Goal: Task Accomplishment & Management: Complete application form

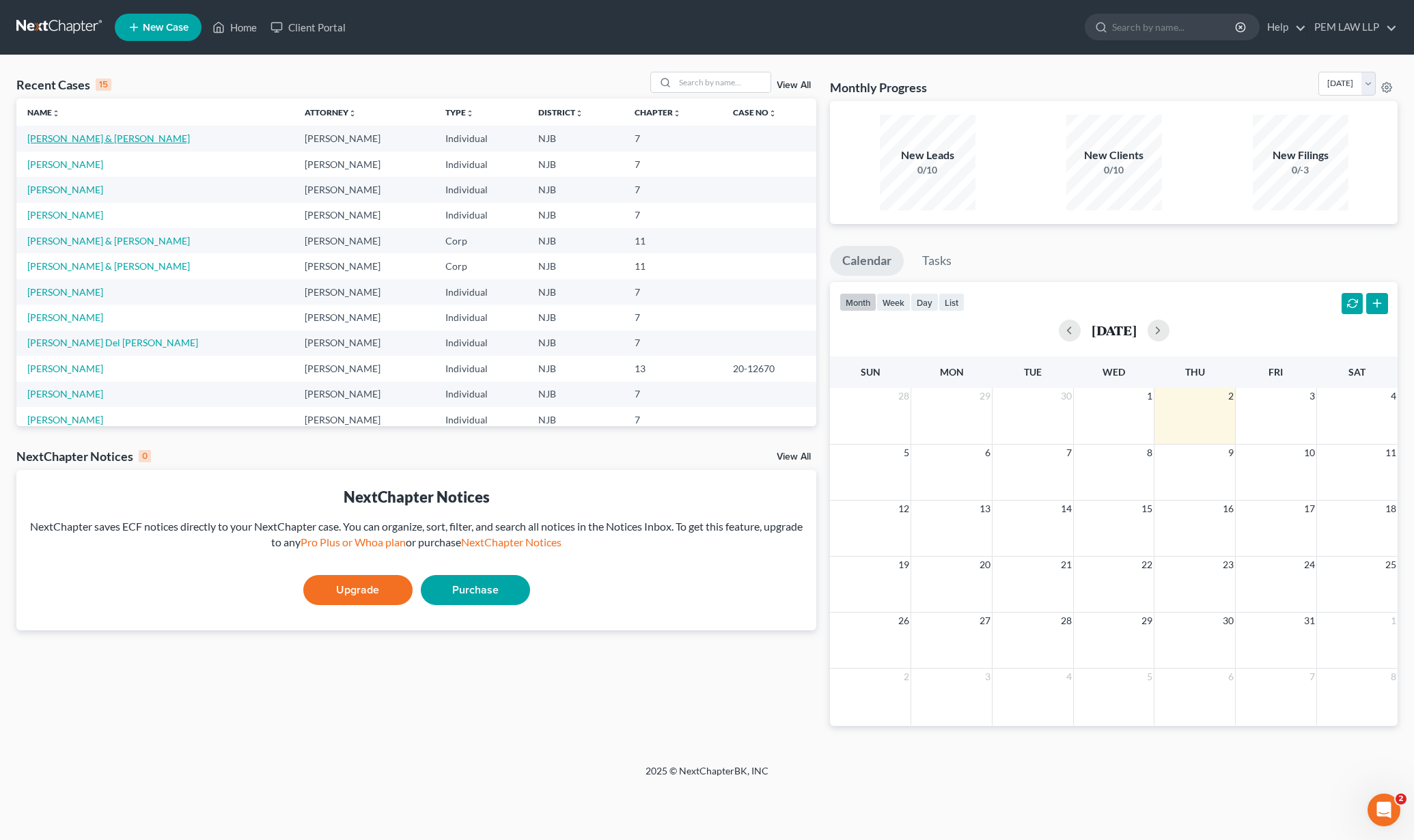
click at [96, 133] on link "[PERSON_NAME] & [PERSON_NAME]" at bounding box center [109, 139] width 163 height 12
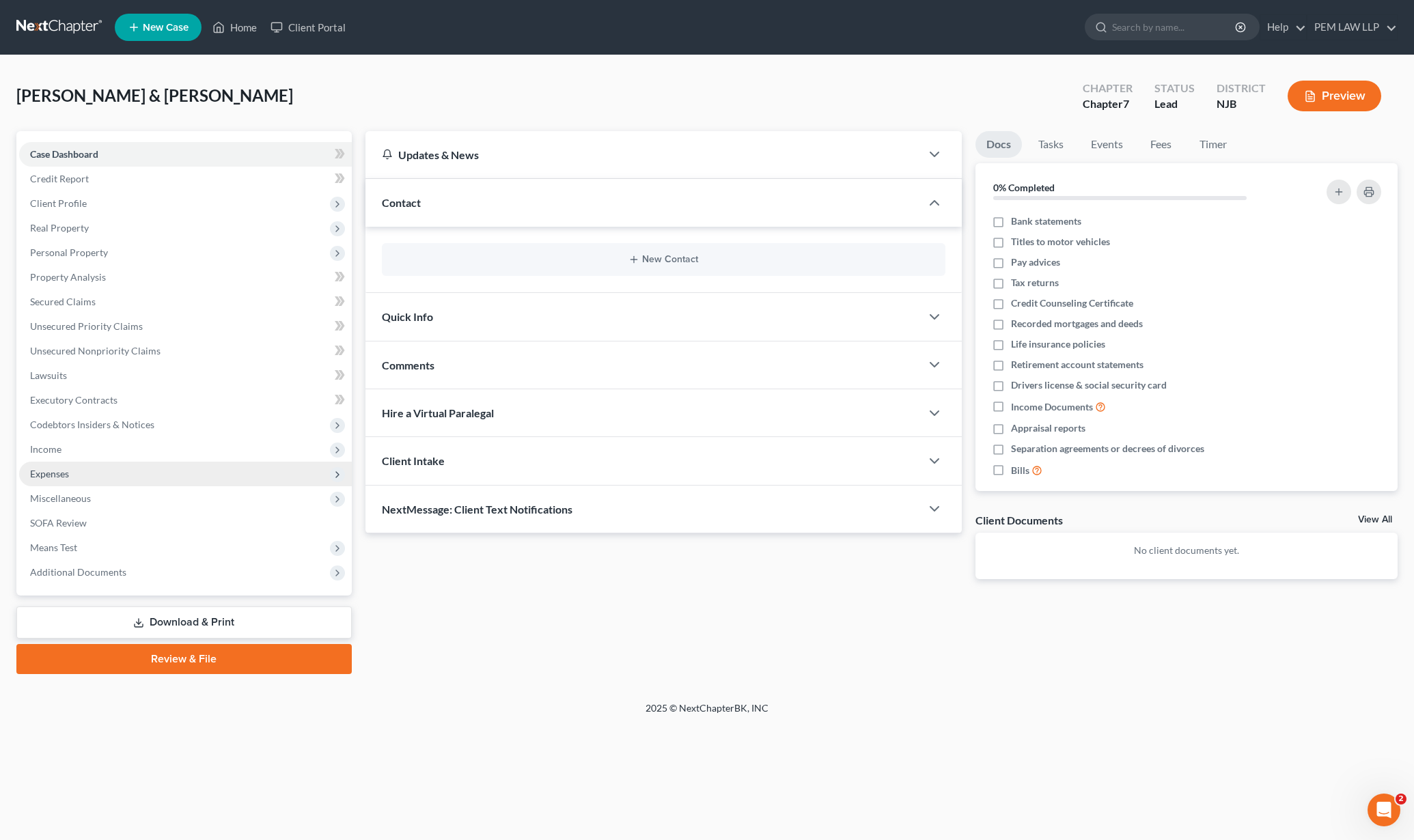
click at [71, 468] on span "Expenses" at bounding box center [185, 473] width 332 height 24
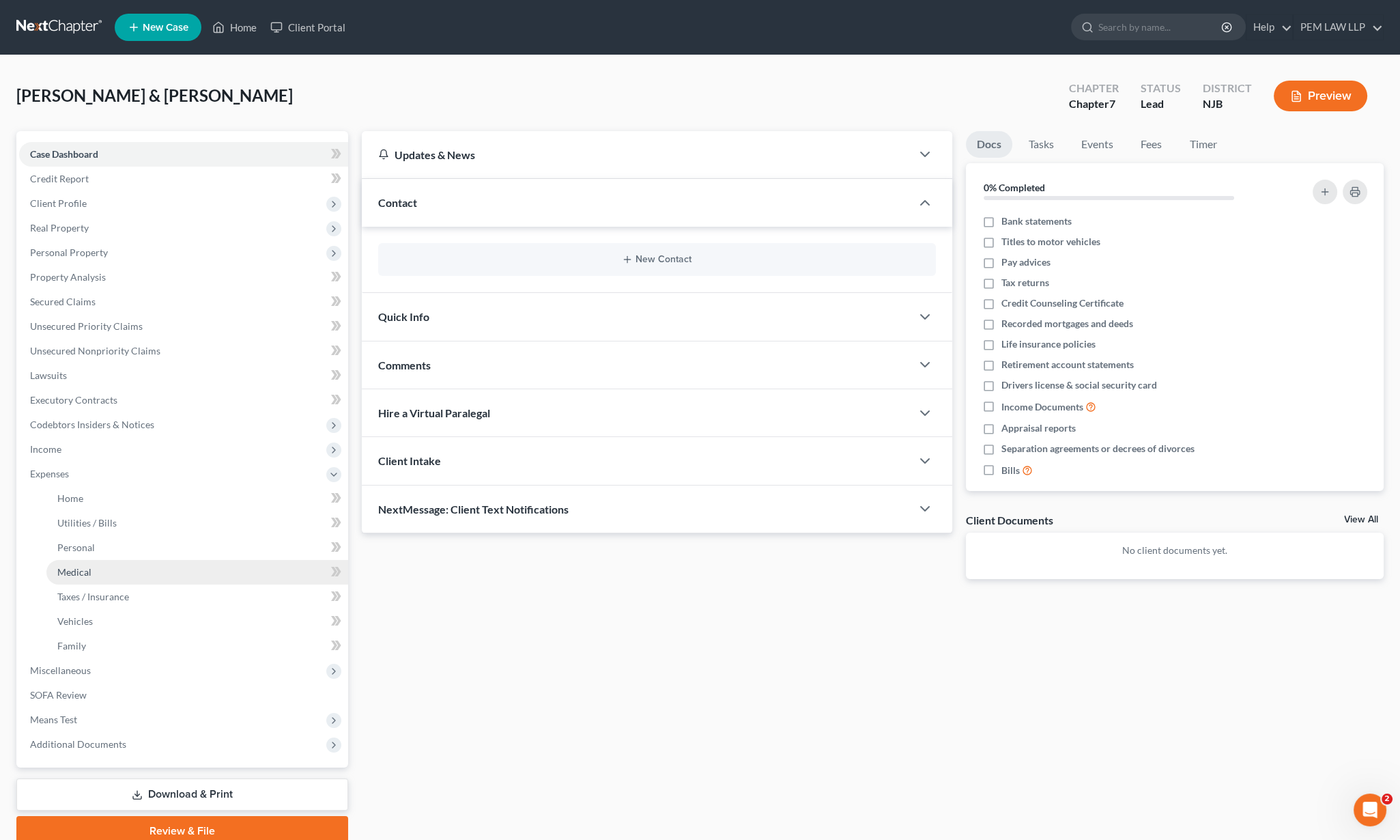
click at [98, 576] on link "Medical" at bounding box center [198, 572] width 302 height 24
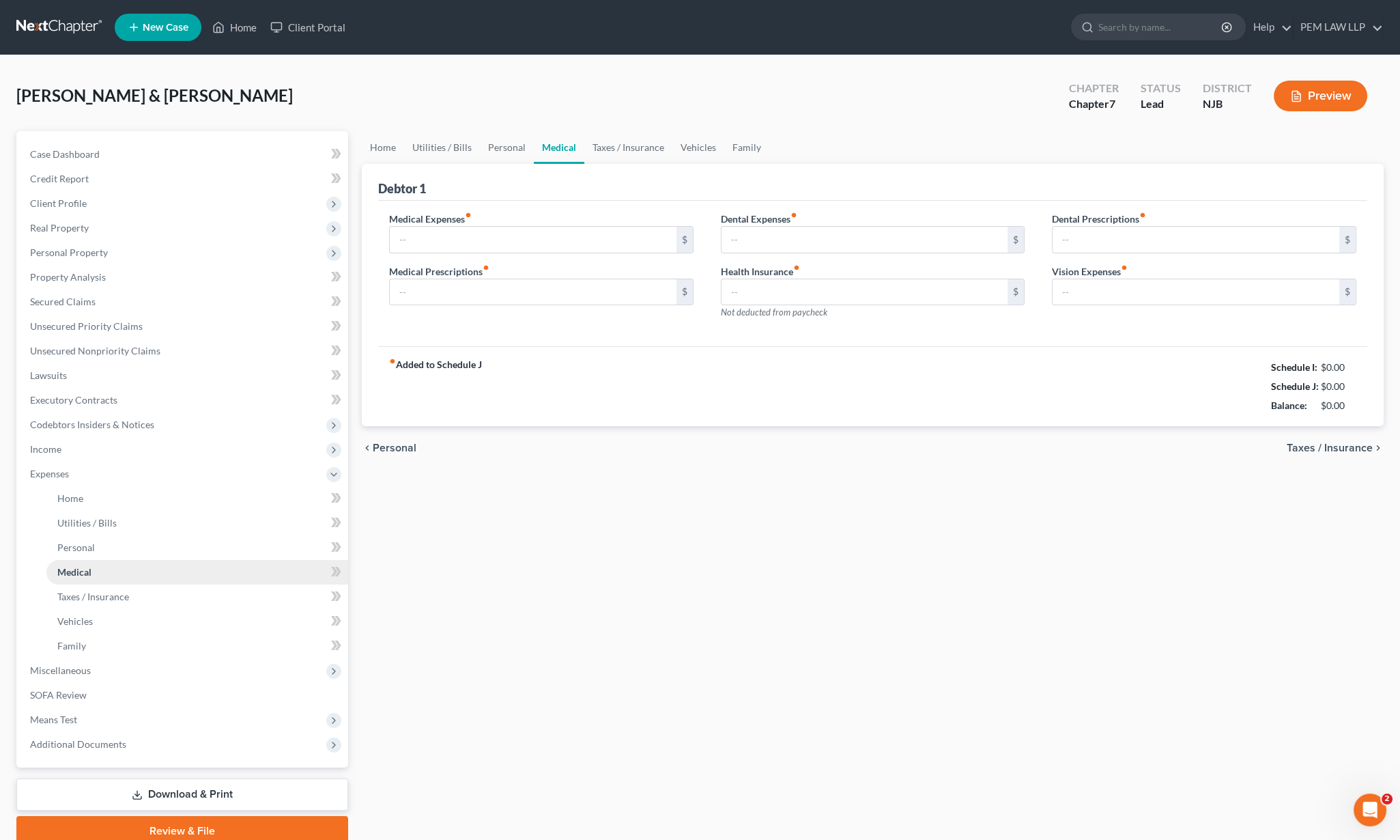
type input "100.00"
type input "0.00"
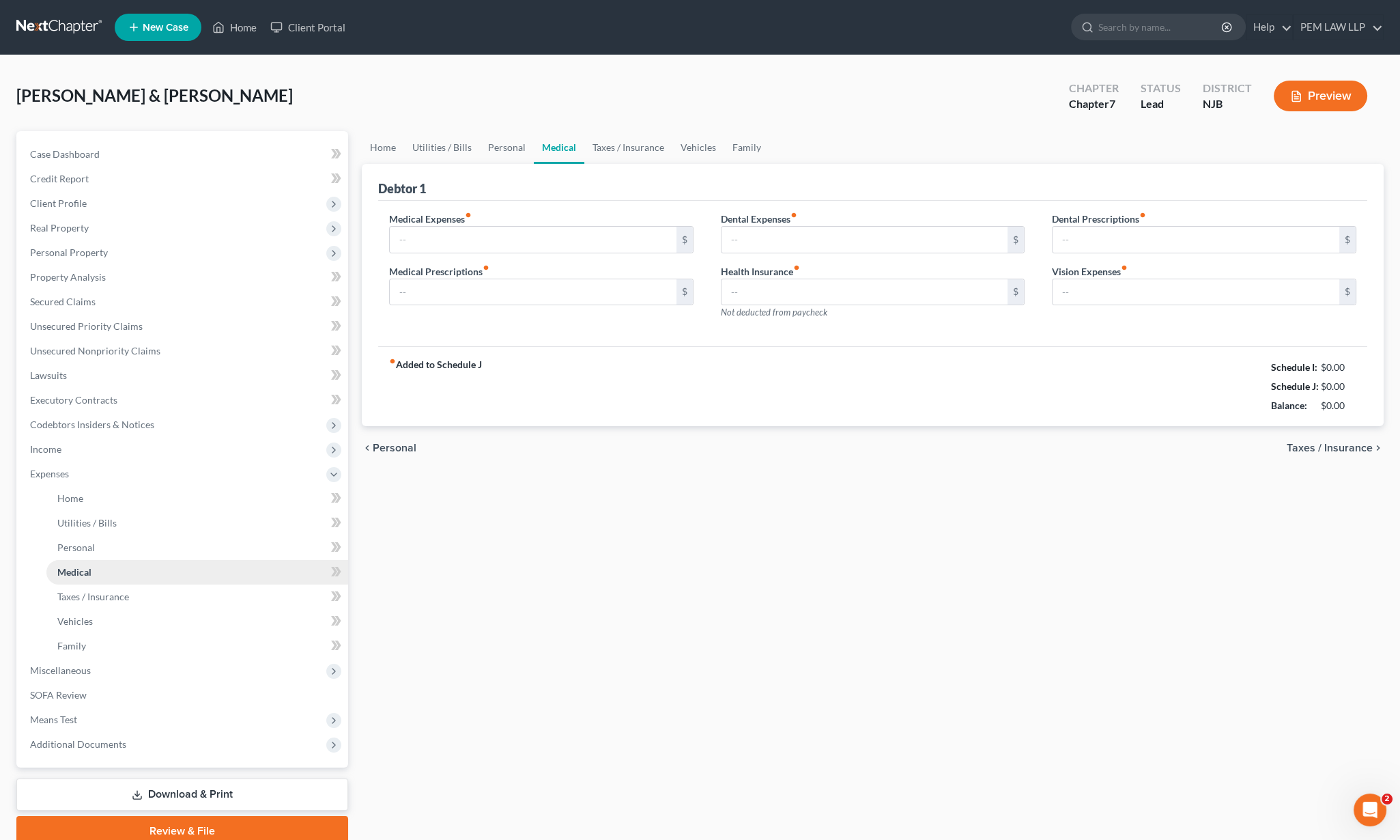
type input "0.00"
click at [99, 575] on link "Medical" at bounding box center [198, 572] width 302 height 24
click at [501, 145] on link "Personal" at bounding box center [507, 147] width 54 height 33
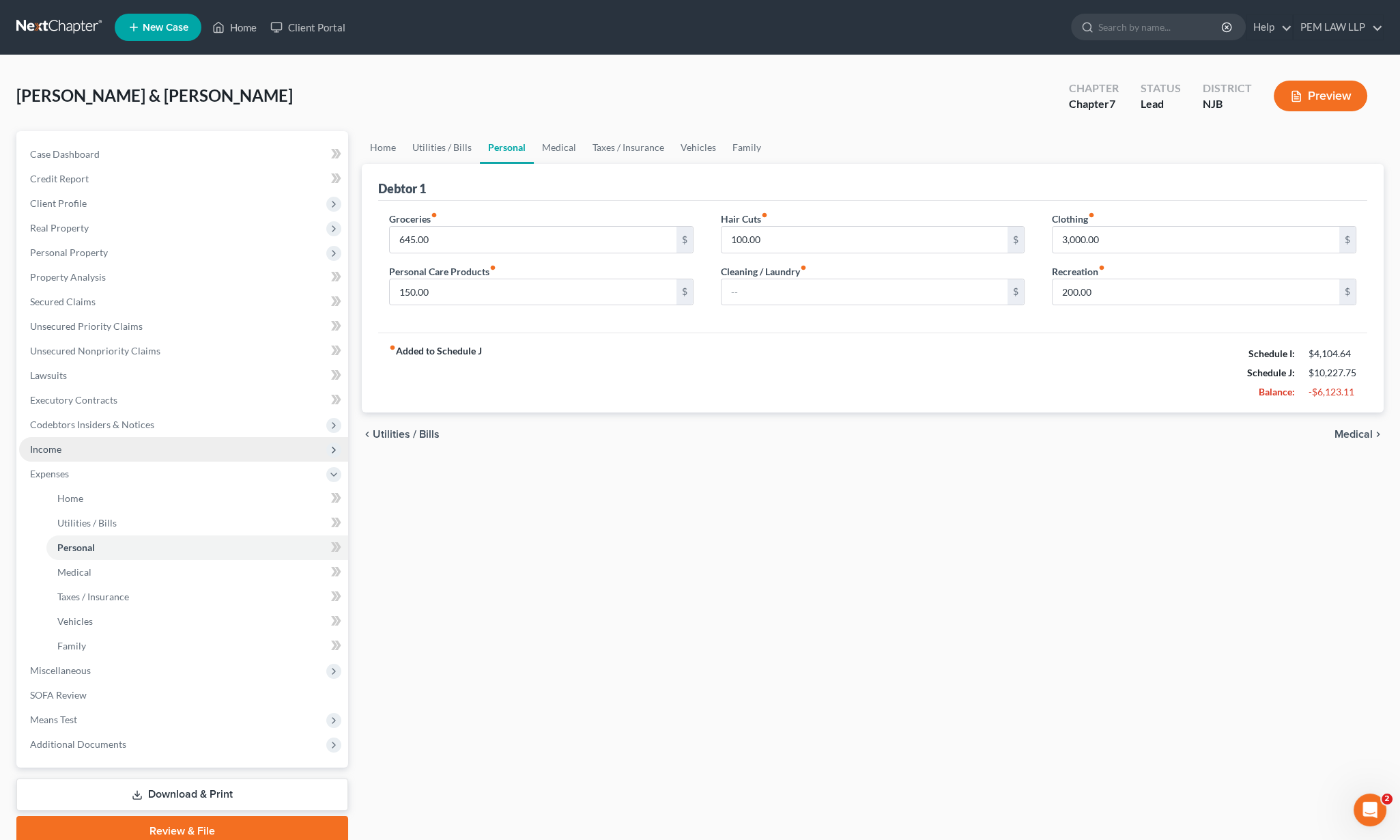
click at [54, 449] on span "Income" at bounding box center [46, 449] width 31 height 12
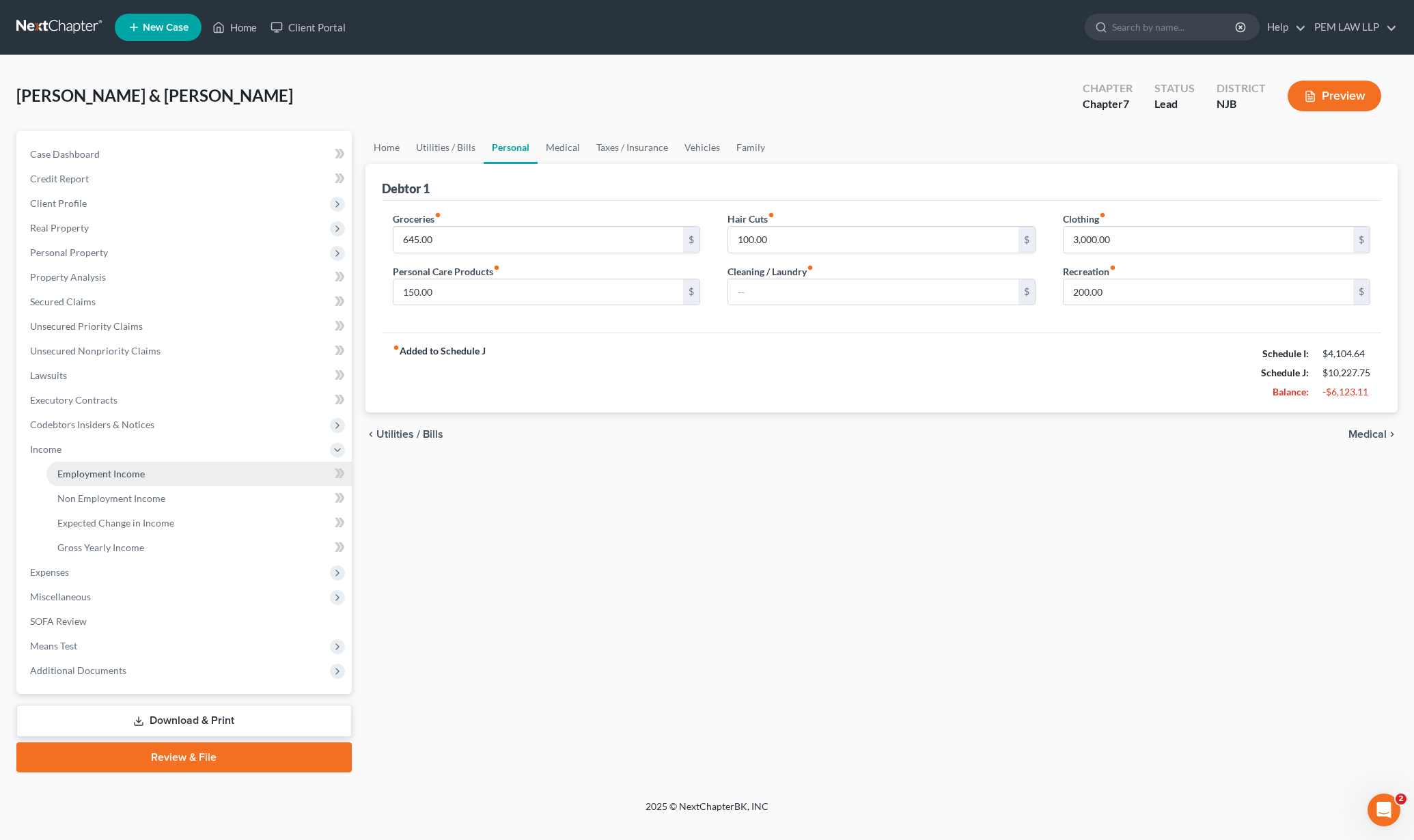
click at [92, 476] on span "Employment Income" at bounding box center [101, 474] width 87 height 12
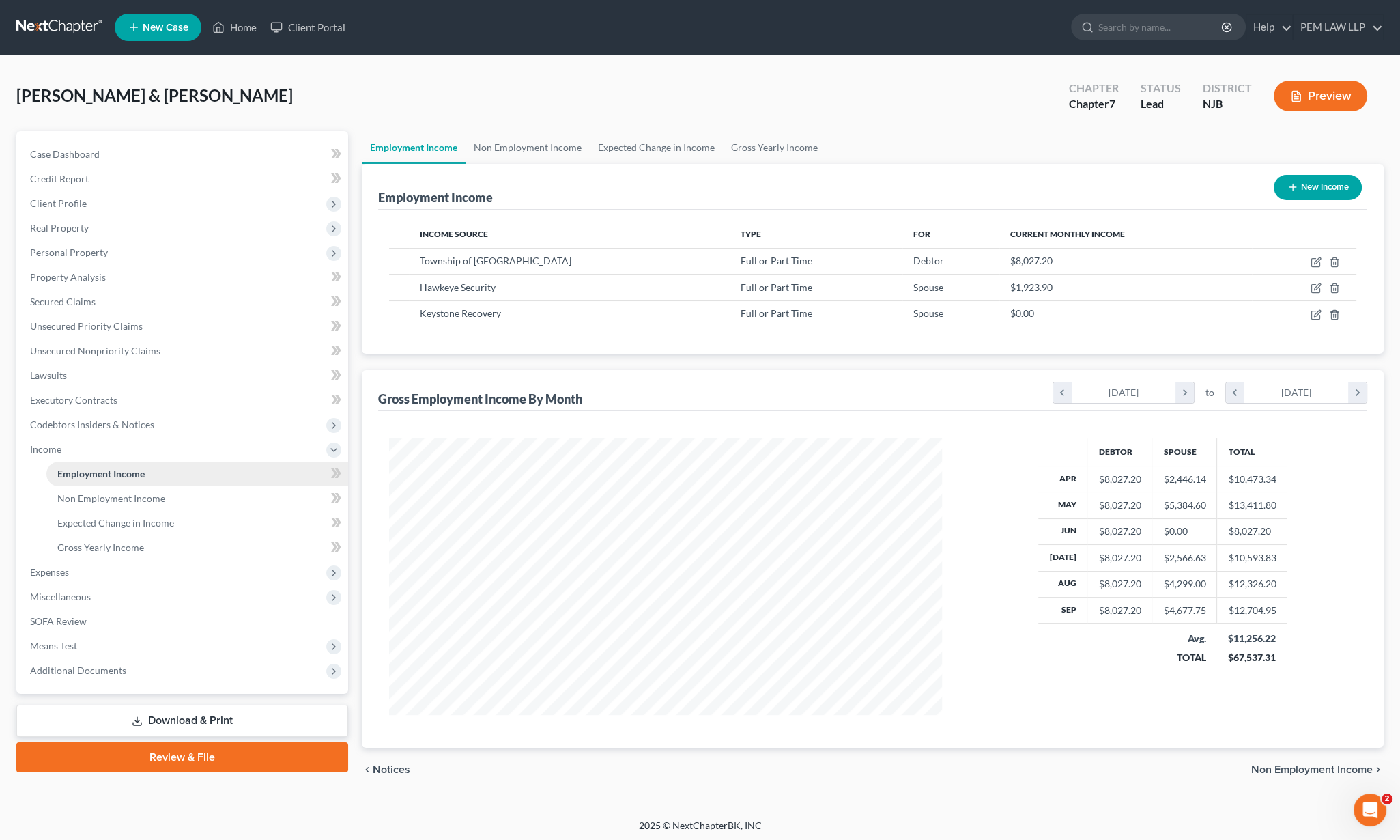
scroll to position [276, 579]
click at [76, 646] on span "Means Test" at bounding box center [53, 645] width 47 height 12
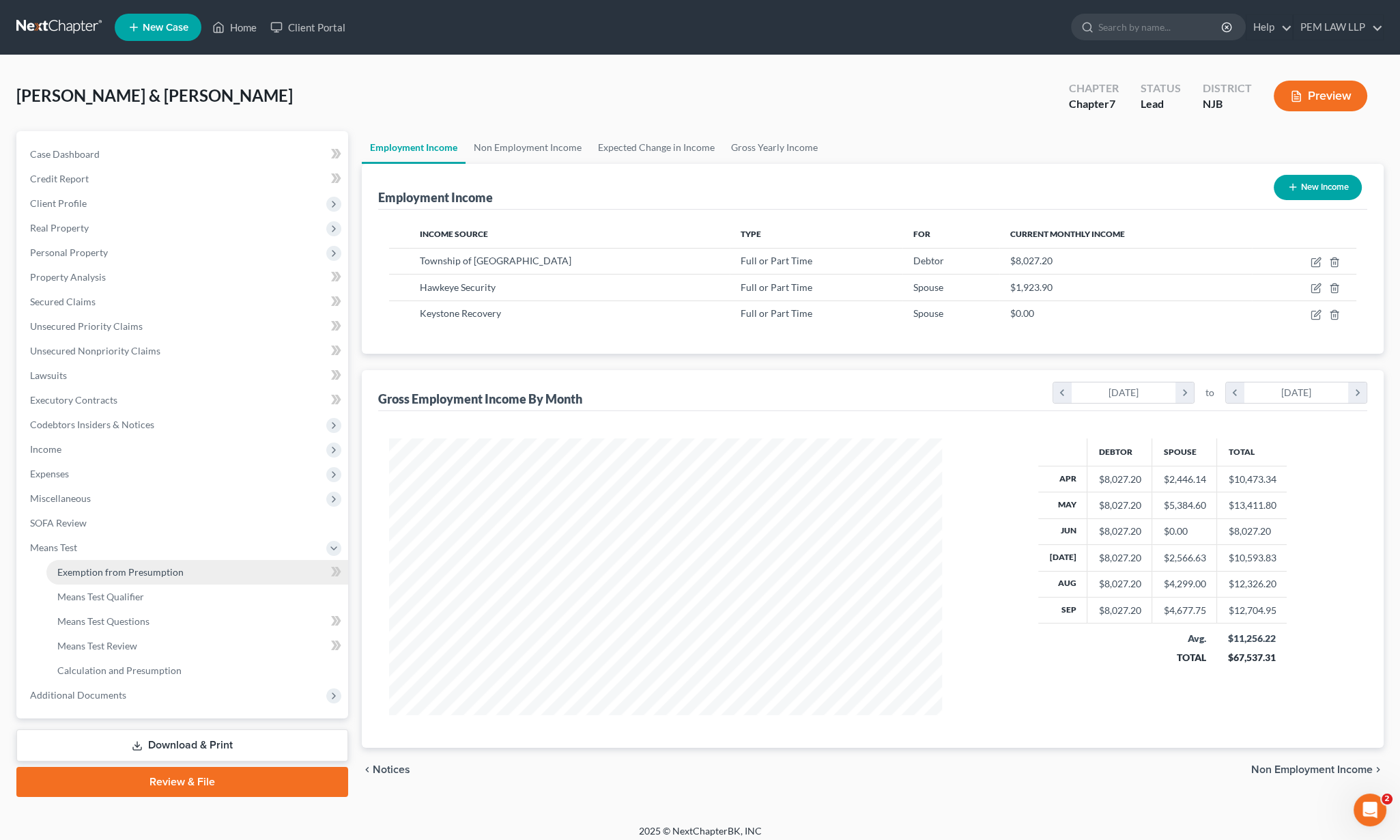
click at [180, 571] on link "Exemption from Presumption" at bounding box center [198, 572] width 302 height 24
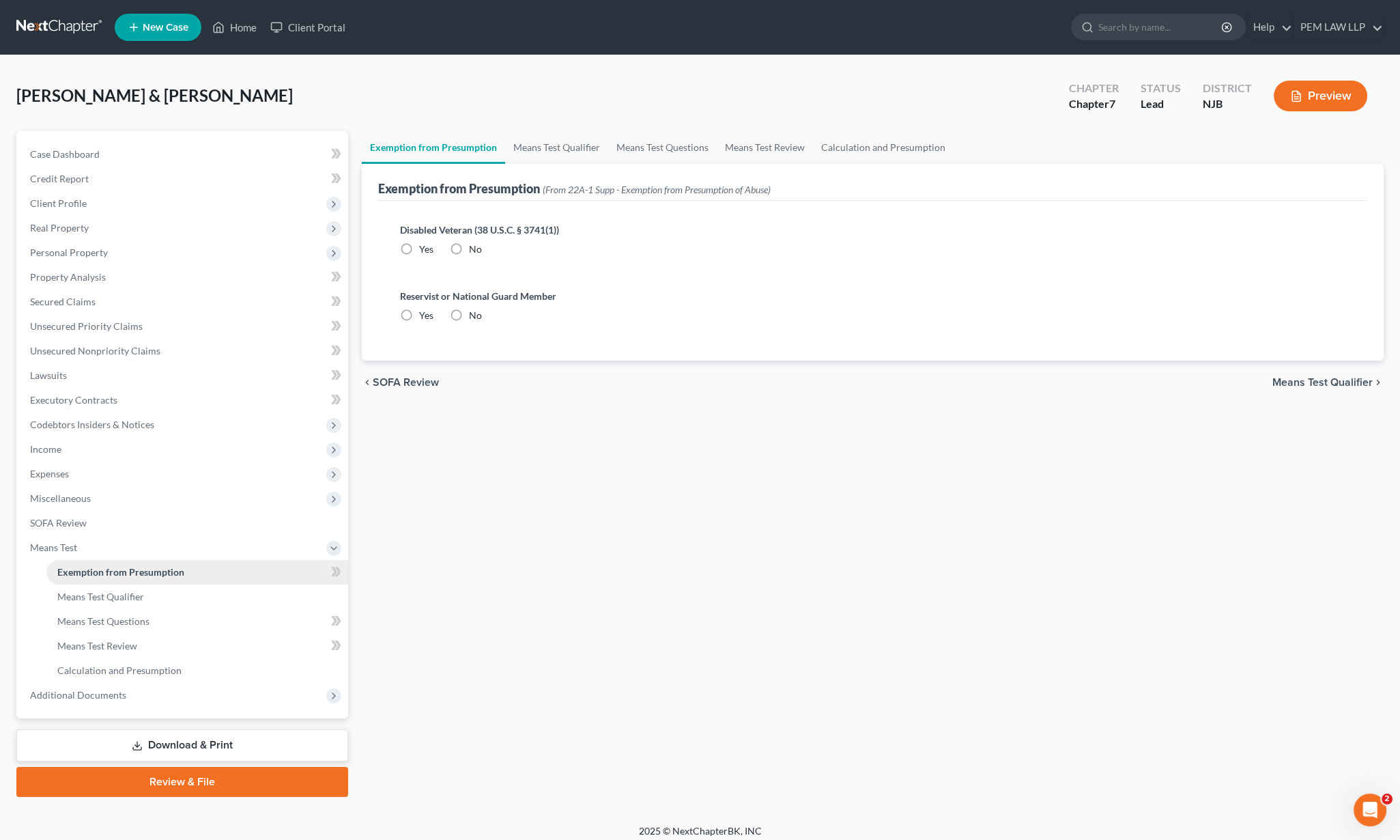
radio input "true"
click at [1309, 381] on span "Means Test Qualifier" at bounding box center [1323, 382] width 101 height 11
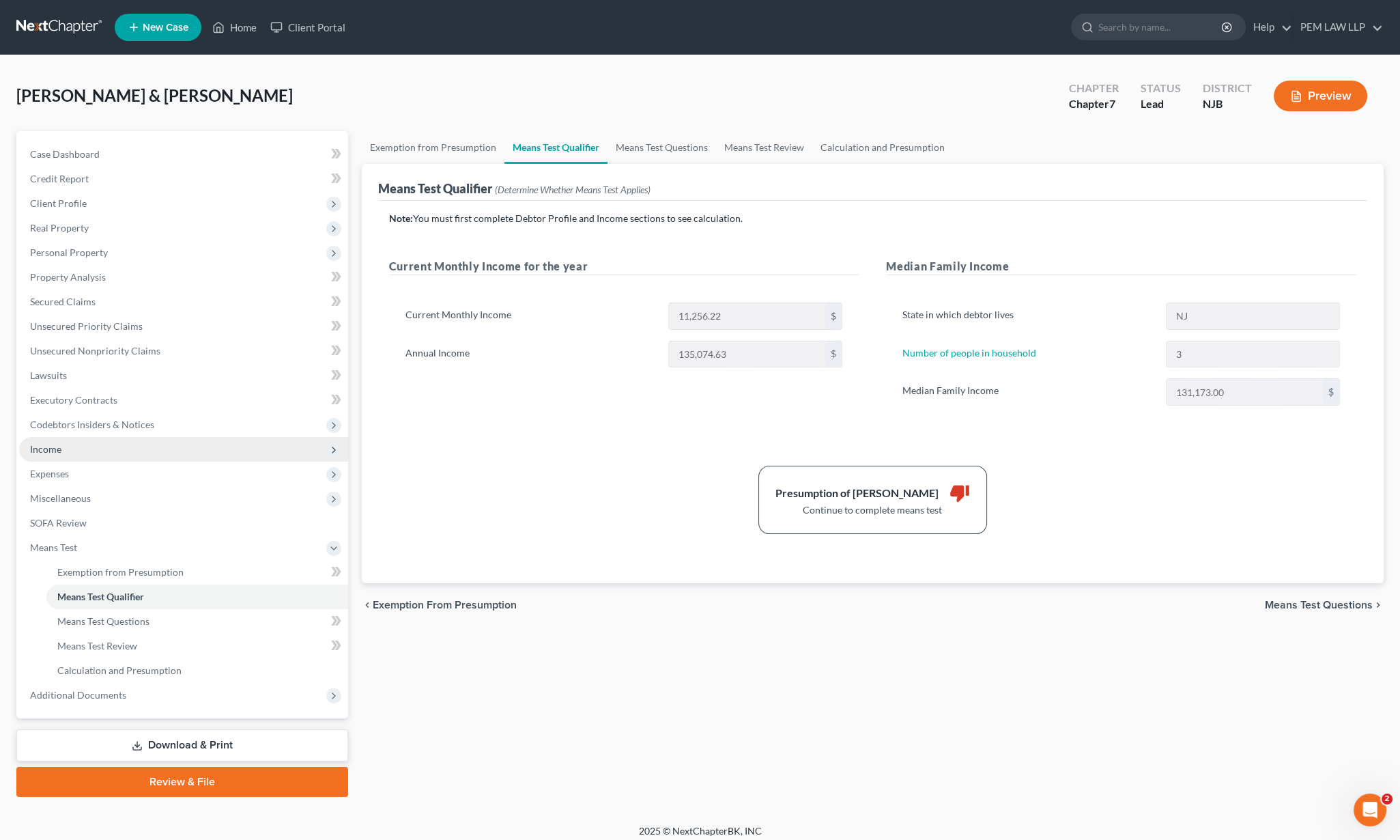
click at [57, 453] on span "Income" at bounding box center [46, 449] width 31 height 12
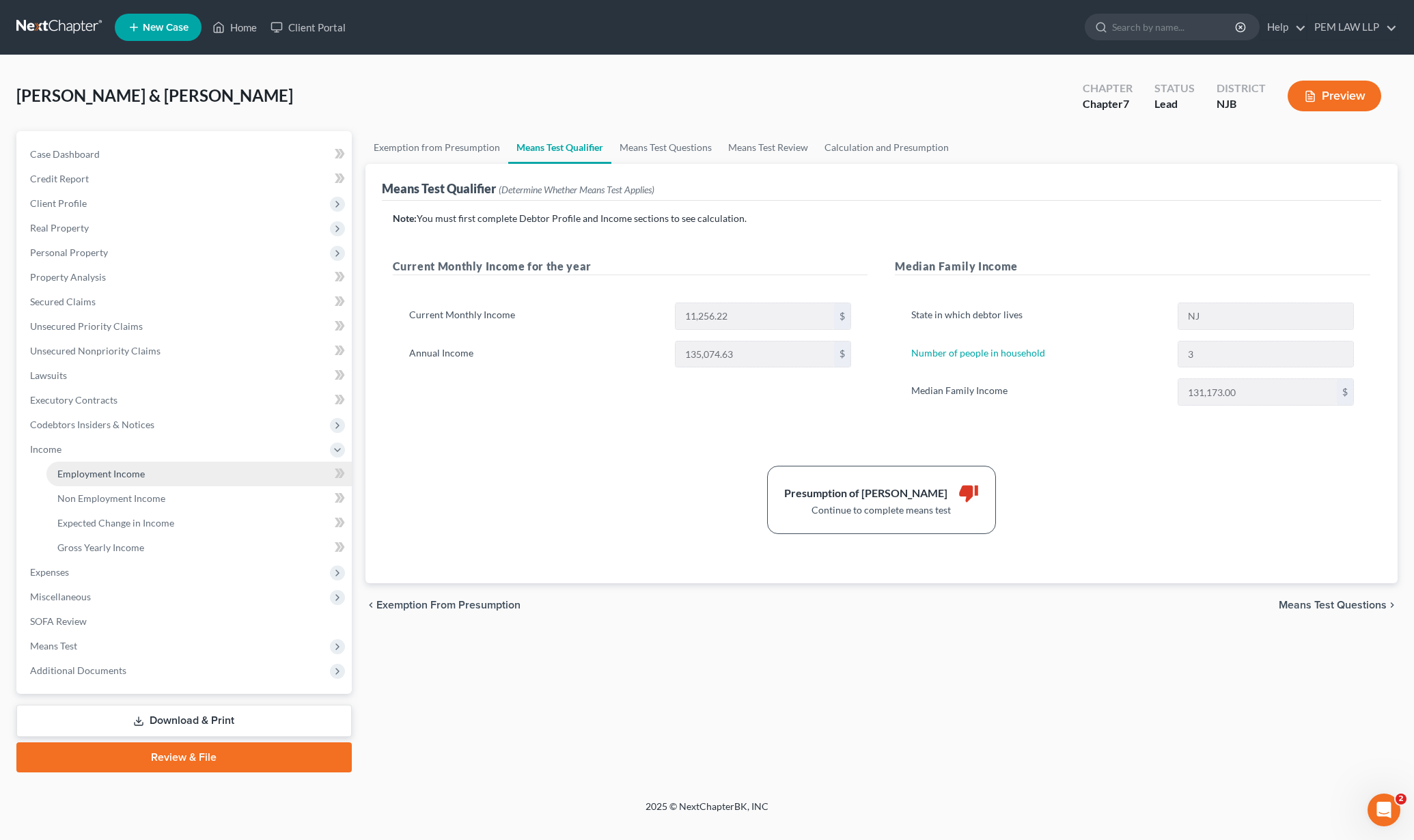
click at [73, 475] on span "Employment Income" at bounding box center [101, 474] width 87 height 12
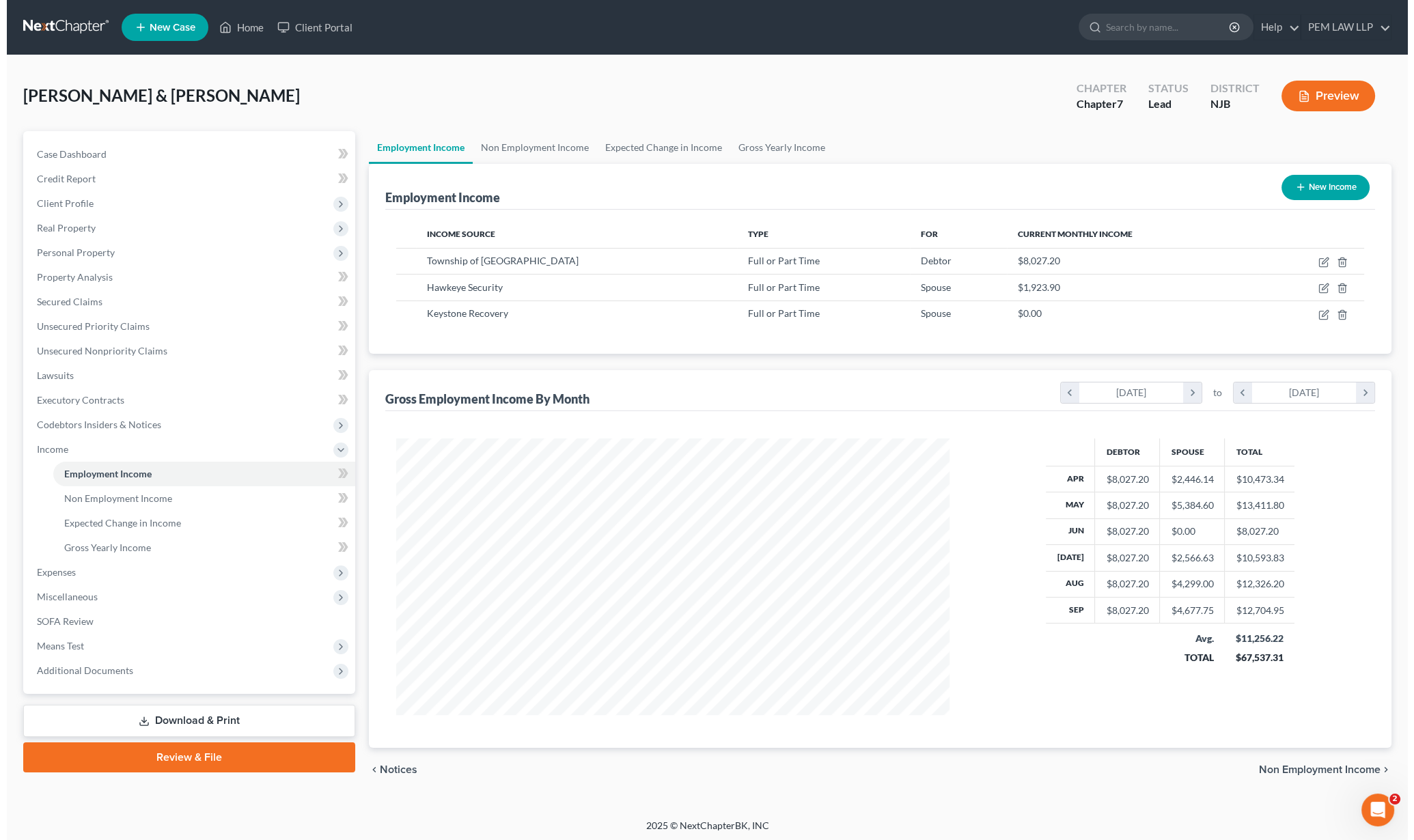
scroll to position [276, 580]
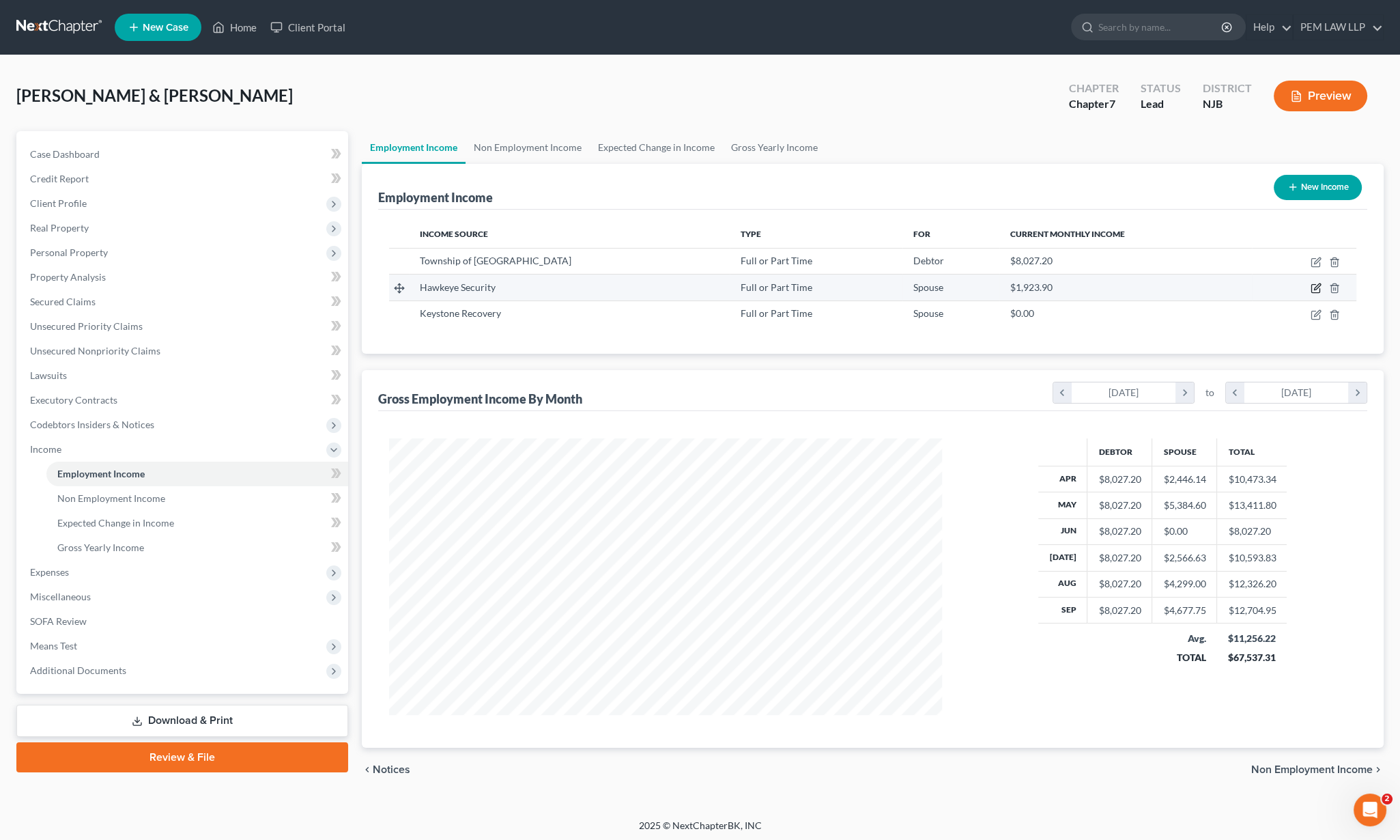
click at [1316, 290] on icon "button" at bounding box center [1316, 288] width 11 height 11
select select "0"
select select "33"
select select "3"
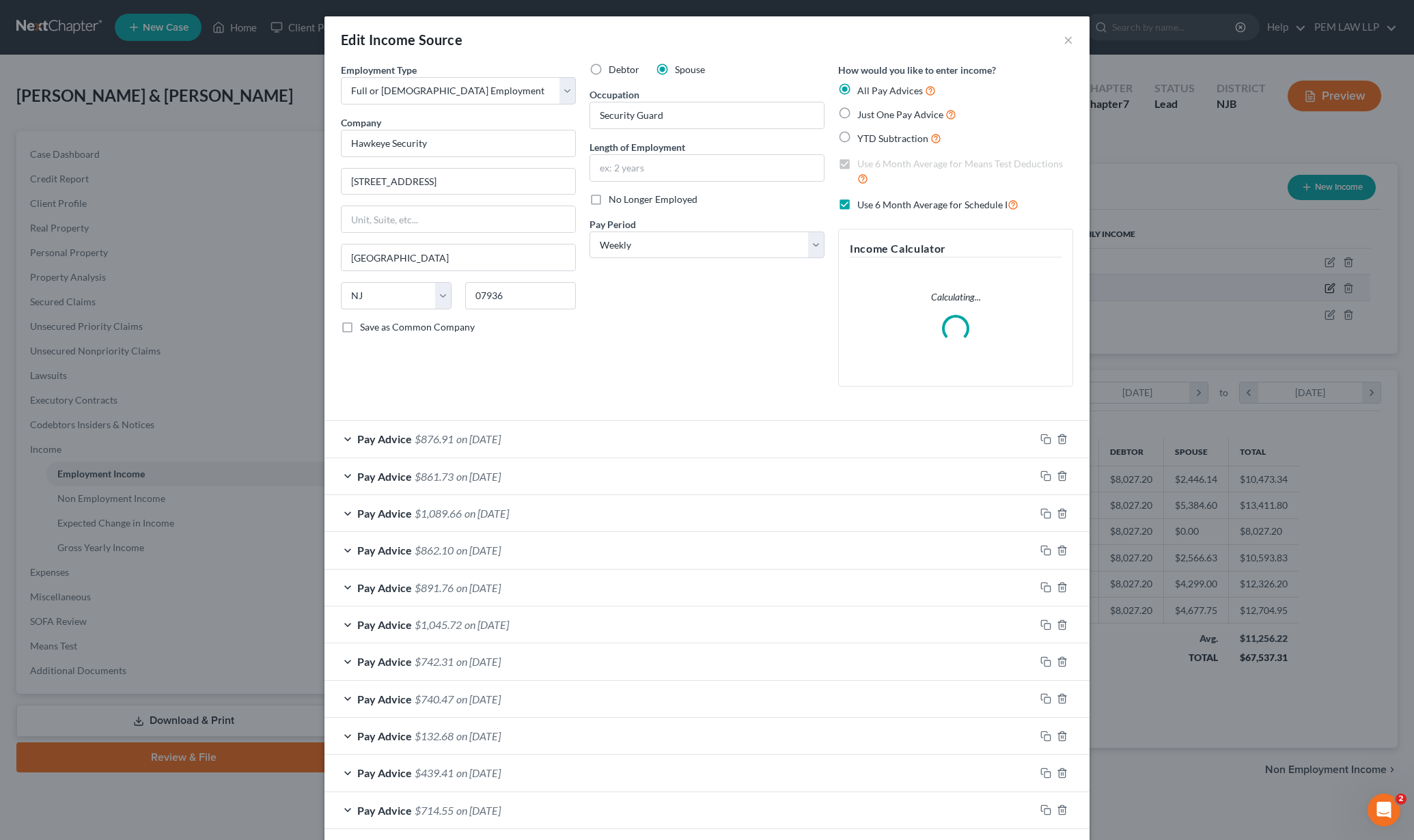
scroll to position [279, 586]
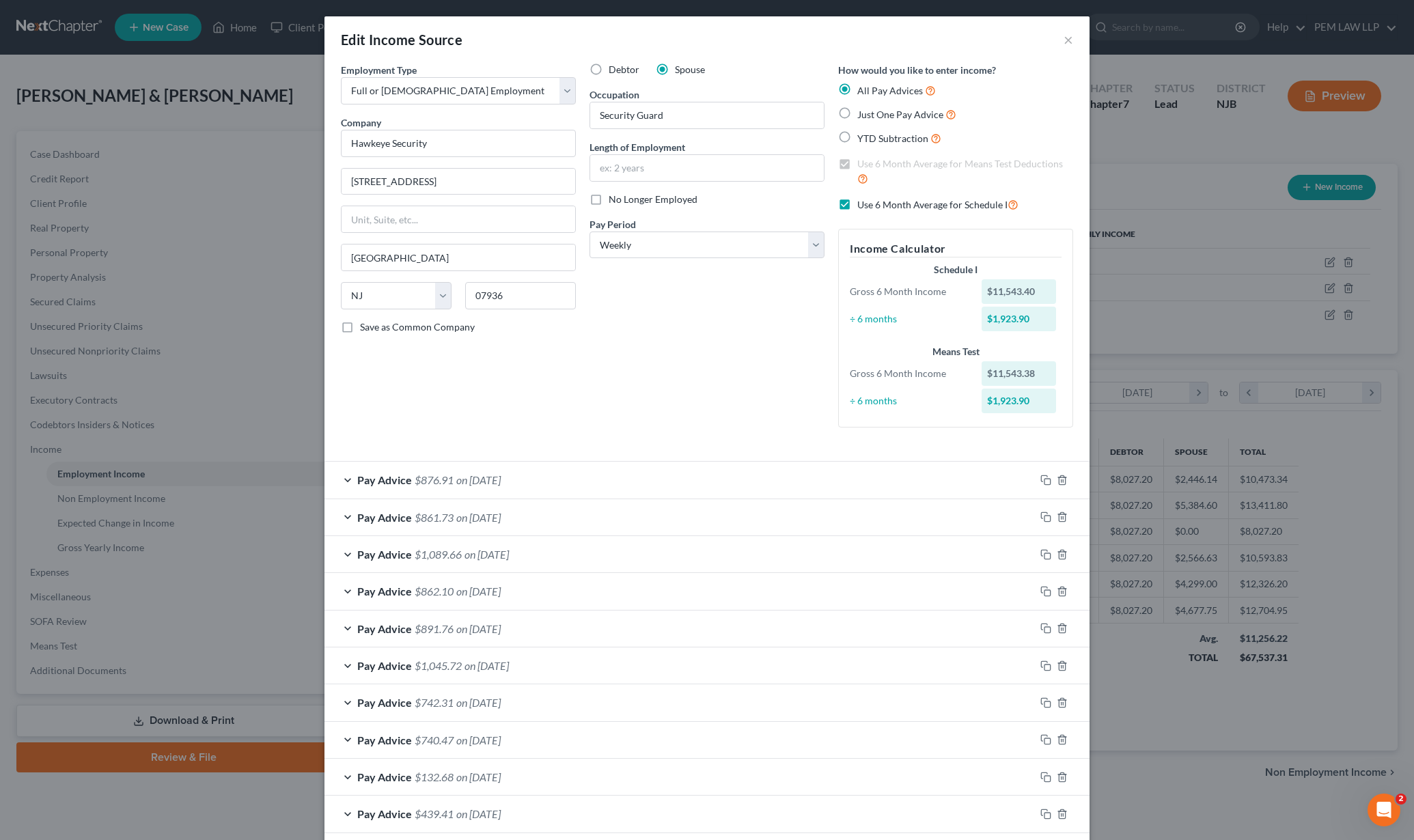
drag, startPoint x: 838, startPoint y: 204, endPoint x: 834, endPoint y: 224, distance: 20.4
click at [857, 206] on label "Use 6 Month Average for Schedule I" at bounding box center [937, 204] width 161 height 16
click at [863, 205] on input "Use 6 Month Average for Schedule I" at bounding box center [866, 201] width 9 height 9
checkbox input "false"
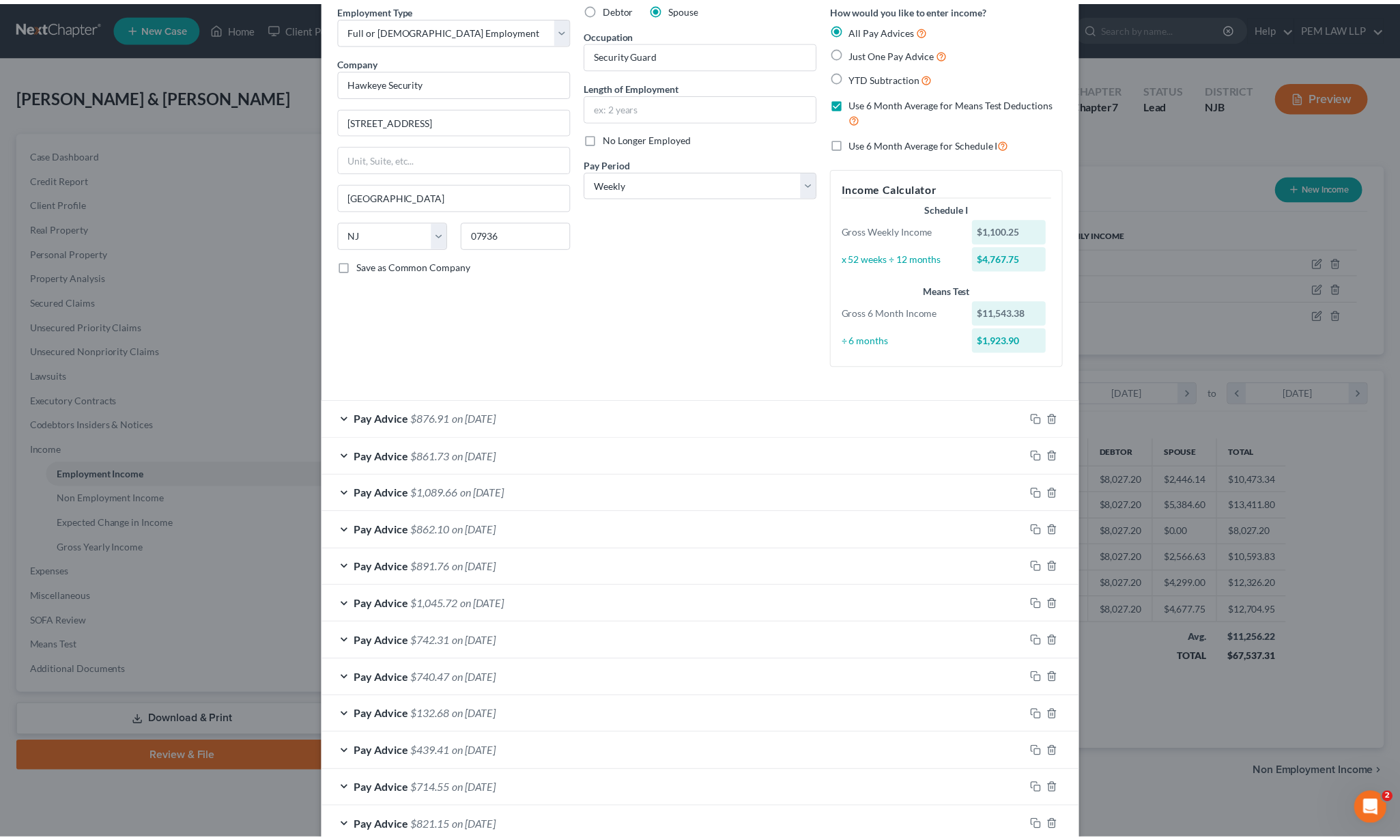
scroll to position [140, 0]
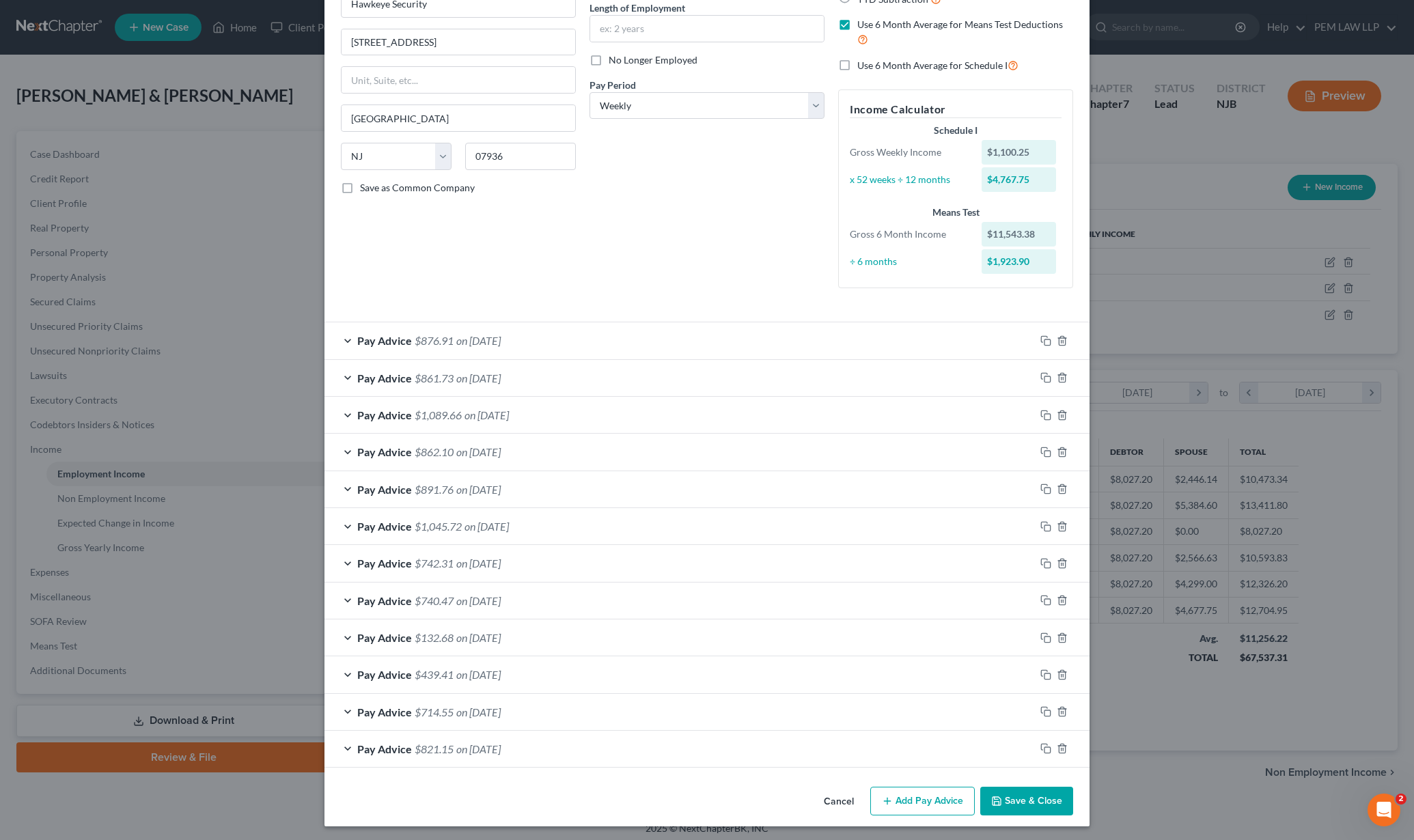
click at [1034, 799] on button "Save & Close" at bounding box center [1026, 801] width 93 height 29
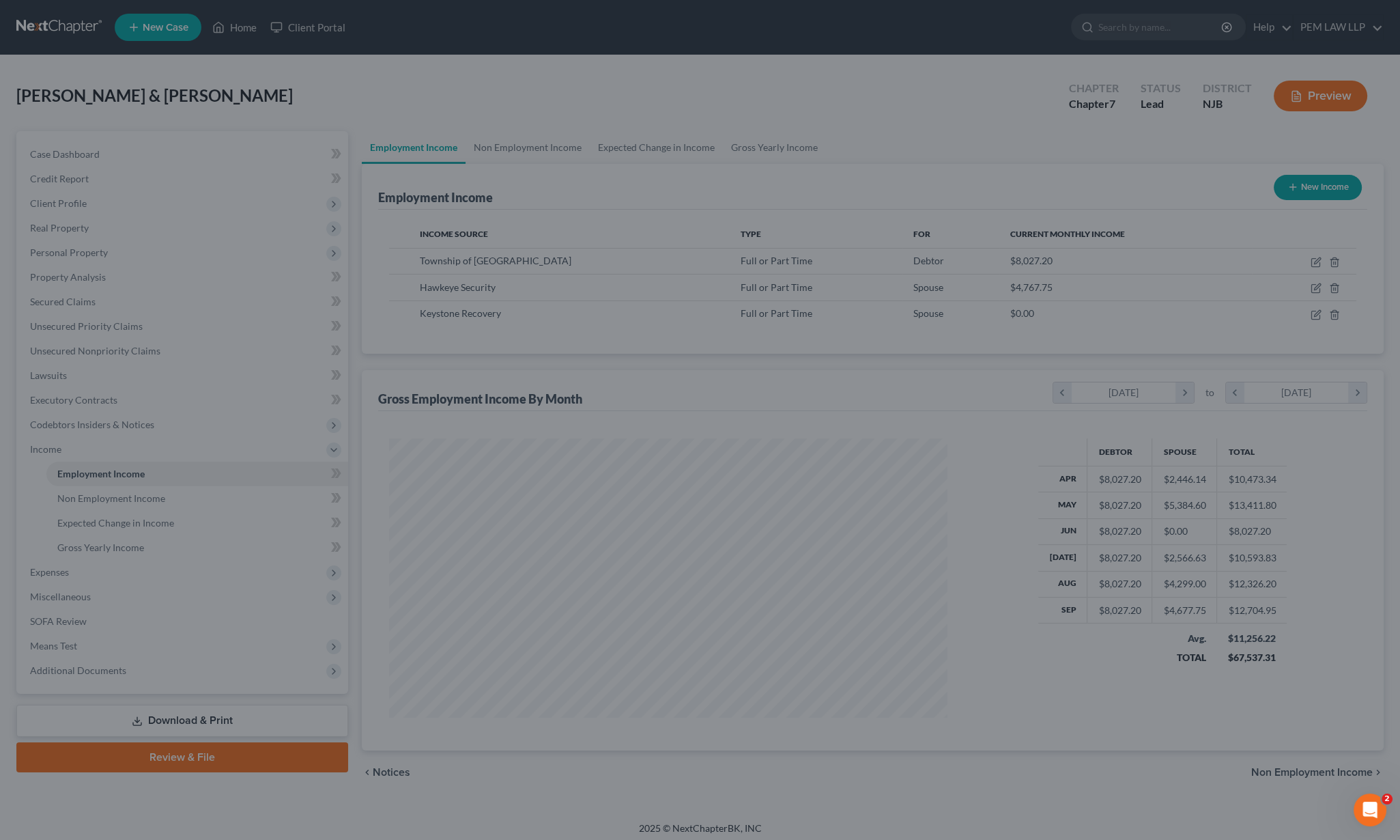
scroll to position [682551, 682248]
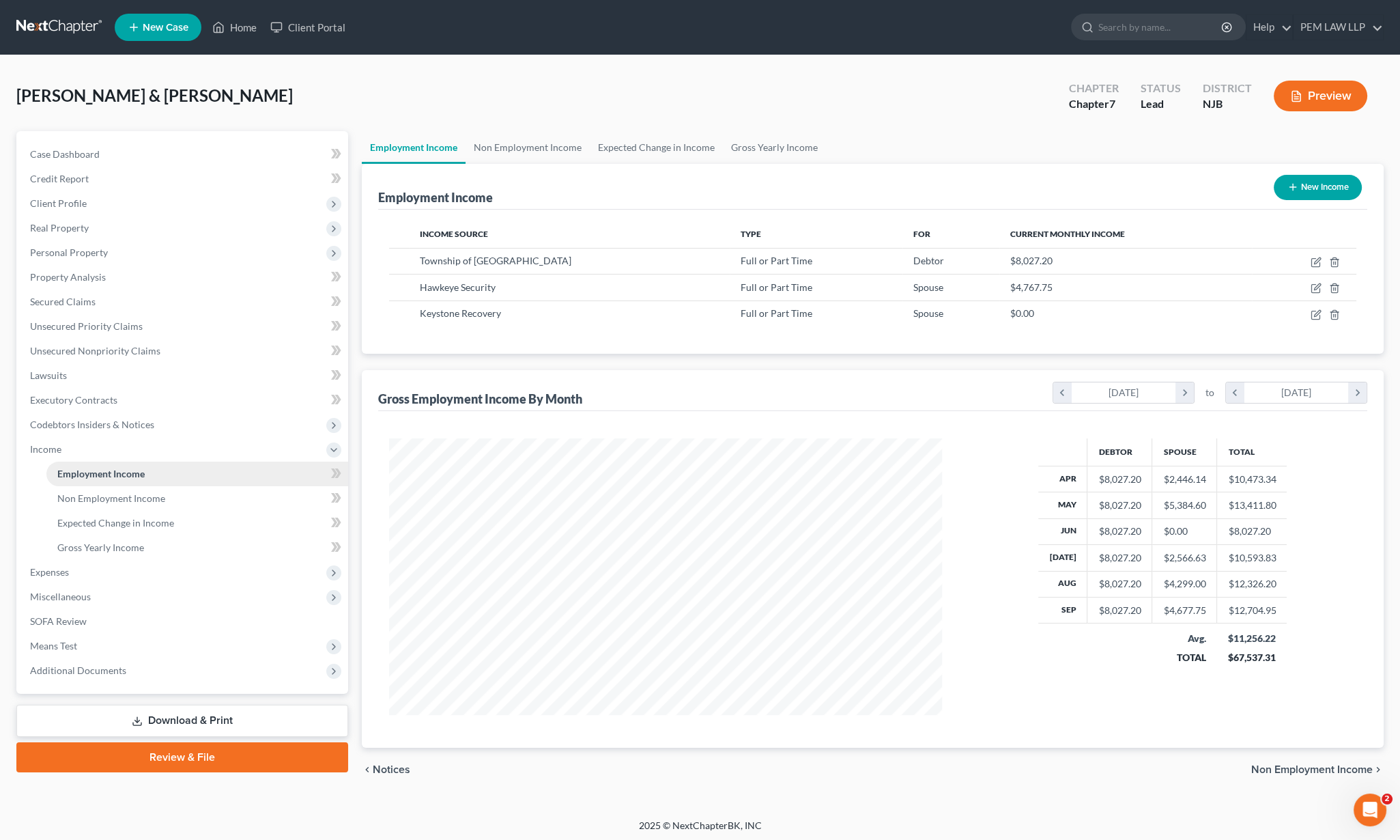
click at [105, 476] on span "Employment Income" at bounding box center [101, 474] width 87 height 12
click at [124, 475] on span "Employment Income" at bounding box center [101, 474] width 87 height 12
click at [72, 641] on span "Means Test" at bounding box center [53, 645] width 47 height 12
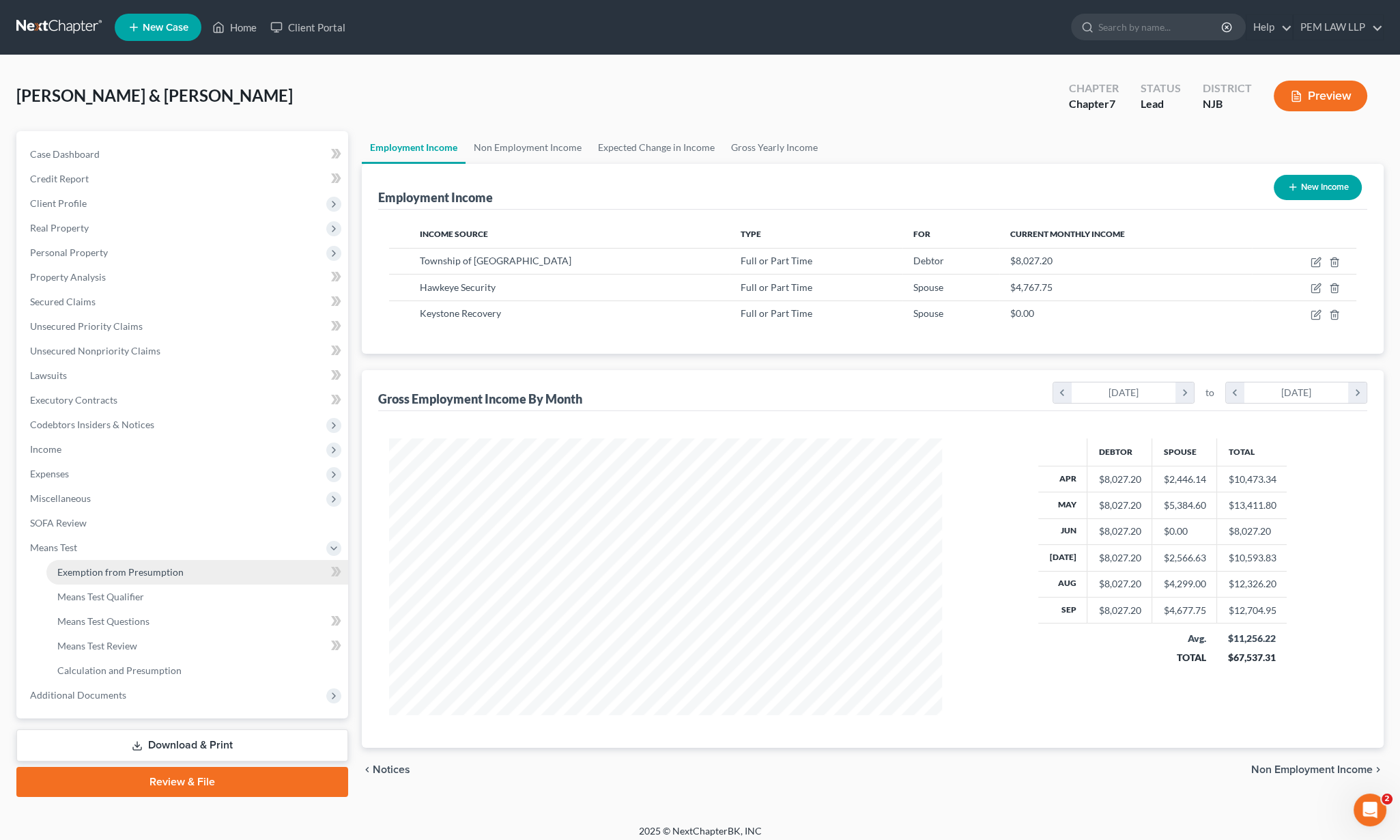
click at [151, 579] on link "Exemption from Presumption" at bounding box center [198, 572] width 302 height 24
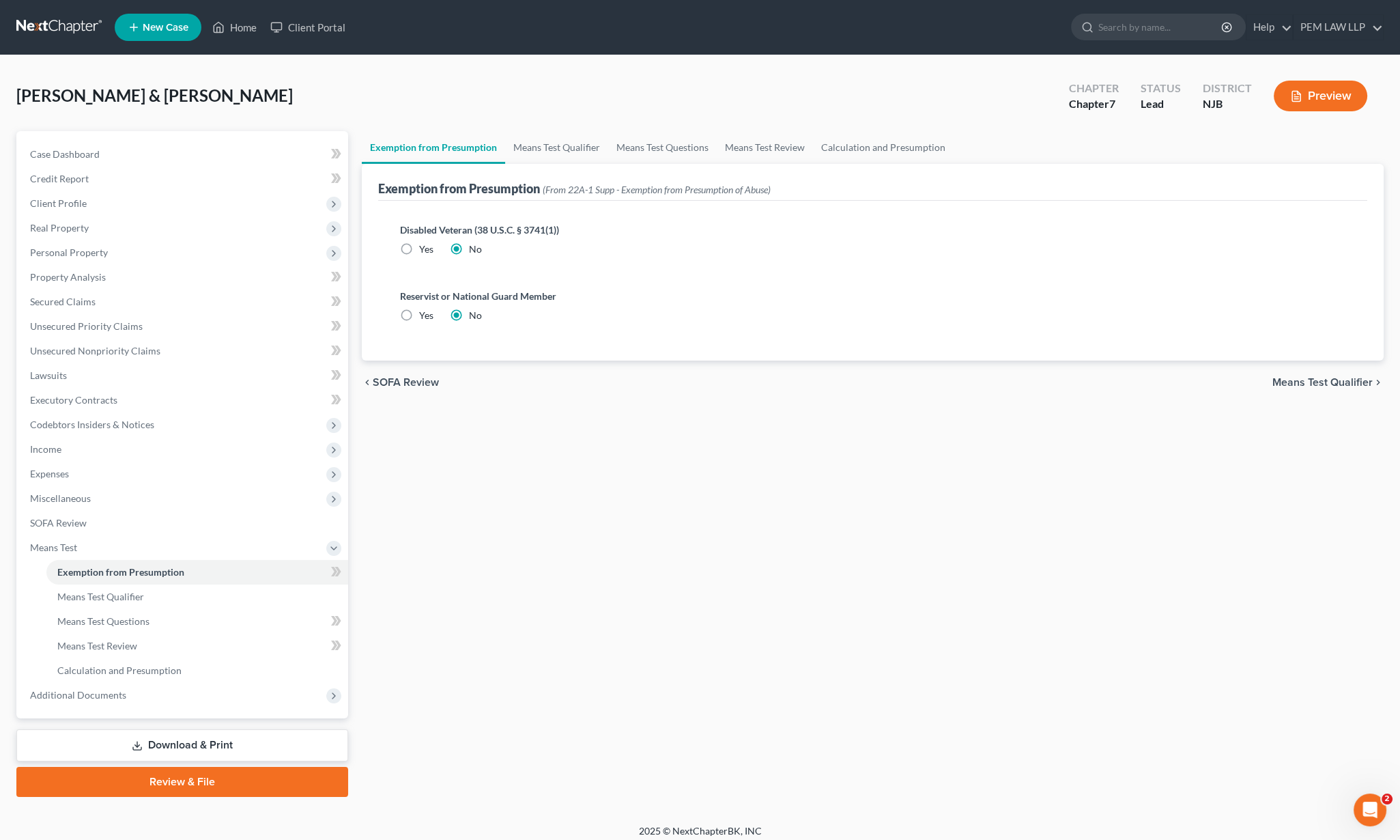
click at [1331, 381] on span "Means Test Qualifier" at bounding box center [1323, 382] width 101 height 11
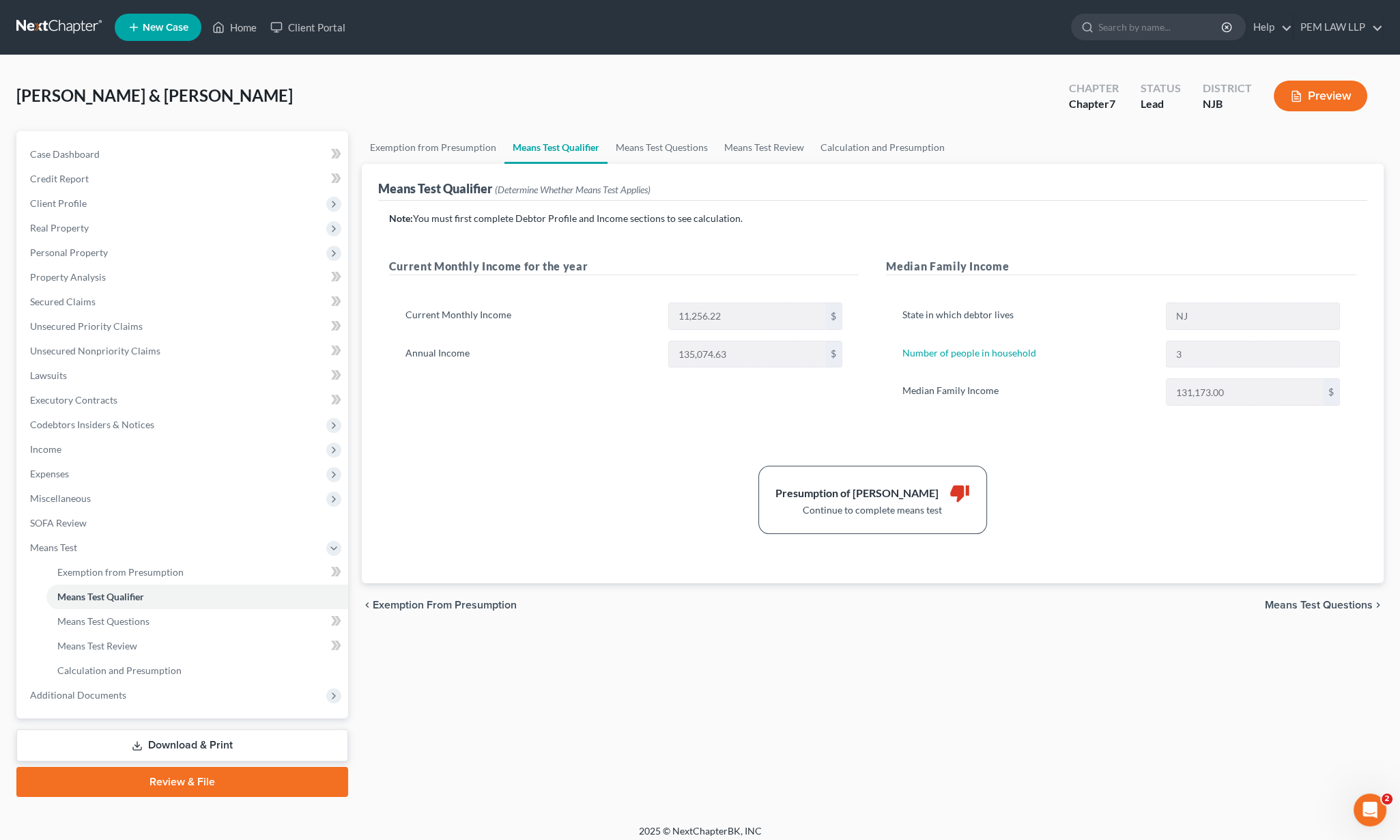
click at [1315, 605] on span "Means Test Questions" at bounding box center [1319, 605] width 108 height 11
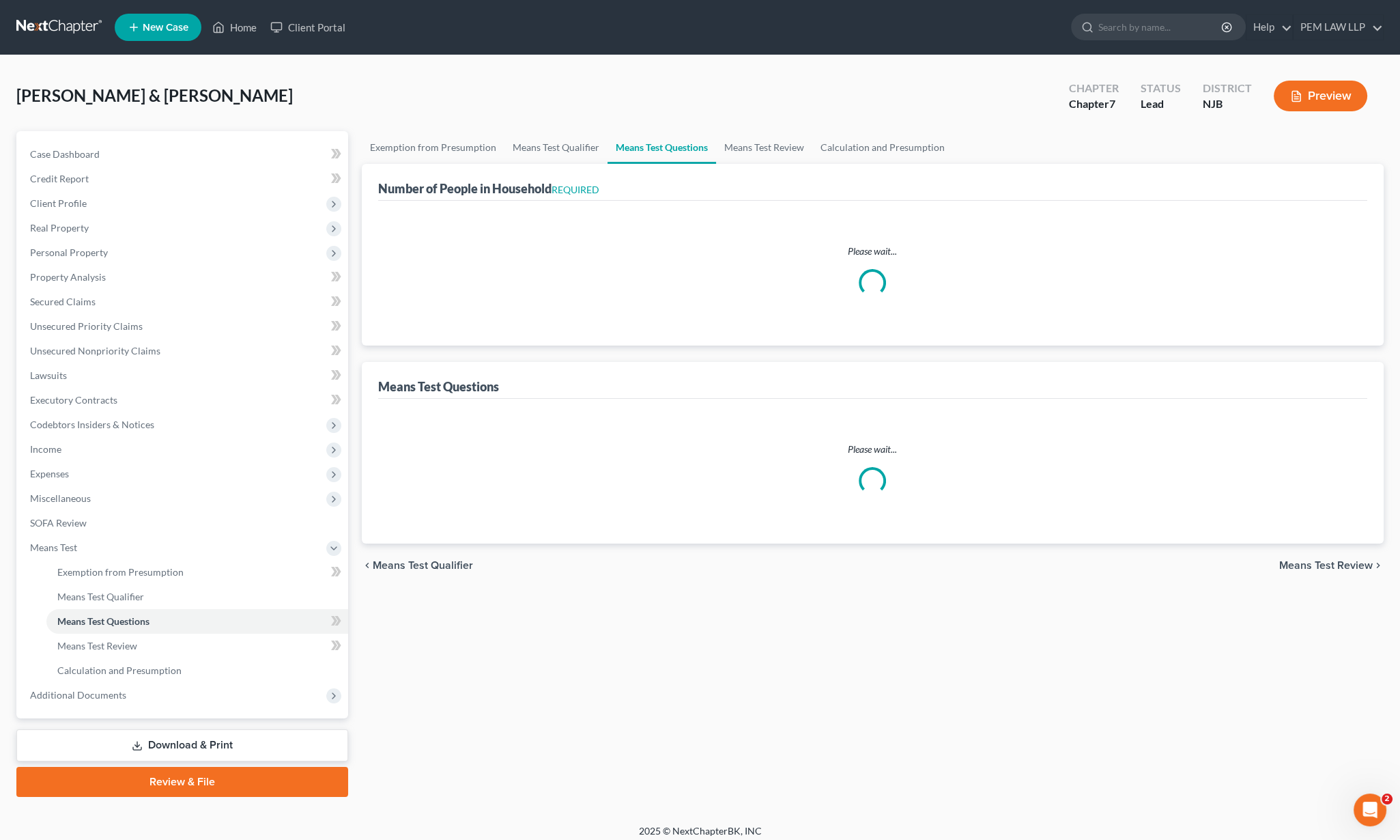
select select "3"
select select "0"
select select "2"
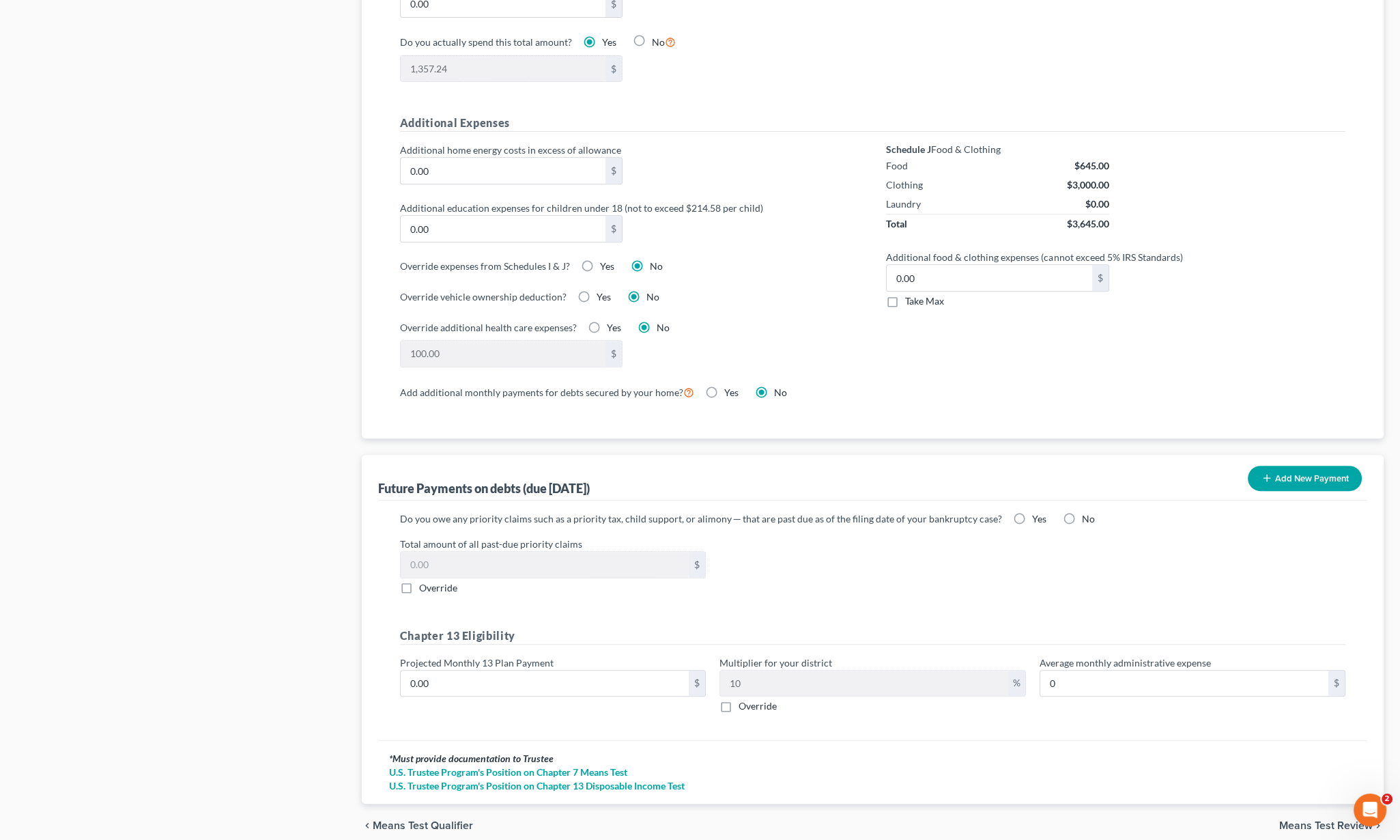
scroll to position [946, 0]
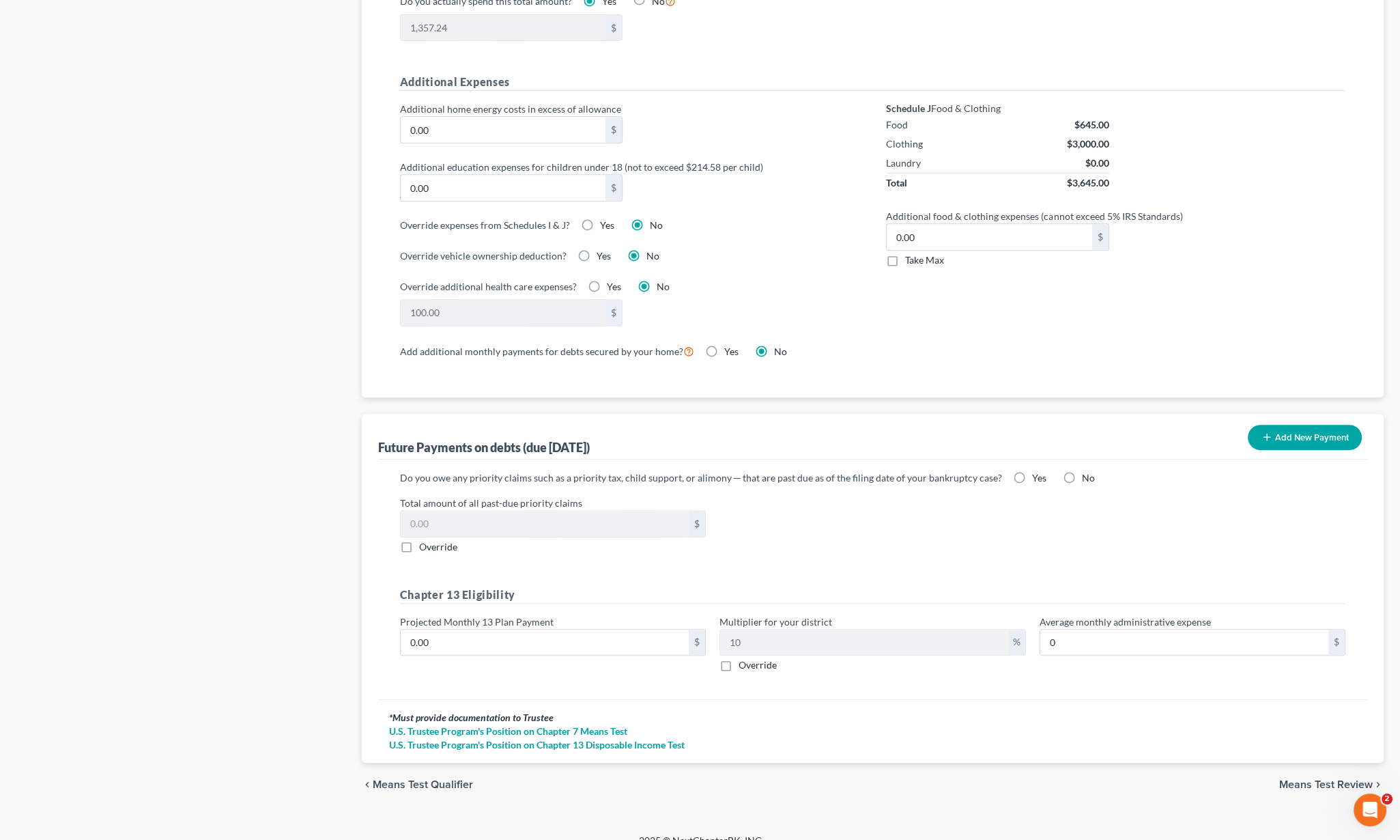
click at [1328, 779] on span "Means Test Review" at bounding box center [1326, 784] width 94 height 11
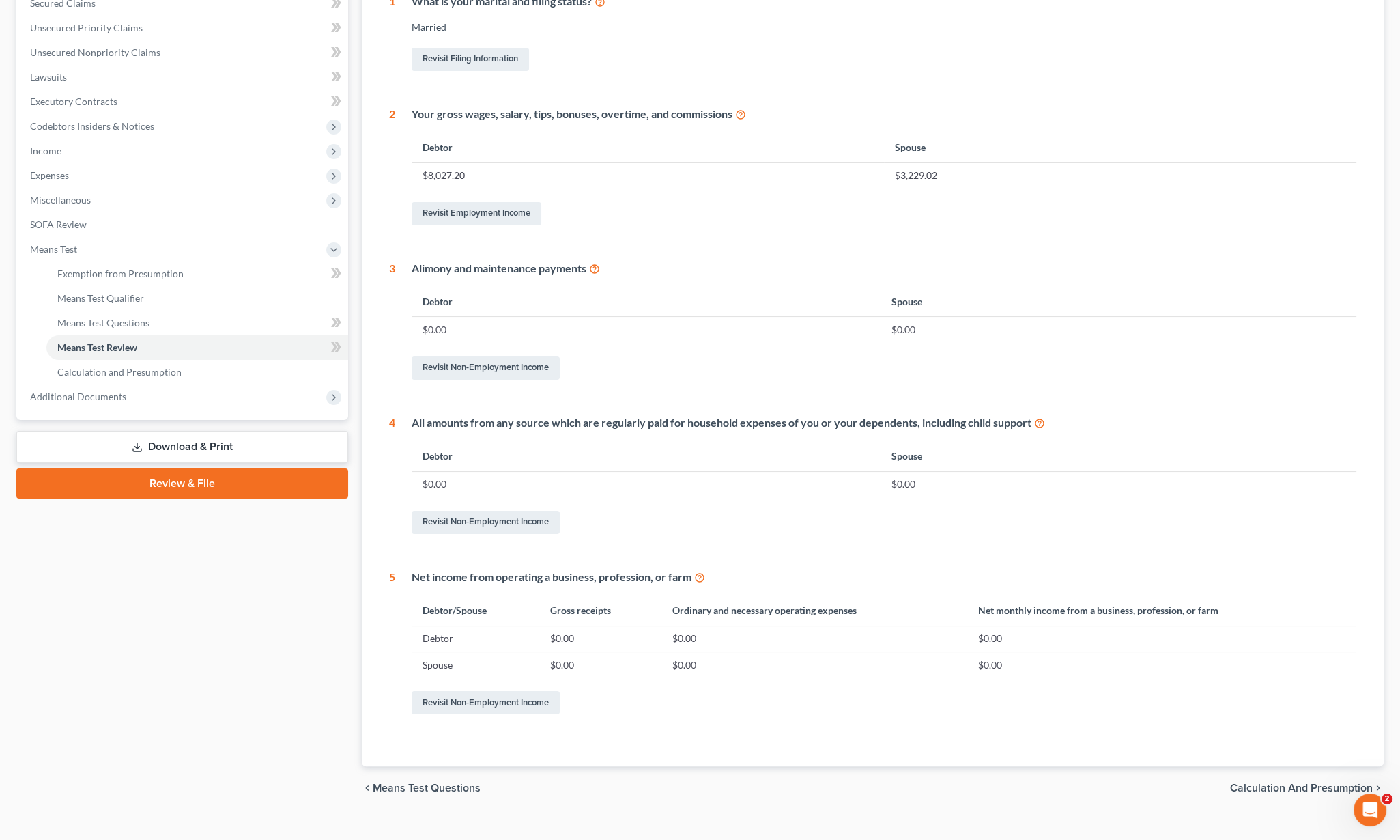
scroll to position [319, 0]
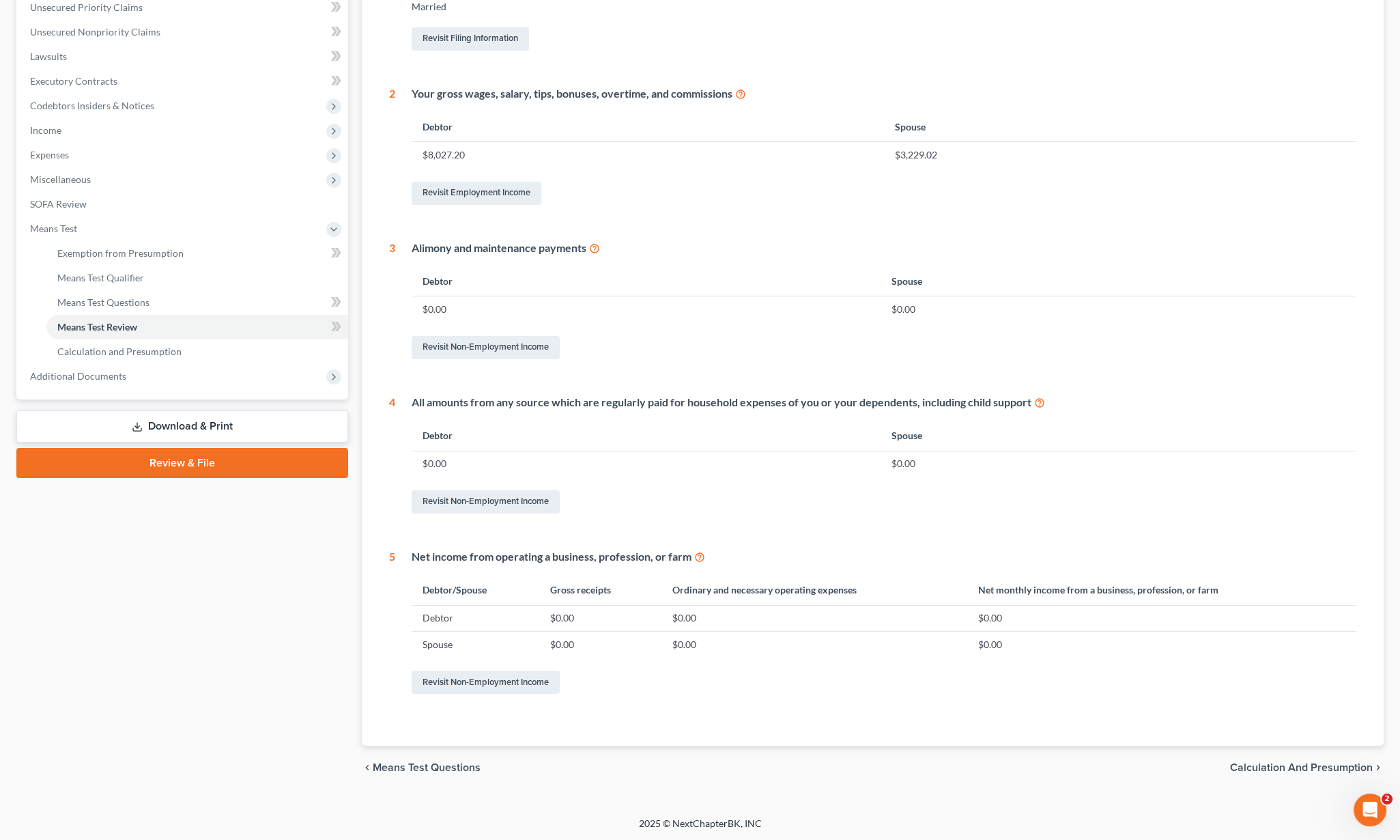
click at [1259, 756] on div "chevron_left Means Test Questions Calculation and Presumption chevron_right" at bounding box center [873, 767] width 1022 height 44
click at [1260, 762] on span "Calculation and Presumption" at bounding box center [1301, 767] width 142 height 11
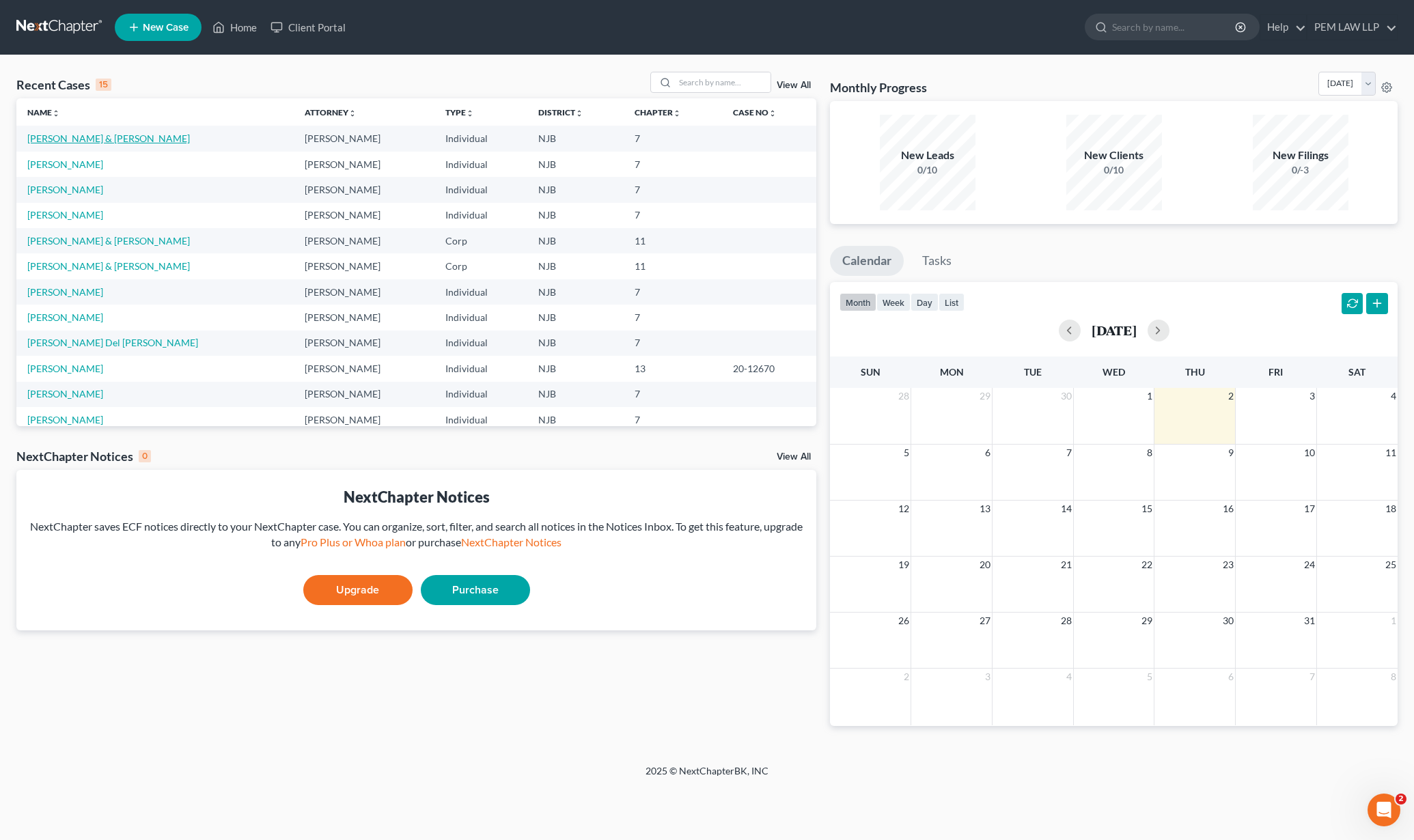
click at [91, 140] on link "[PERSON_NAME] & [PERSON_NAME]" at bounding box center [109, 139] width 163 height 12
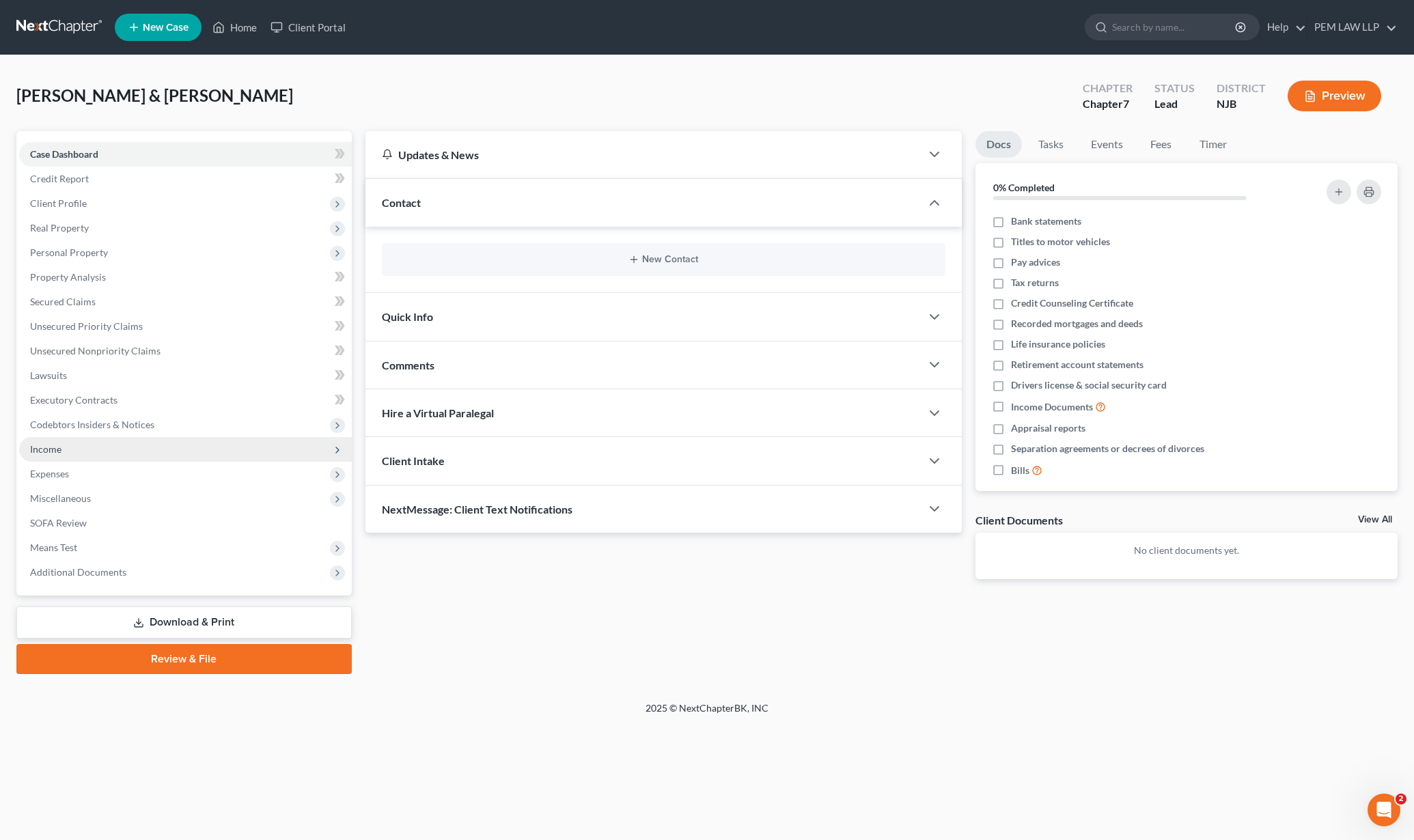
click at [41, 448] on span "Income" at bounding box center [46, 449] width 31 height 12
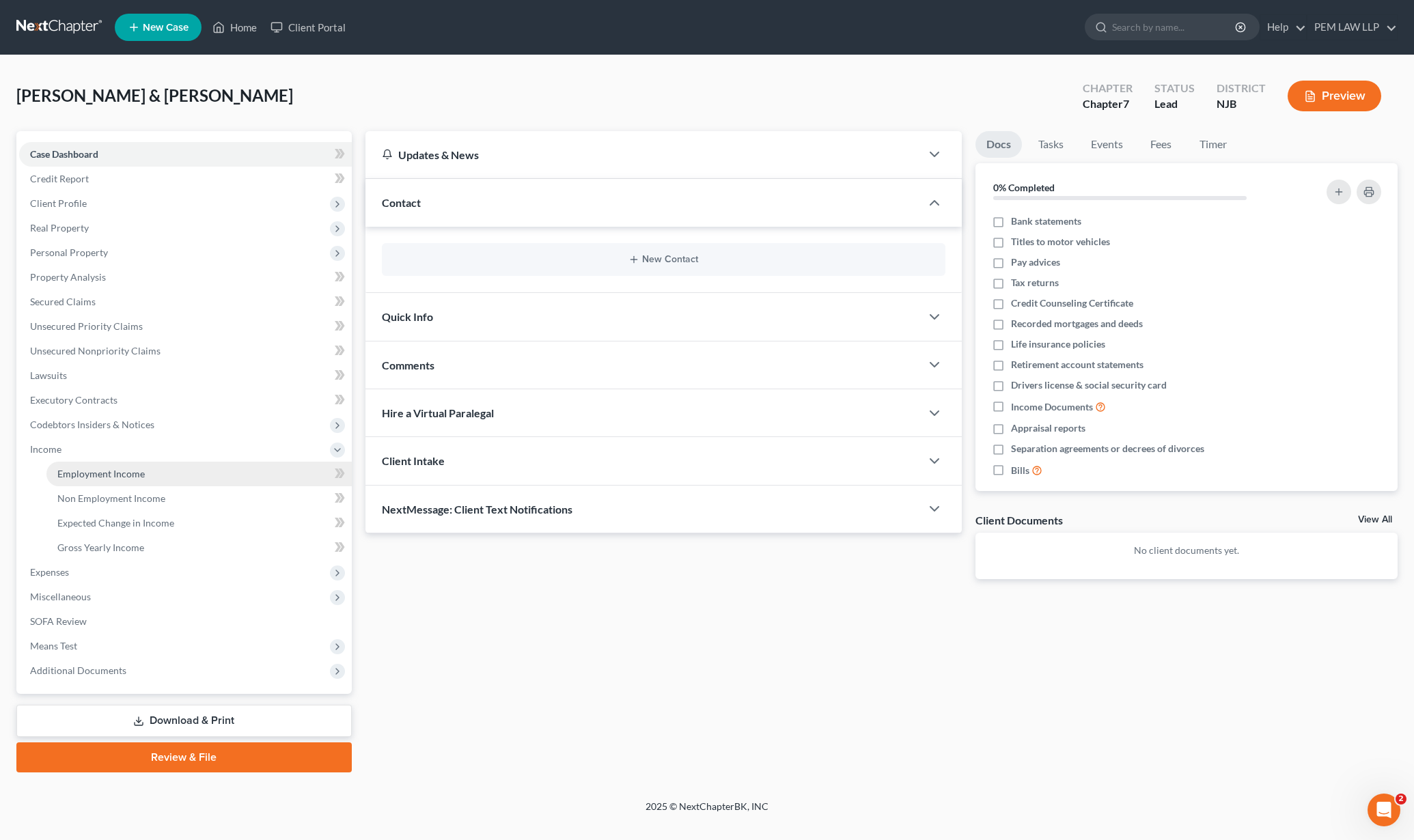
click at [88, 478] on span "Employment Income" at bounding box center [101, 474] width 87 height 12
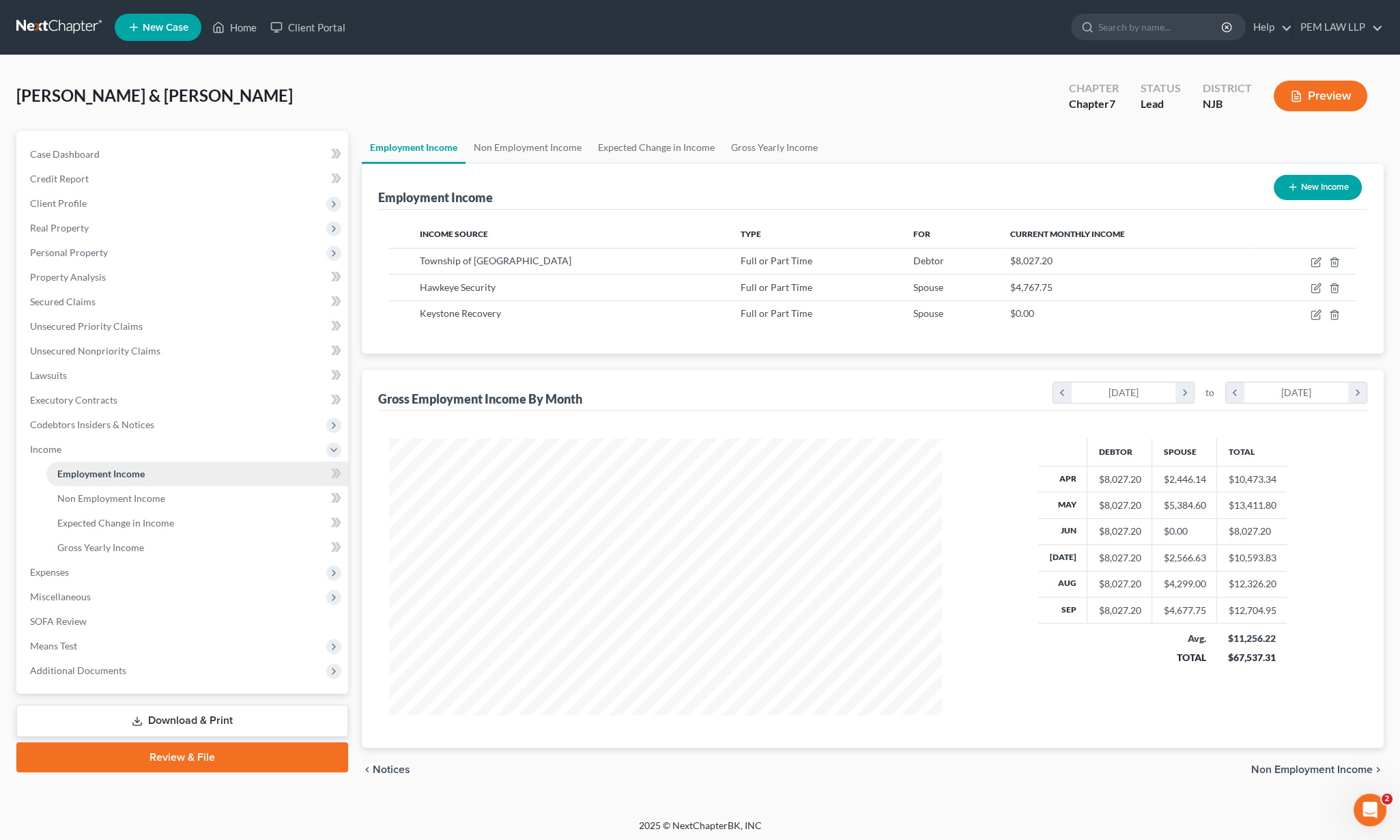
scroll to position [276, 579]
click at [78, 651] on span "Means Test" at bounding box center [184, 645] width 329 height 24
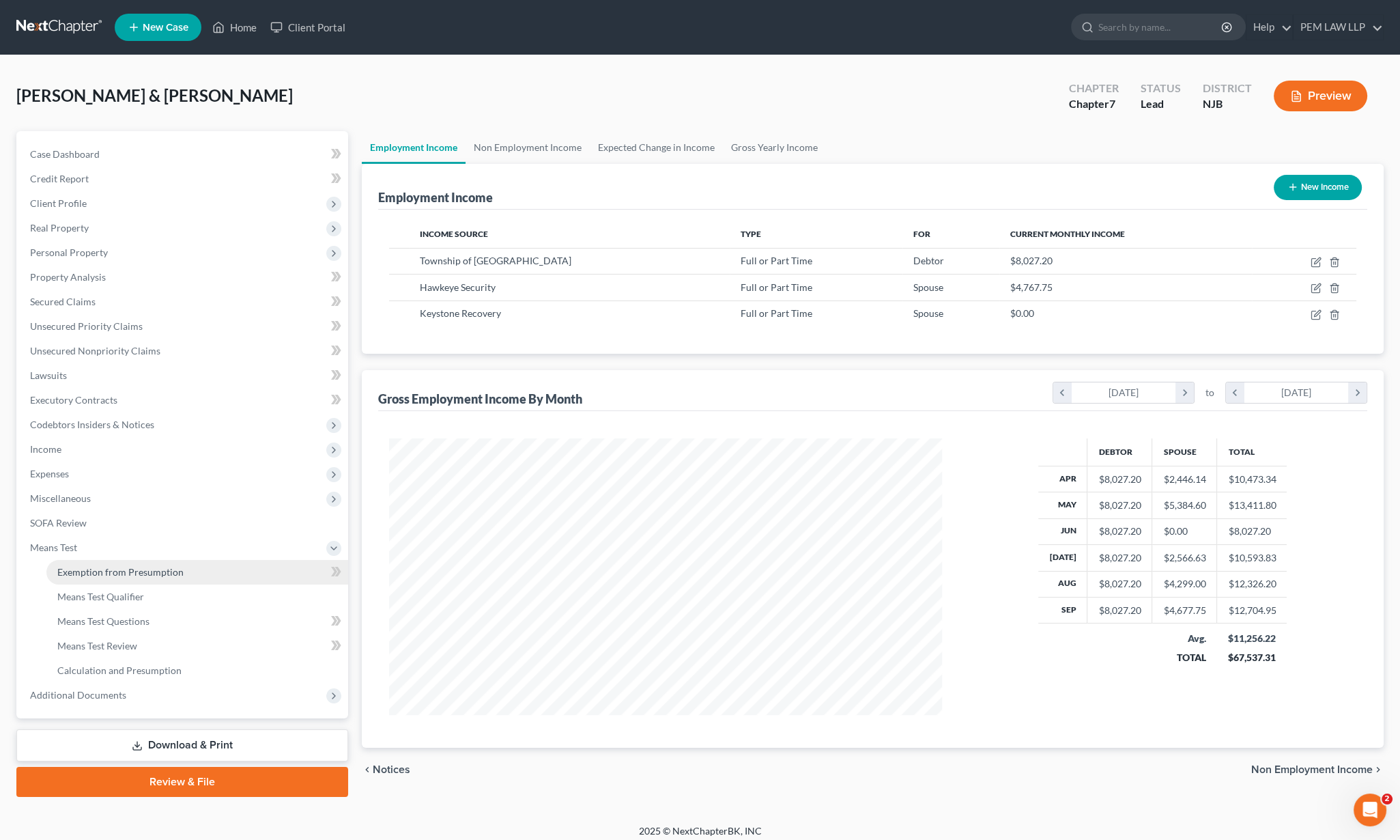
click at [119, 574] on span "Exemption from Presumption" at bounding box center [120, 572] width 126 height 12
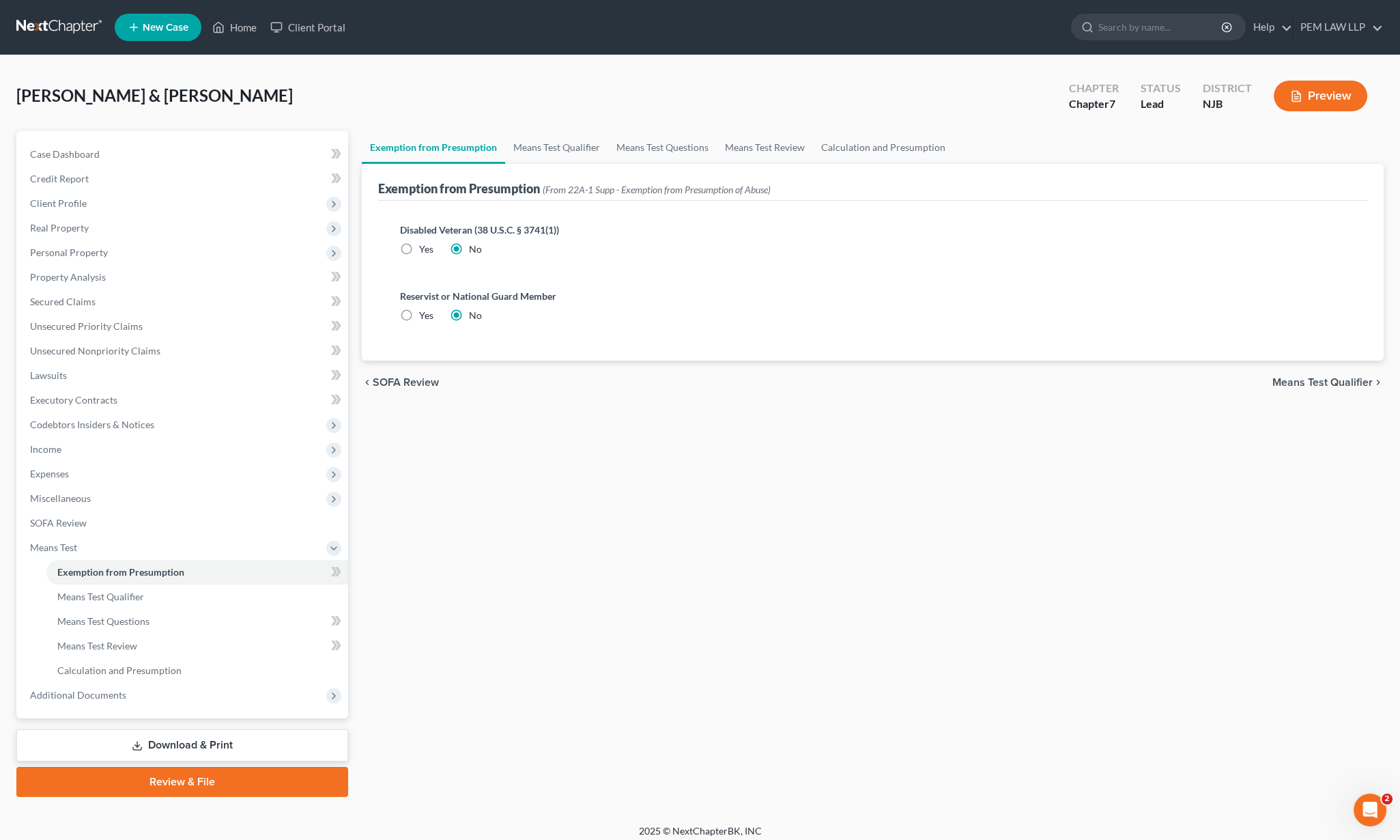
click at [1348, 385] on span "Means Test Qualifier" at bounding box center [1323, 382] width 101 height 11
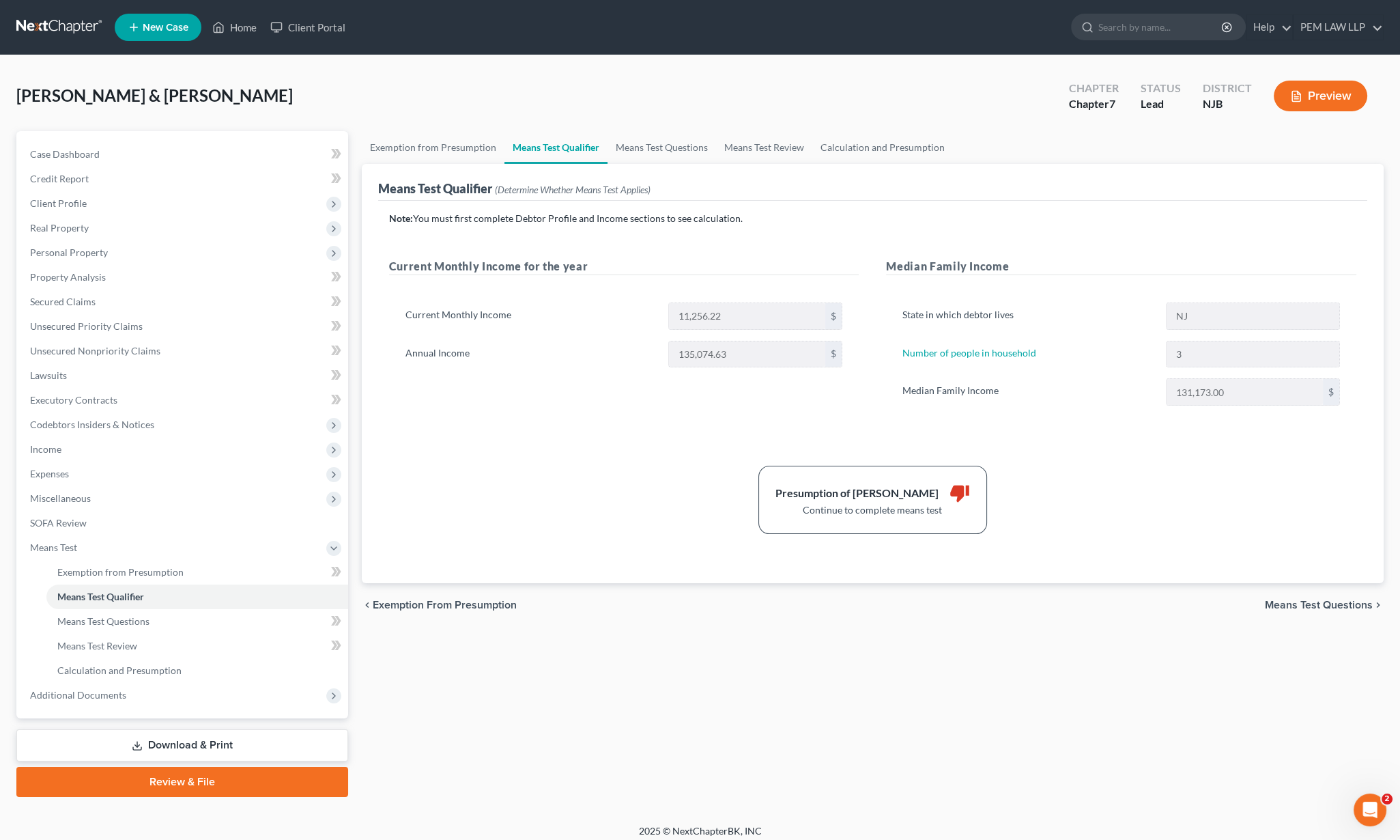
click at [1307, 602] on span "Means Test Questions" at bounding box center [1319, 605] width 108 height 11
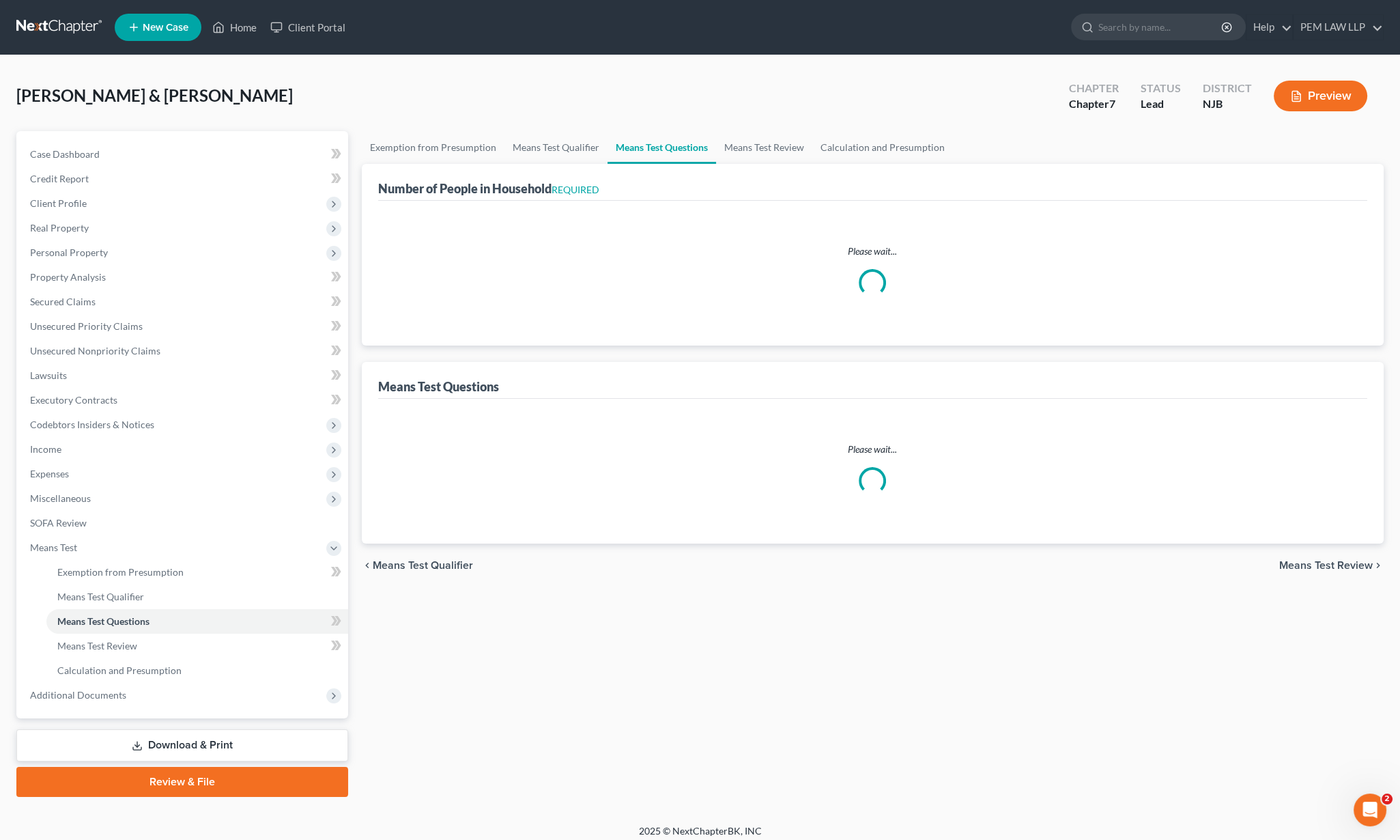
select select "3"
select select "0"
select select "2"
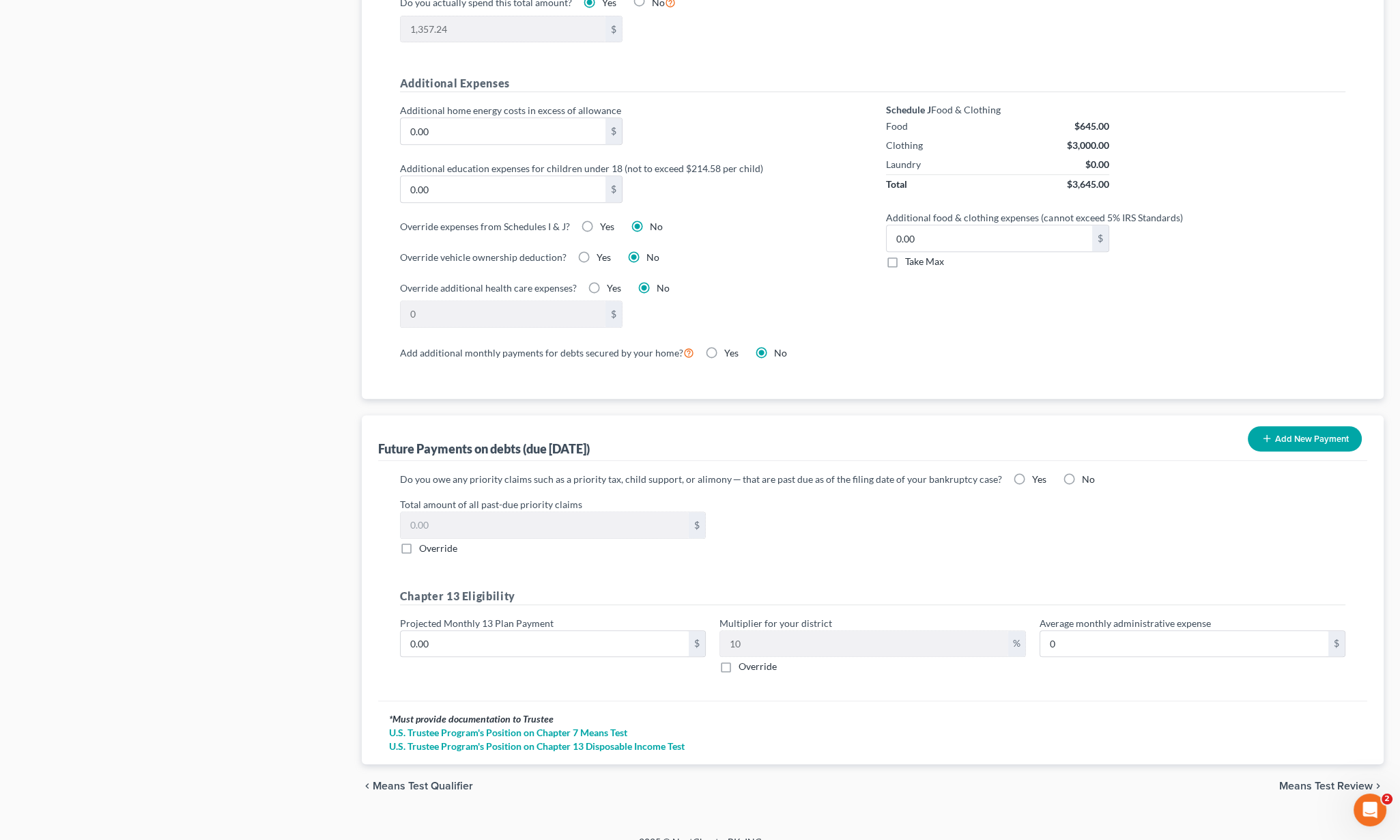
scroll to position [946, 0]
click at [1313, 779] on span "Means Test Review" at bounding box center [1326, 784] width 94 height 11
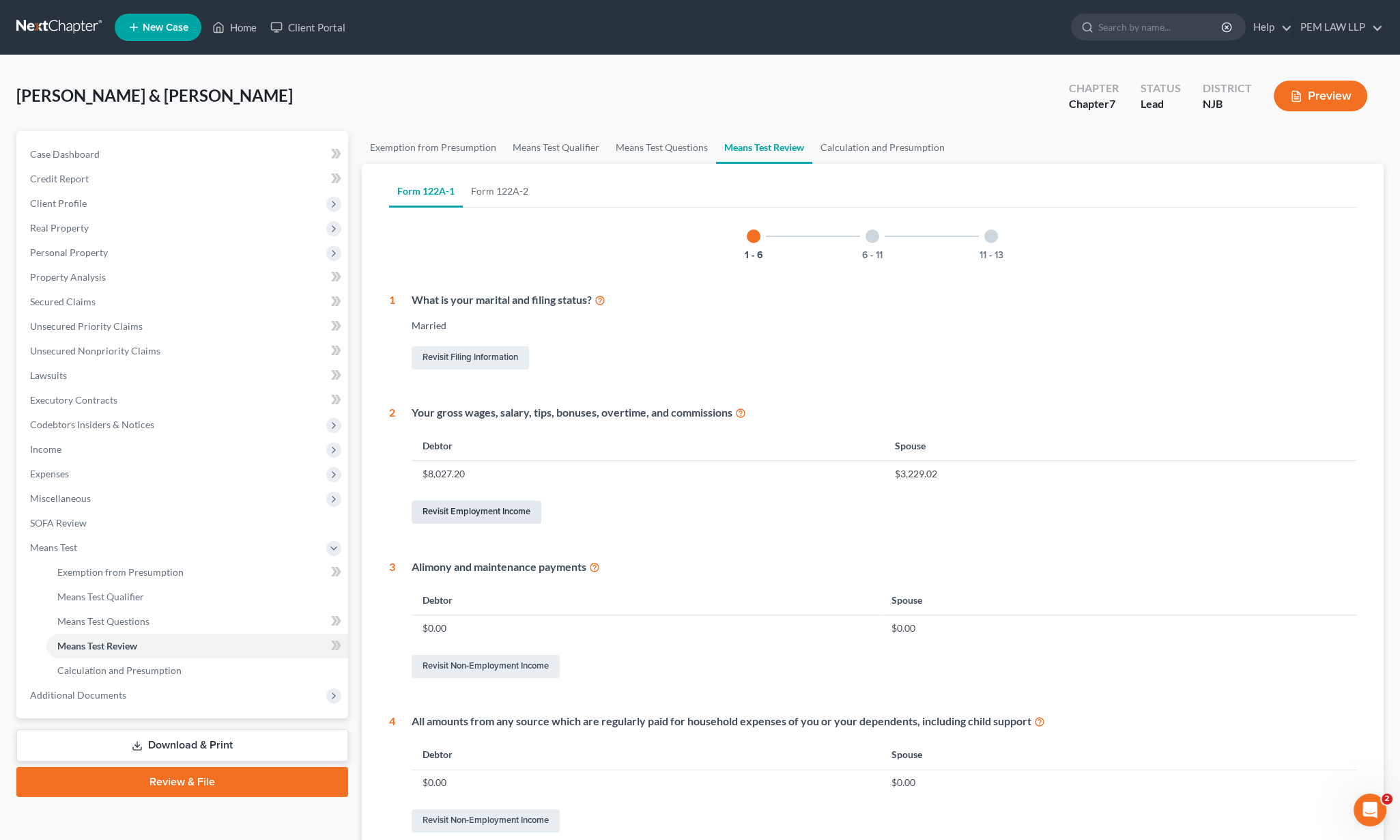
click at [485, 513] on link "Revisit Employment Income" at bounding box center [477, 513] width 130 height 23
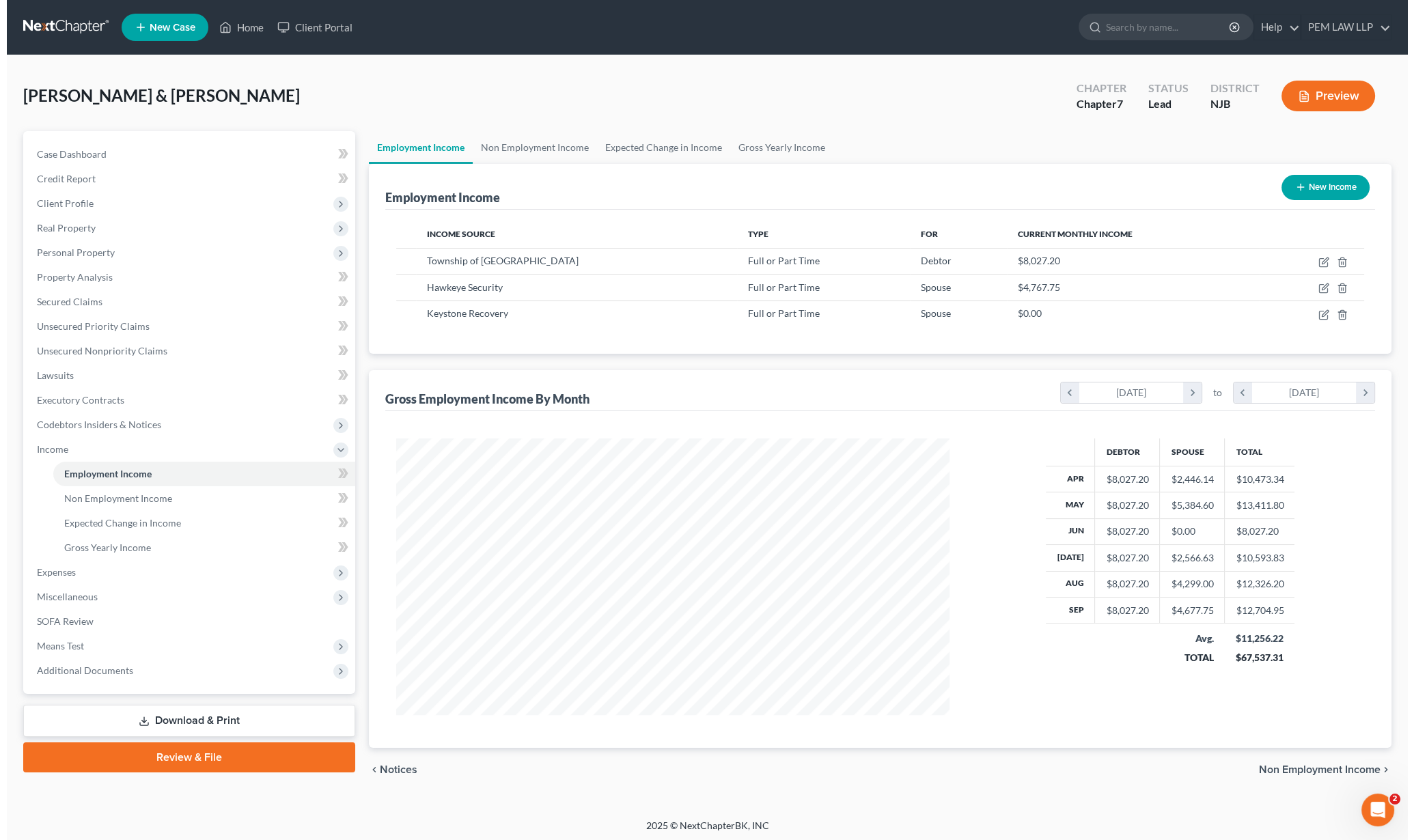
scroll to position [276, 580]
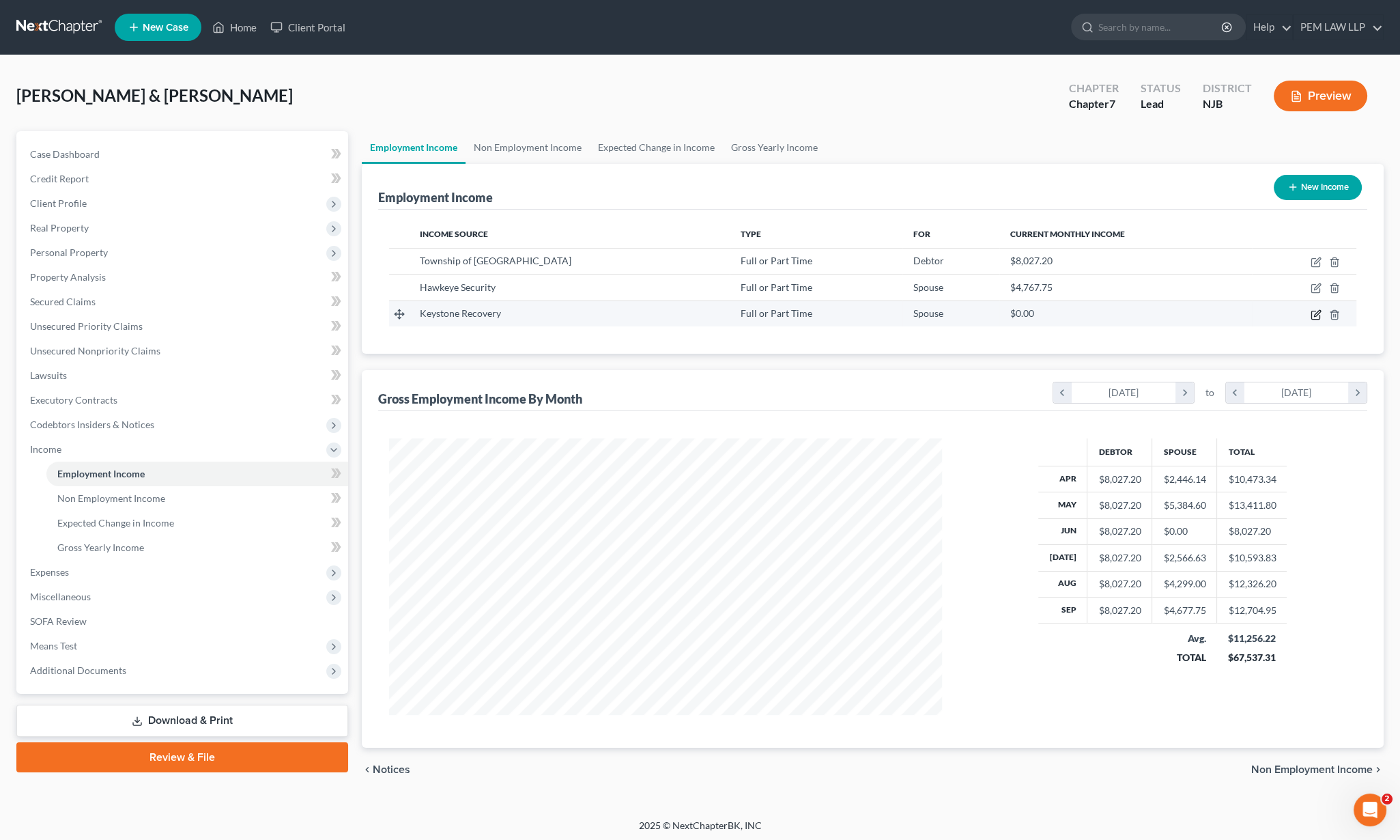
click at [1319, 318] on icon "button" at bounding box center [1316, 314] width 11 height 11
select select "0"
select select "33"
select select "2"
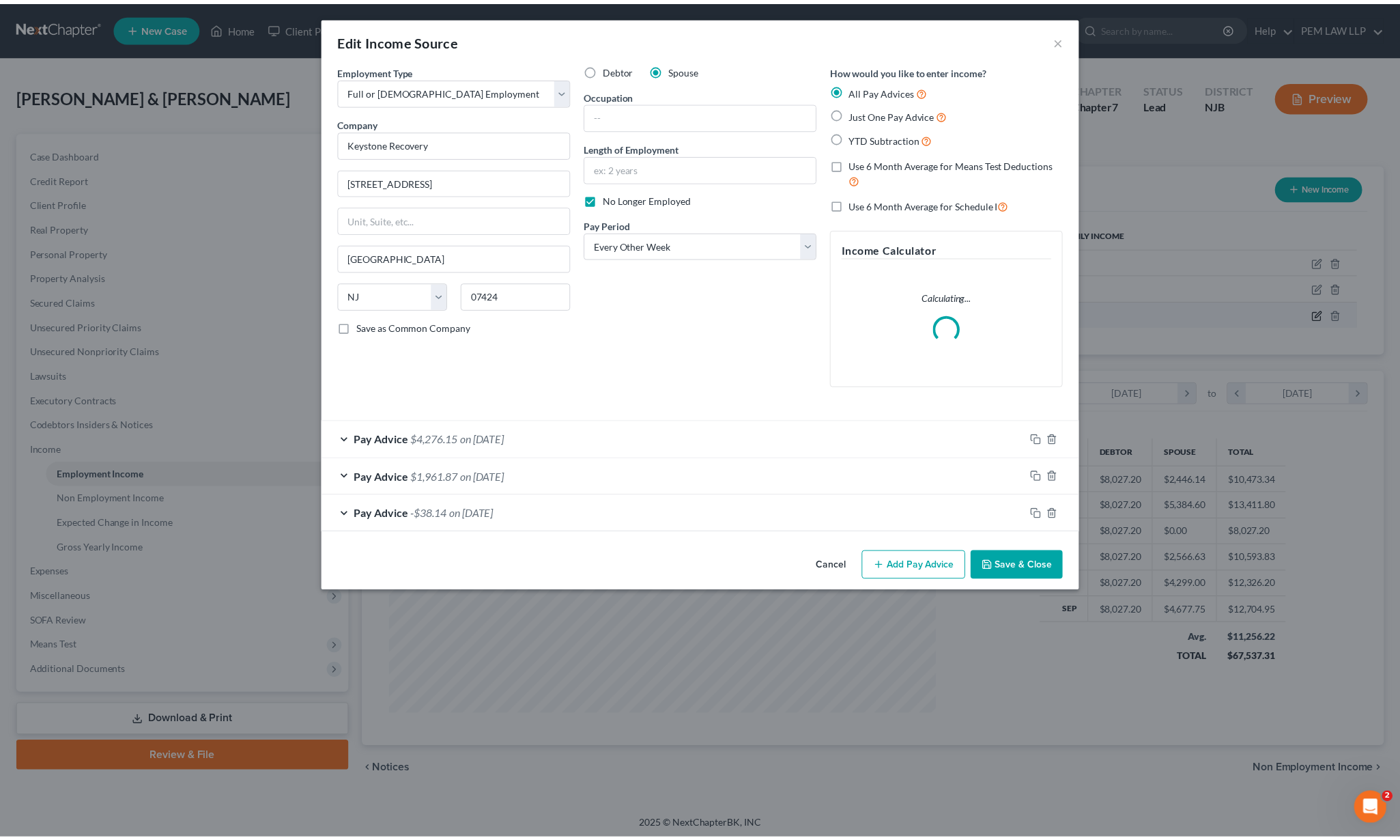
scroll to position [279, 586]
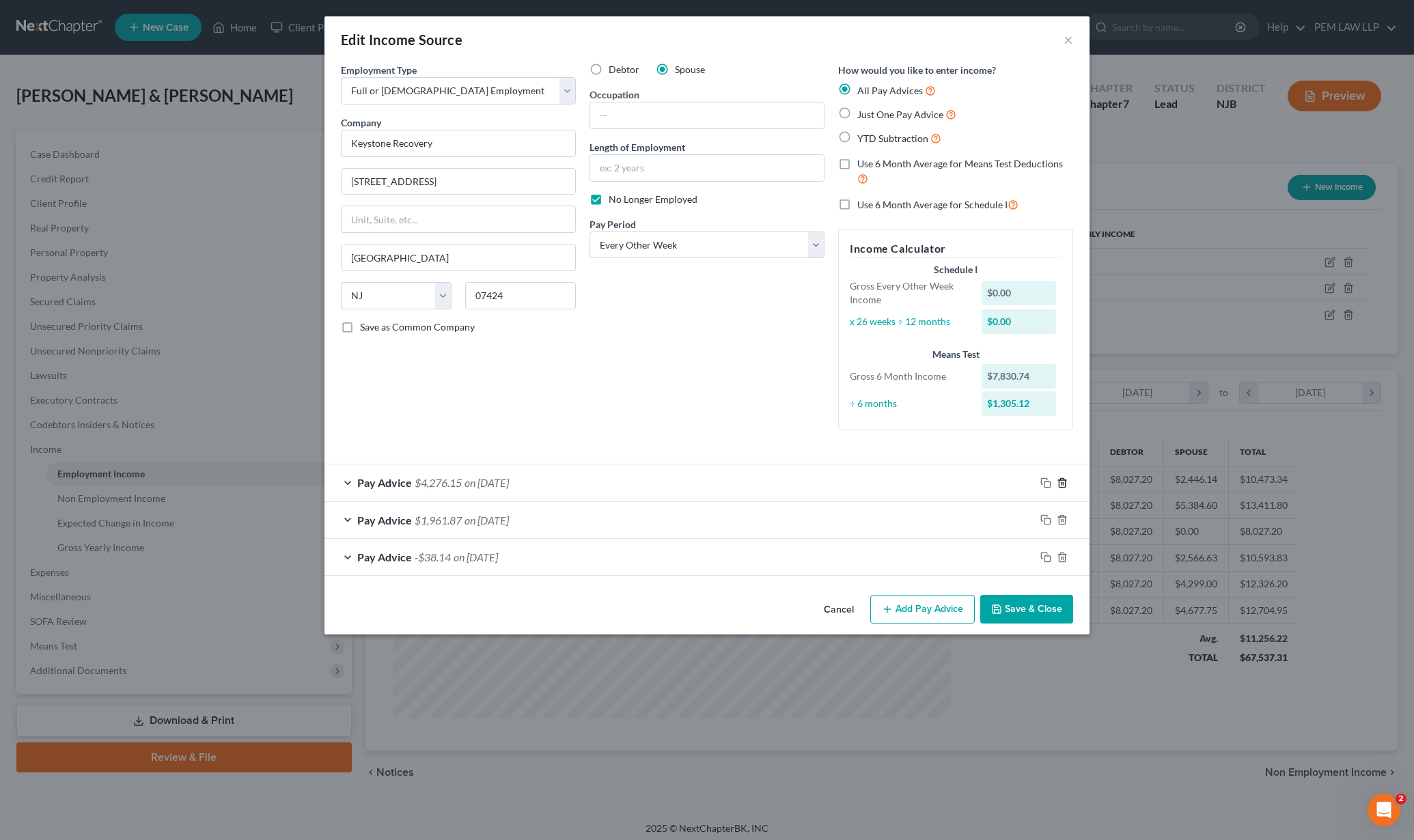
click at [1061, 484] on icon "button" at bounding box center [1061, 482] width 11 height 11
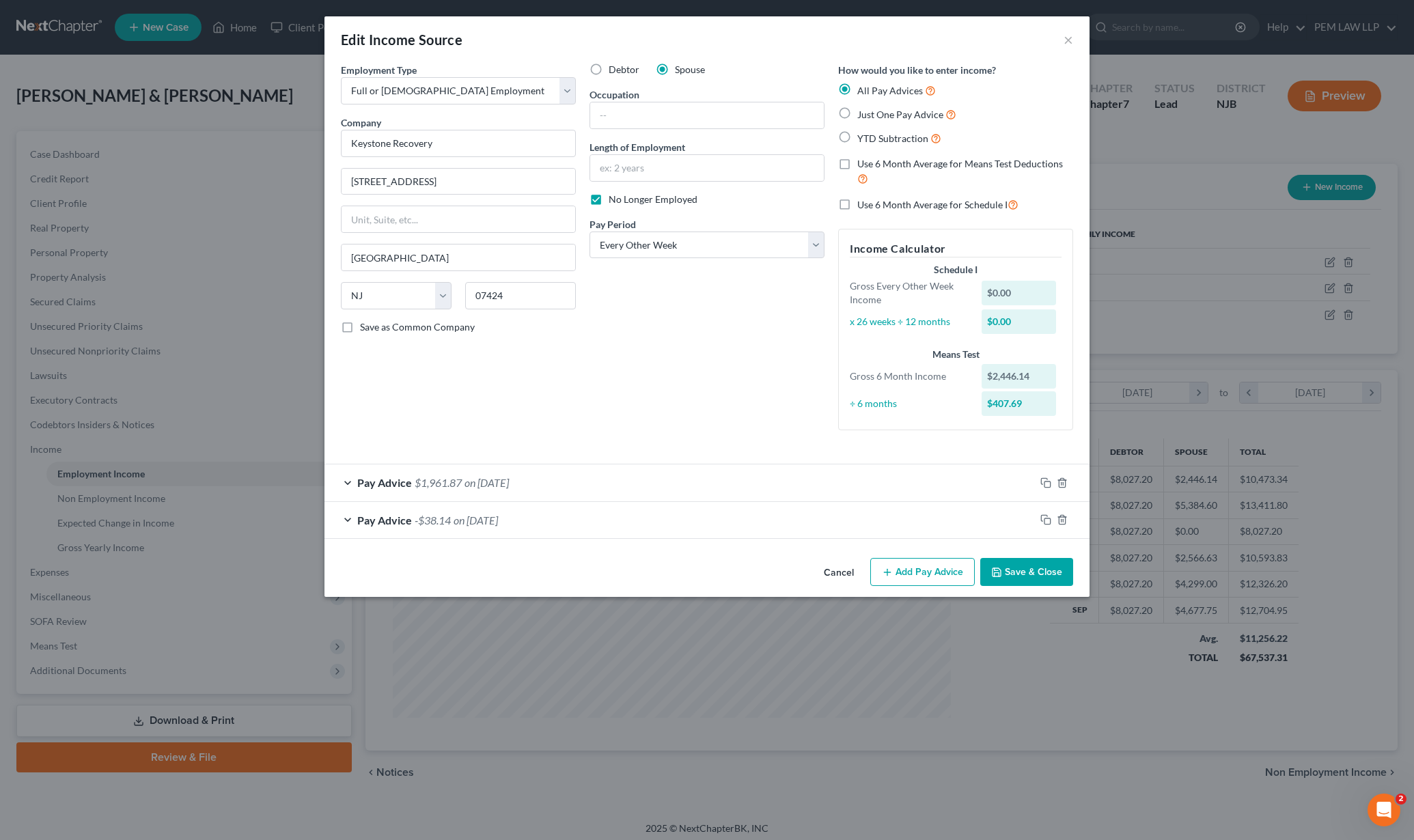
click at [1022, 563] on button "Save & Close" at bounding box center [1026, 573] width 93 height 29
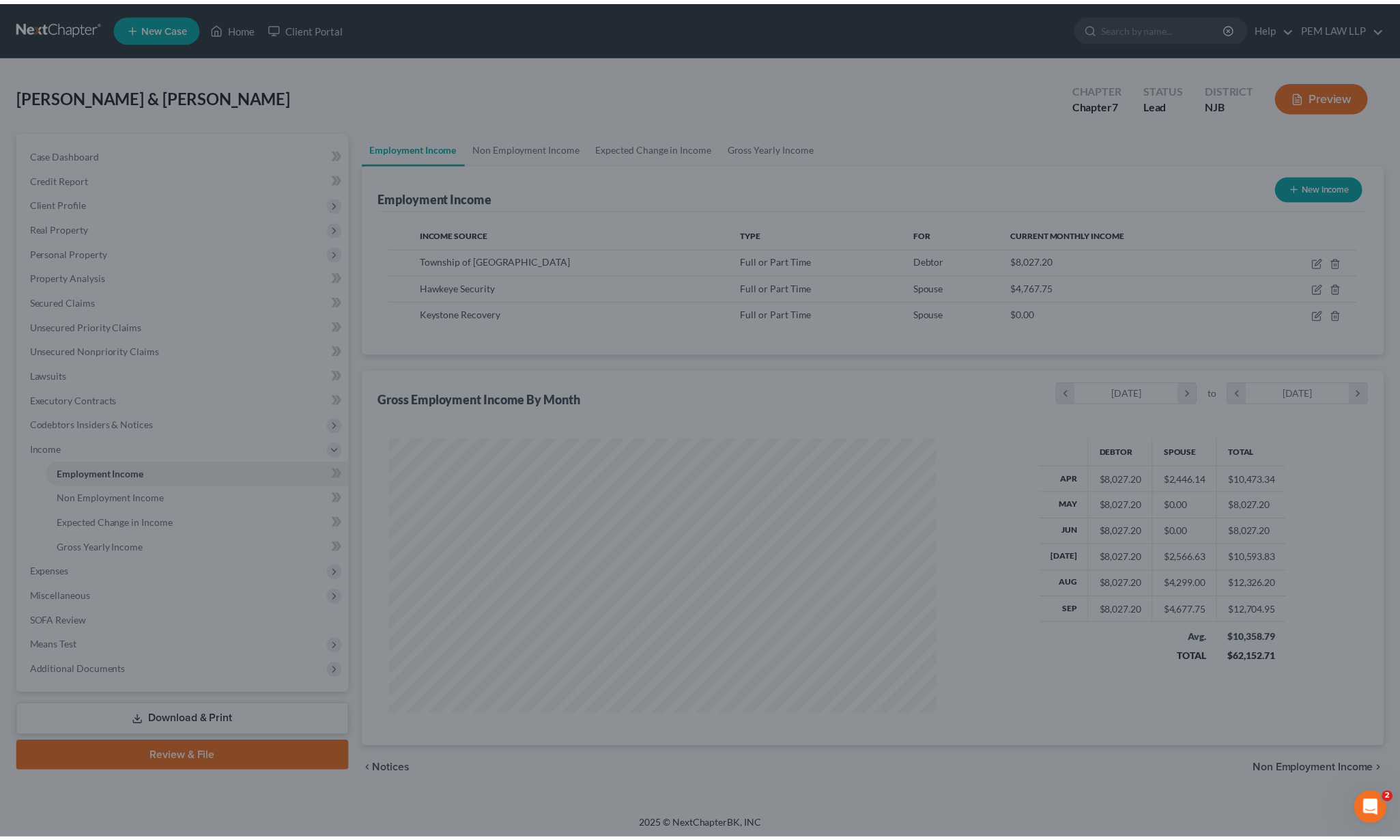
scroll to position [682551, 682248]
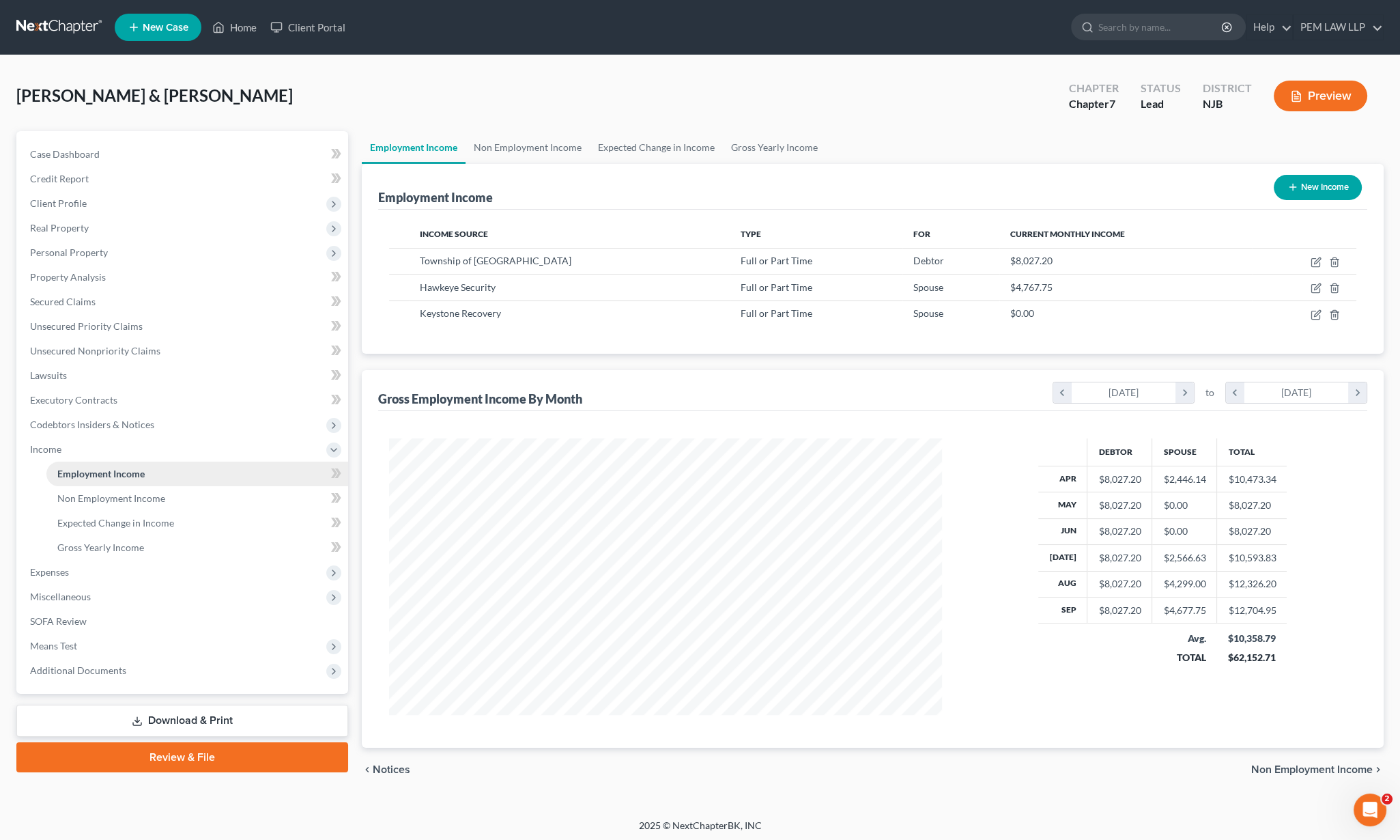
click at [128, 473] on span "Employment Income" at bounding box center [101, 474] width 87 height 12
click at [92, 502] on span "Non Employment Income" at bounding box center [110, 498] width 108 height 12
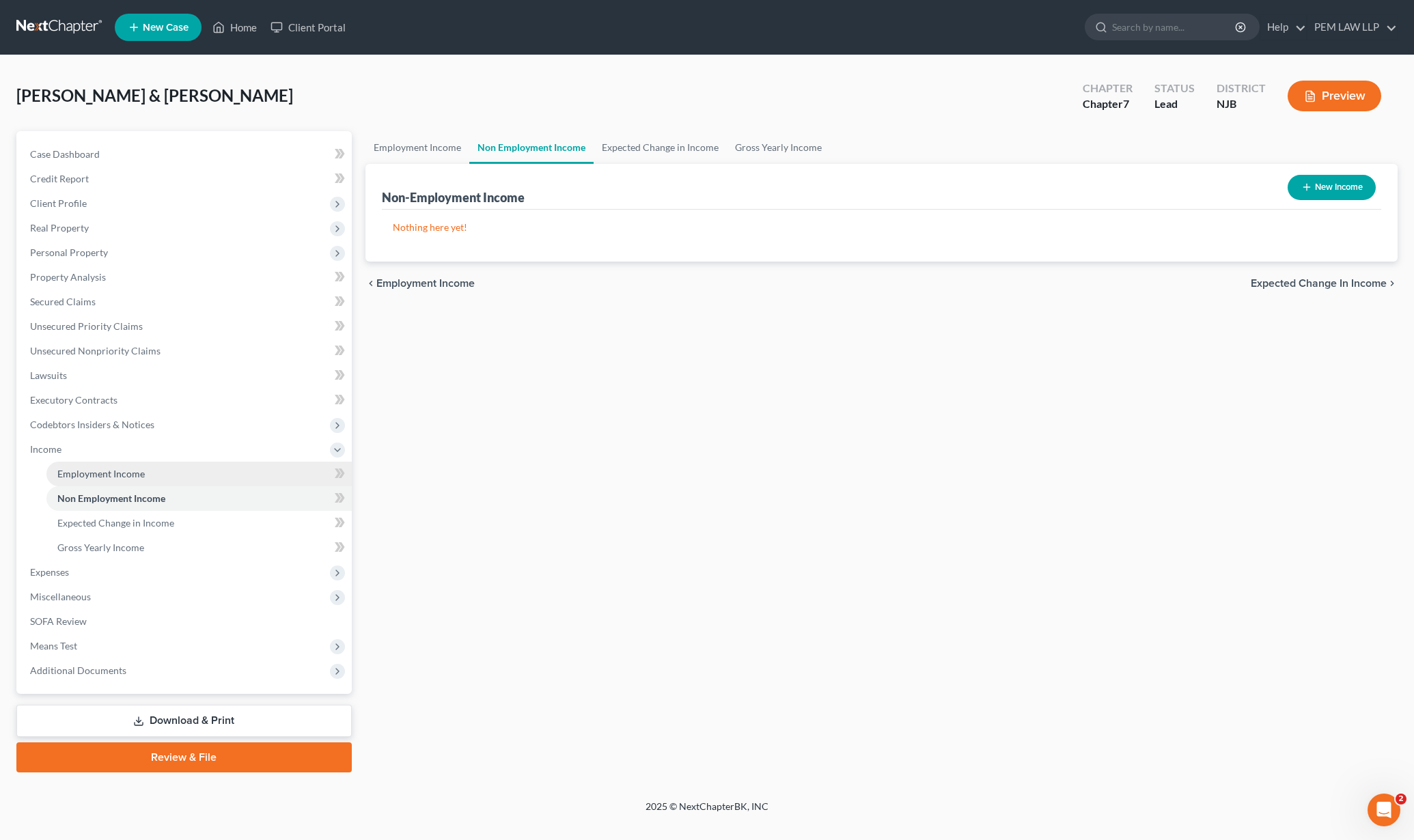
click at [103, 476] on span "Employment Income" at bounding box center [101, 474] width 87 height 12
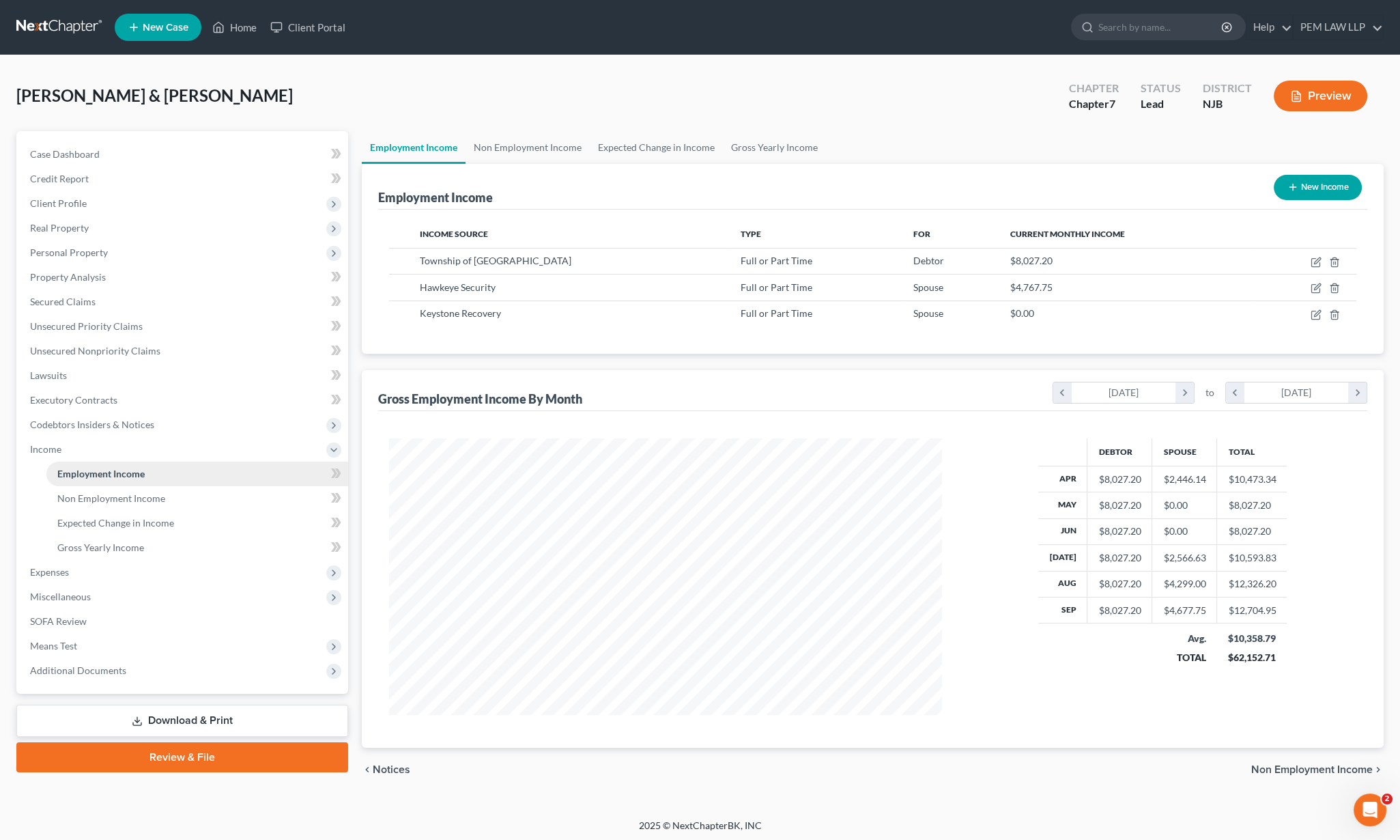
scroll to position [276, 579]
click at [109, 501] on span "Non Employment Income" at bounding box center [110, 498] width 108 height 12
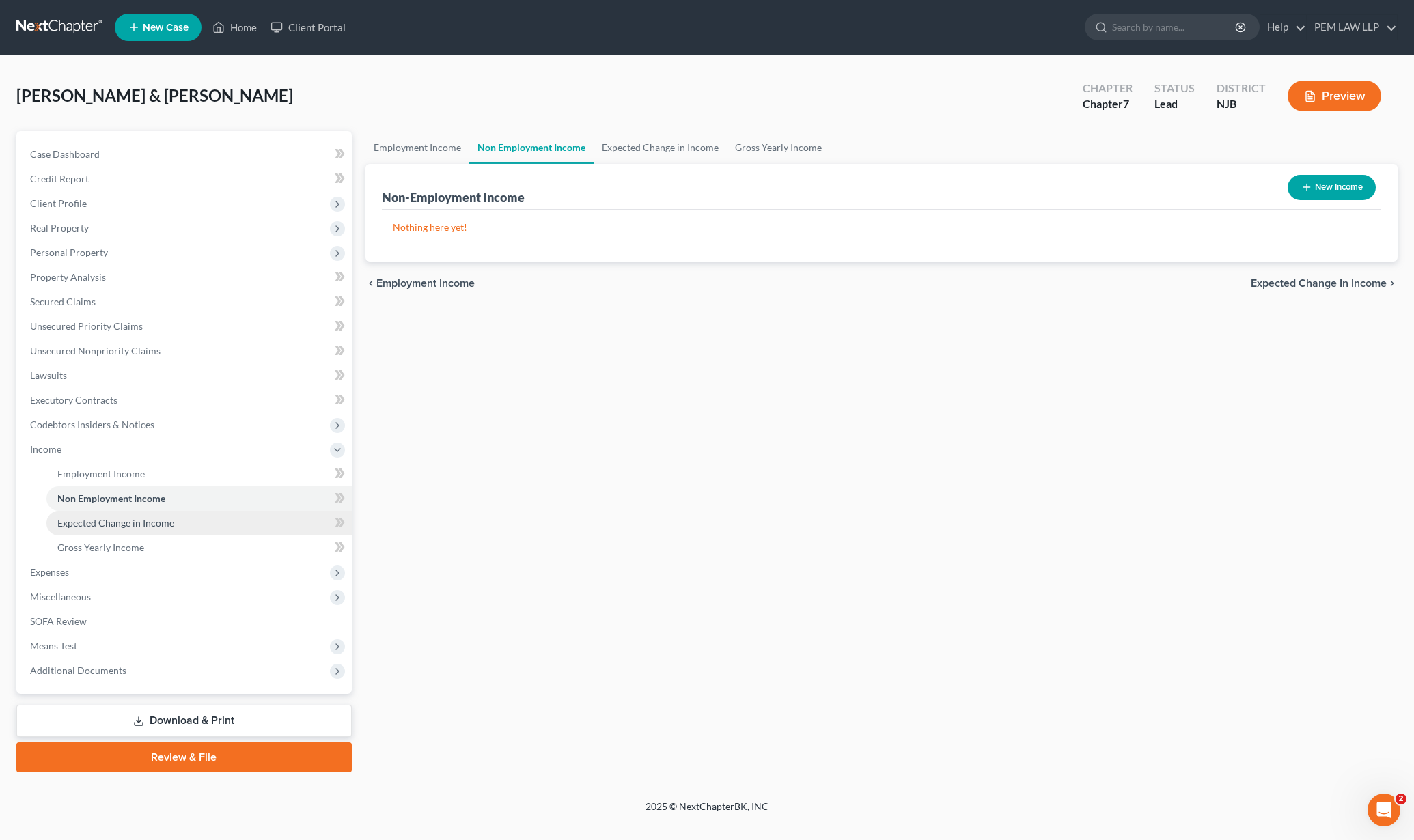
click at [103, 528] on link "Expected Change in Income" at bounding box center [199, 522] width 305 height 24
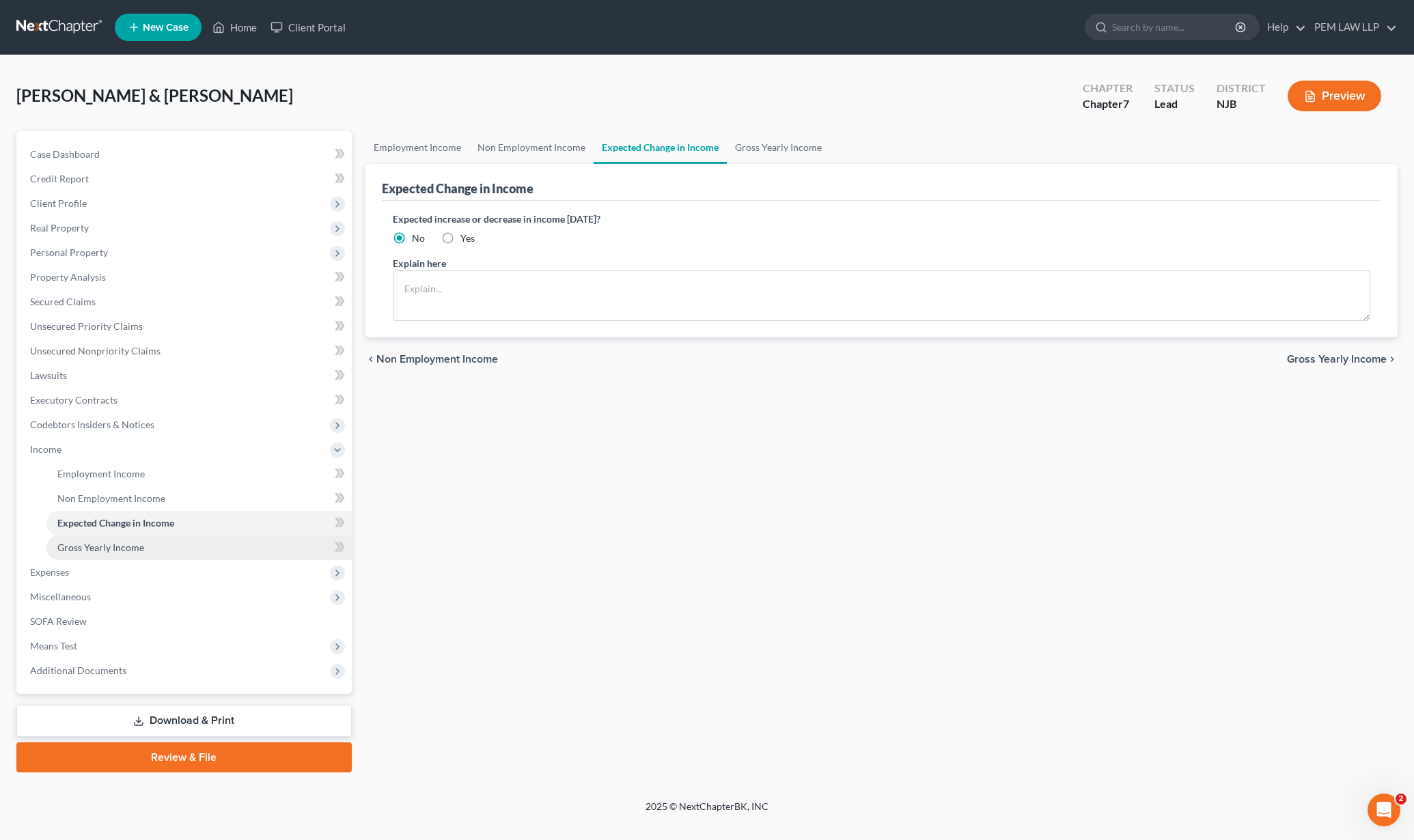
click at [102, 549] on span "Gross Yearly Income" at bounding box center [101, 547] width 87 height 12
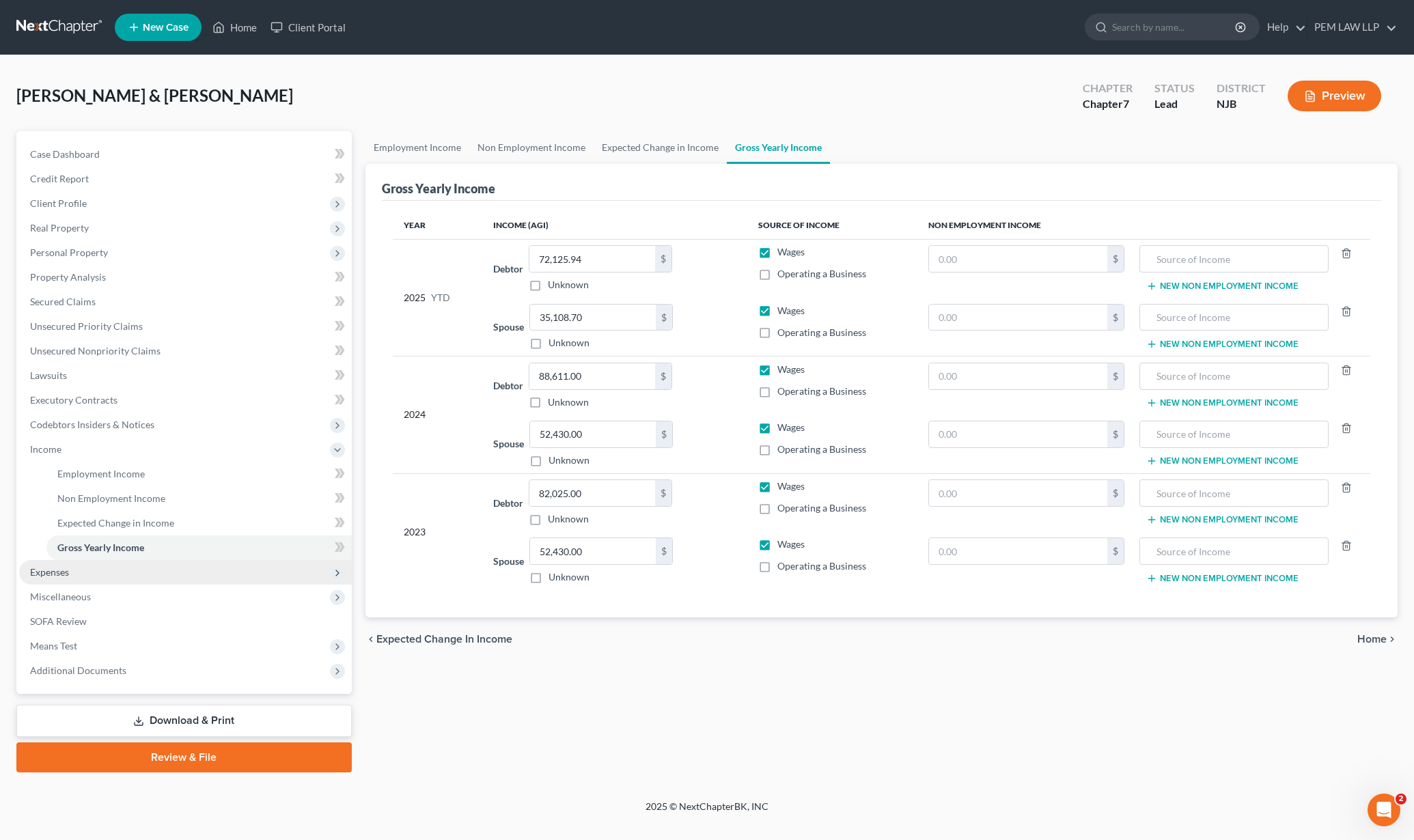
click at [61, 579] on span "Expenses" at bounding box center [185, 572] width 332 height 24
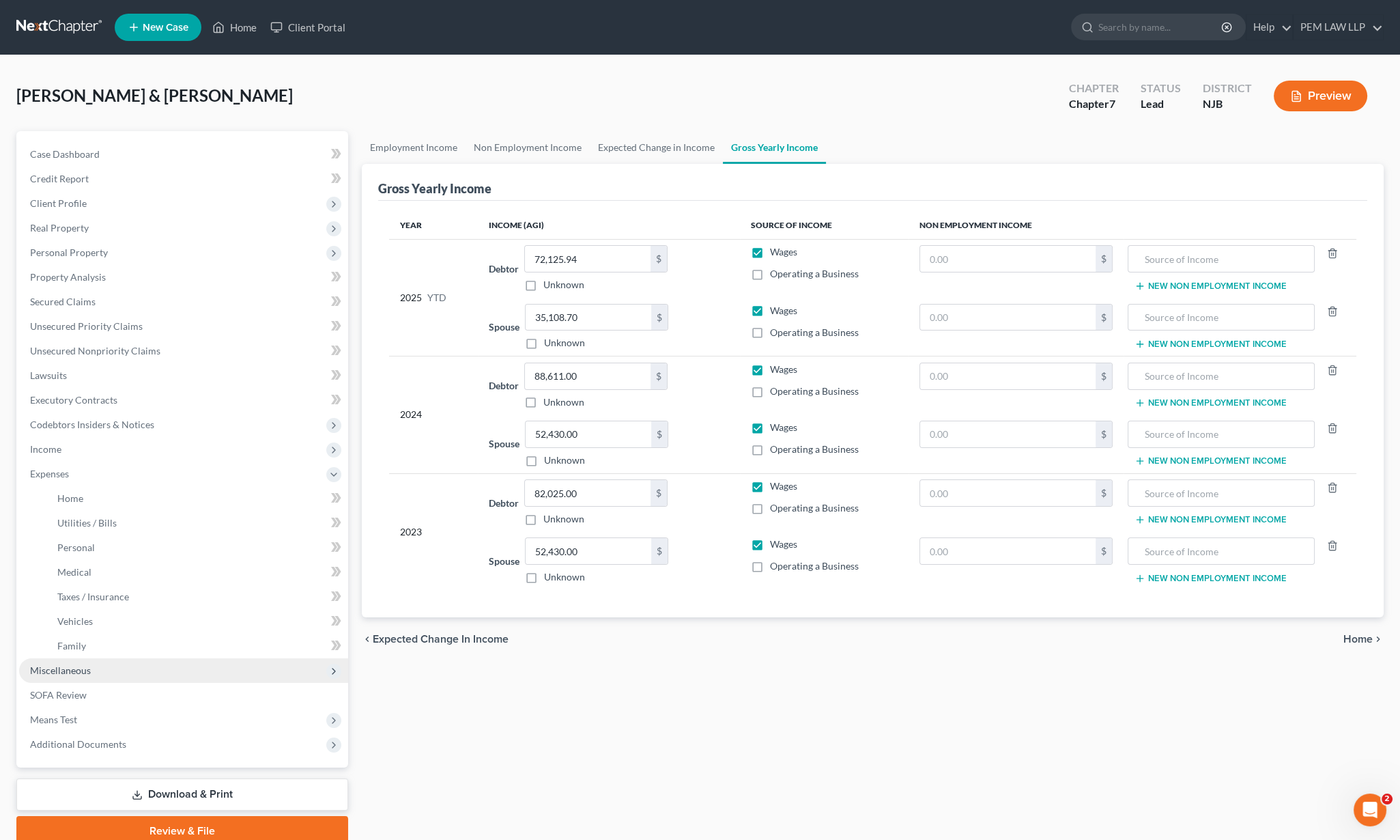
click at [73, 672] on span "Miscellaneous" at bounding box center [60, 670] width 61 height 12
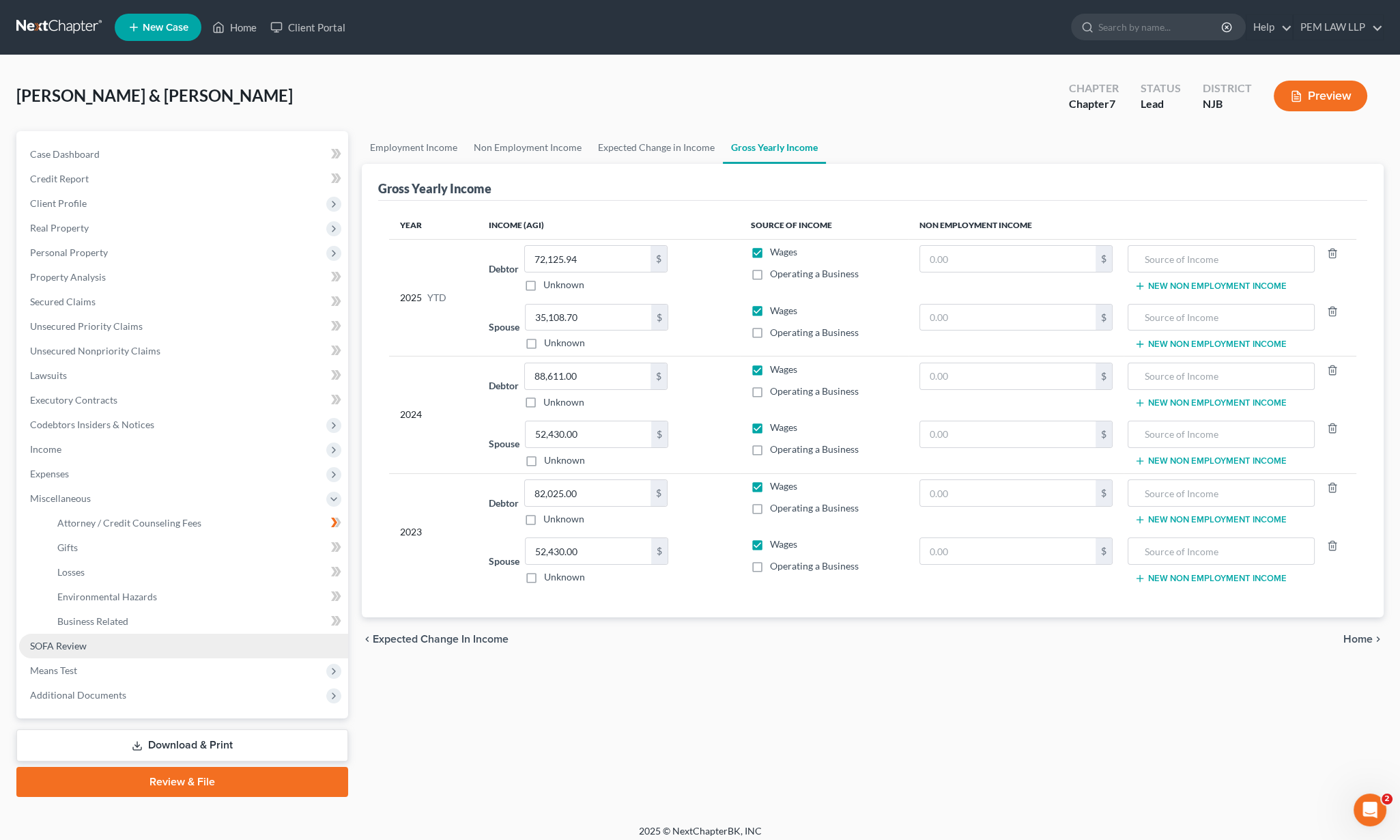
click at [78, 652] on link "SOFA Review" at bounding box center [184, 645] width 329 height 24
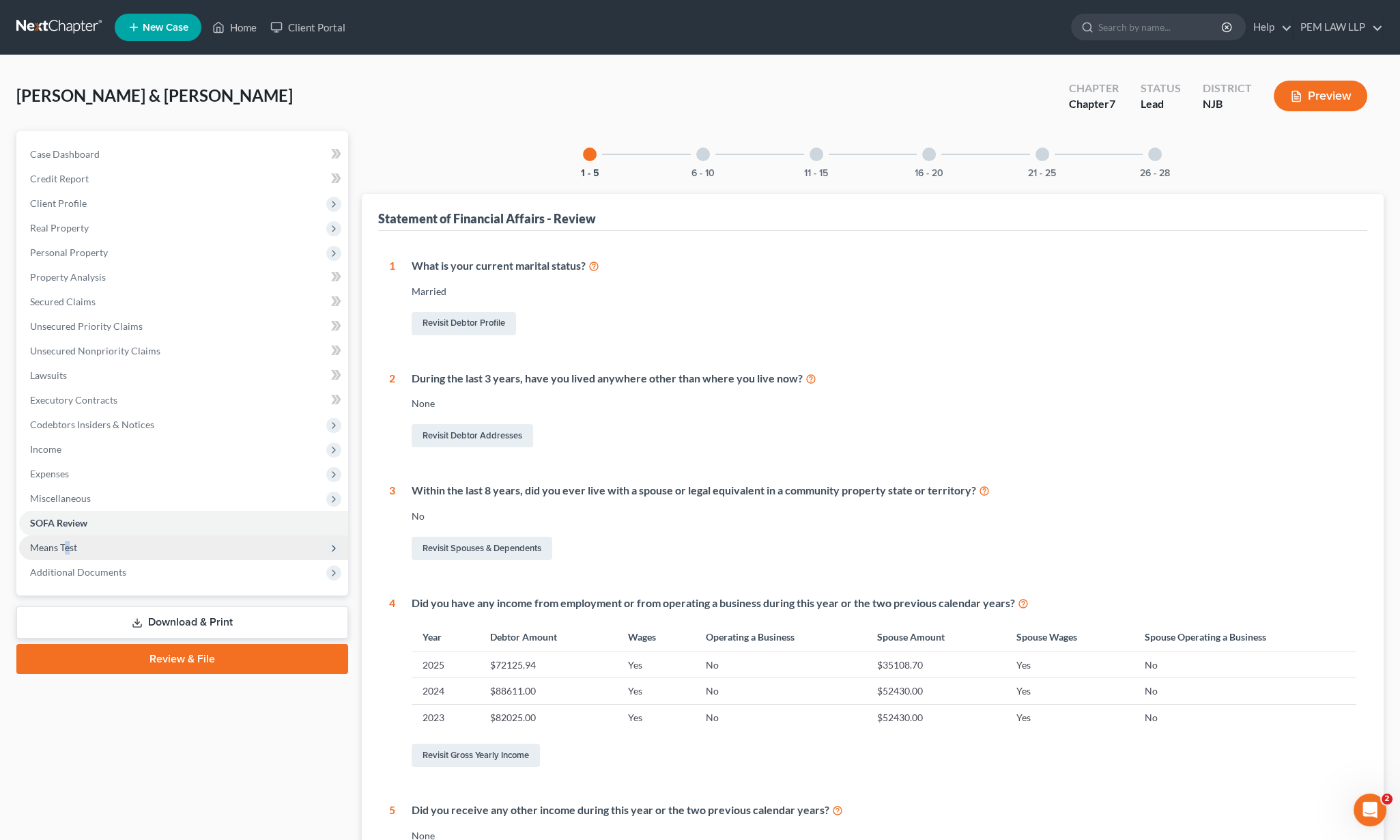
click at [68, 549] on span "Means Test" at bounding box center [53, 547] width 47 height 12
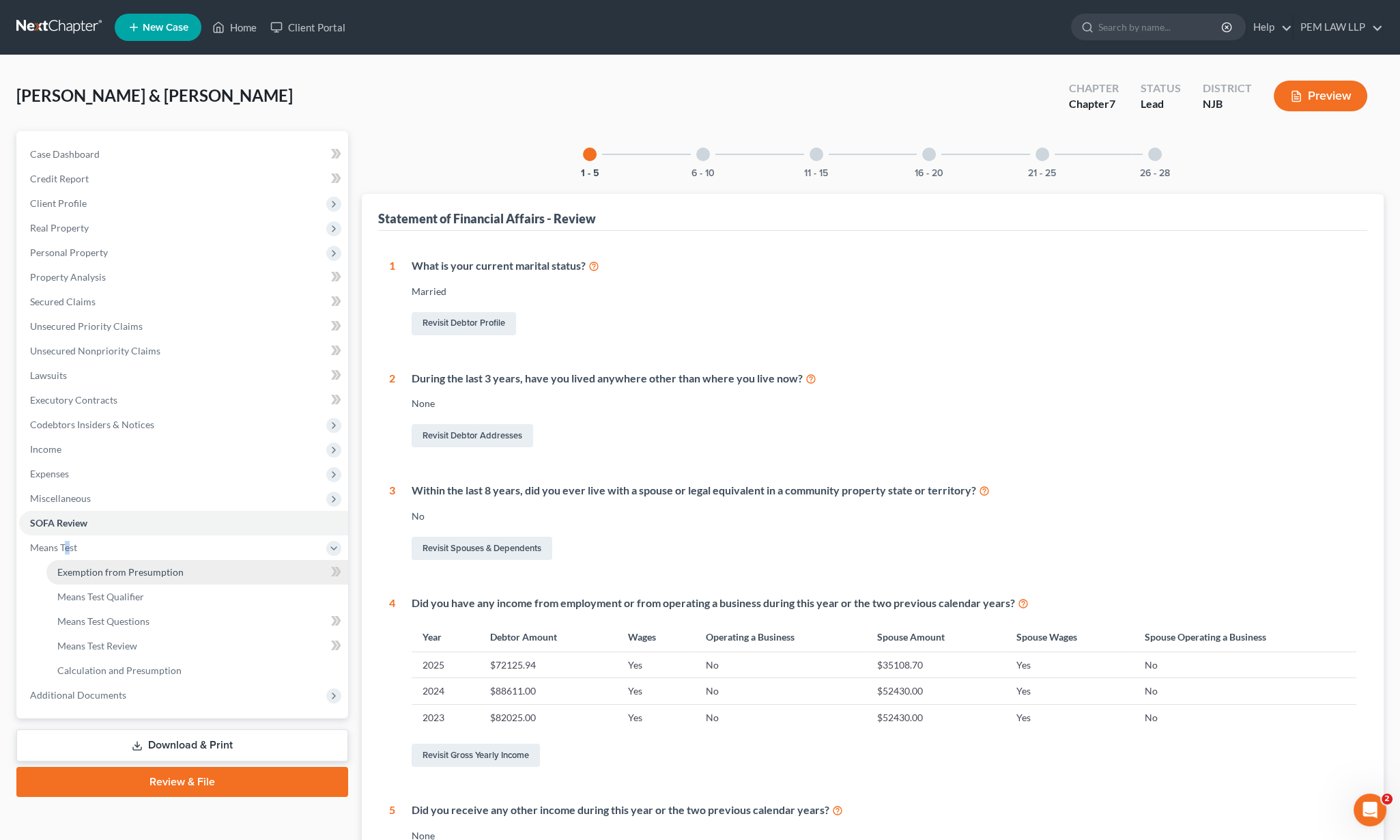
click at [208, 570] on link "Exemption from Presumption" at bounding box center [198, 572] width 302 height 24
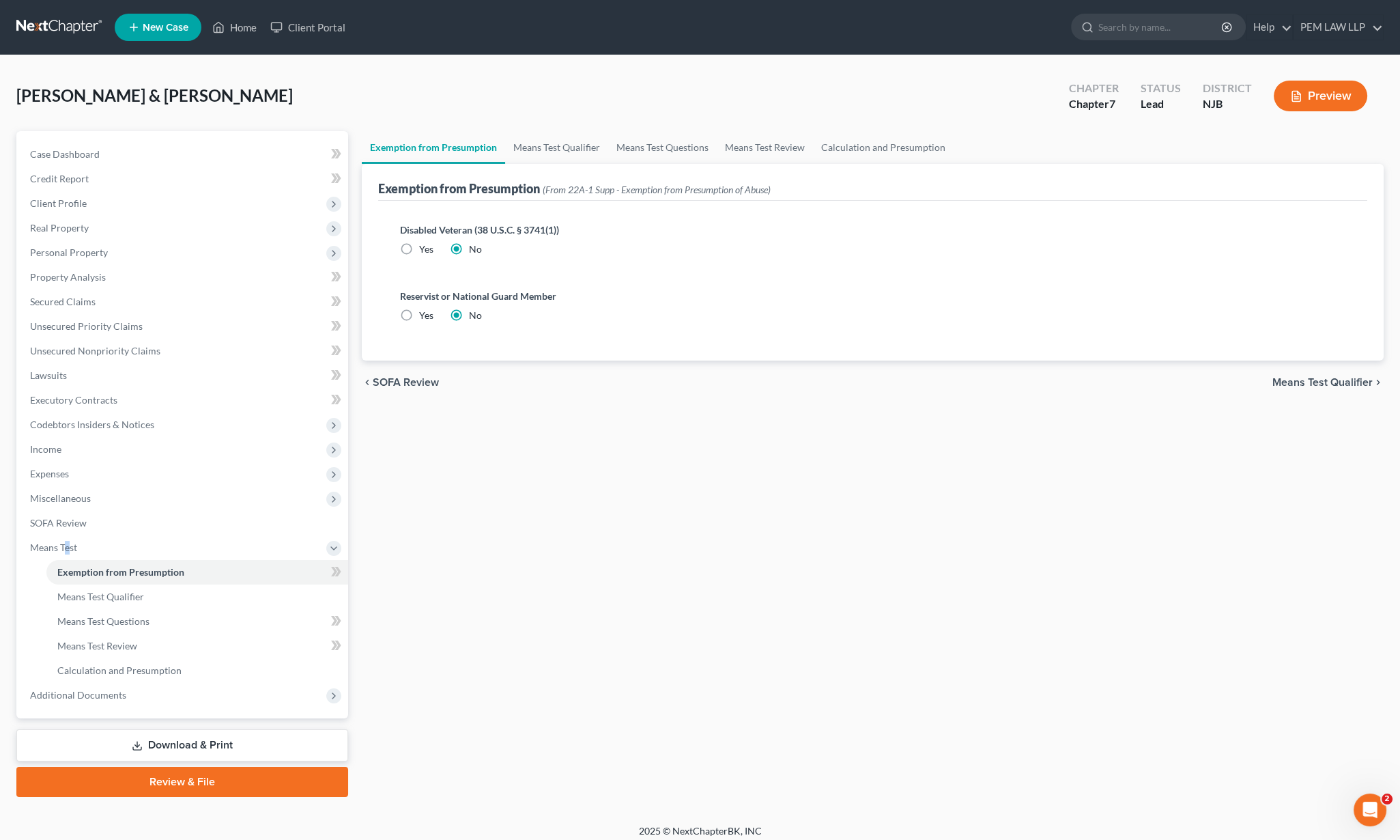
click at [1338, 380] on span "Means Test Qualifier" at bounding box center [1323, 382] width 101 height 11
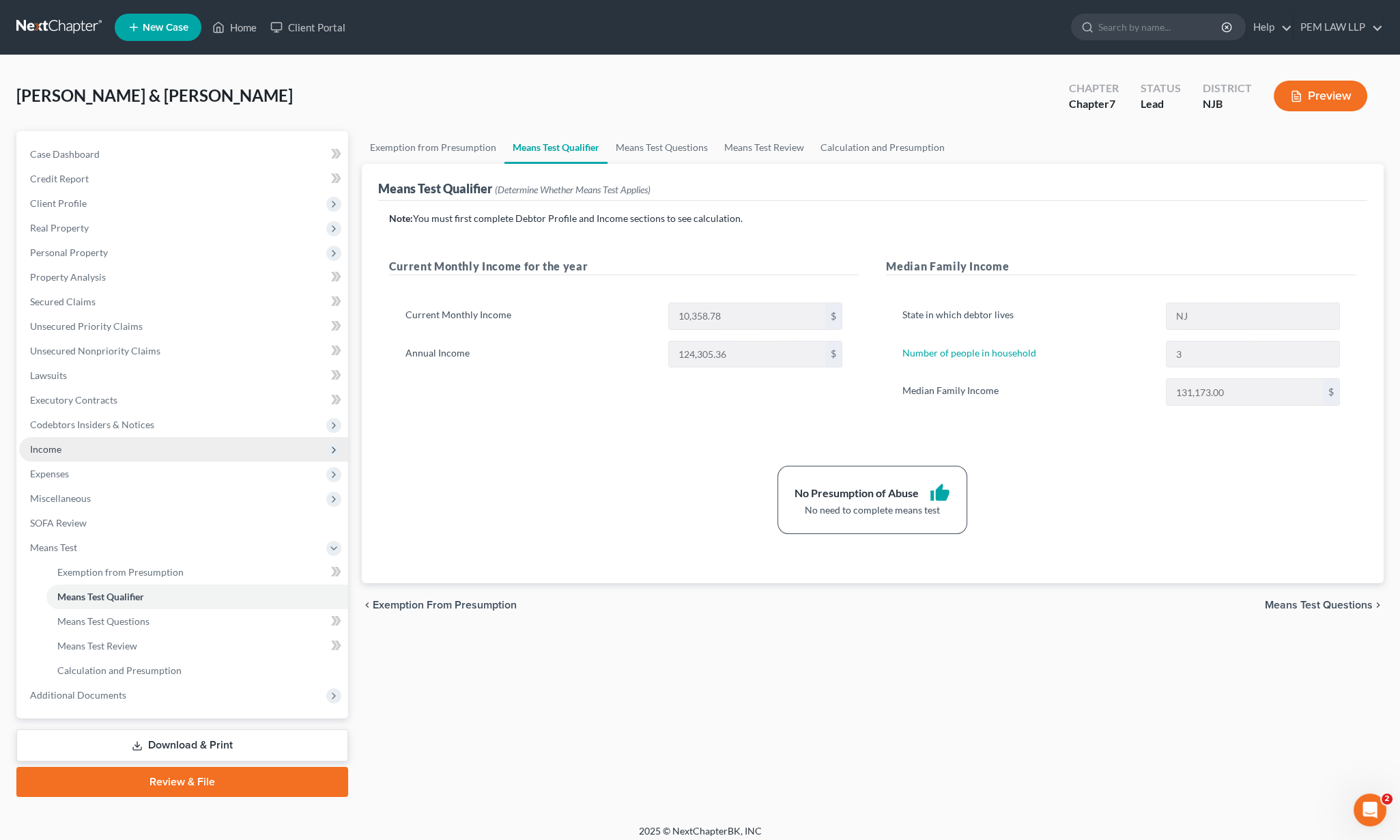
click at [49, 453] on span "Income" at bounding box center [46, 449] width 31 height 12
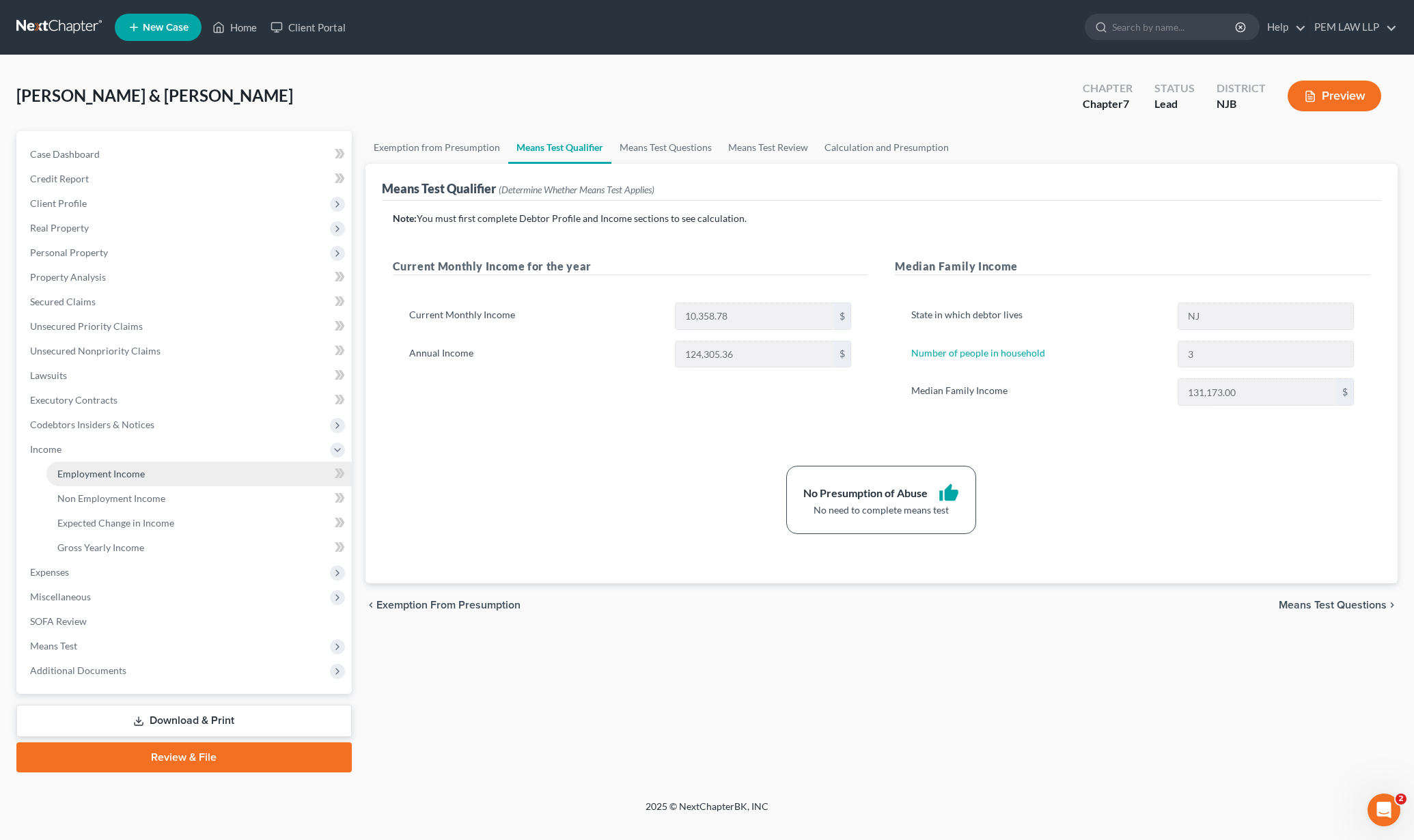
click at [110, 475] on span "Employment Income" at bounding box center [101, 474] width 87 height 12
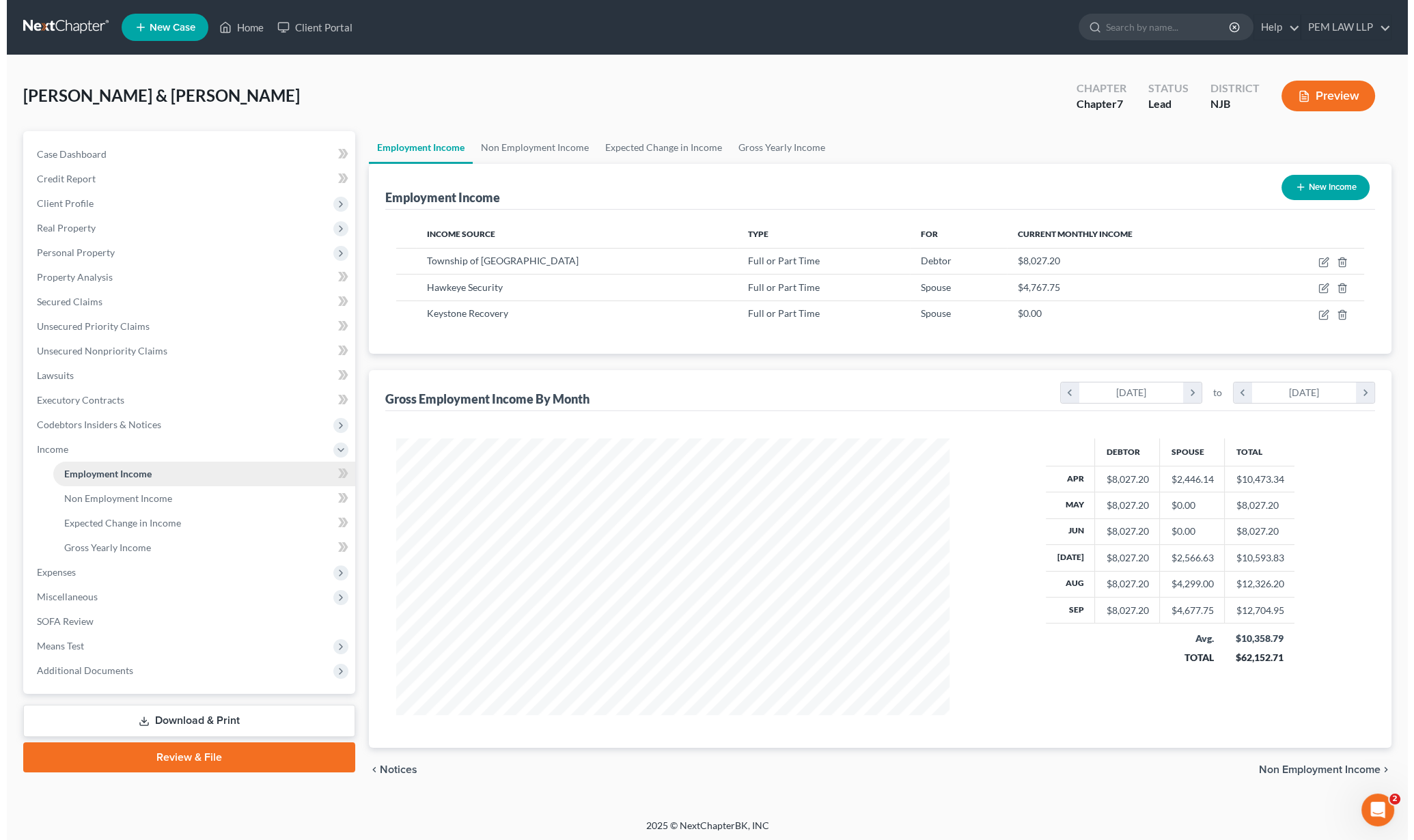
scroll to position [276, 580]
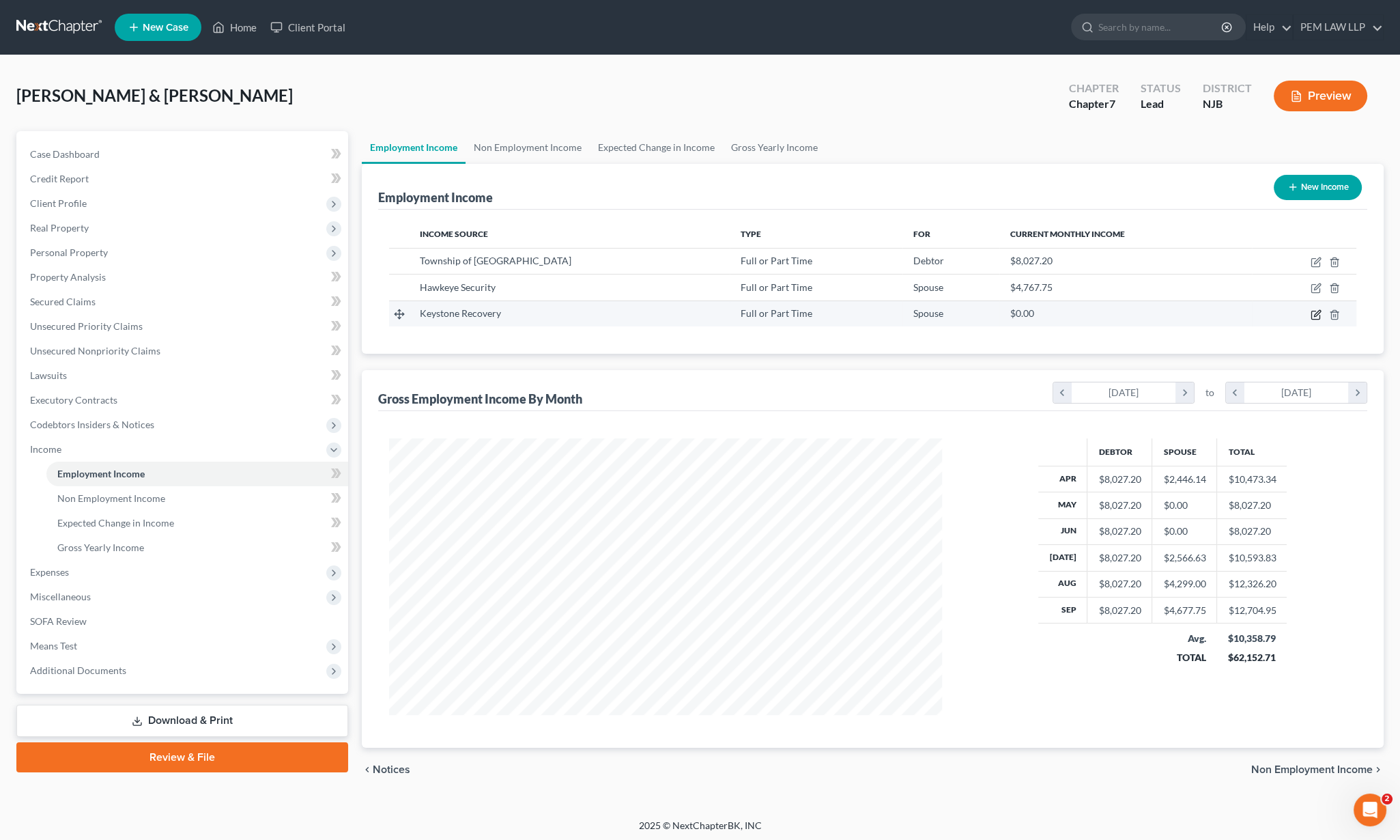
click at [1318, 317] on icon "button" at bounding box center [1316, 314] width 11 height 11
select select "0"
select select "33"
select select "2"
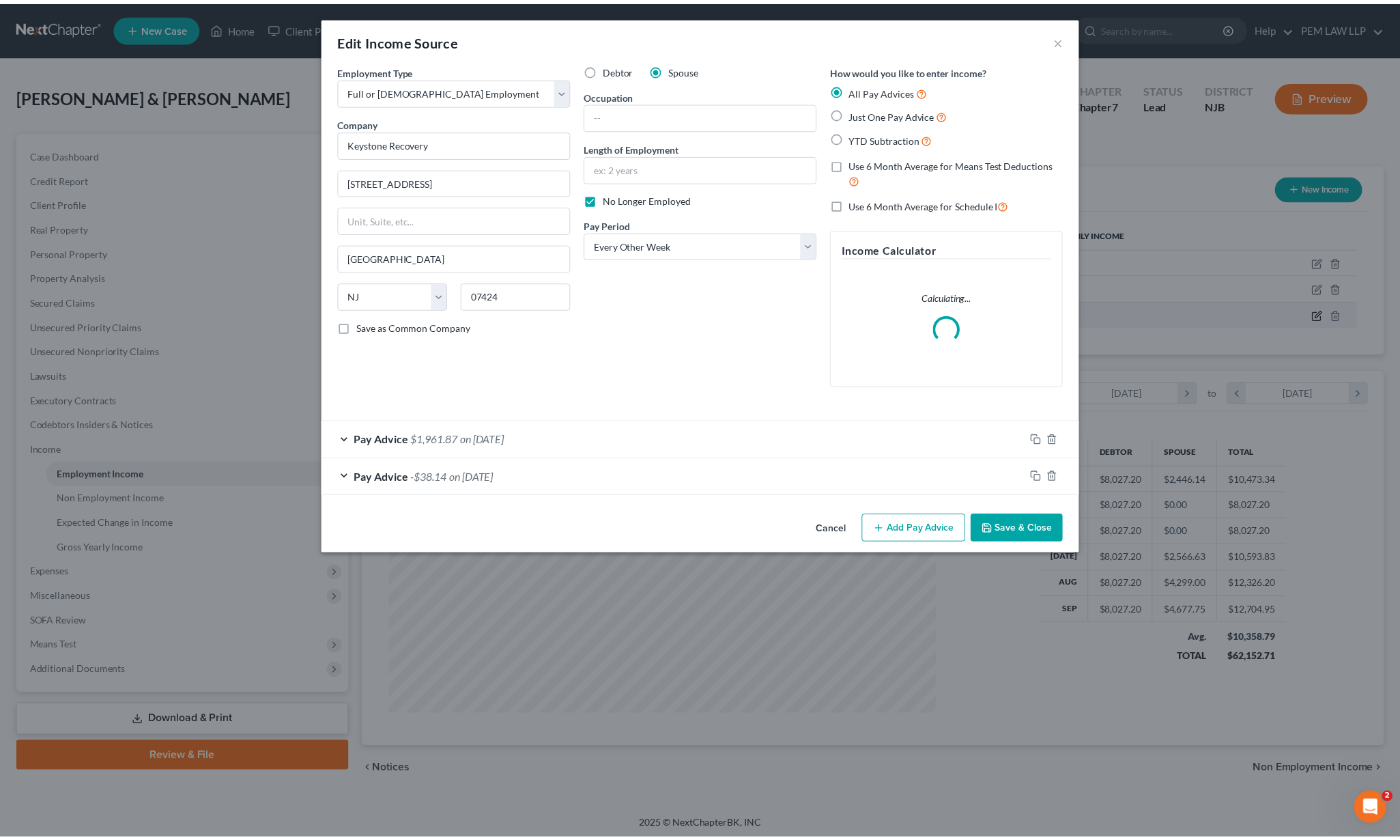
scroll to position [279, 586]
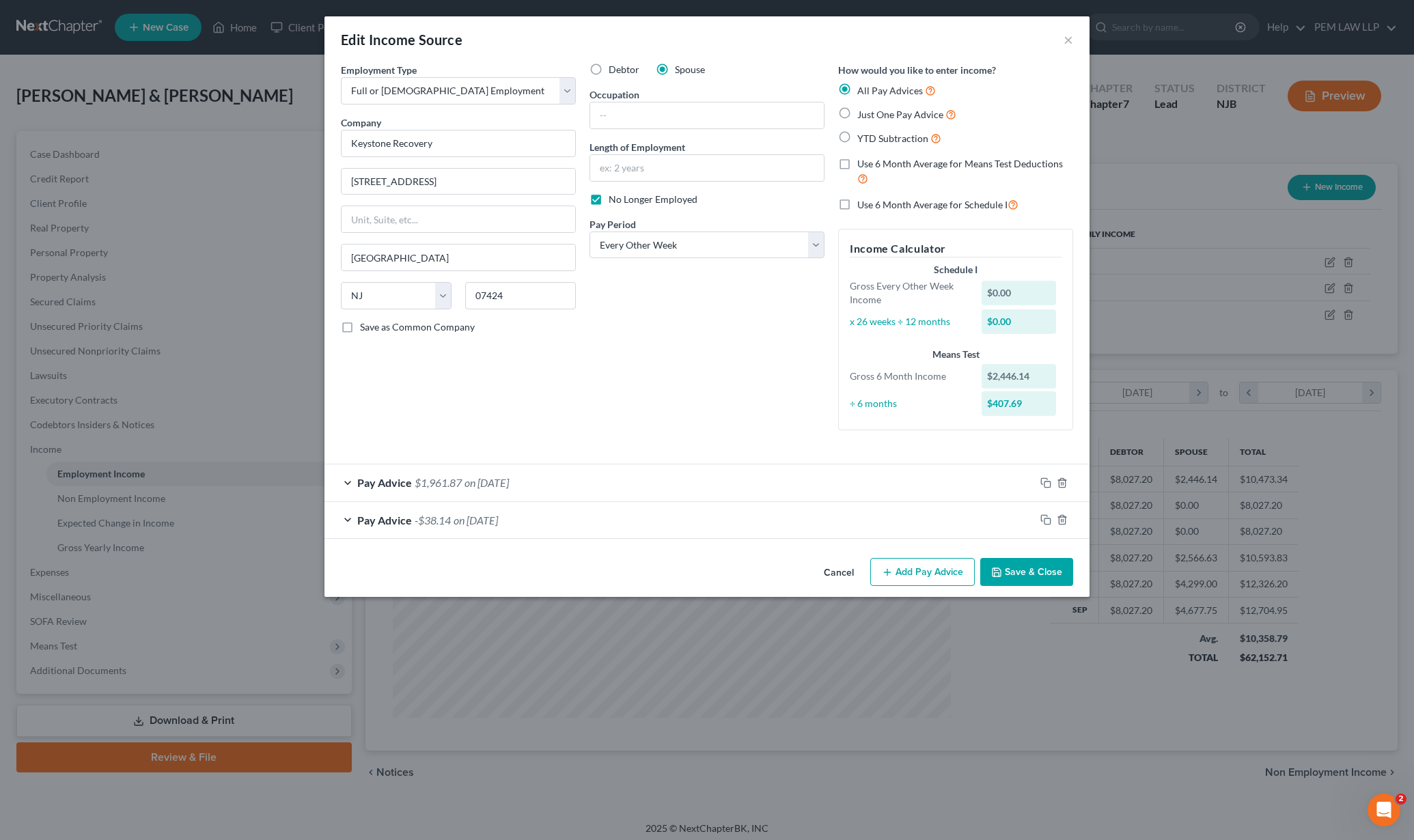
click at [1028, 575] on button "Save & Close" at bounding box center [1026, 573] width 93 height 29
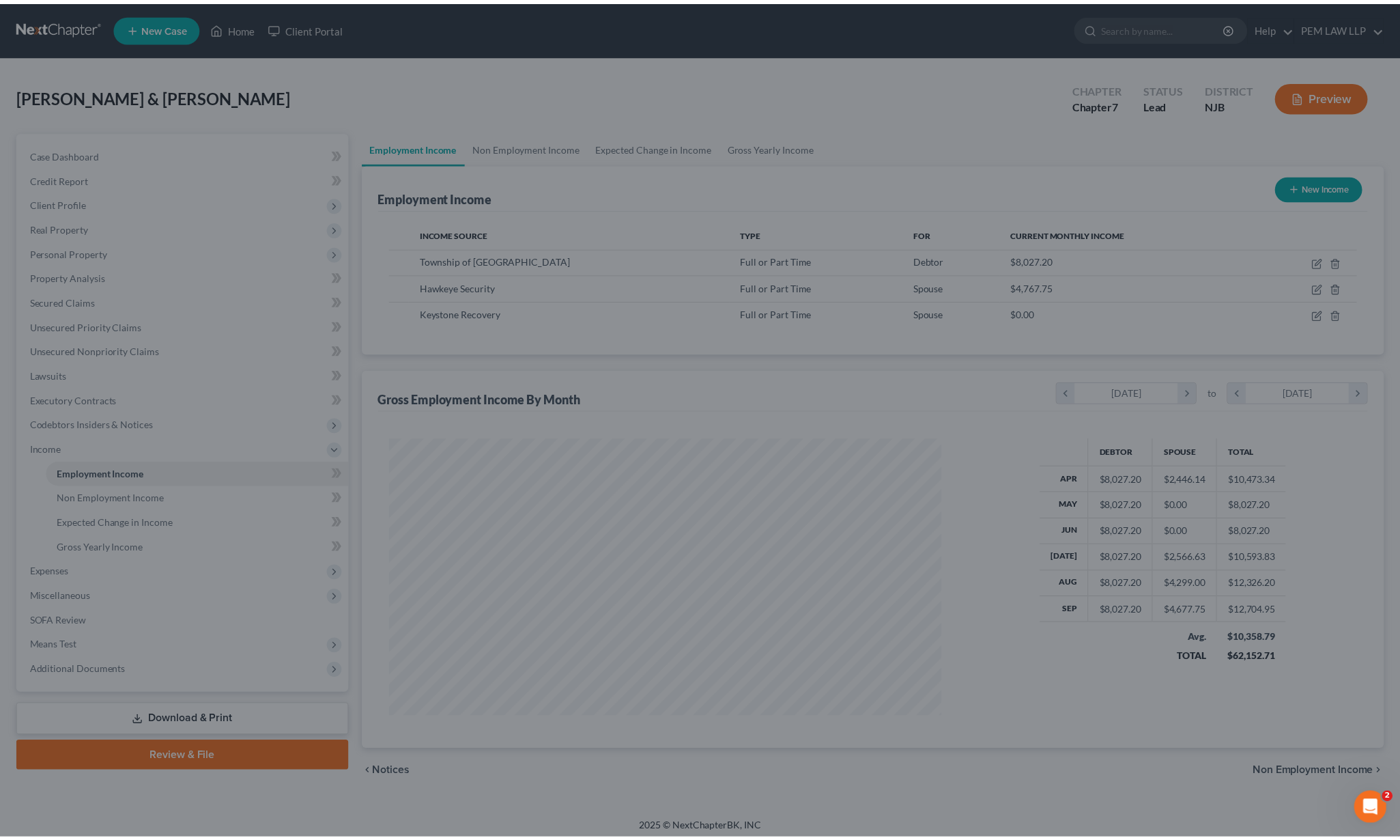
scroll to position [682551, 682248]
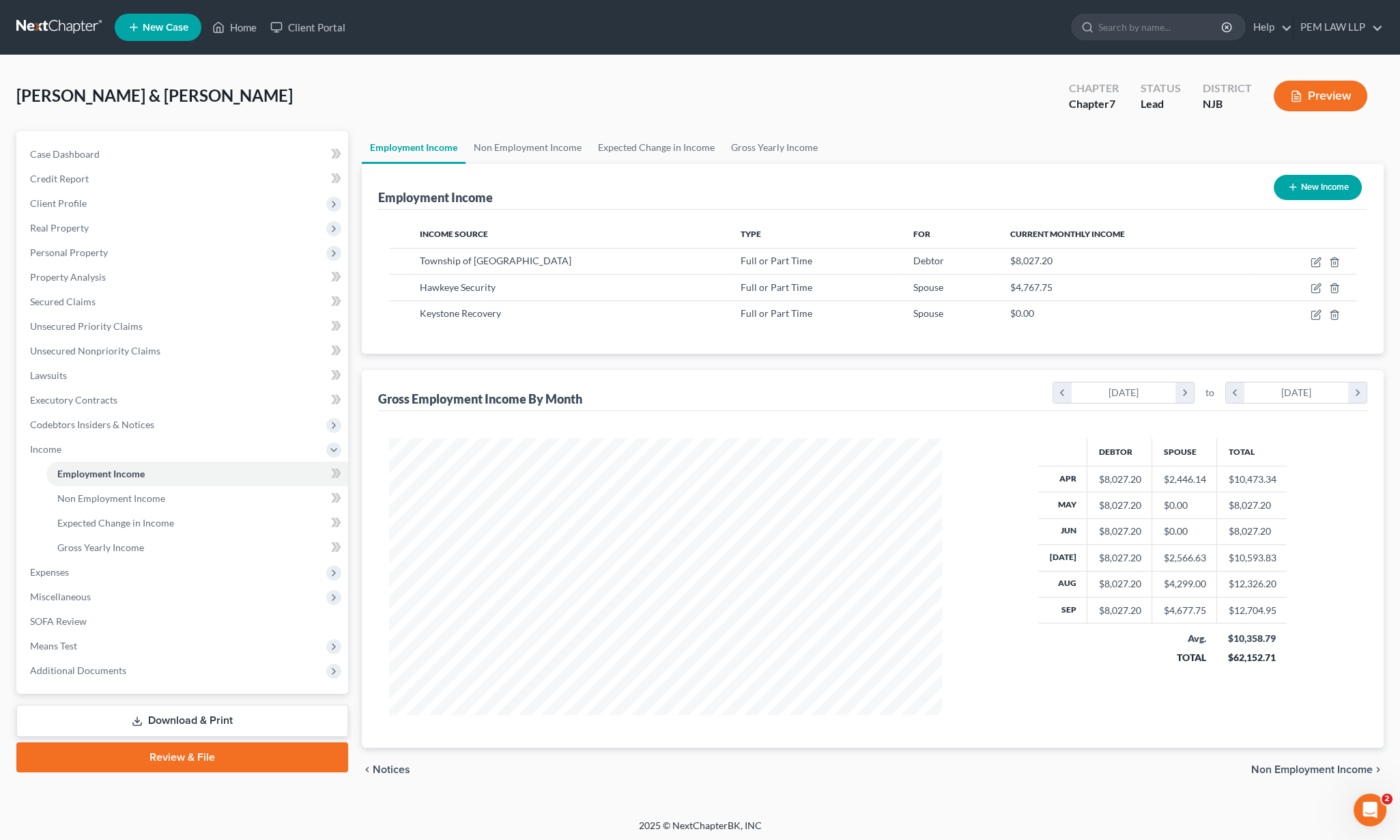
click at [213, 721] on link "Download & Print" at bounding box center [182, 720] width 332 height 32
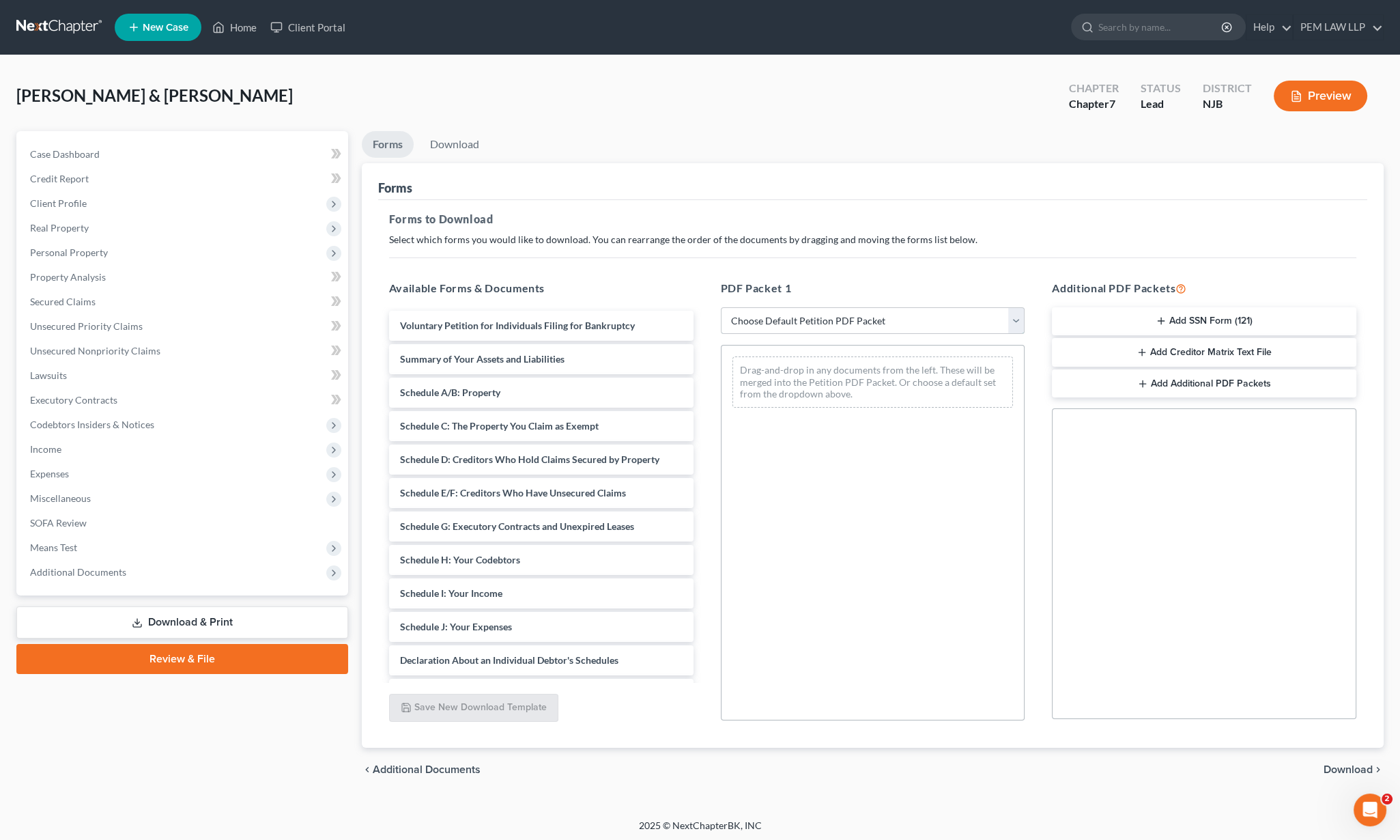
click at [873, 325] on select "Choose Default Petition PDF Packet Complete Bankruptcy Petition (all forms and …" at bounding box center [873, 321] width 304 height 27
select select "0"
click at [721, 307] on select "Choose Default Petition PDF Packet Complete Bankruptcy Petition (all forms and …" at bounding box center [873, 321] width 304 height 27
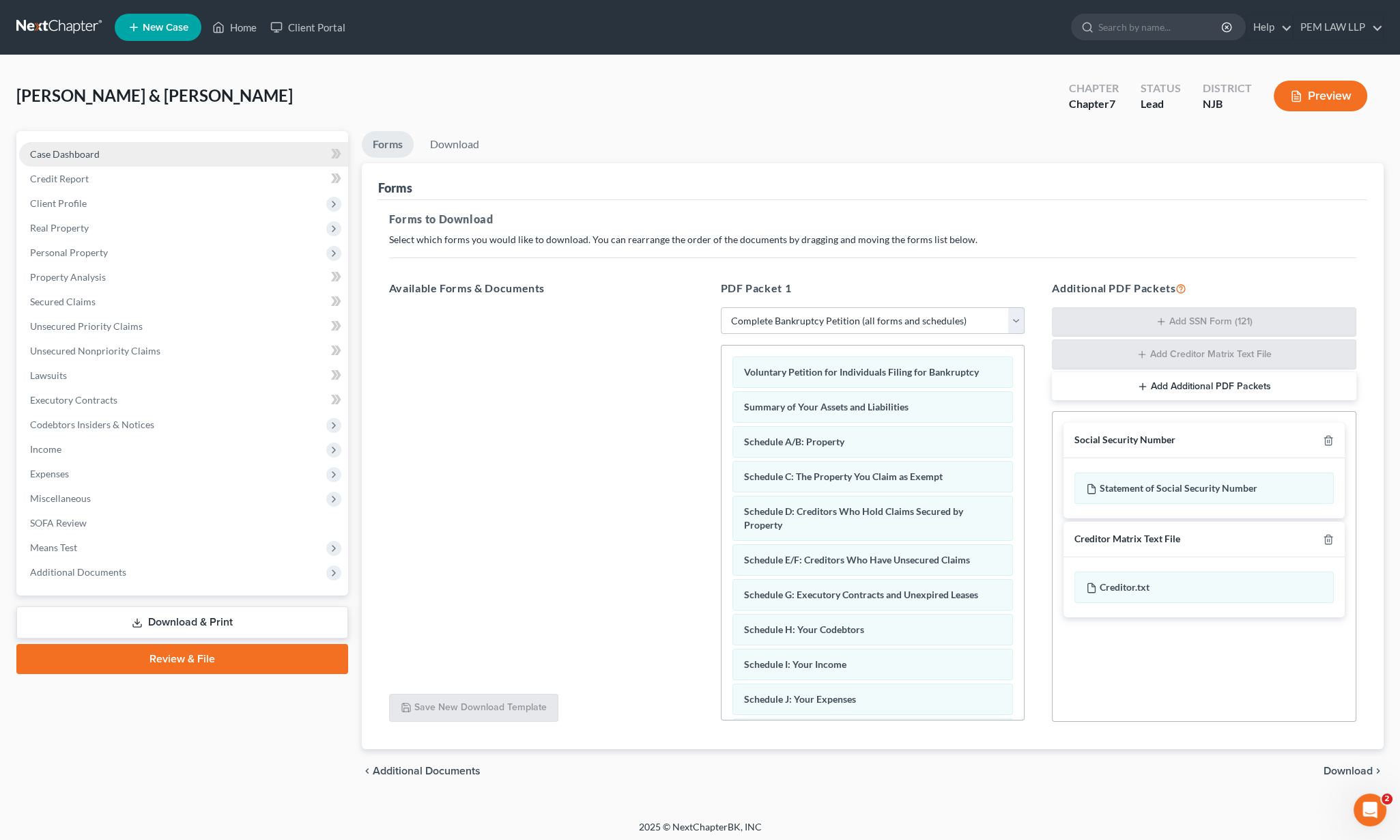
click at [84, 154] on span "Case Dashboard" at bounding box center [65, 154] width 70 height 12
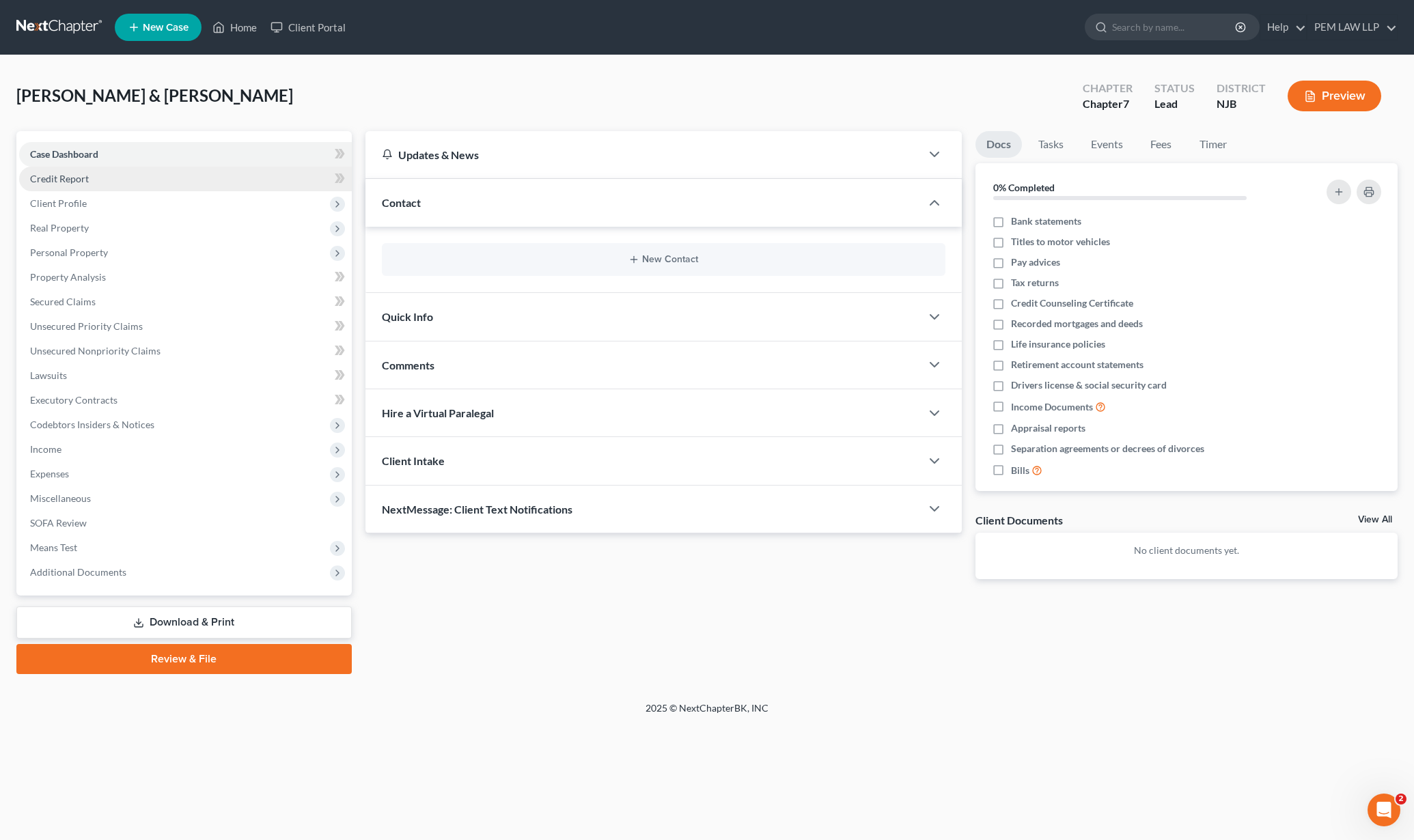
click at [84, 176] on span "Credit Report" at bounding box center [59, 178] width 59 height 12
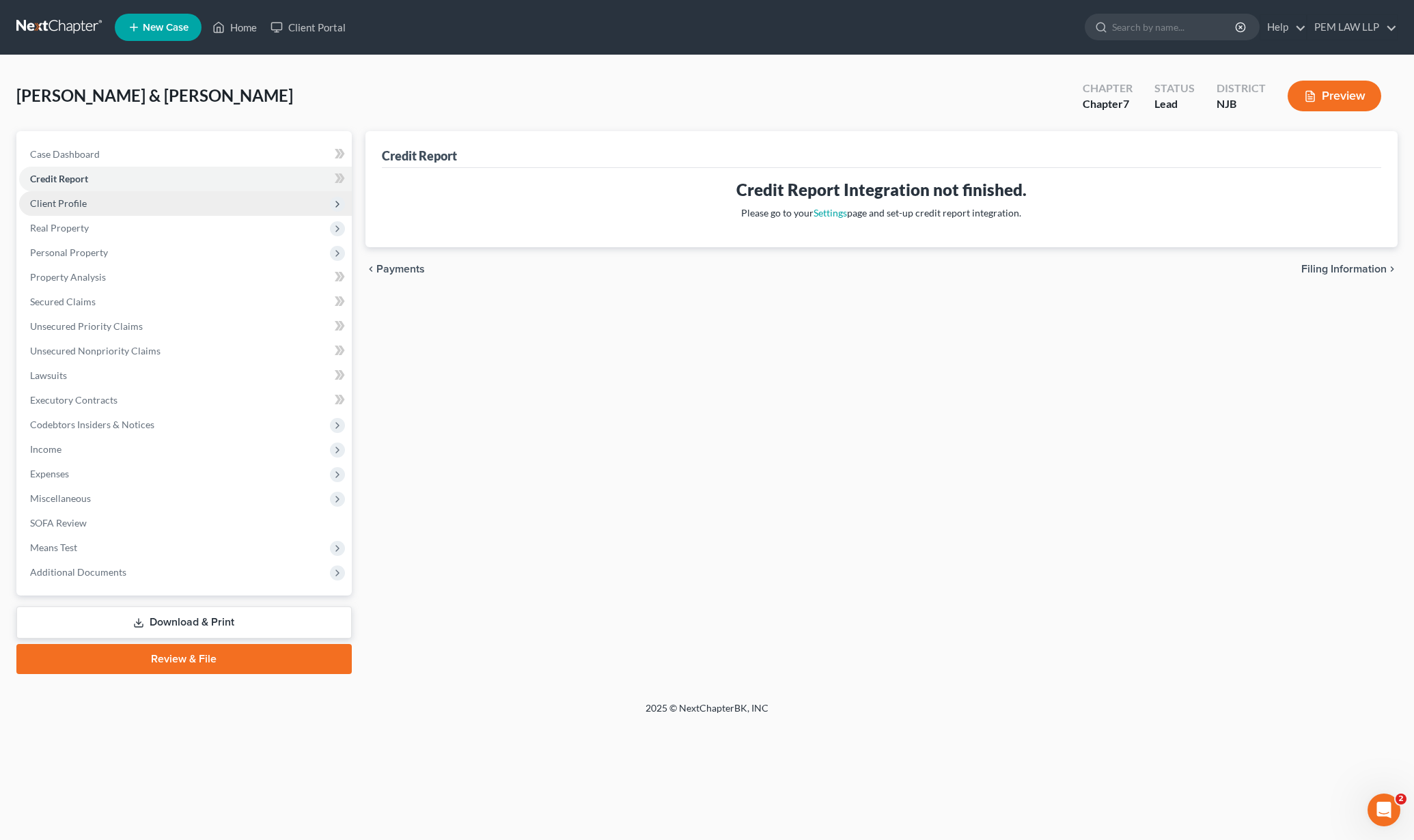
click at [90, 202] on span "Client Profile" at bounding box center [185, 202] width 332 height 24
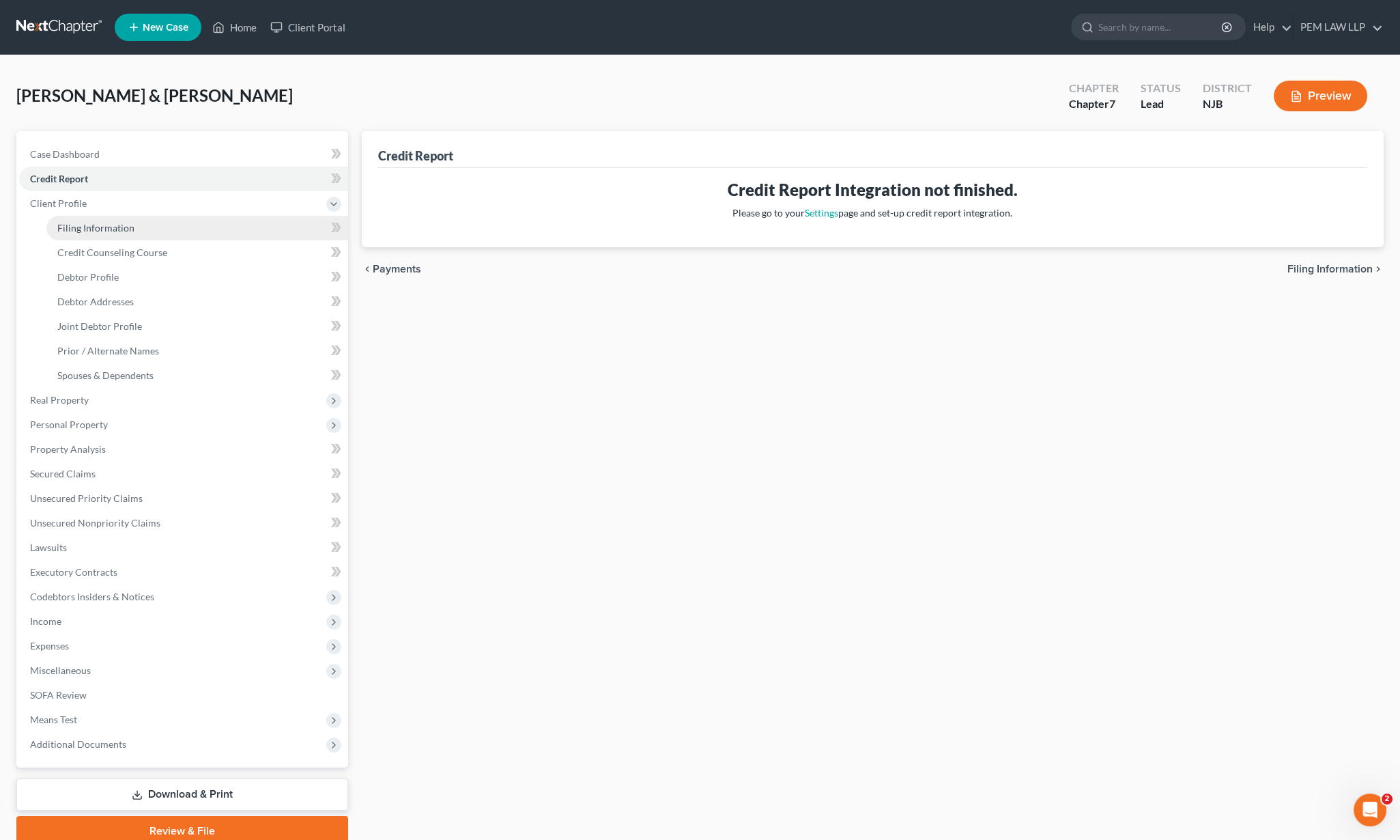
click at [193, 220] on link "Filing Information" at bounding box center [198, 228] width 302 height 24
select select "1"
select select "0"
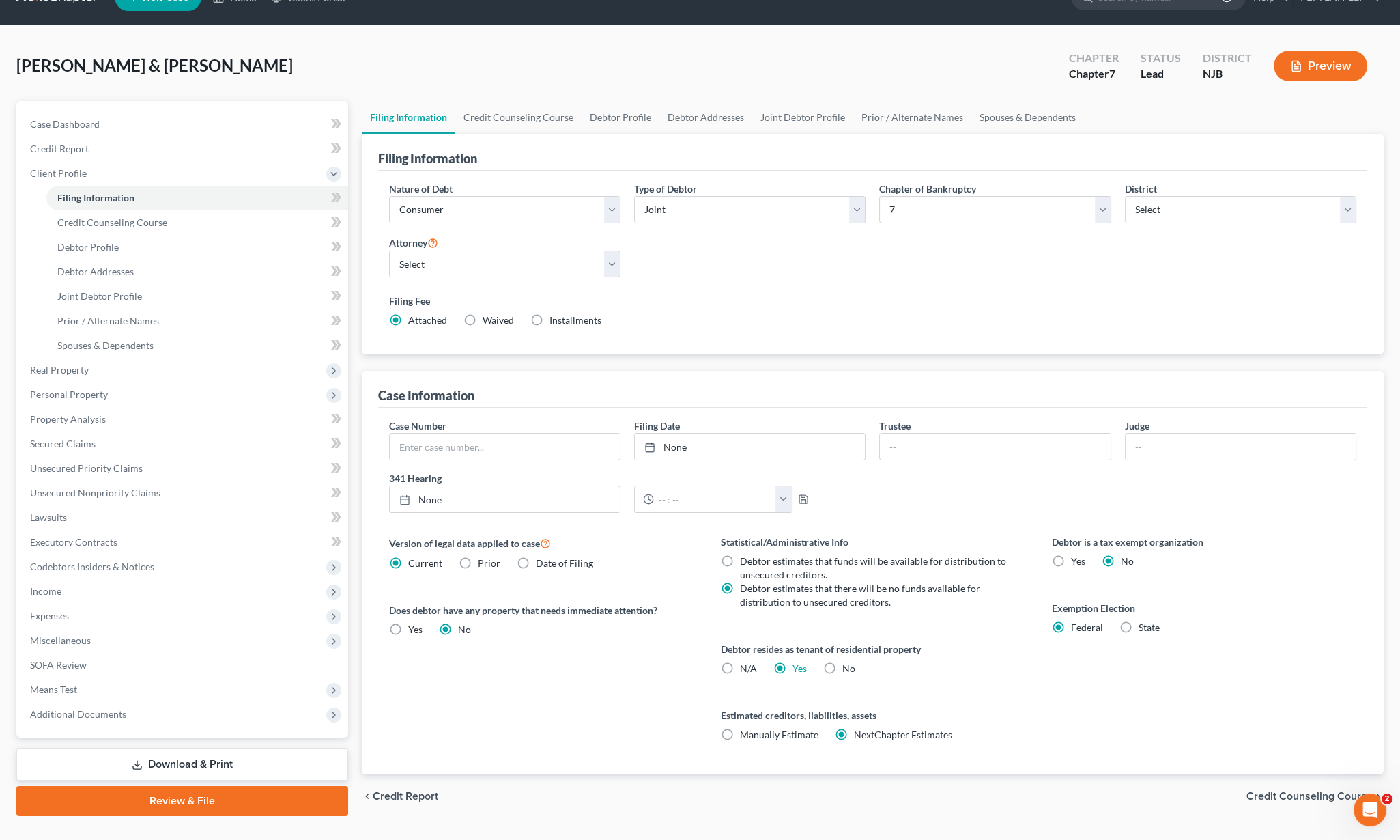
scroll to position [58, 0]
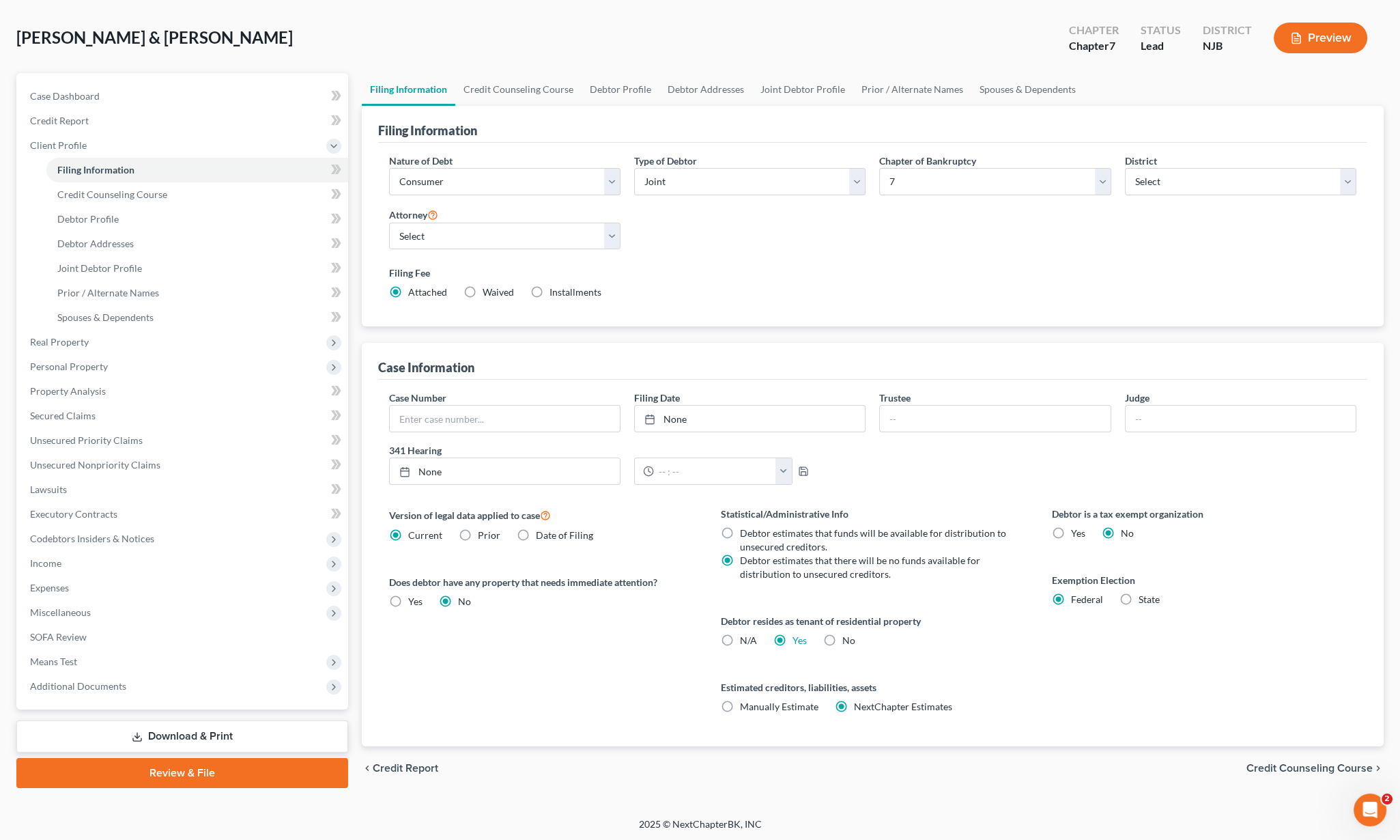
click at [1313, 768] on span "Credit Counseling Course" at bounding box center [1310, 767] width 126 height 11
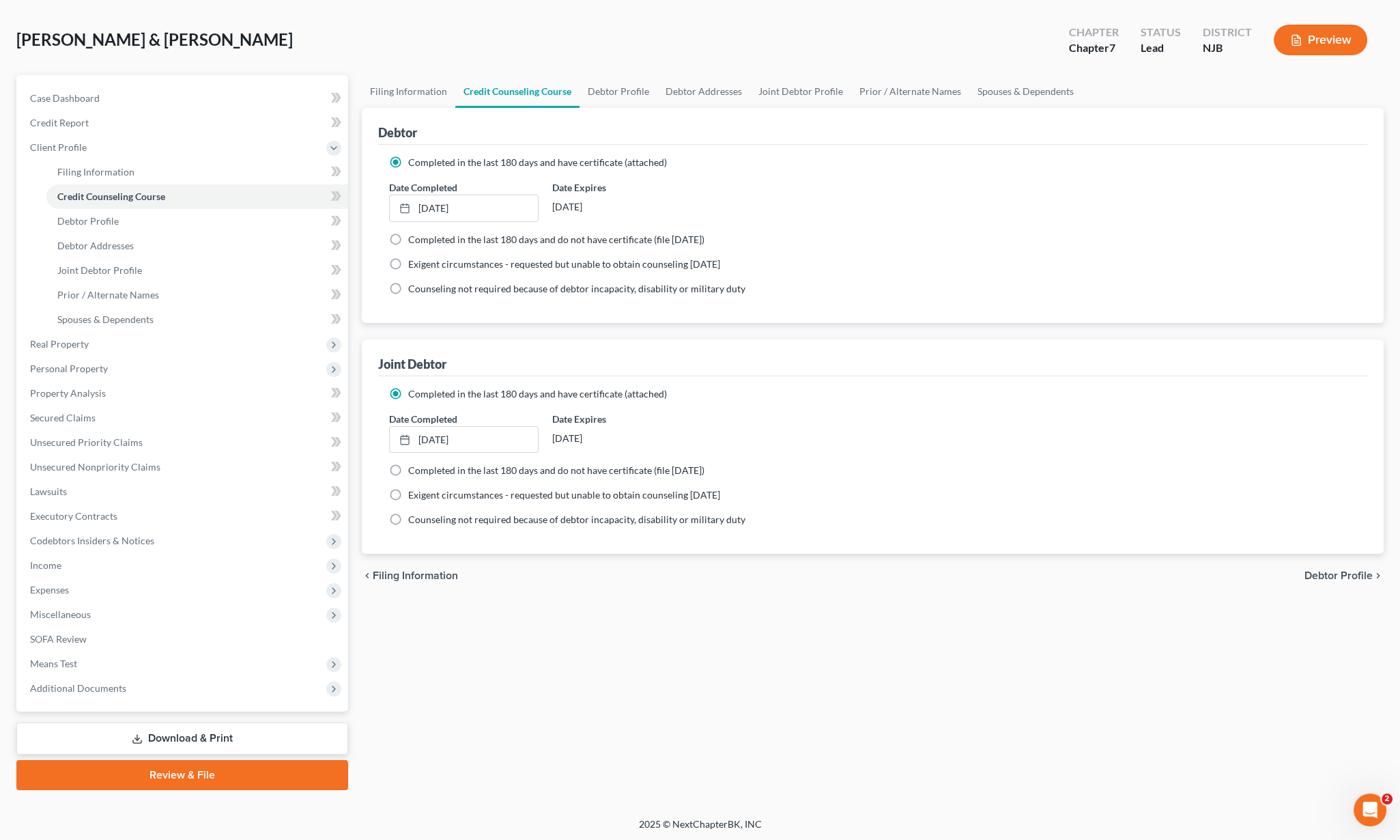
scroll to position [56, 0]
click at [1319, 577] on span "Debtor Profile" at bounding box center [1339, 575] width 68 height 11
select select "1"
select select "2"
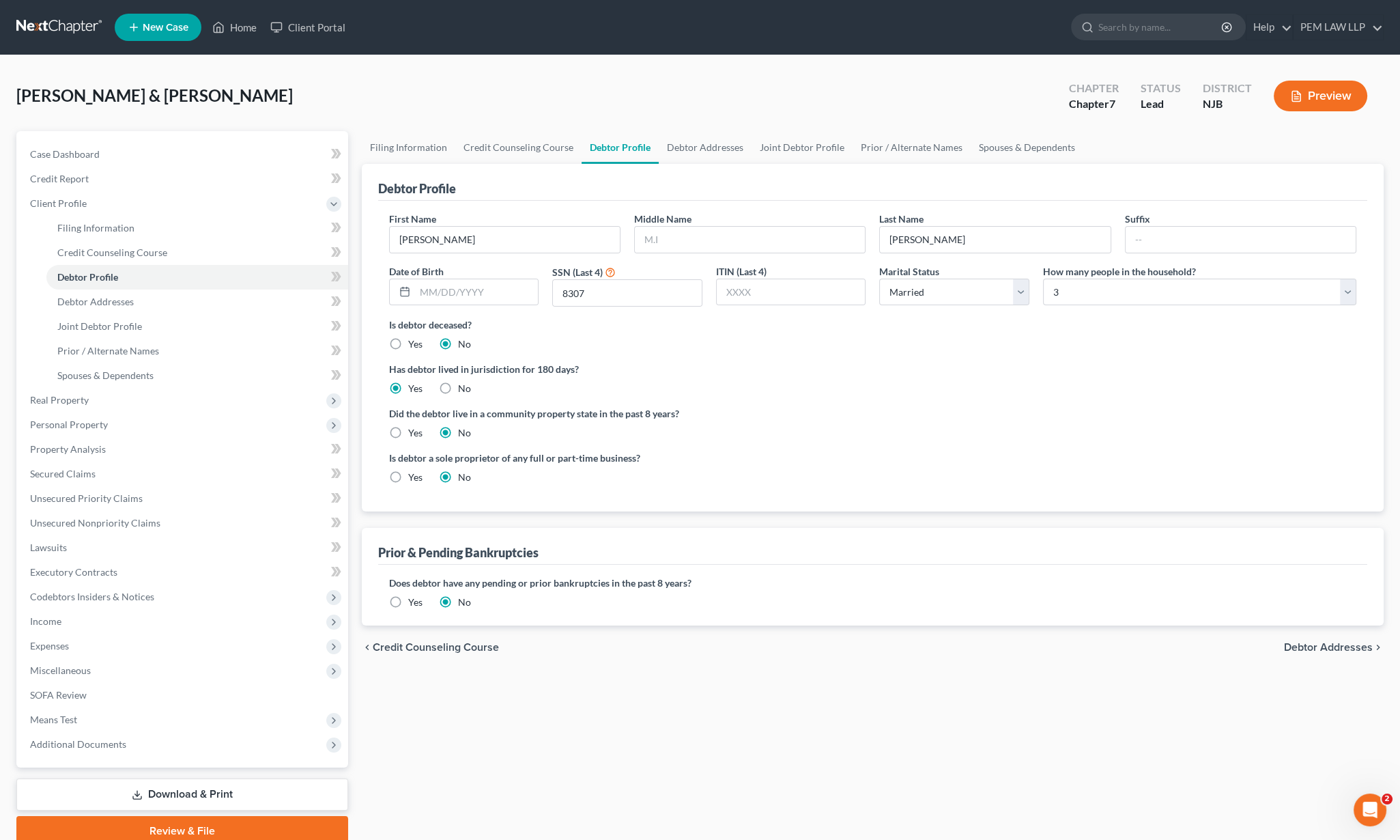
click at [1331, 644] on span "Debtor Addresses" at bounding box center [1329, 646] width 89 height 11
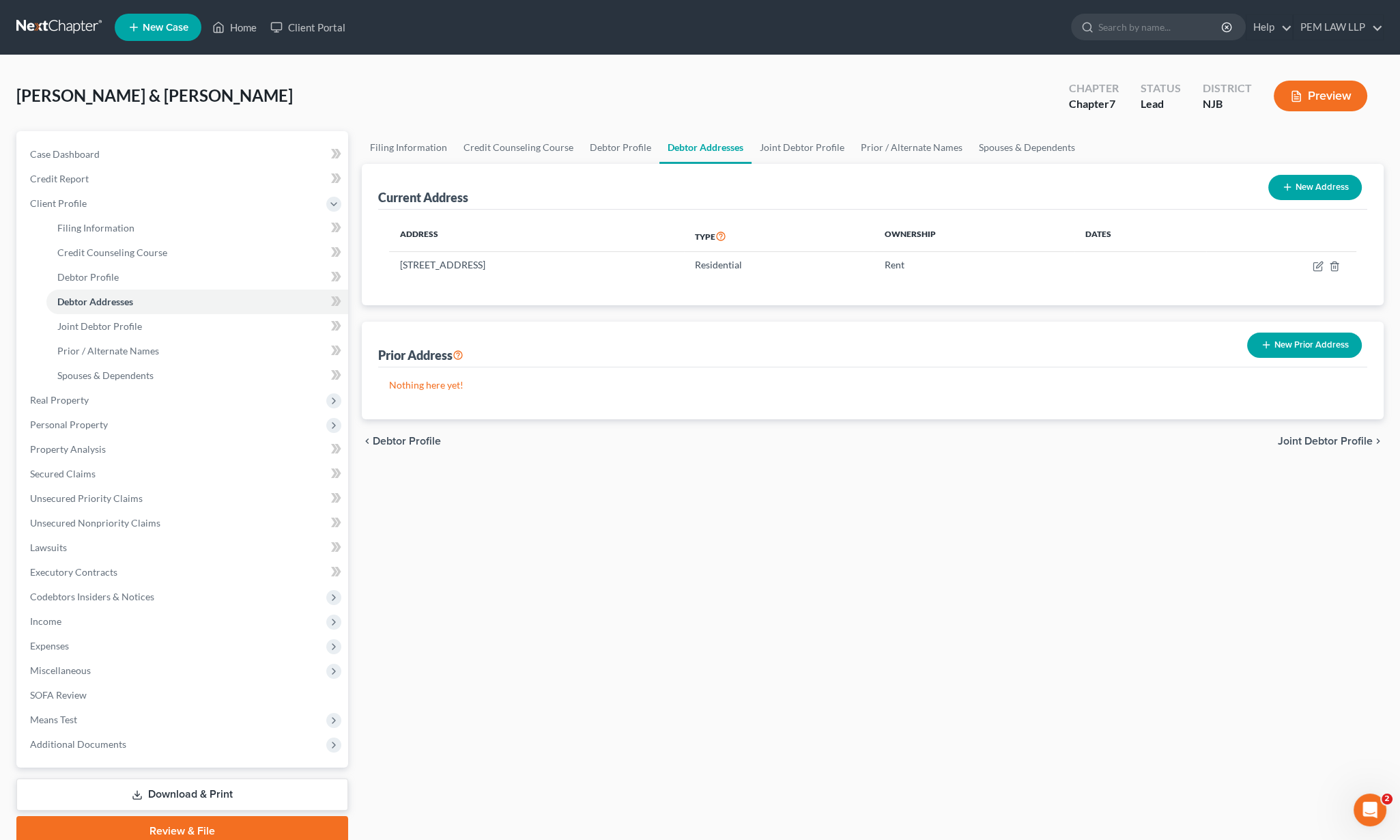
click at [1315, 443] on span "Joint Debtor Profile" at bounding box center [1325, 441] width 95 height 11
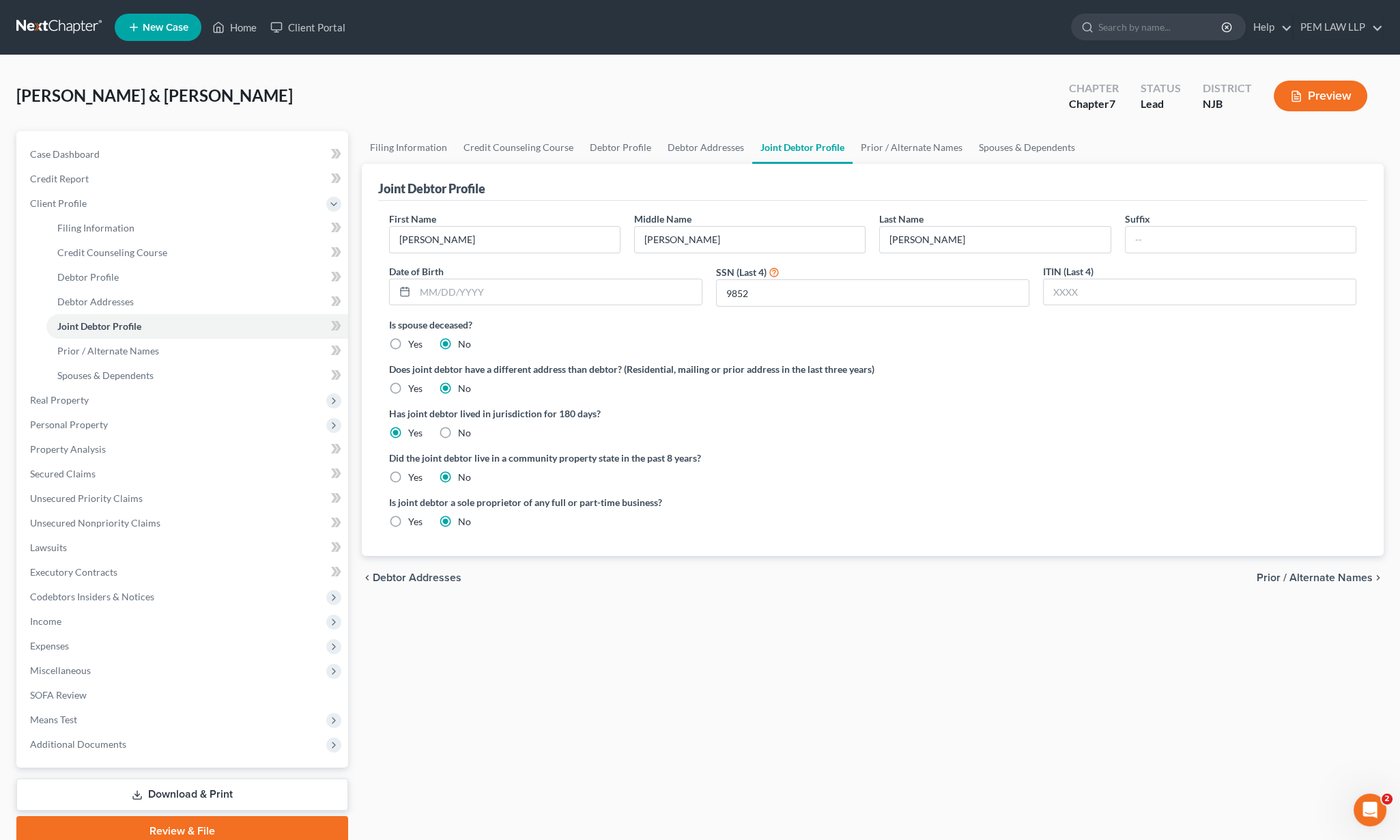
click at [1323, 580] on span "Prior / Alternate Names" at bounding box center [1315, 577] width 116 height 11
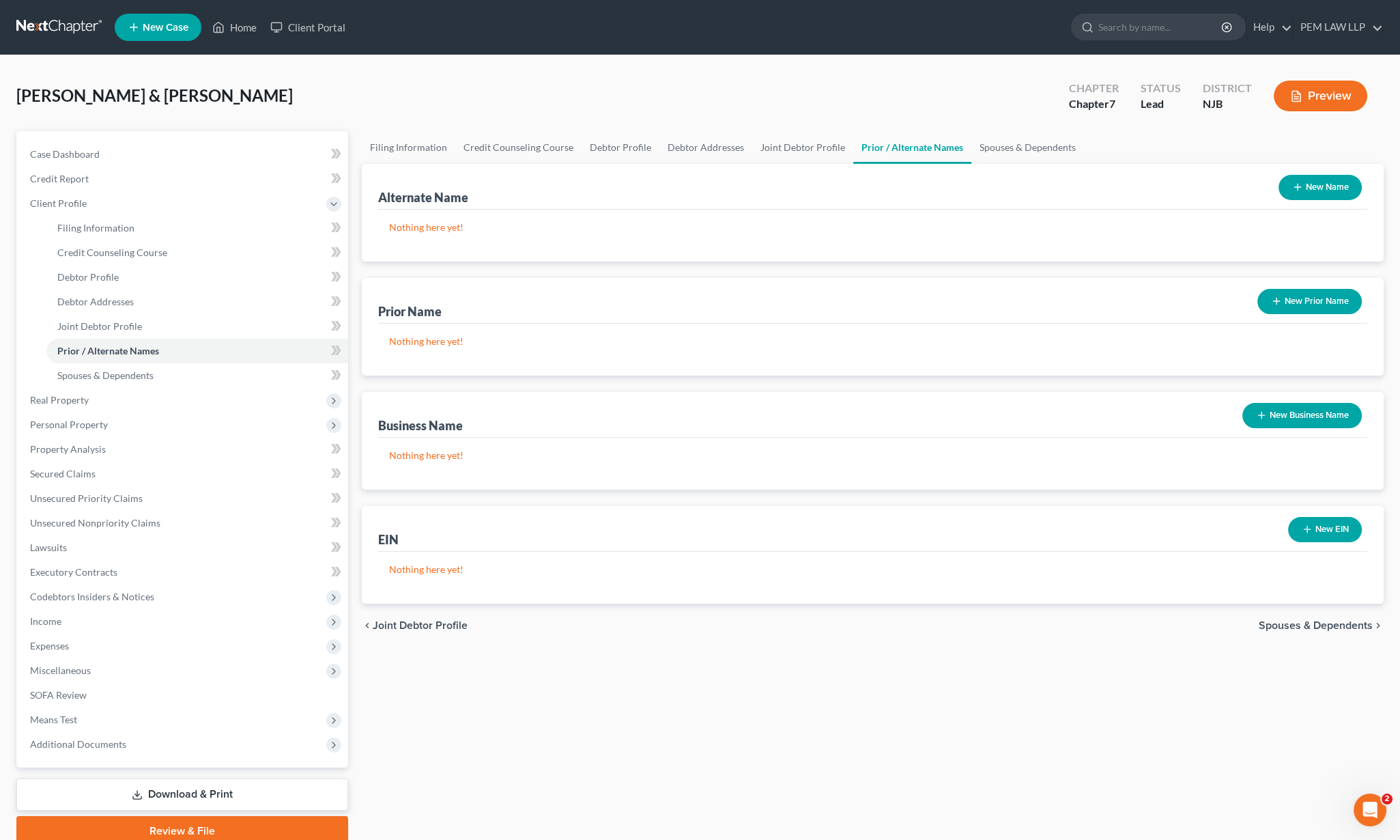
click at [1320, 627] on span "Spouses & Dependents" at bounding box center [1317, 625] width 114 height 11
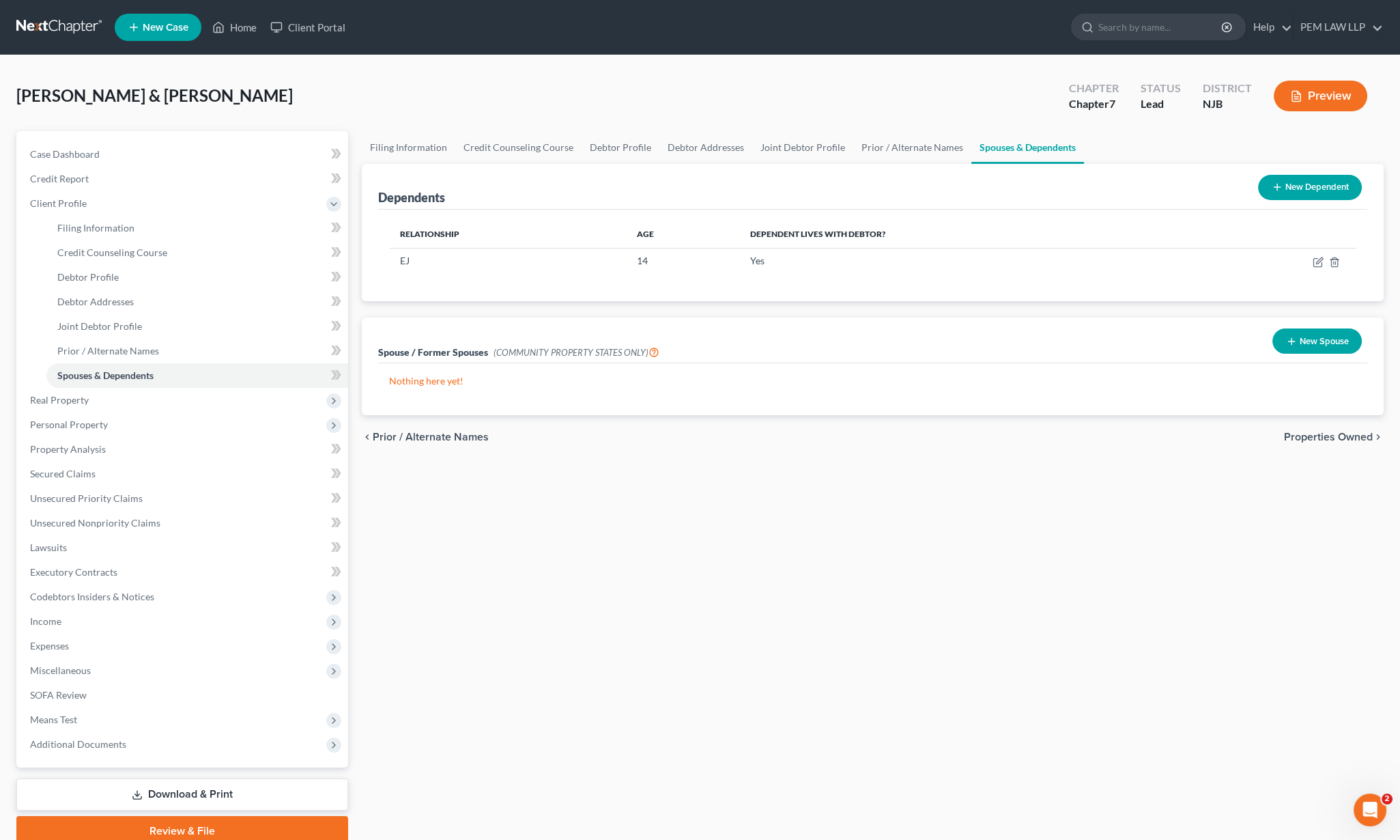
click at [1306, 441] on span "Properties Owned" at bounding box center [1329, 436] width 89 height 11
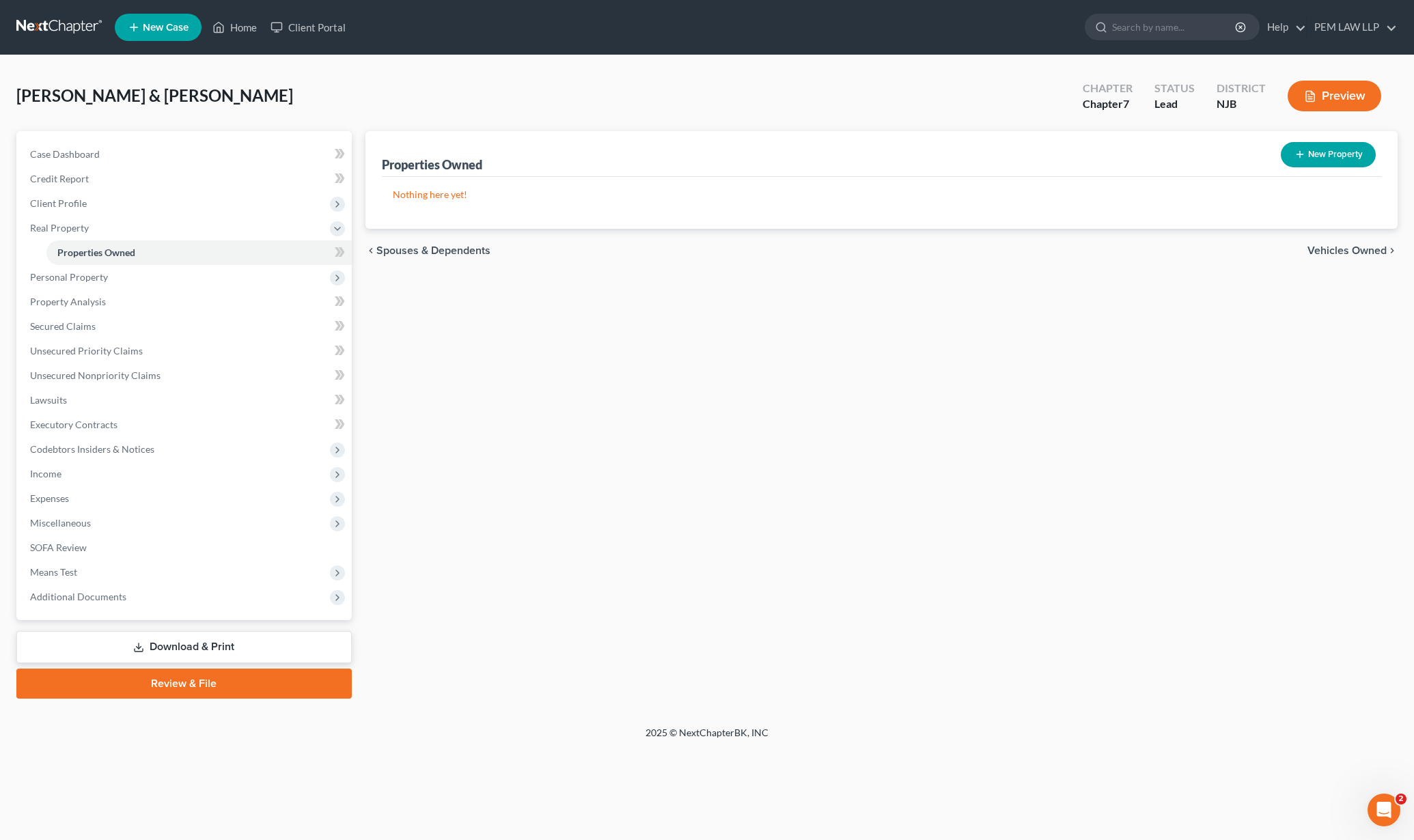
click at [1338, 246] on span "Vehicles Owned" at bounding box center [1347, 250] width 79 height 11
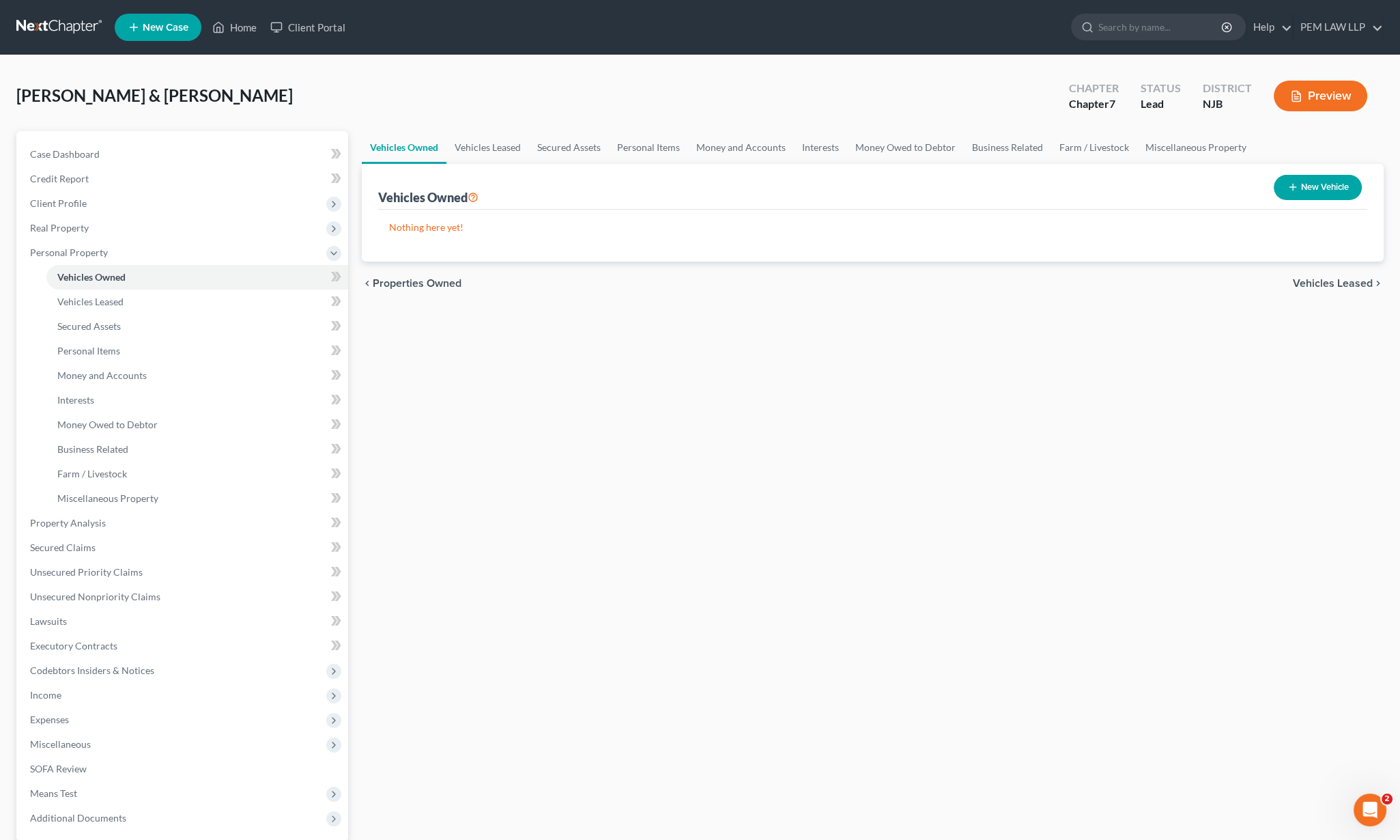
click at [1334, 286] on span "Vehicles Leased" at bounding box center [1333, 283] width 79 height 11
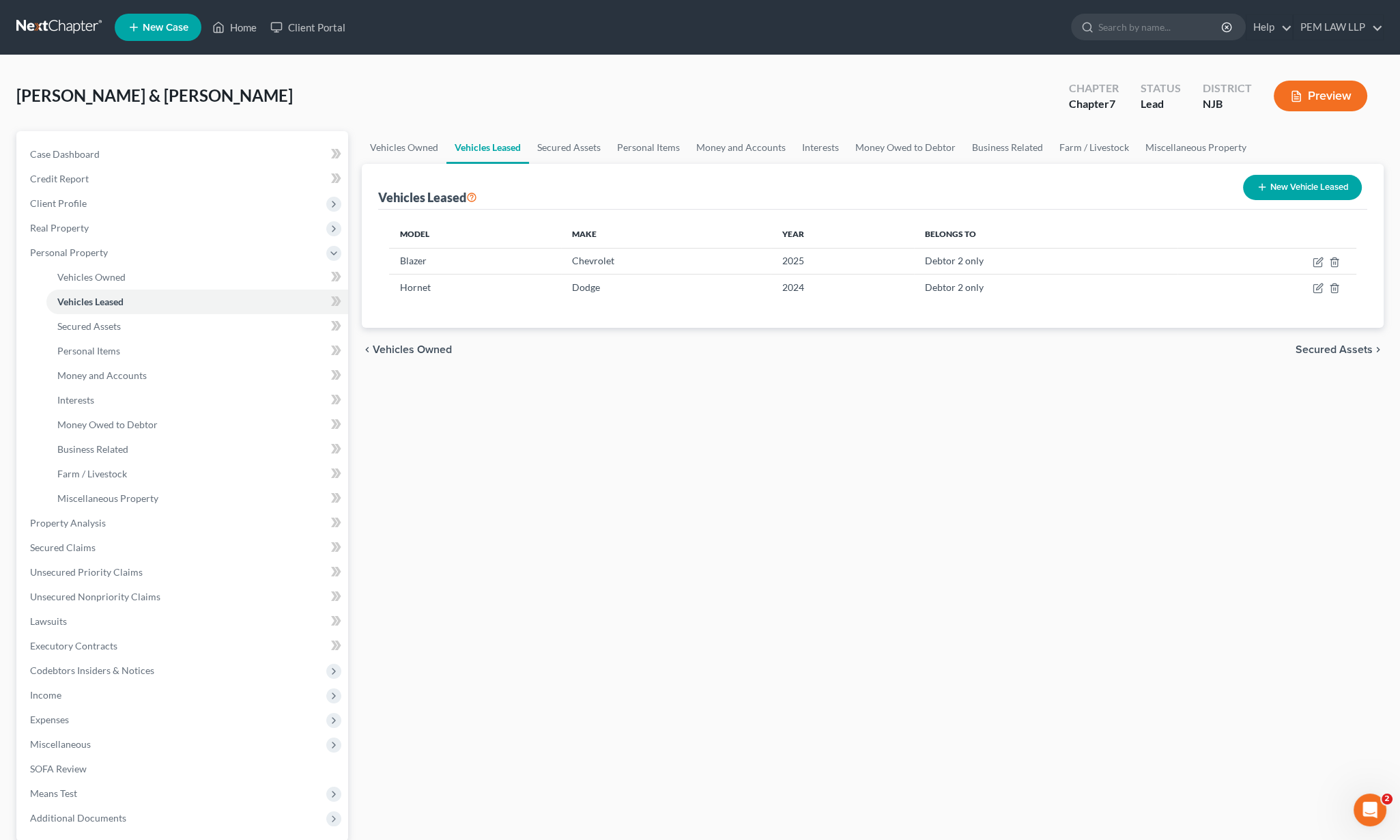
click at [1333, 348] on span "Secured Assets" at bounding box center [1335, 349] width 78 height 11
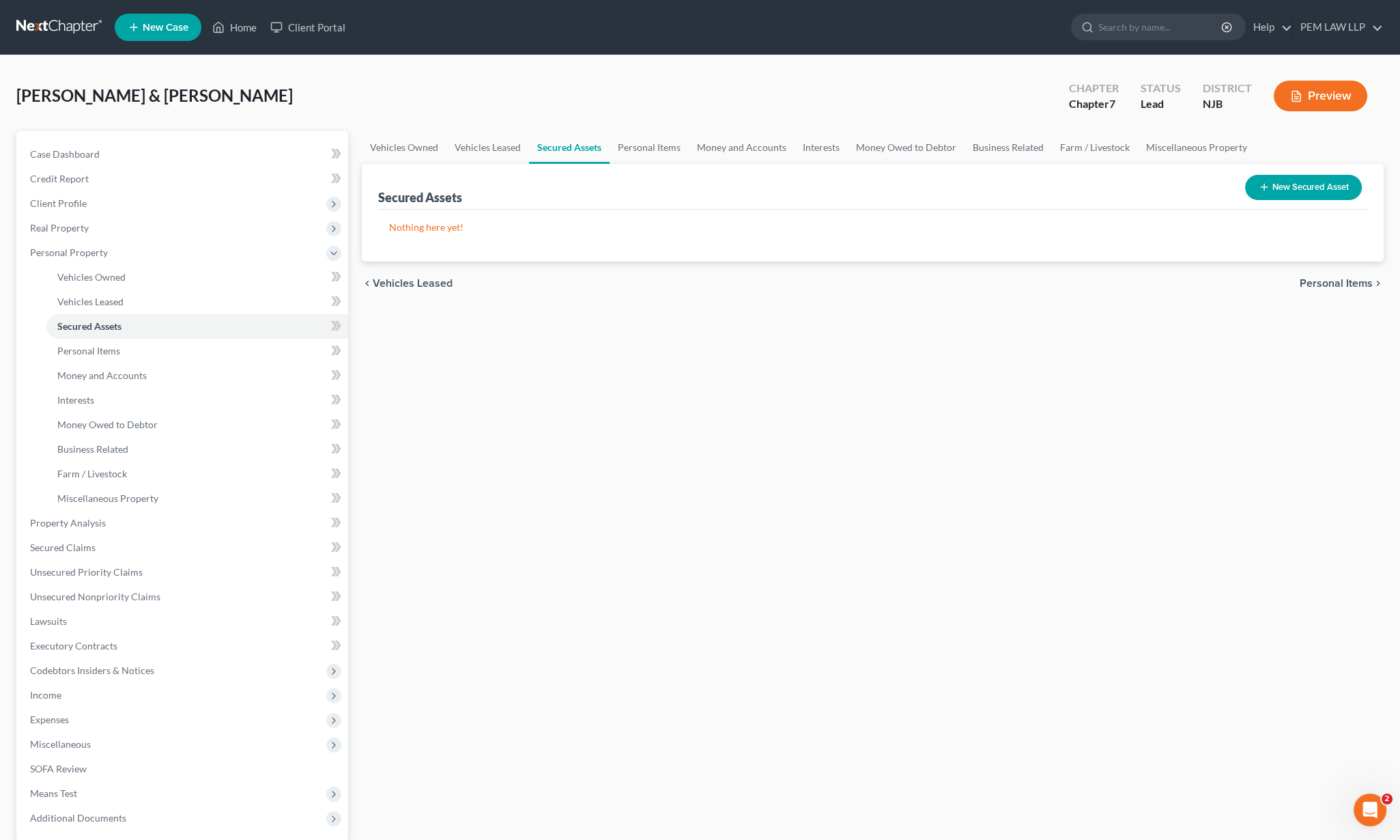
click at [1333, 283] on span "Personal Items" at bounding box center [1336, 283] width 73 height 11
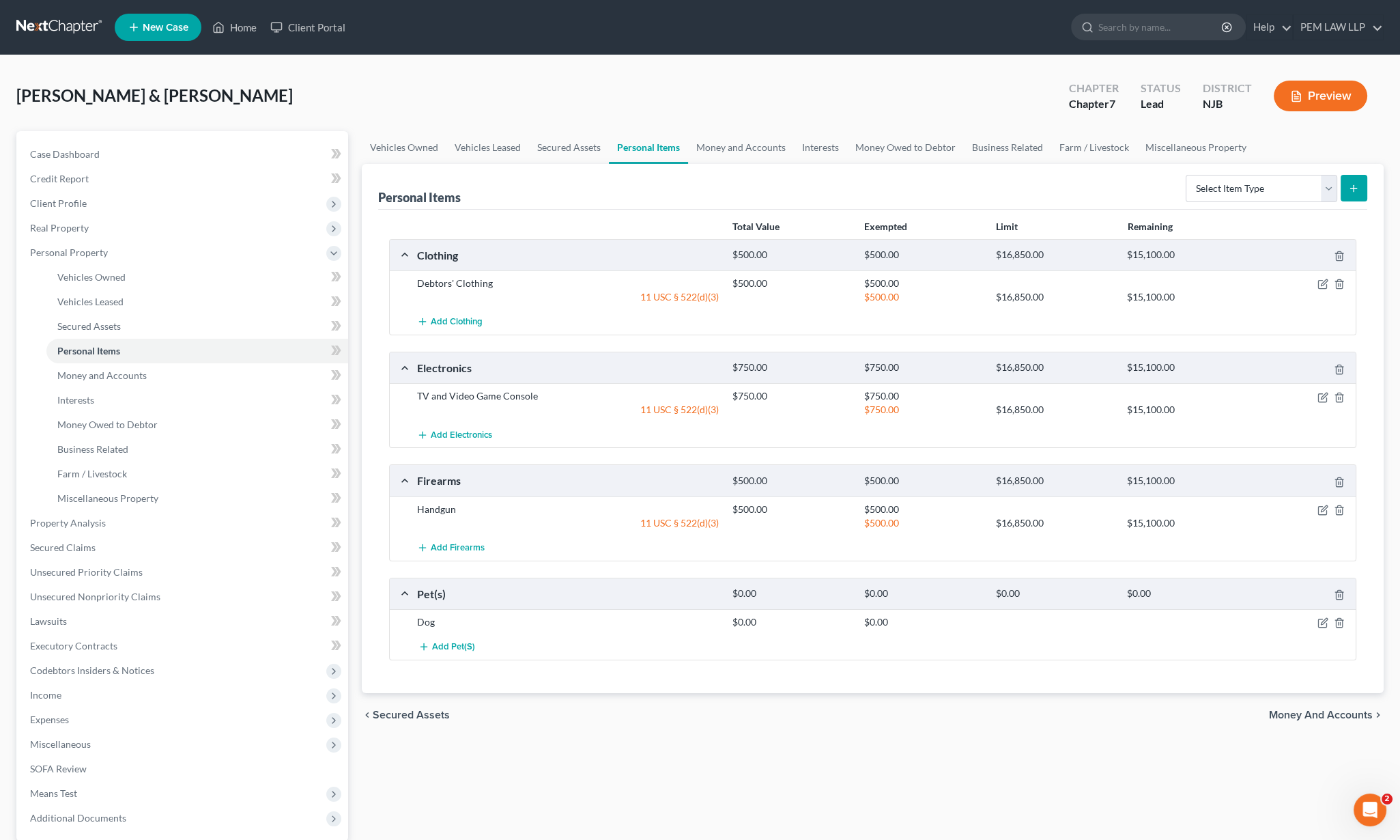
click at [1335, 713] on span "Money and Accounts" at bounding box center [1321, 714] width 104 height 11
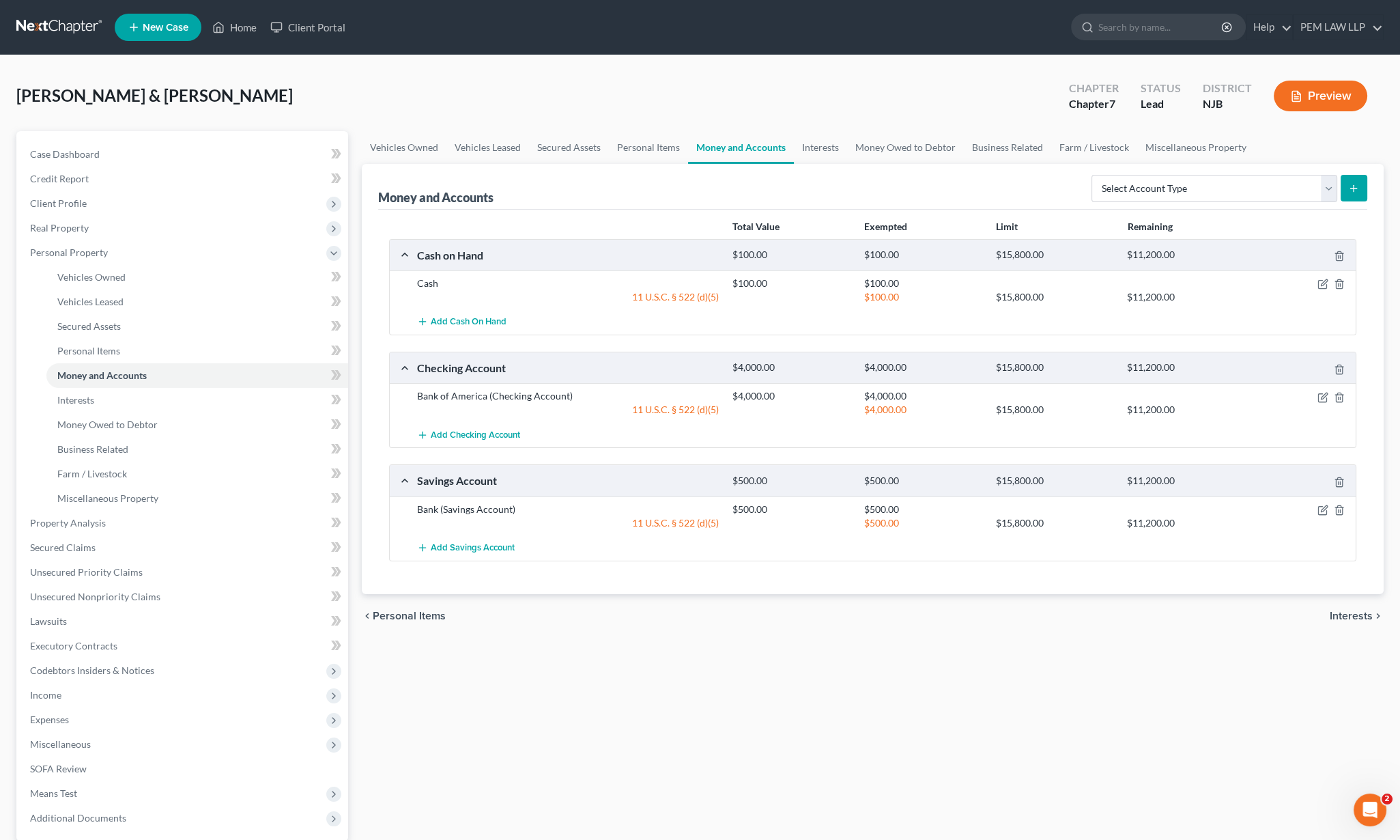
click at [1338, 614] on span "Interests" at bounding box center [1352, 615] width 43 height 11
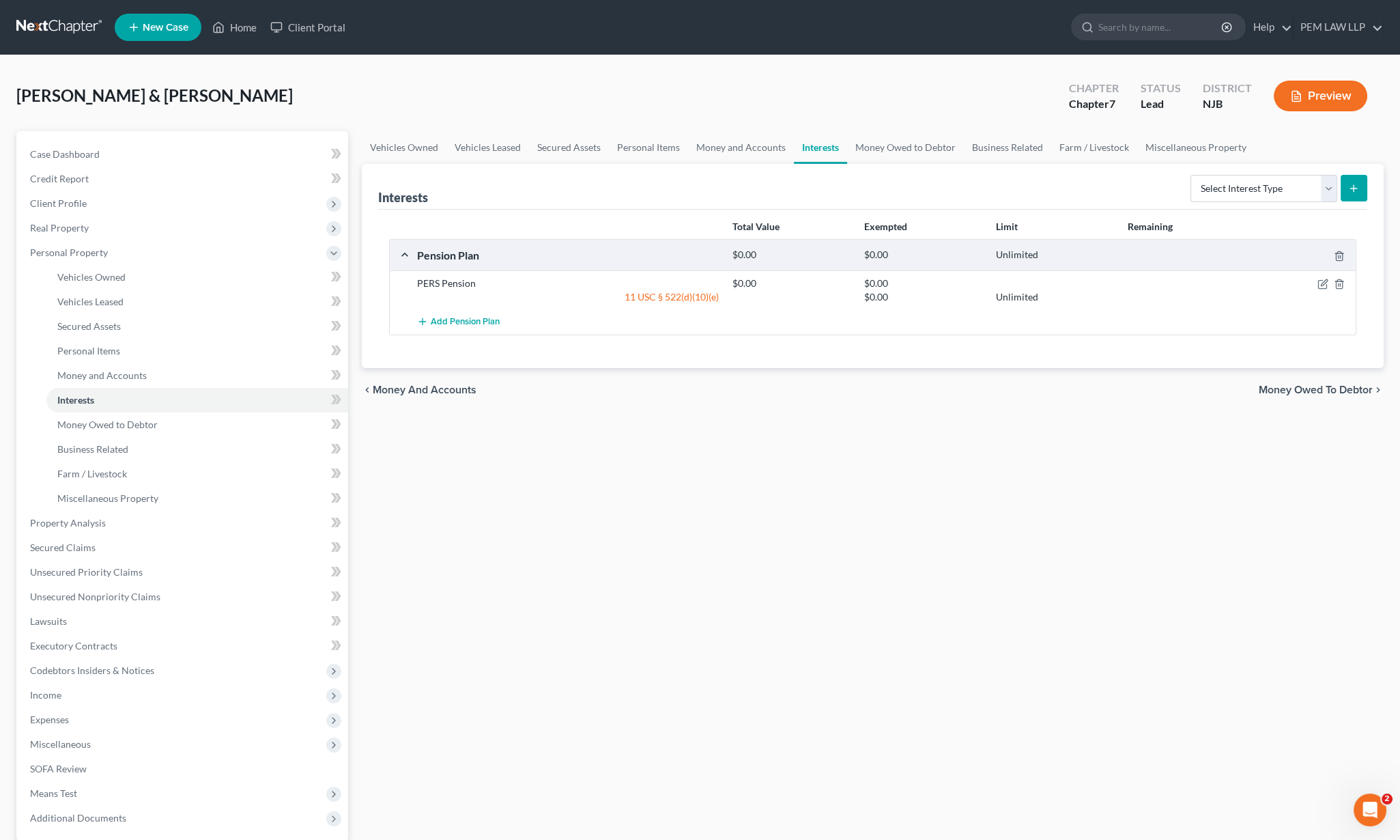
click at [1336, 385] on span "Money Owed to Debtor" at bounding box center [1317, 389] width 114 height 11
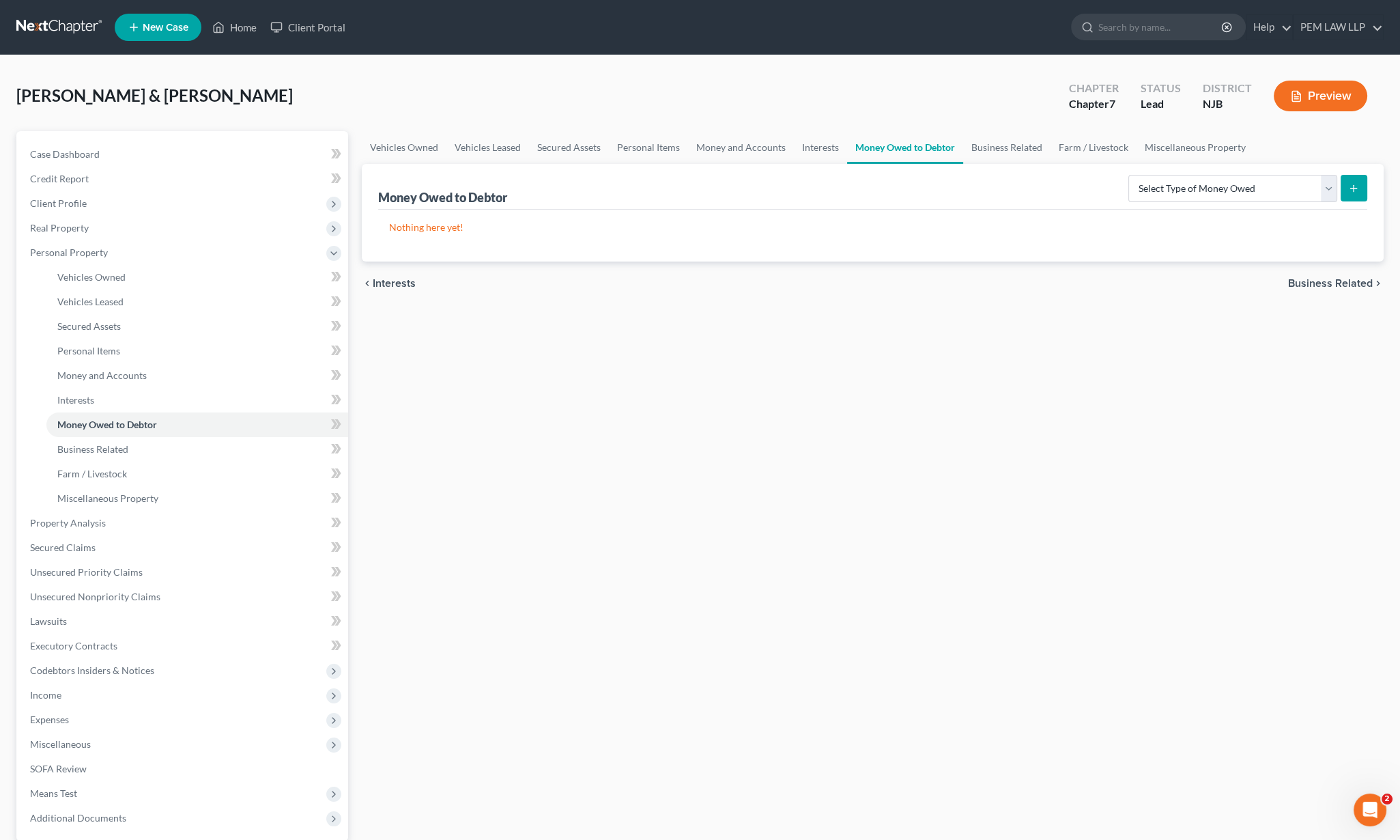
click at [1326, 283] on span "Business Related" at bounding box center [1330, 283] width 84 height 11
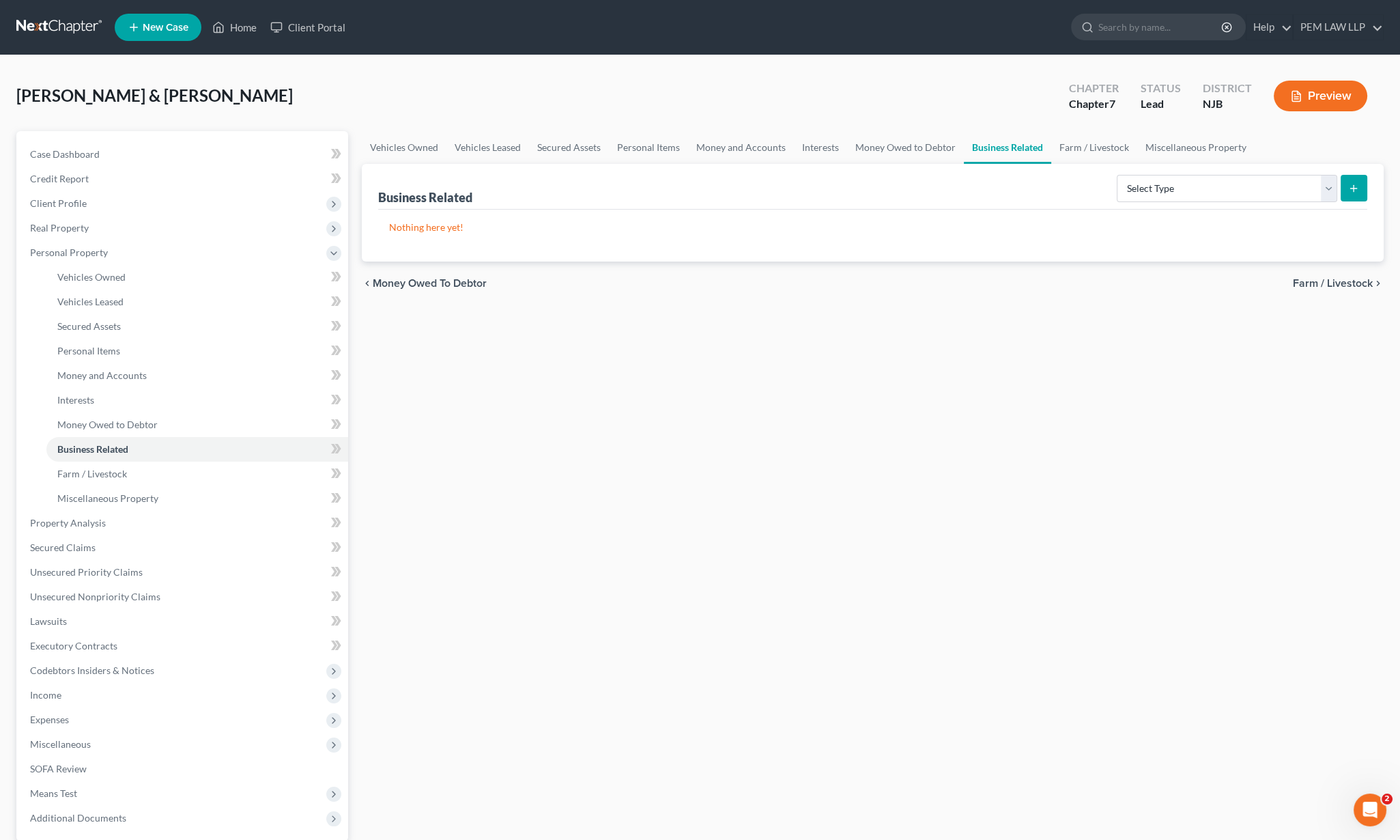
click at [1326, 299] on div "chevron_left Money Owed to Debtor Farm / Livestock chevron_right" at bounding box center [873, 283] width 1022 height 44
click at [1328, 279] on span "Farm / Livestock" at bounding box center [1333, 283] width 79 height 11
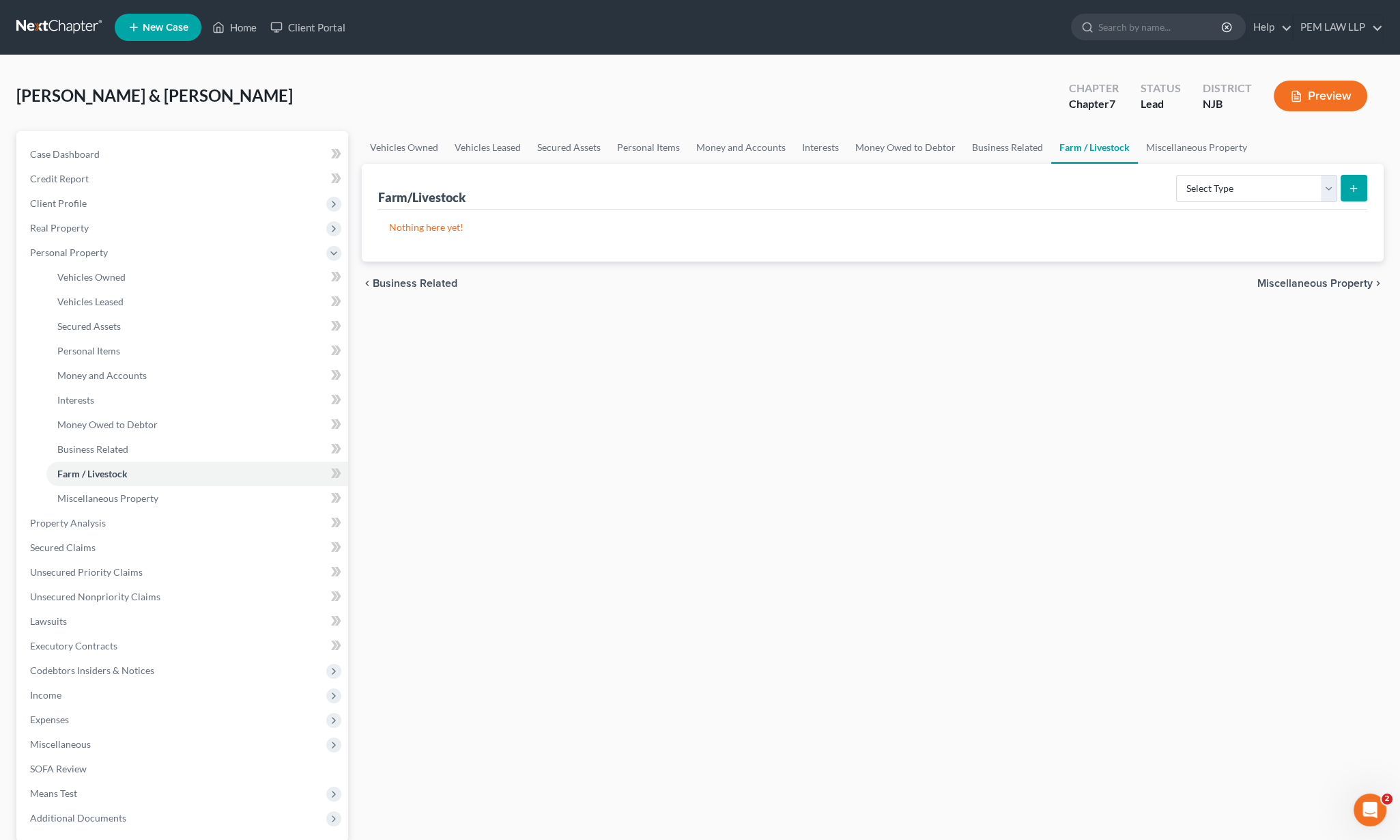
click at [1328, 285] on span "Miscellaneous Property" at bounding box center [1315, 283] width 115 height 11
click at [1328, 285] on span "Property Analysis" at bounding box center [1330, 283] width 87 height 11
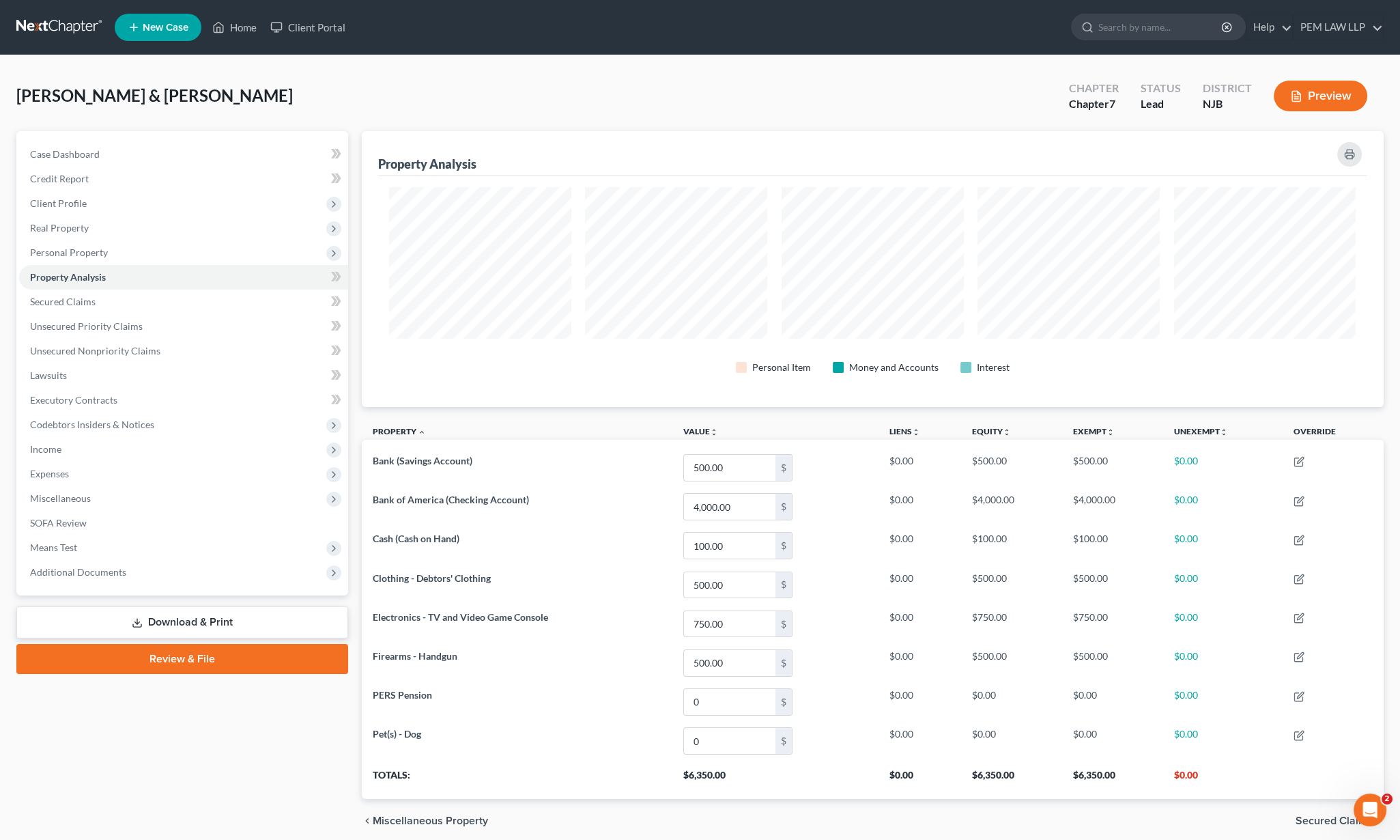
scroll to position [275, 1021]
click at [1335, 816] on span "Secured Claims" at bounding box center [1335, 821] width 78 height 11
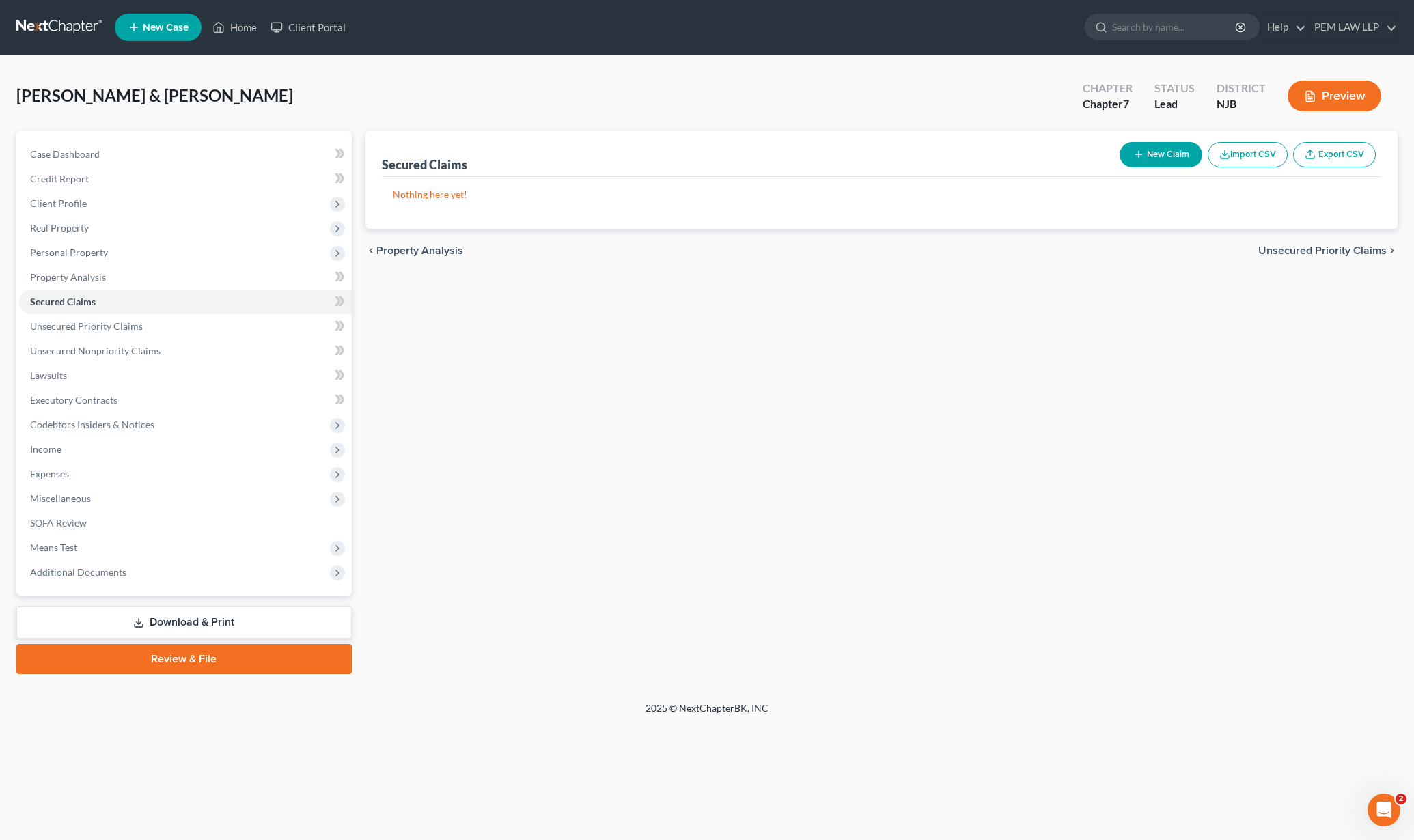
click at [1292, 246] on span "Unsecured Priority Claims" at bounding box center [1322, 250] width 128 height 11
click at [1292, 245] on span "Unsecured Nonpriority Claims" at bounding box center [1312, 250] width 148 height 11
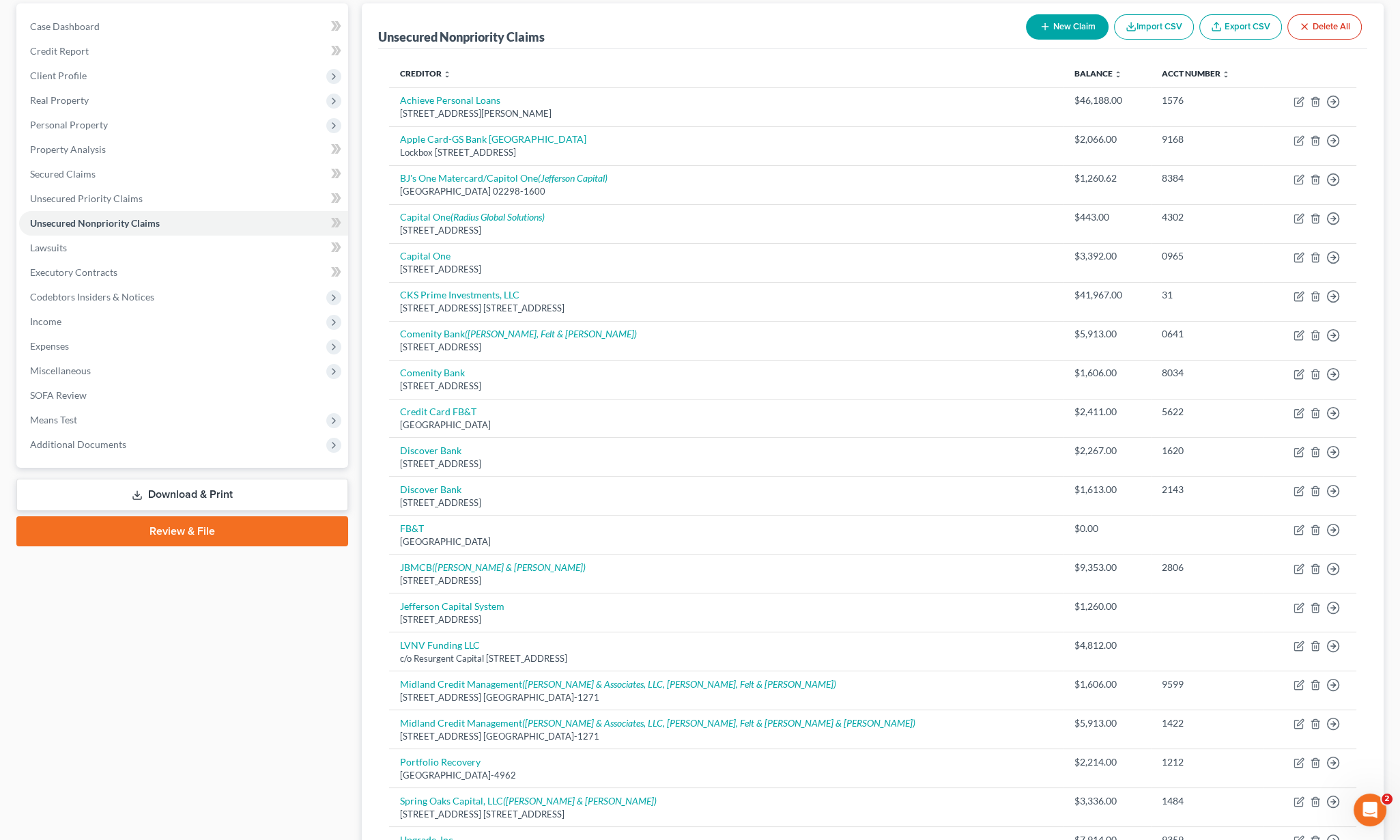
scroll to position [297, 0]
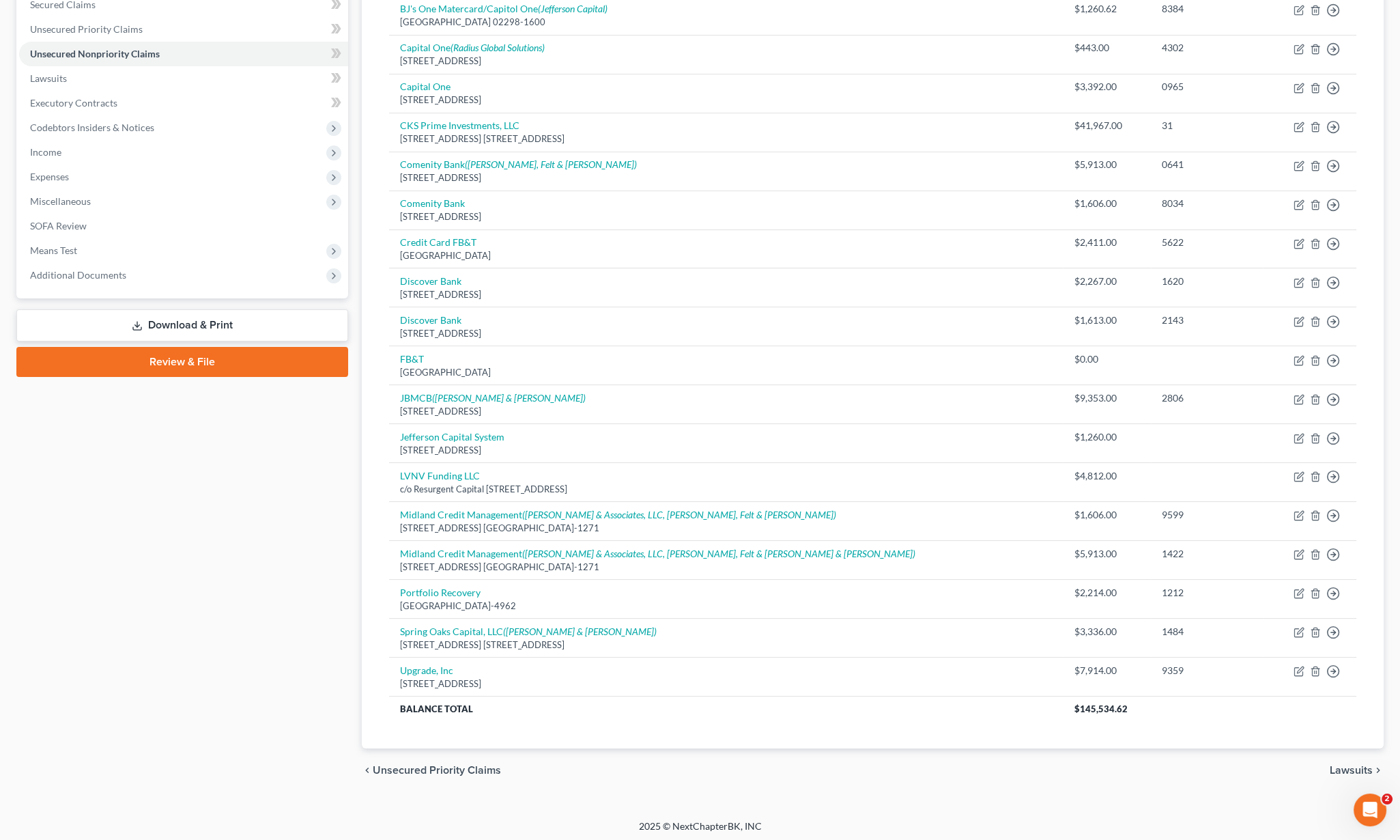
click at [1338, 764] on span "Lawsuits" at bounding box center [1352, 769] width 43 height 11
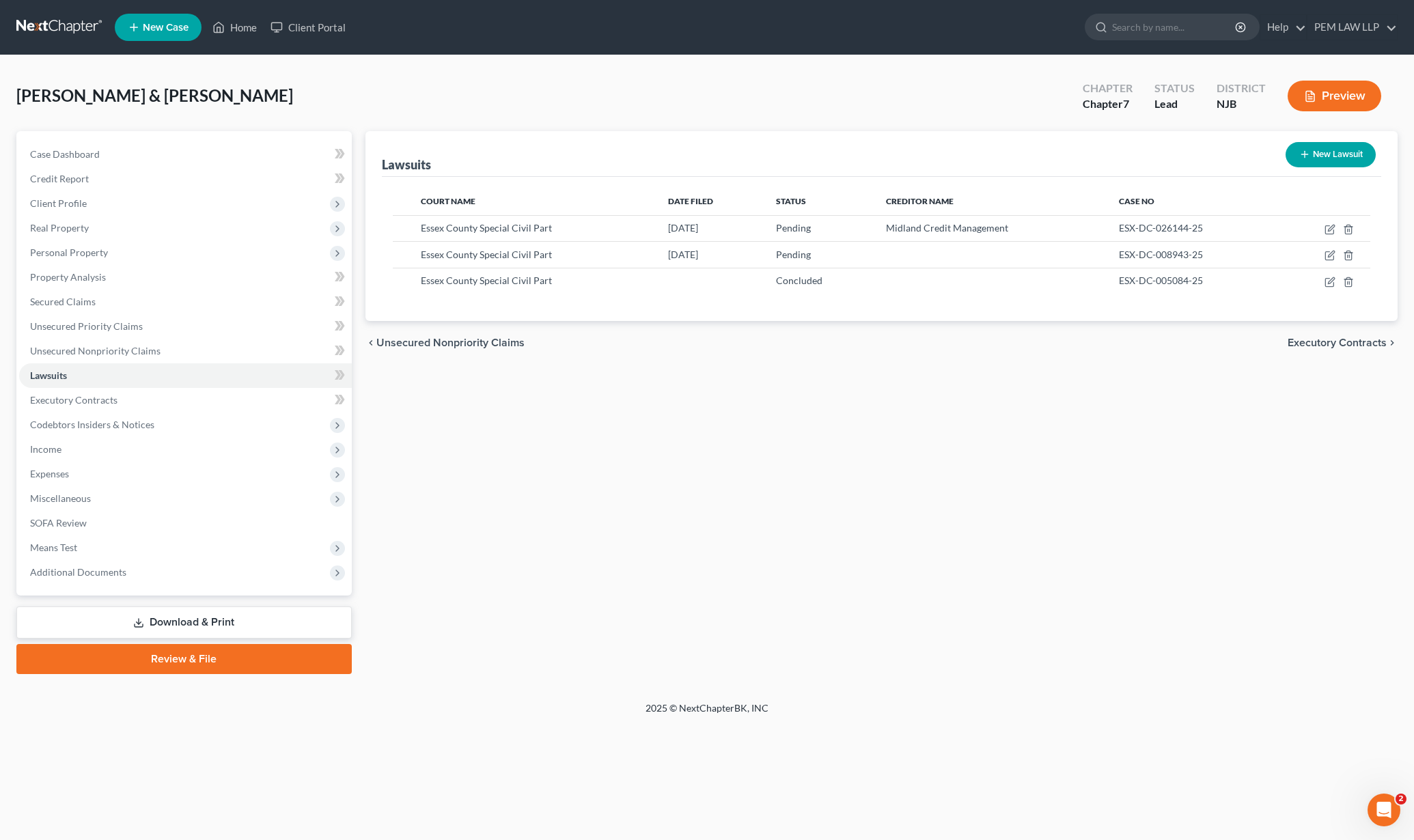
click at [1304, 342] on span "Executory Contracts" at bounding box center [1337, 342] width 99 height 11
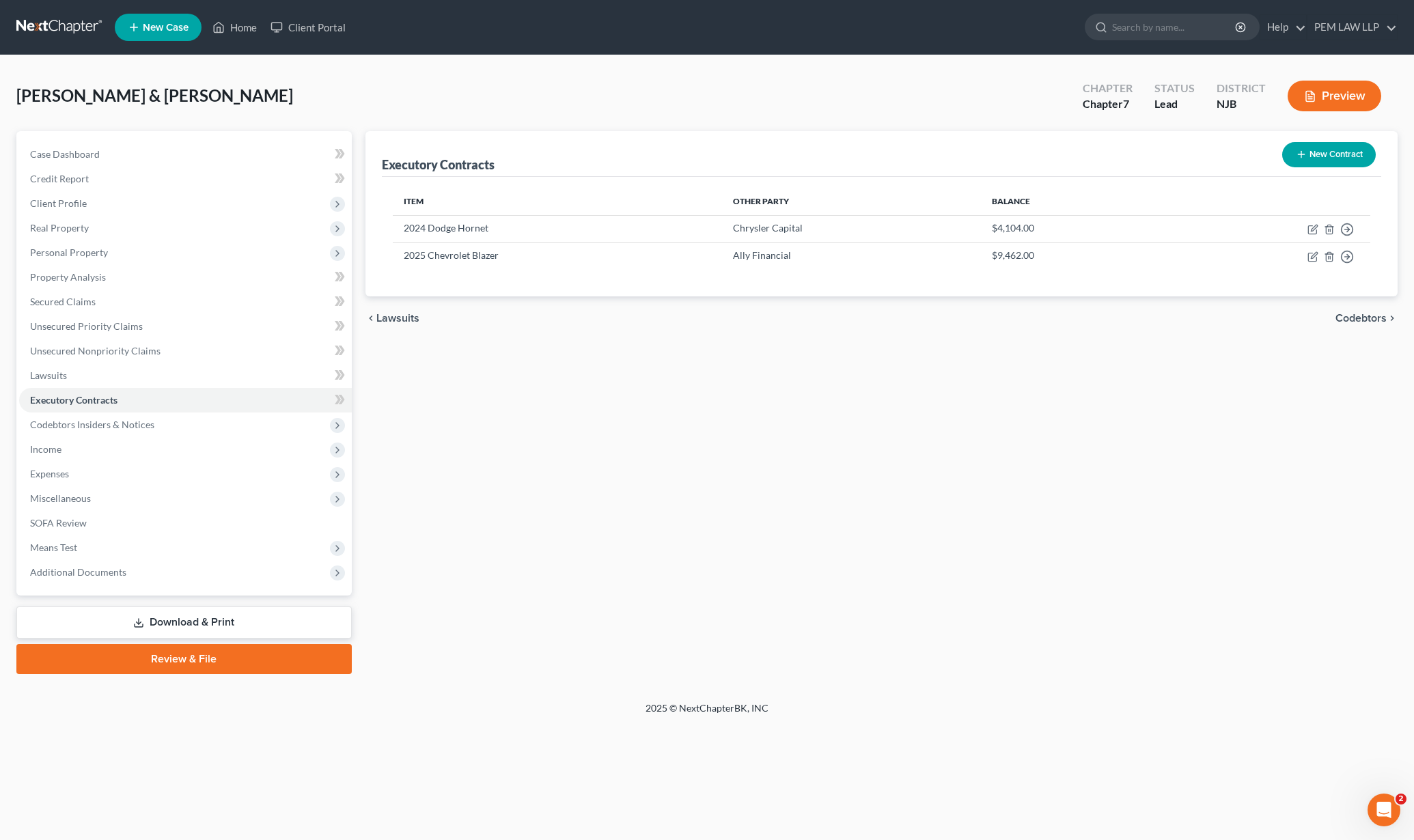
click at [1358, 315] on span "Codebtors" at bounding box center [1361, 318] width 51 height 11
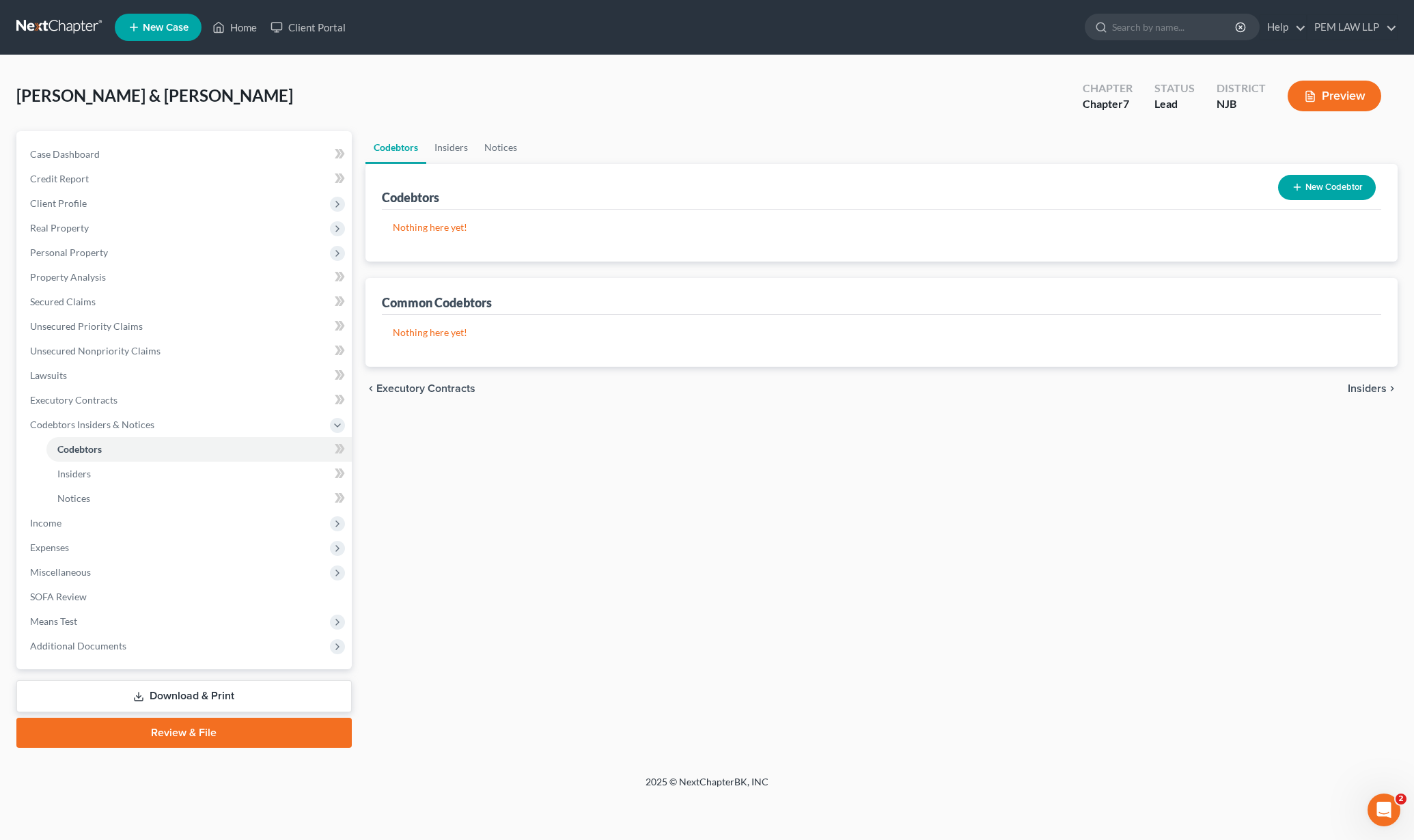
click at [1363, 389] on span "Insiders" at bounding box center [1367, 388] width 39 height 11
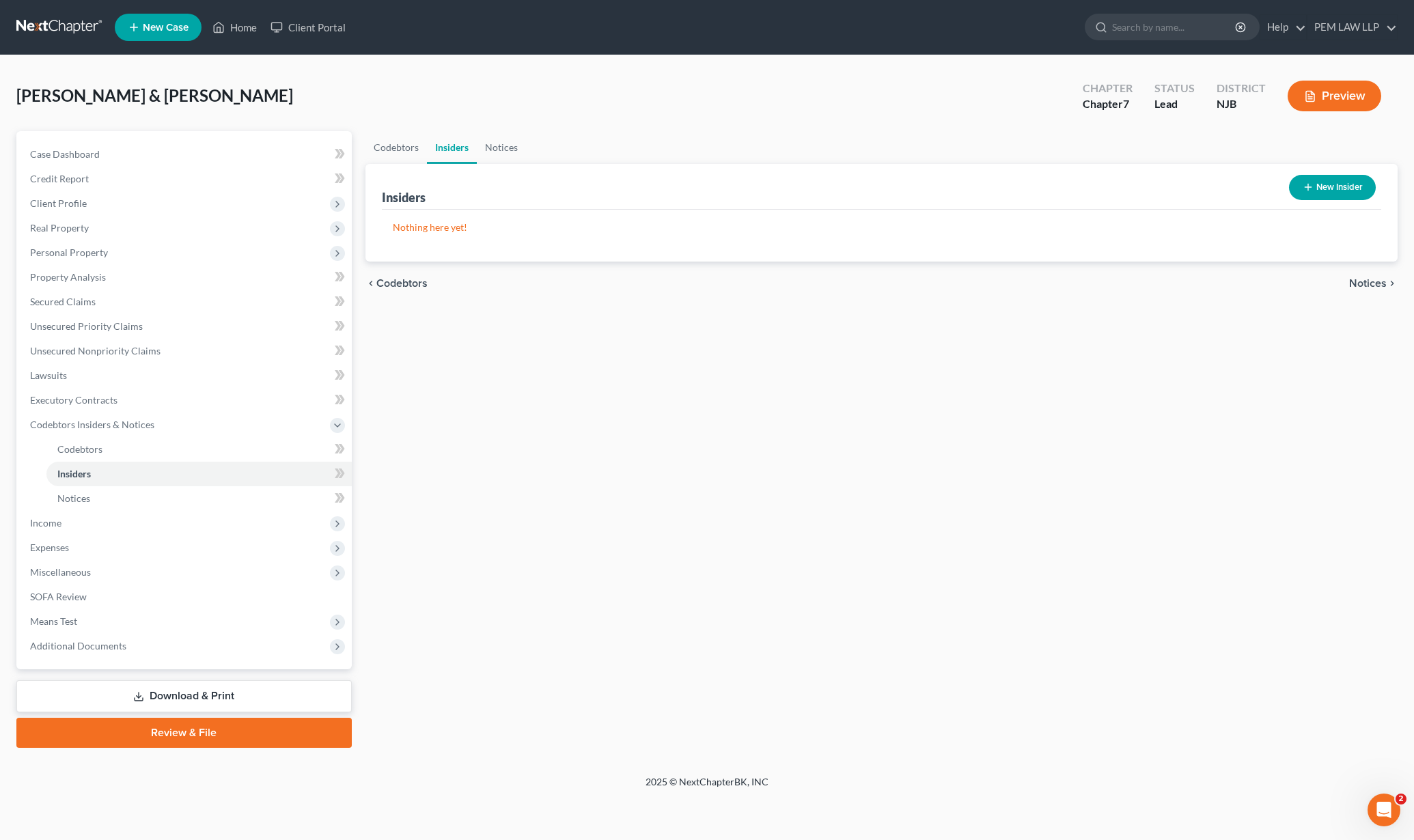
click at [1369, 280] on span "Notices" at bounding box center [1367, 283] width 38 height 11
click at [1365, 286] on span "Employment Income" at bounding box center [1336, 283] width 98 height 11
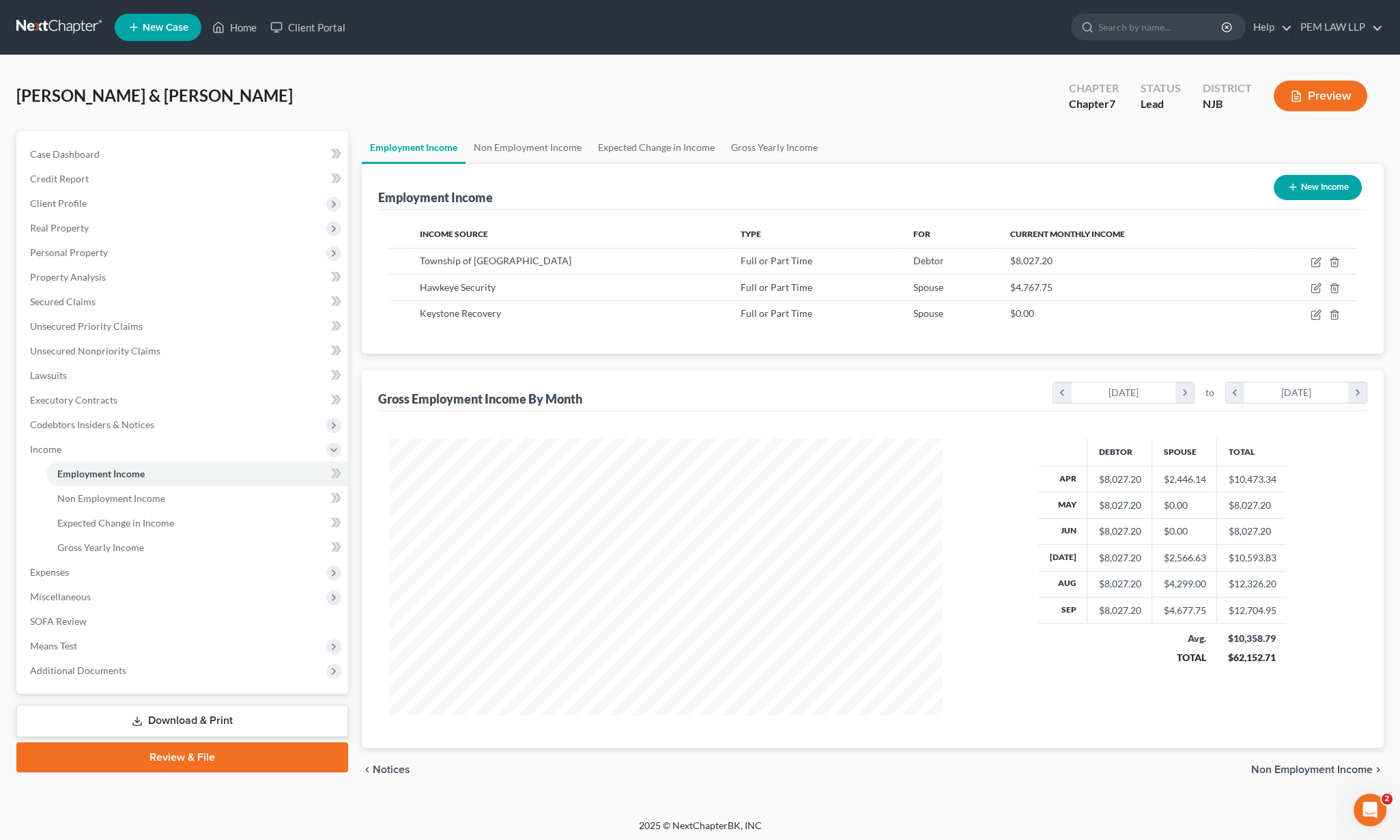
scroll to position [276, 579]
click at [1283, 767] on span "Non Employment Income" at bounding box center [1312, 769] width 121 height 11
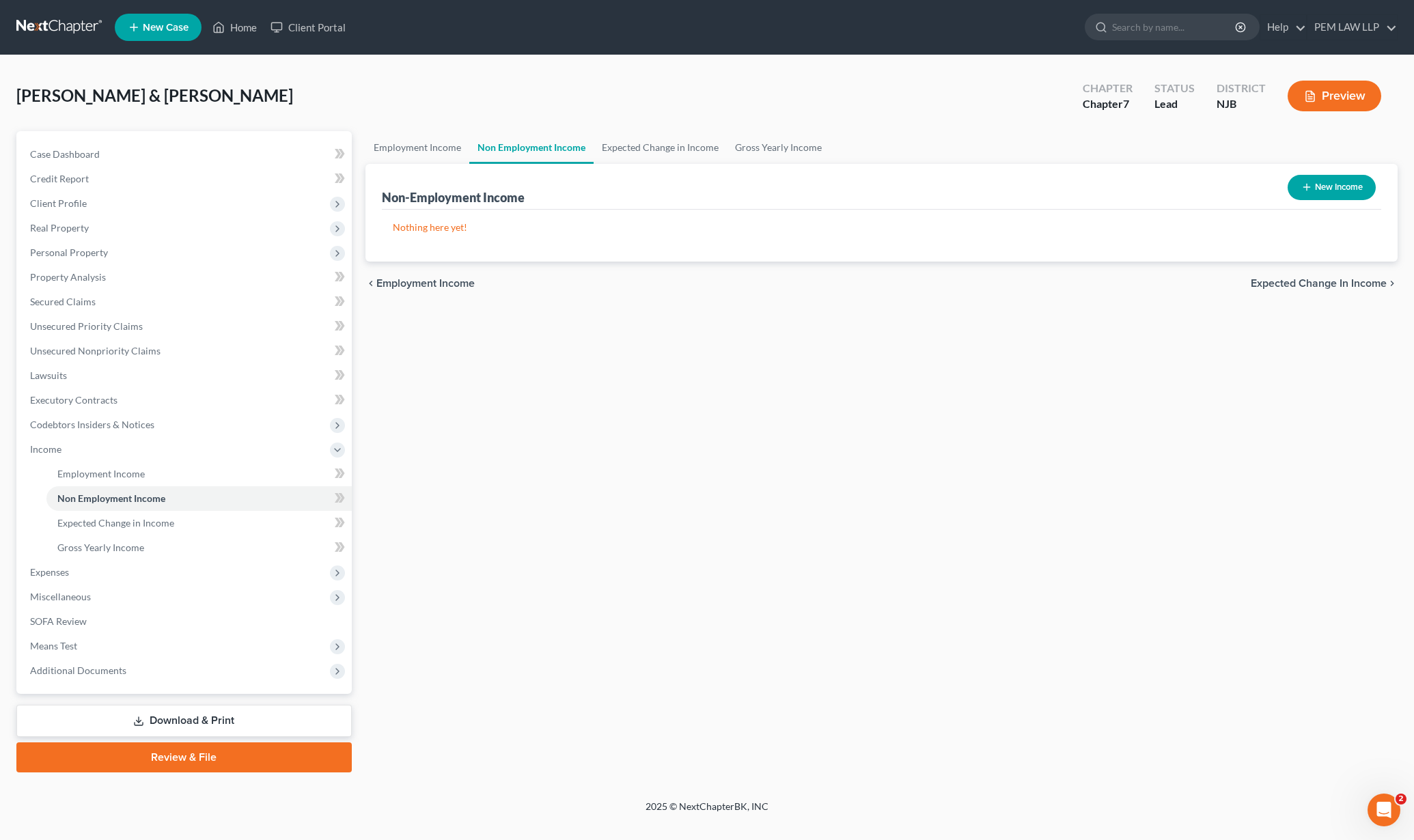
click at [1279, 288] on span "Expected Change in Income" at bounding box center [1318, 283] width 136 height 11
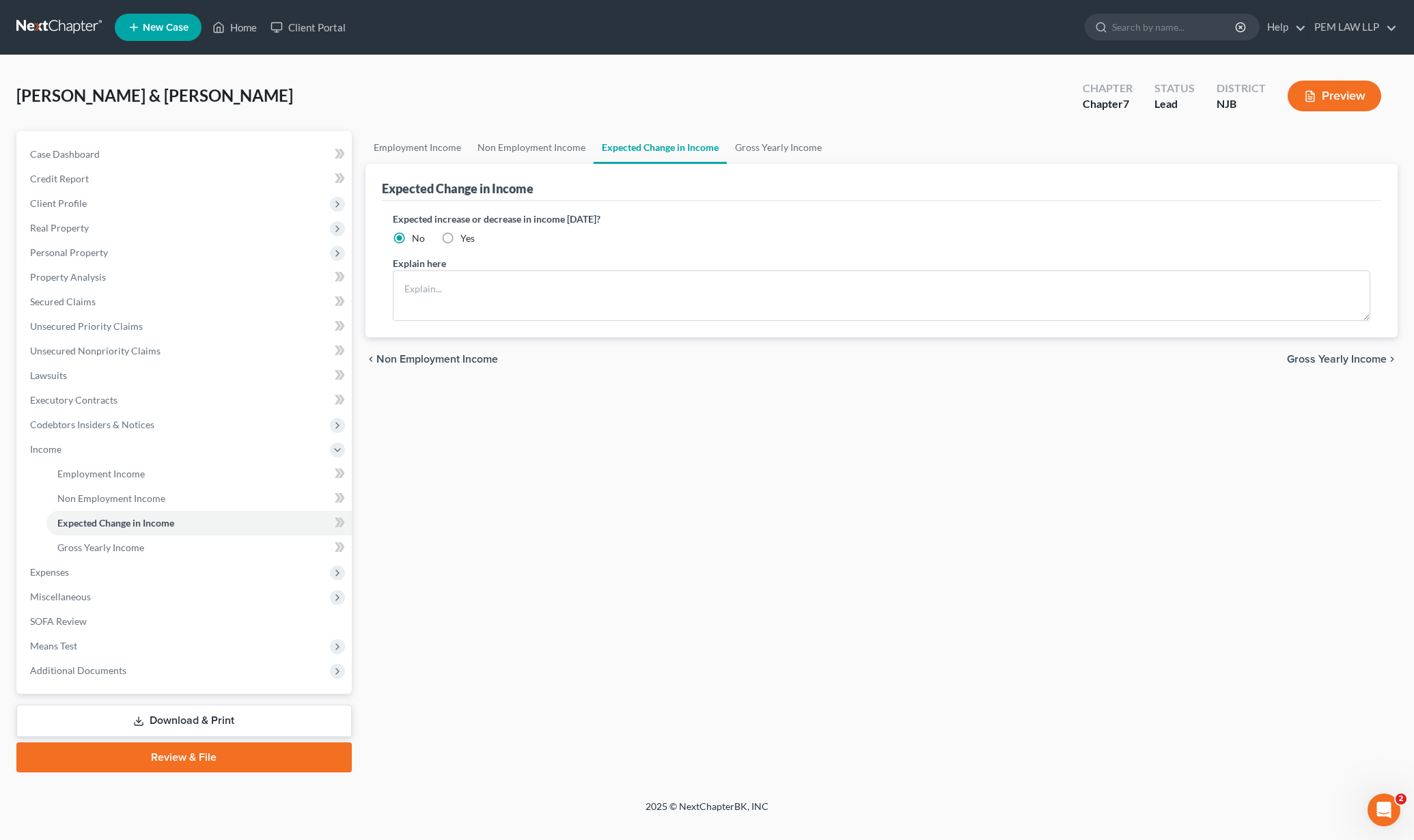
click at [1327, 354] on span "Gross Yearly Income" at bounding box center [1336, 358] width 100 height 11
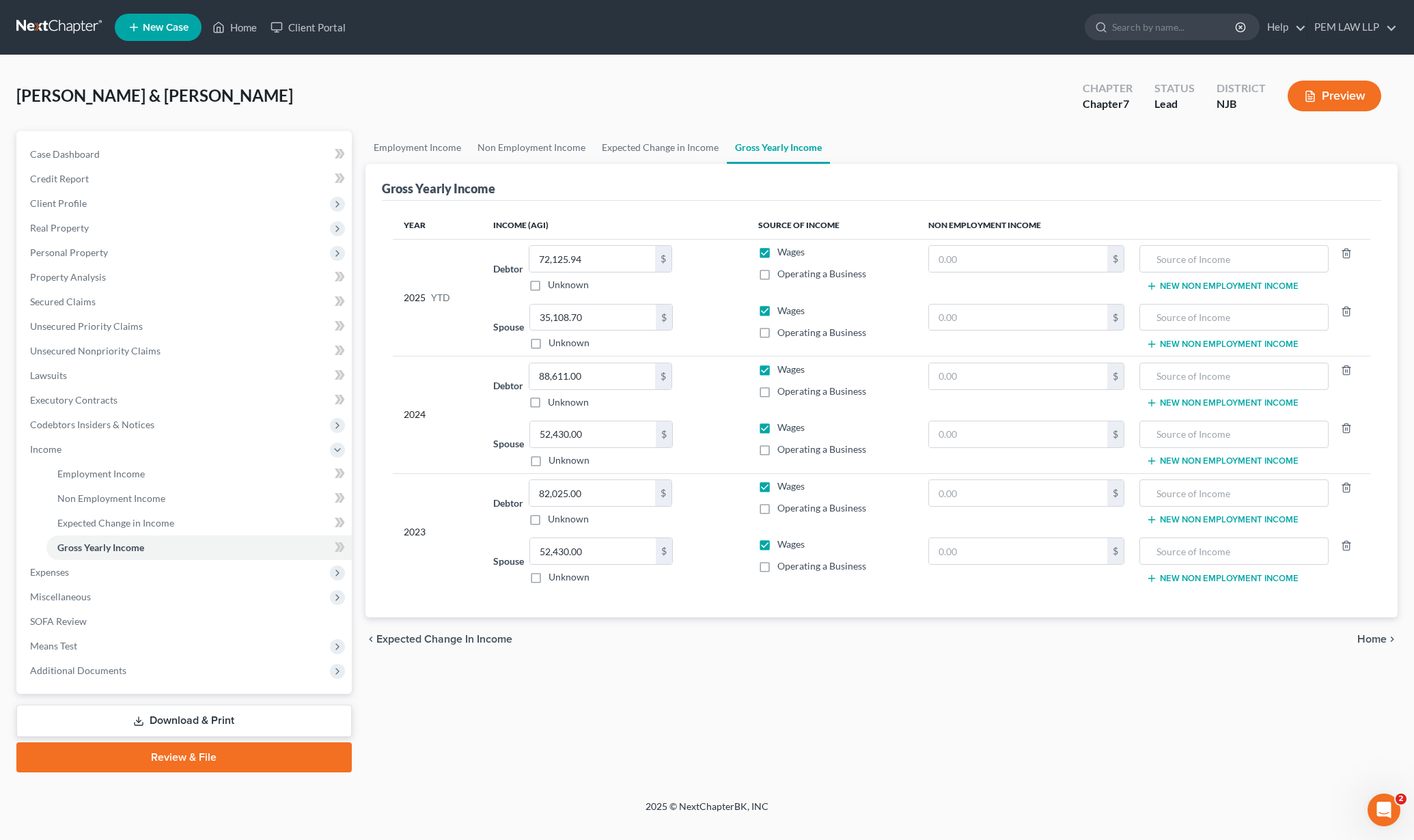
click at [1373, 639] on span "Home" at bounding box center [1371, 638] width 29 height 11
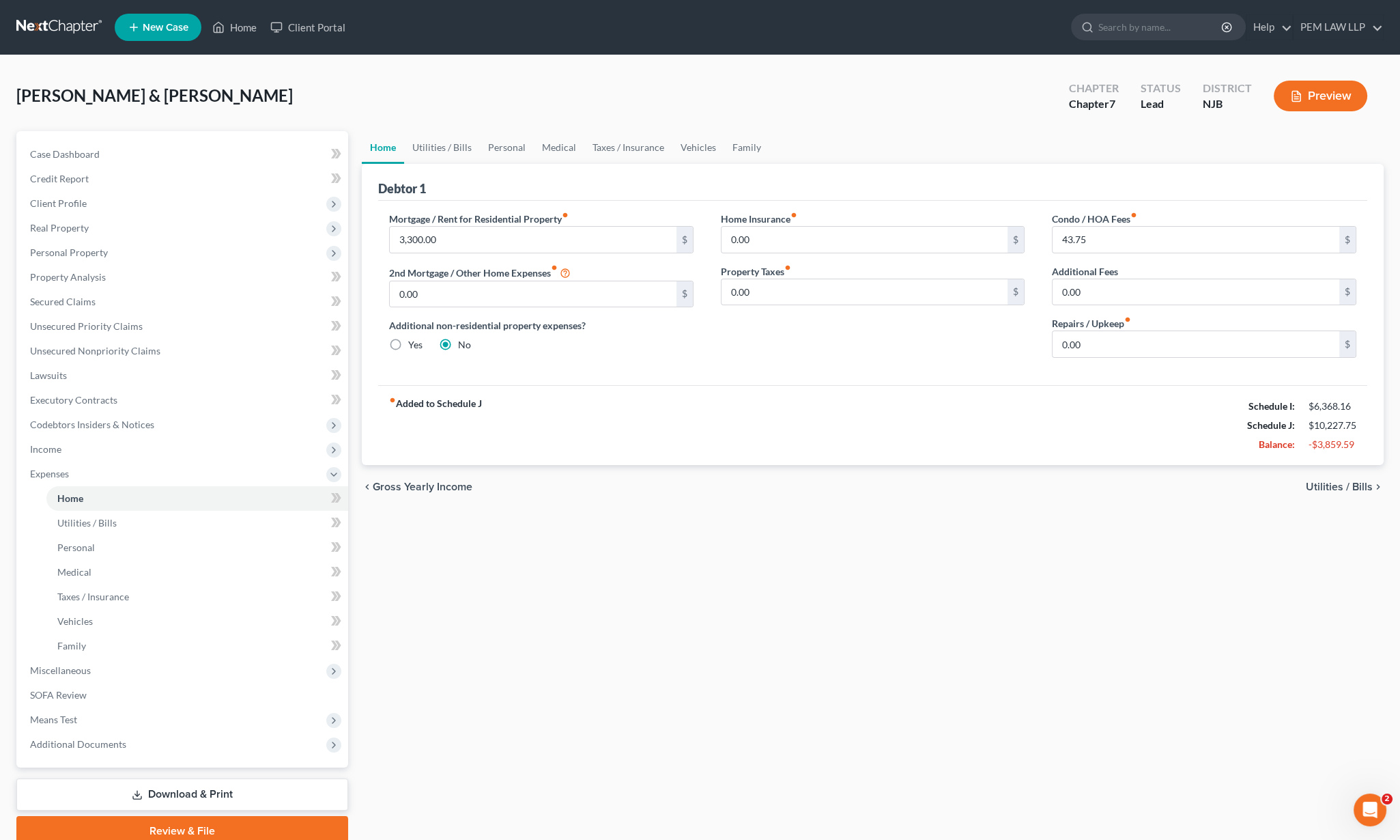
click at [1335, 486] on span "Utilities / Bills" at bounding box center [1339, 486] width 67 height 11
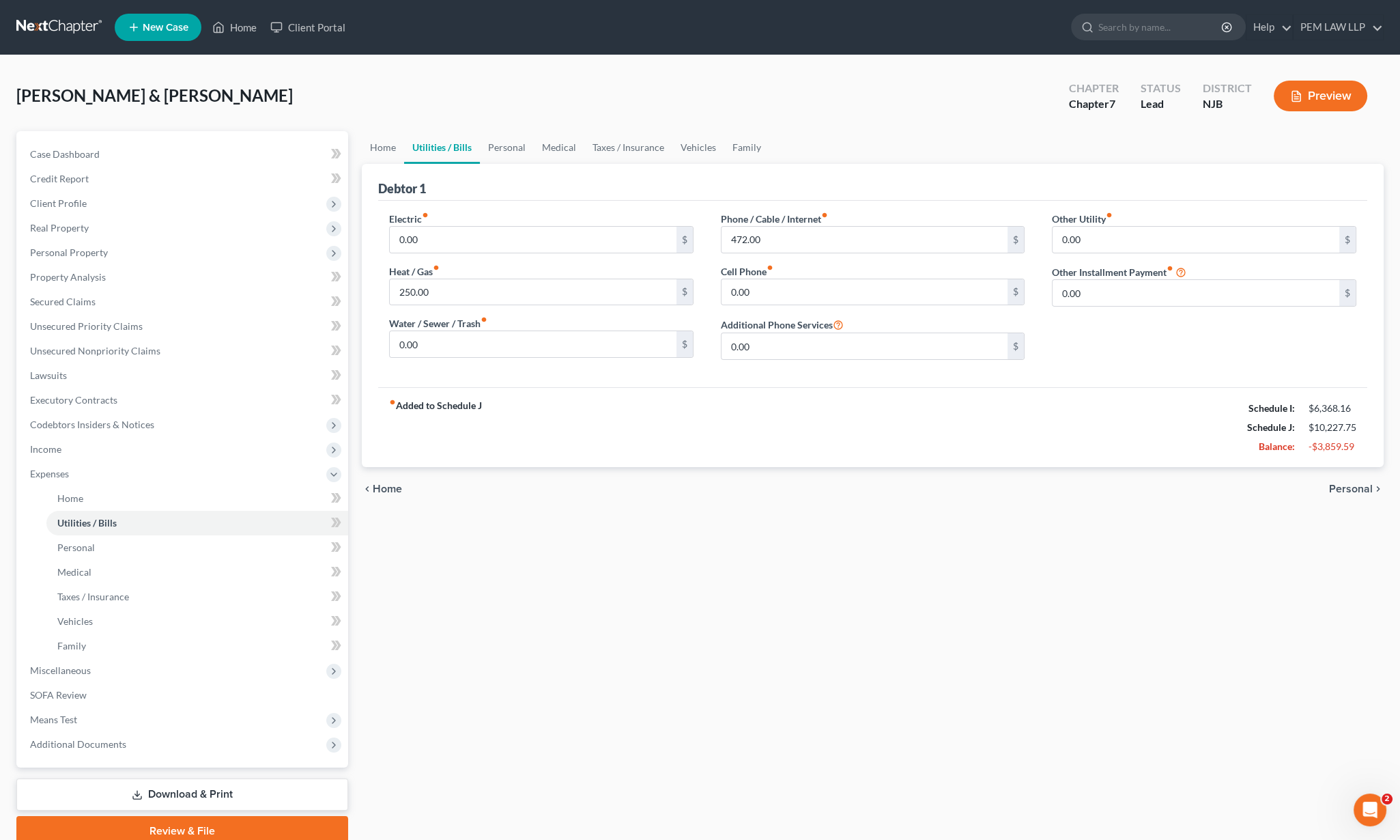
click at [1335, 486] on span "Personal" at bounding box center [1351, 488] width 44 height 11
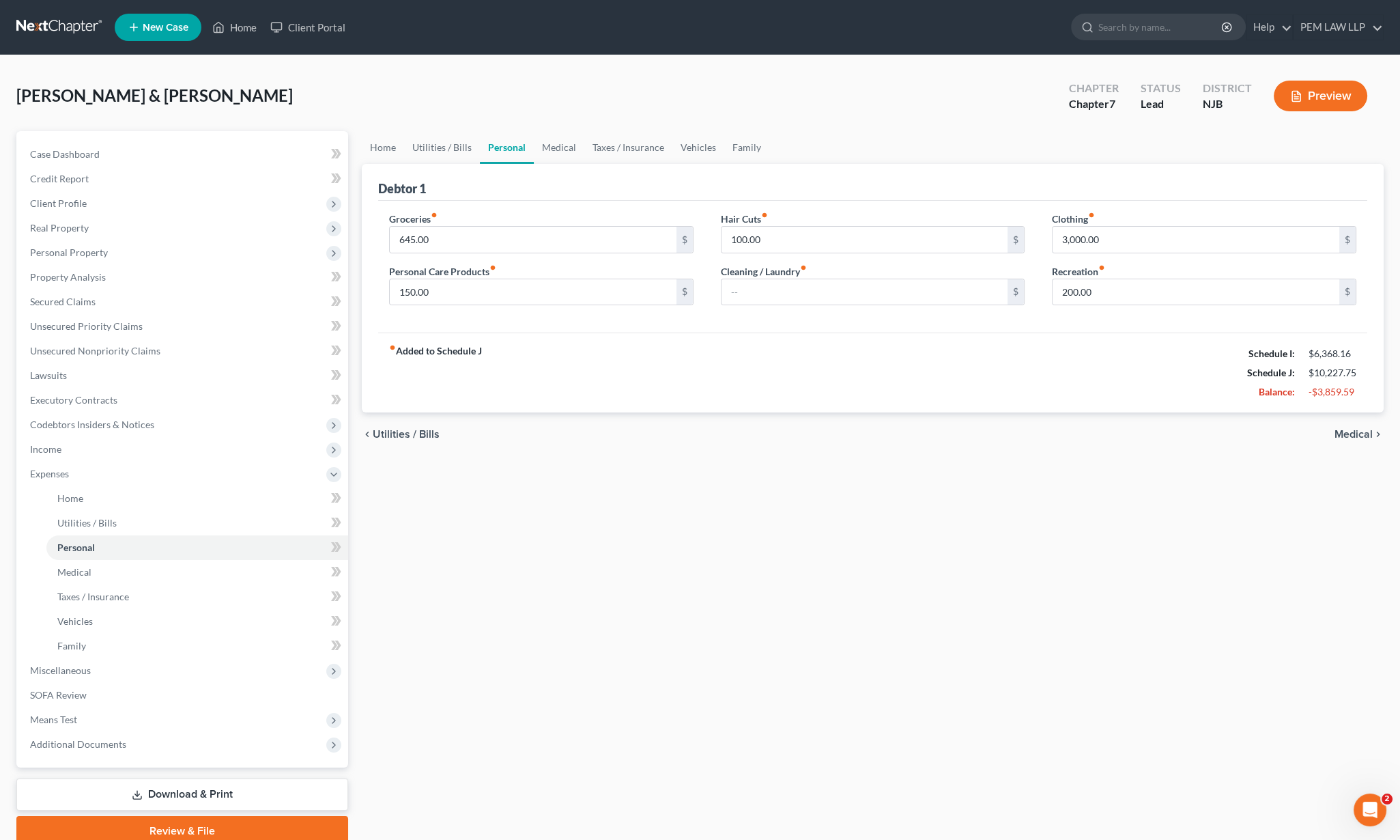
click at [1335, 486] on div "Home Utilities / Bills Personal Medical Taxes / Insurance Vehicles Family Debto…" at bounding box center [872, 488] width 1036 height 715
click at [1352, 424] on div "chevron_left Utilities / Bills Medical chevron_right" at bounding box center [873, 434] width 1022 height 44
click at [1354, 434] on span "Medical" at bounding box center [1353, 434] width 38 height 11
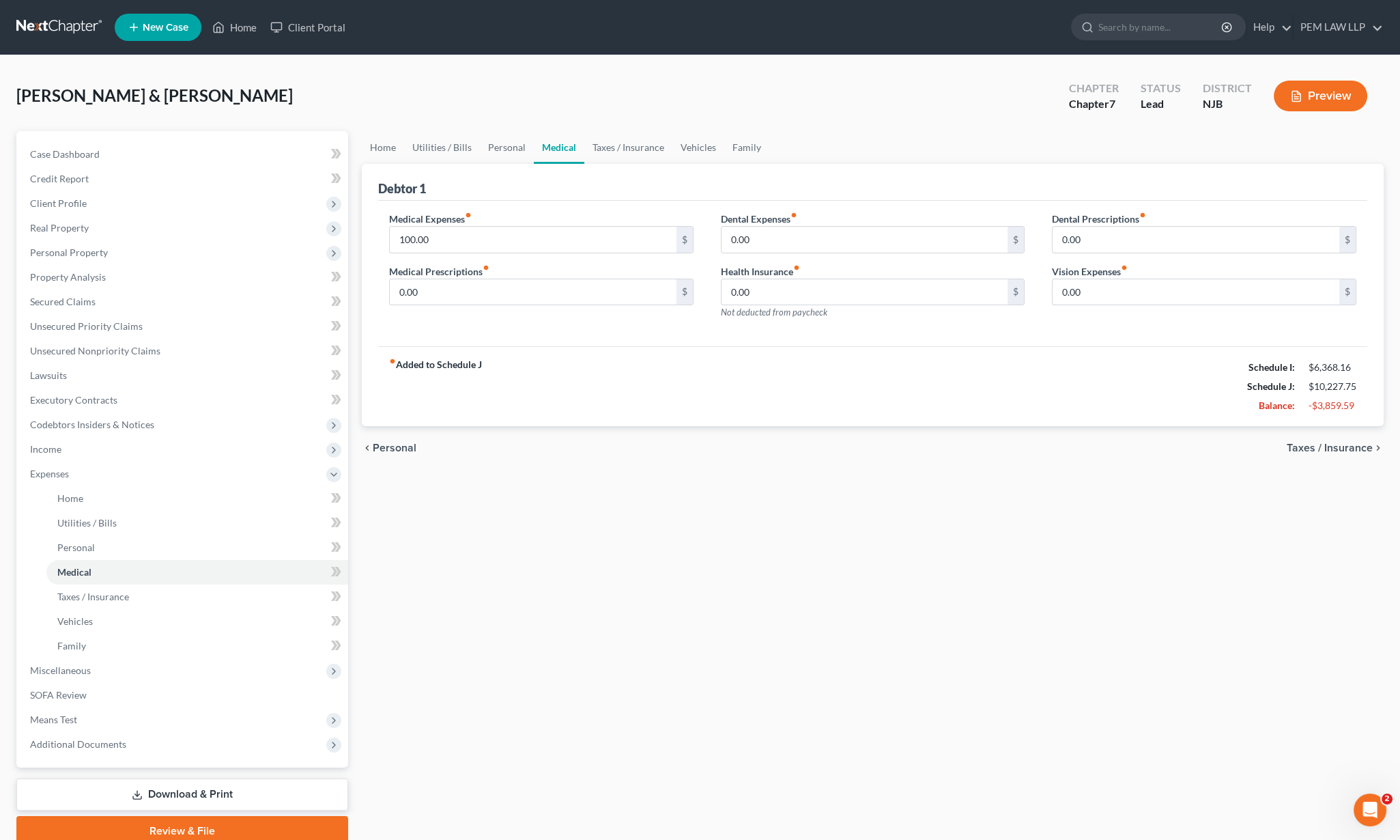
click at [1354, 436] on div "chevron_left Personal Taxes / Insurance chevron_right" at bounding box center [873, 448] width 1022 height 44
click at [1353, 461] on div "chevron_left Personal Taxes / Insurance chevron_right" at bounding box center [873, 448] width 1022 height 44
click at [1349, 450] on span "Taxes / Insurance" at bounding box center [1330, 448] width 86 height 11
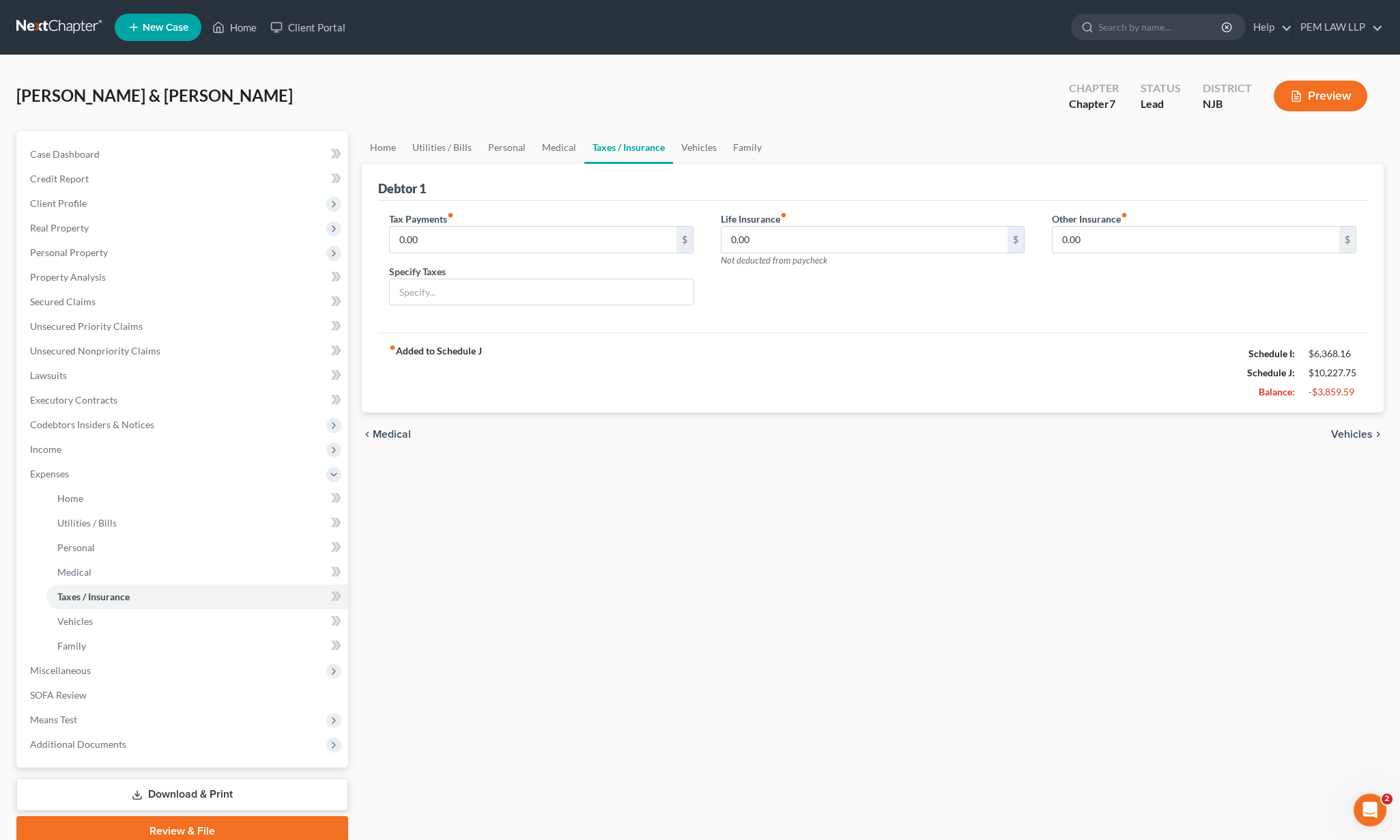
click at [1350, 434] on span "Vehicles" at bounding box center [1352, 434] width 42 height 11
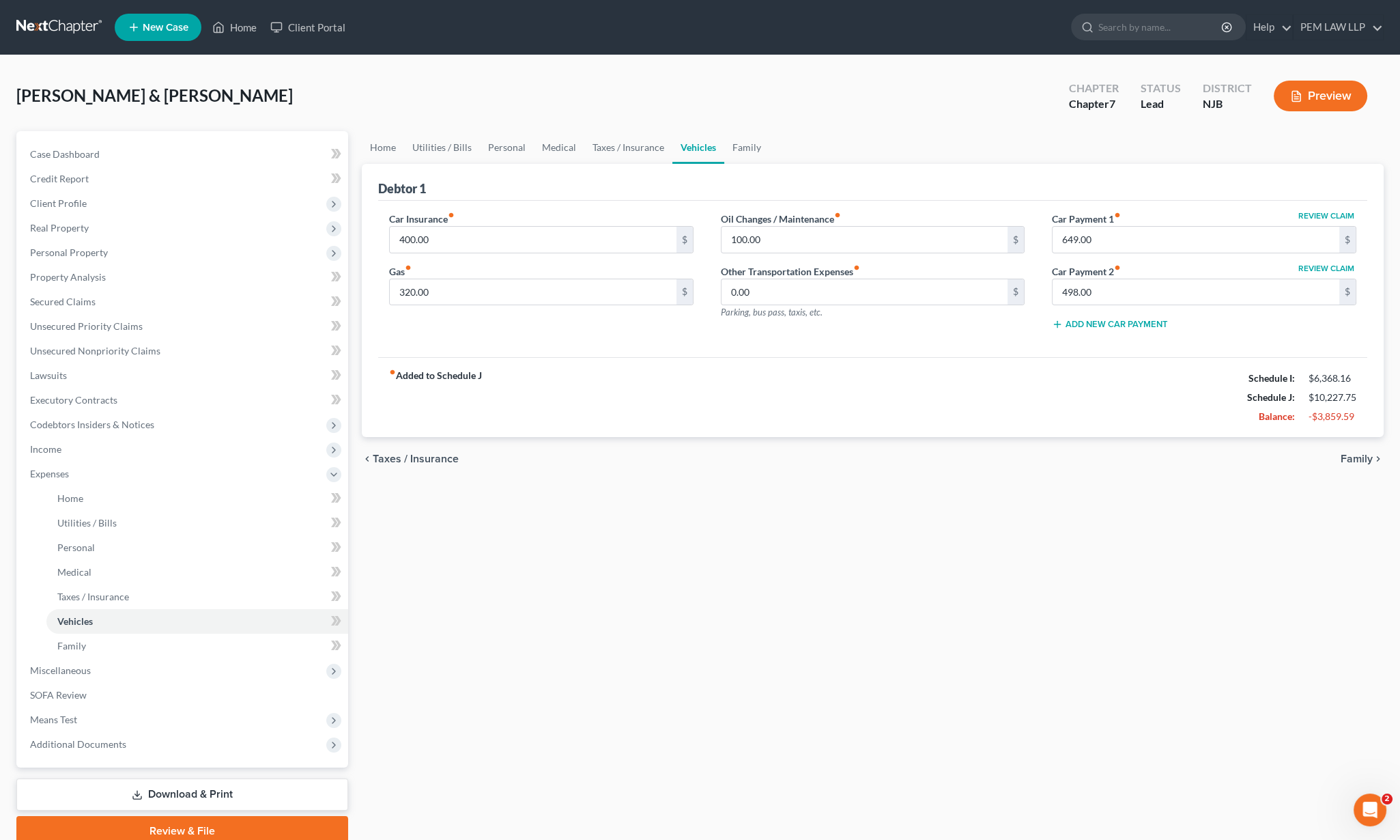
click at [1352, 453] on span "Family" at bounding box center [1356, 458] width 32 height 11
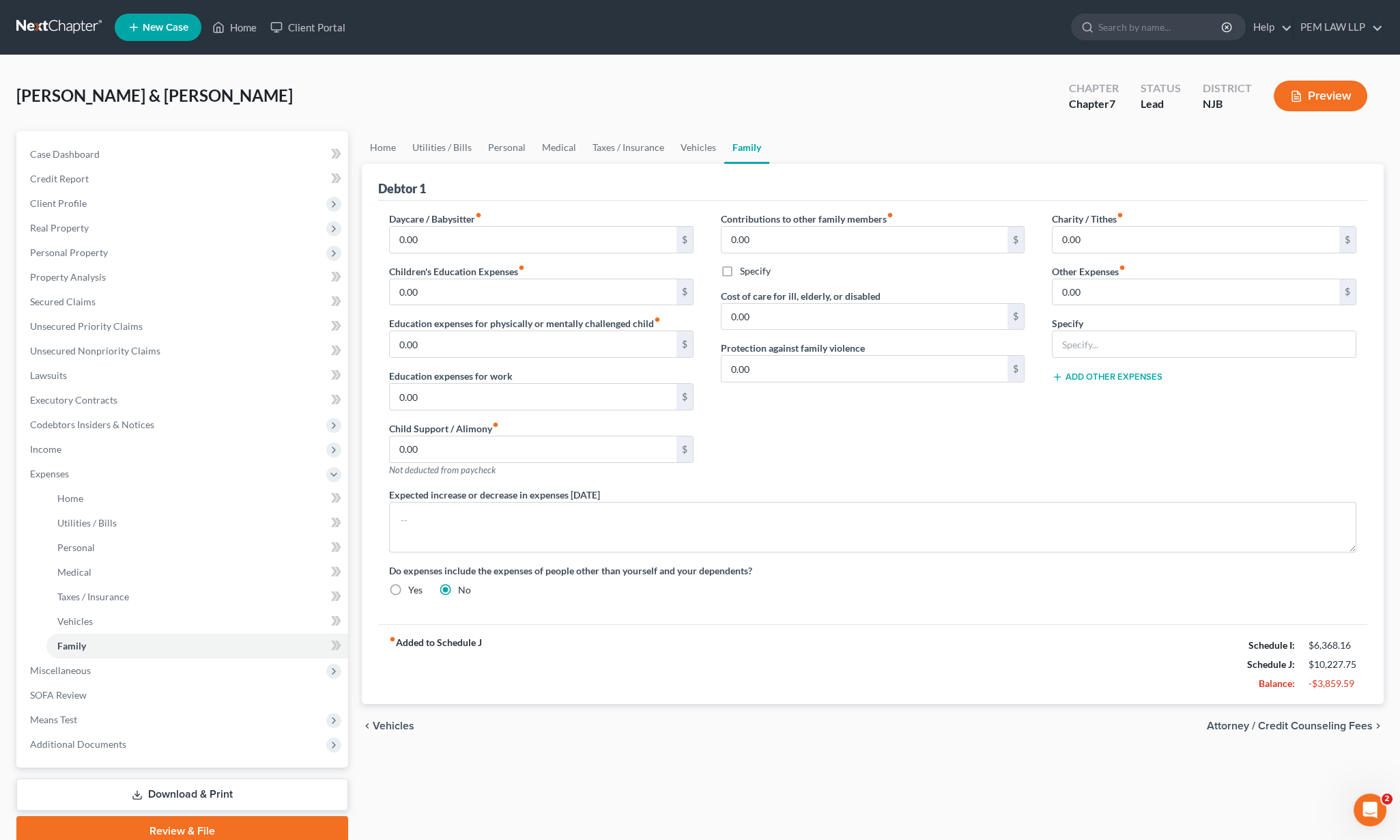
click at [1308, 723] on span "Attorney / Credit Counseling Fees" at bounding box center [1290, 726] width 166 height 11
select select "0"
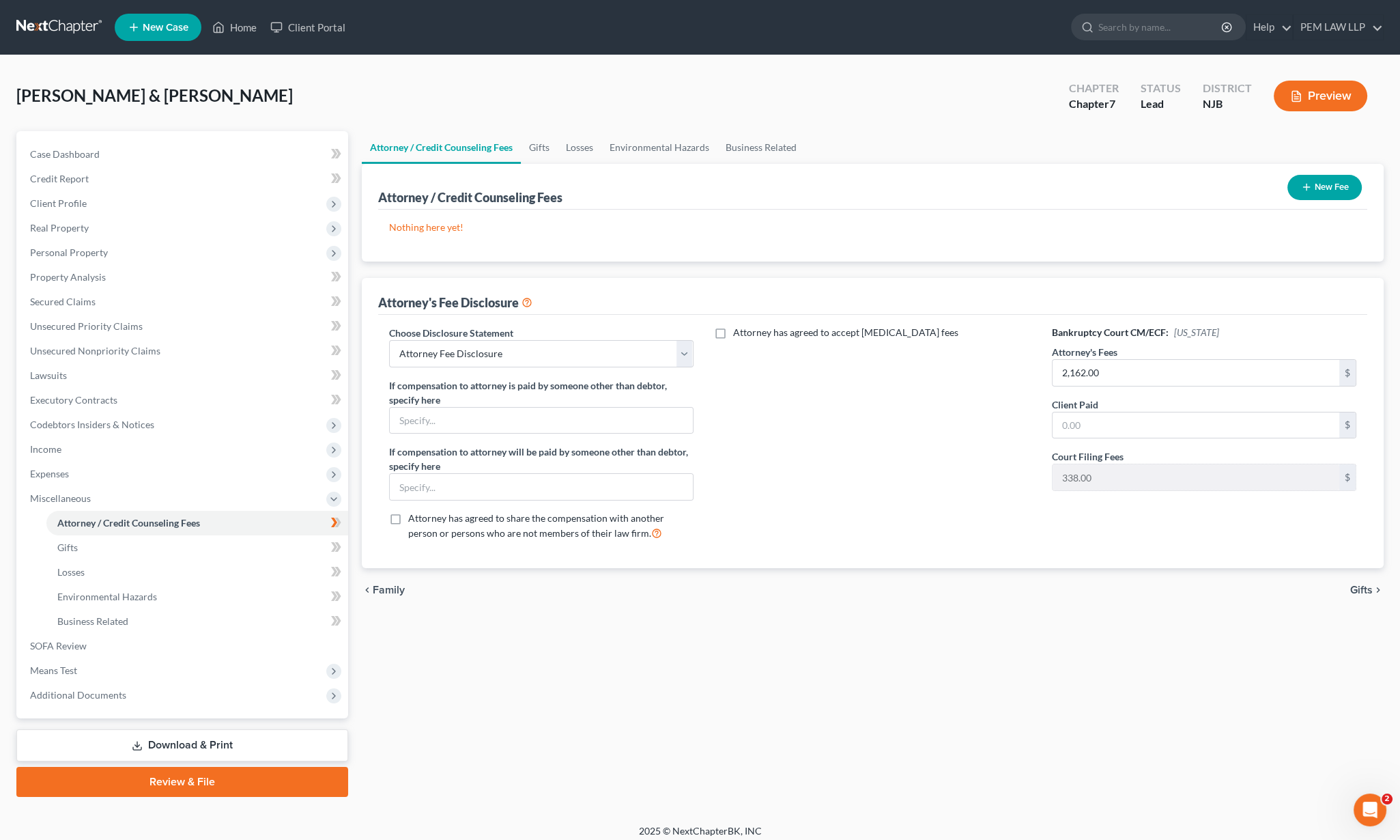
click at [1354, 584] on span "Gifts" at bounding box center [1361, 589] width 22 height 11
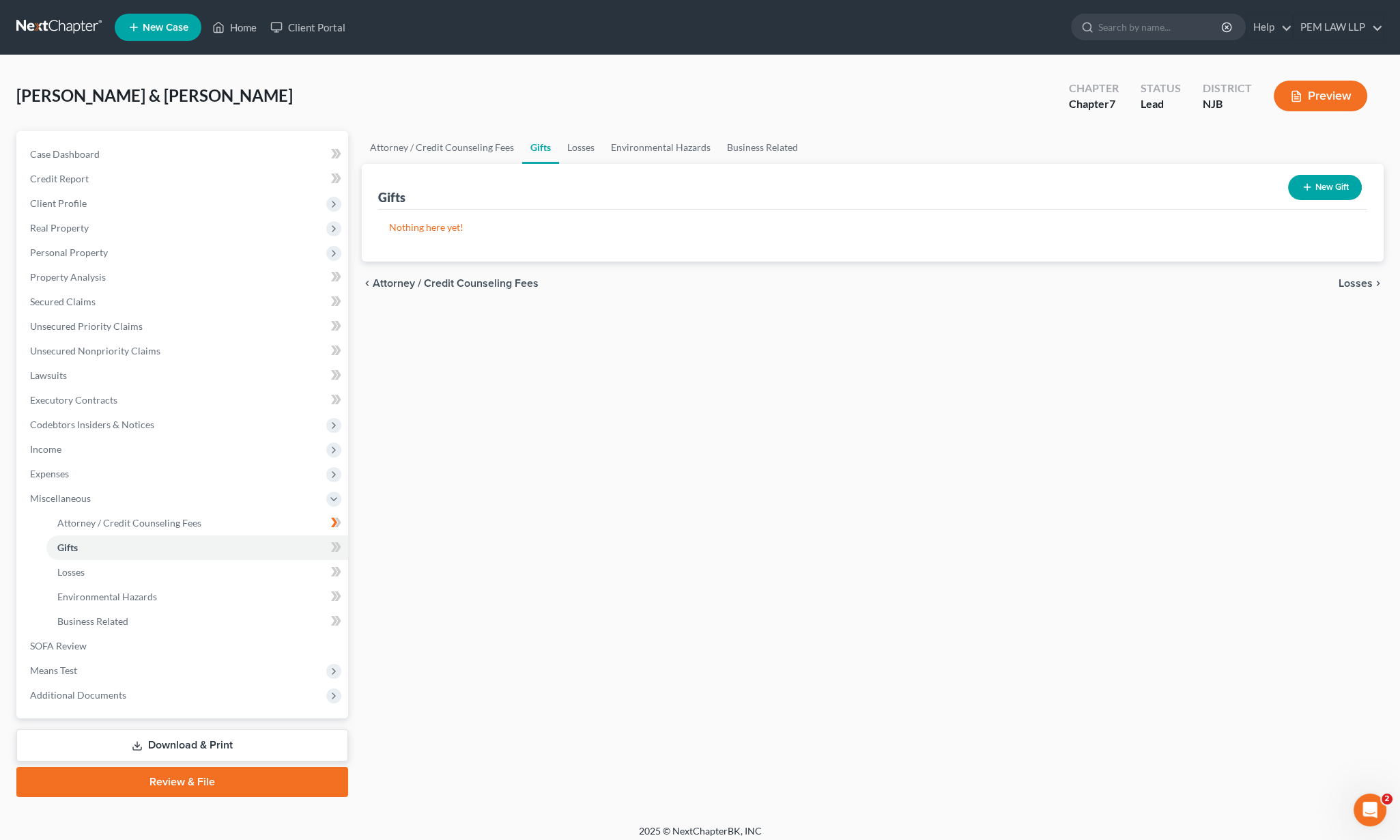
click at [1366, 288] on span "Losses" at bounding box center [1355, 283] width 34 height 11
click at [1352, 286] on span "Environmental Hazards" at bounding box center [1316, 283] width 114 height 11
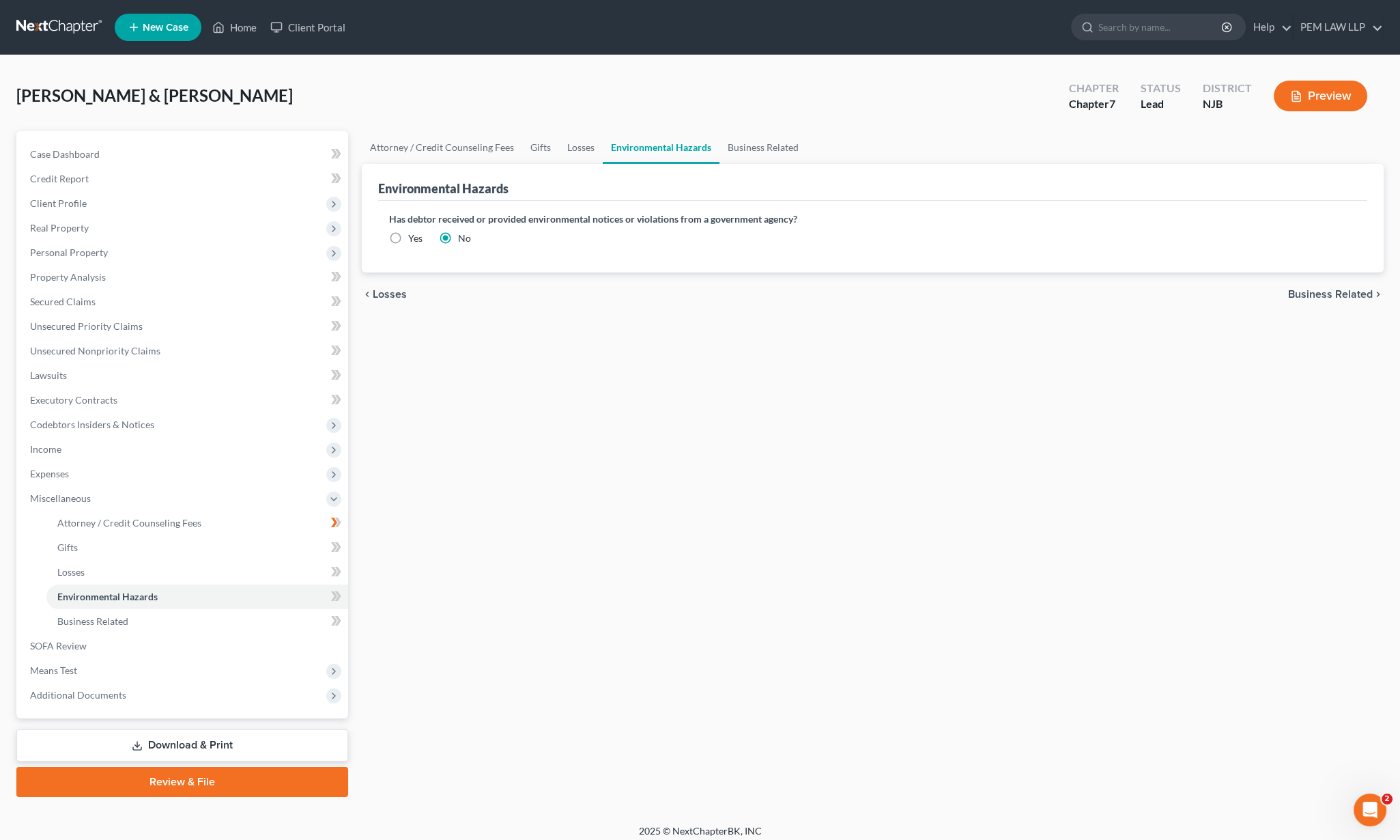
click at [1350, 291] on span "Business Related" at bounding box center [1330, 294] width 84 height 11
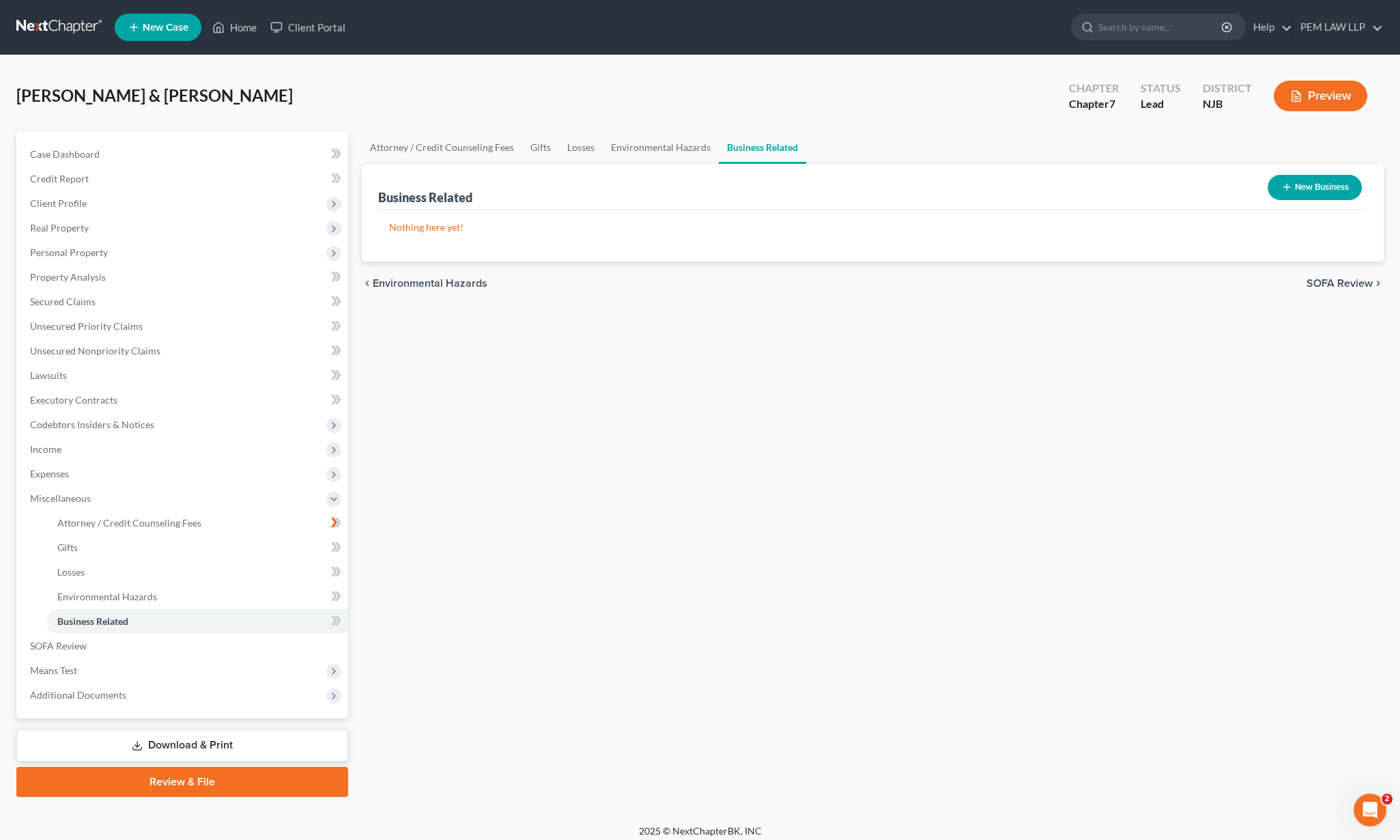
click at [1348, 286] on span "SOFA Review" at bounding box center [1340, 283] width 66 height 11
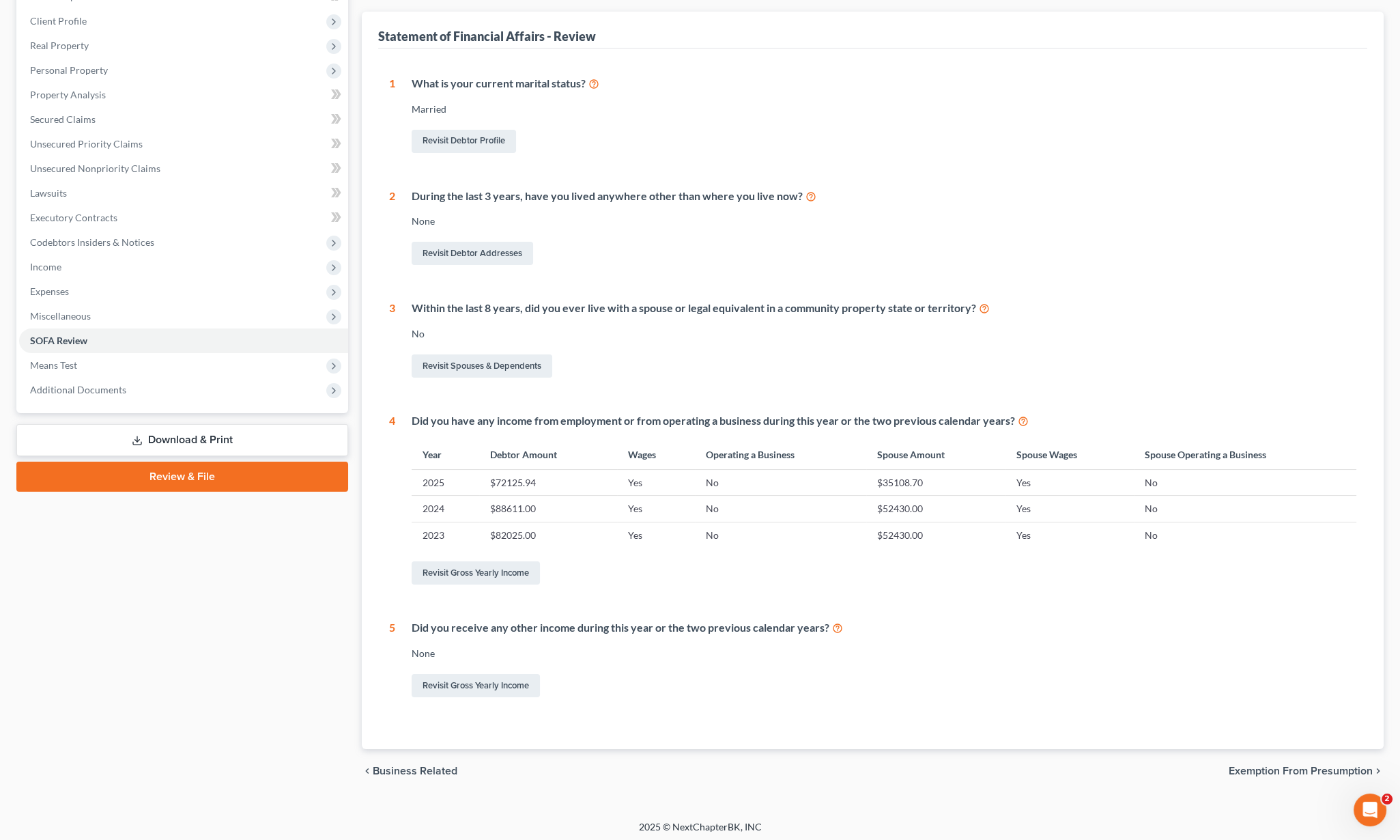
scroll to position [185, 0]
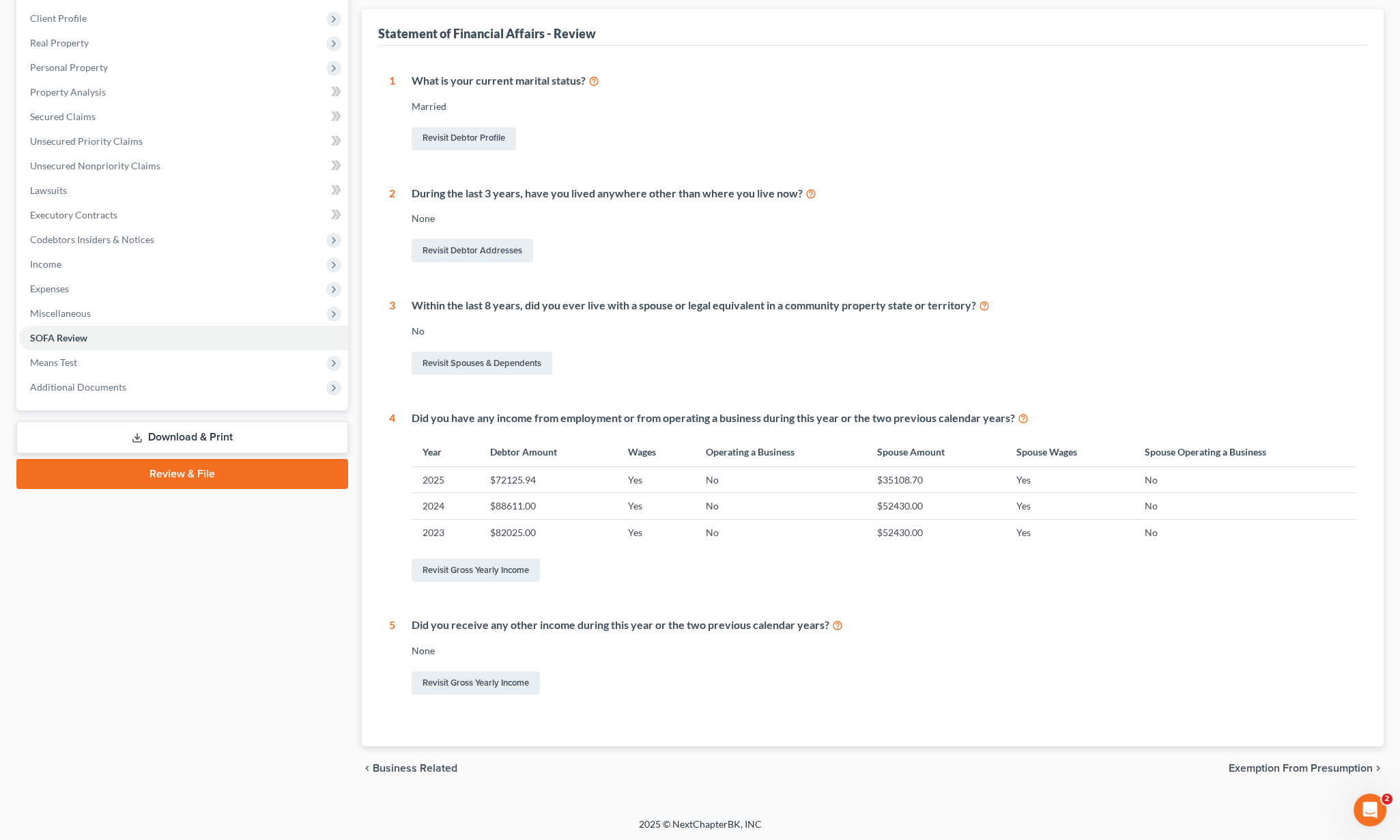
click at [1289, 766] on span "Exemption from Presumption" at bounding box center [1301, 767] width 144 height 11
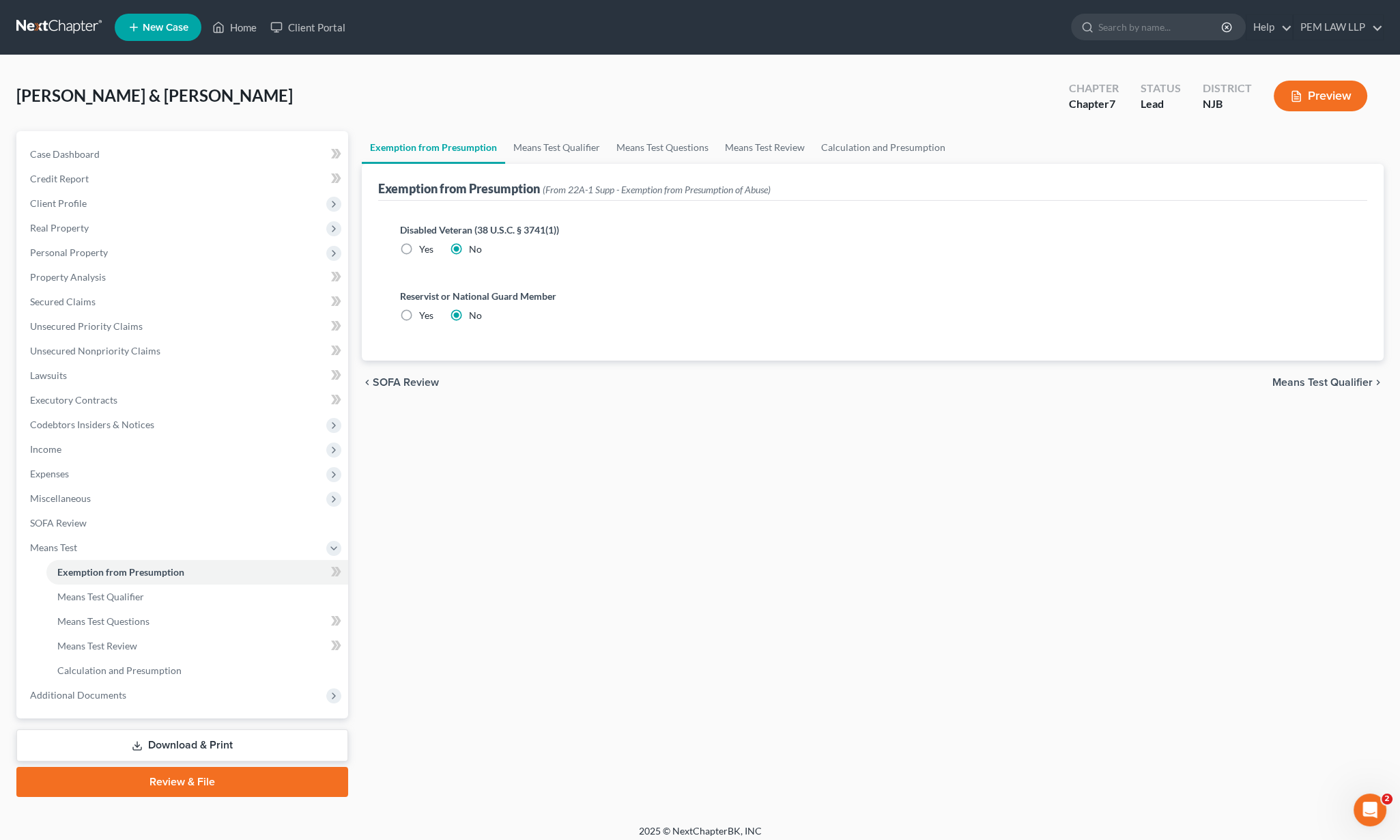
click at [1280, 377] on span "Means Test Qualifier" at bounding box center [1323, 382] width 101 height 11
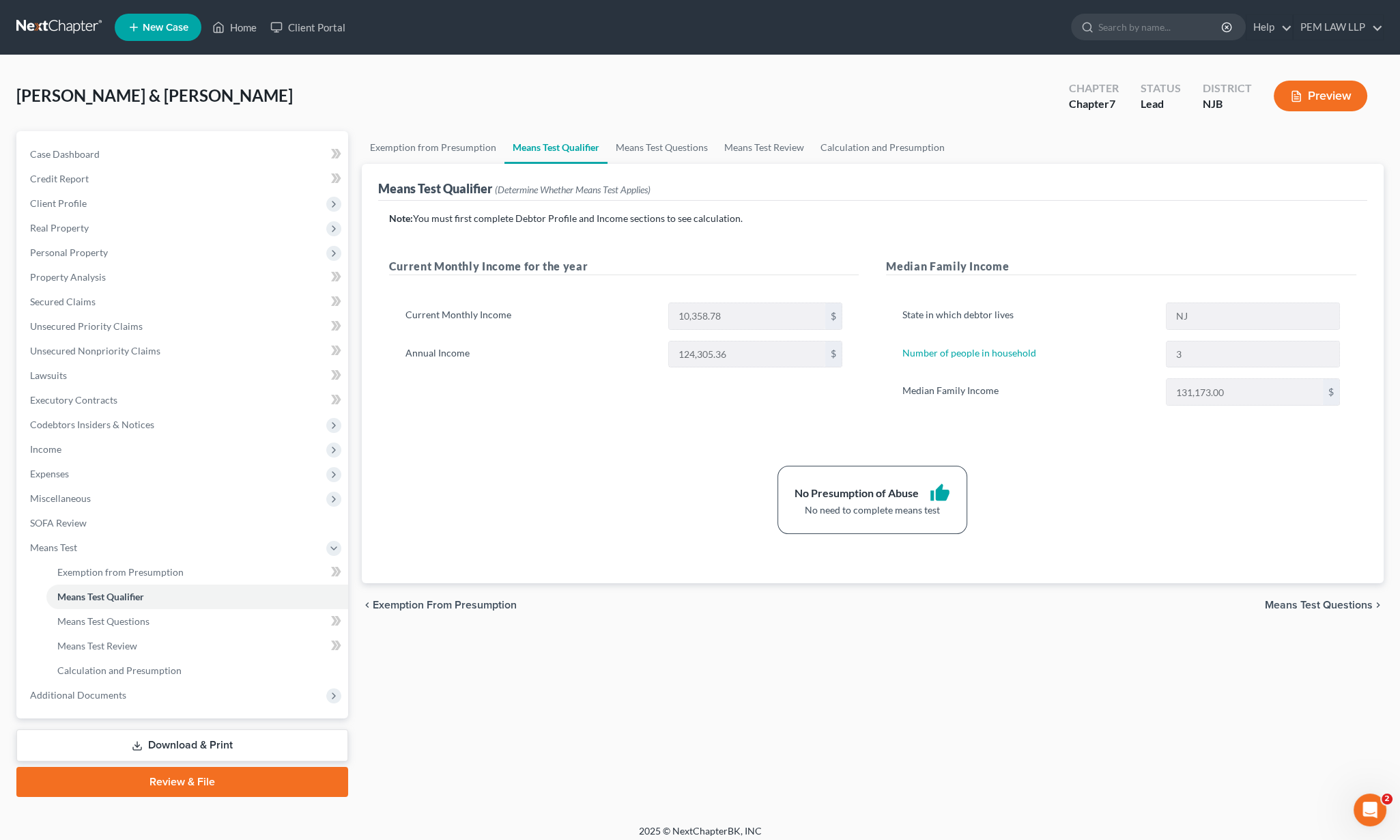
click at [1313, 604] on span "Means Test Questions" at bounding box center [1319, 605] width 108 height 11
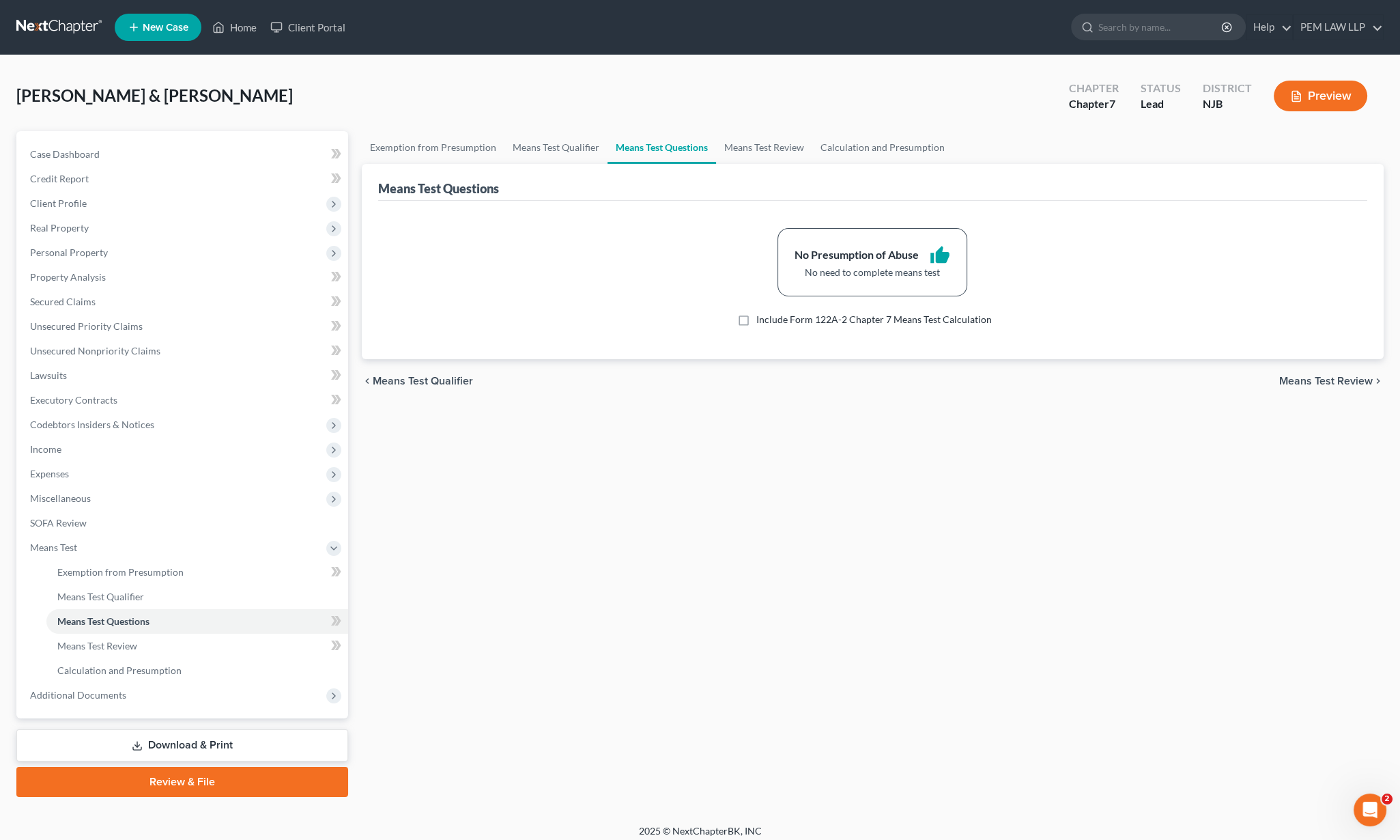
click at [757, 320] on label "Include Form 122A-2 Chapter 7 Means Test Calculation" at bounding box center [874, 320] width 235 height 14
click at [762, 320] on input "Include Form 122A-2 Chapter 7 Means Test Calculation" at bounding box center [766, 317] width 9 height 9
checkbox input "true"
select select "2"
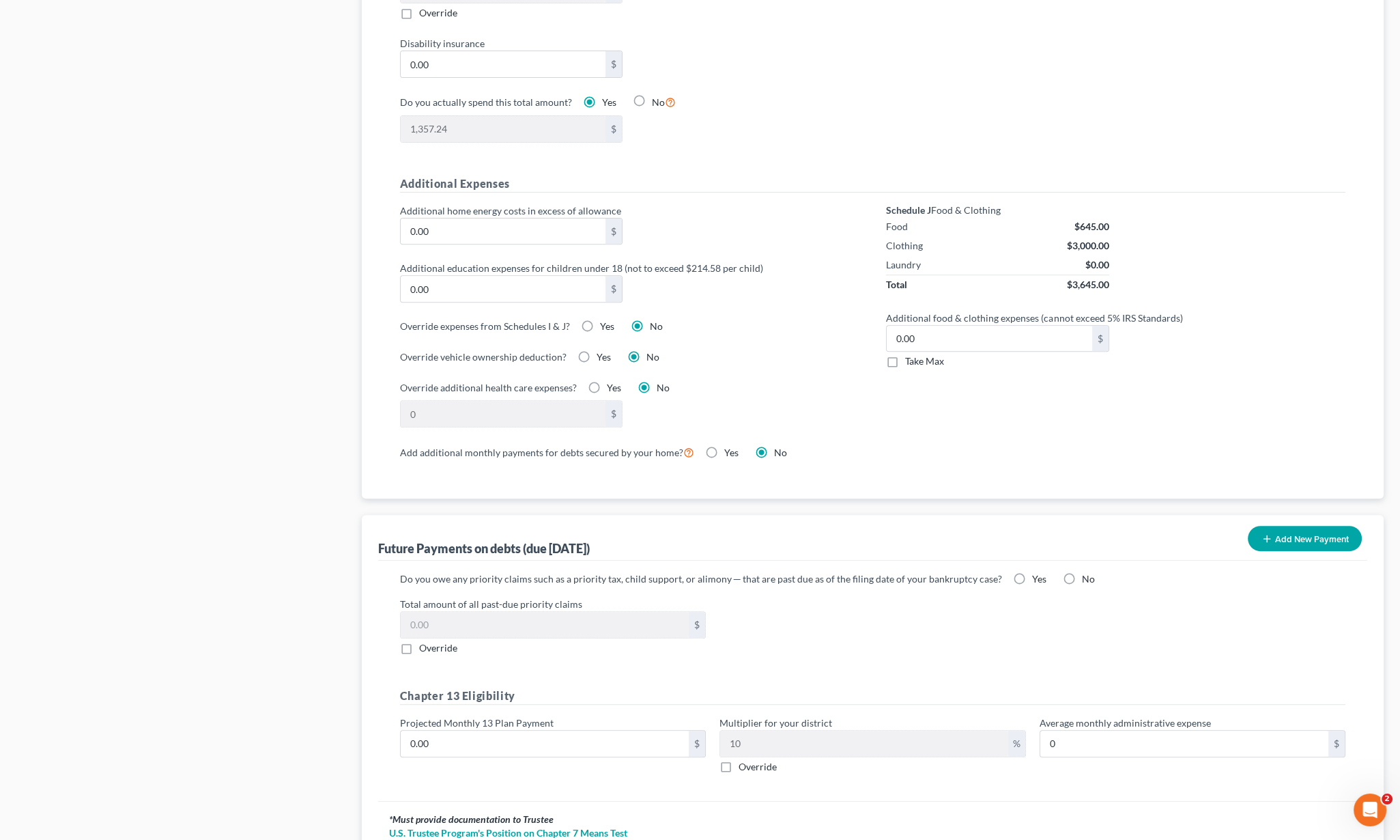
scroll to position [854, 0]
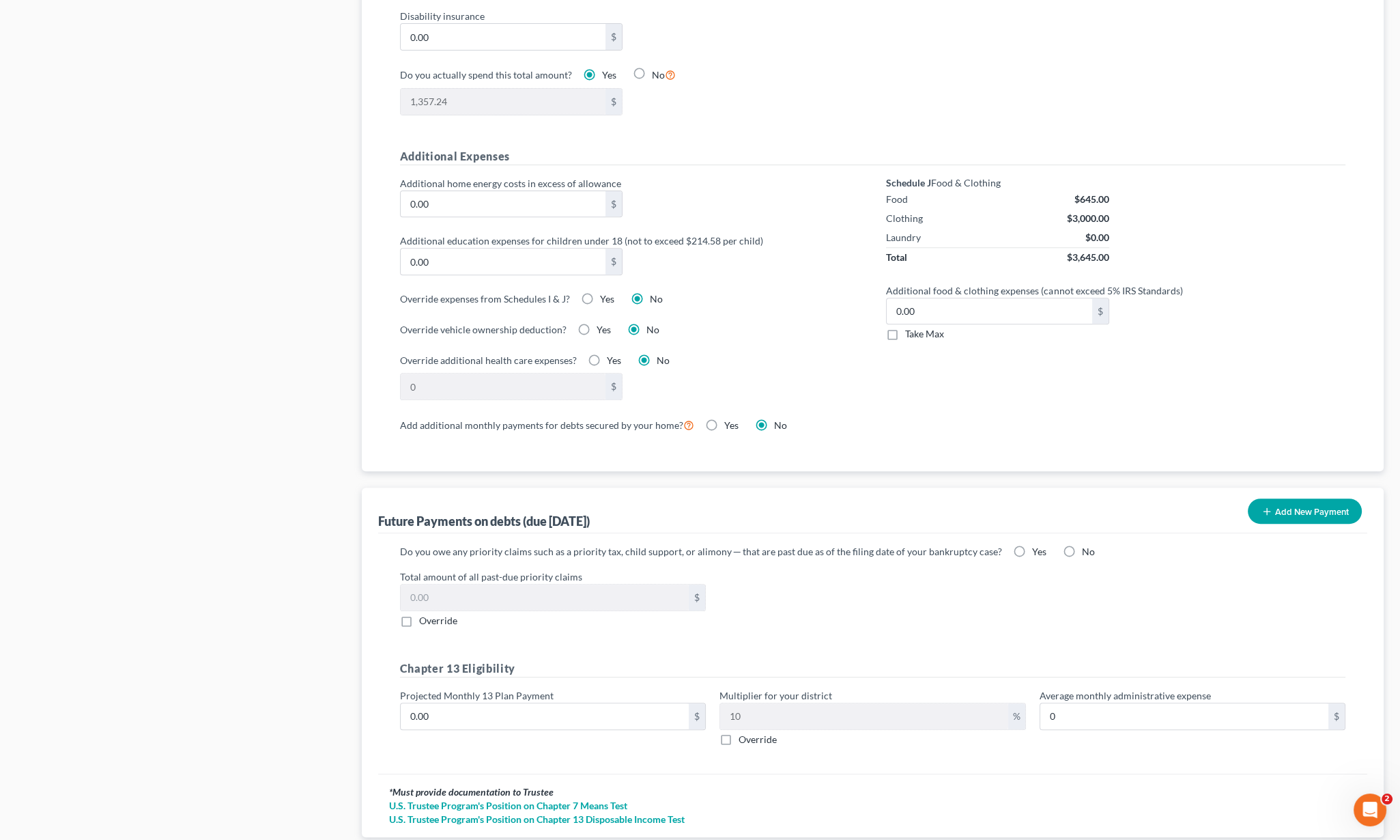
click at [1082, 544] on label "No" at bounding box center [1088, 551] width 13 height 14
click at [1088, 544] on input "No" at bounding box center [1092, 548] width 9 height 9
radio input "true"
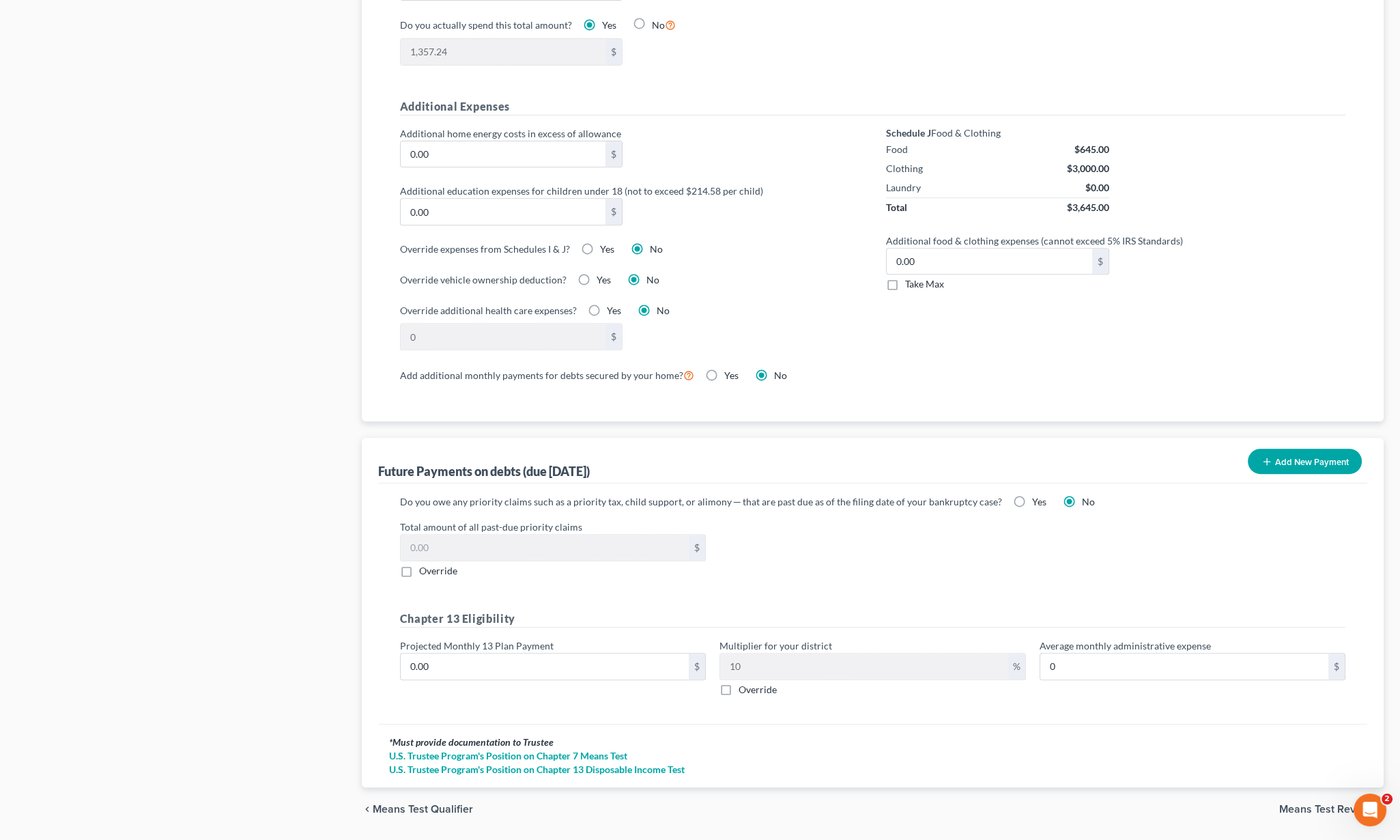
scroll to position [927, 0]
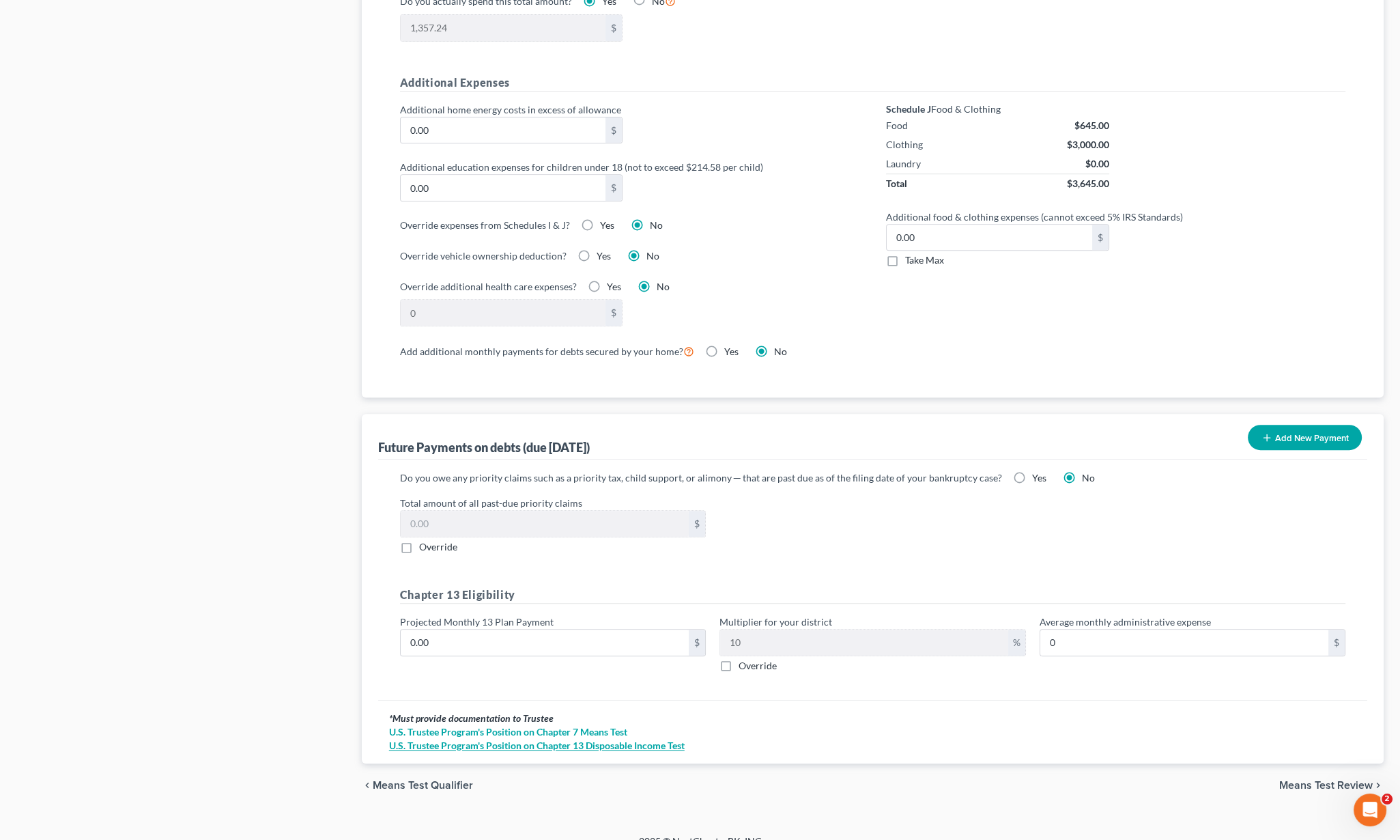
click at [556, 739] on link "U.S. Trustee Program's Position on Chapter 13 Disposable Income Test" at bounding box center [873, 746] width 968 height 14
click at [1315, 780] on span "Means Test Review" at bounding box center [1326, 785] width 94 height 11
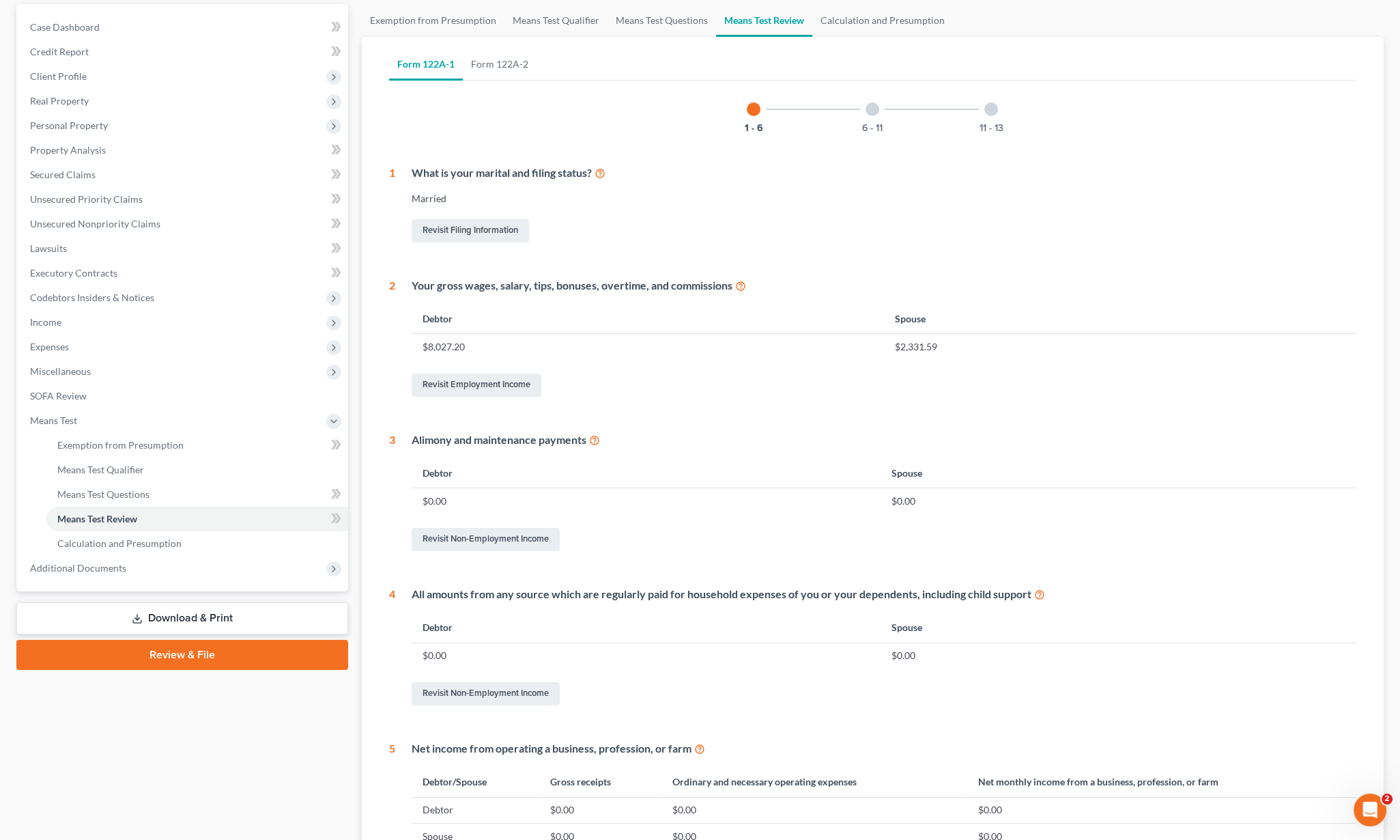
scroll to position [319, 0]
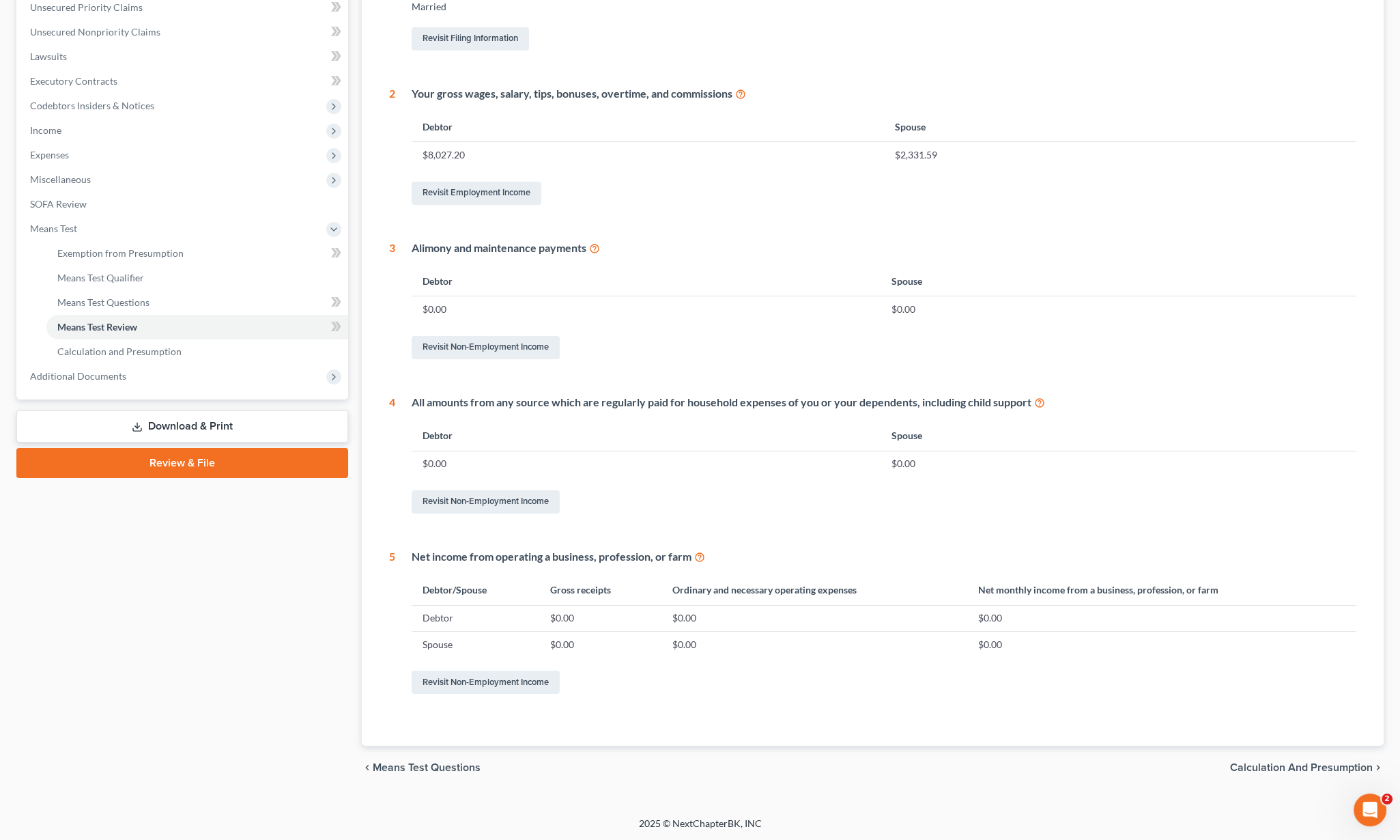
click at [1292, 762] on span "Calculation and Presumption" at bounding box center [1301, 767] width 142 height 11
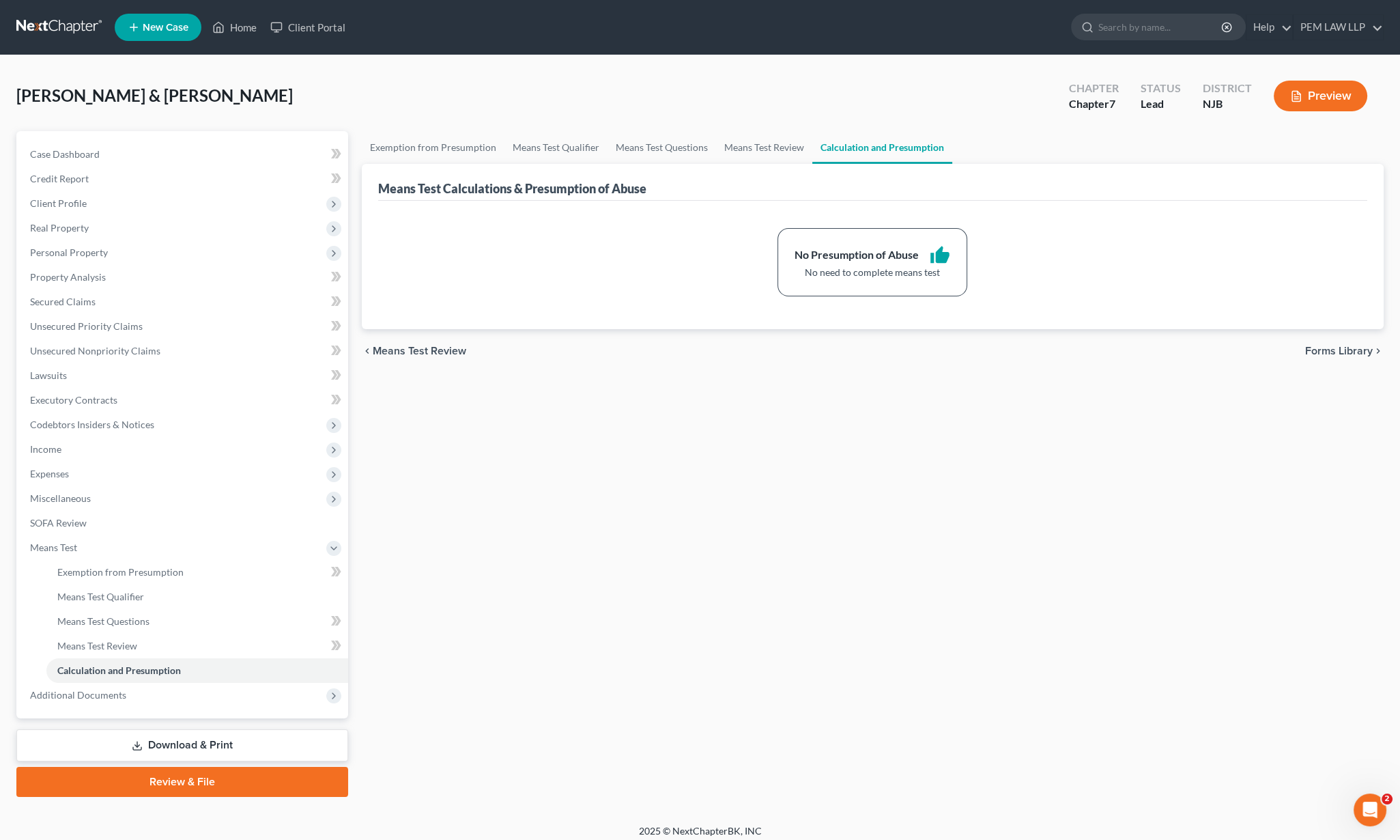
click at [163, 755] on link "Download & Print" at bounding box center [182, 745] width 332 height 32
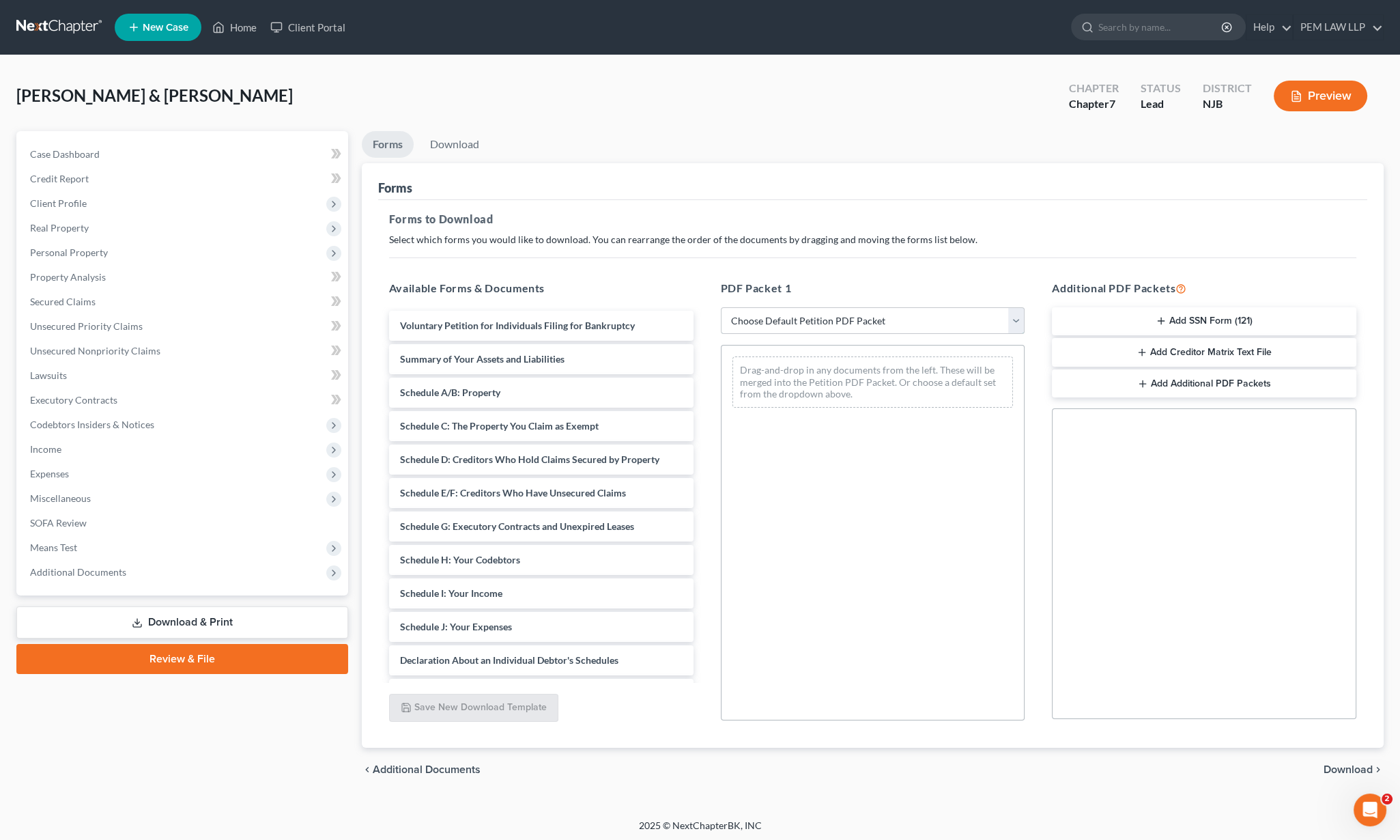
drag, startPoint x: 778, startPoint y: 308, endPoint x: 778, endPoint y: 315, distance: 7.0
click at [778, 309] on select "Choose Default Petition PDF Packet Complete Bankruptcy Petition (all forms and …" at bounding box center [873, 321] width 304 height 27
select select "0"
click at [721, 307] on select "Choose Default Petition PDF Packet Complete Bankruptcy Petition (all forms and …" at bounding box center [873, 321] width 304 height 27
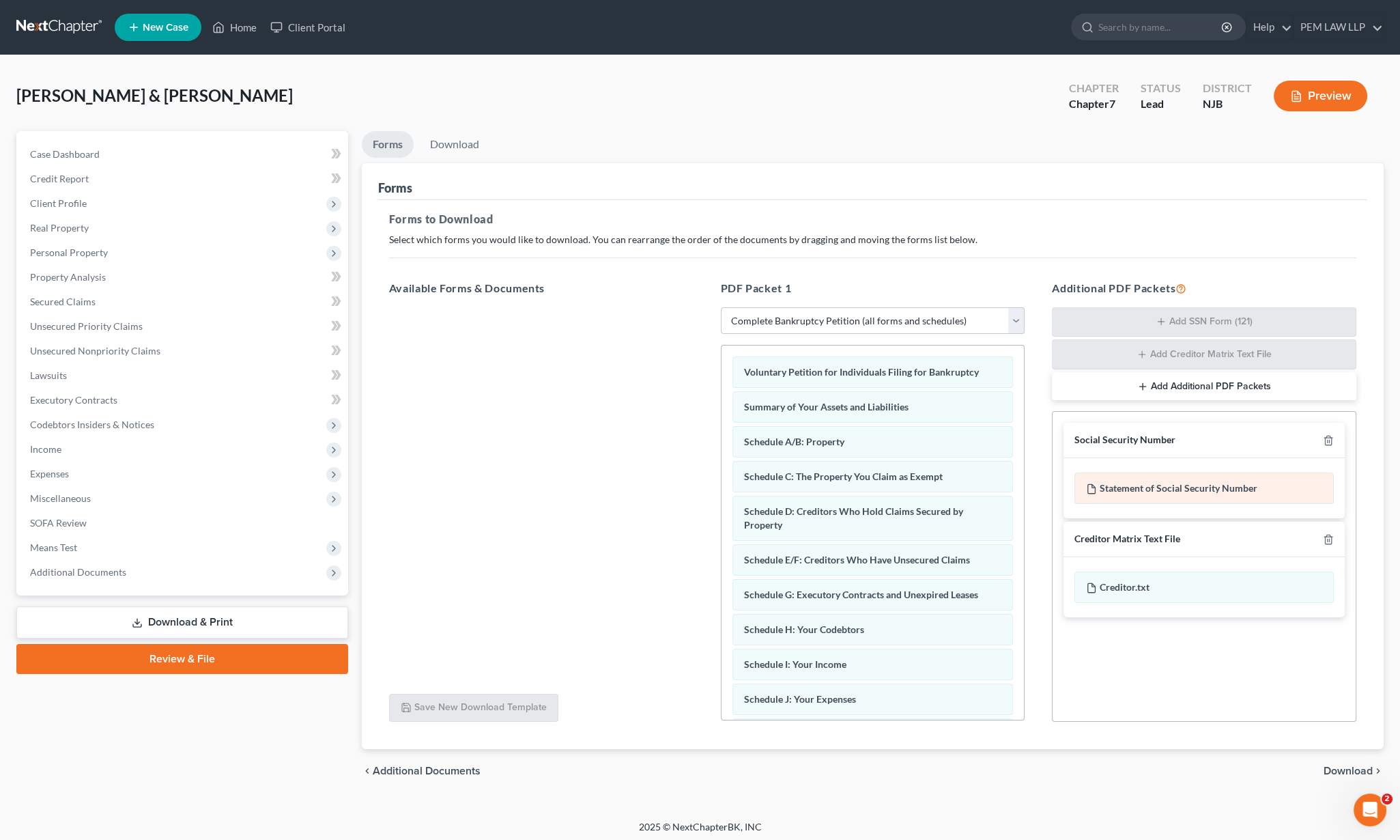
click at [1172, 495] on div "Statement of Social Security Number" at bounding box center [1204, 488] width 260 height 31
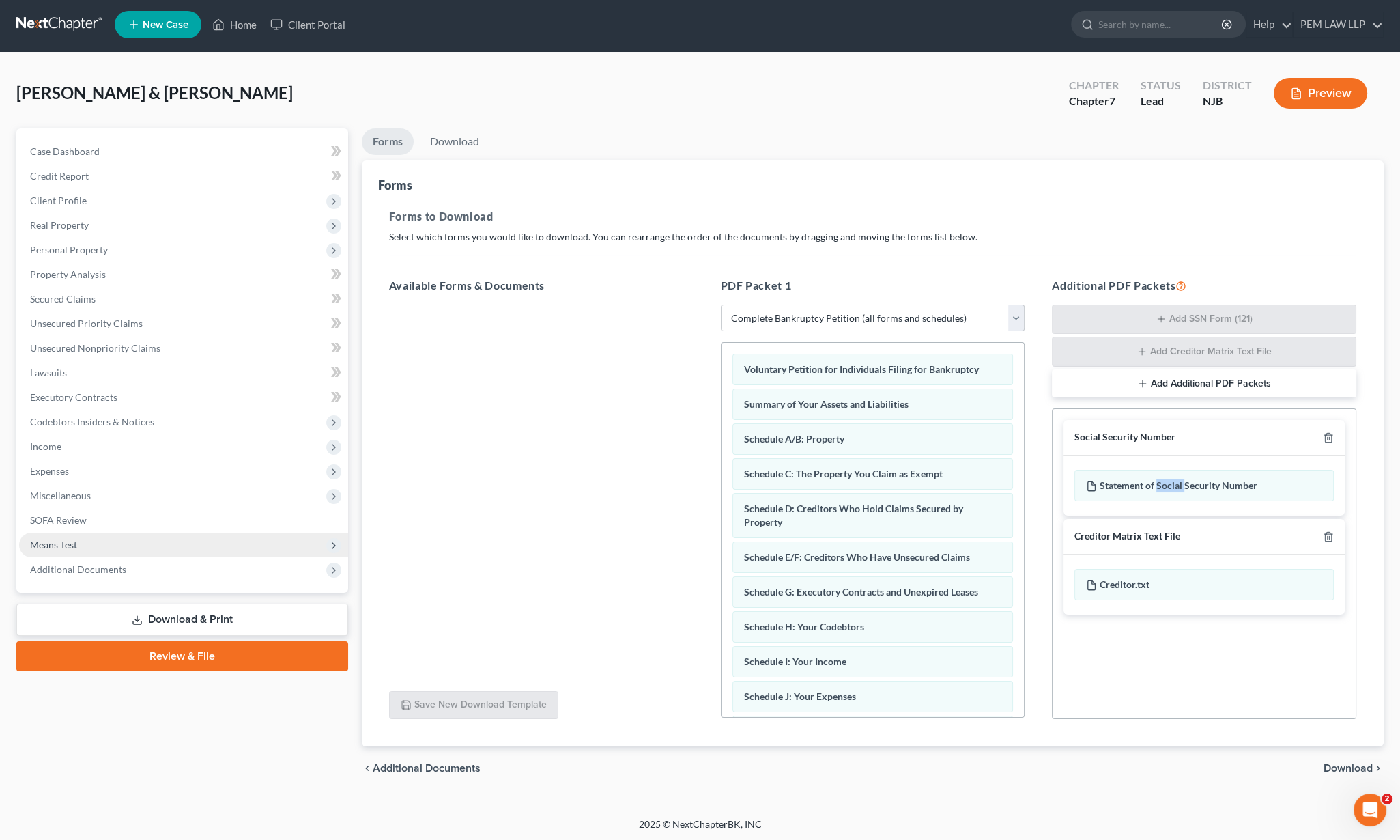
scroll to position [4, 0]
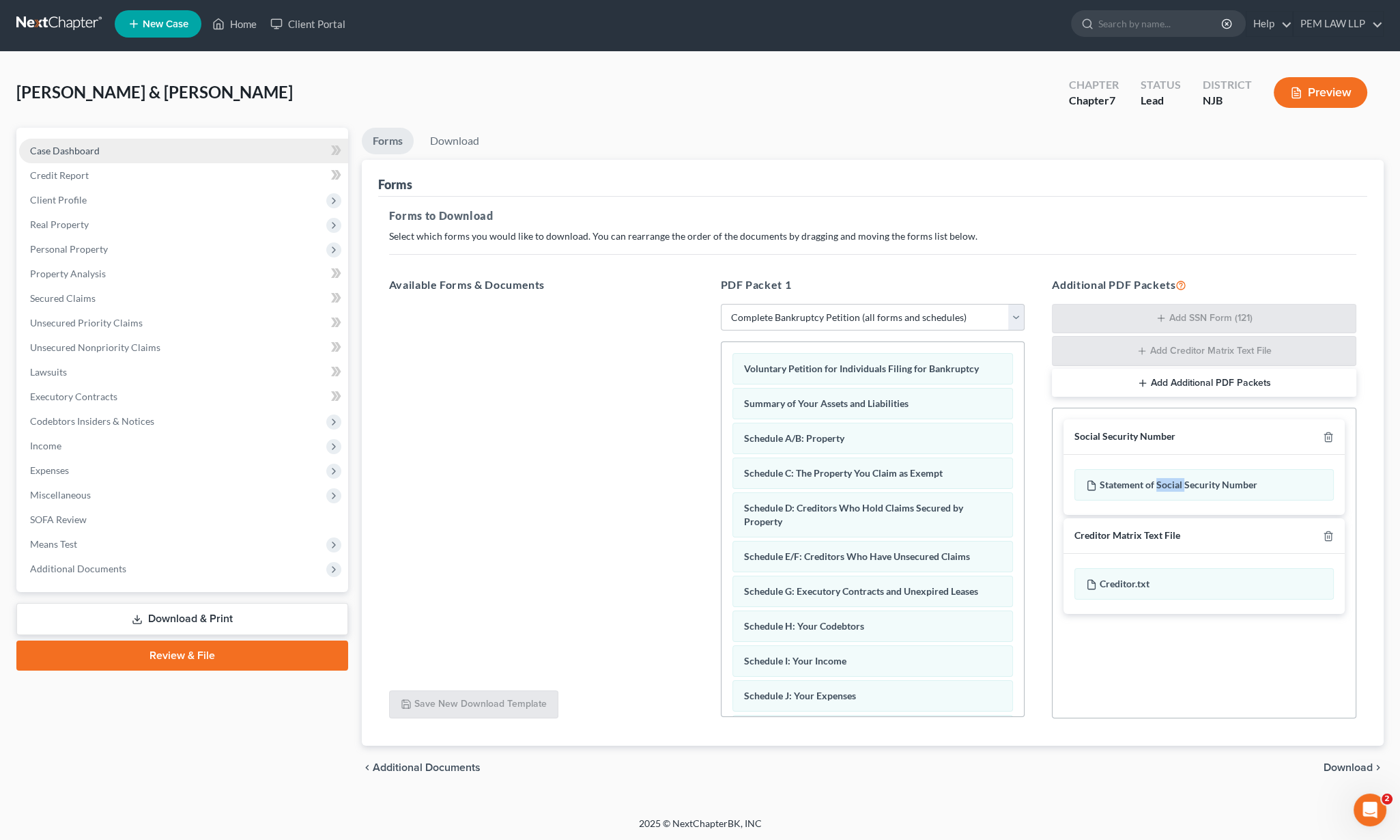
click at [65, 152] on span "Case Dashboard" at bounding box center [65, 150] width 70 height 12
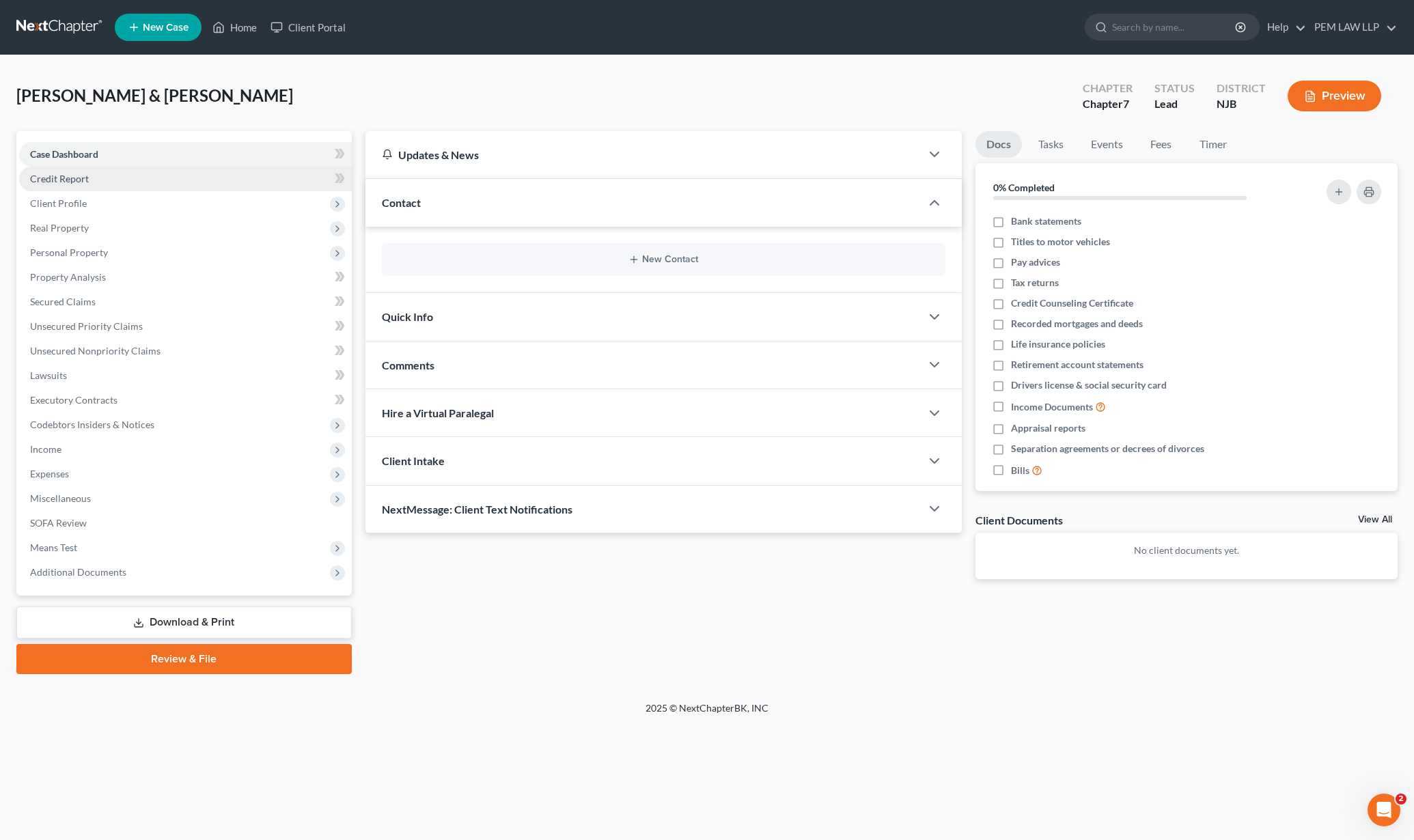
click at [62, 172] on span "Credit Report" at bounding box center [59, 178] width 59 height 12
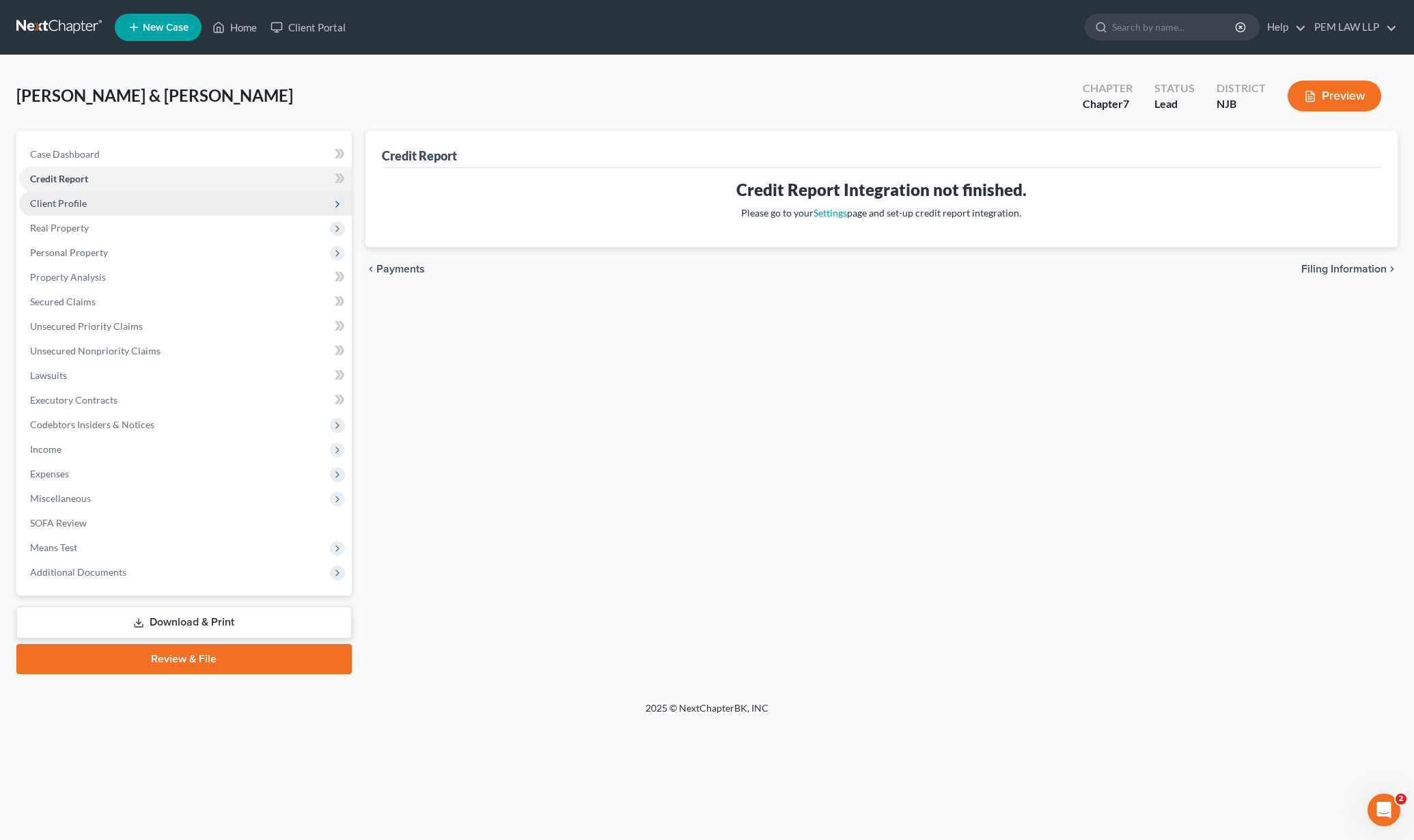
click at [62, 204] on span "Client Profile" at bounding box center [58, 203] width 56 height 12
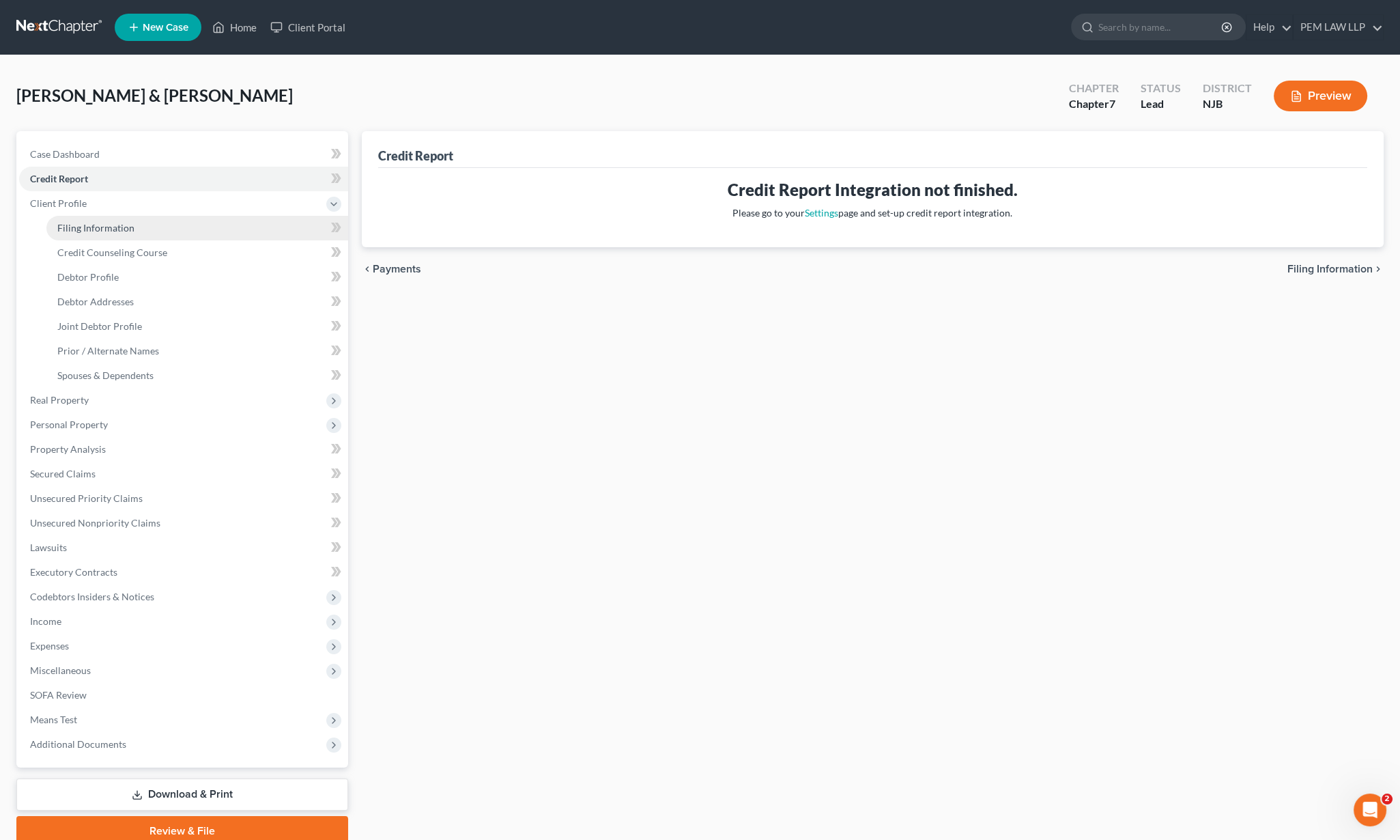
click at [73, 226] on span "Filing Information" at bounding box center [96, 228] width 78 height 12
select select "1"
select select "0"
select select "51"
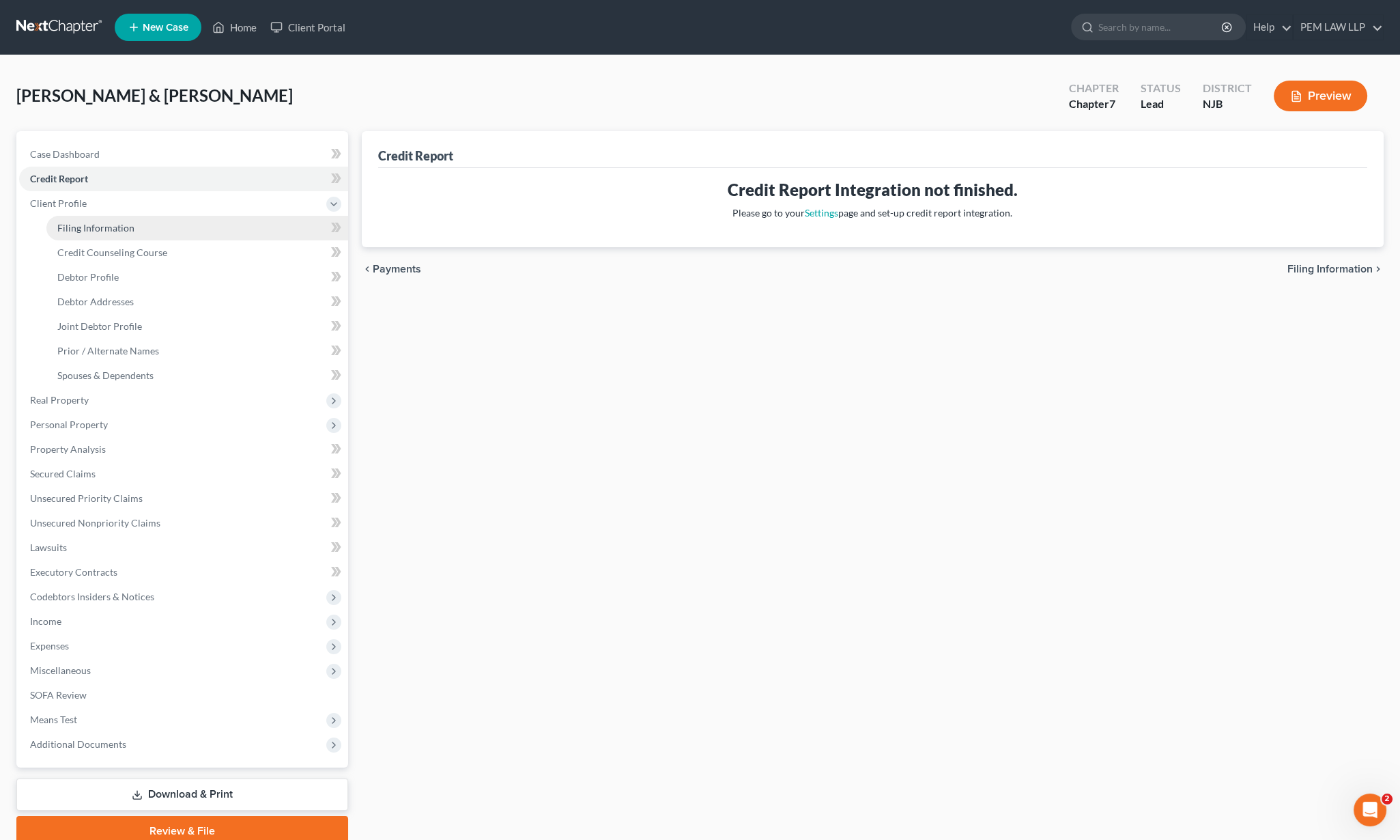
select select "0"
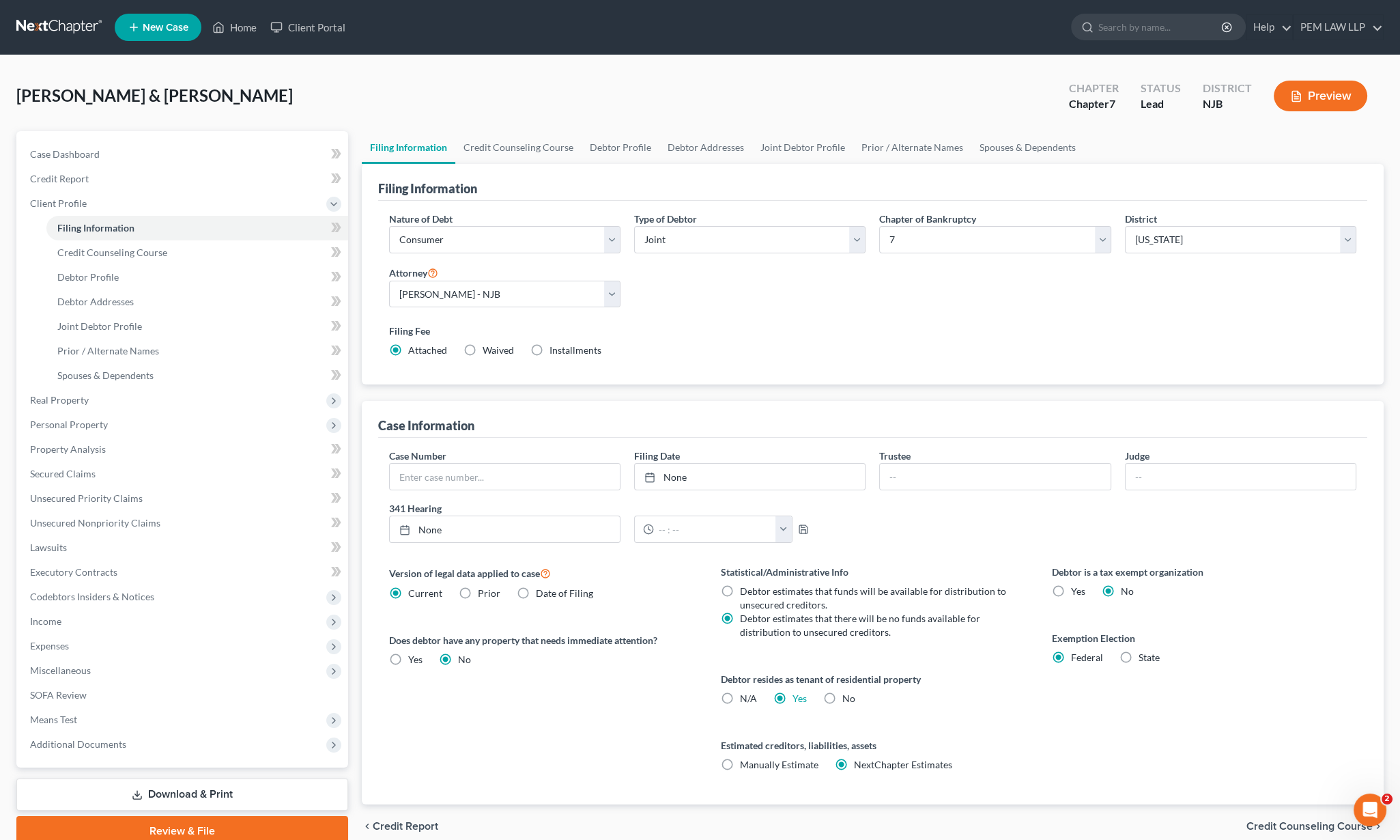
scroll to position [58, 0]
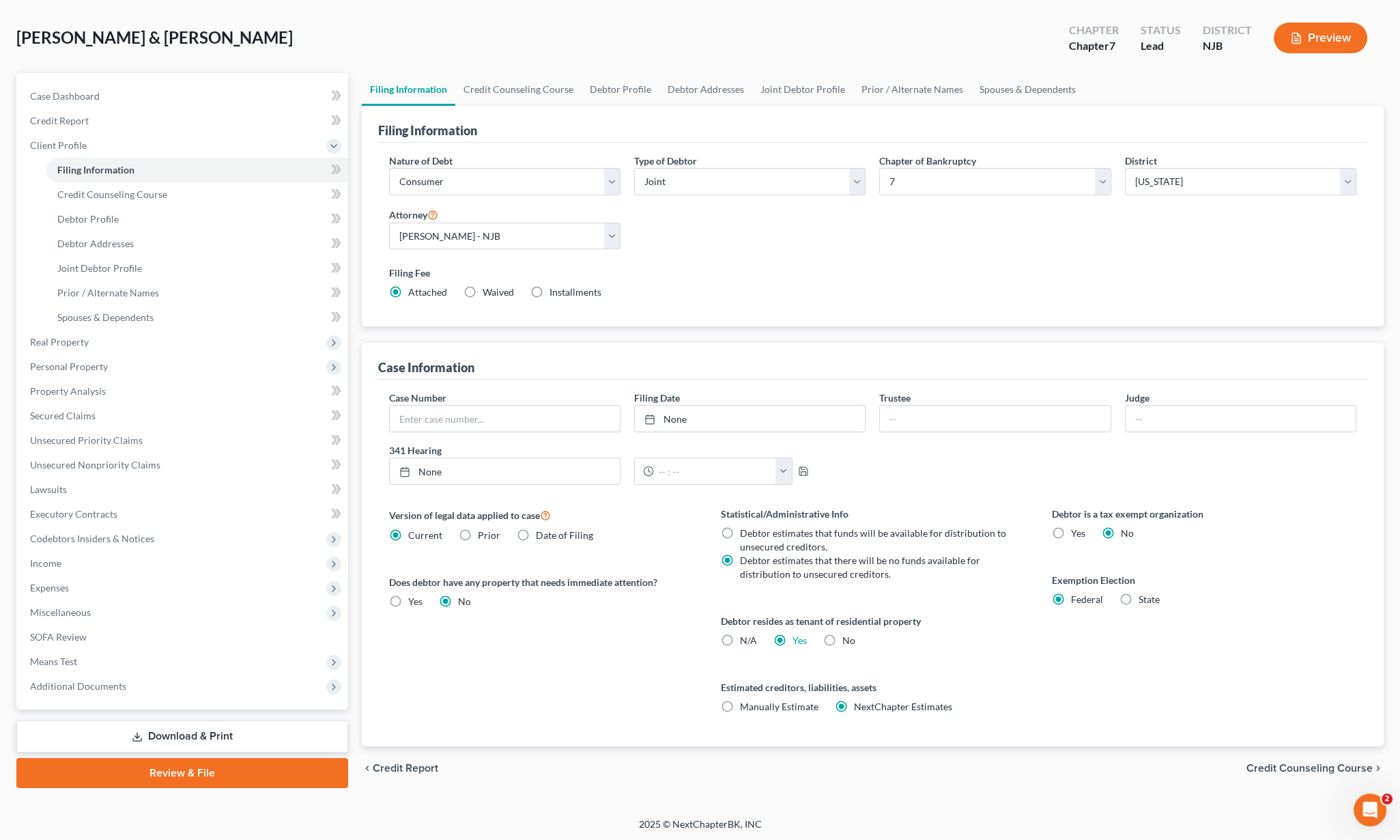
click at [1322, 764] on span "Credit Counseling Course" at bounding box center [1310, 767] width 126 height 11
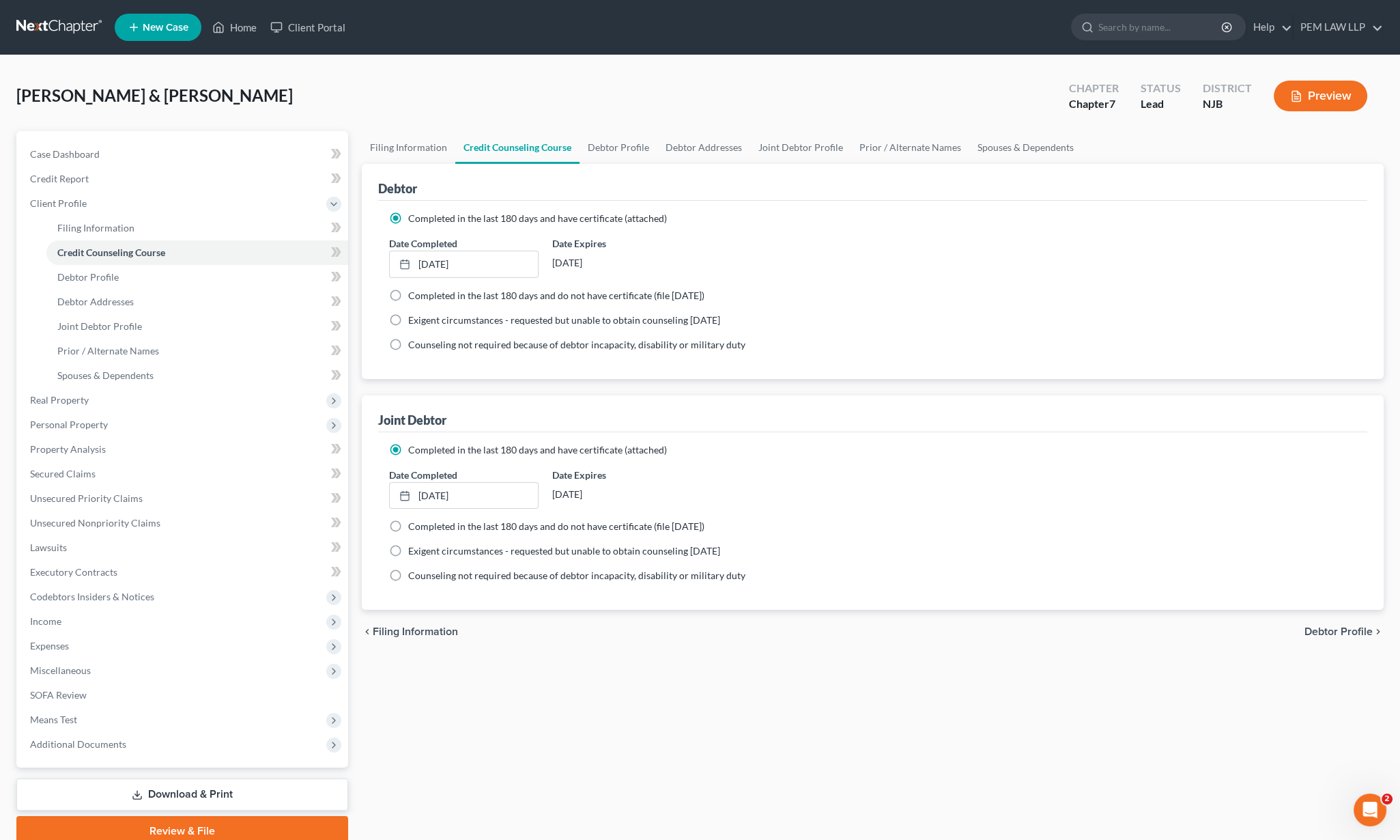
click at [1338, 628] on span "Debtor Profile" at bounding box center [1339, 631] width 68 height 11
select select "1"
select select "2"
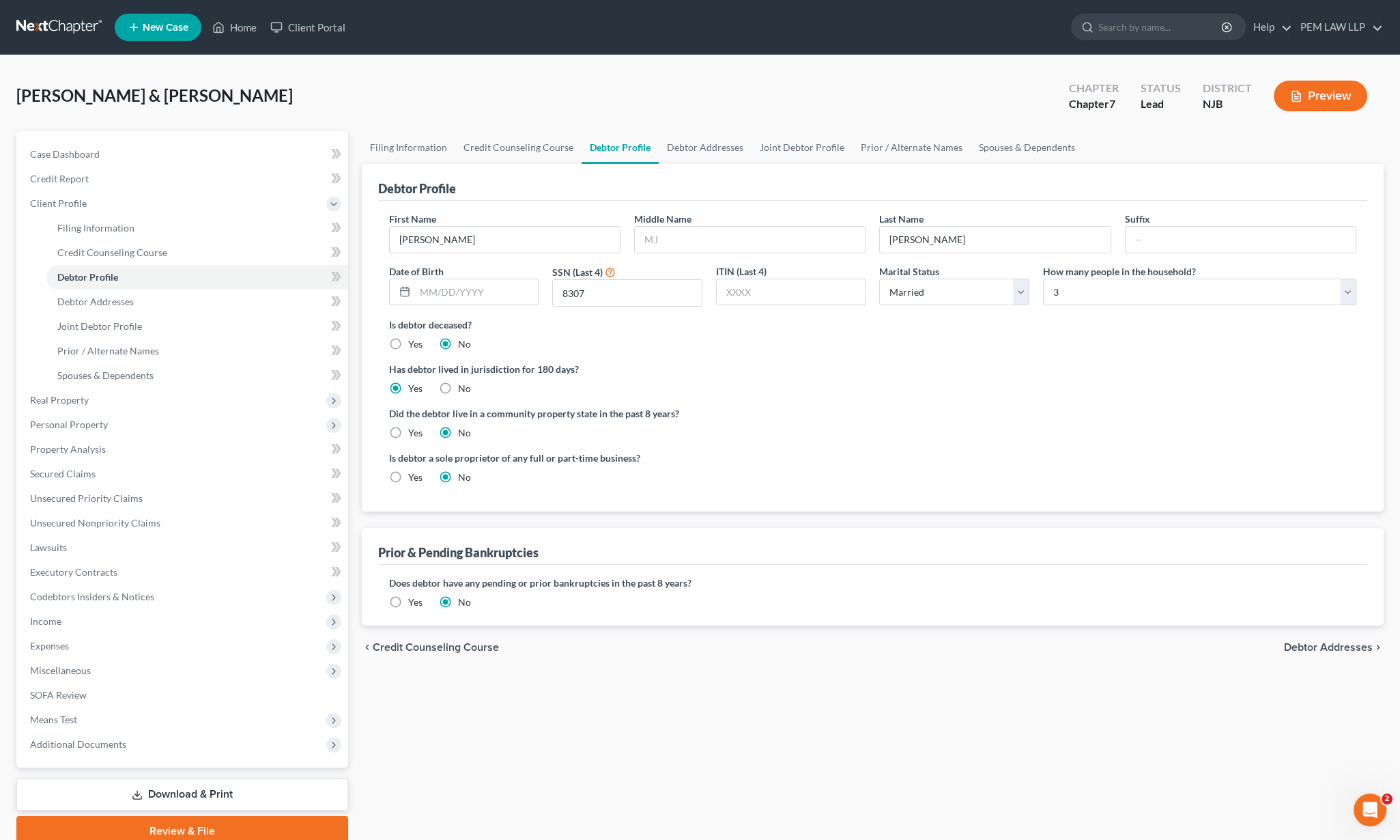
click at [1335, 647] on span "Debtor Addresses" at bounding box center [1329, 646] width 89 height 11
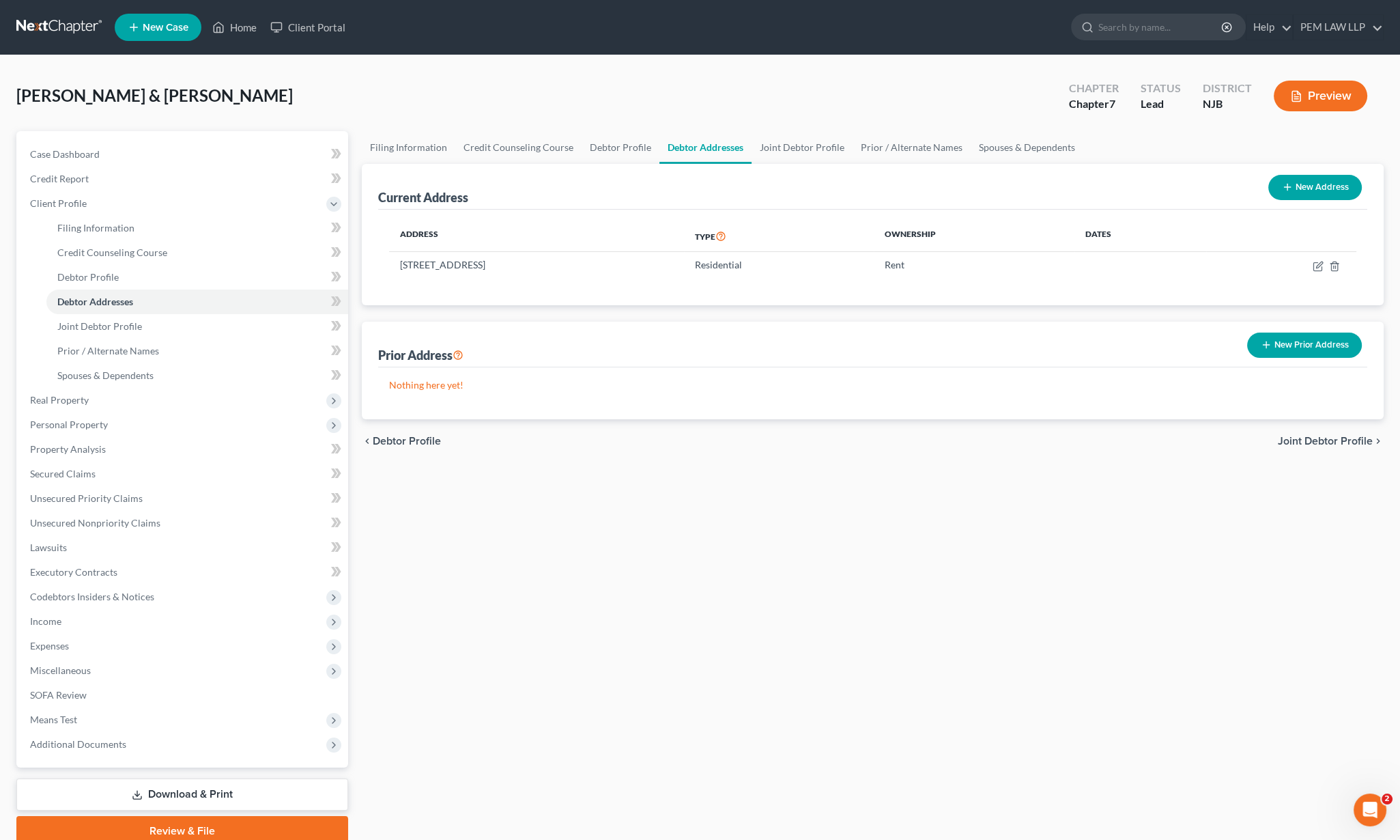
click at [1317, 438] on span "Joint Debtor Profile" at bounding box center [1325, 441] width 95 height 11
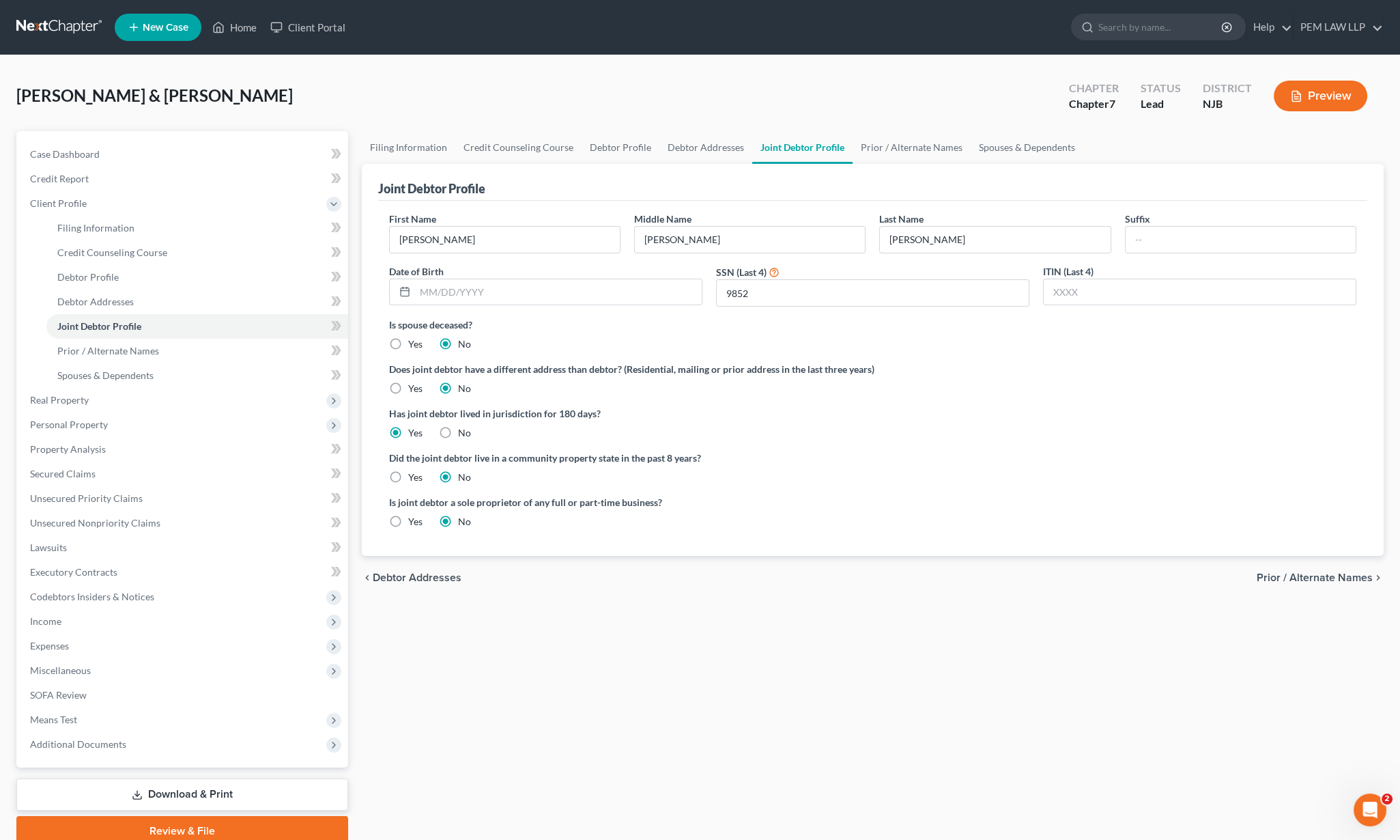
click at [1319, 576] on span "Prior / Alternate Names" at bounding box center [1315, 577] width 116 height 11
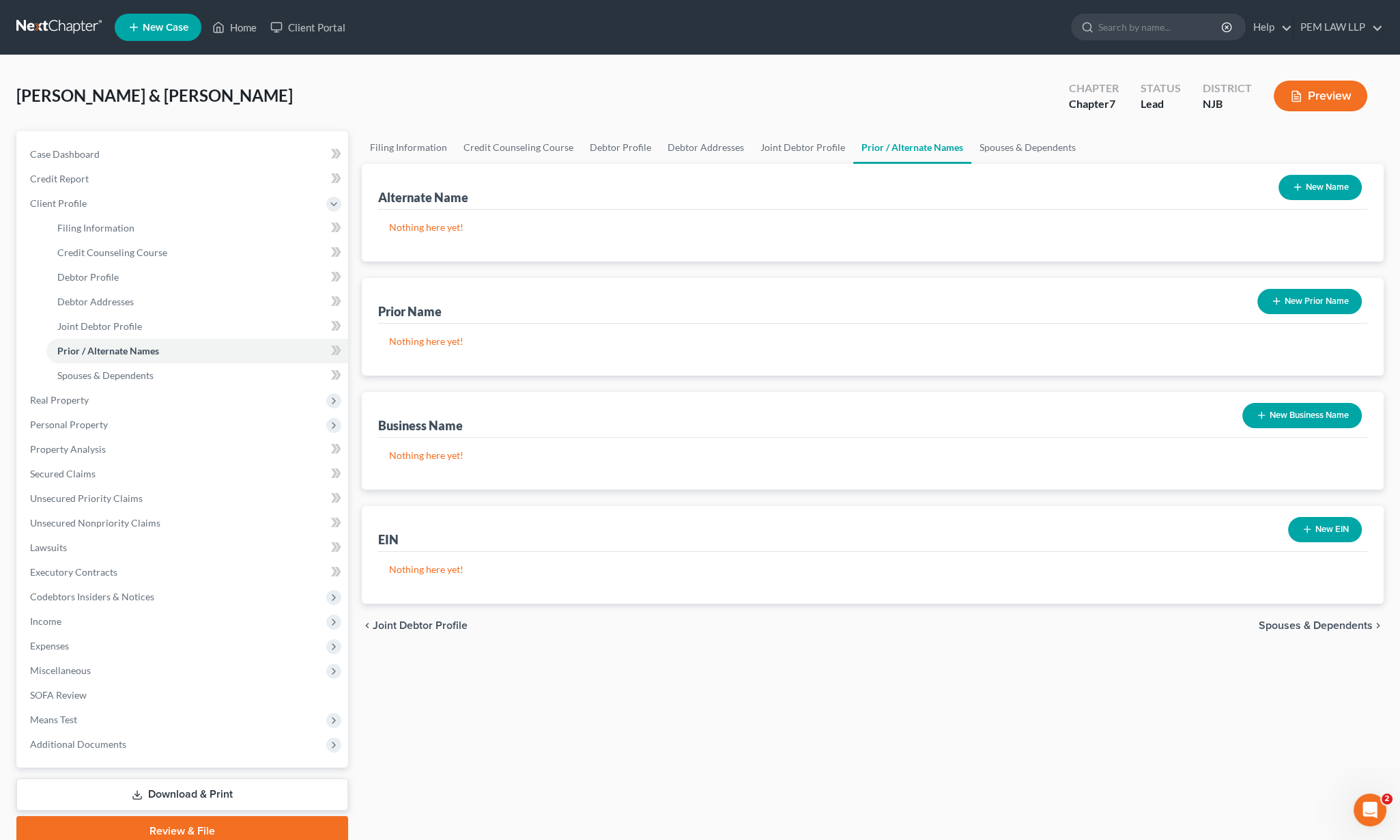
click at [1310, 630] on span "Spouses & Dependents" at bounding box center [1317, 625] width 114 height 11
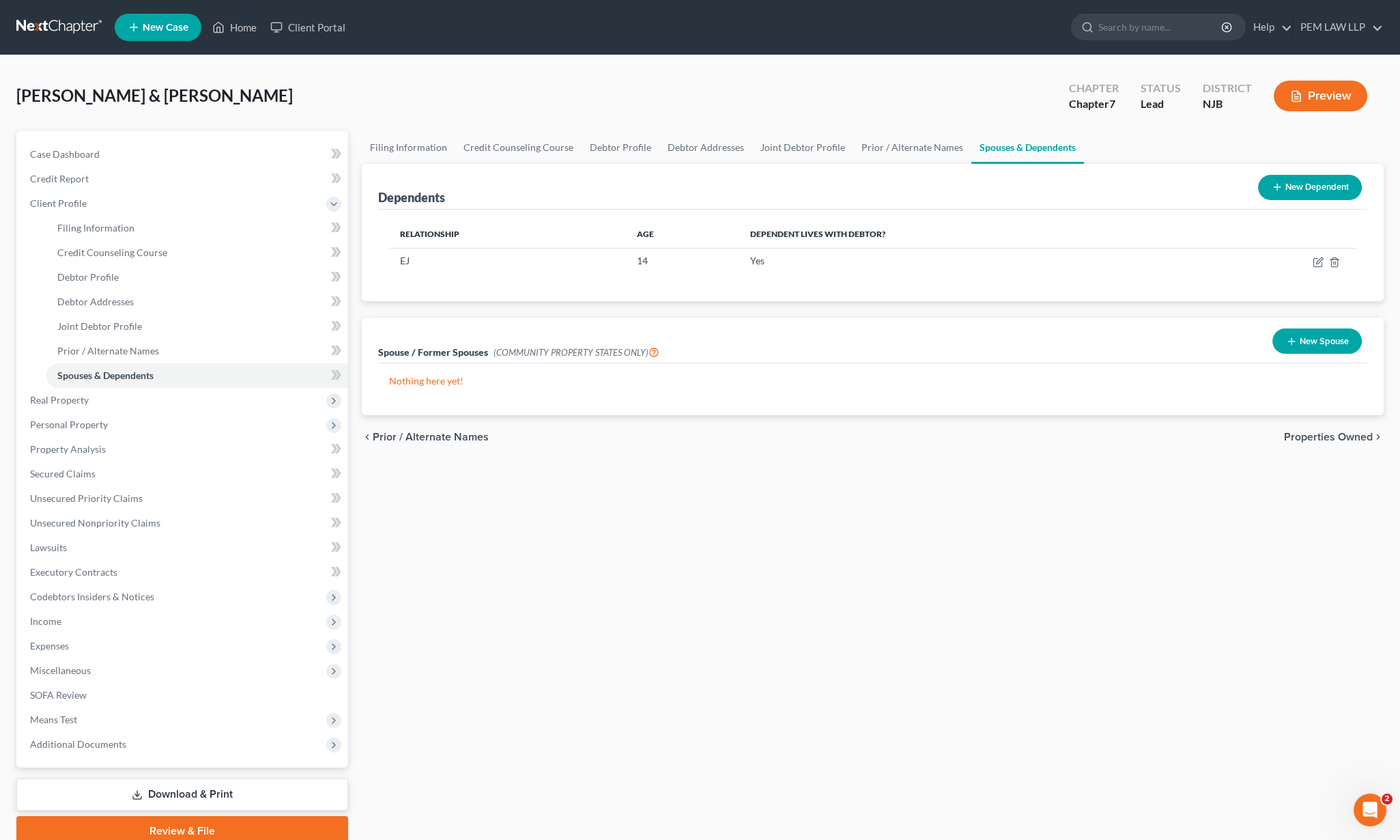
click at [1332, 436] on span "Properties Owned" at bounding box center [1329, 436] width 89 height 11
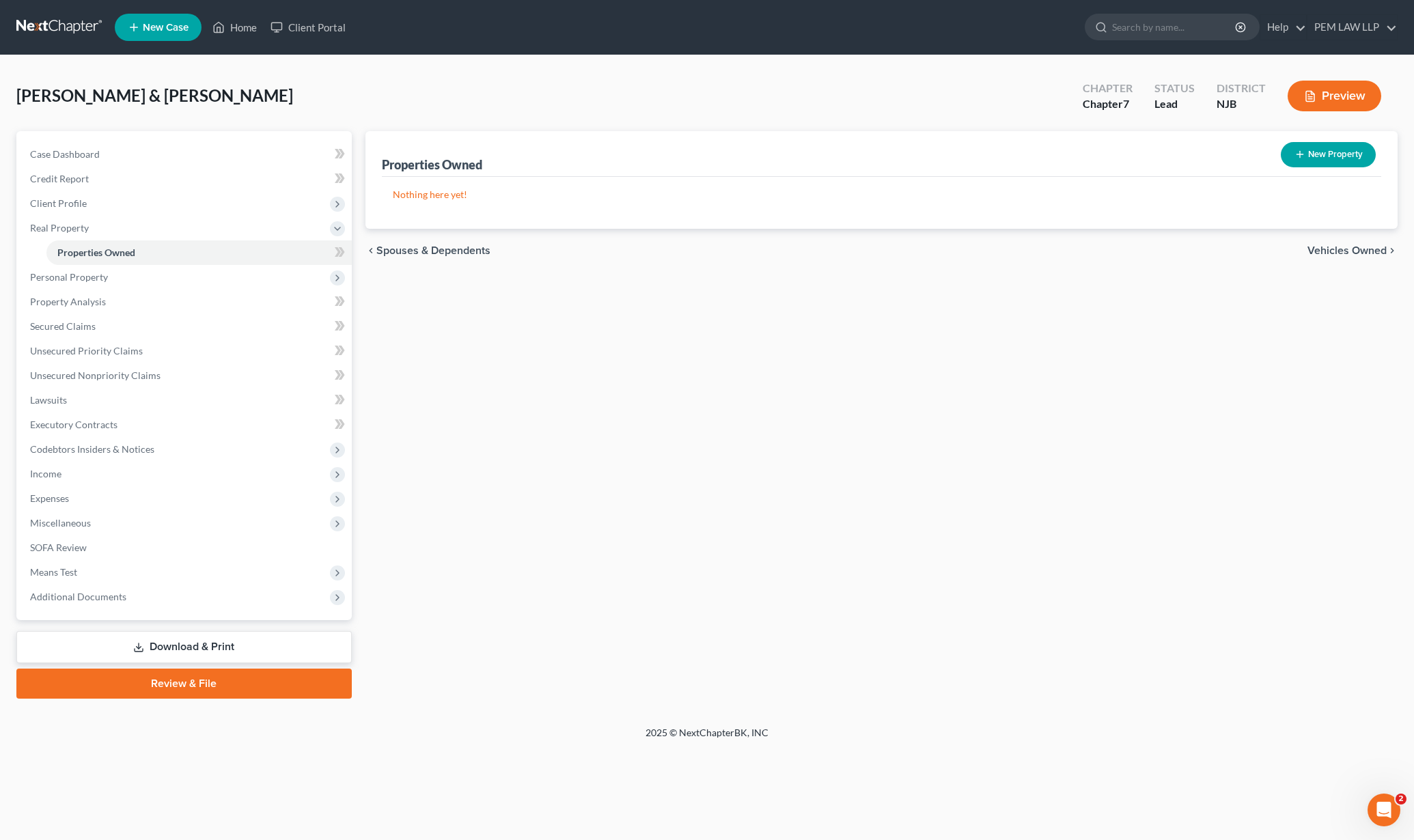
click at [1327, 251] on span "Vehicles Owned" at bounding box center [1347, 250] width 79 height 11
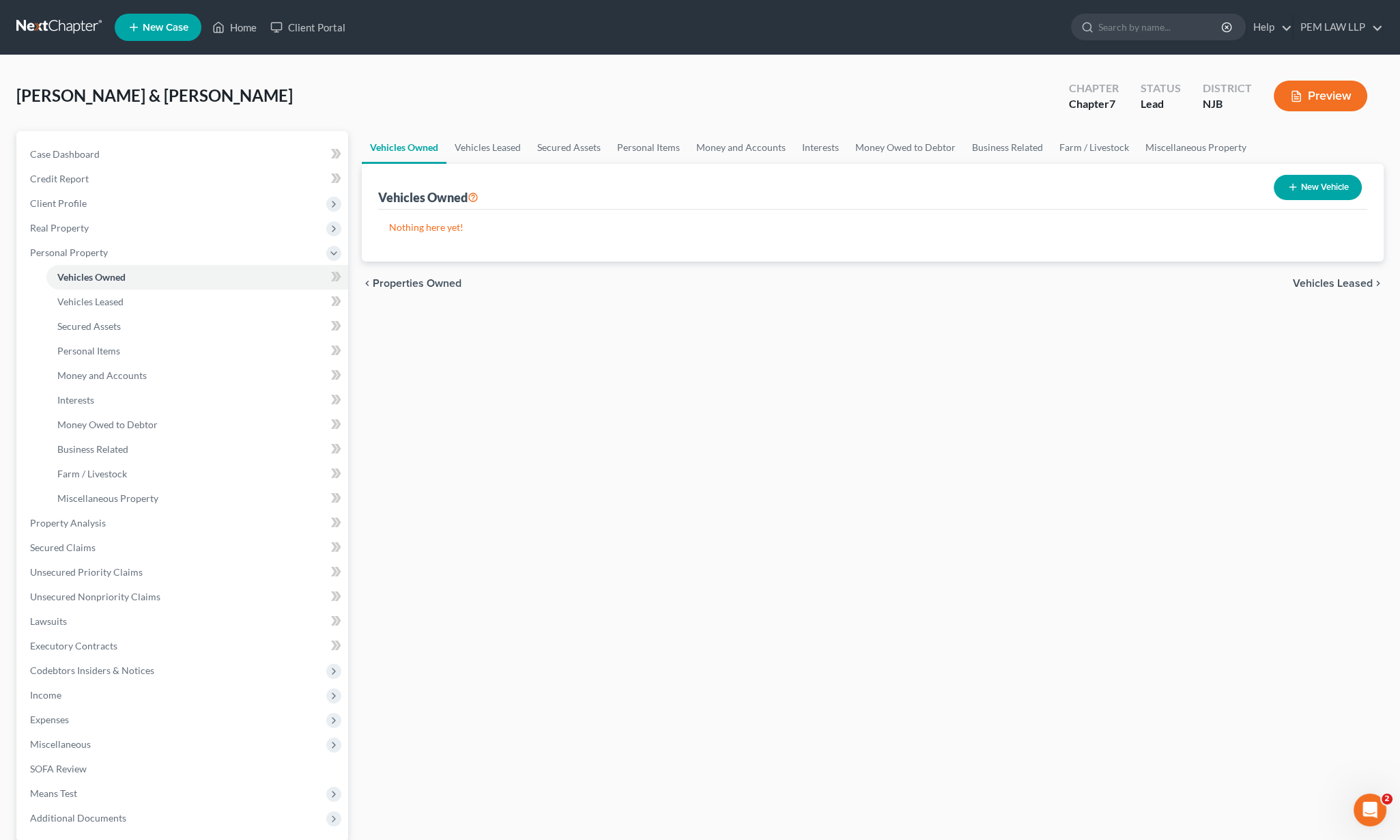
click at [1315, 287] on span "Vehicles Leased" at bounding box center [1333, 283] width 79 height 11
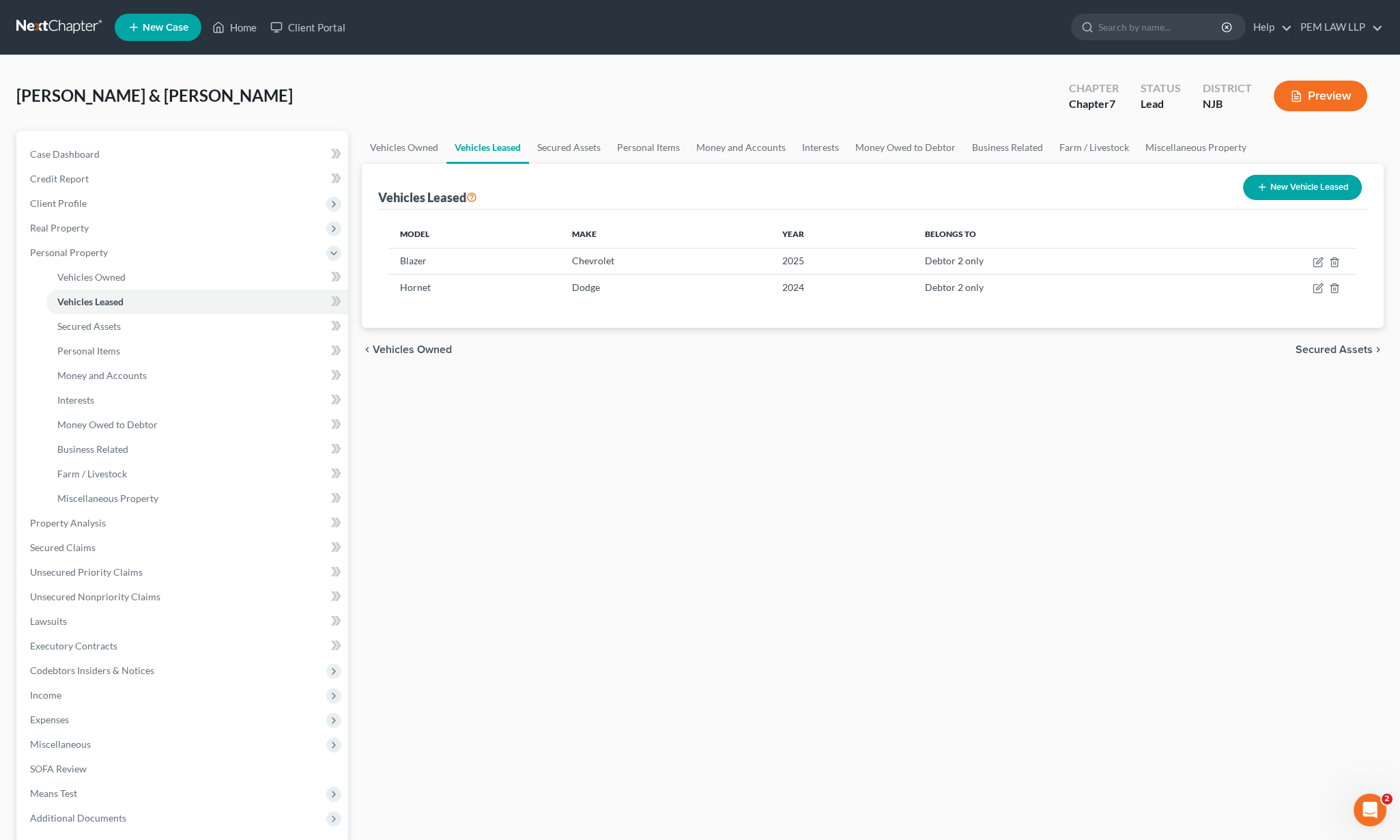
click at [1311, 347] on span "Secured Assets" at bounding box center [1335, 349] width 78 height 11
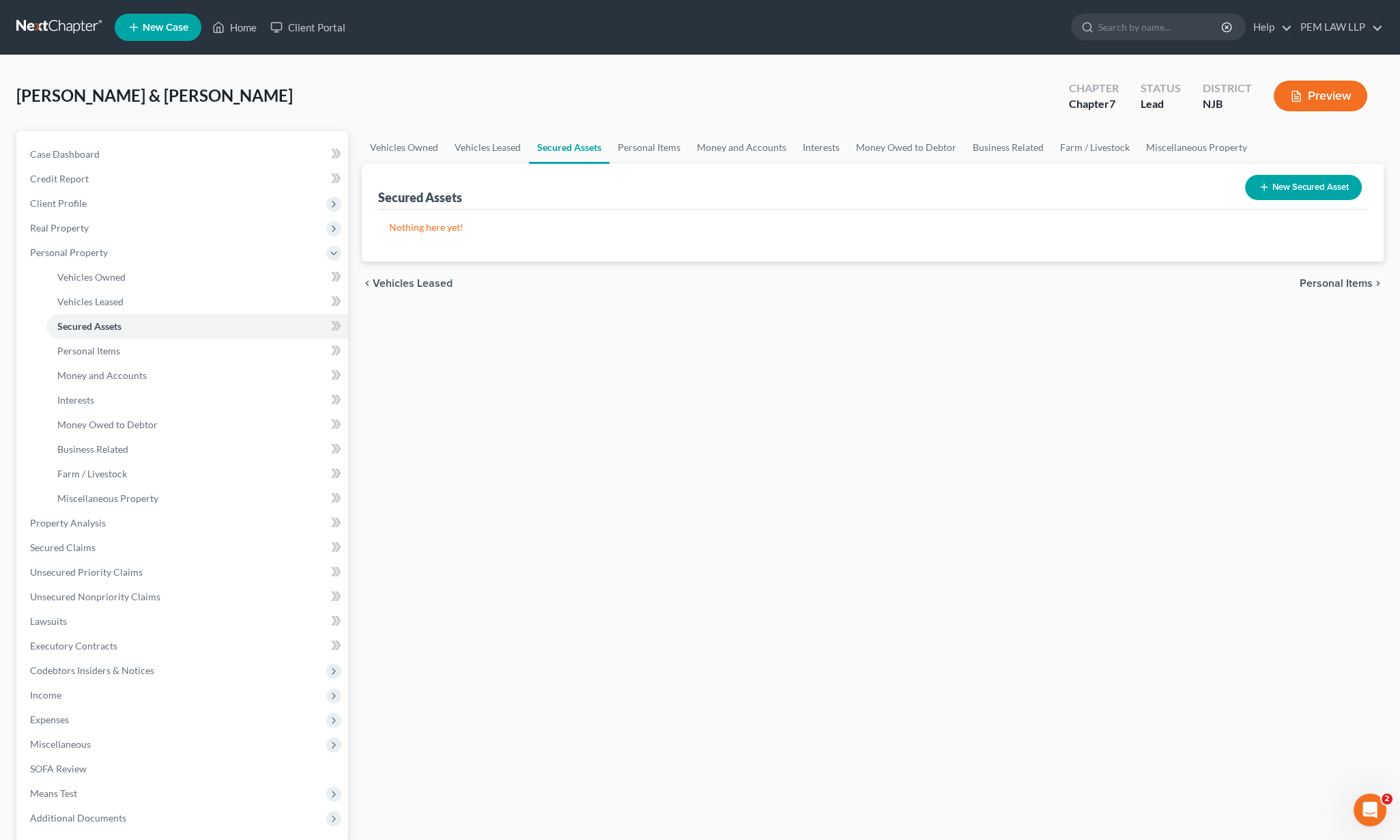
click at [1314, 281] on span "Personal Items" at bounding box center [1336, 283] width 73 height 11
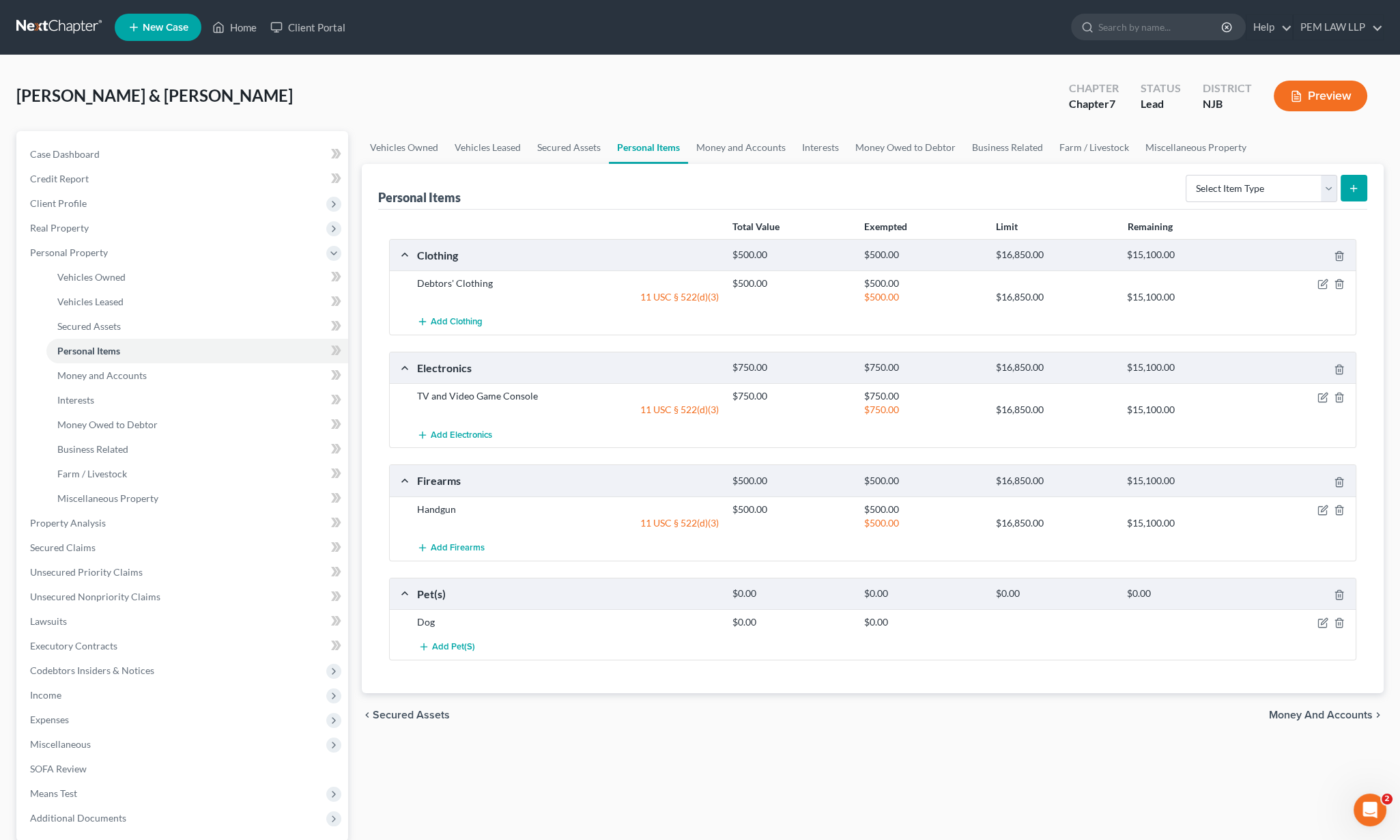
click at [1324, 717] on span "Money and Accounts" at bounding box center [1321, 714] width 104 height 11
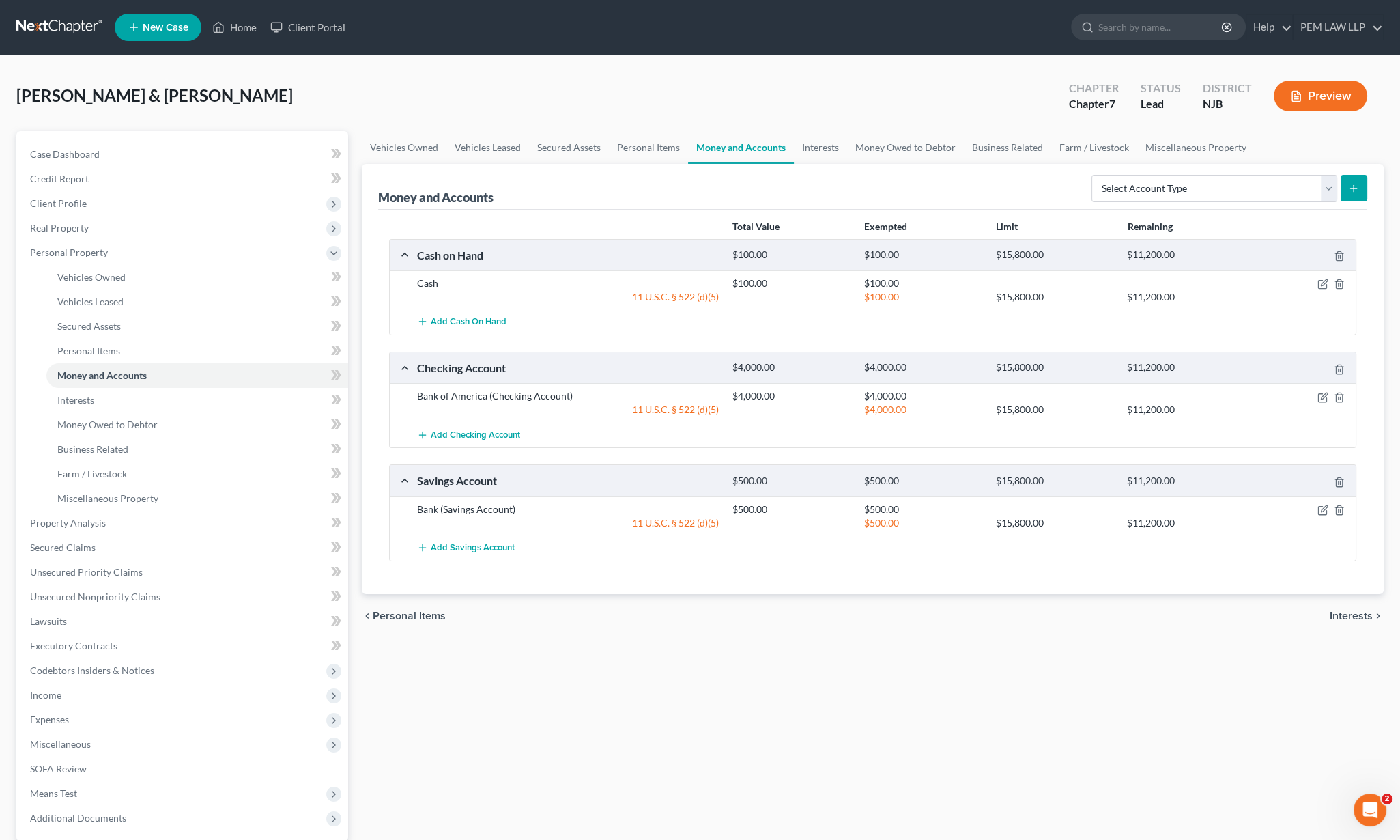
click at [1358, 614] on span "Interests" at bounding box center [1352, 615] width 43 height 11
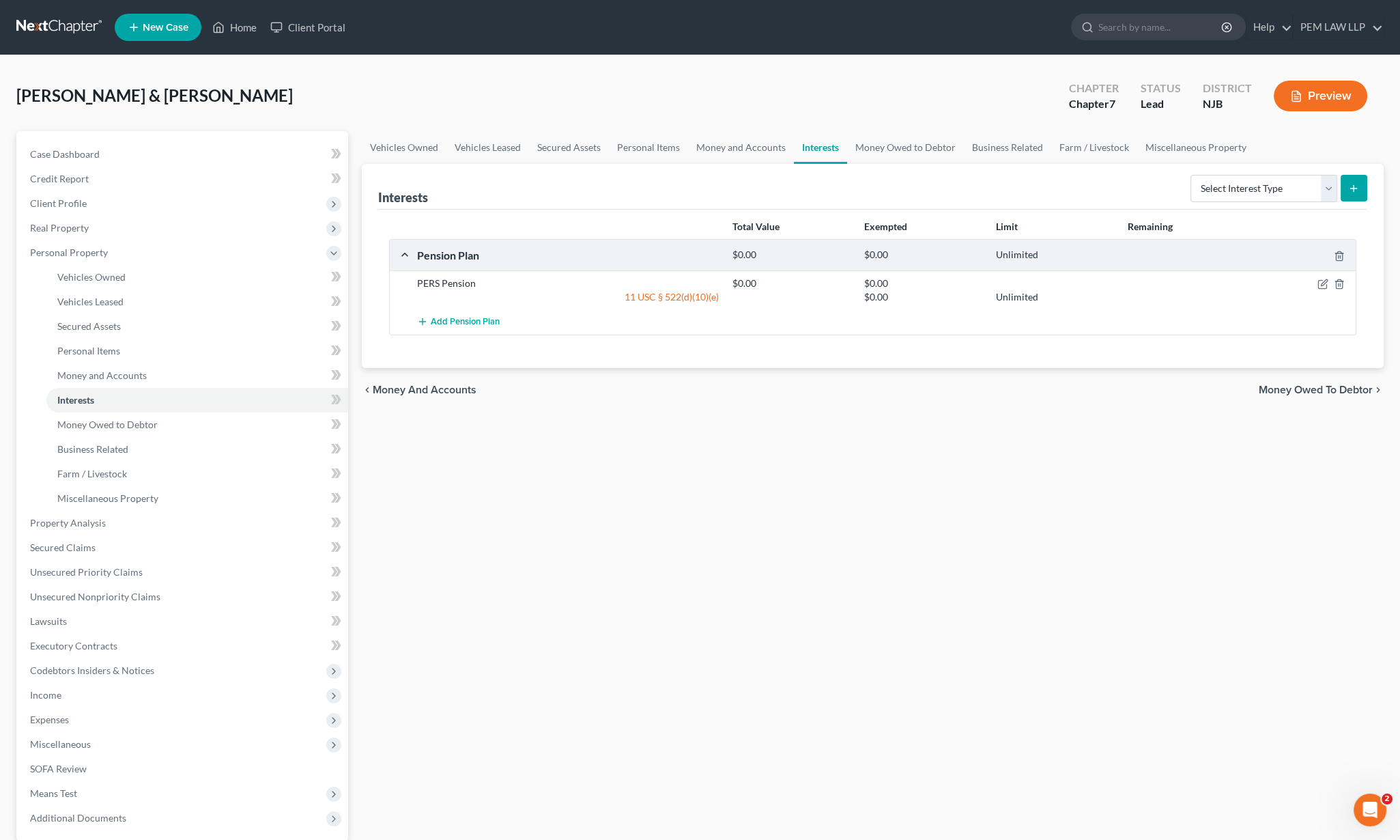
click at [1301, 389] on span "Money Owed to Debtor" at bounding box center [1317, 389] width 114 height 11
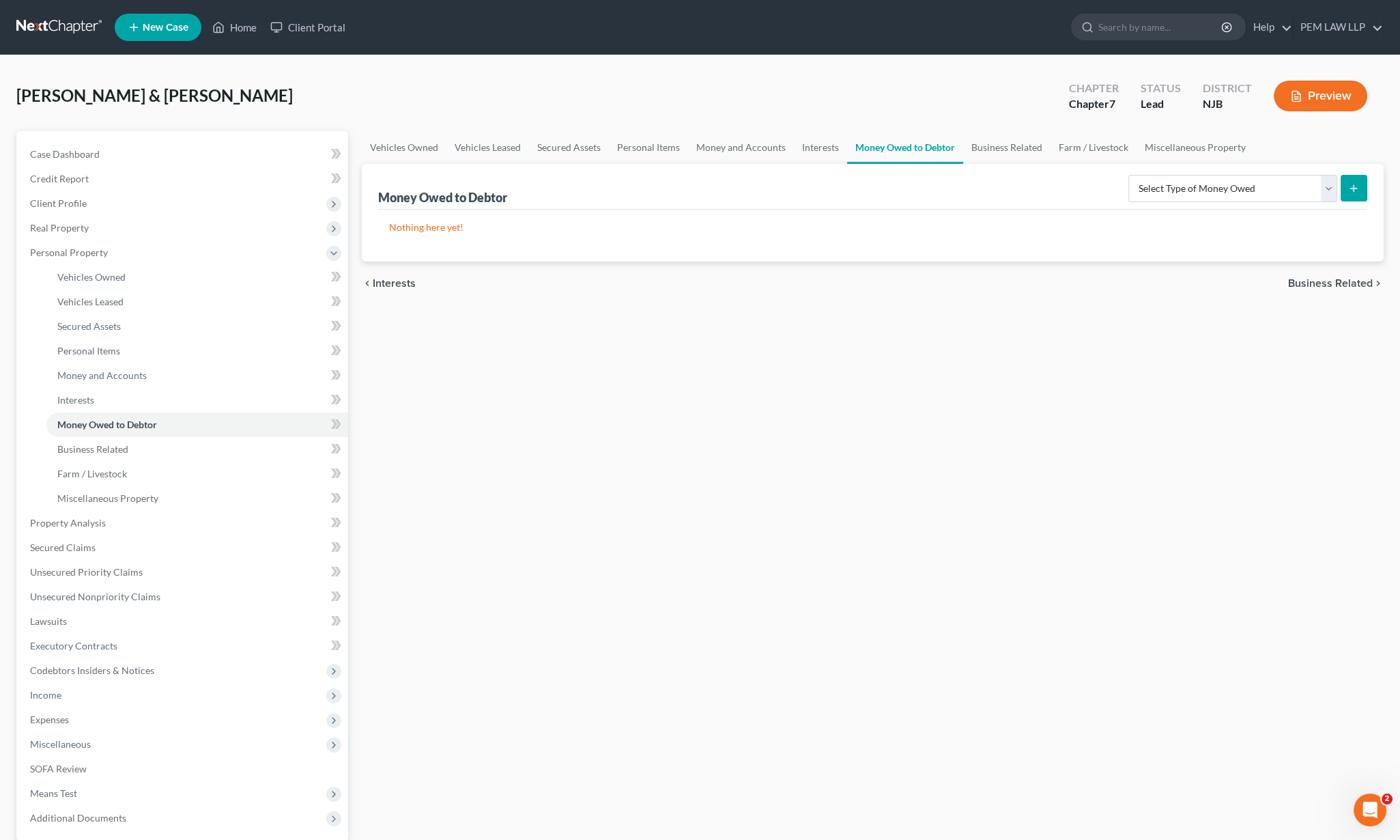
click at [1322, 283] on span "Business Related" at bounding box center [1330, 283] width 84 height 11
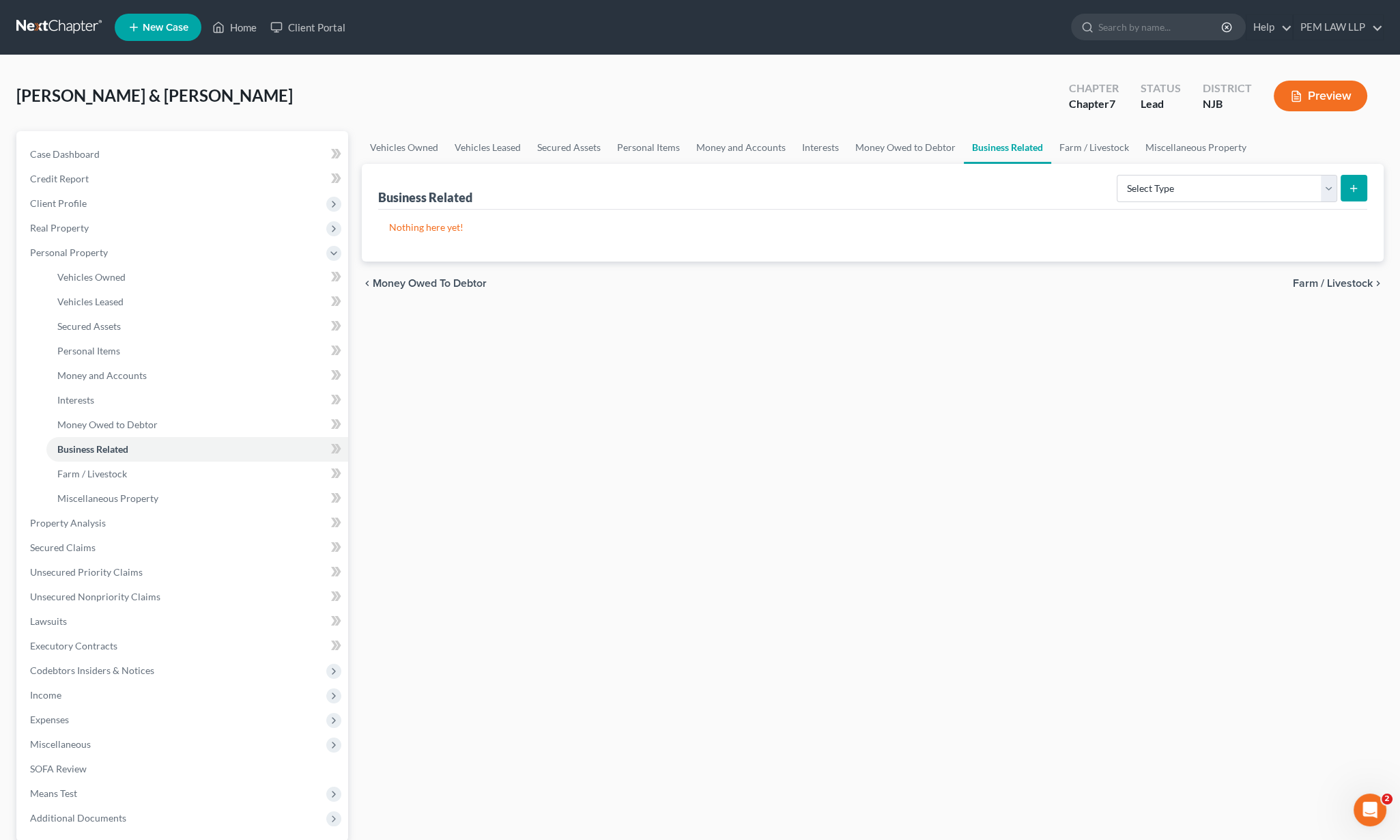
click at [1322, 281] on span "Farm / Livestock" at bounding box center [1333, 283] width 79 height 11
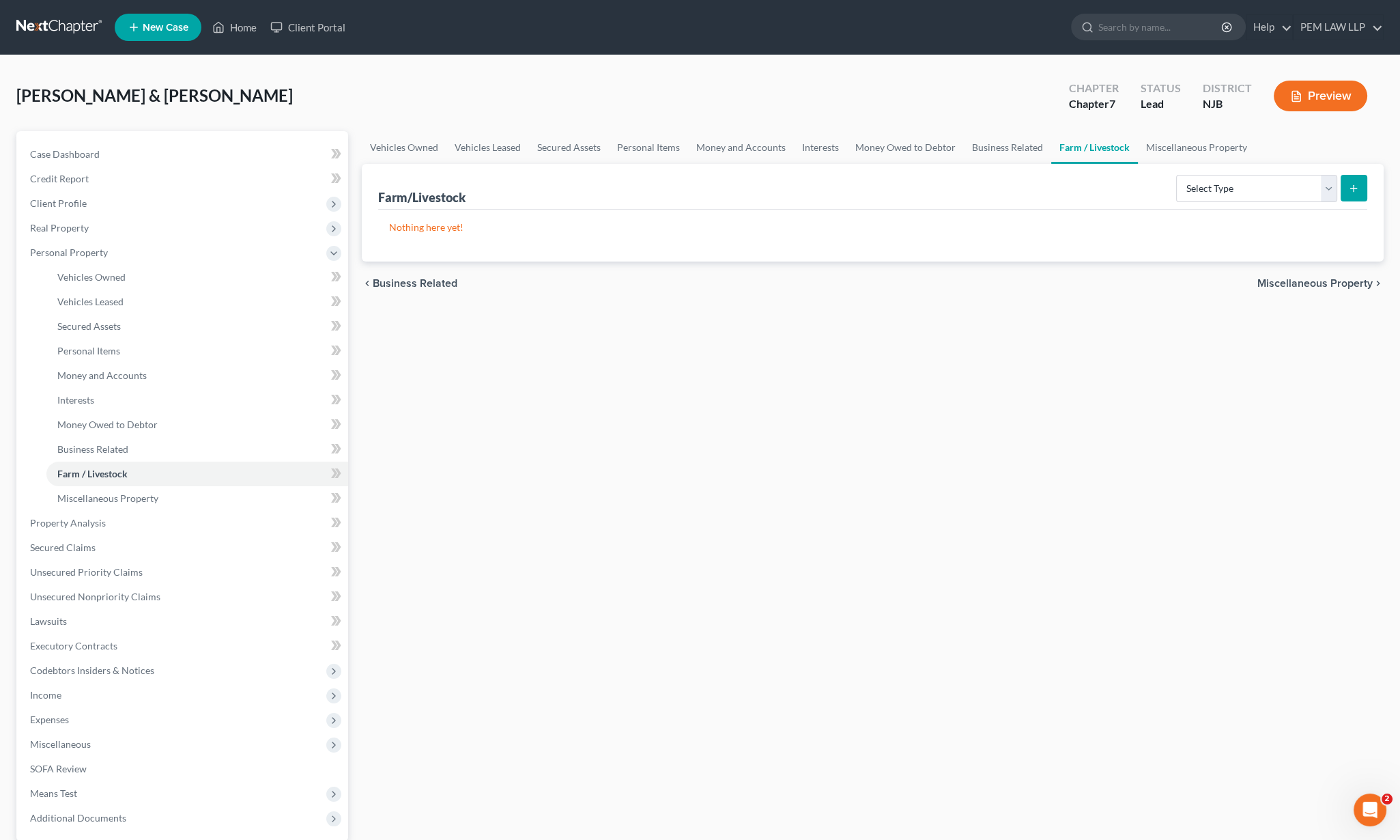
click at [1322, 281] on span "Miscellaneous Property" at bounding box center [1315, 283] width 115 height 11
click at [1322, 282] on span "Property Analysis" at bounding box center [1330, 283] width 87 height 11
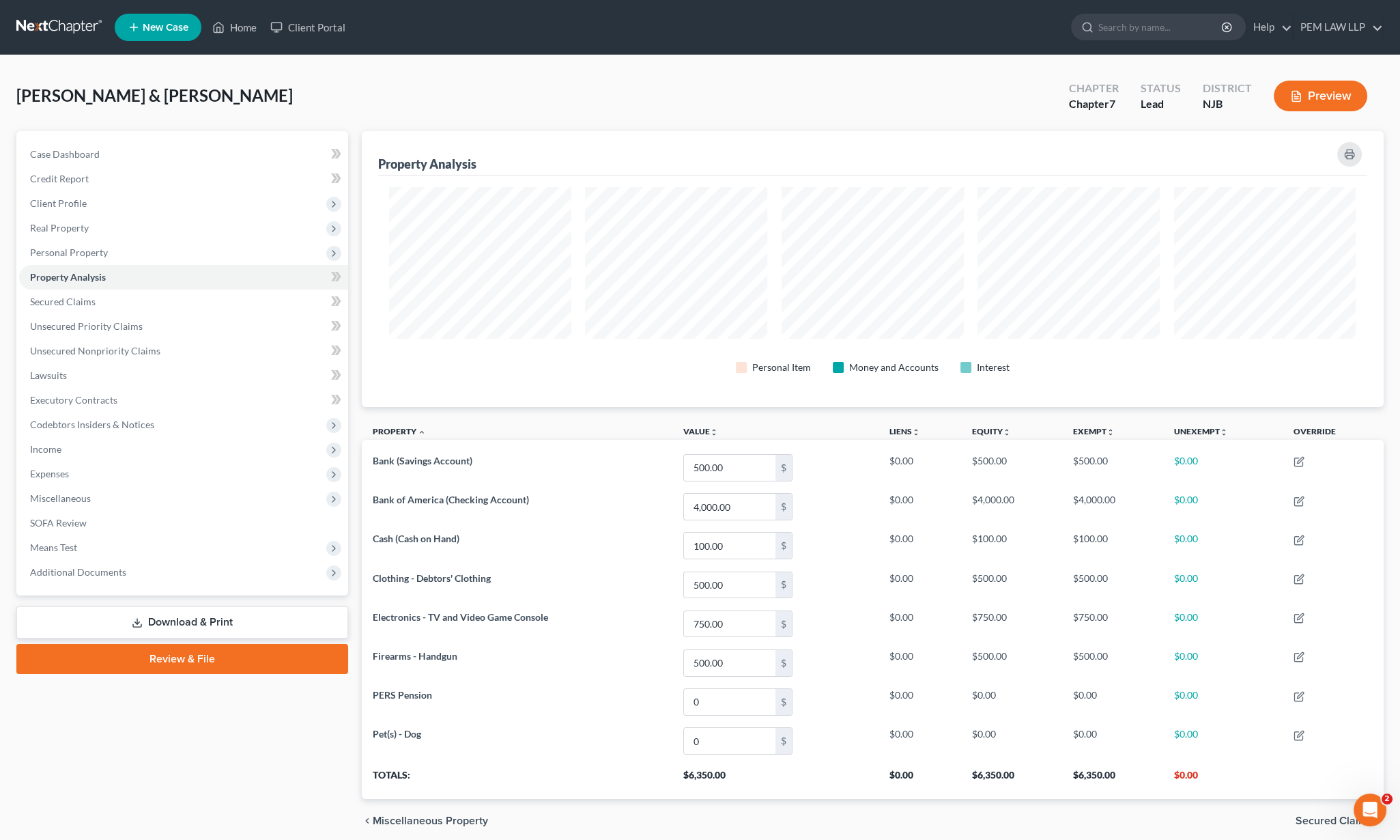
scroll to position [51, 0]
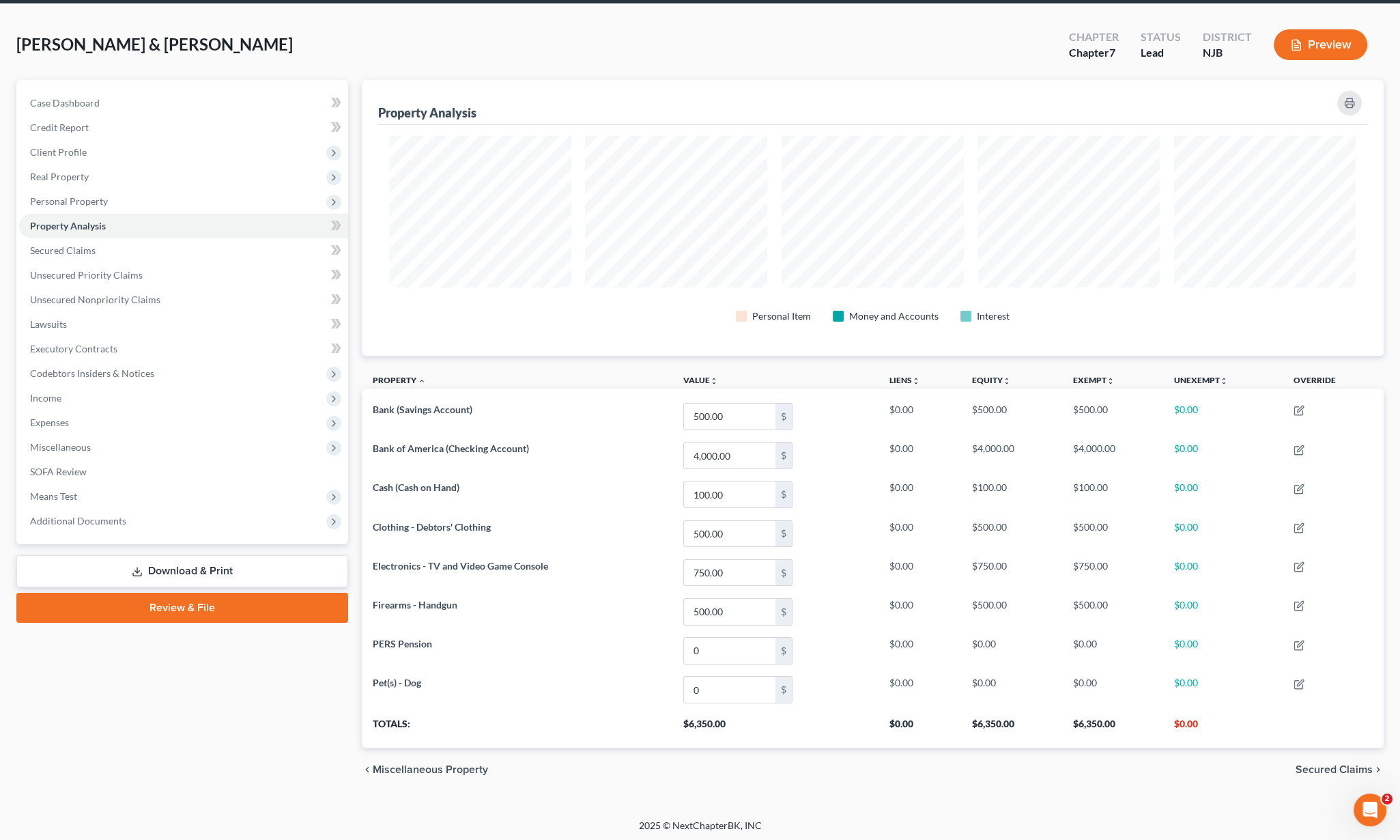
click at [1306, 764] on span "Secured Claims" at bounding box center [1335, 769] width 78 height 11
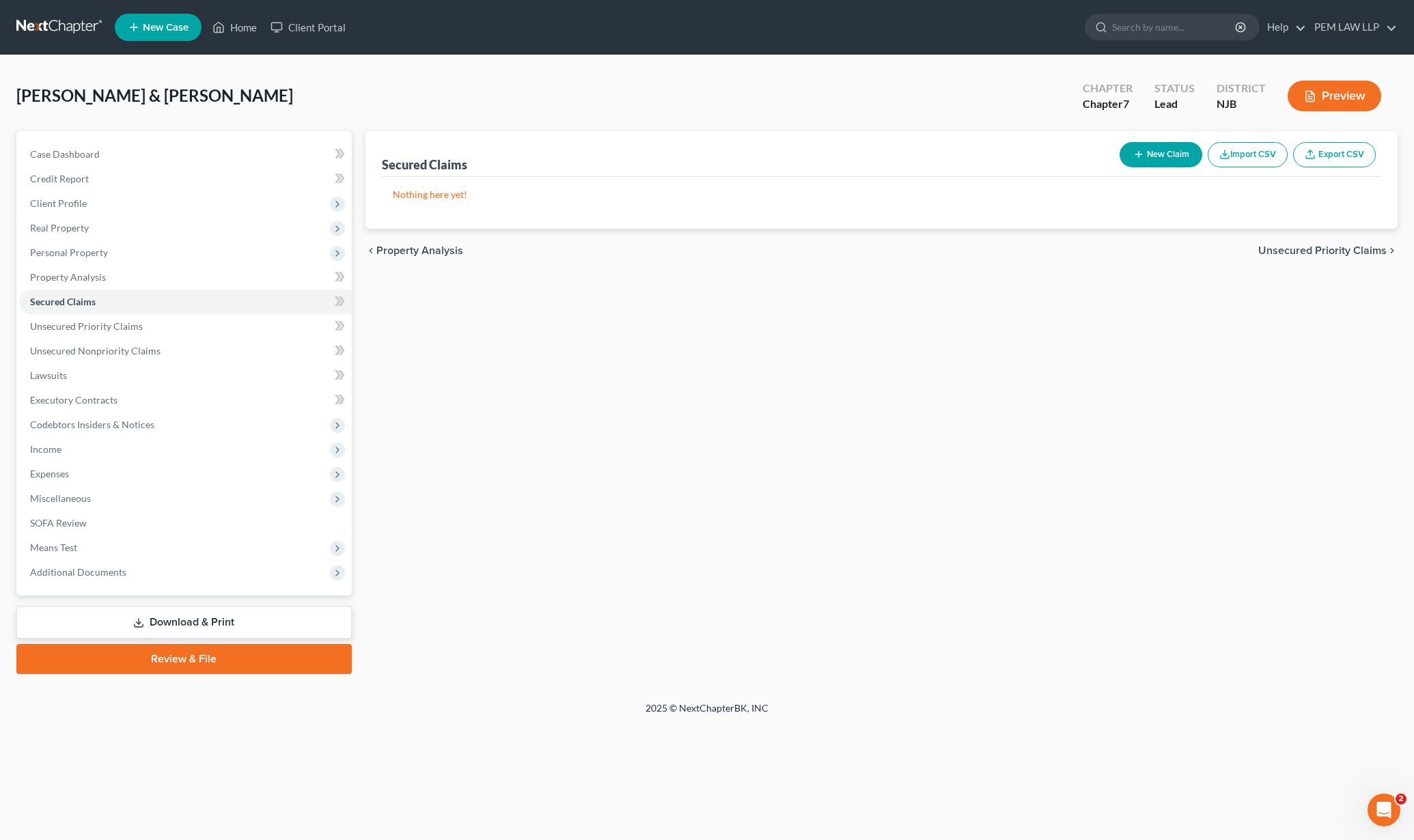
click at [1301, 252] on span "Unsecured Priority Claims" at bounding box center [1322, 250] width 128 height 11
click at [1299, 256] on span "Unsecured Nonpriority Claims" at bounding box center [1312, 250] width 148 height 11
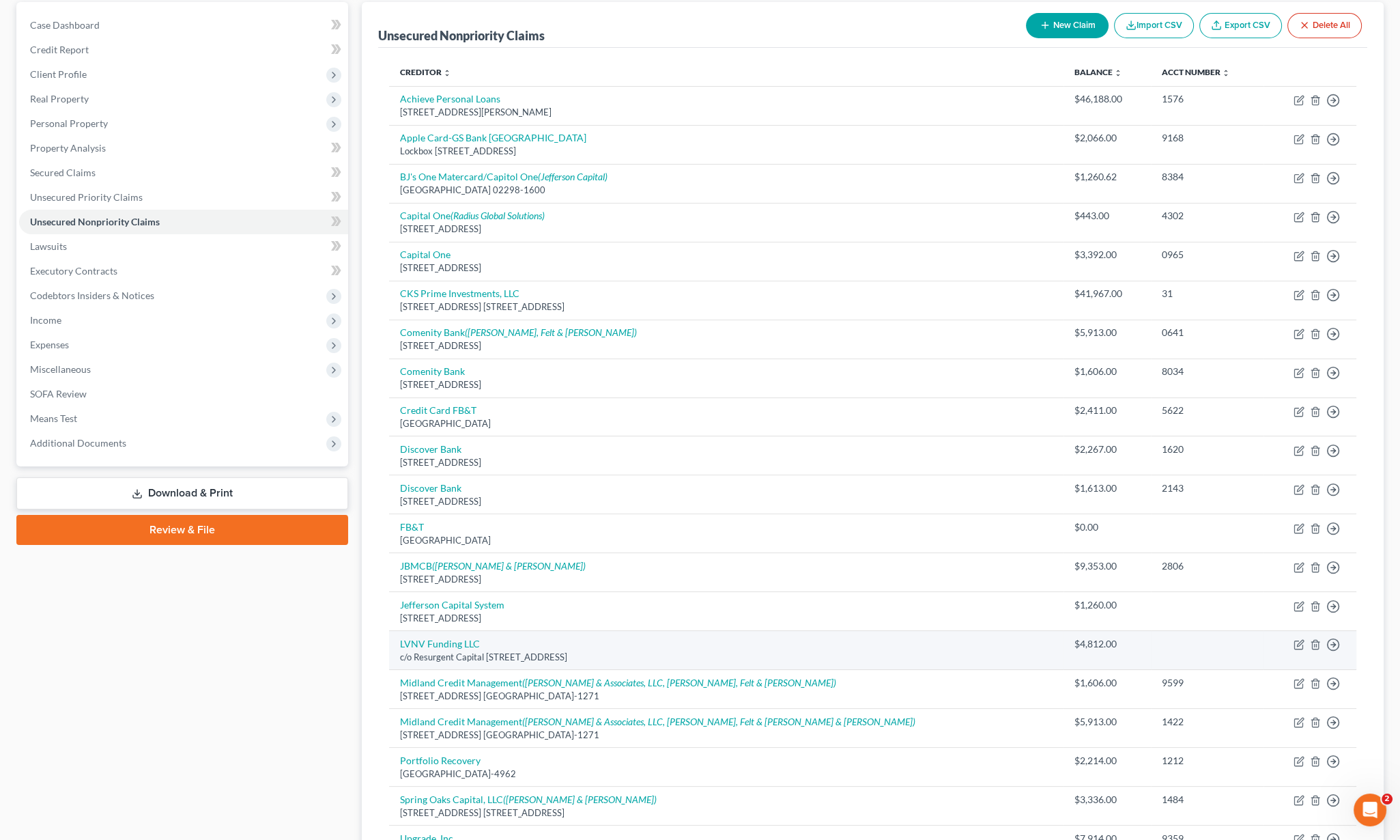
scroll to position [297, 0]
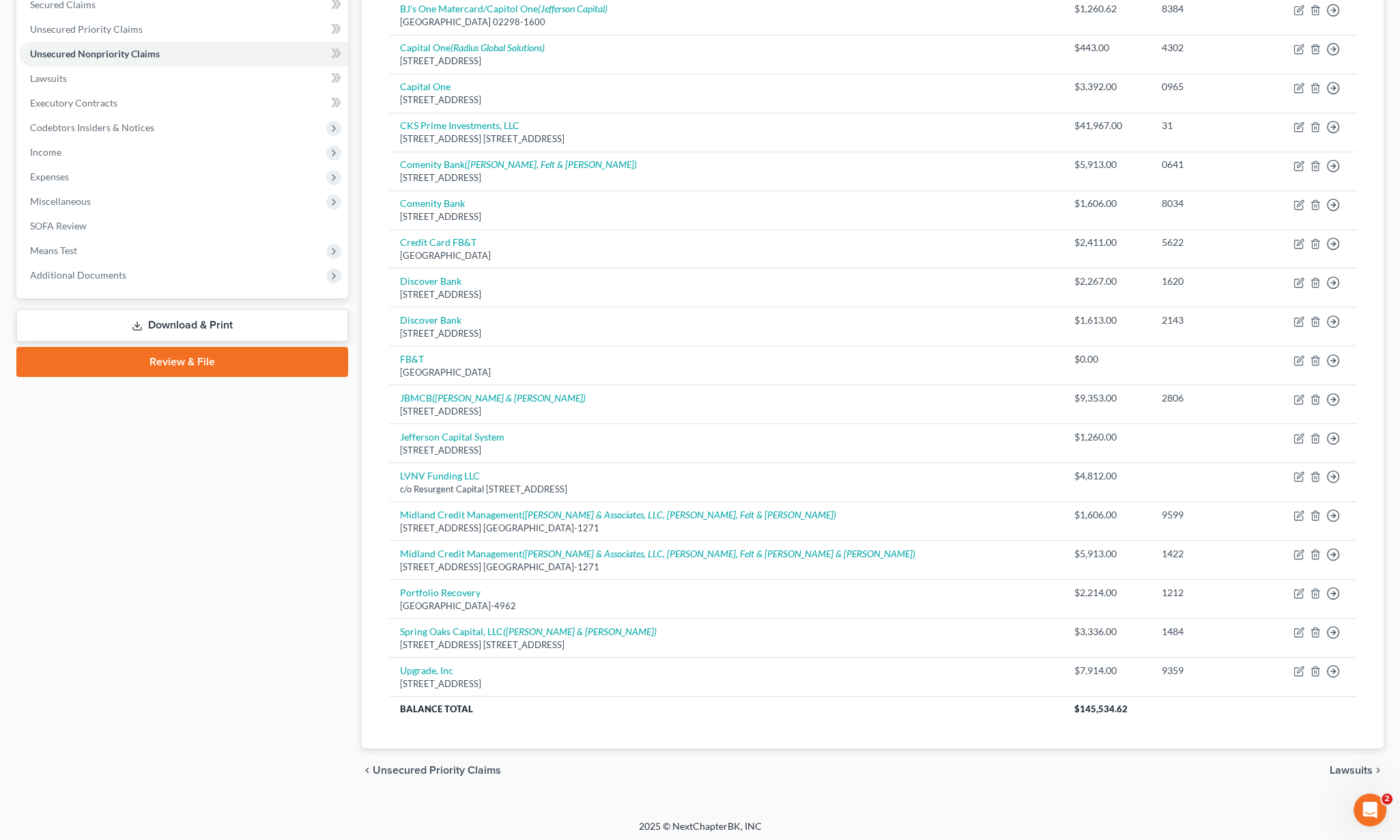
click at [1342, 766] on span "Lawsuits" at bounding box center [1352, 769] width 43 height 11
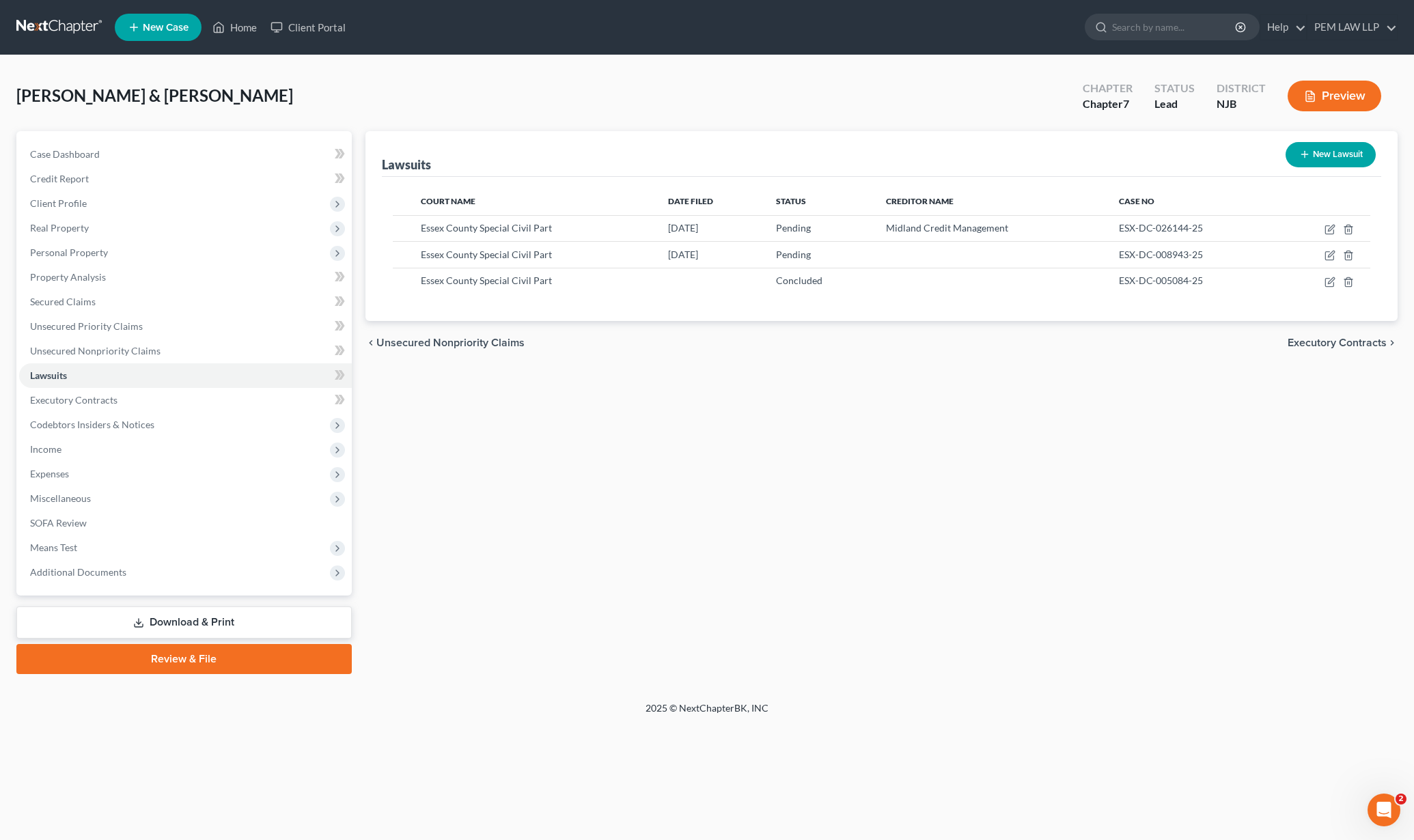
click at [1333, 339] on span "Executory Contracts" at bounding box center [1337, 342] width 99 height 11
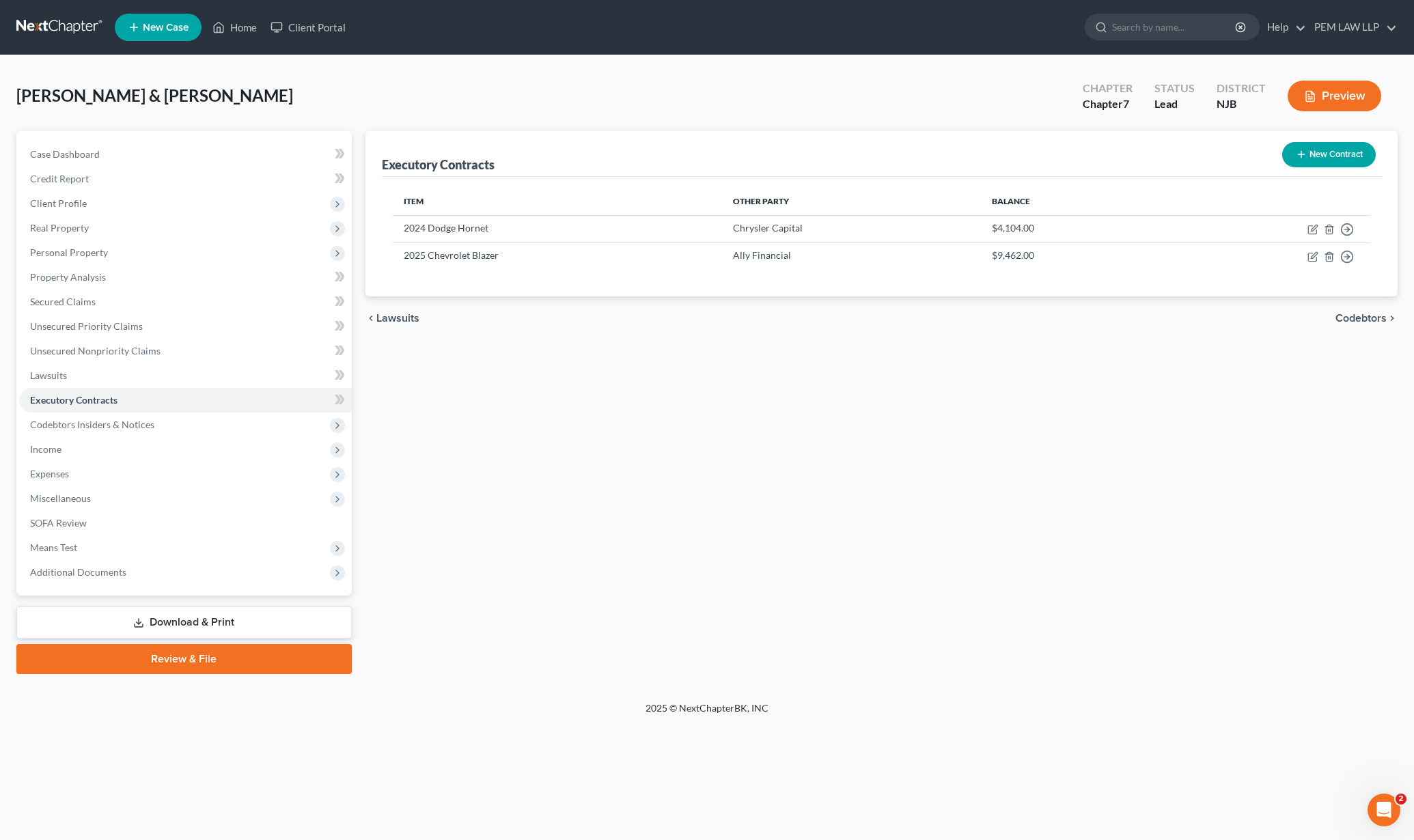
click at [1357, 313] on span "Codebtors" at bounding box center [1361, 318] width 51 height 11
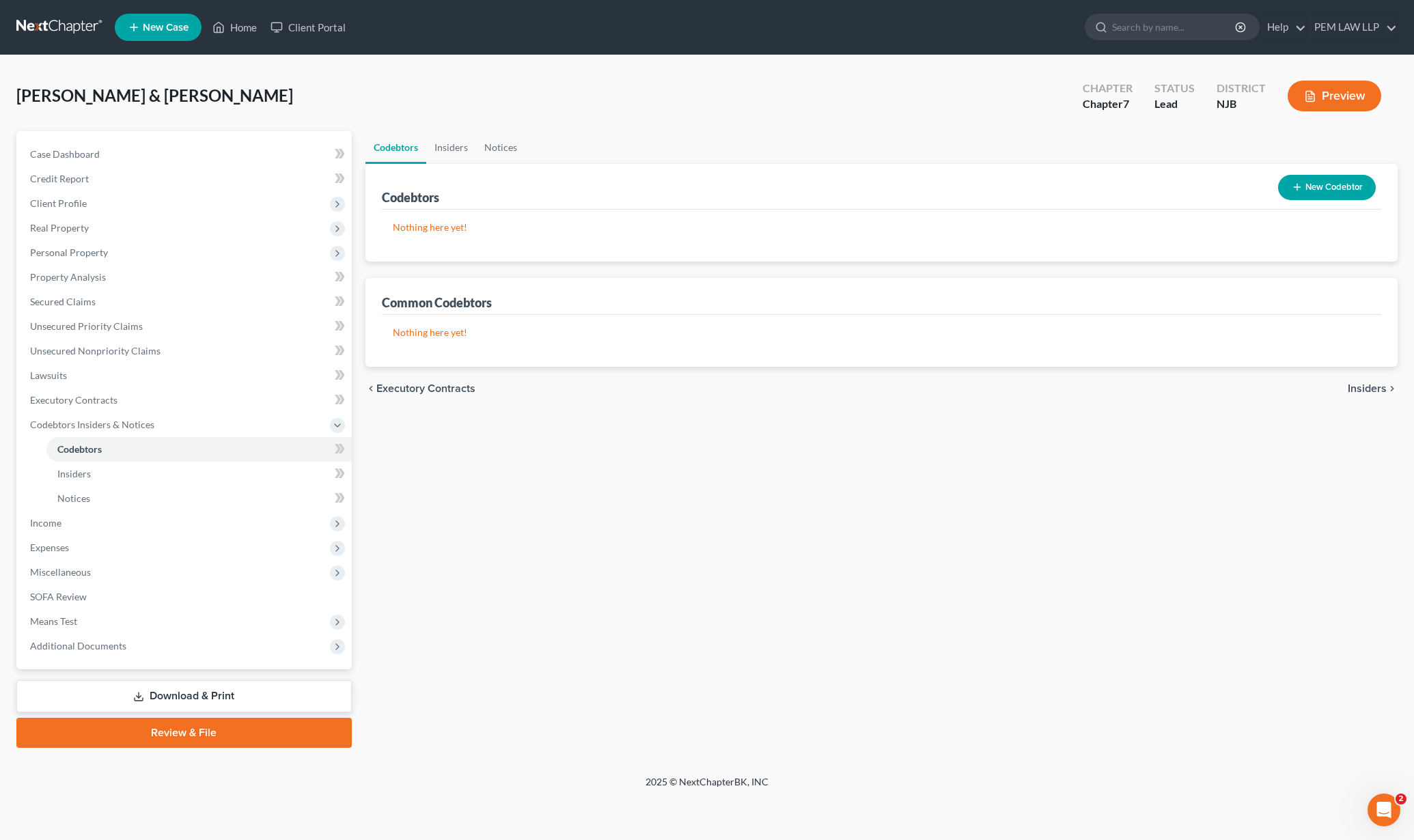
click at [1360, 388] on span "Insiders" at bounding box center [1367, 388] width 39 height 11
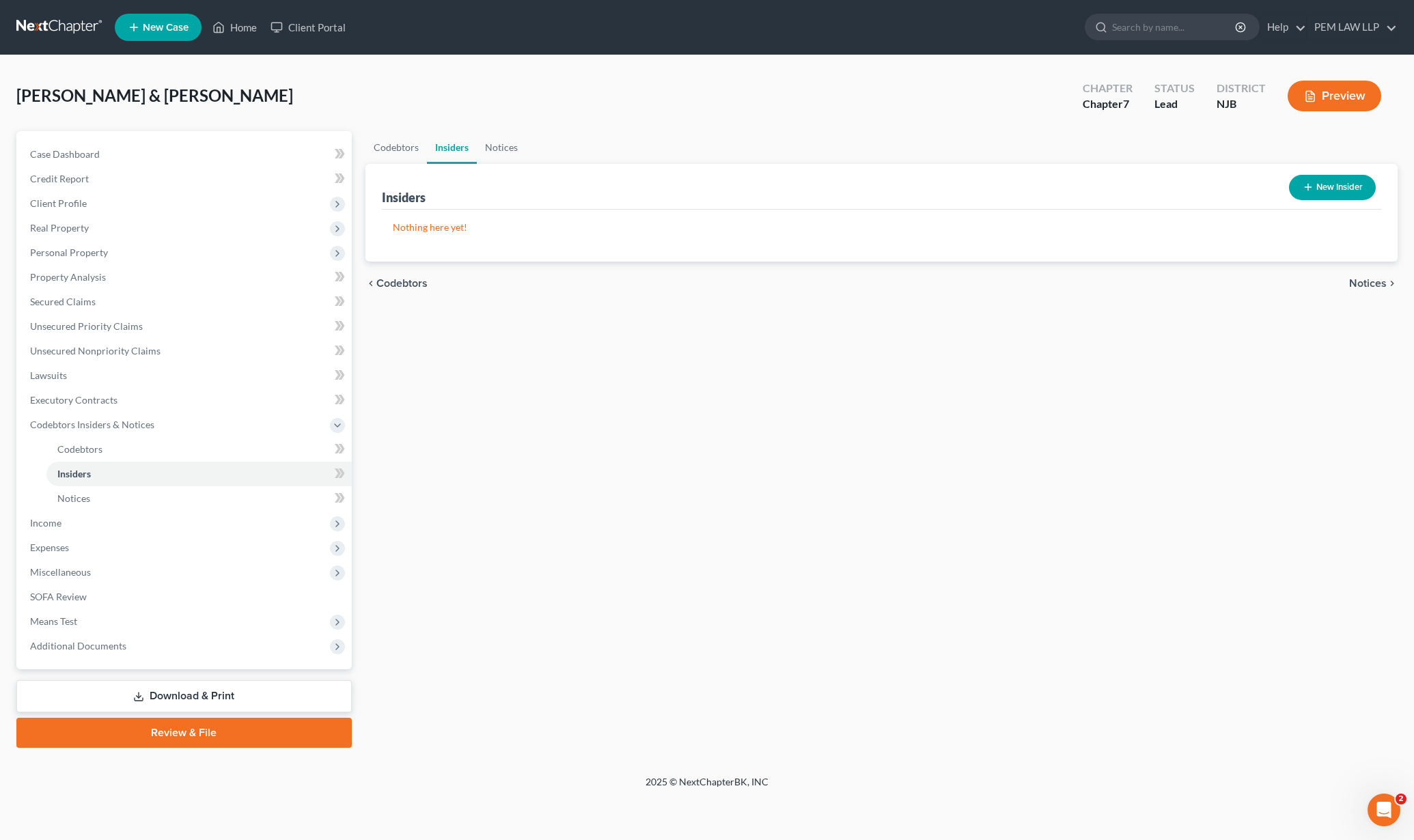
click at [1368, 279] on span "Notices" at bounding box center [1367, 283] width 38 height 11
click at [1362, 286] on span "Employment Income" at bounding box center [1336, 283] width 98 height 11
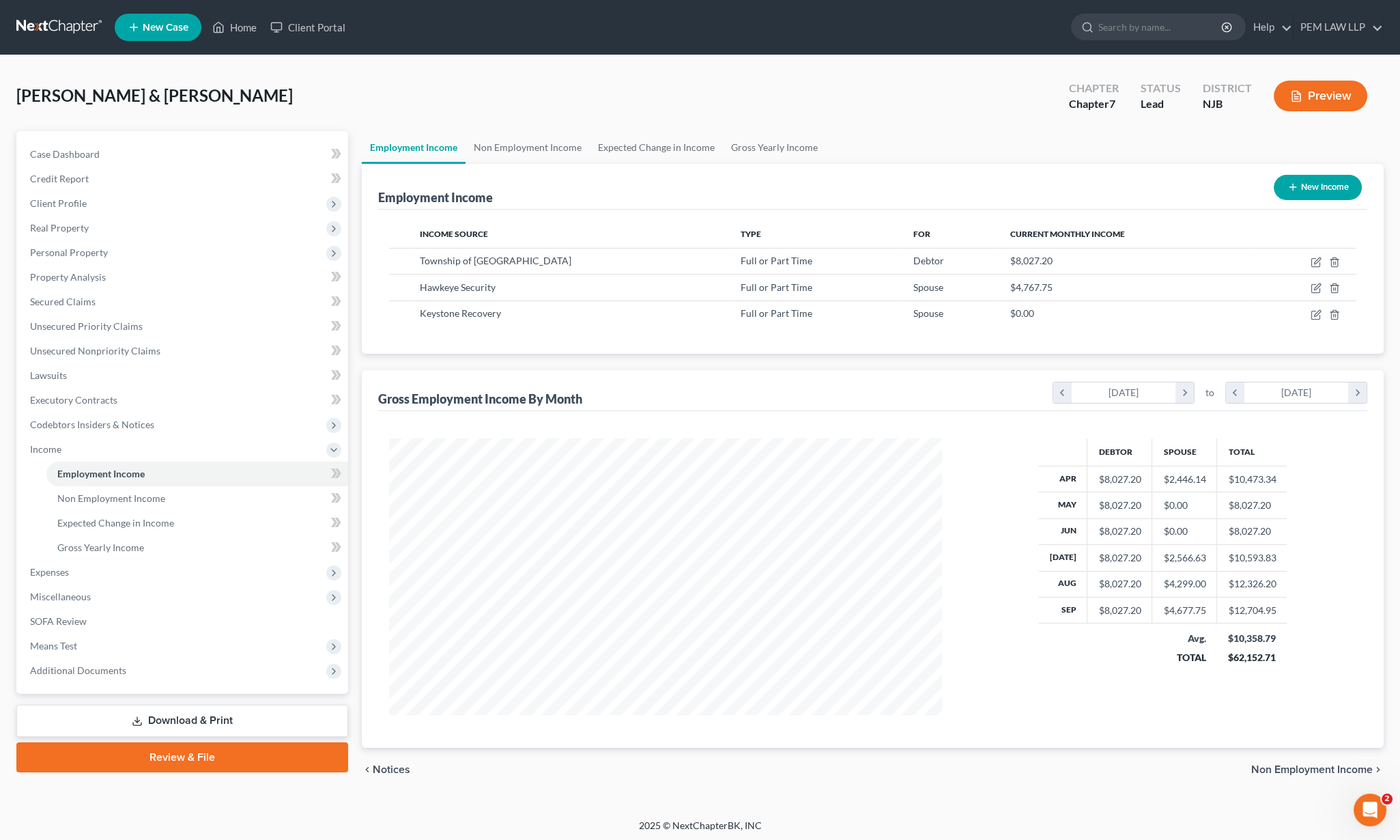
scroll to position [276, 579]
click at [1297, 766] on span "Non Employment Income" at bounding box center [1312, 769] width 121 height 11
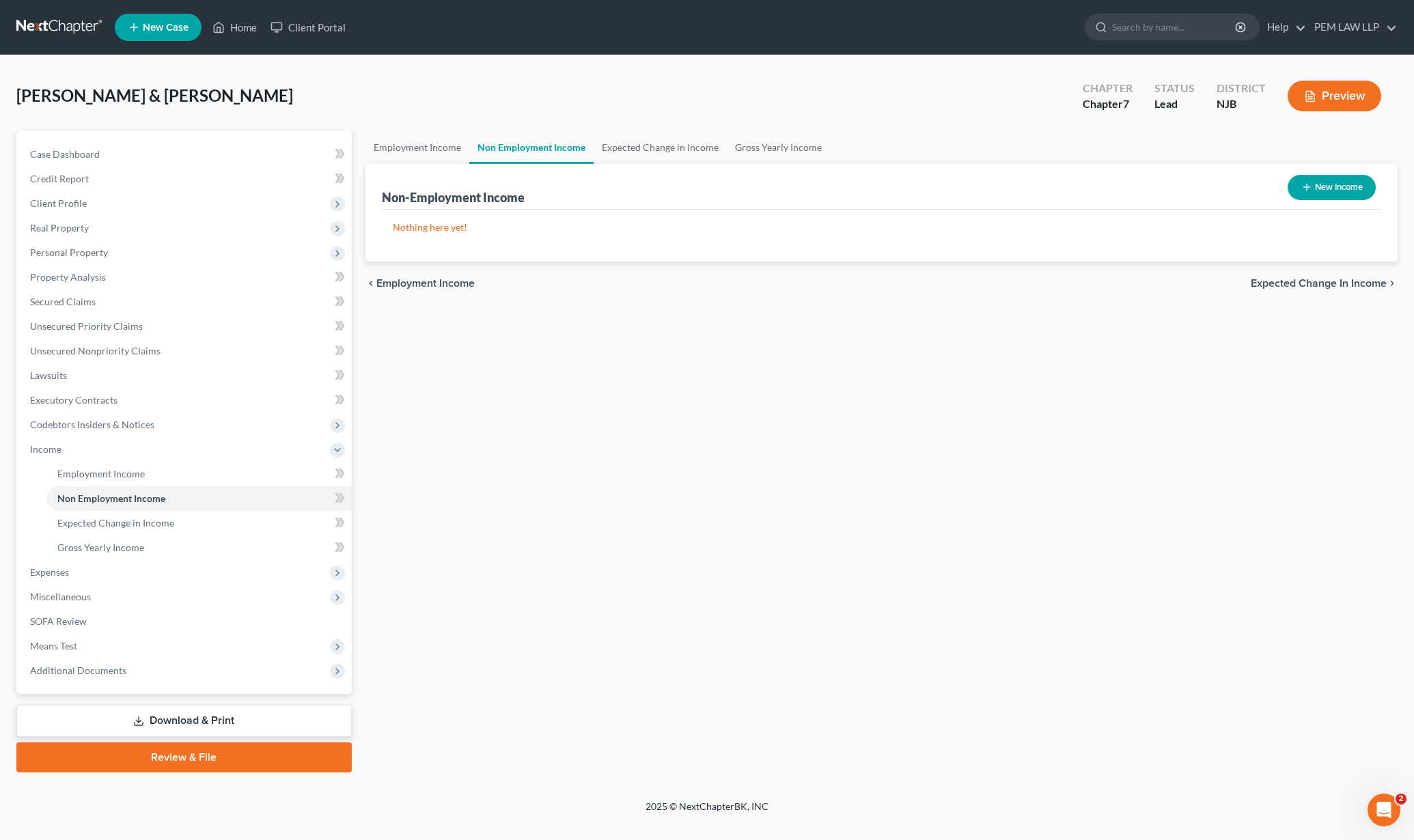
click at [1302, 282] on span "Expected Change in Income" at bounding box center [1318, 283] width 136 height 11
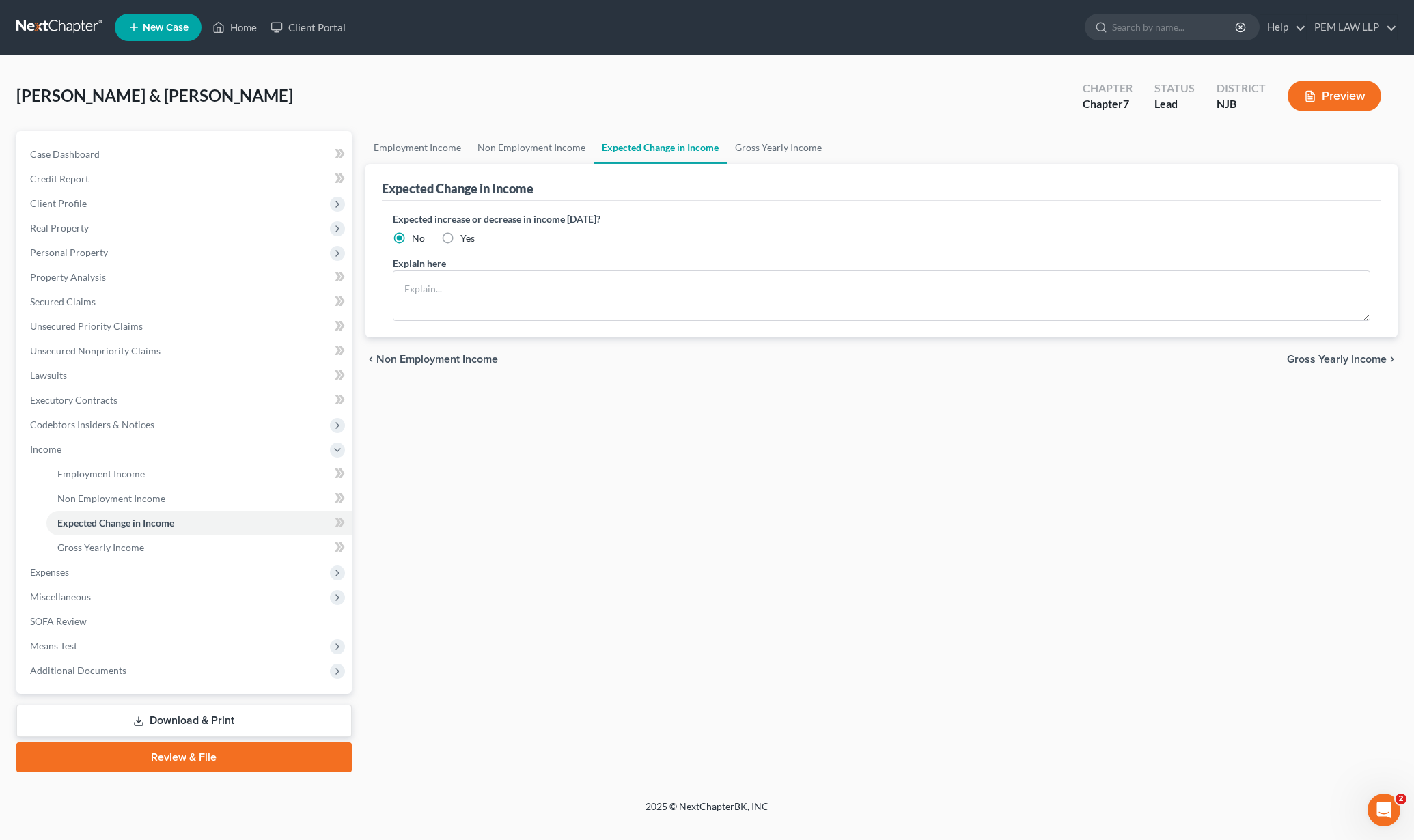
click at [1319, 362] on span "Gross Yearly Income" at bounding box center [1336, 358] width 100 height 11
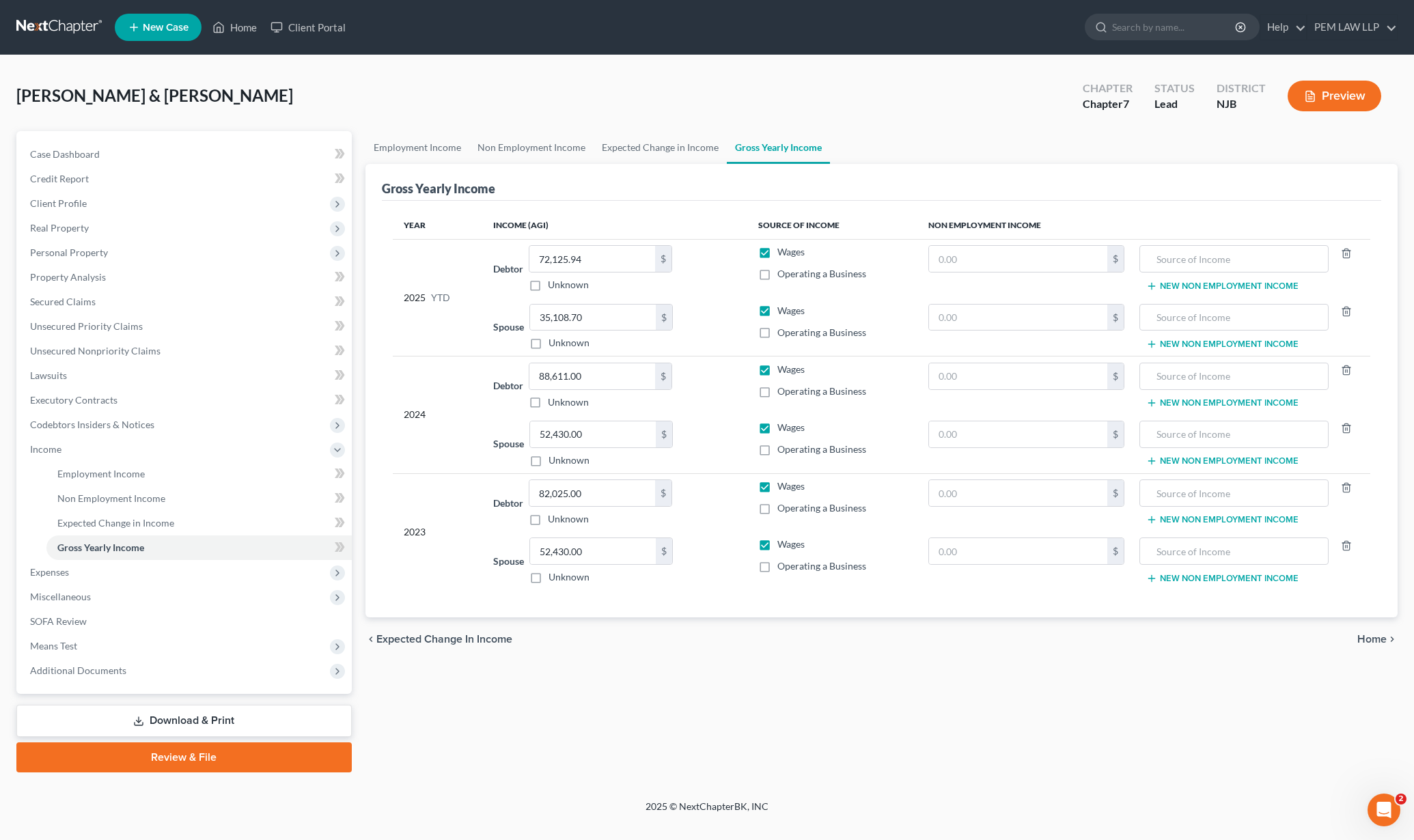
click at [1367, 634] on span "Home" at bounding box center [1371, 638] width 29 height 11
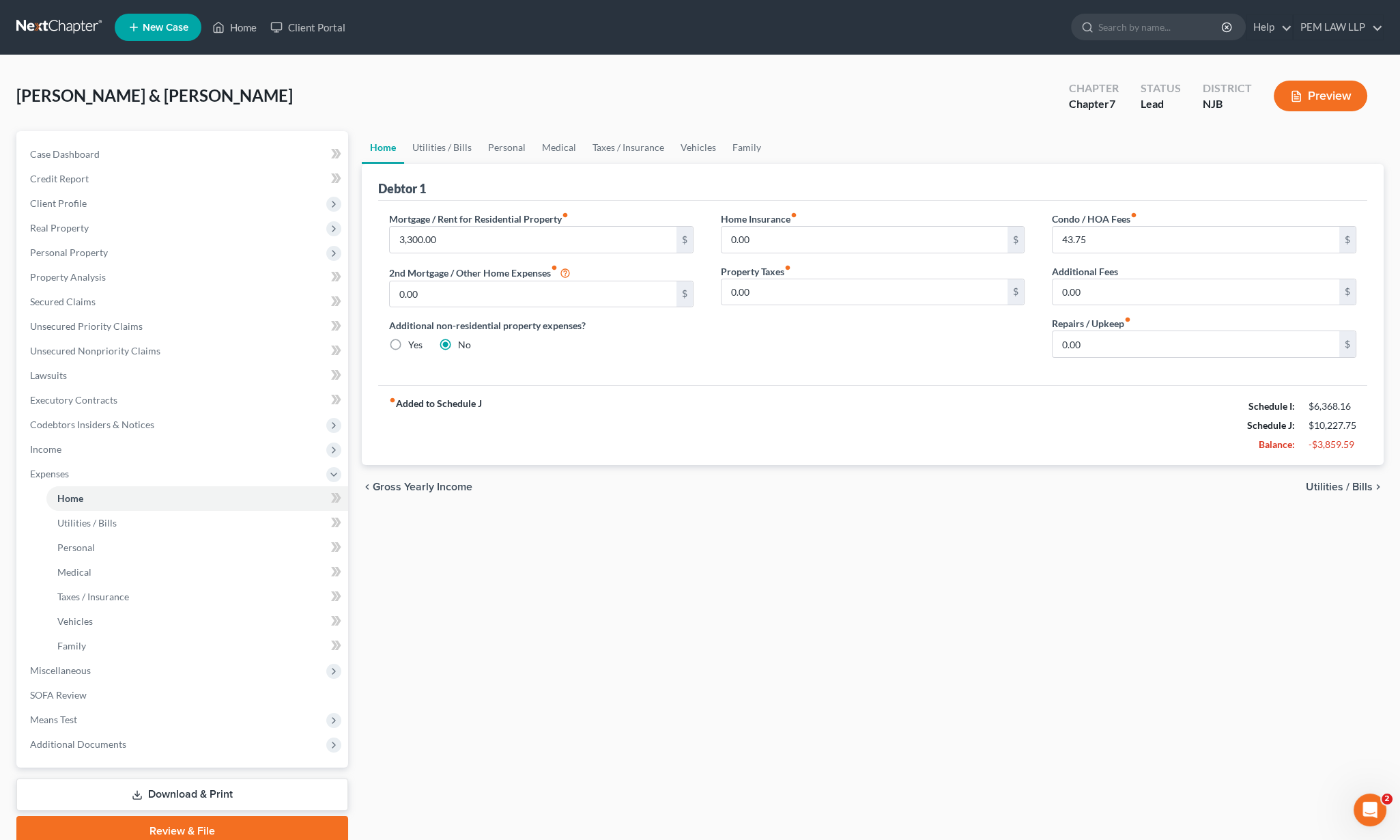
click at [1344, 478] on div "chevron_left Gross Yearly Income Utilities / Bills chevron_right" at bounding box center [873, 486] width 1022 height 44
click at [1334, 486] on span "Utilities / Bills" at bounding box center [1339, 486] width 67 height 11
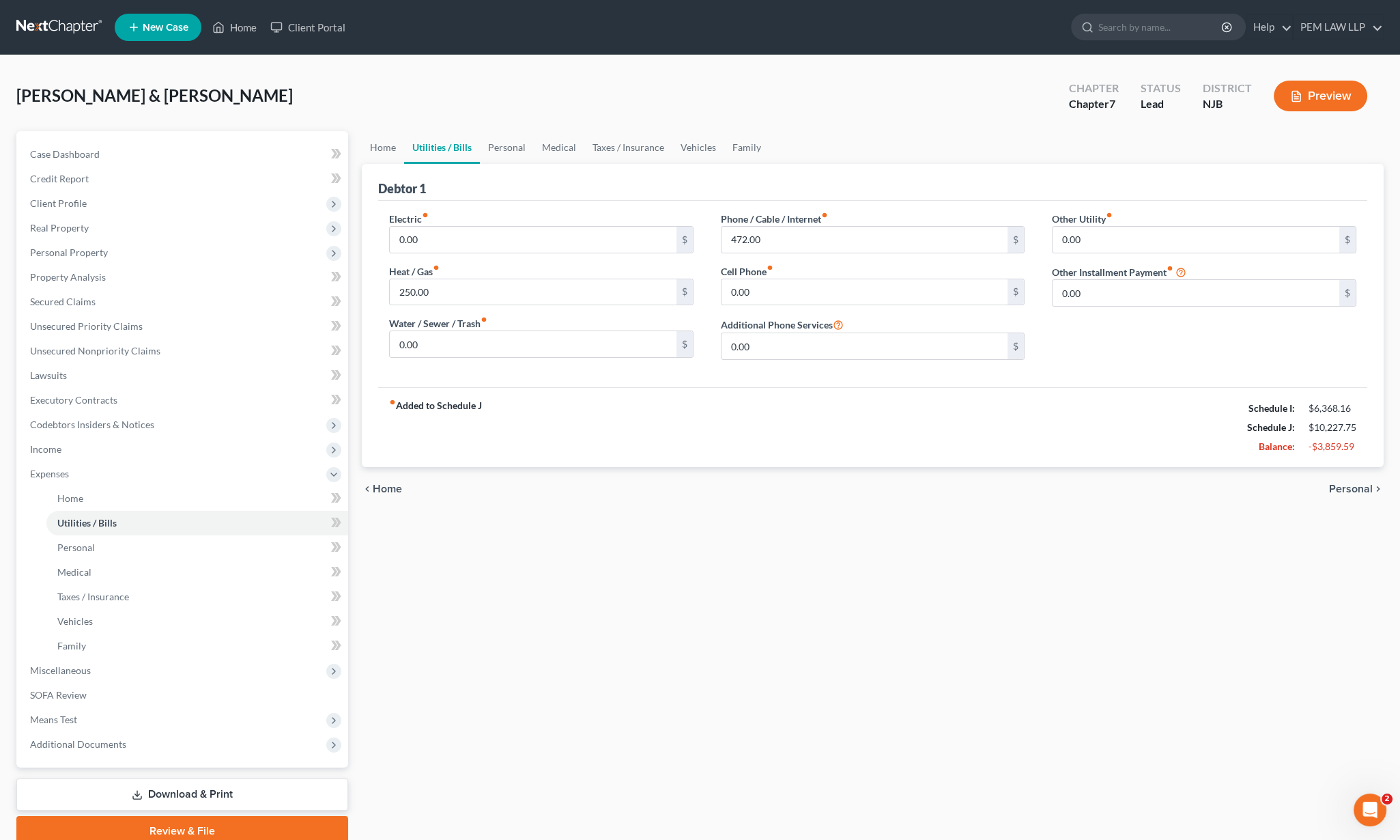
click at [1350, 485] on span "Personal" at bounding box center [1351, 488] width 44 height 11
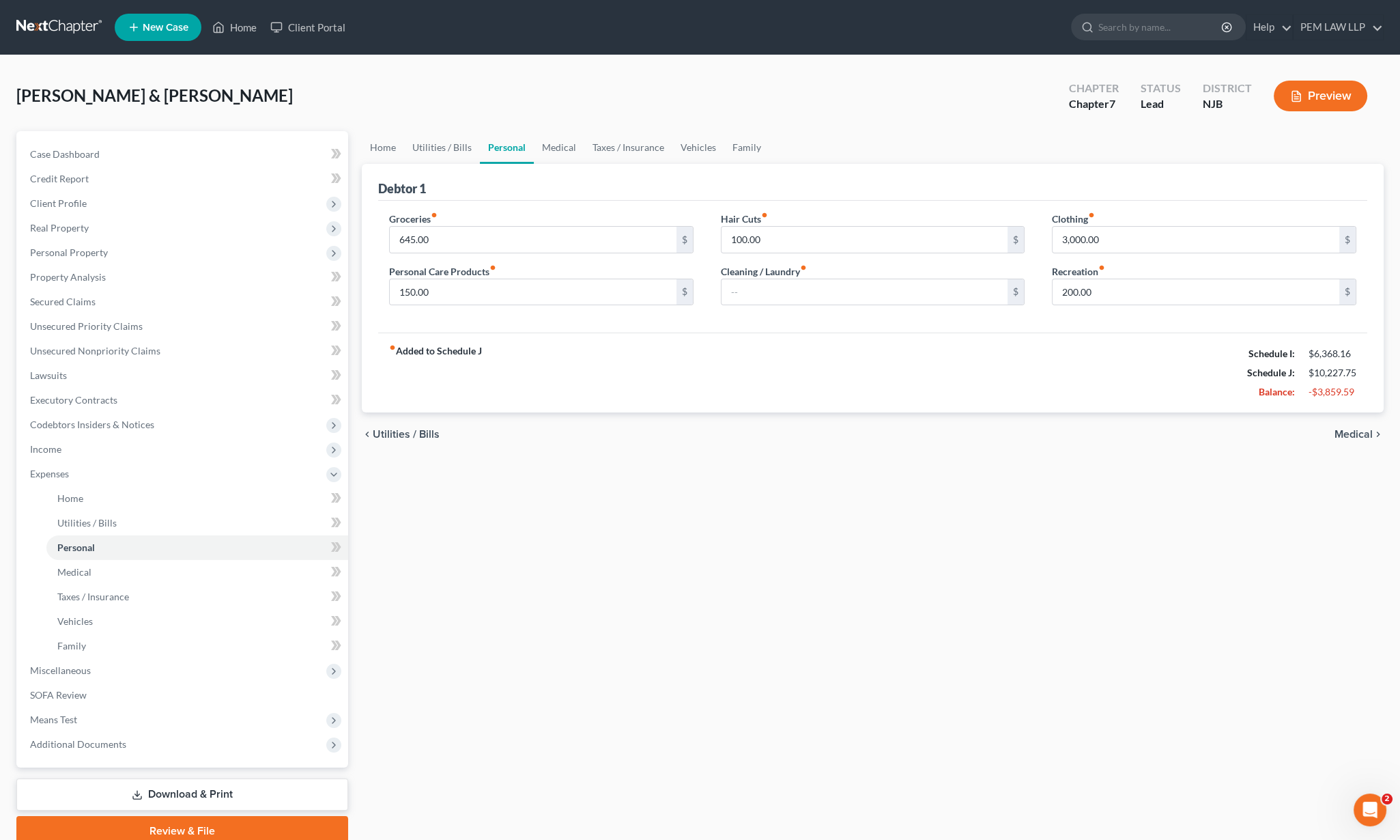
click at [1350, 486] on div "Home Utilities / Bills Personal Medical Taxes / Insurance Vehicles Family Debto…" at bounding box center [872, 488] width 1036 height 715
click at [1348, 433] on span "Medical" at bounding box center [1353, 434] width 38 height 11
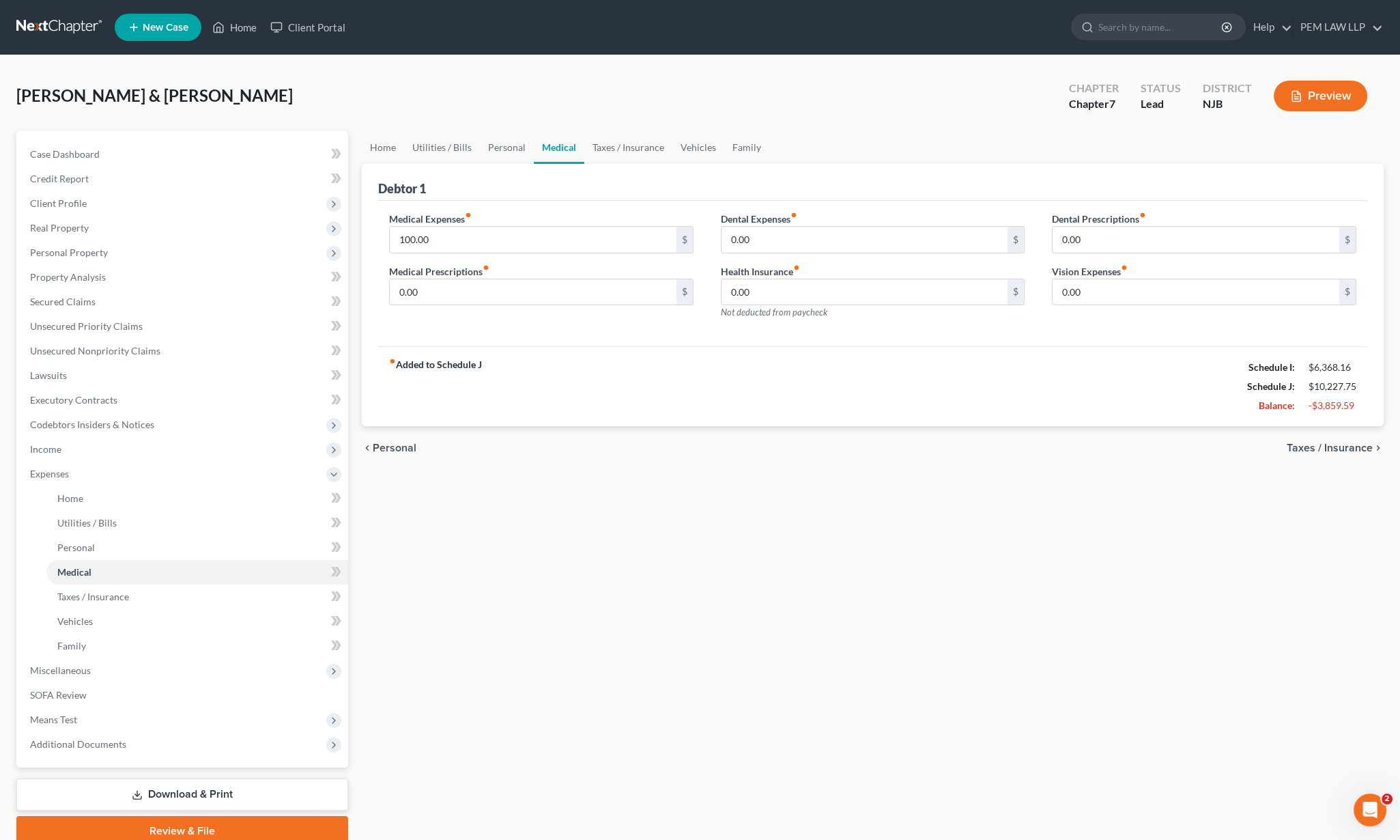
click at [376, 450] on span "Personal" at bounding box center [394, 448] width 44 height 11
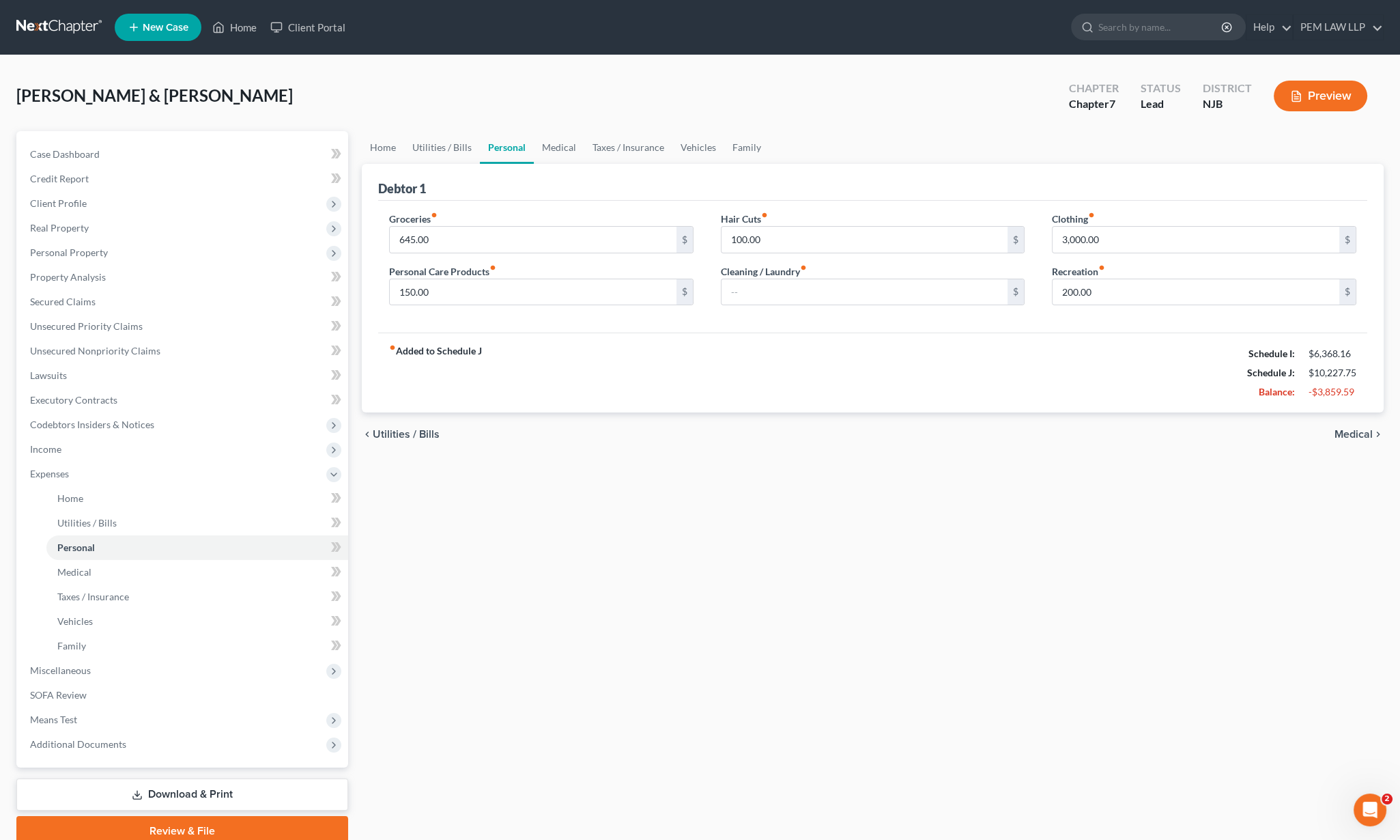
click at [376, 450] on div "chevron_left Utilities / Bills Medical chevron_right" at bounding box center [873, 434] width 1022 height 44
click at [399, 425] on div "chevron_left Utilities / Bills Medical chevron_right" at bounding box center [873, 434] width 1022 height 44
click at [395, 437] on span "Utilities / Bills" at bounding box center [406, 434] width 67 height 11
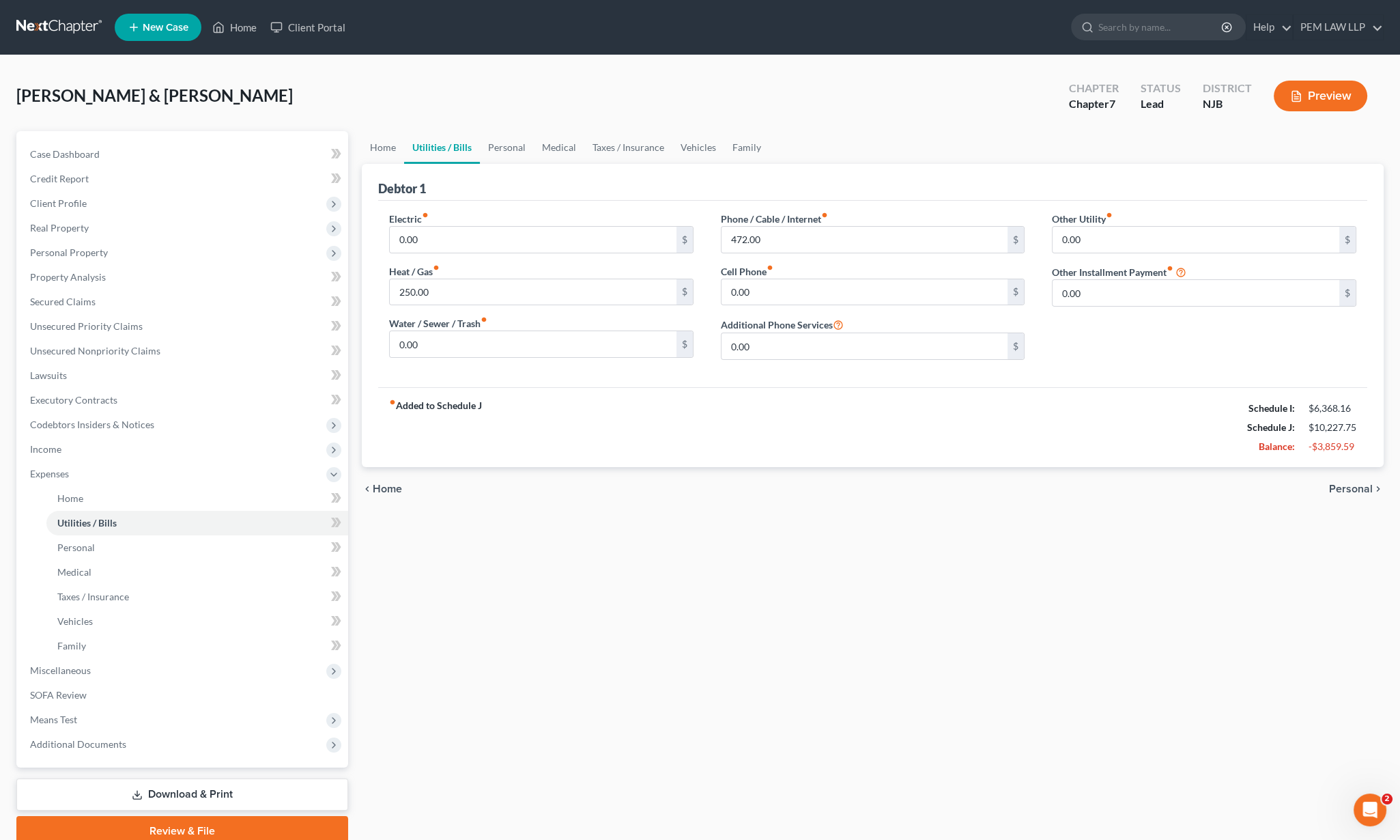
click at [378, 488] on span "Home" at bounding box center [388, 488] width 29 height 11
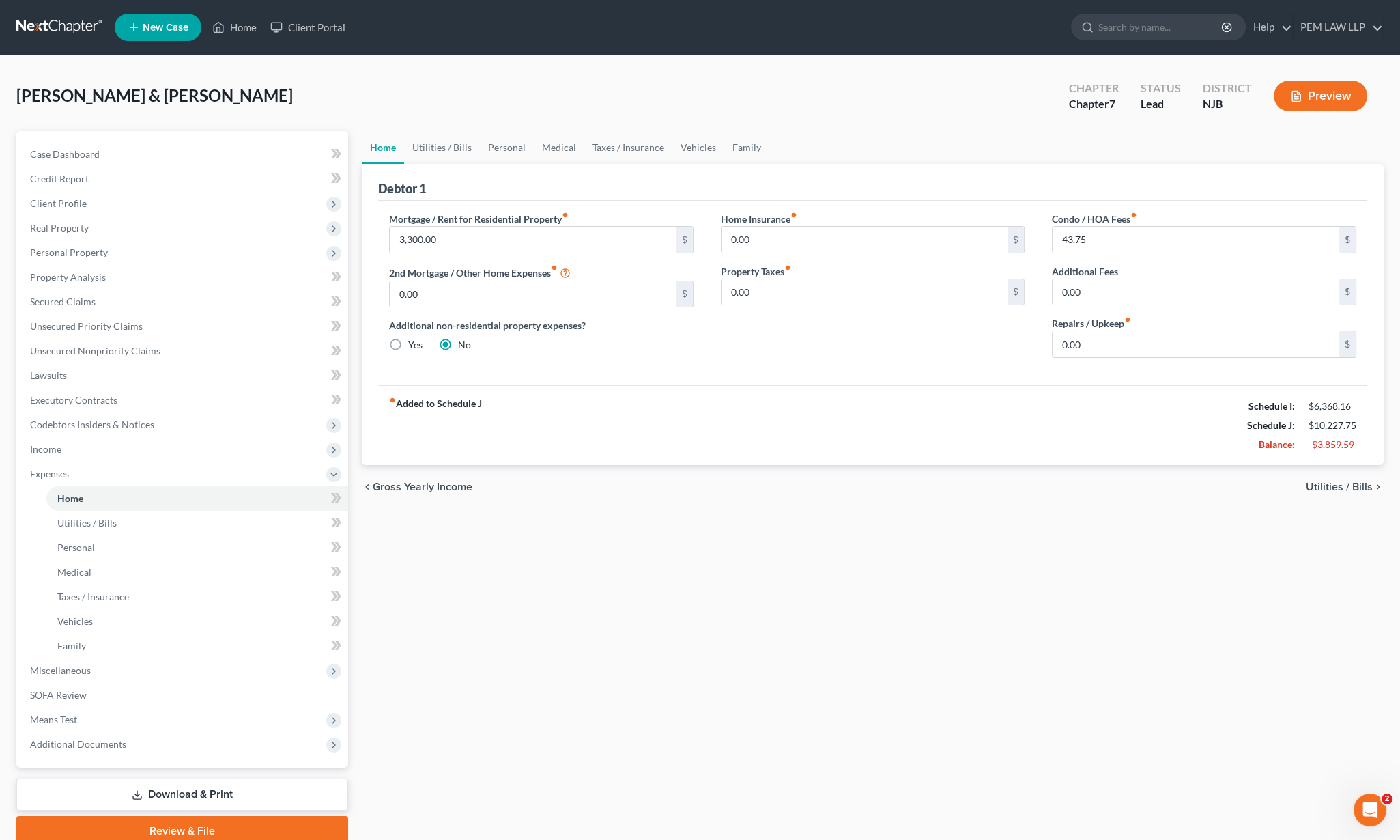
click at [381, 491] on span "Gross Yearly Income" at bounding box center [422, 486] width 100 height 11
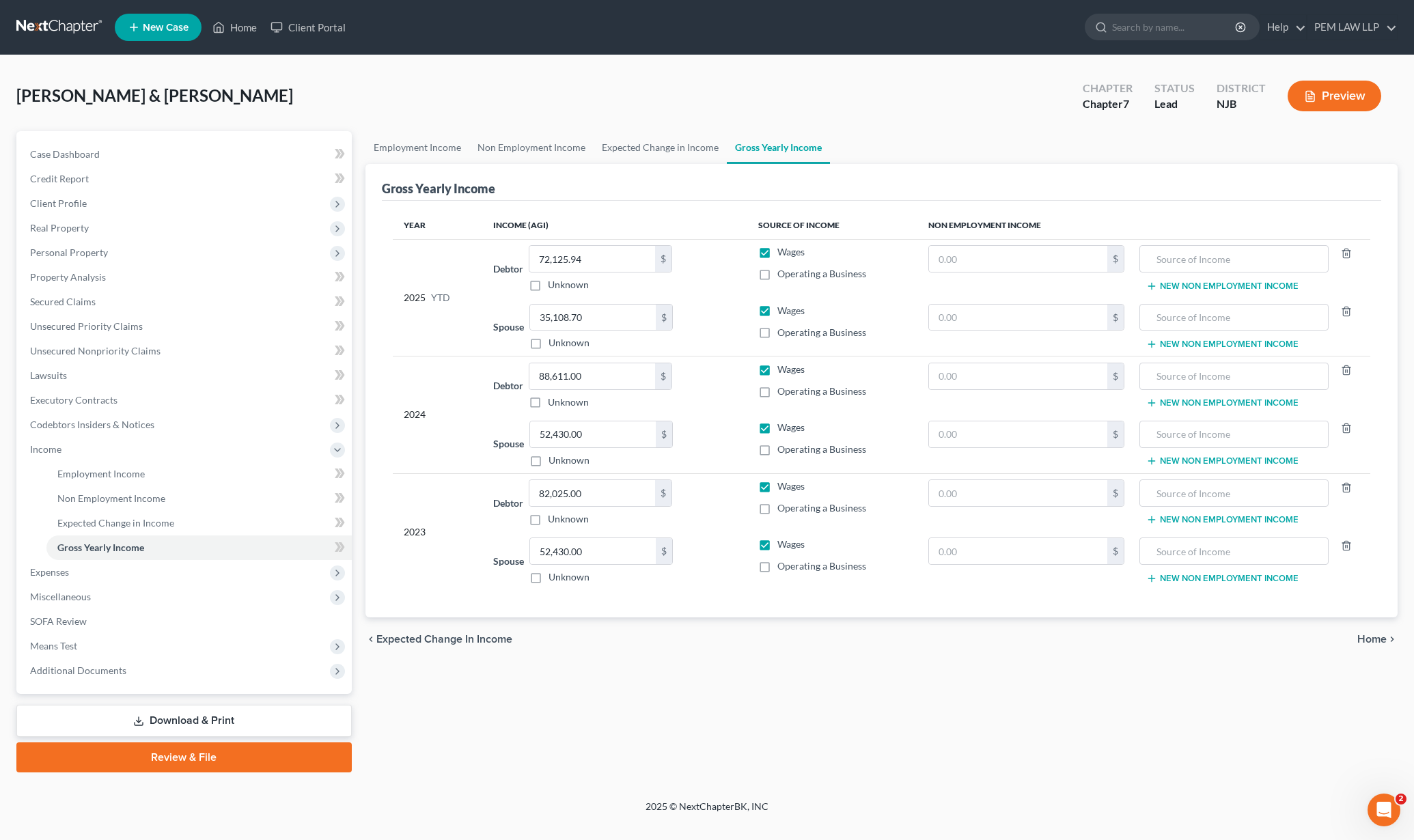
click at [1360, 640] on span "Home" at bounding box center [1371, 638] width 29 height 11
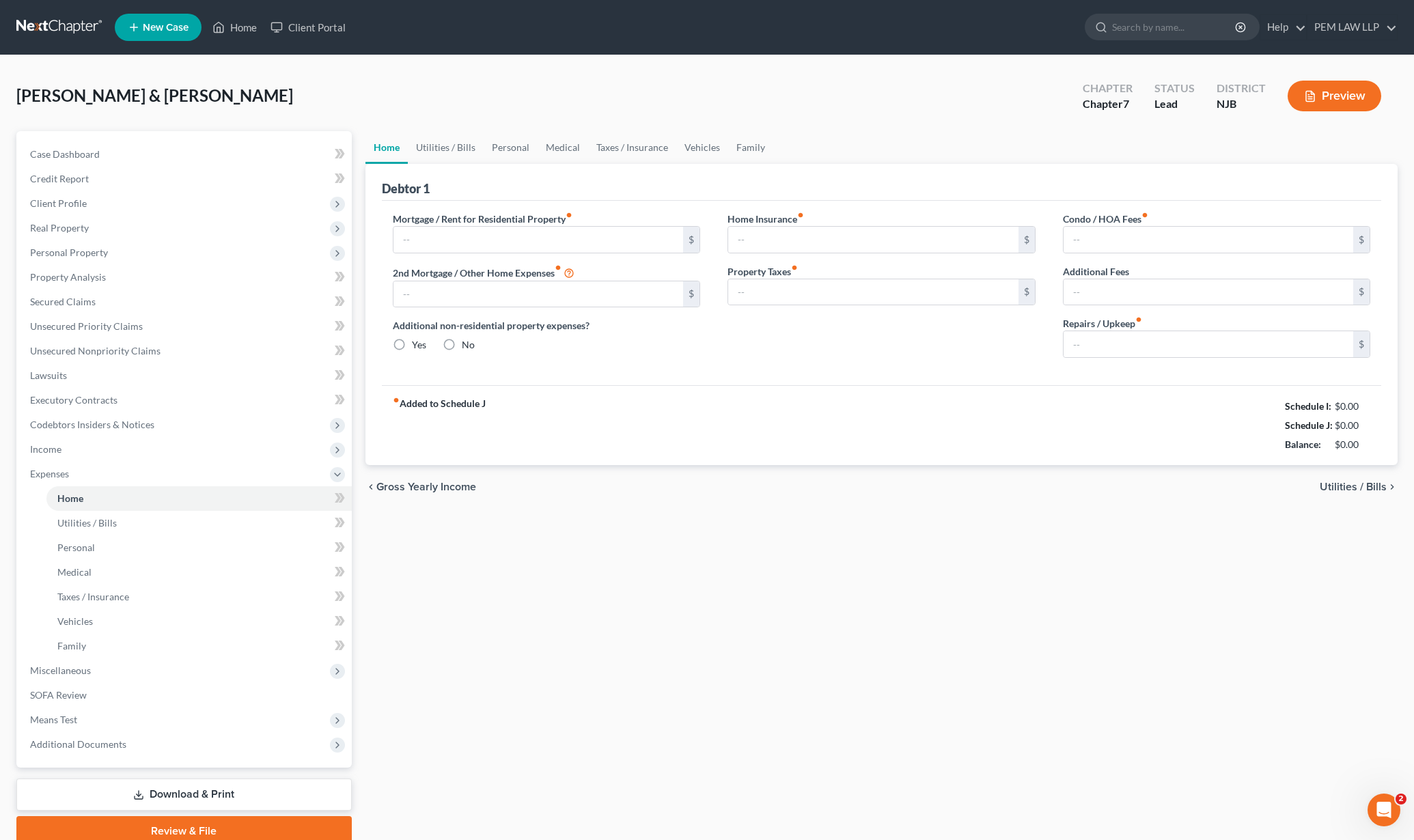
type input "3,300.00"
type input "0.00"
radio input "true"
type input "0.00"
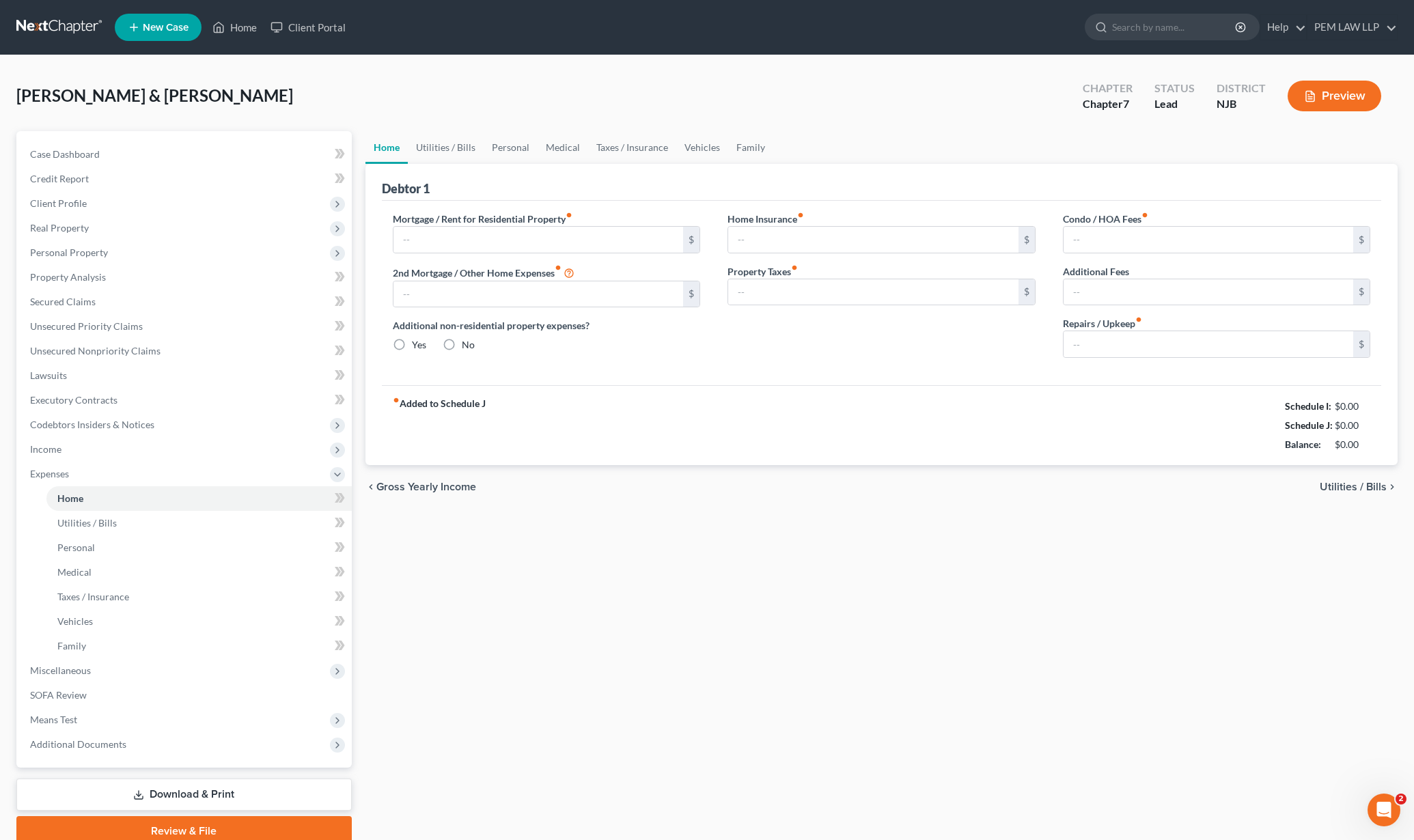
type input "43.75"
type input "0.00"
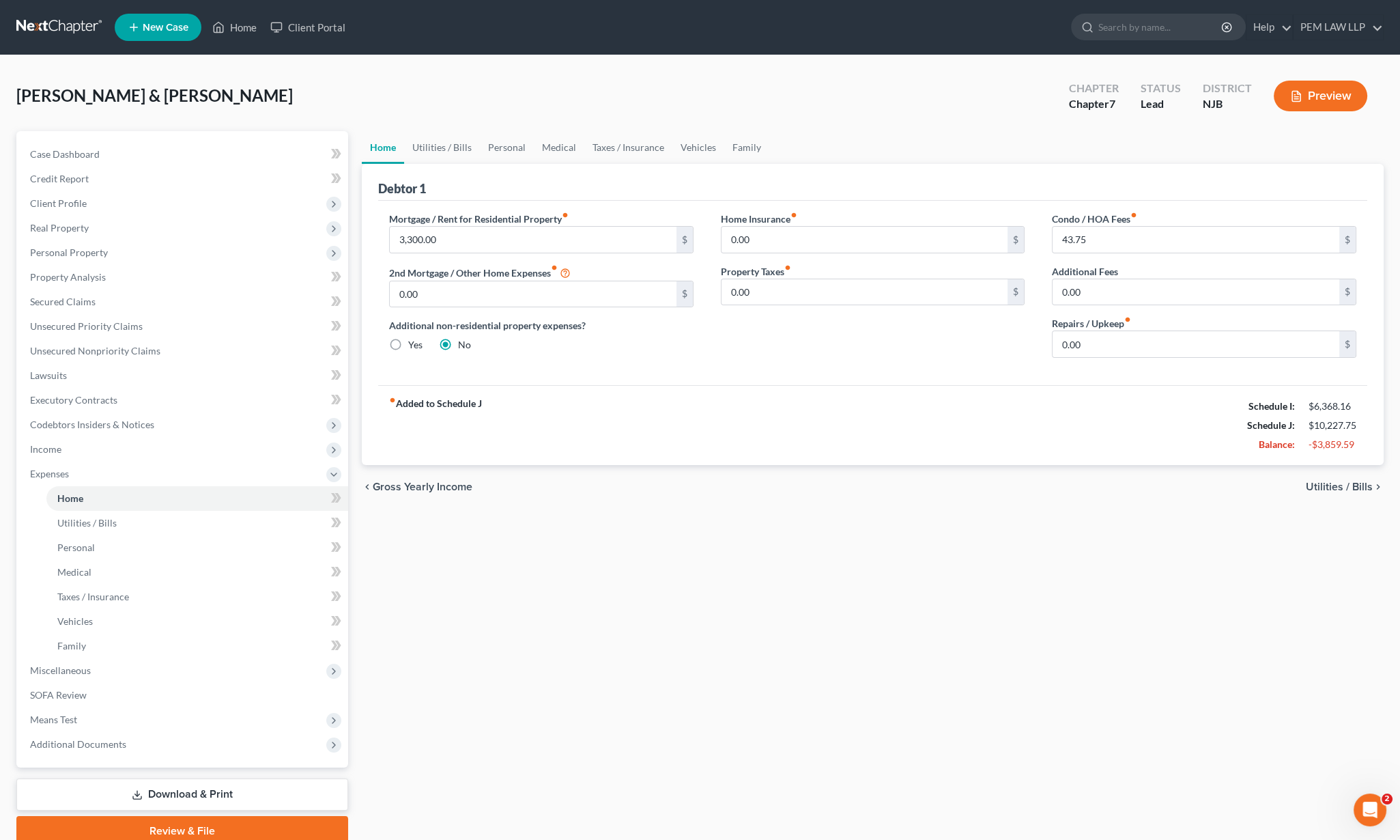
click at [1343, 484] on span "Utilities / Bills" at bounding box center [1339, 486] width 67 height 11
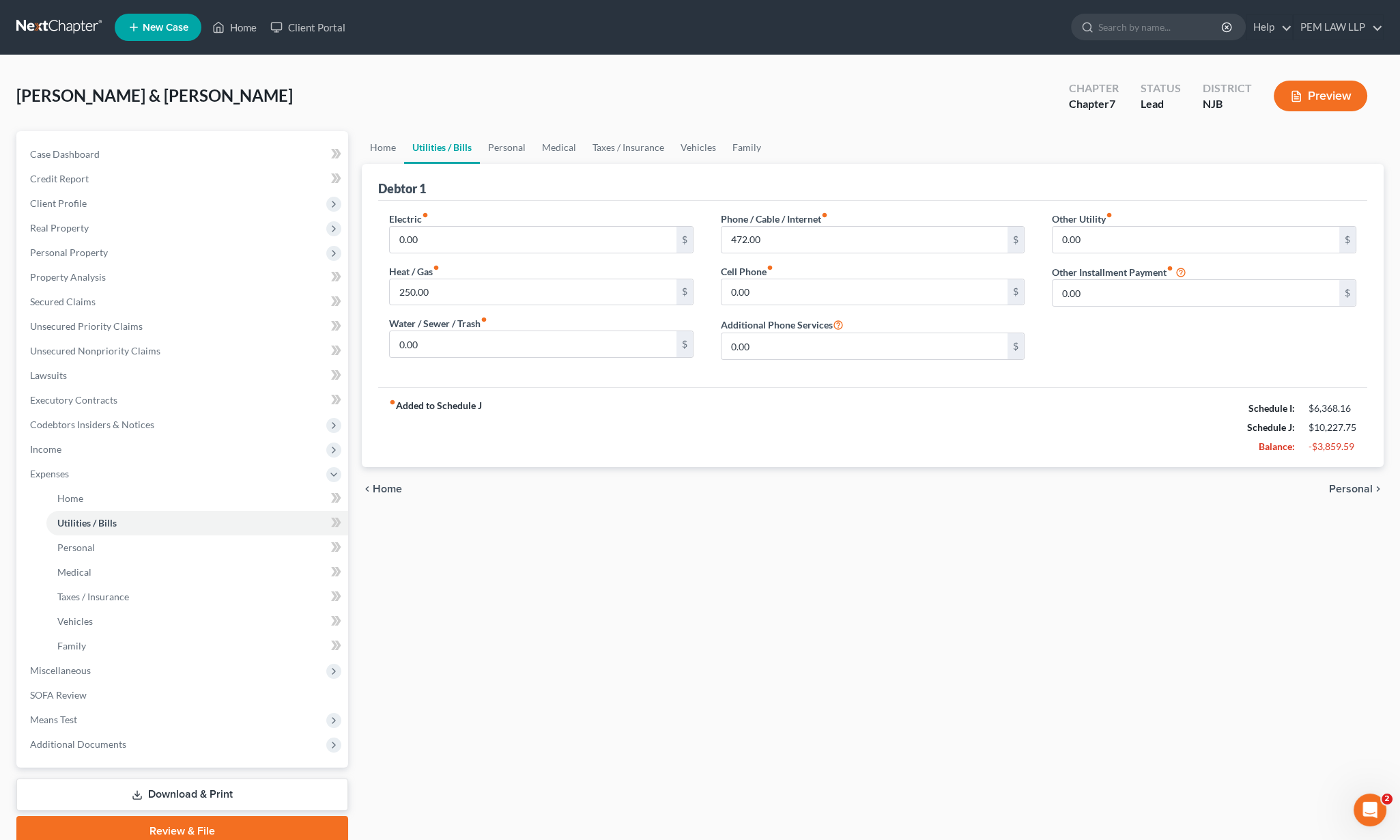
click at [1345, 489] on span "Personal" at bounding box center [1351, 488] width 44 height 11
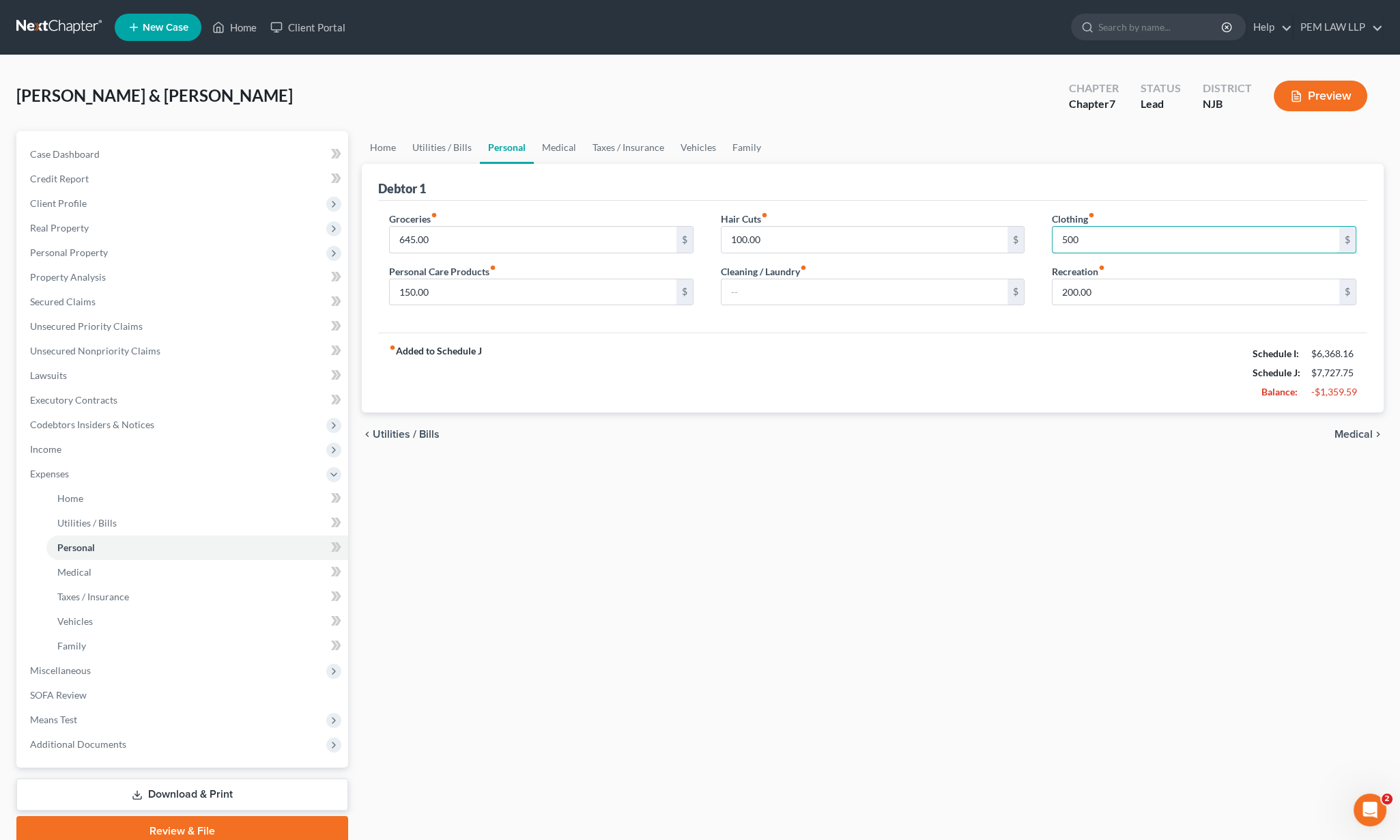
type input "500"
click at [1353, 429] on span "Medical" at bounding box center [1353, 434] width 38 height 11
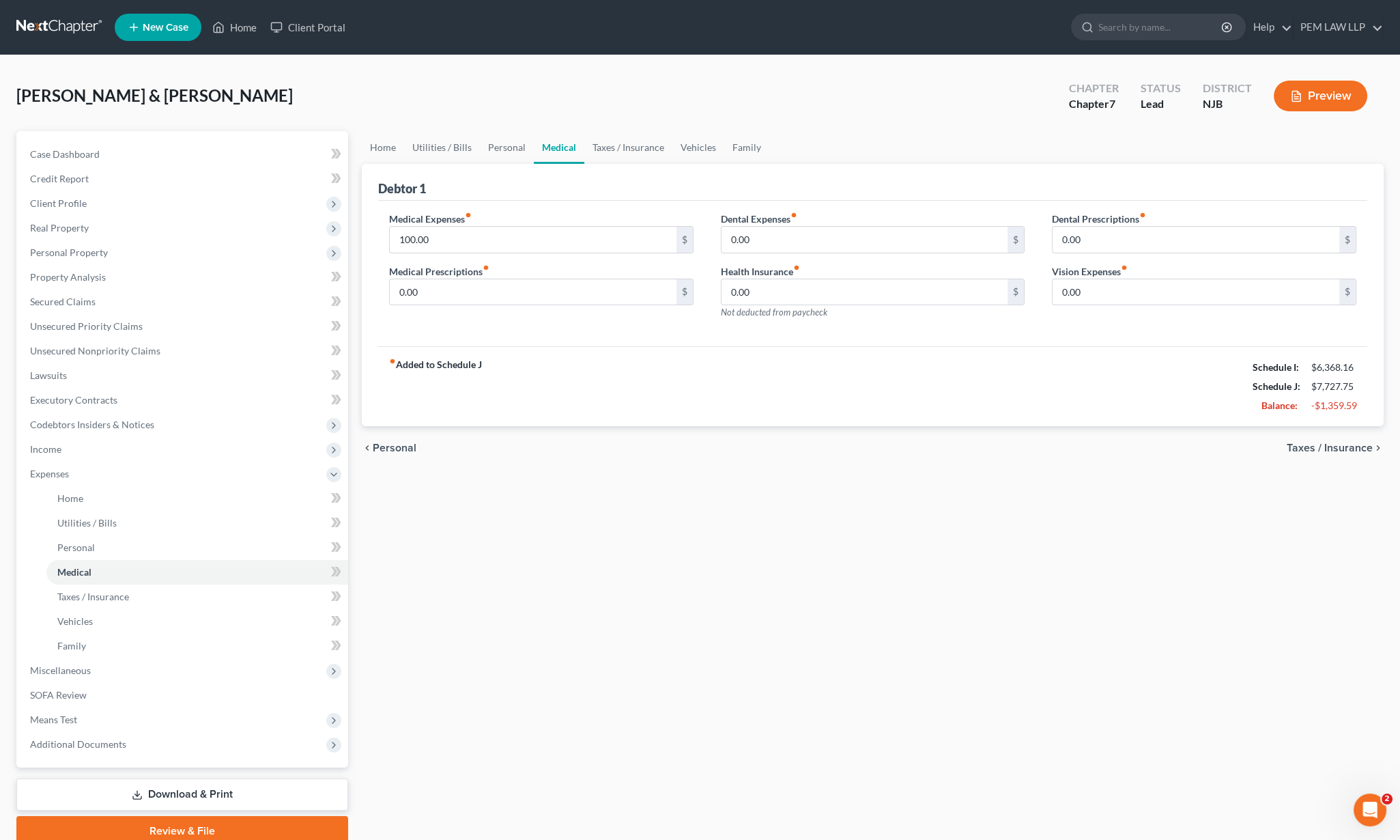
click at [1345, 446] on span "Taxes / Insurance" at bounding box center [1330, 448] width 86 height 11
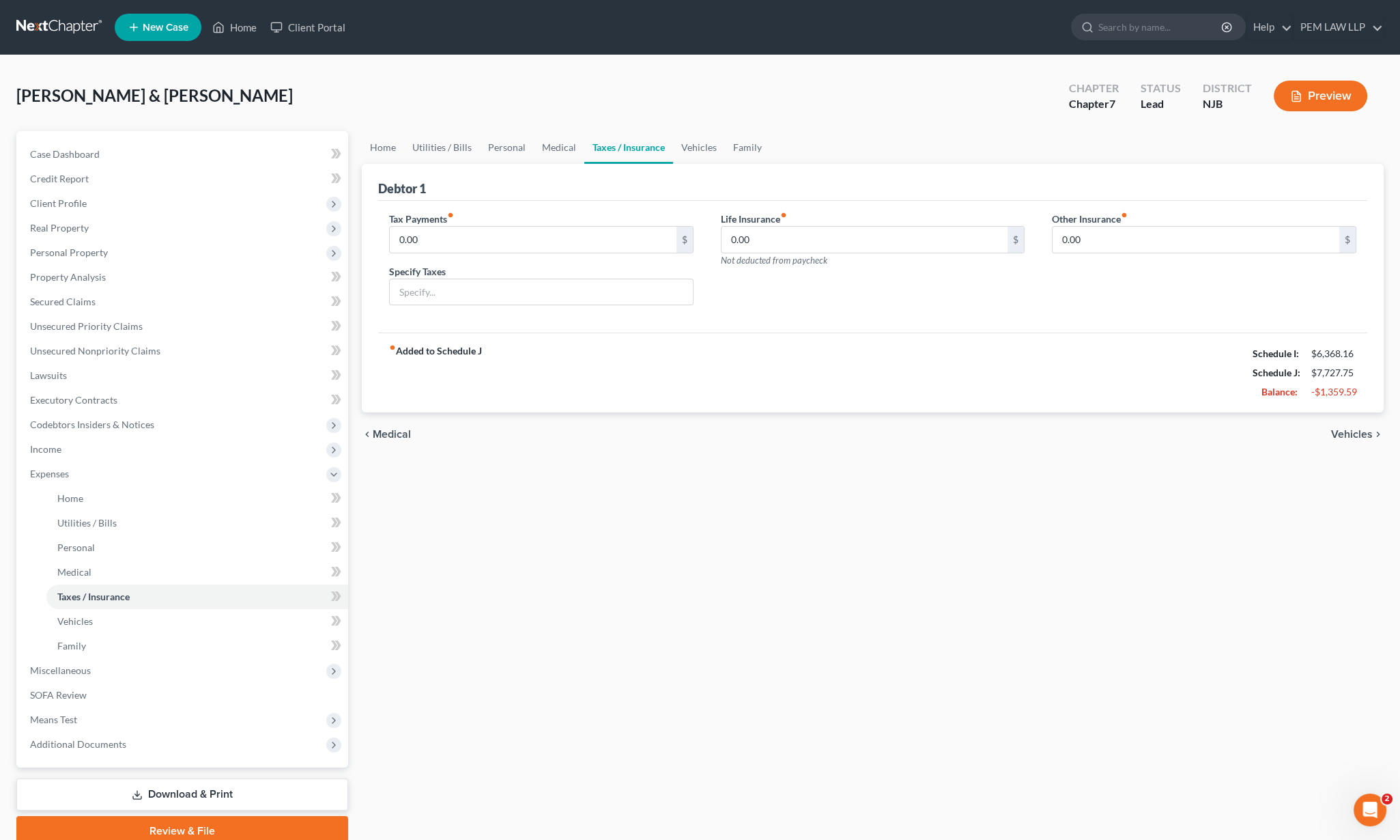
click at [1354, 433] on span "Vehicles" at bounding box center [1352, 434] width 42 height 11
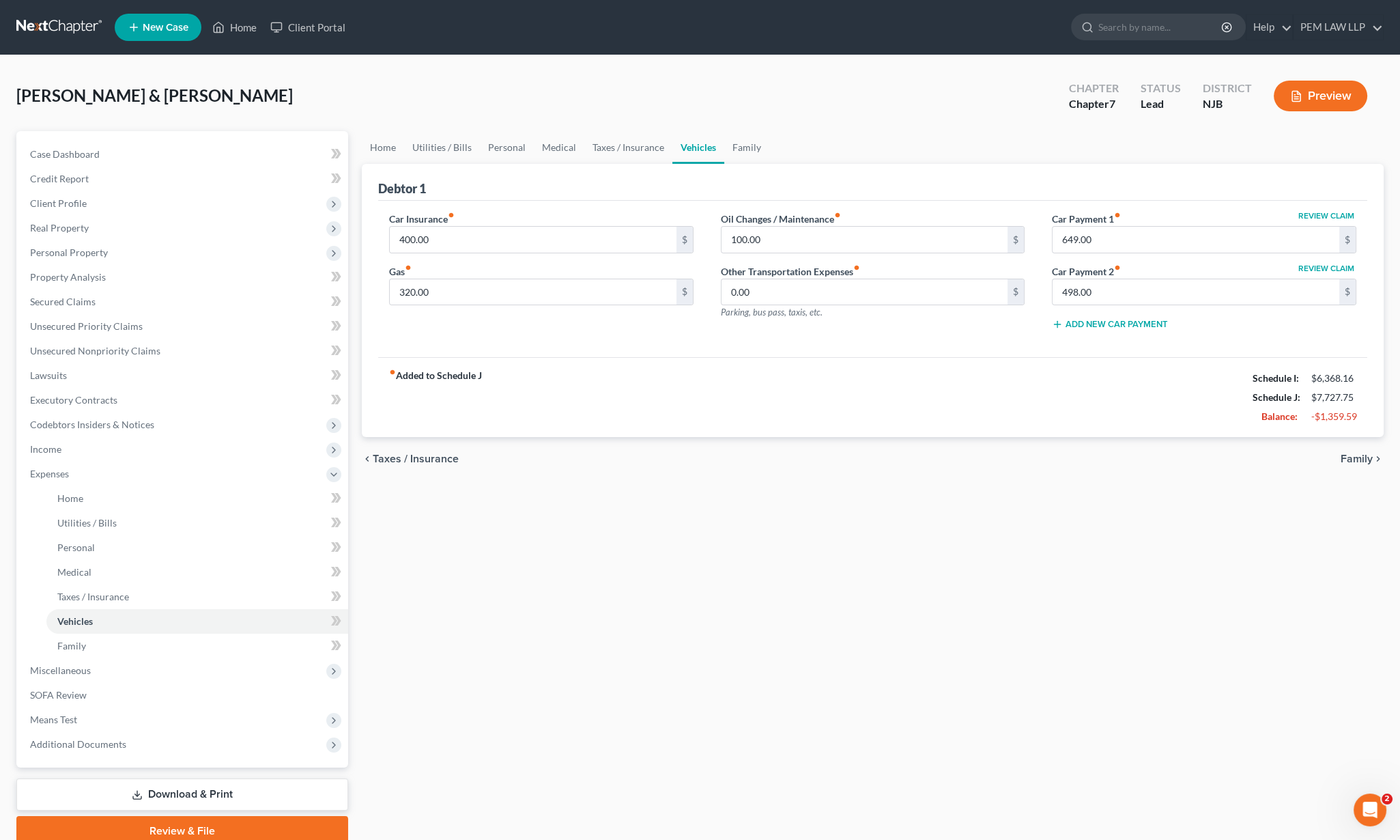
click at [1356, 458] on span "Family" at bounding box center [1356, 458] width 32 height 11
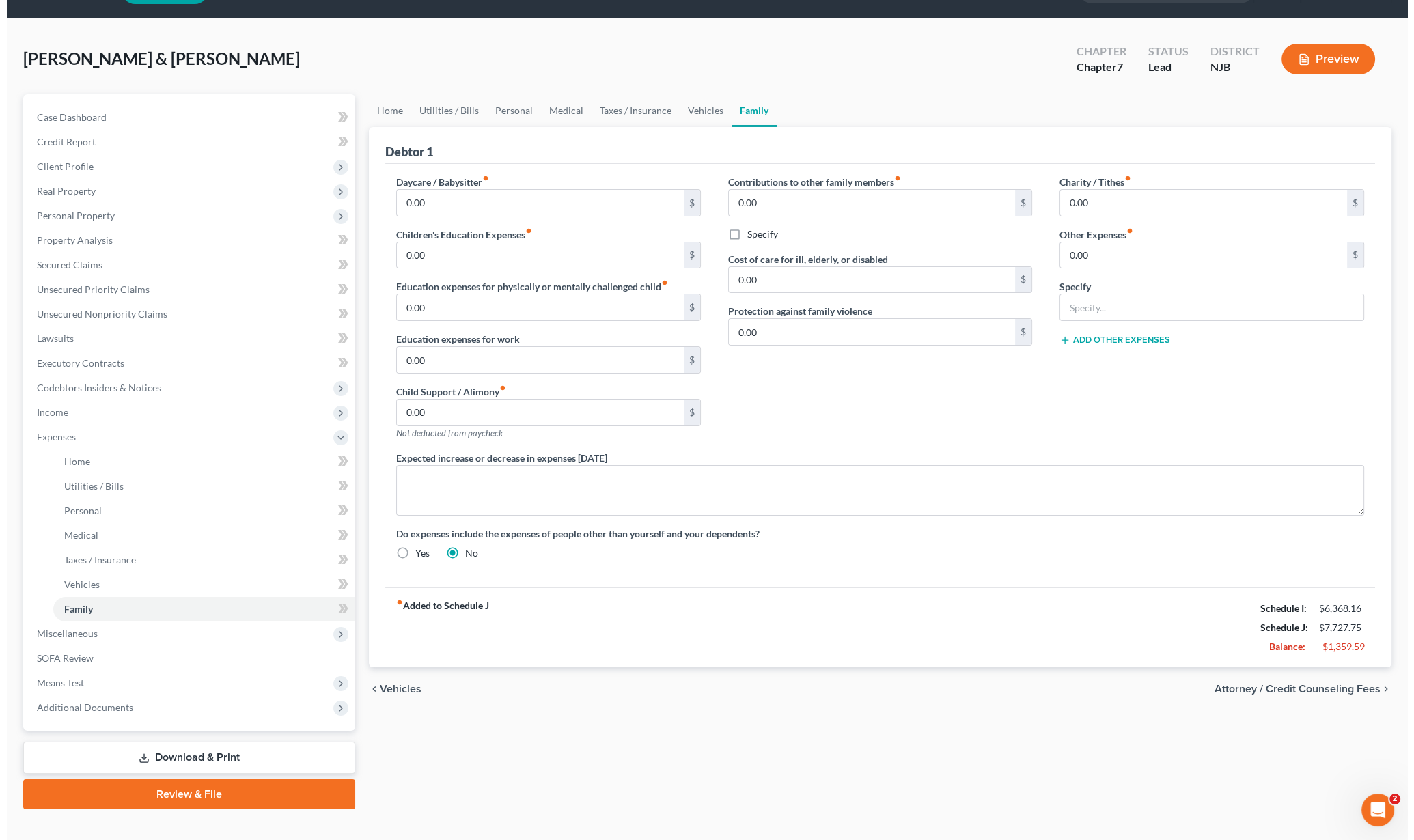
scroll to position [56, 0]
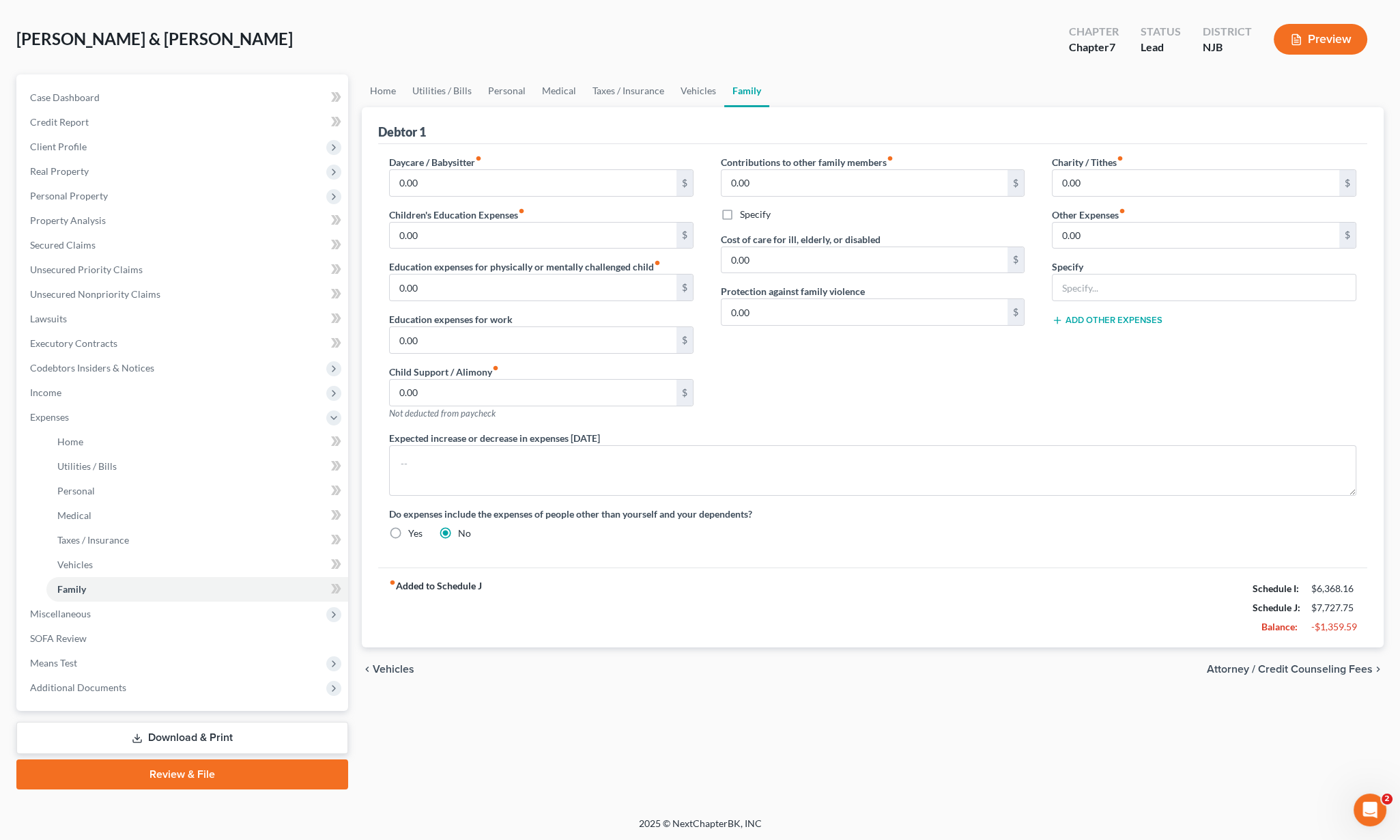
click at [1327, 672] on span "Attorney / Credit Counseling Fees" at bounding box center [1290, 669] width 166 height 11
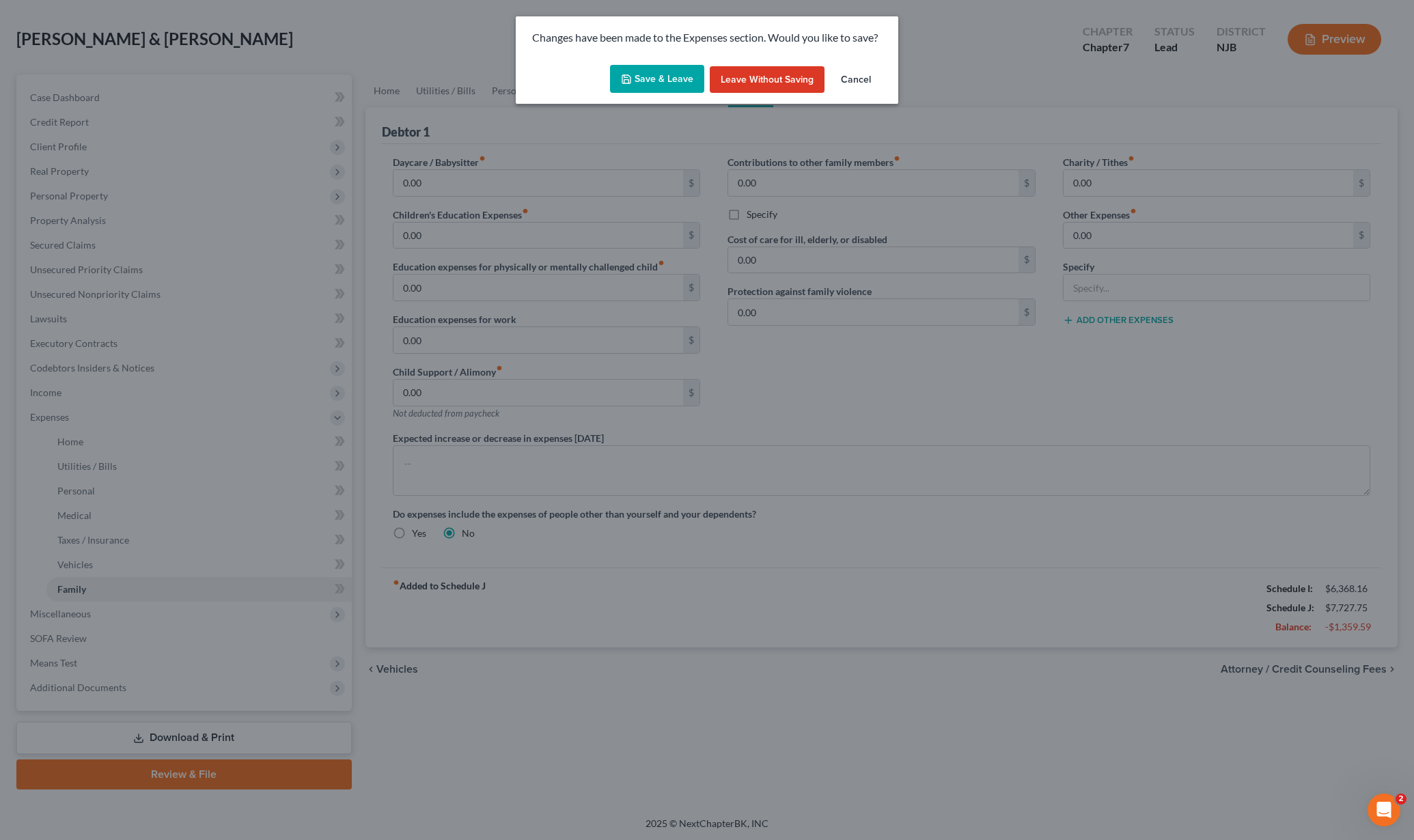
click at [668, 75] on button "Save & Leave" at bounding box center [656, 79] width 94 height 29
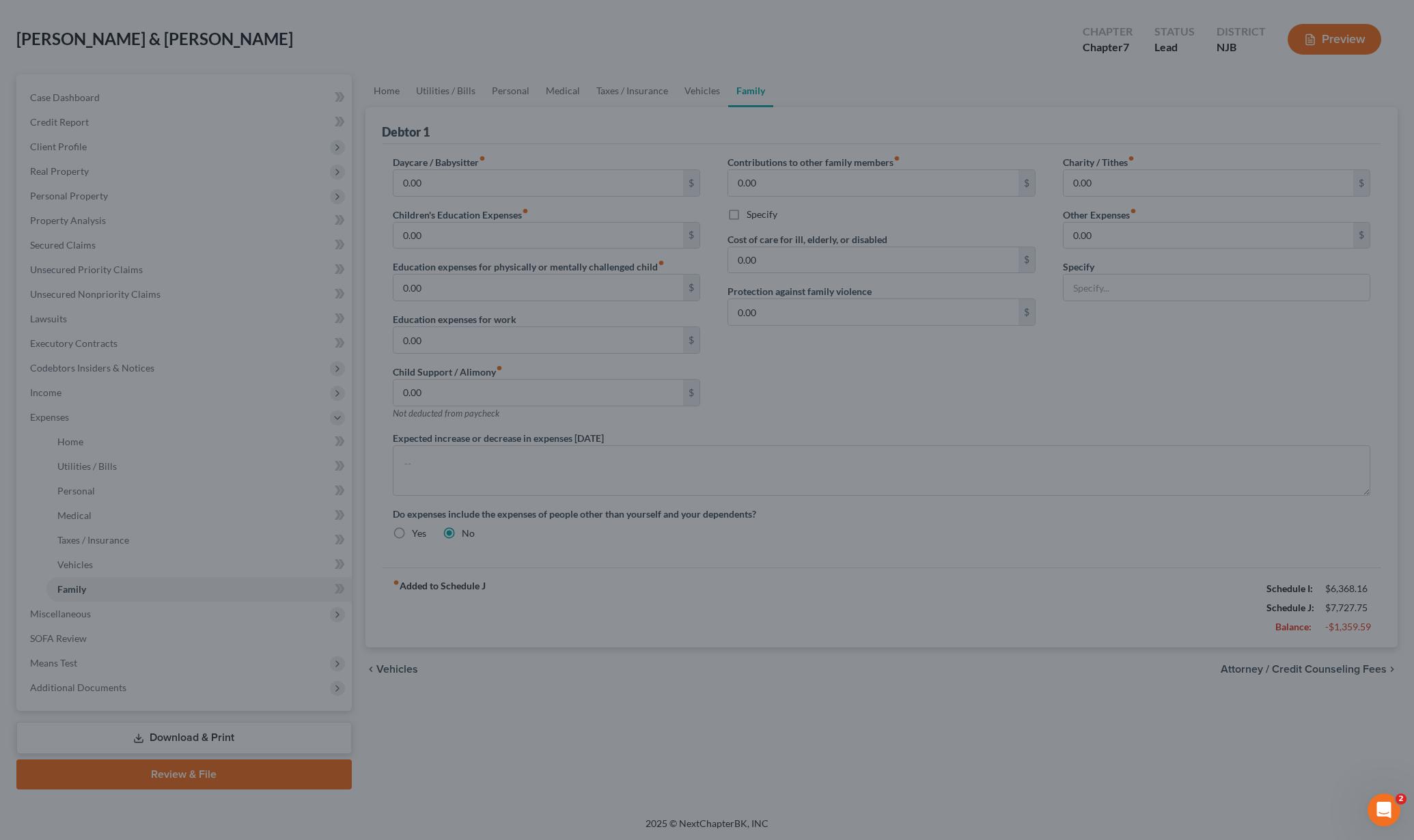
scroll to position [7, 0]
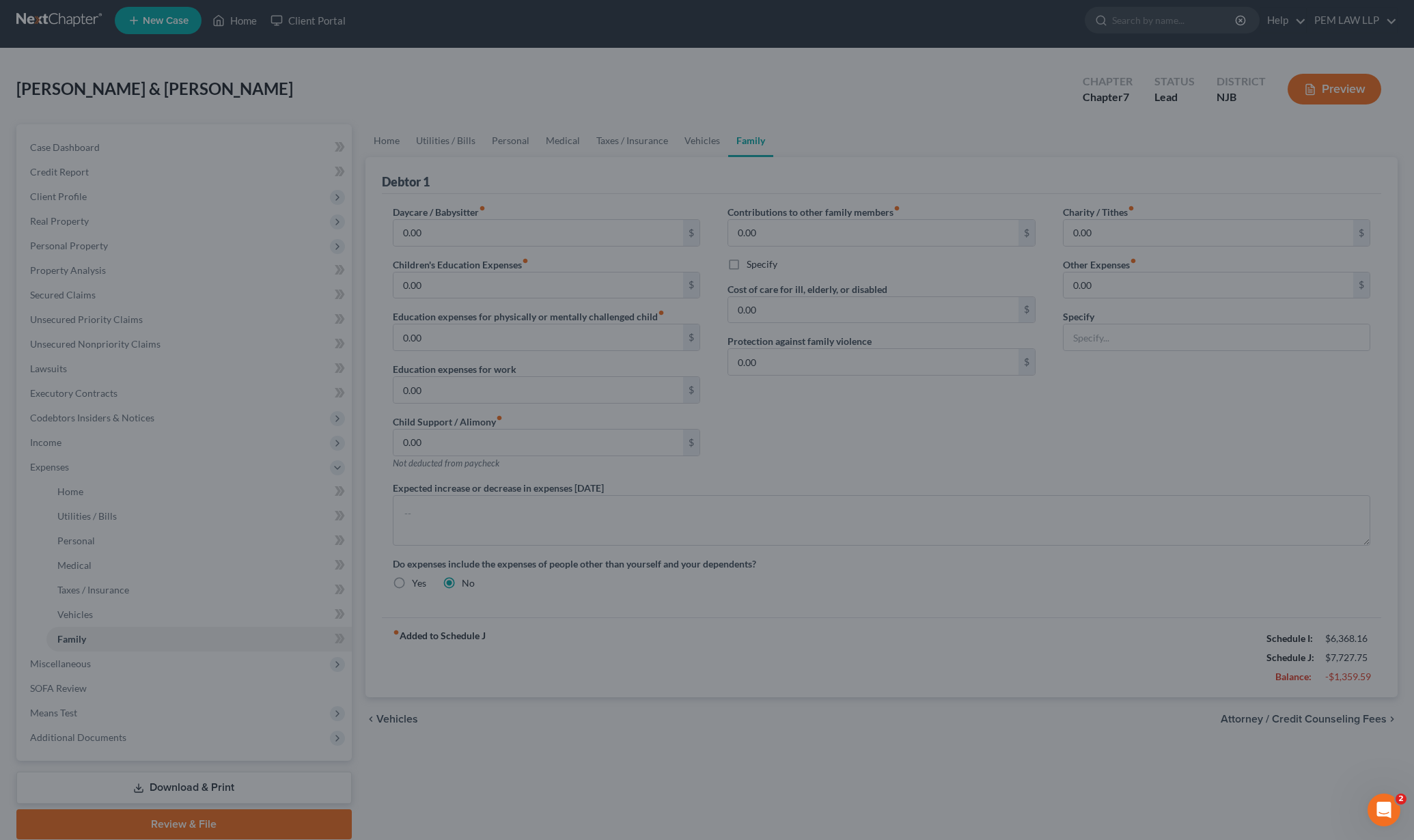
select select "0"
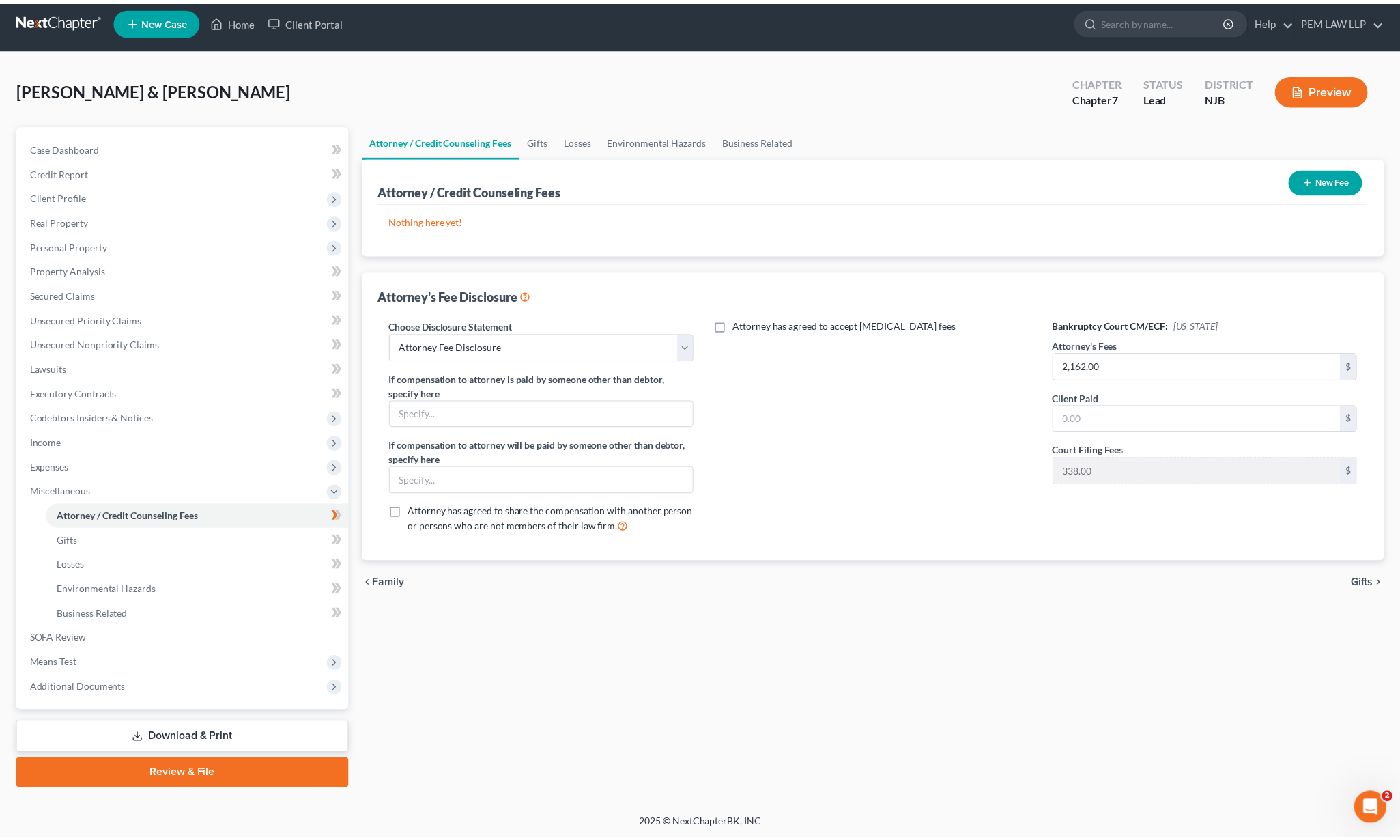
scroll to position [0, 0]
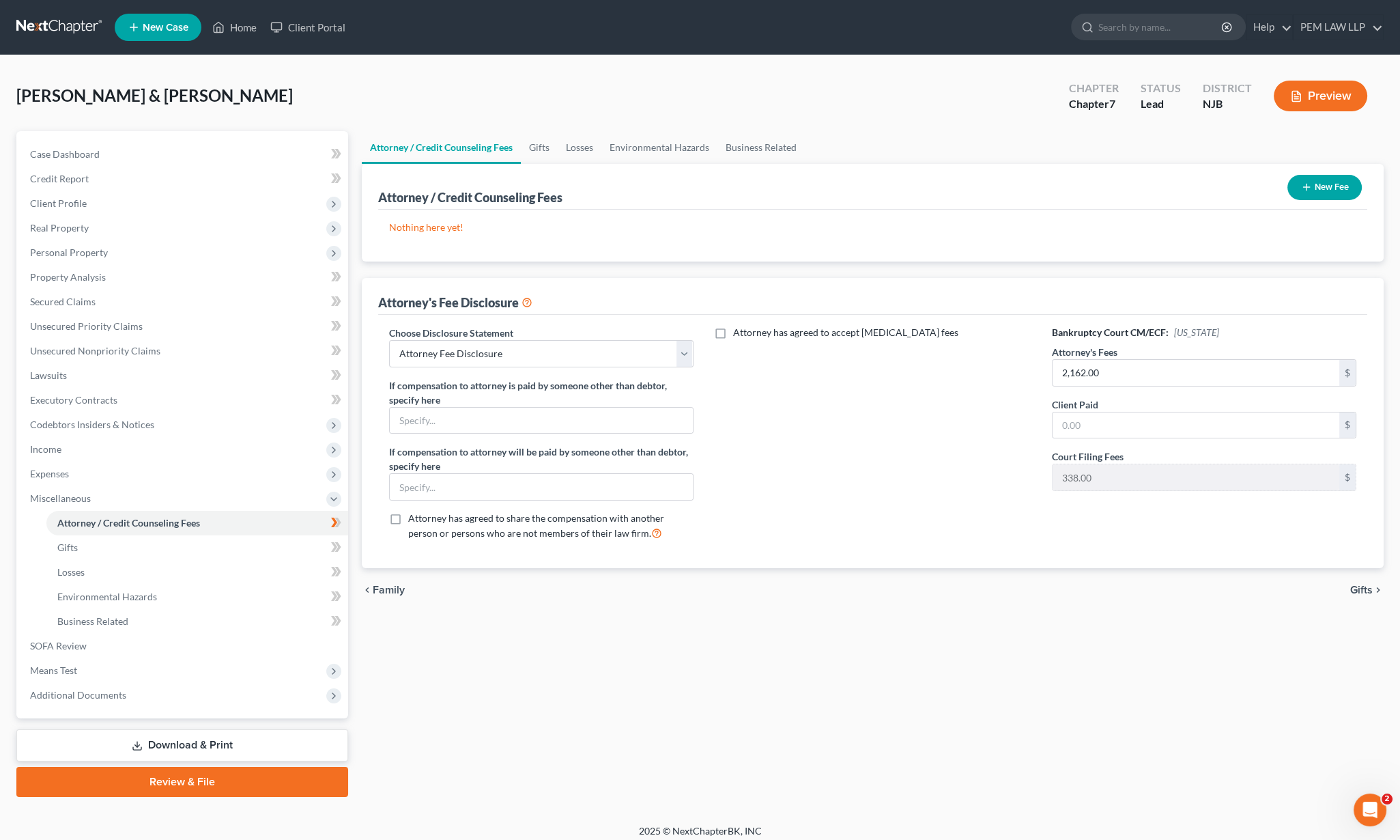
click at [1366, 584] on span "Gifts" at bounding box center [1361, 589] width 22 height 11
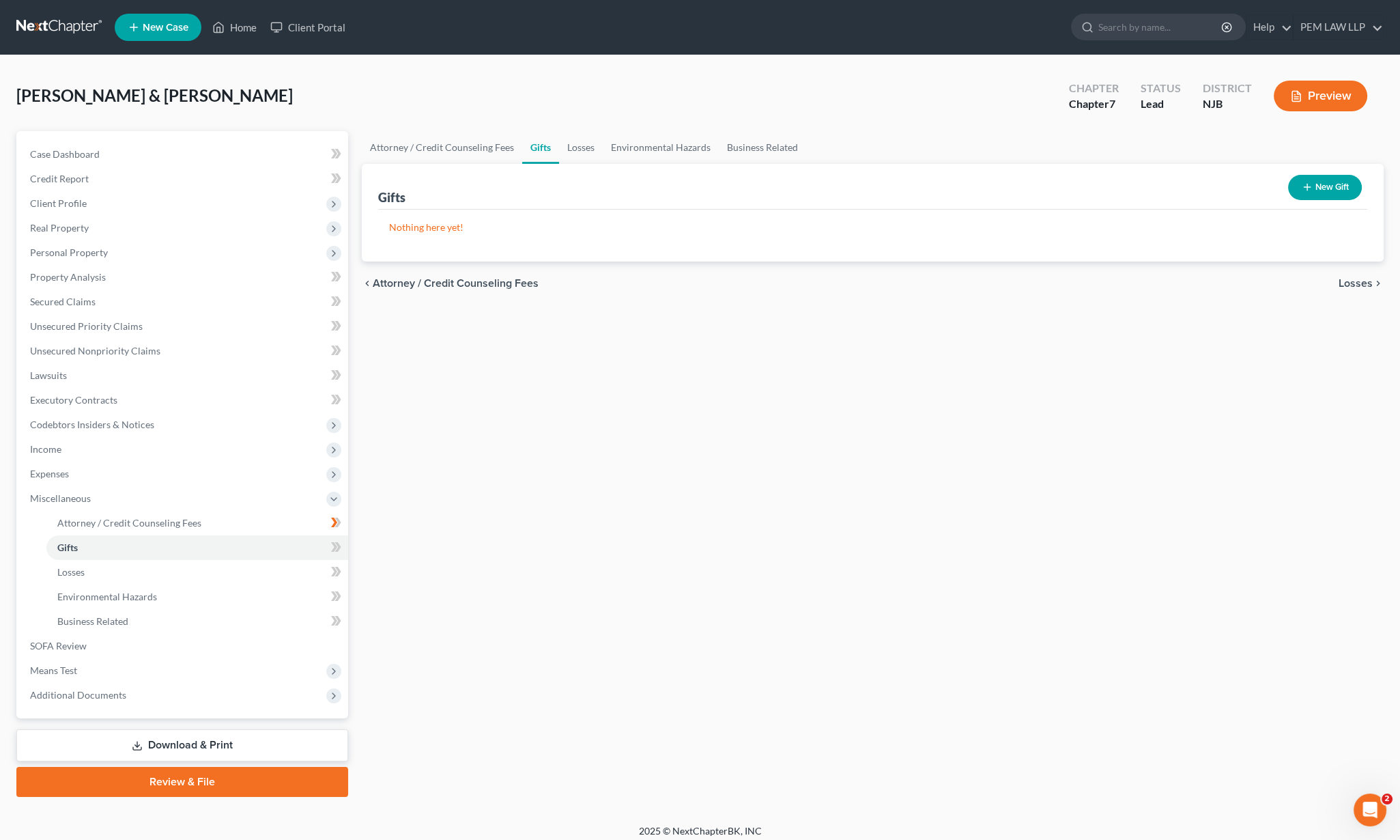
click at [1362, 278] on span "Losses" at bounding box center [1355, 283] width 34 height 11
click at [1359, 280] on span "Environmental Hazards" at bounding box center [1316, 283] width 114 height 11
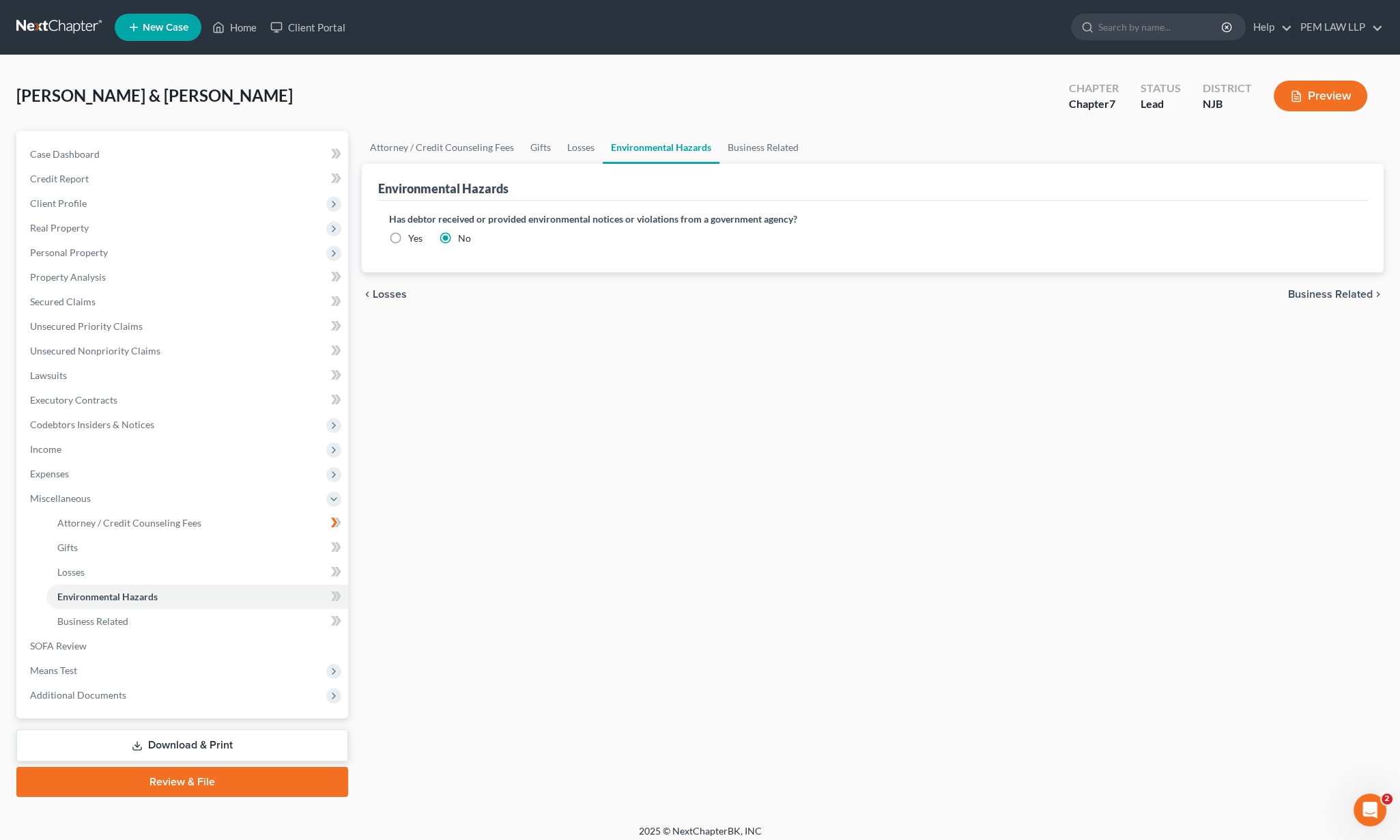
click at [1345, 289] on span "Business Related" at bounding box center [1330, 294] width 84 height 11
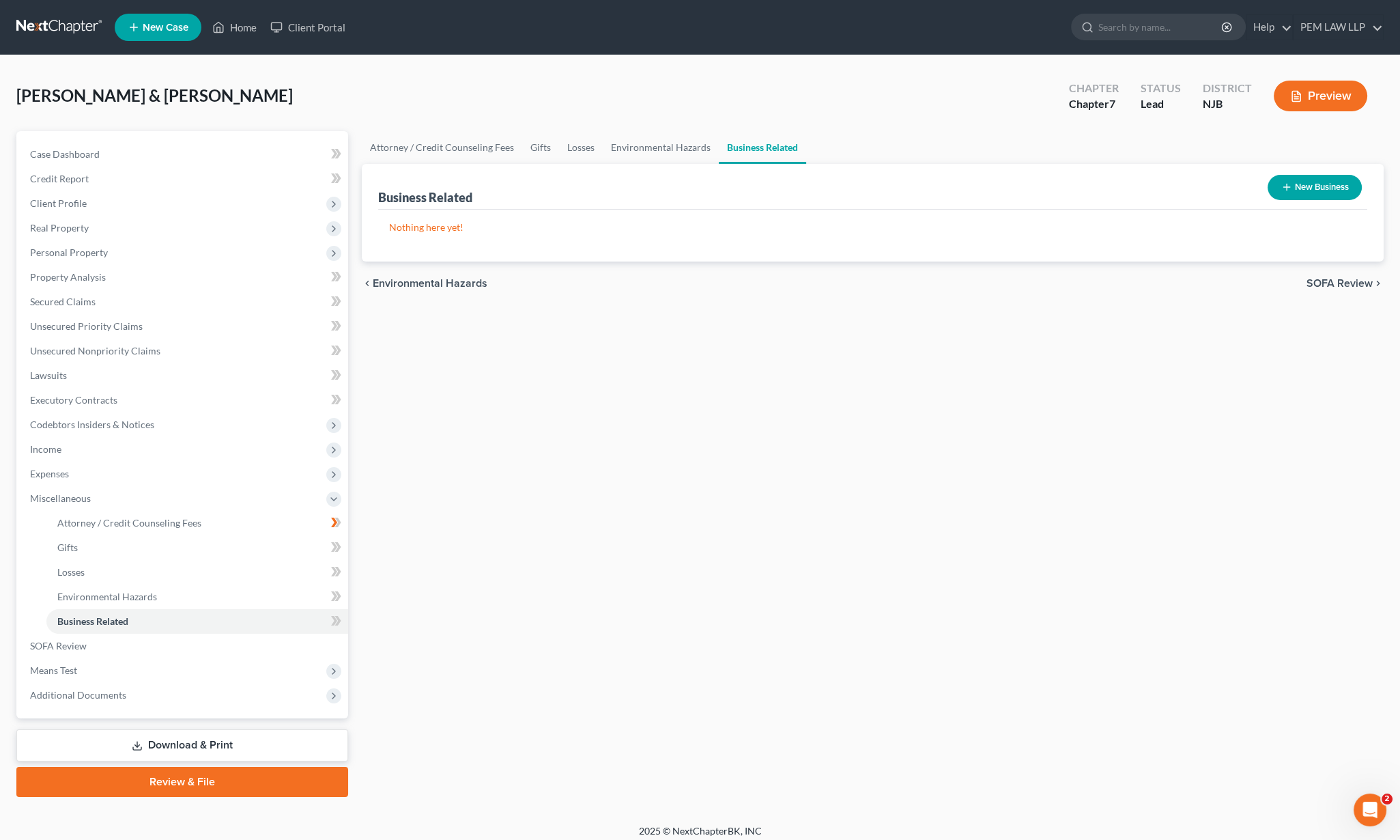
click at [1344, 290] on div "chevron_left Environmental Hazards SOFA Review chevron_right" at bounding box center [873, 283] width 1022 height 44
click at [1344, 282] on span "SOFA Review" at bounding box center [1340, 283] width 66 height 11
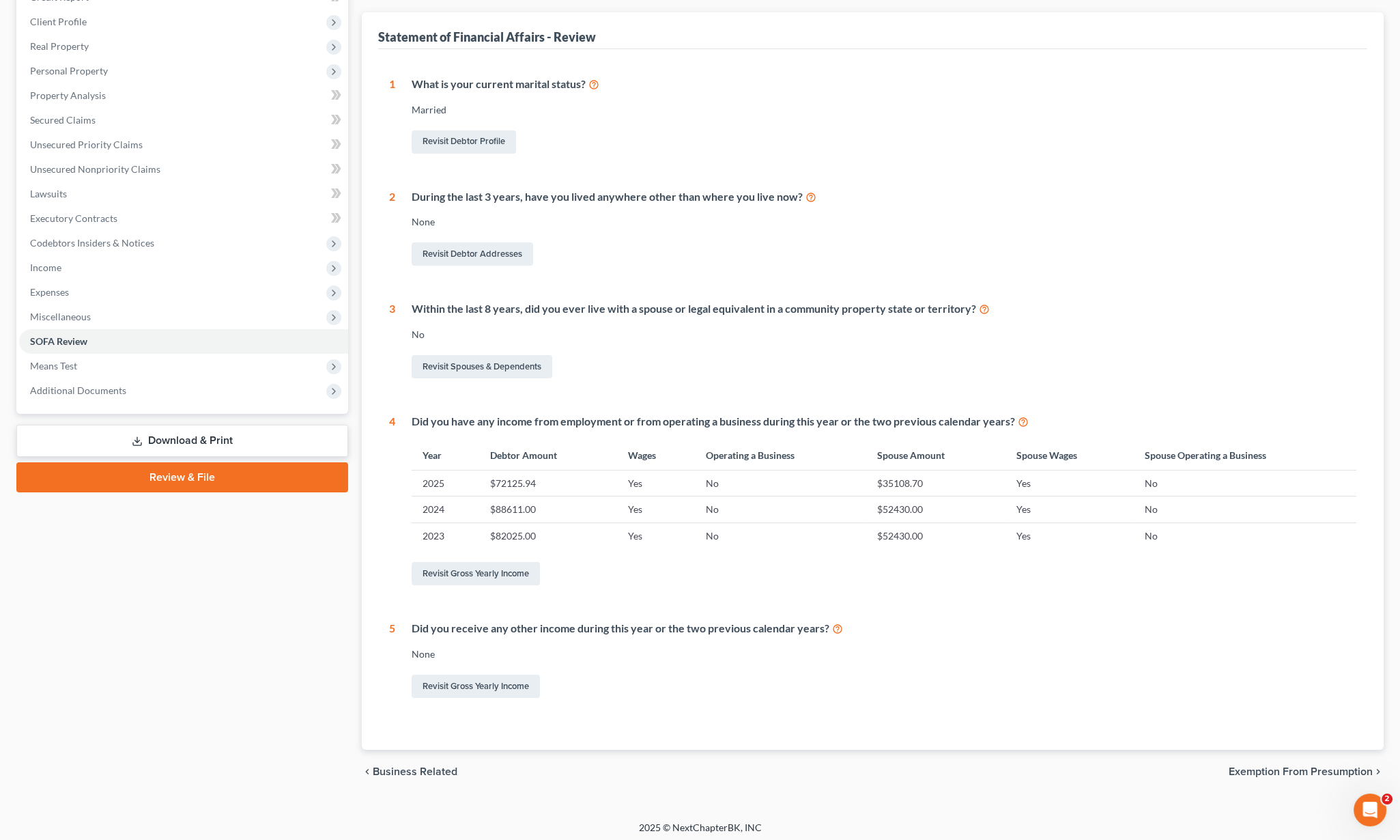
scroll to position [185, 0]
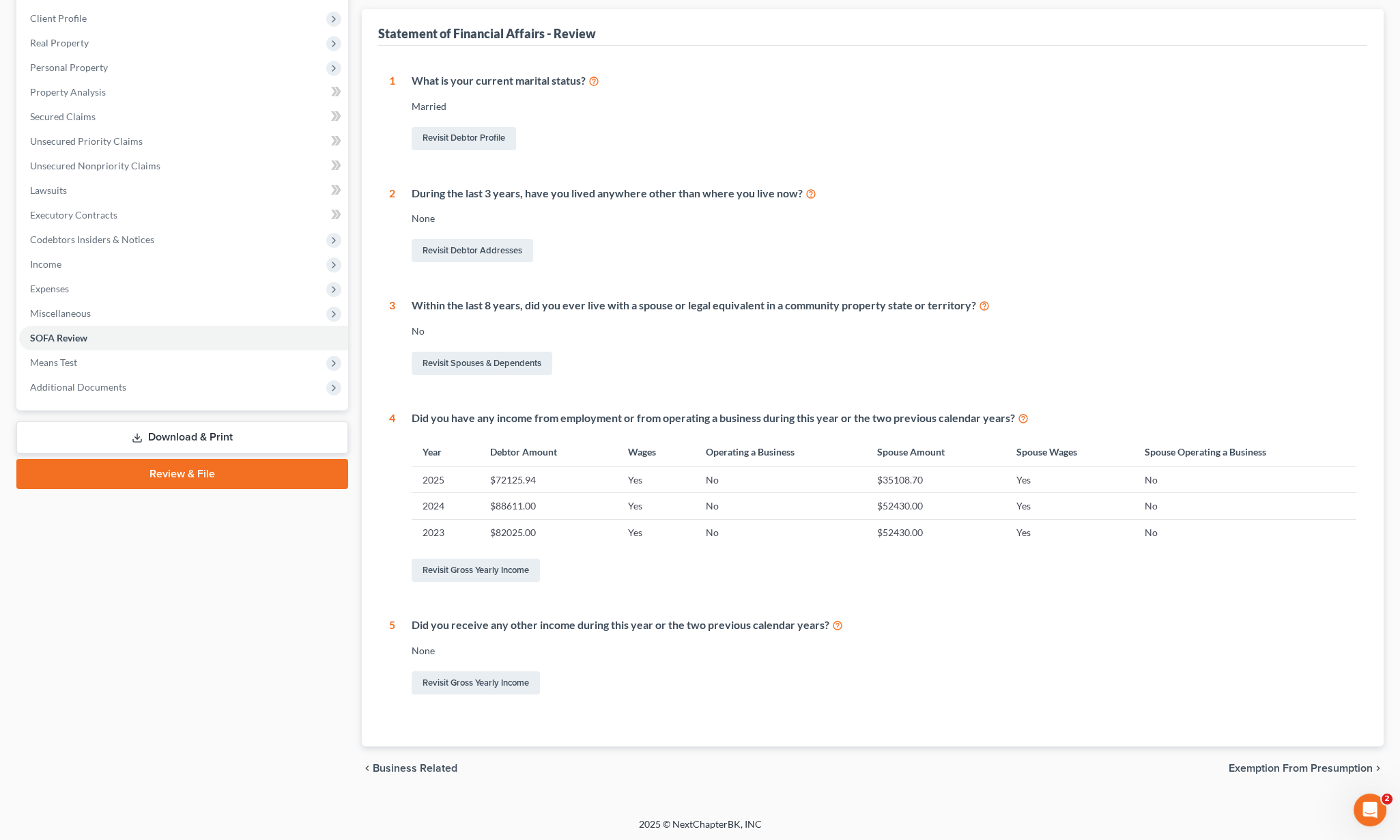
click at [1301, 762] on span "Exemption from Presumption" at bounding box center [1301, 767] width 144 height 11
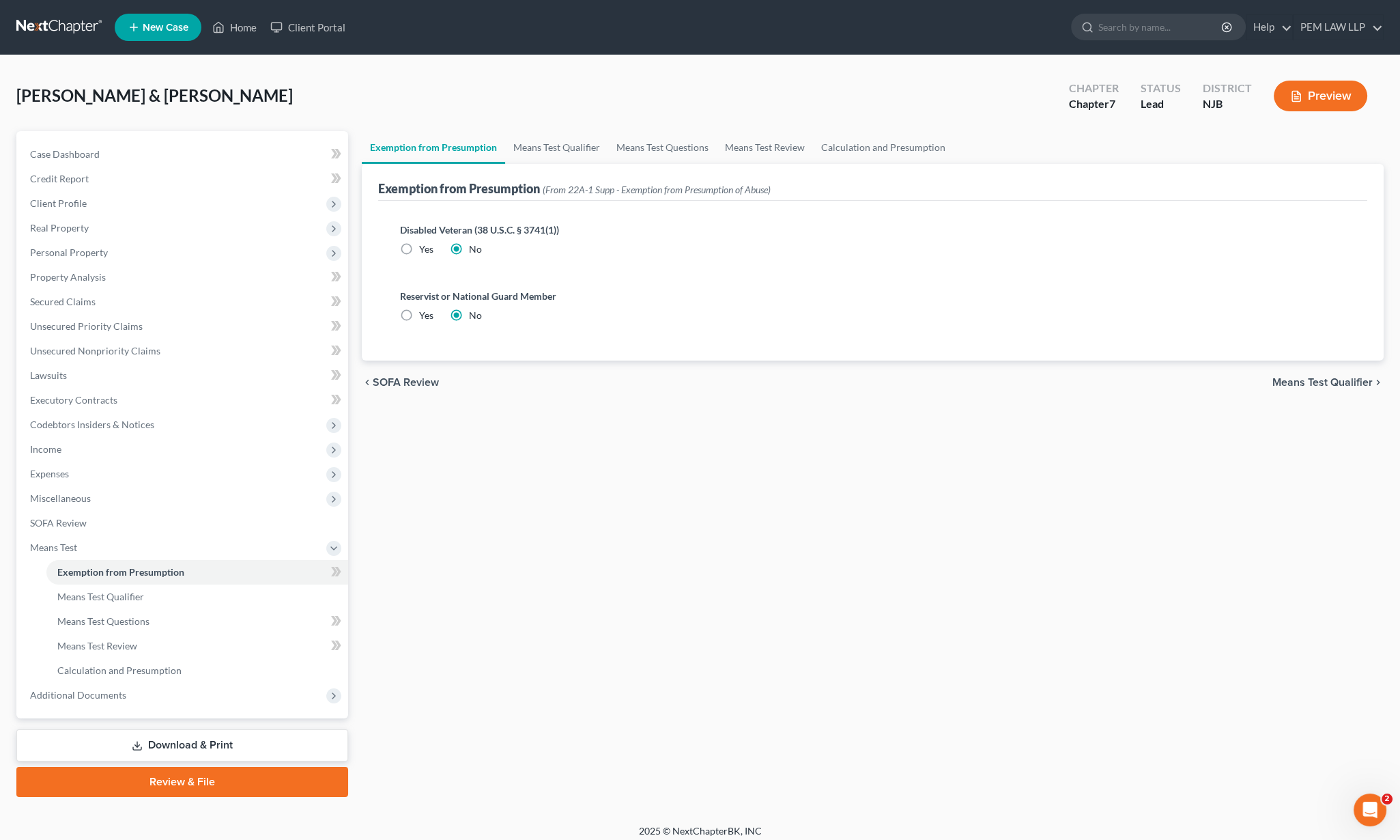
click at [1318, 380] on span "Means Test Qualifier" at bounding box center [1323, 382] width 101 height 11
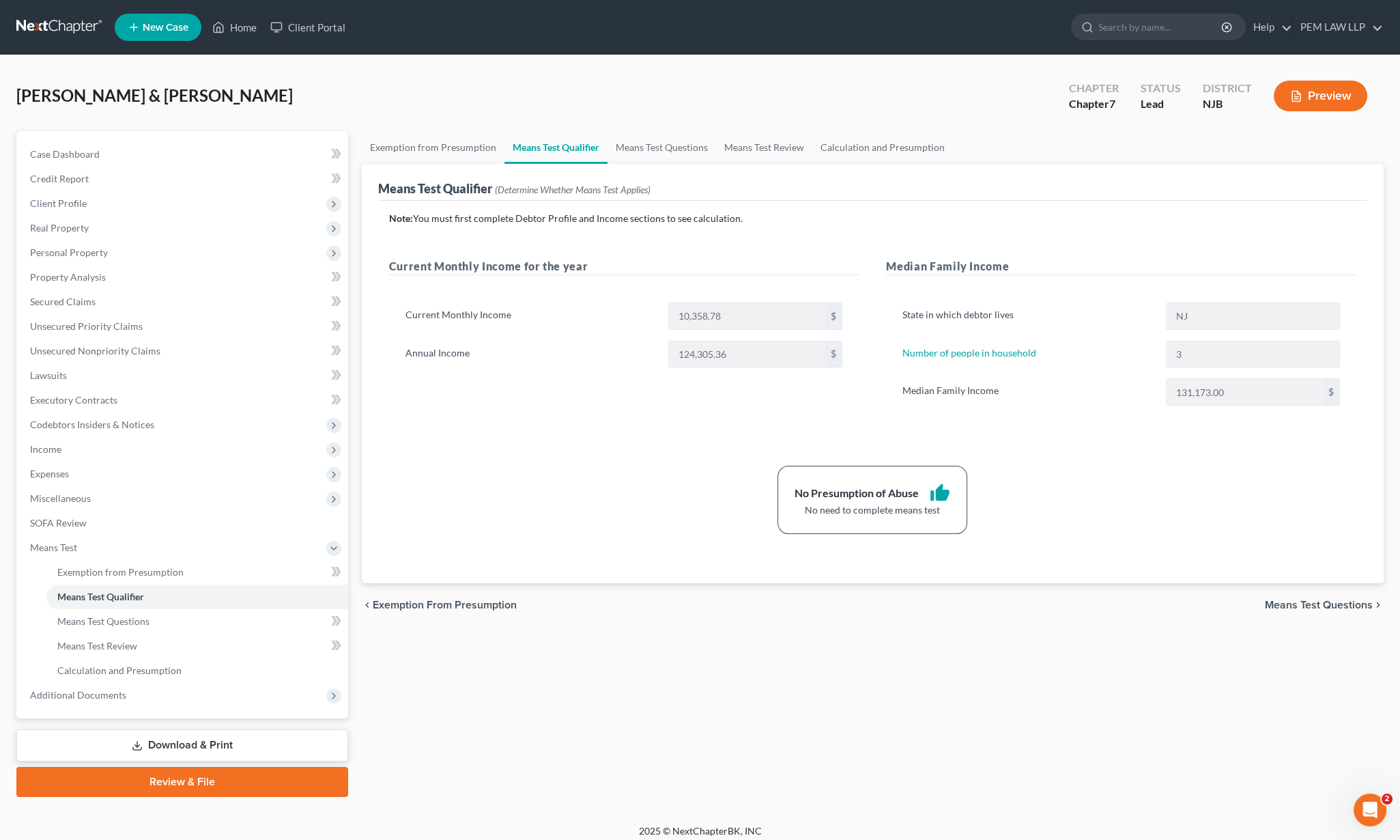
click at [1332, 610] on div "chevron_left Exemption from Presumption Means Test Questions chevron_right" at bounding box center [873, 605] width 1022 height 44
click at [1329, 605] on span "Means Test Questions" at bounding box center [1319, 605] width 108 height 11
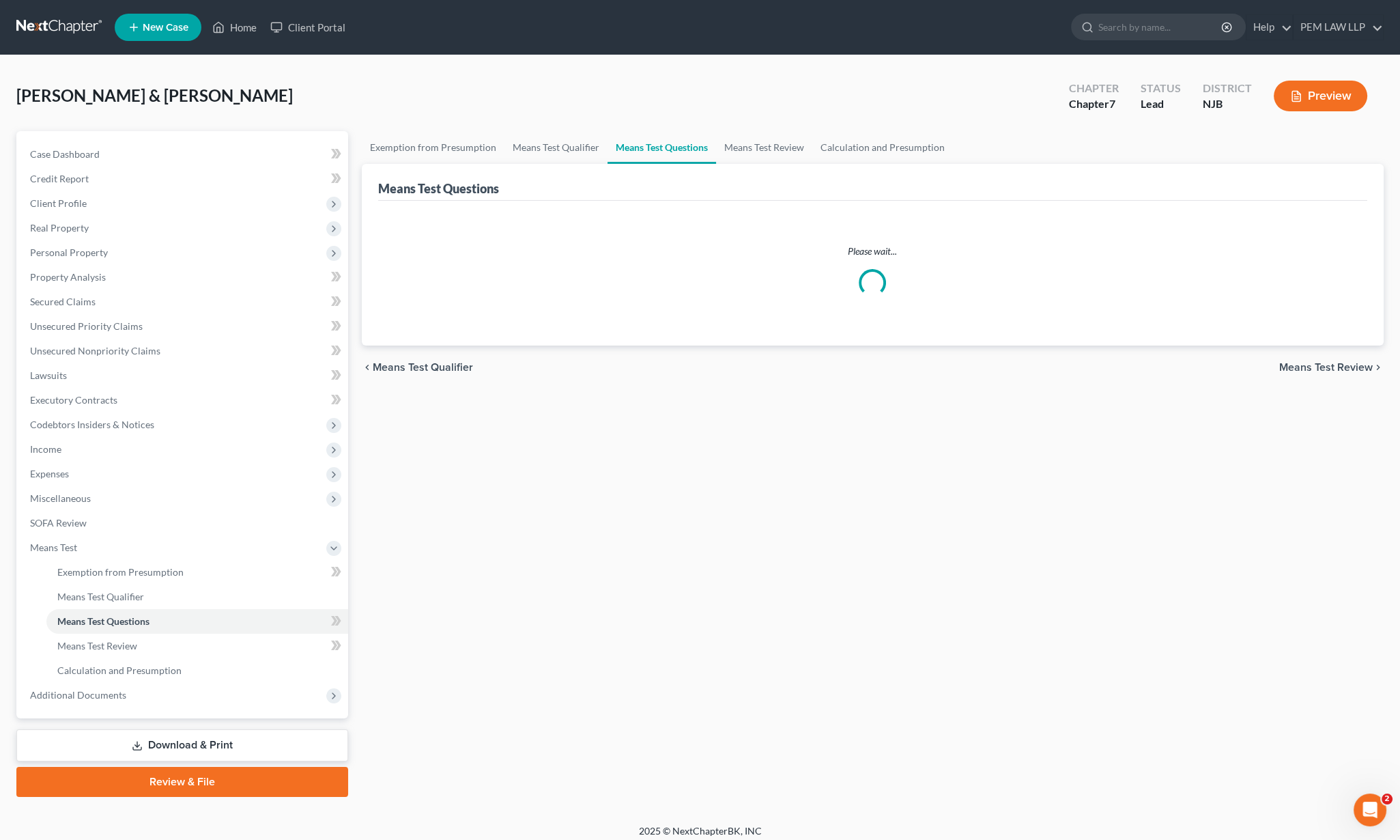
select select "2"
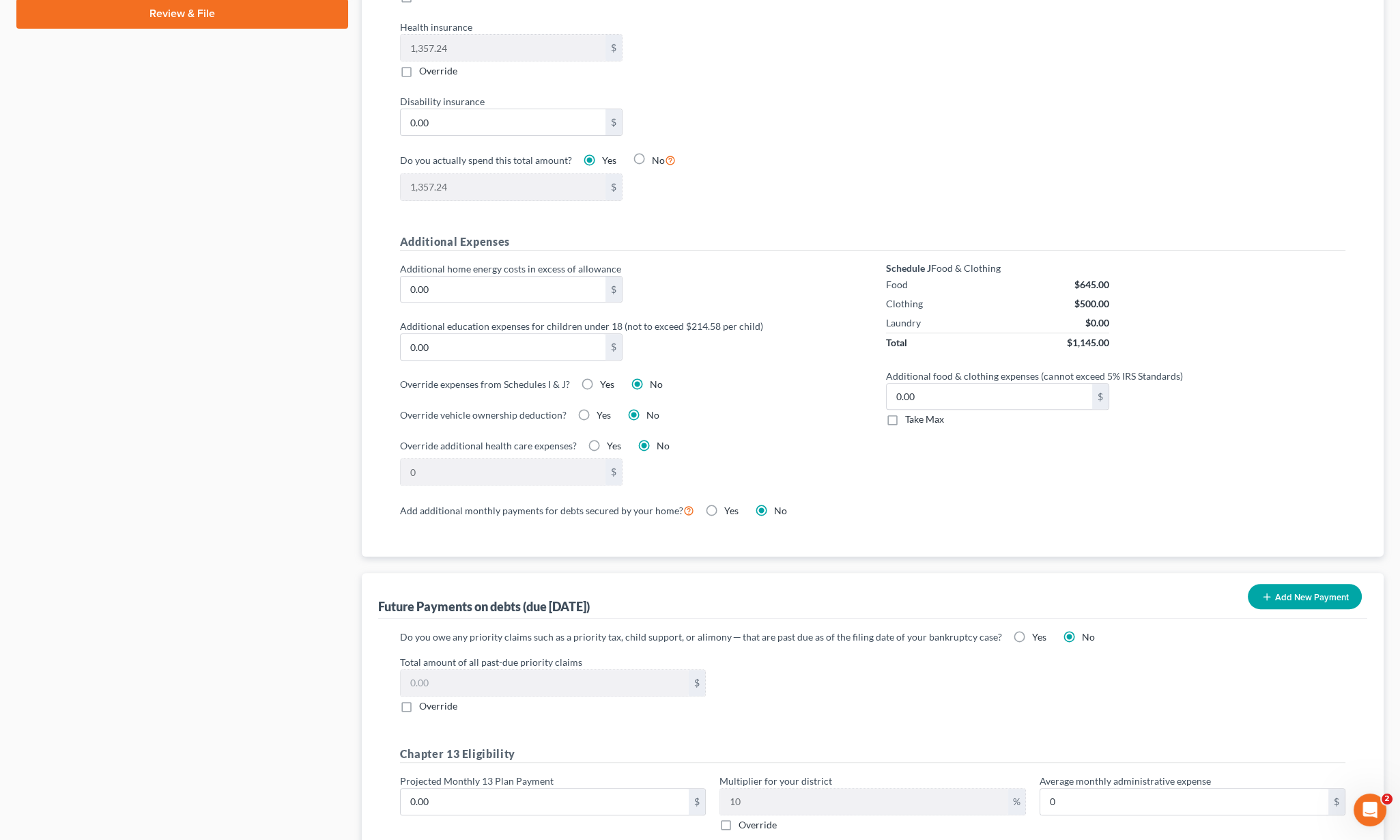
scroll to position [927, 0]
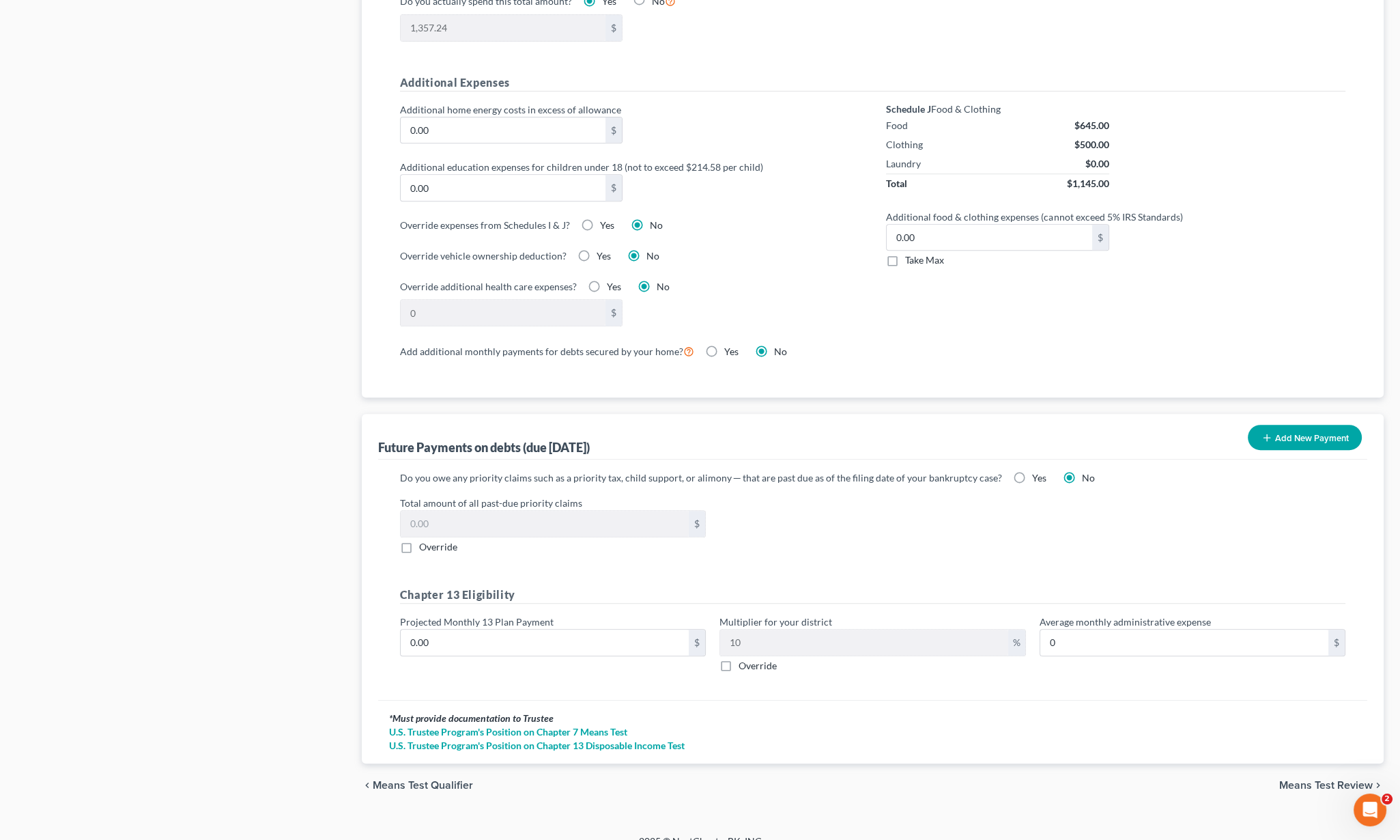
click at [1326, 780] on span "Means Test Review" at bounding box center [1326, 785] width 94 height 11
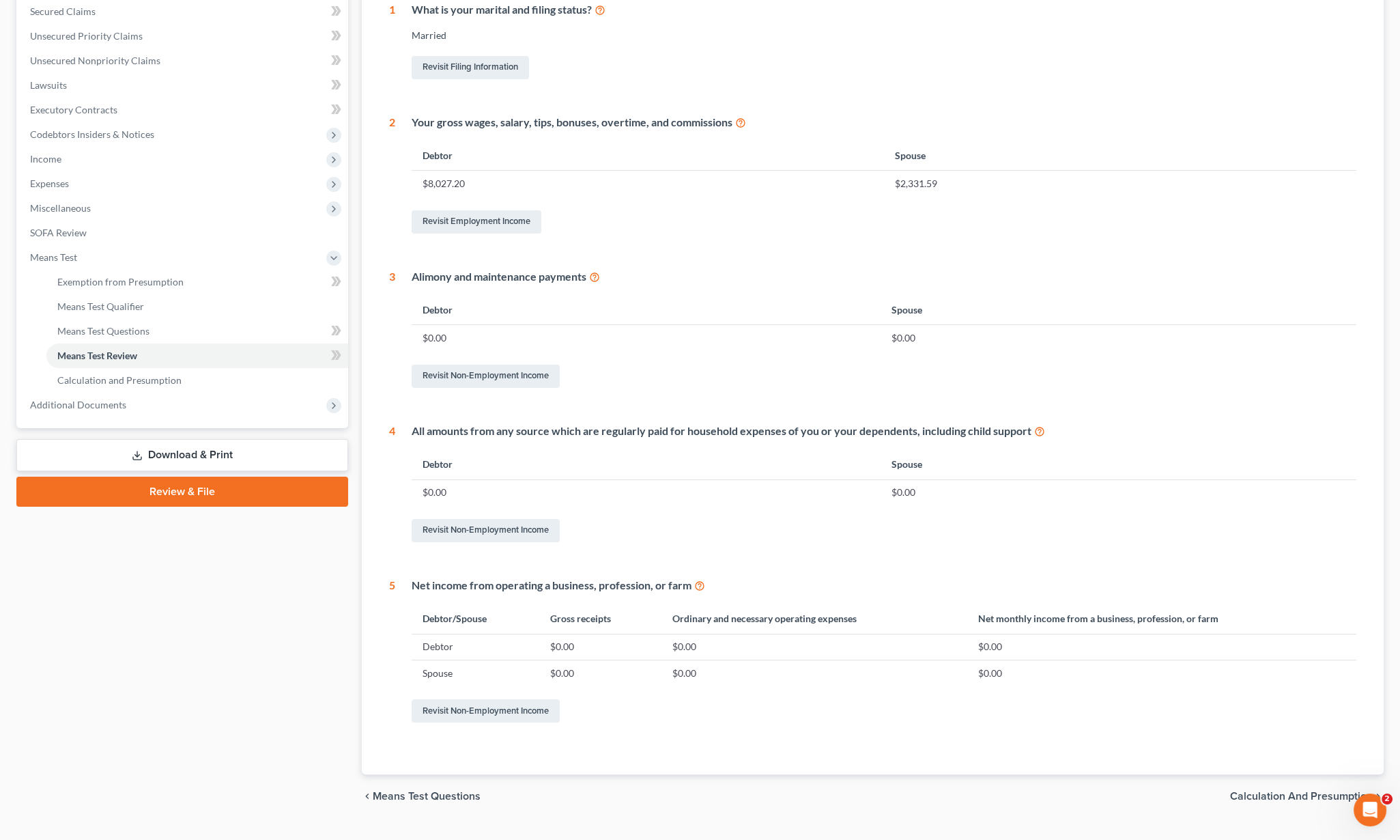
scroll to position [319, 0]
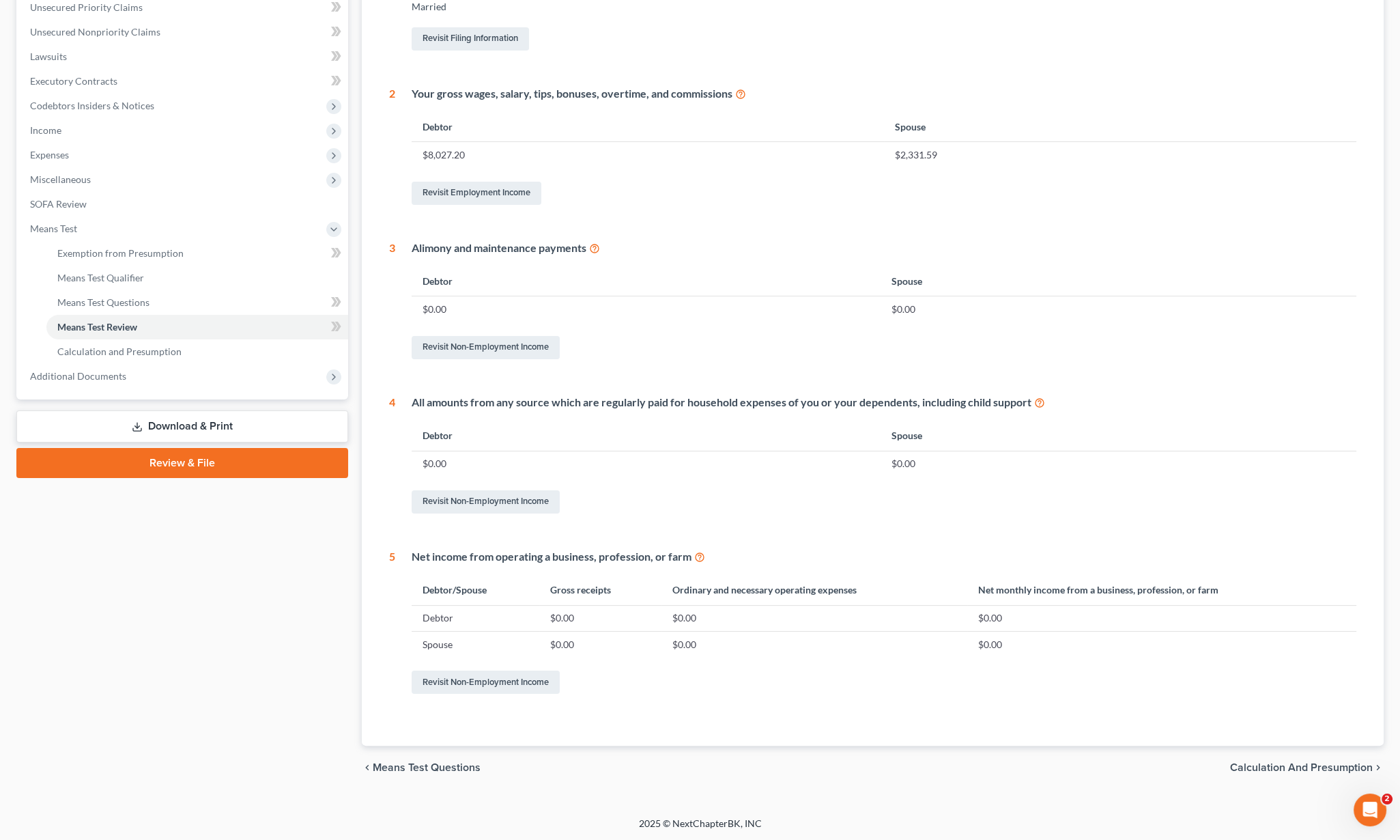
click at [1291, 766] on span "Calculation and Presumption" at bounding box center [1301, 767] width 142 height 11
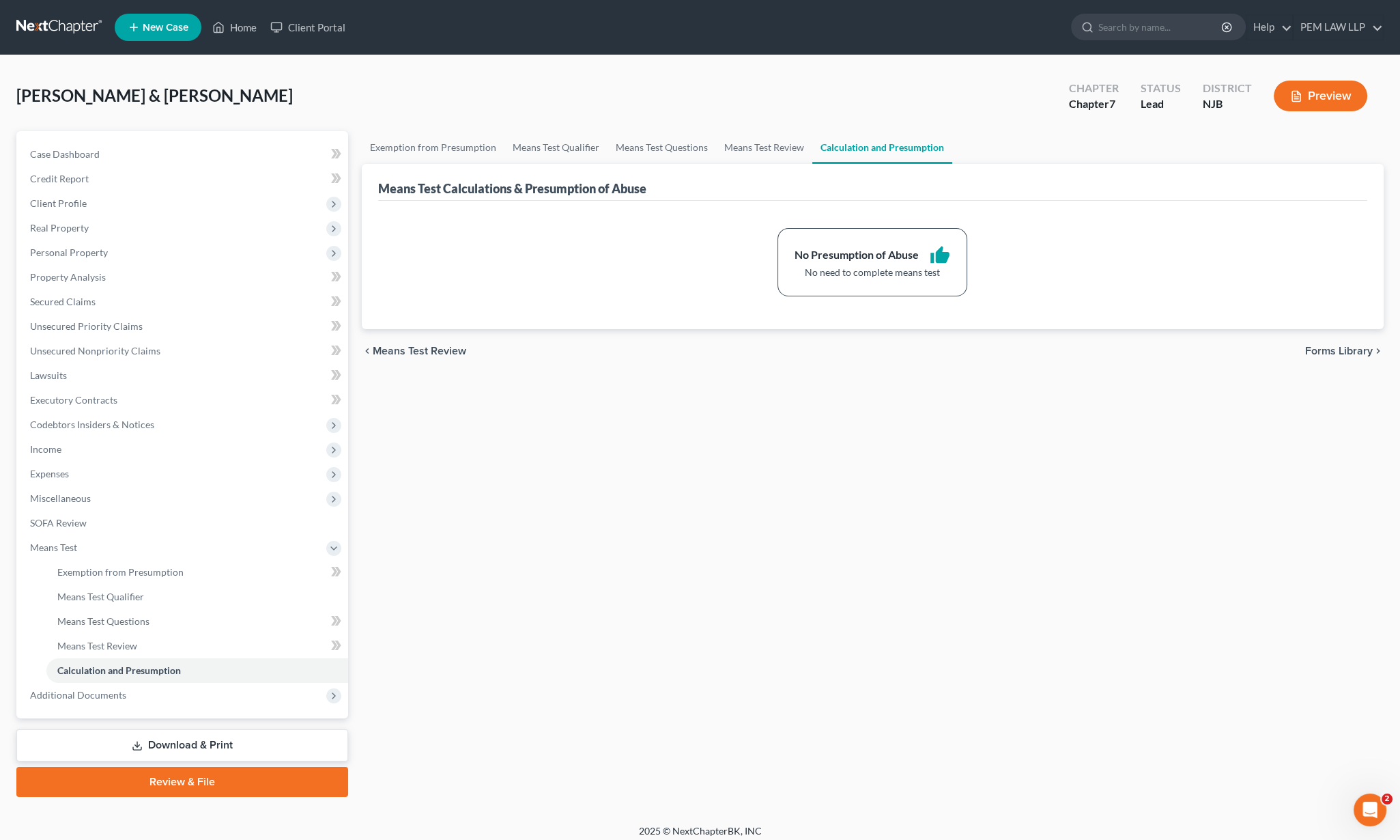
click at [1351, 346] on span "Forms Library" at bounding box center [1340, 351] width 68 height 11
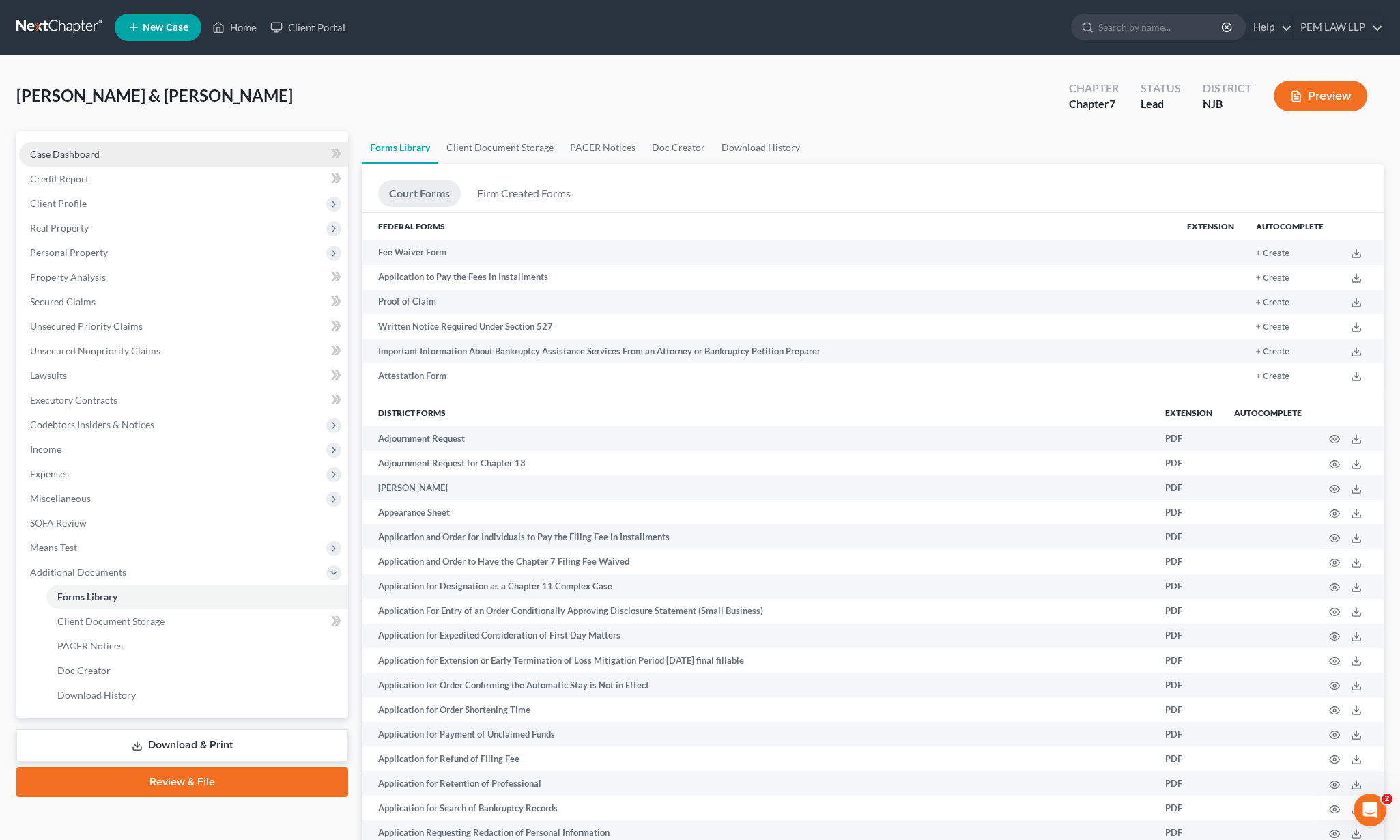
click at [149, 149] on link "Case Dashboard" at bounding box center [184, 154] width 329 height 24
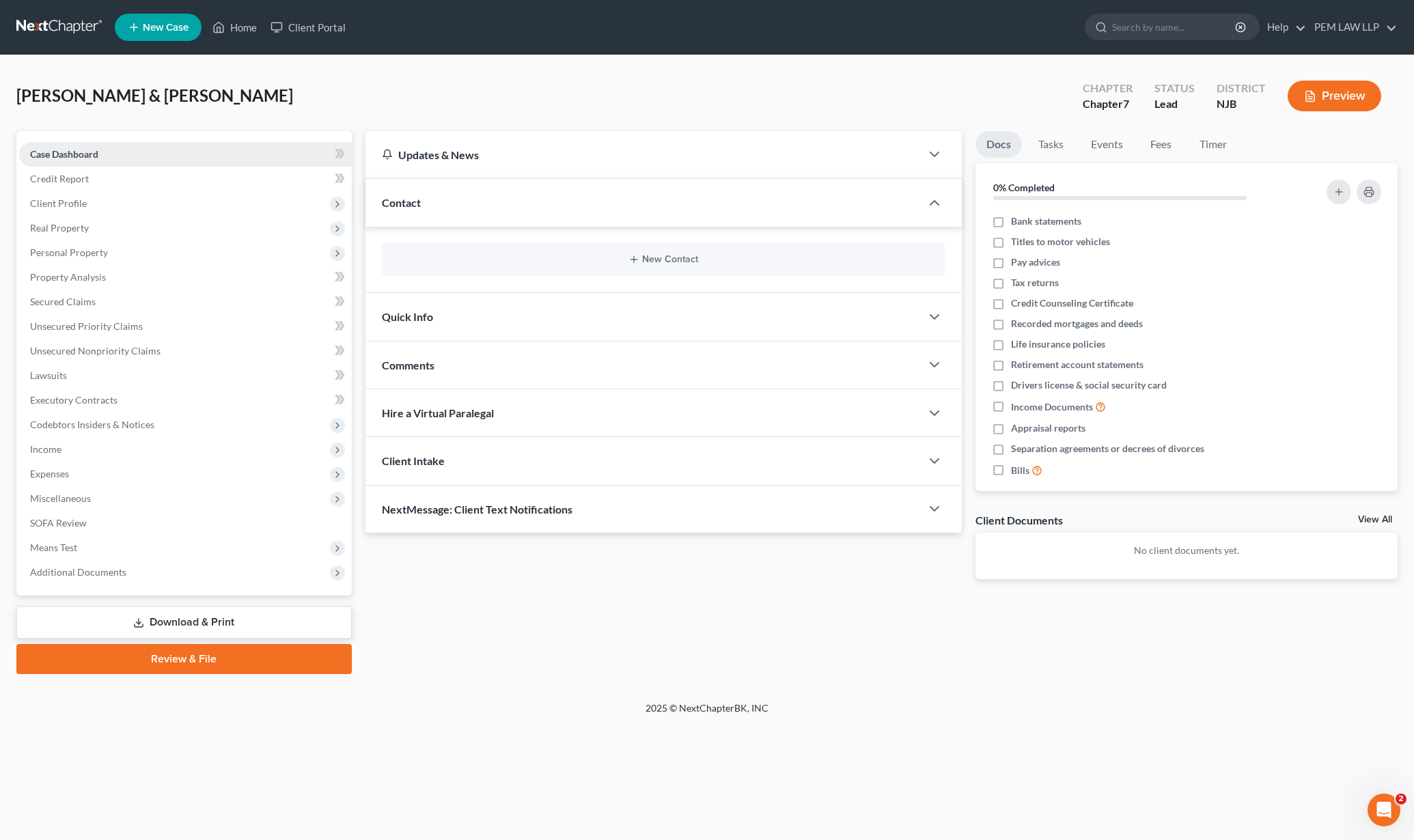
click at [149, 149] on link "Case Dashboard" at bounding box center [185, 154] width 332 height 24
click at [98, 184] on link "Credit Report" at bounding box center [185, 178] width 332 height 24
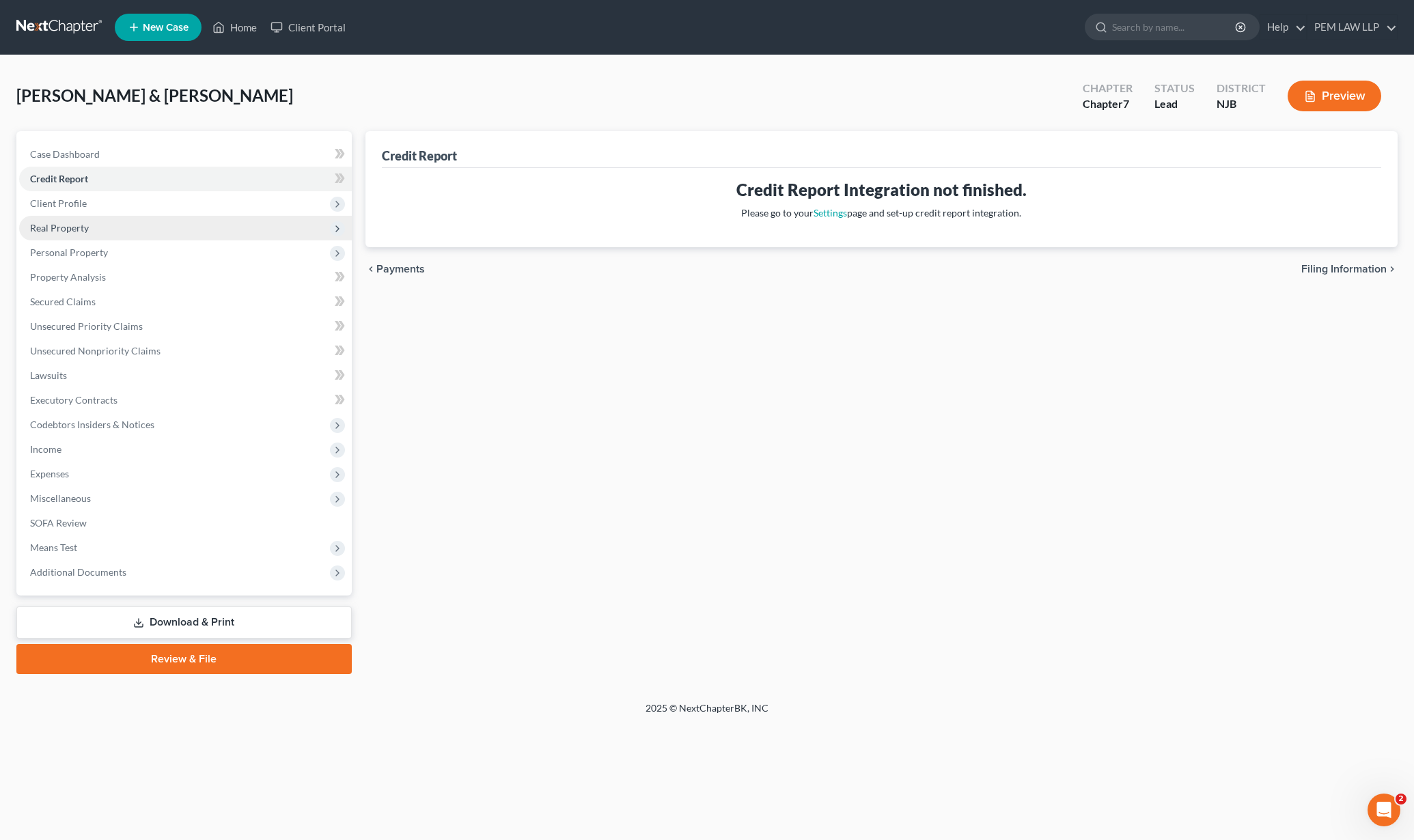
click at [101, 221] on span "Real Property" at bounding box center [185, 228] width 332 height 24
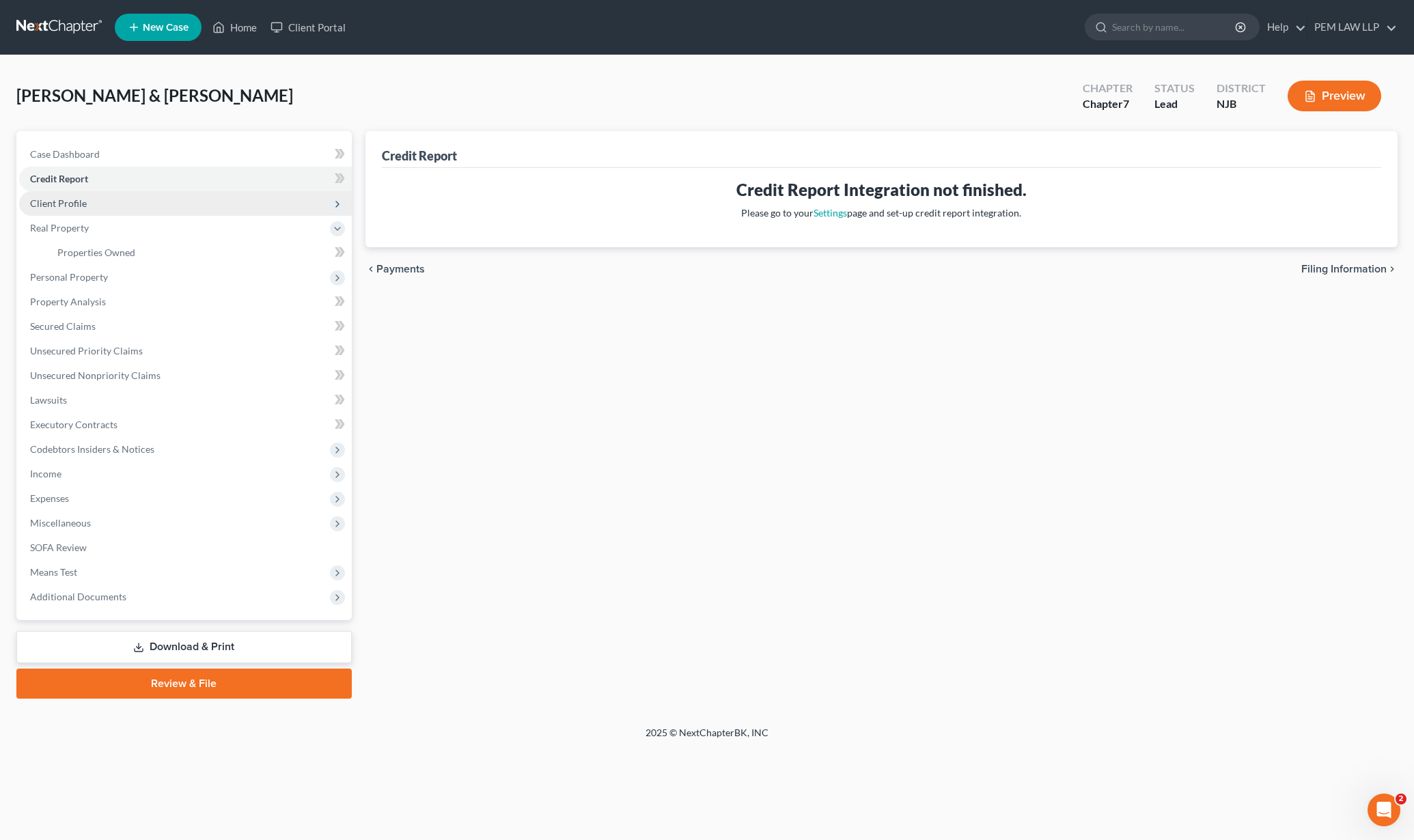
click at [94, 204] on span "Client Profile" at bounding box center [185, 202] width 332 height 24
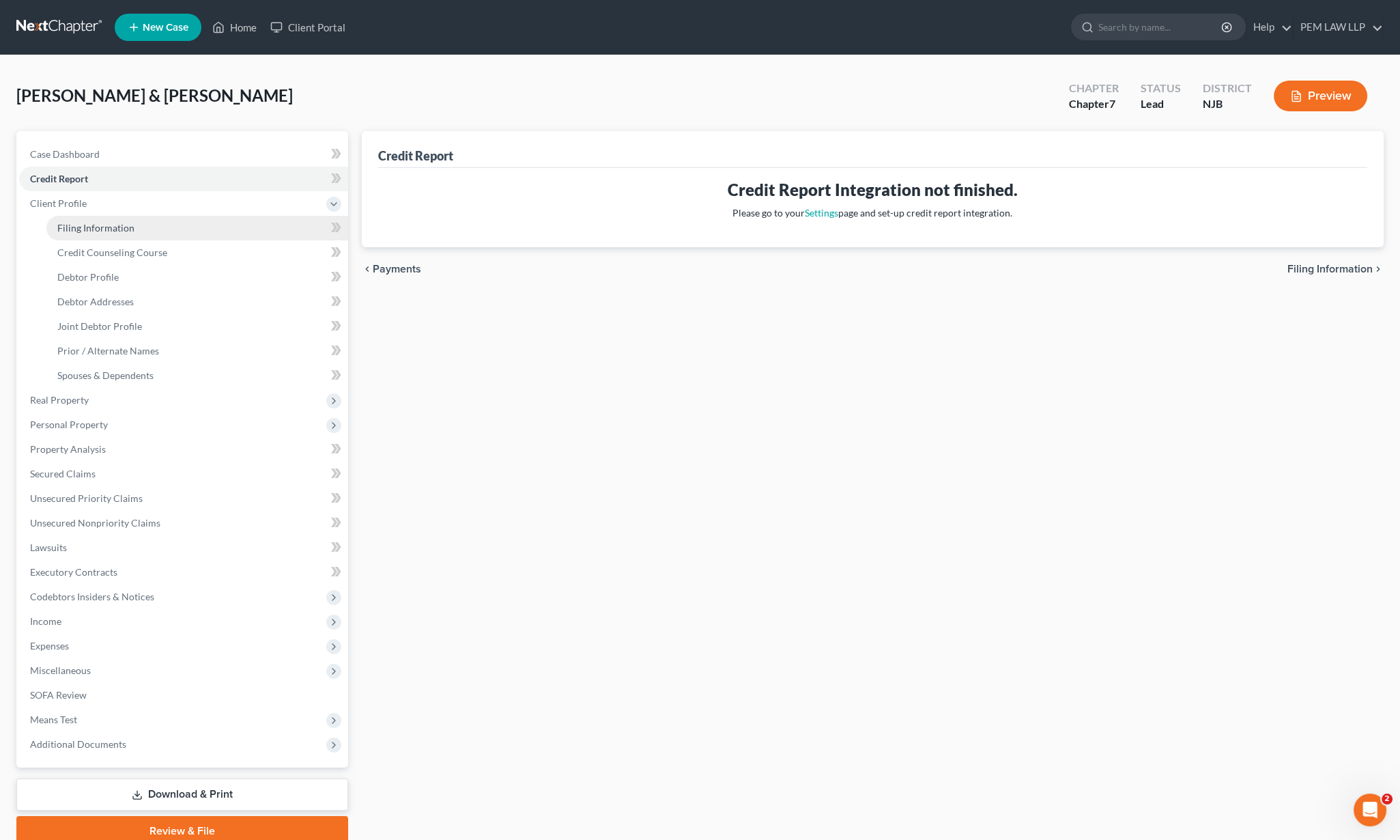
click at [120, 230] on span "Filing Information" at bounding box center [96, 228] width 78 height 12
select select "1"
select select "0"
select select "51"
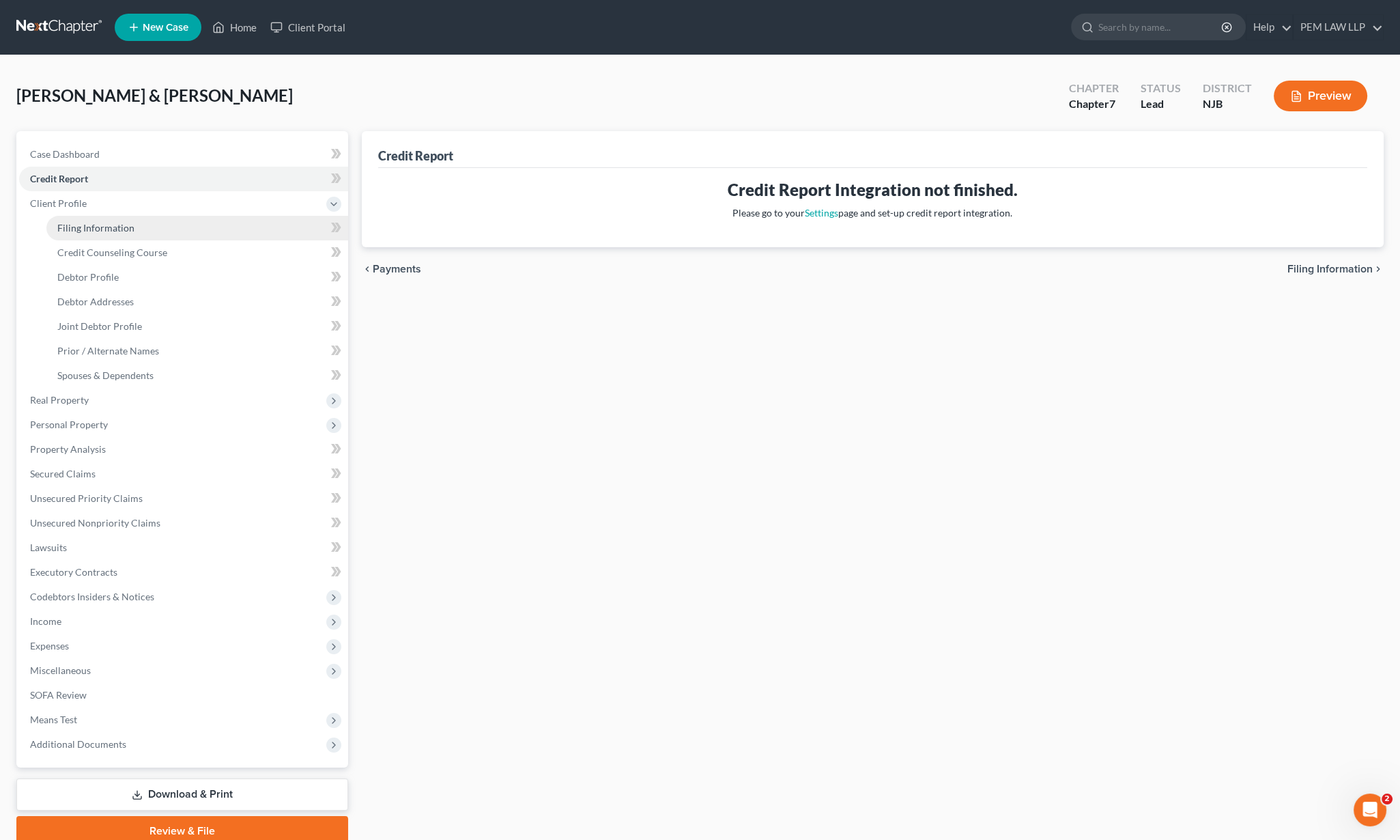
select select "0"
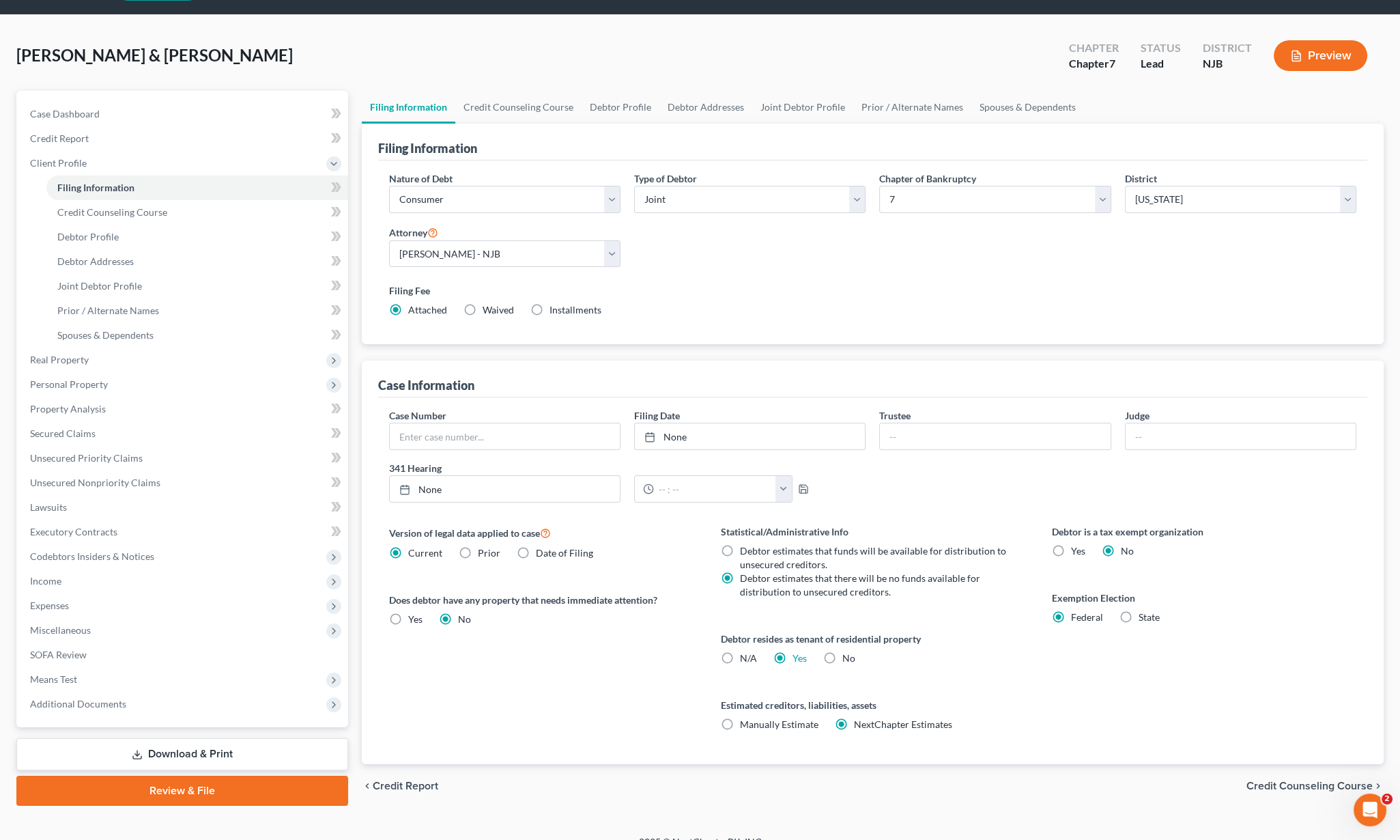
scroll to position [58, 0]
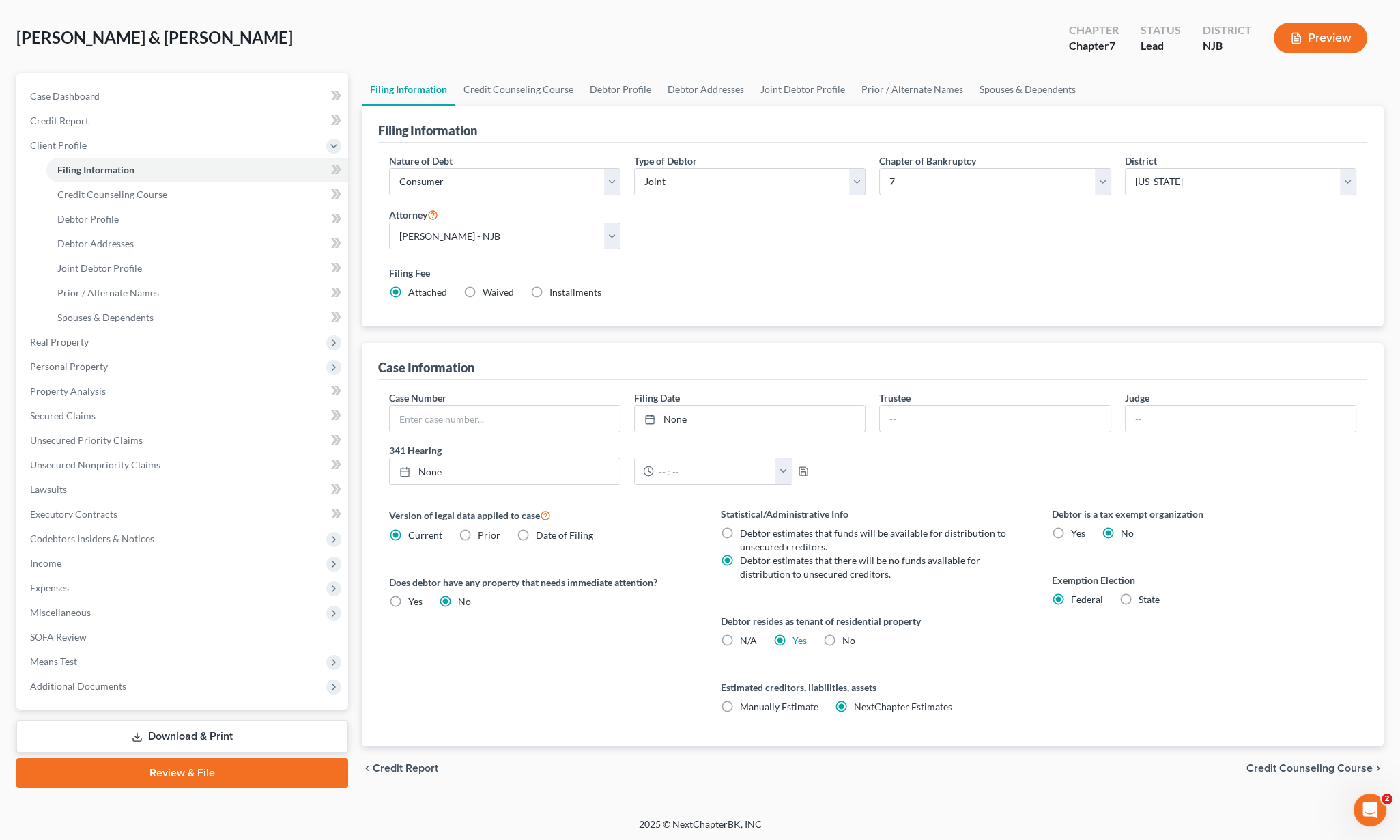
click at [1322, 762] on span "Credit Counseling Course" at bounding box center [1310, 767] width 126 height 11
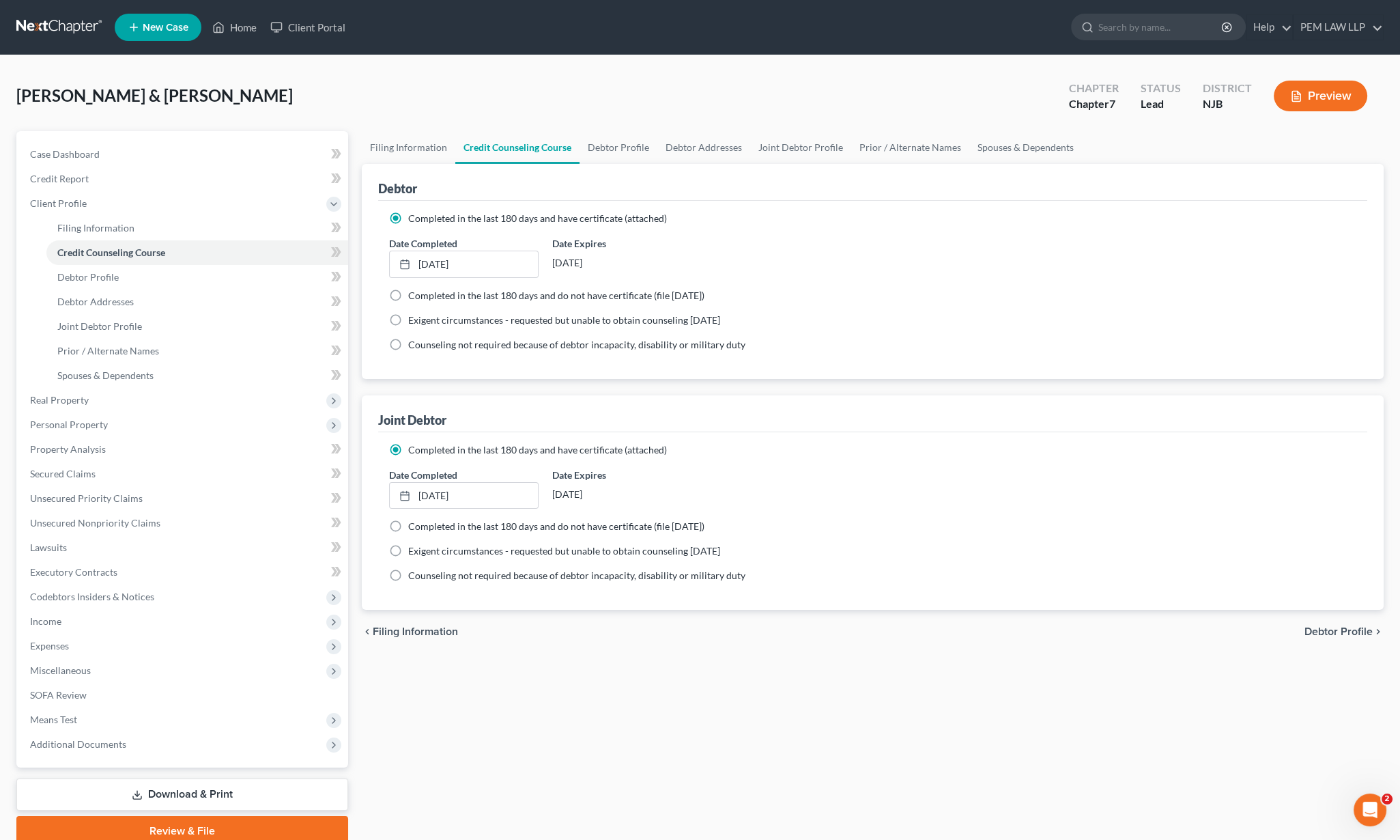
click at [1338, 628] on span "Debtor Profile" at bounding box center [1339, 631] width 68 height 11
select select "1"
select select "2"
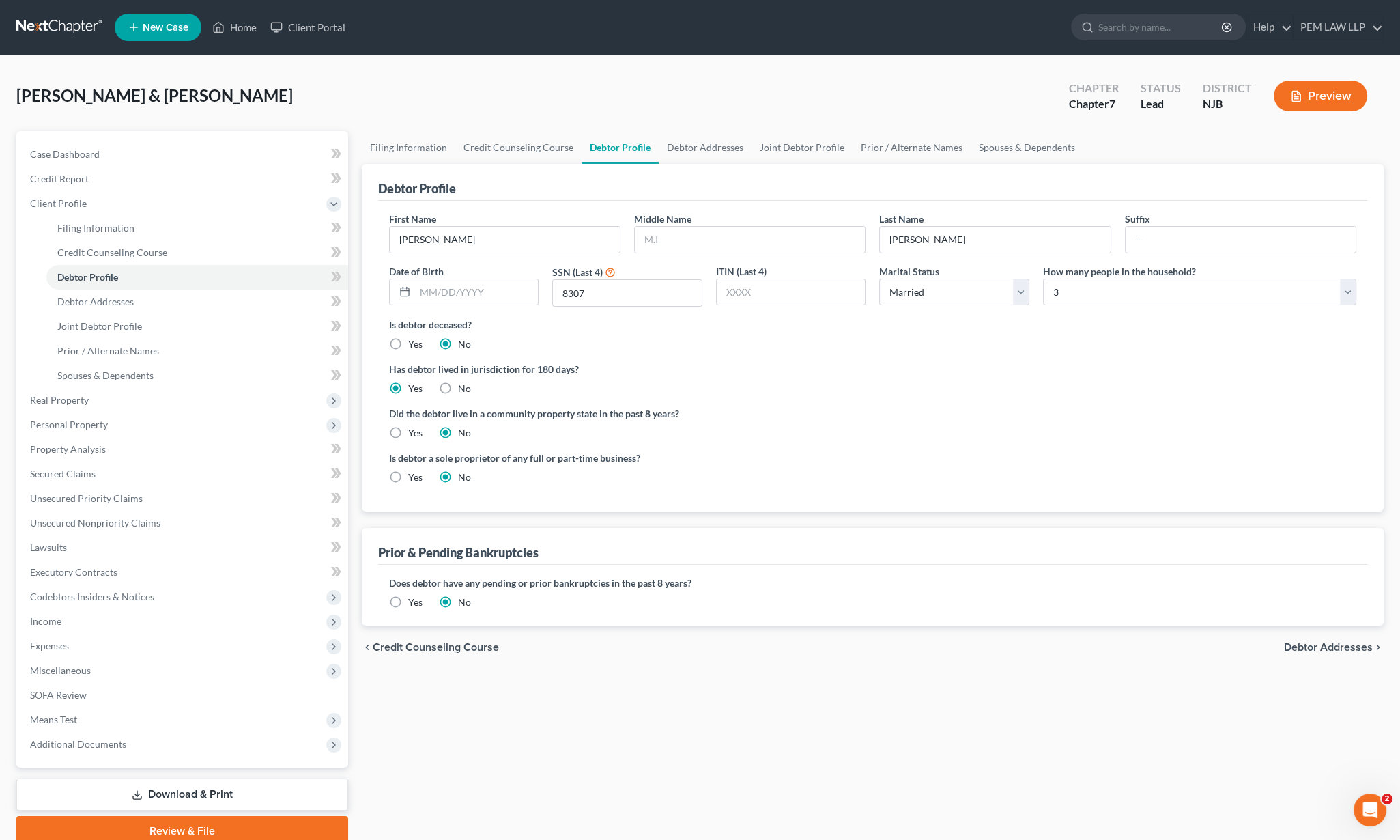
click at [1328, 644] on span "Debtor Addresses" at bounding box center [1329, 646] width 89 height 11
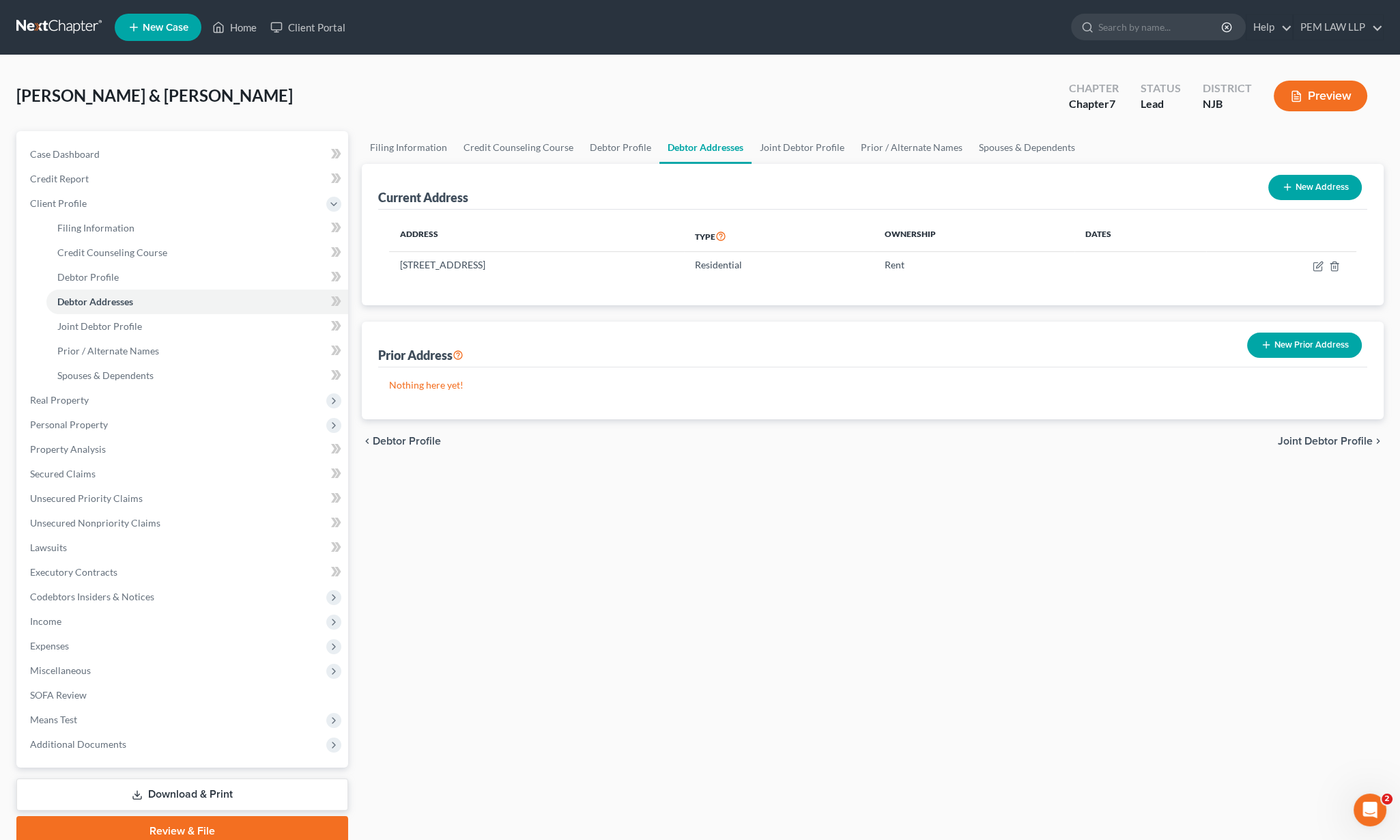
click at [1315, 442] on span "Joint Debtor Profile" at bounding box center [1325, 441] width 95 height 11
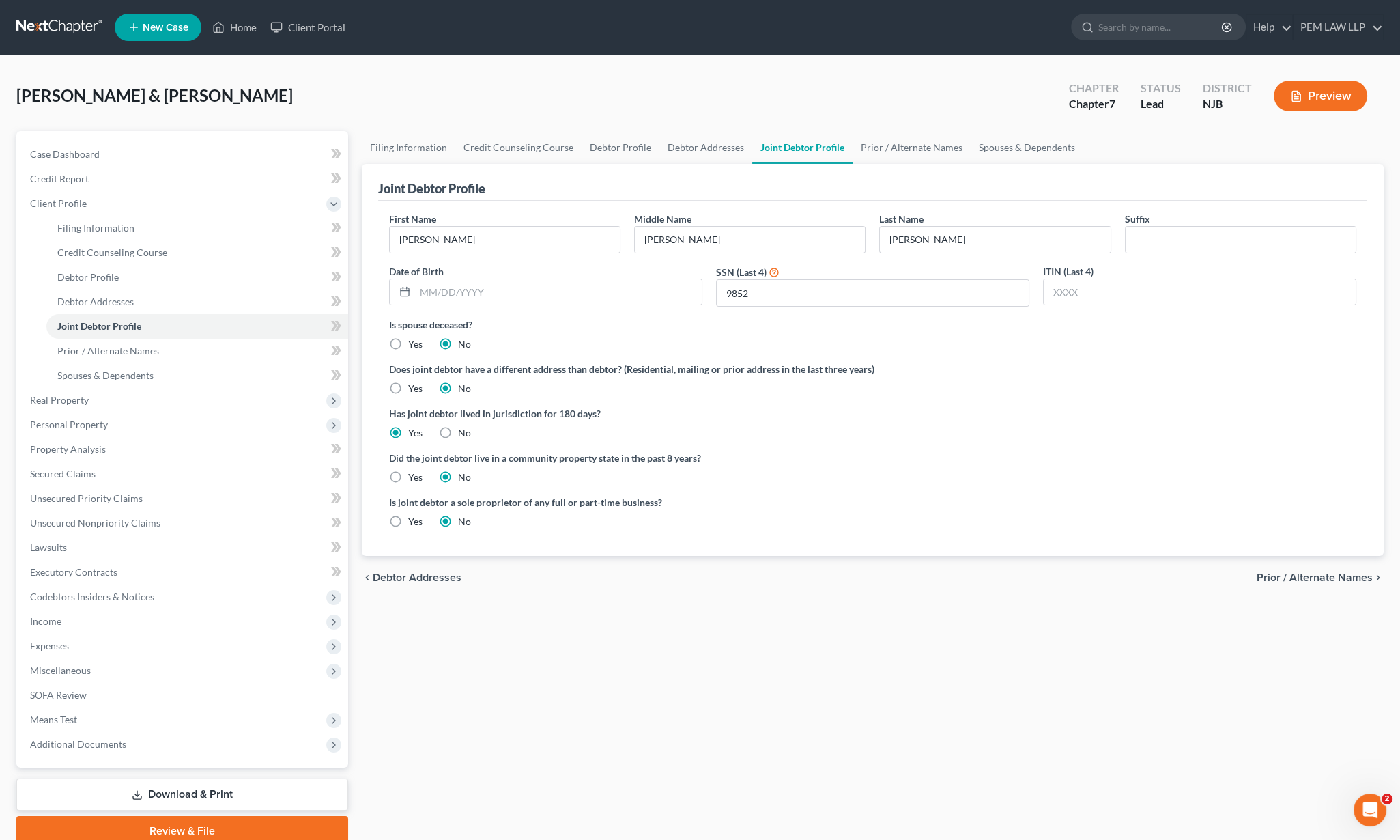
click at [1308, 574] on span "Prior / Alternate Names" at bounding box center [1315, 577] width 116 height 11
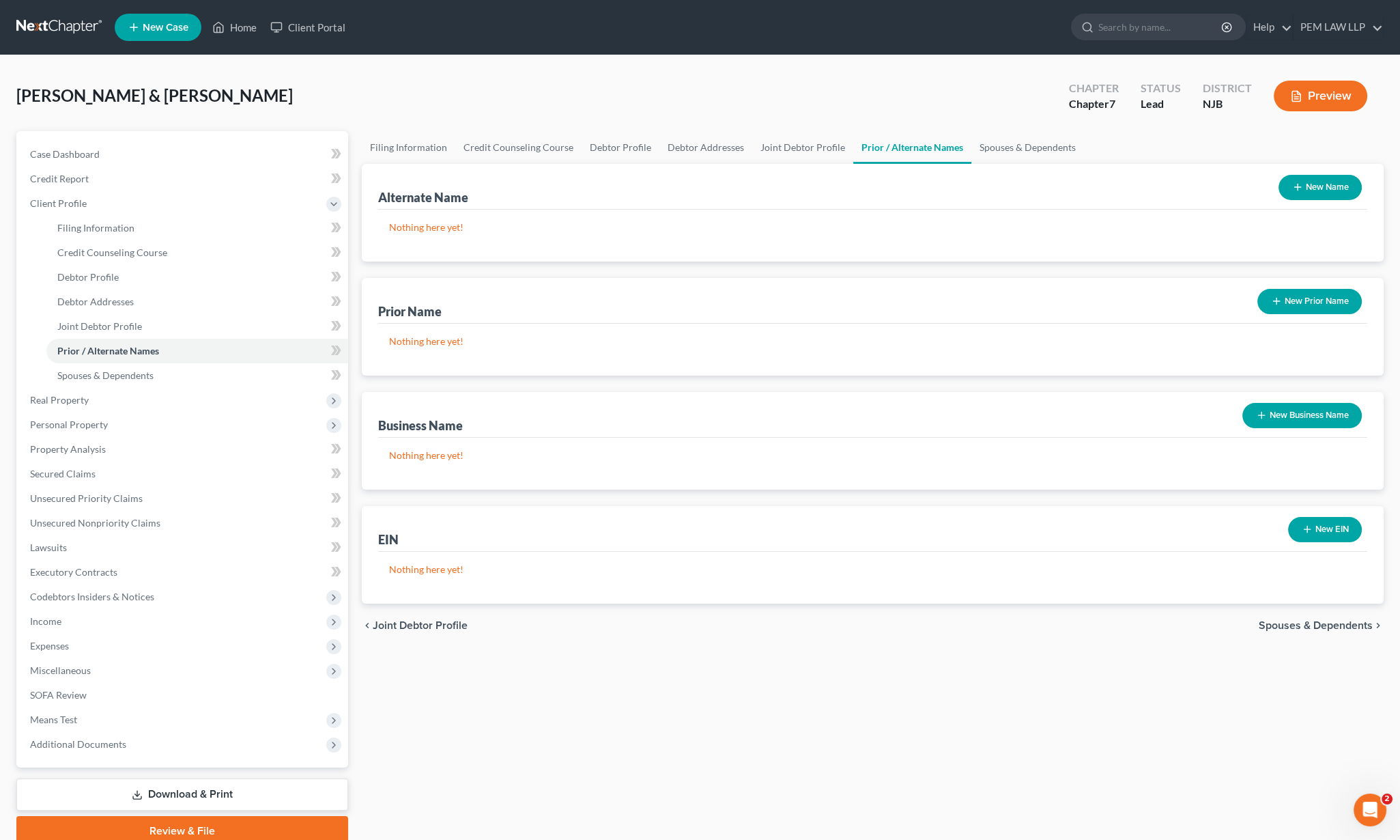
click at [1306, 625] on span "Spouses & Dependents" at bounding box center [1317, 625] width 114 height 11
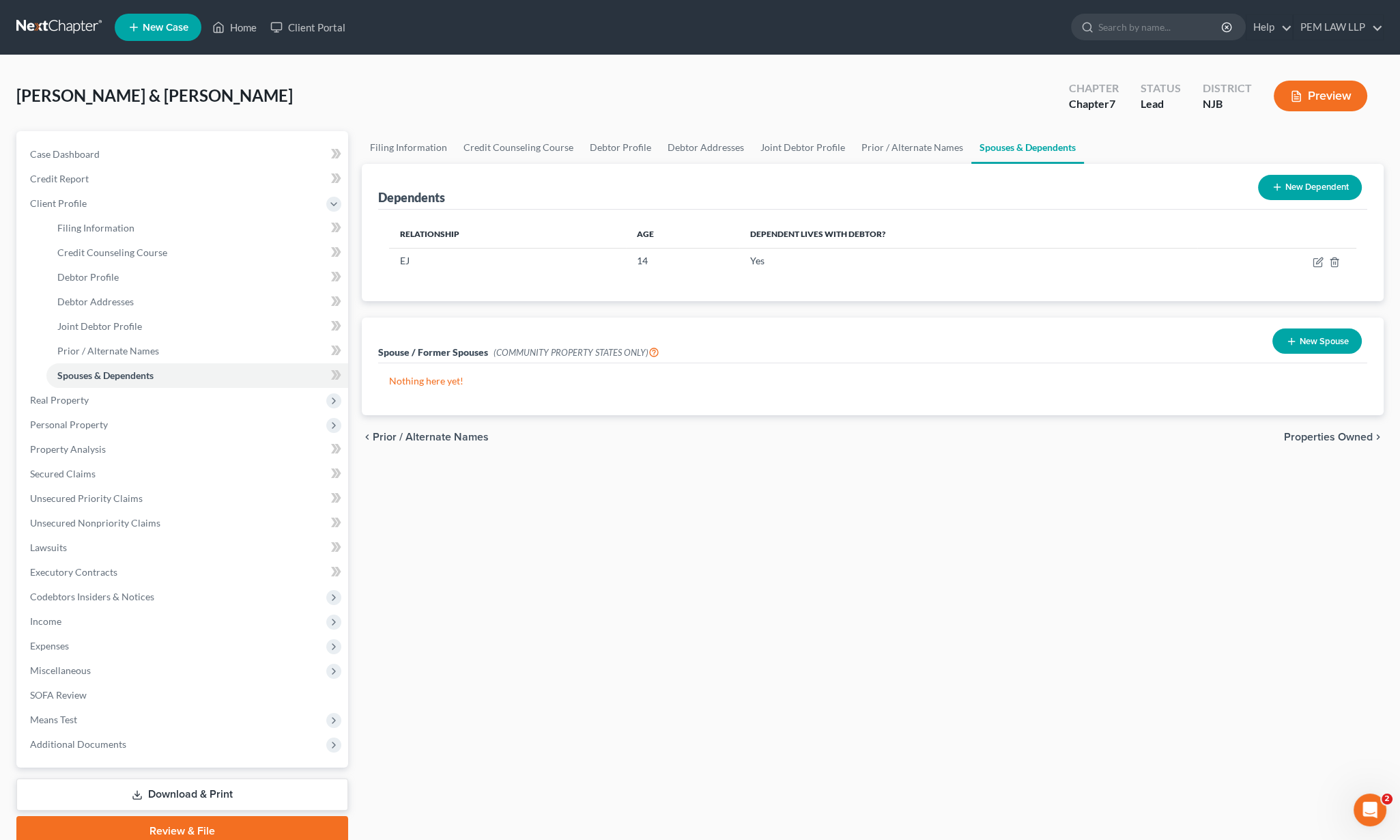
click at [1308, 434] on span "Properties Owned" at bounding box center [1329, 436] width 89 height 11
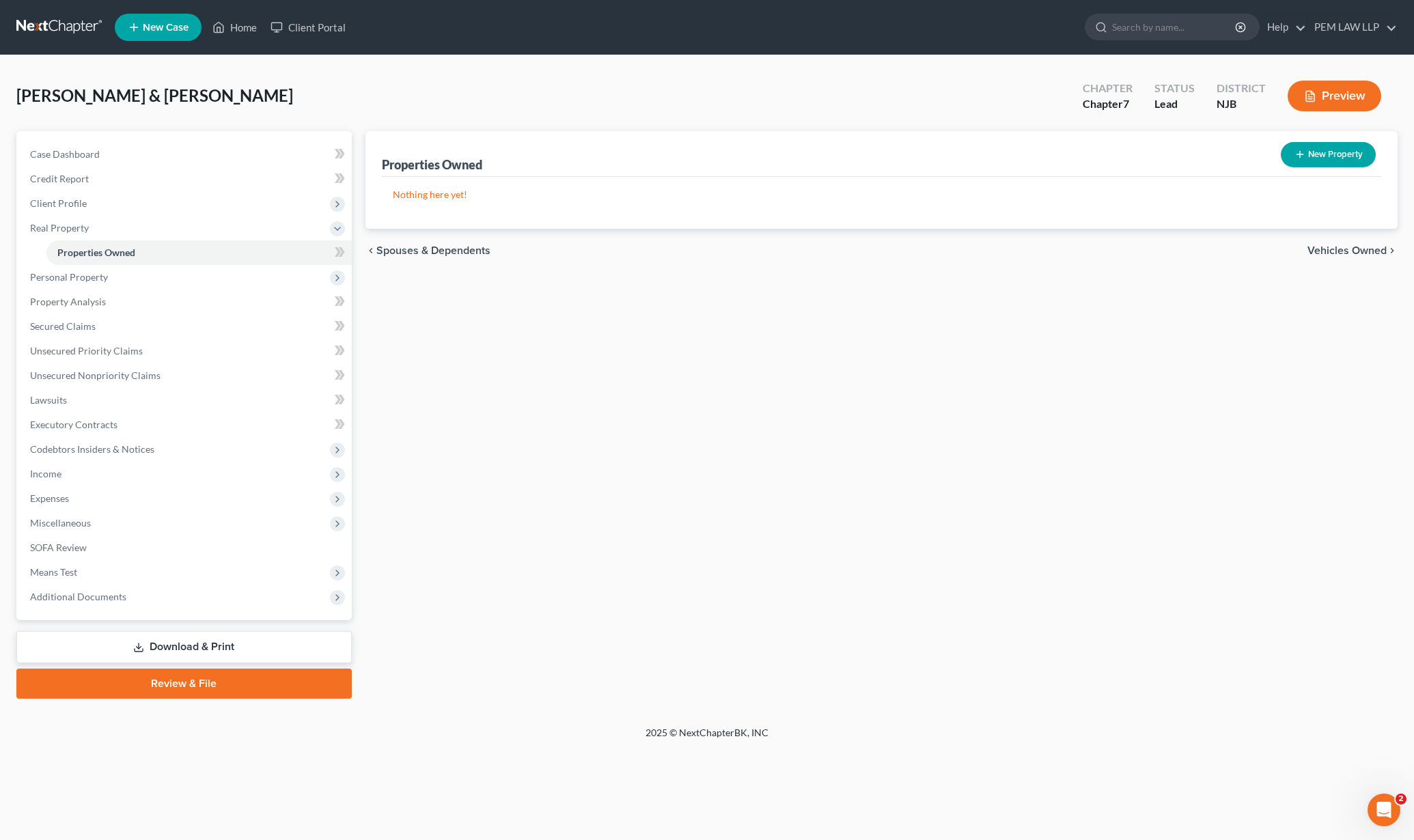
click at [1345, 250] on span "Vehicles Owned" at bounding box center [1347, 250] width 79 height 11
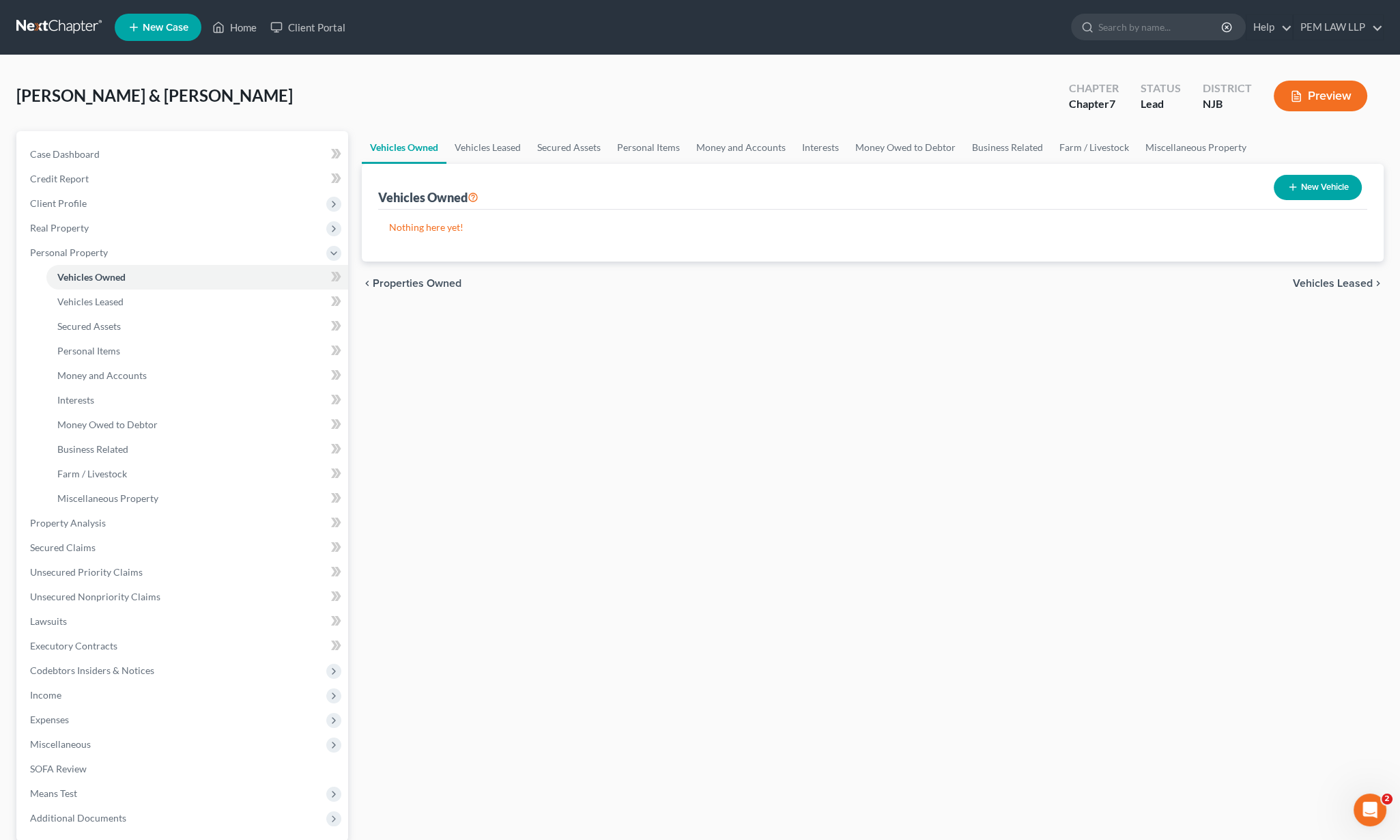
click at [1325, 283] on span "Vehicles Leased" at bounding box center [1333, 283] width 79 height 11
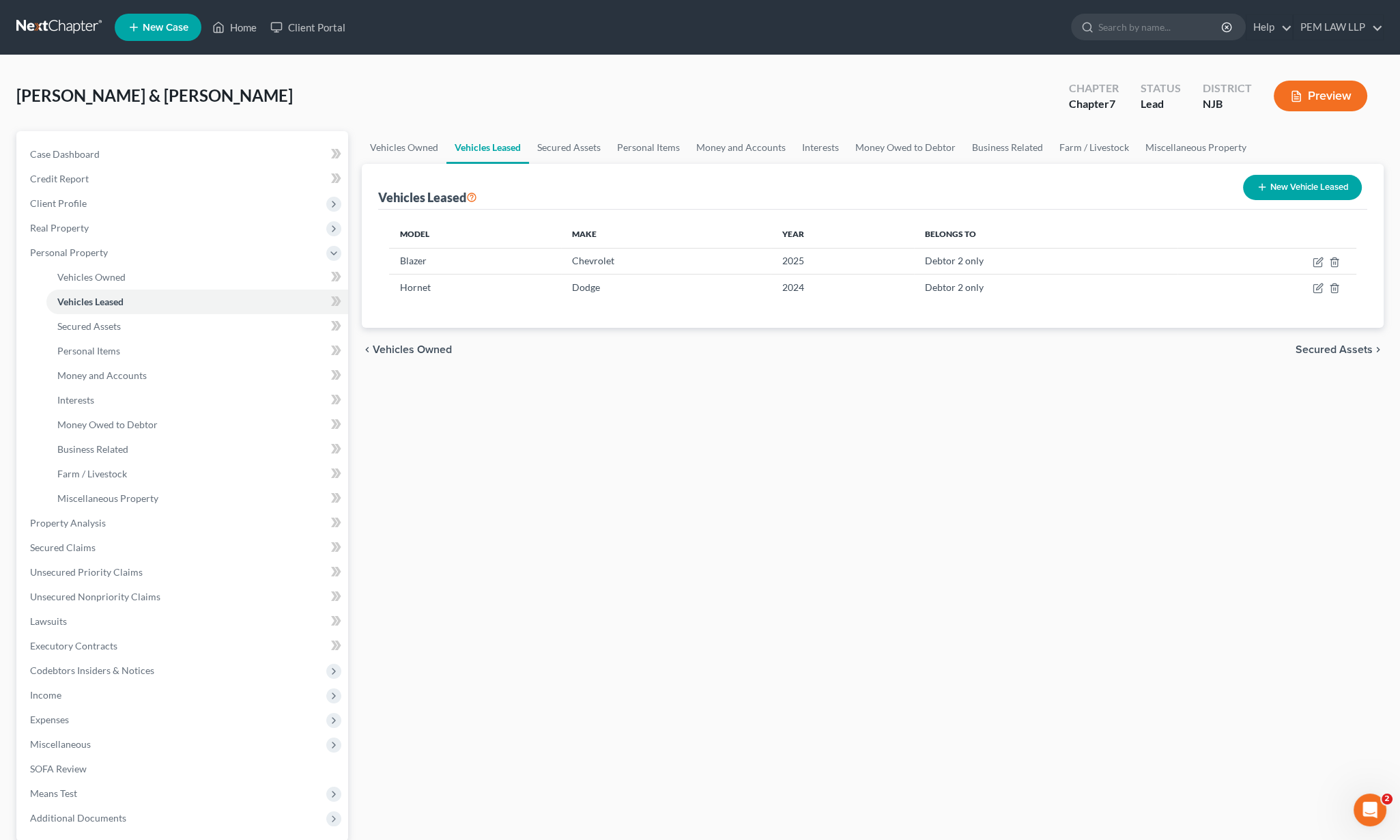
click at [1319, 345] on span "Secured Assets" at bounding box center [1335, 349] width 78 height 11
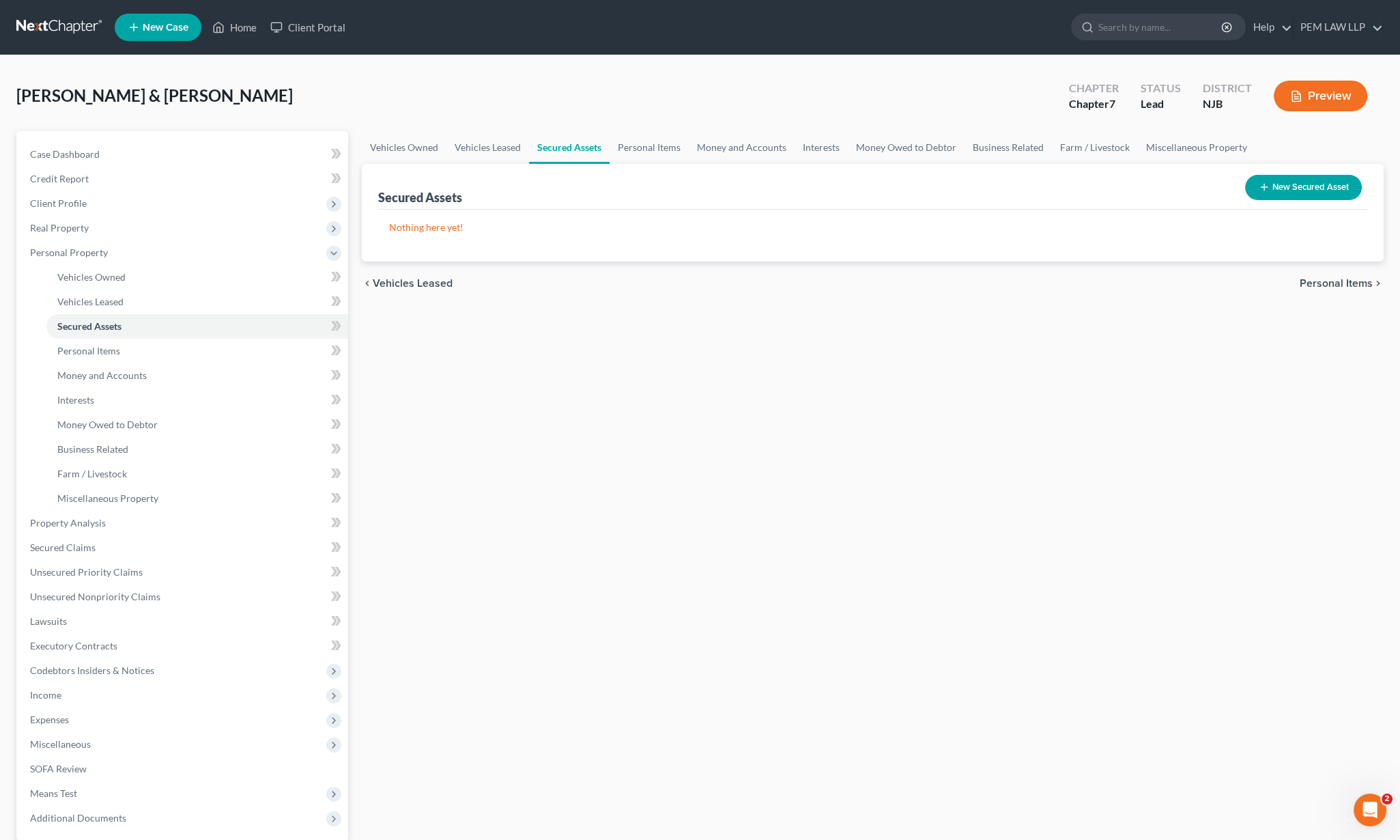
click at [1335, 282] on span "Personal Items" at bounding box center [1336, 283] width 73 height 11
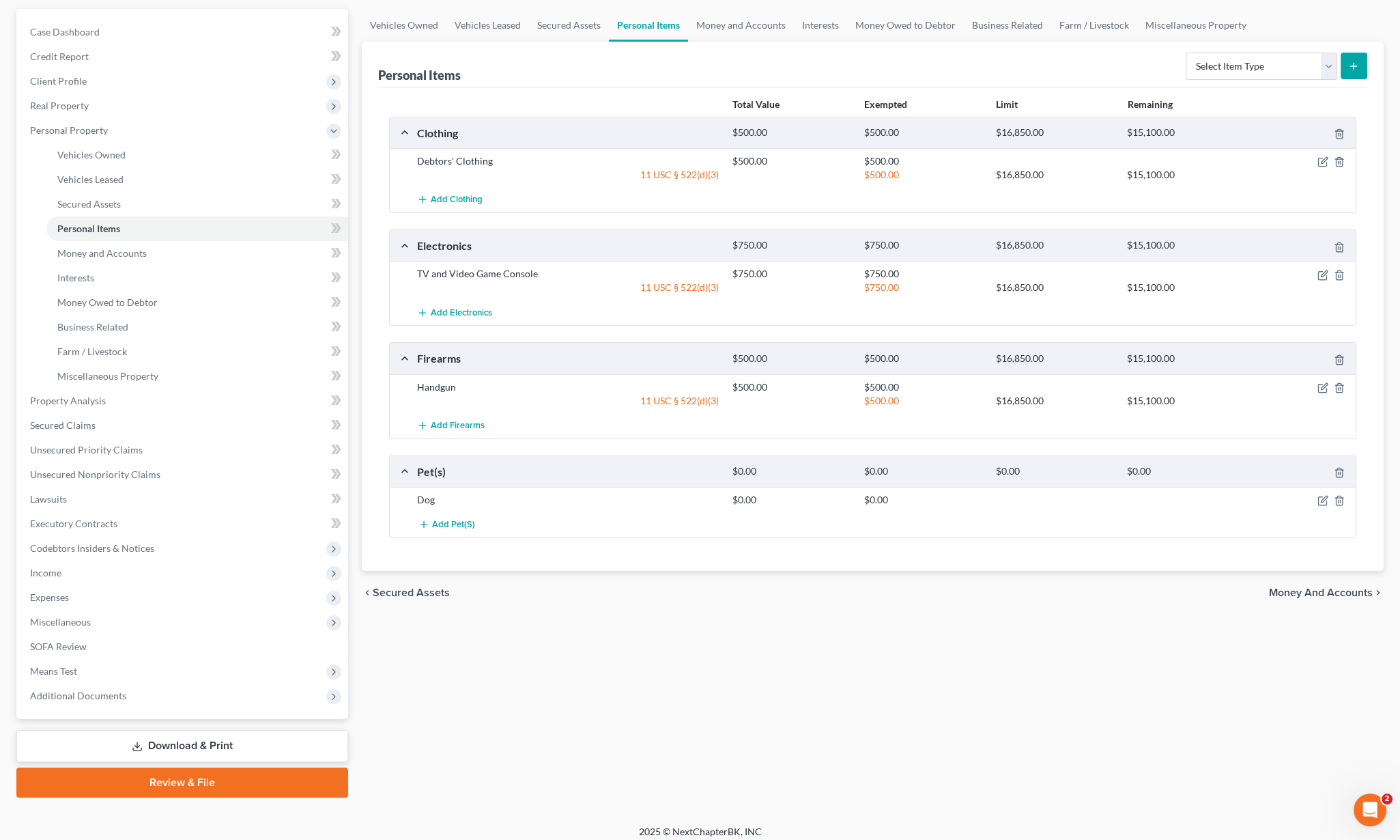
scroll to position [130, 0]
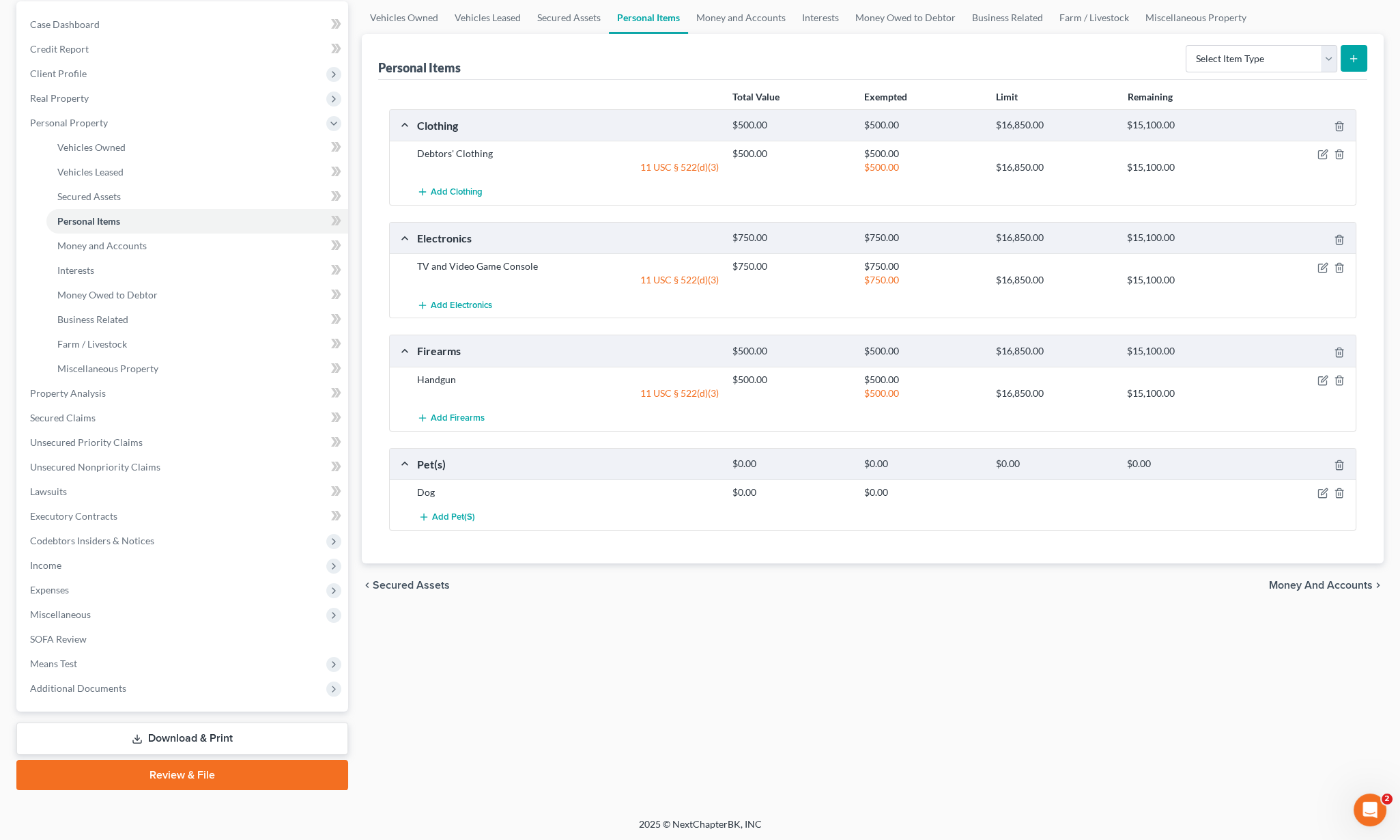
click at [1327, 584] on span "Money and Accounts" at bounding box center [1321, 584] width 104 height 11
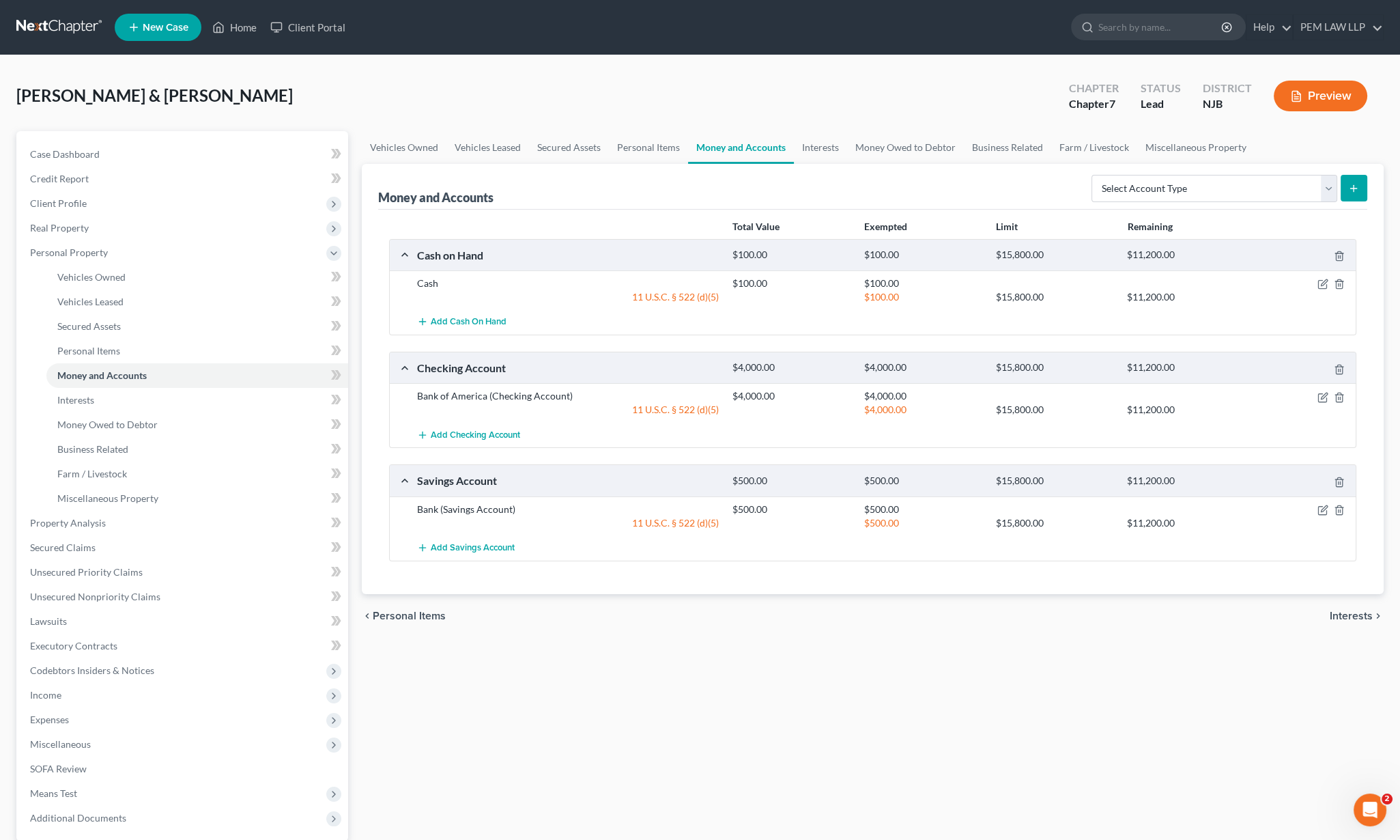
click at [1346, 614] on span "Interests" at bounding box center [1352, 615] width 43 height 11
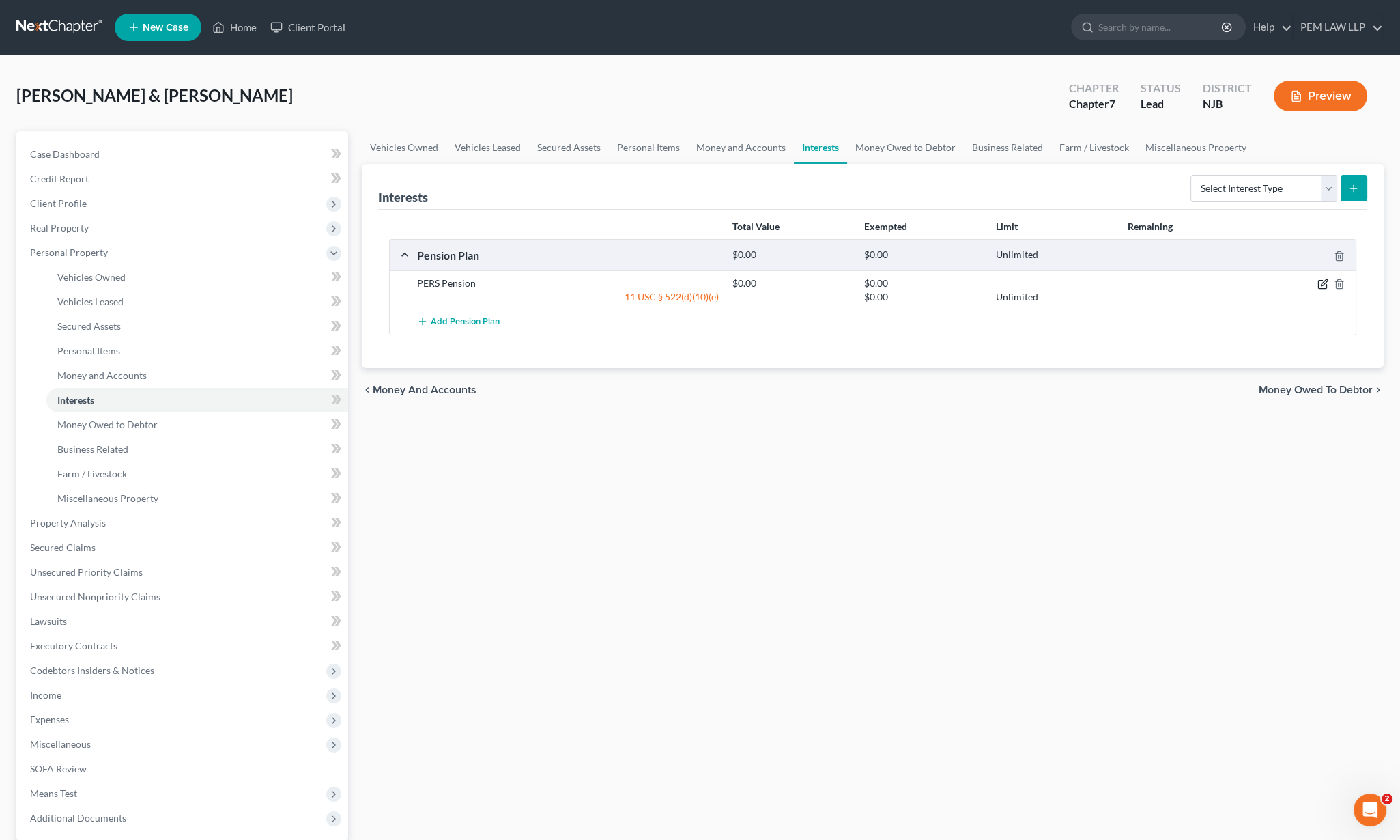
click at [1318, 279] on icon "button" at bounding box center [1322, 284] width 11 height 11
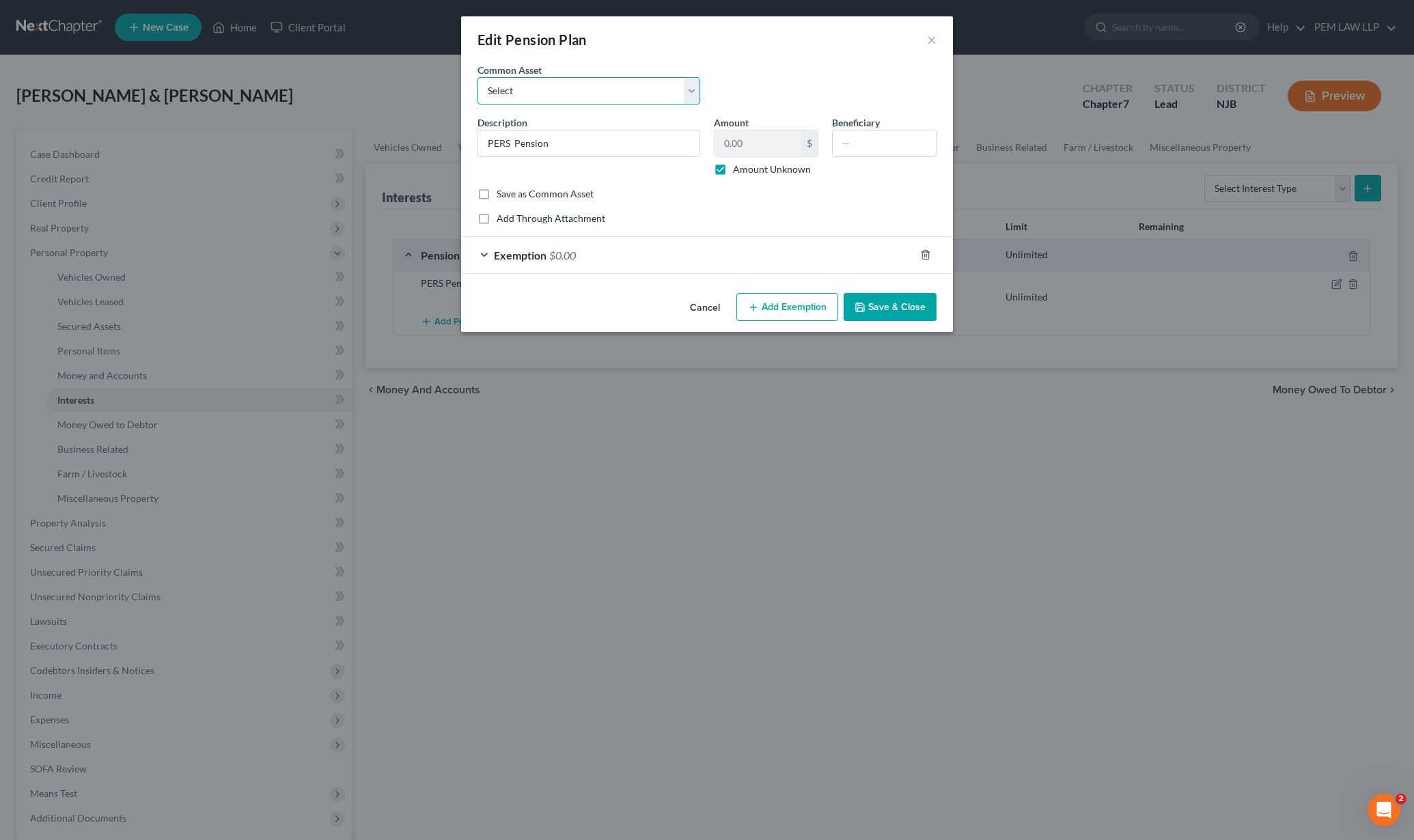
click at [700, 85] on select "Select TPAF" at bounding box center [589, 91] width 223 height 27
select select "0"
click at [478, 78] on select "Select TPAF" at bounding box center [589, 91] width 223 height 27
type input "TPAF"
type input "0"
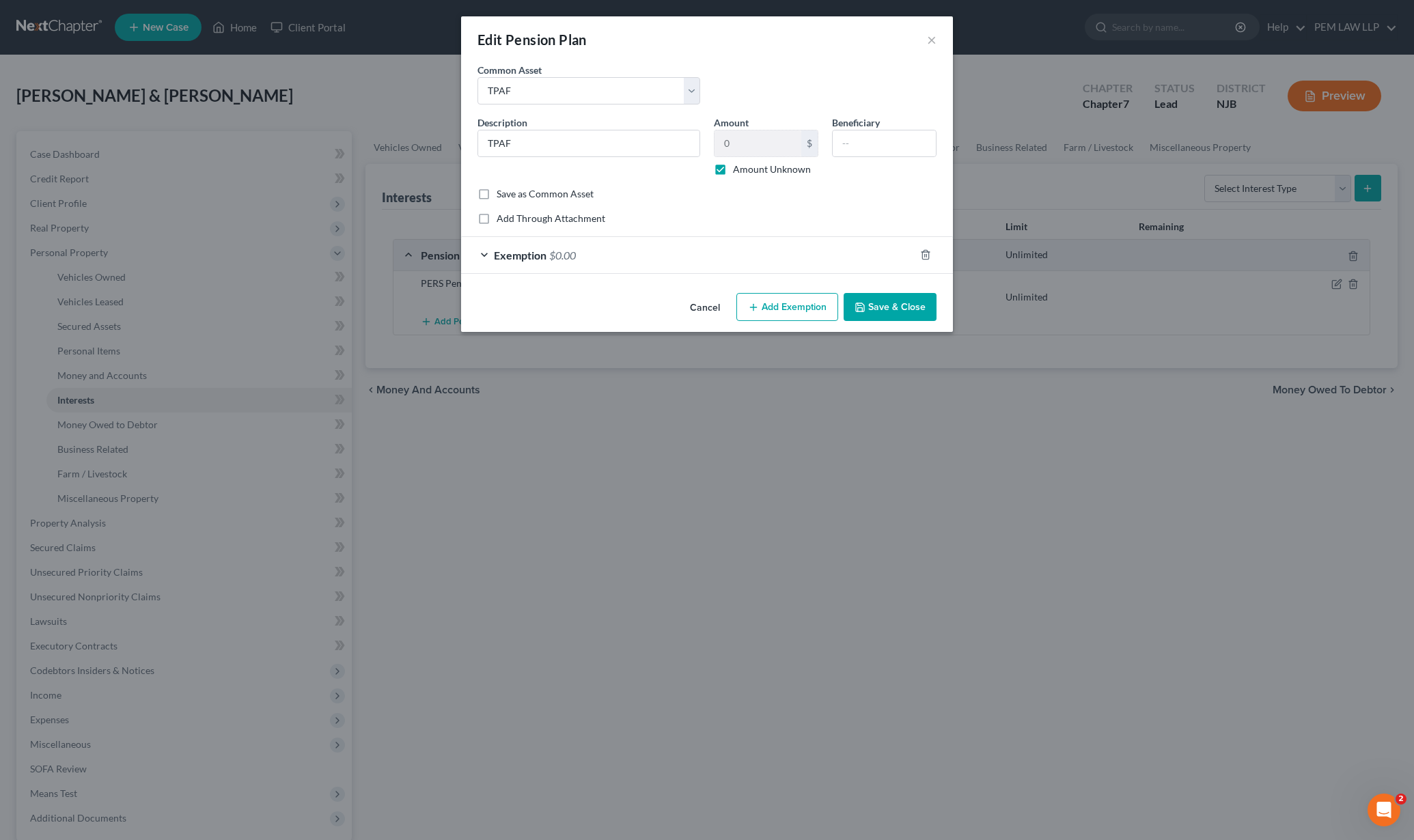
drag, startPoint x: 898, startPoint y: 302, endPoint x: 811, endPoint y: 341, distance: 95.3
click at [896, 304] on button "Save & Close" at bounding box center [890, 307] width 93 height 29
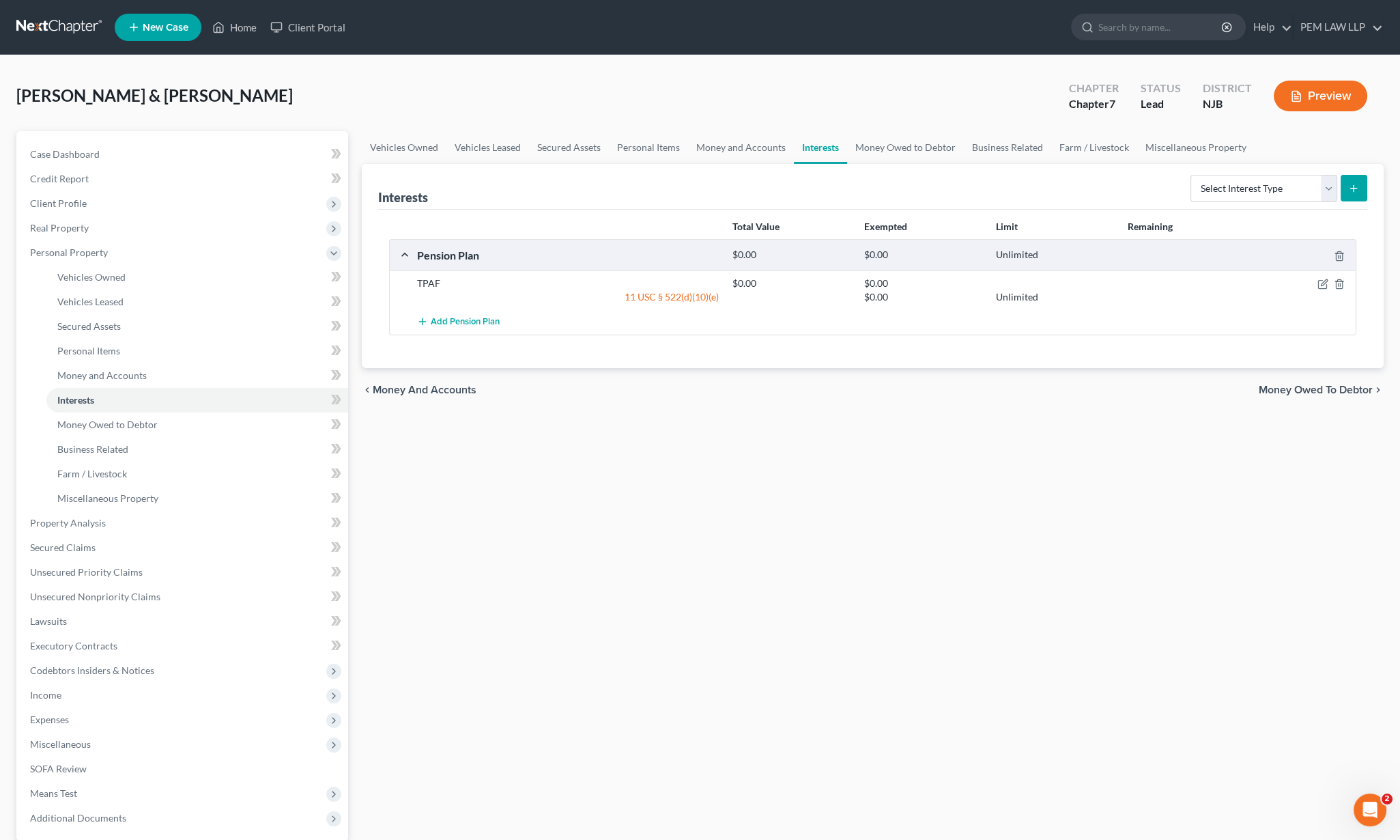
click at [1304, 393] on span "Money Owed to Debtor" at bounding box center [1317, 389] width 114 height 11
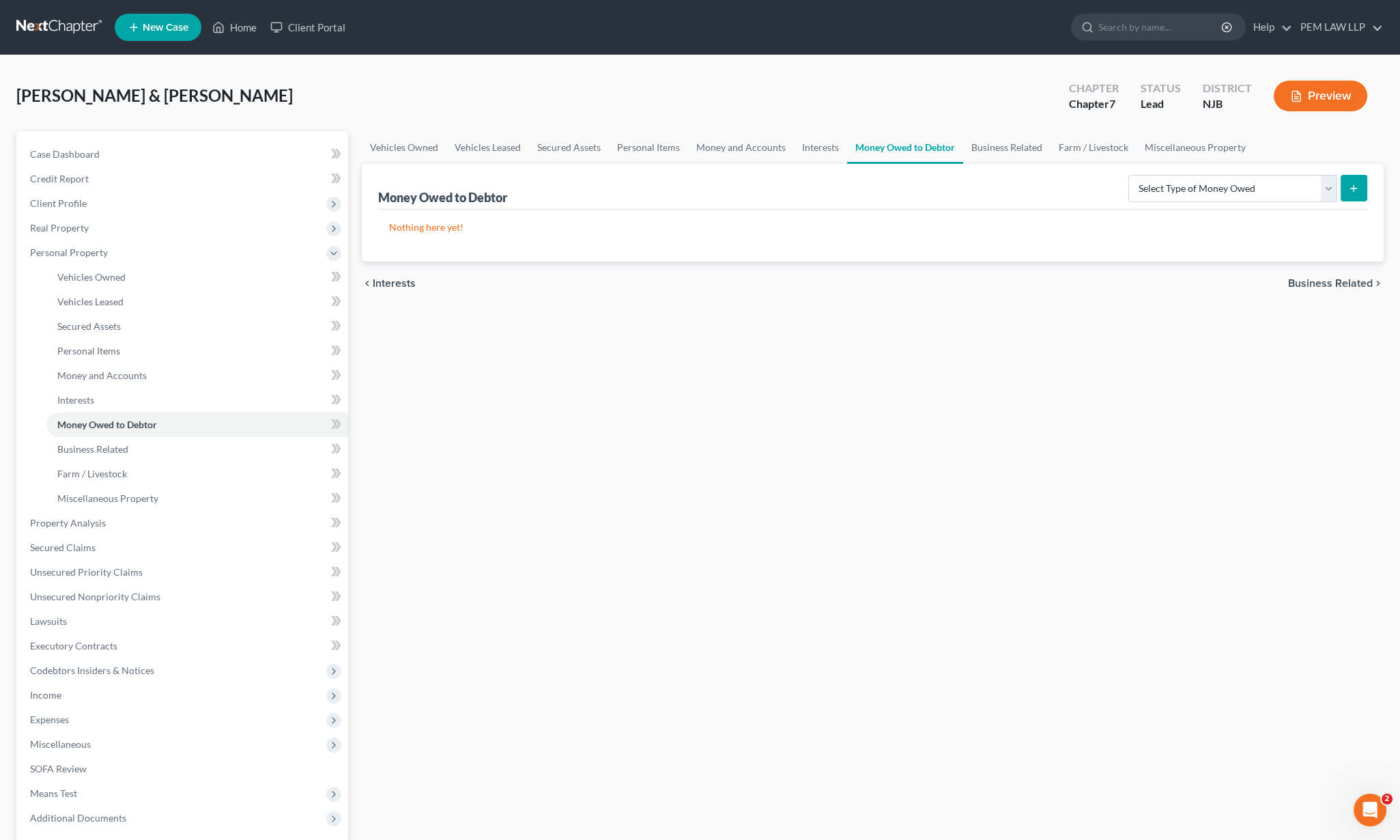
click at [1345, 281] on span "Business Related" at bounding box center [1330, 283] width 84 height 11
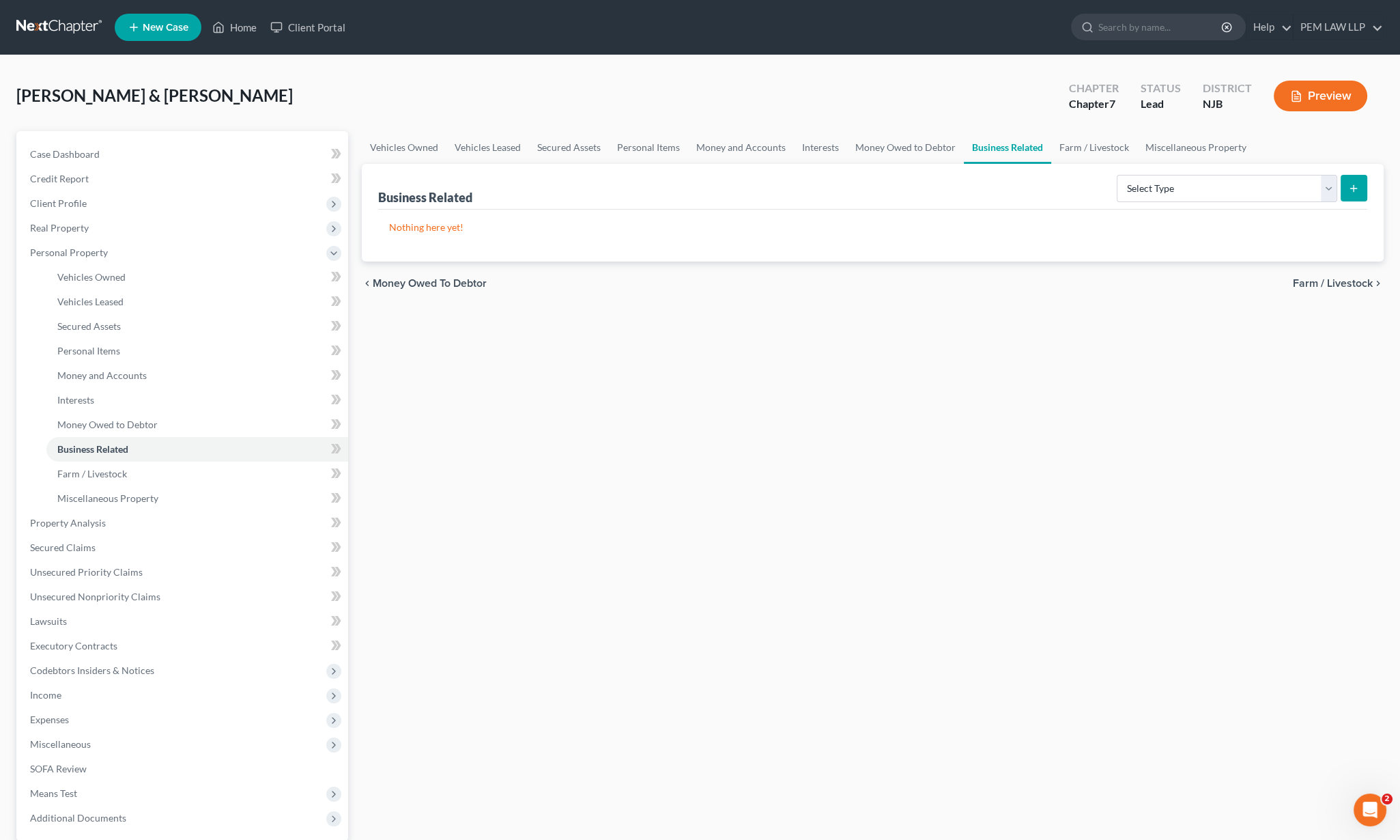
click at [1340, 283] on span "Farm / Livestock" at bounding box center [1333, 283] width 79 height 11
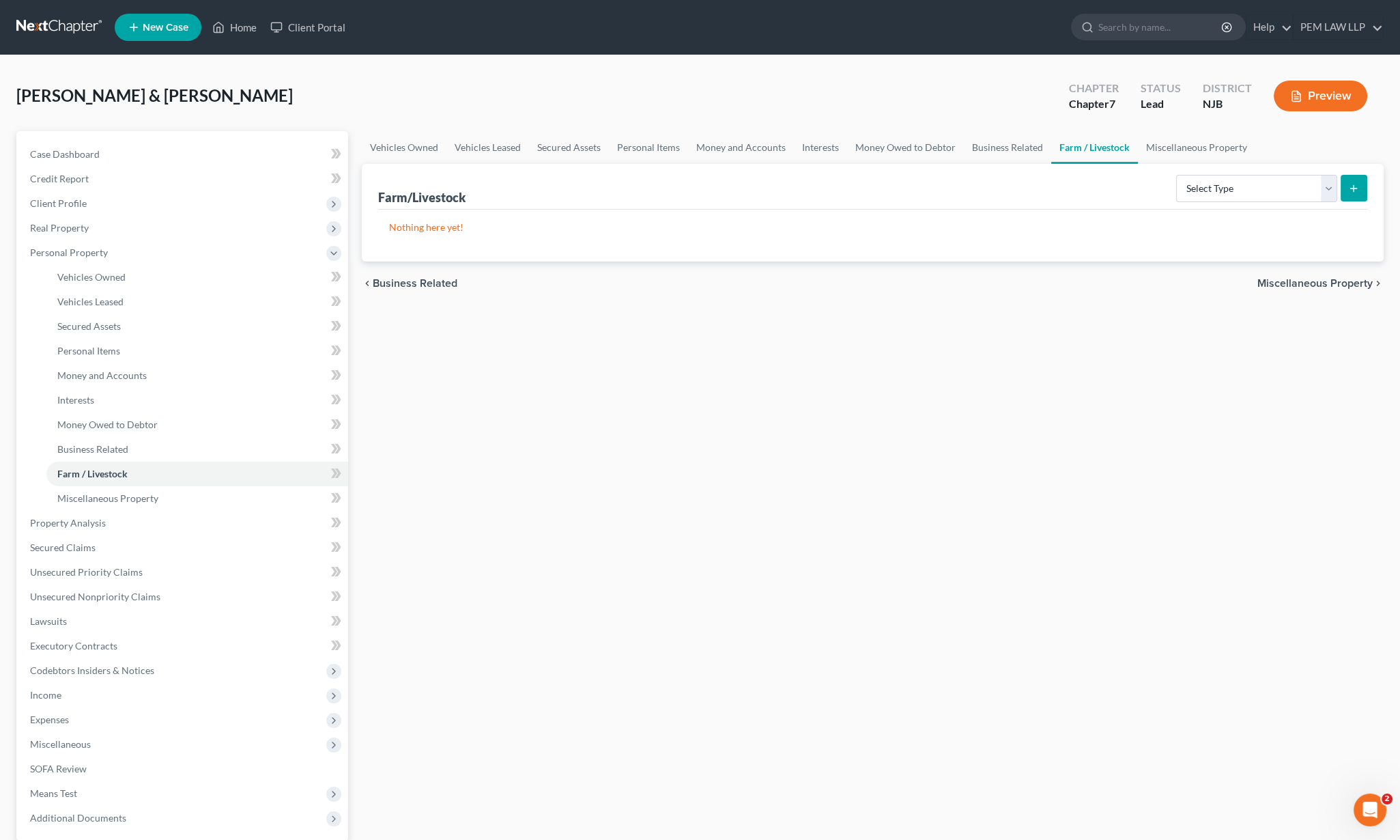
click at [1340, 283] on span "Miscellaneous Property" at bounding box center [1315, 283] width 115 height 11
click at [1340, 283] on span "Property Analysis" at bounding box center [1330, 283] width 87 height 11
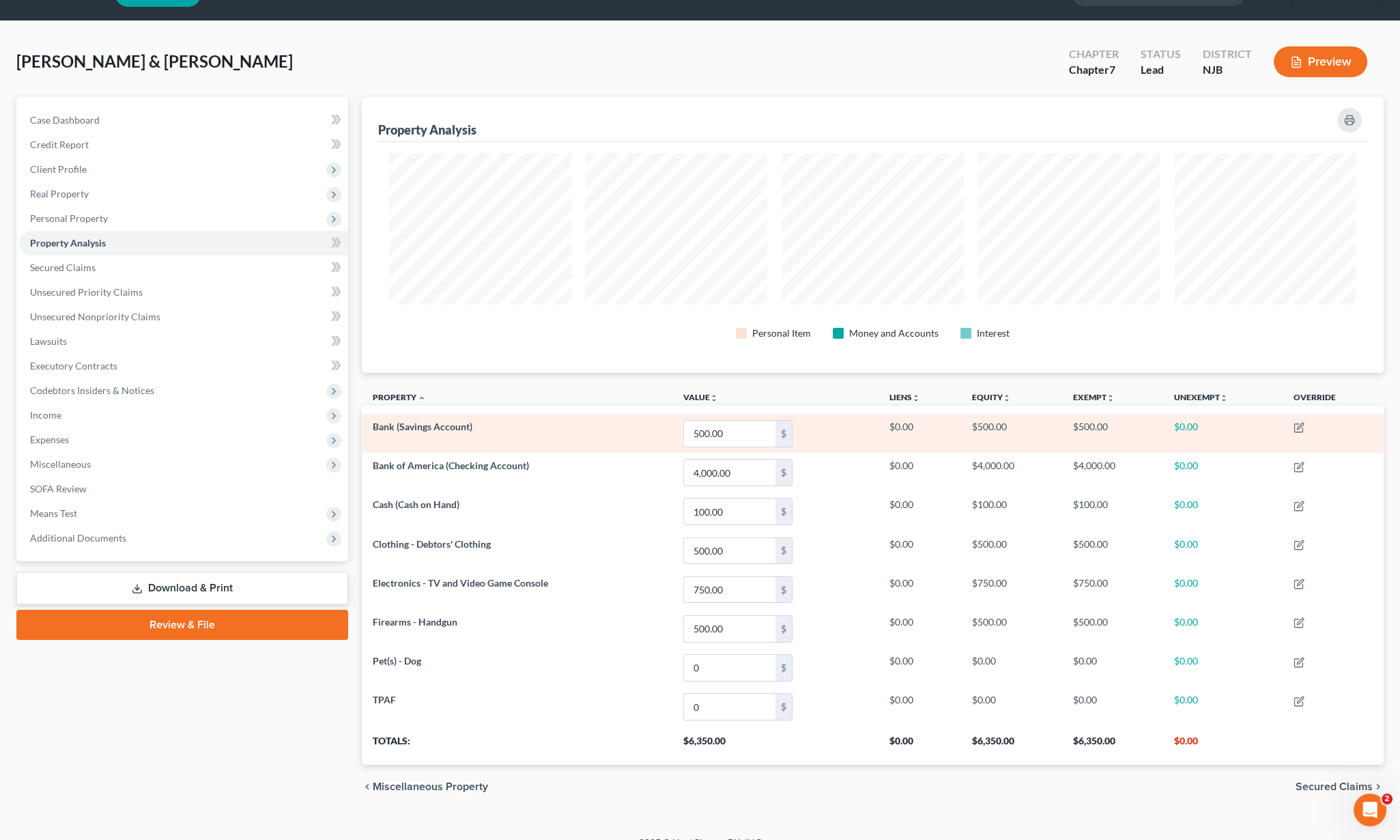
scroll to position [51, 0]
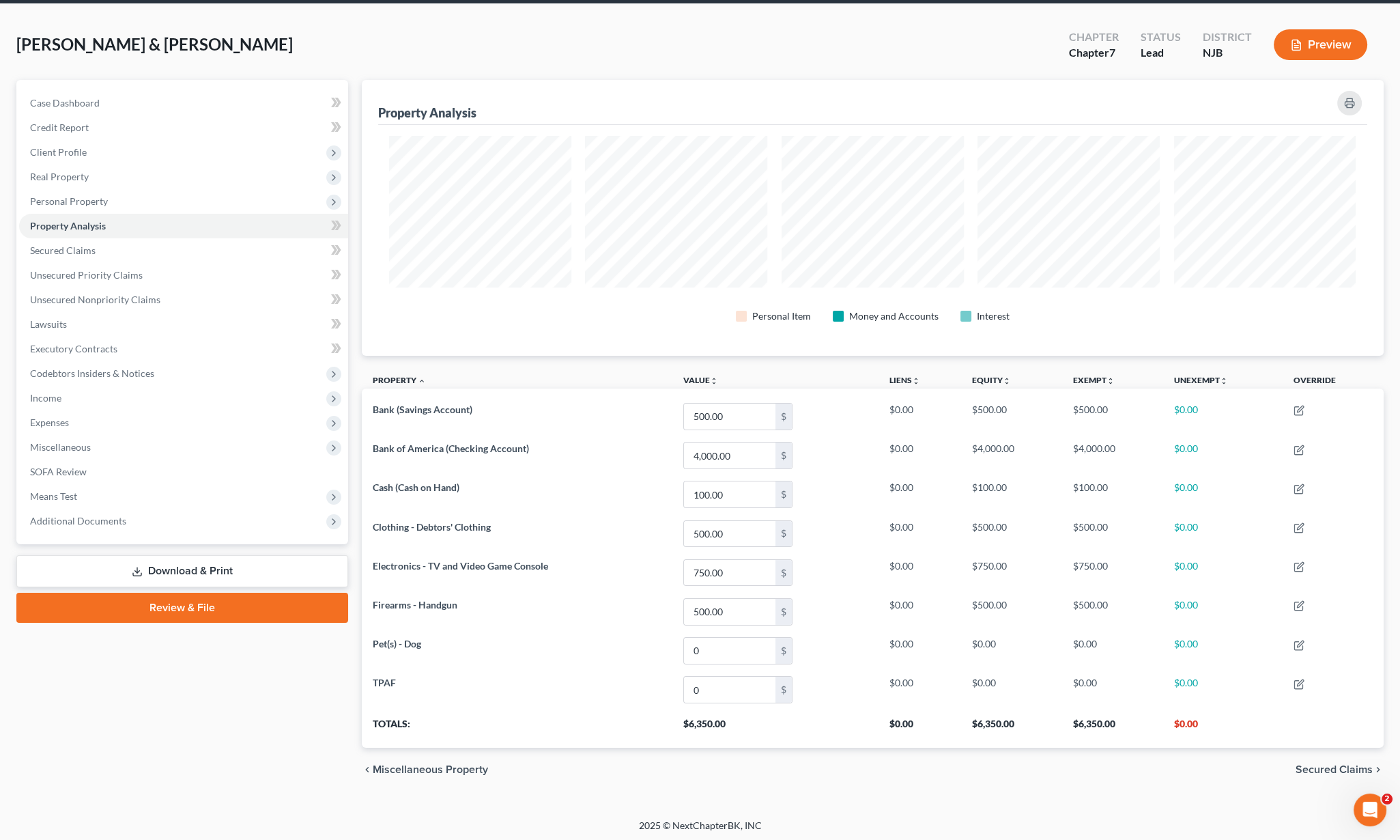
click at [1328, 766] on span "Secured Claims" at bounding box center [1335, 769] width 78 height 11
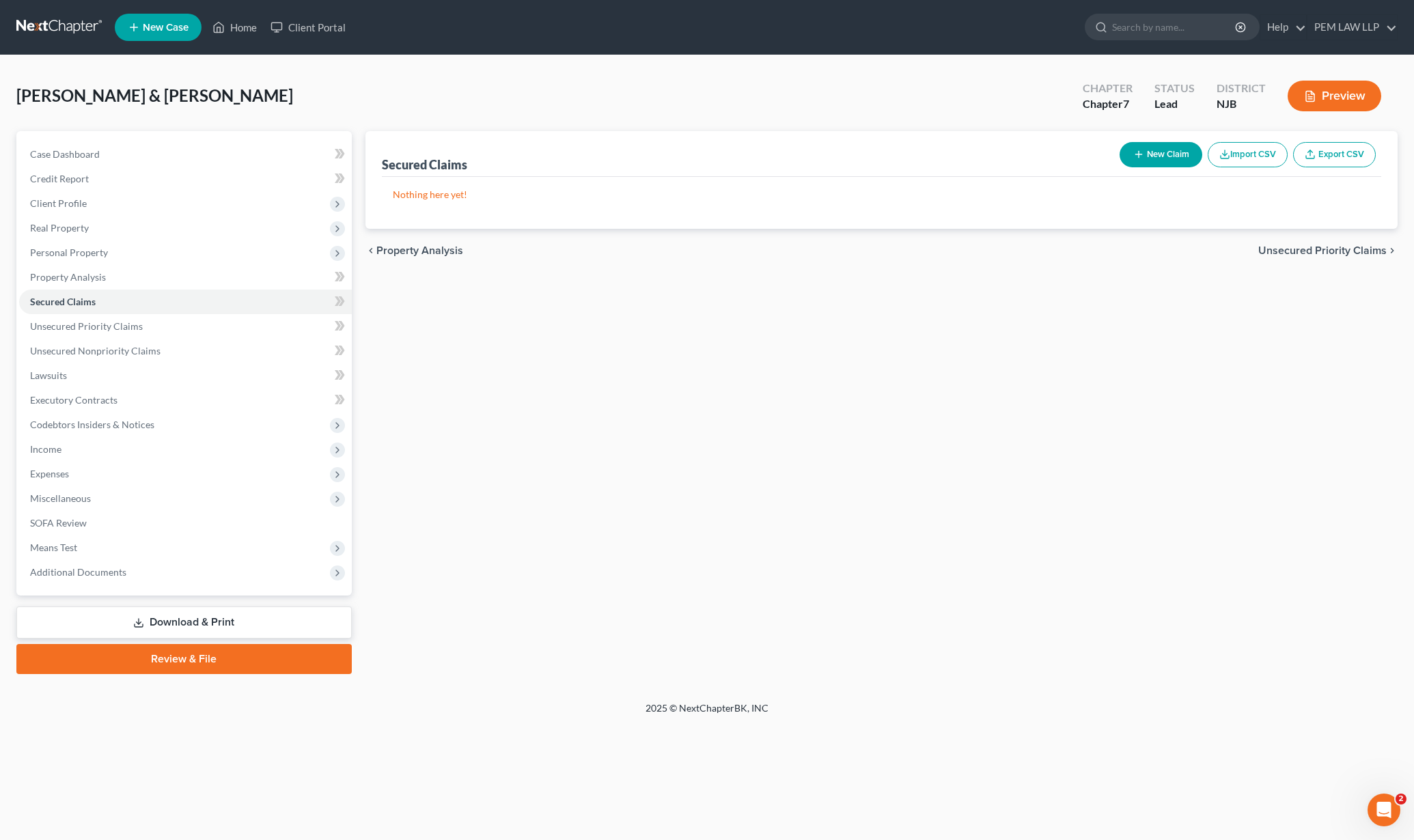
click at [1336, 249] on span "Unsecured Priority Claims" at bounding box center [1322, 250] width 128 height 11
click at [1327, 250] on span "Unsecured Nonpriority Claims" at bounding box center [1312, 250] width 148 height 11
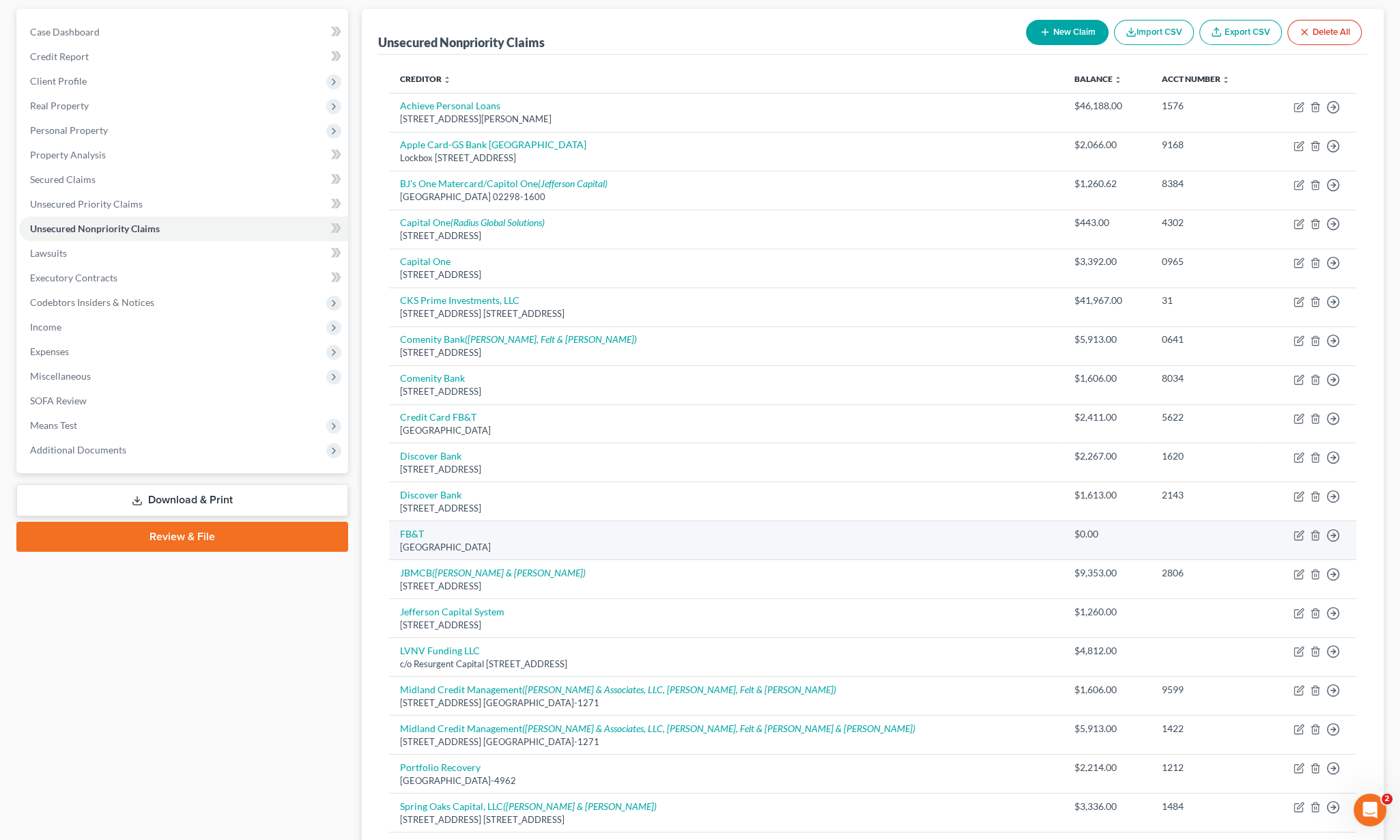
scroll to position [297, 0]
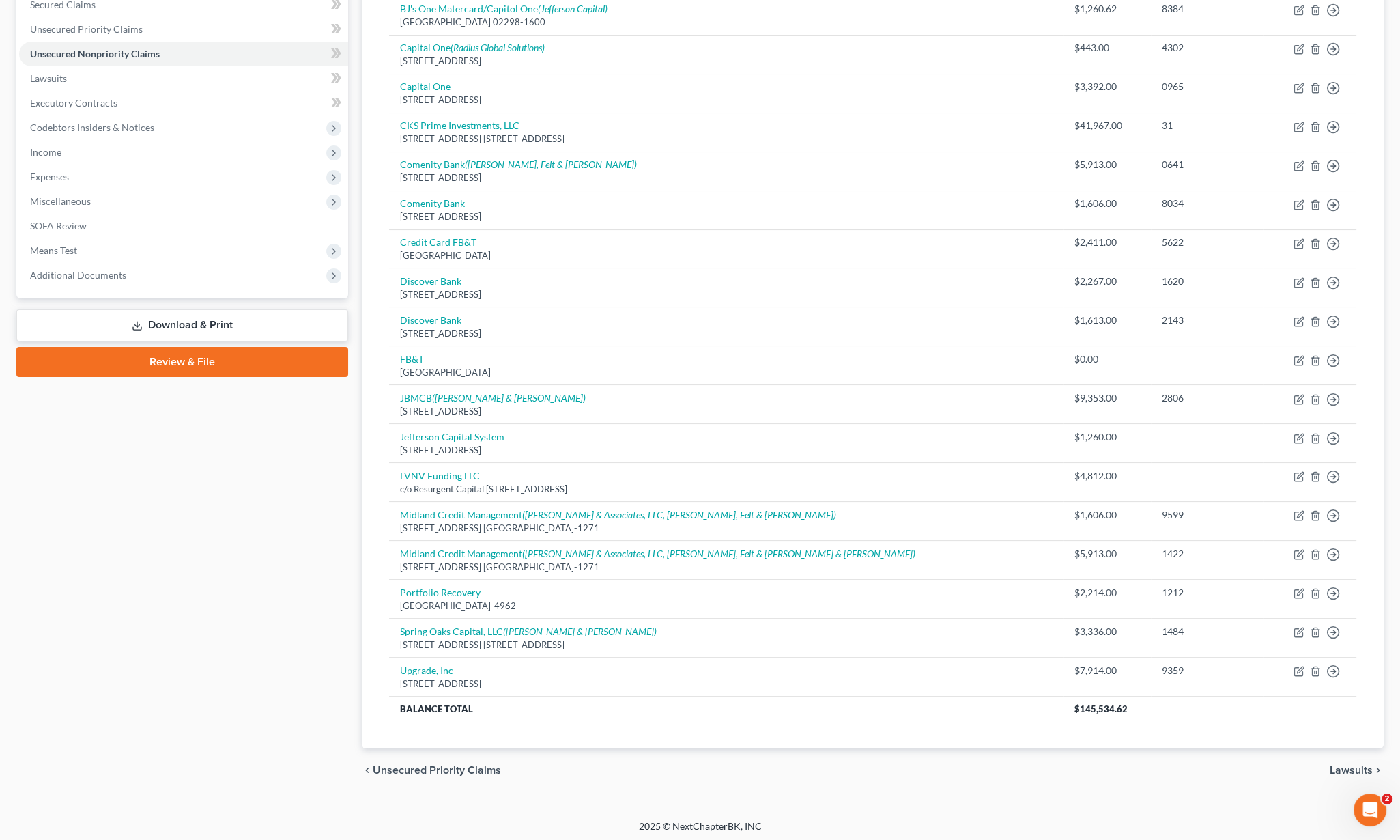
click at [1353, 770] on span "Lawsuits" at bounding box center [1352, 769] width 43 height 11
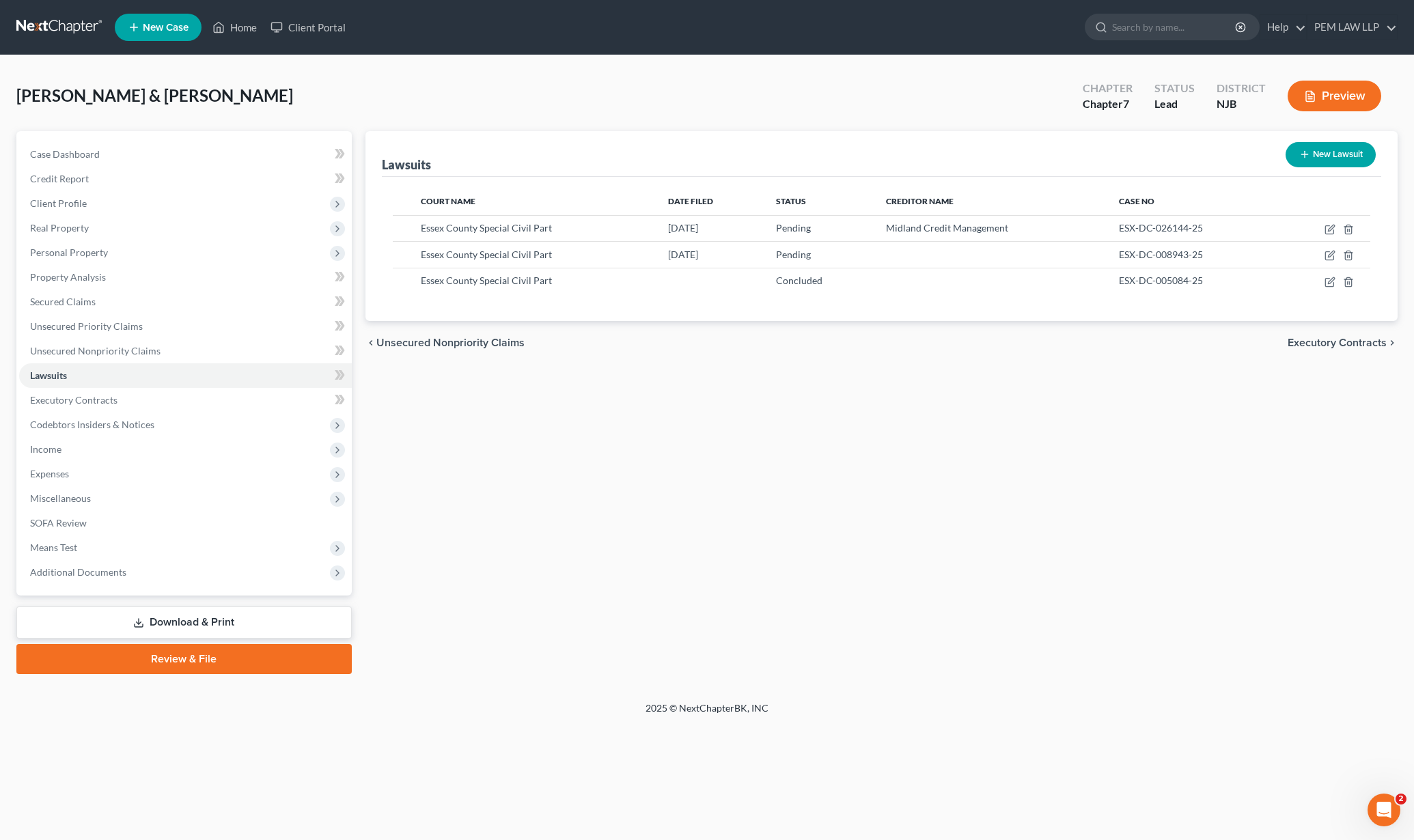
click at [1315, 353] on div "chevron_left Unsecured Nonpriority Claims Executory Contracts chevron_right" at bounding box center [882, 342] width 1033 height 44
click at [1318, 338] on span "Executory Contracts" at bounding box center [1337, 342] width 99 height 11
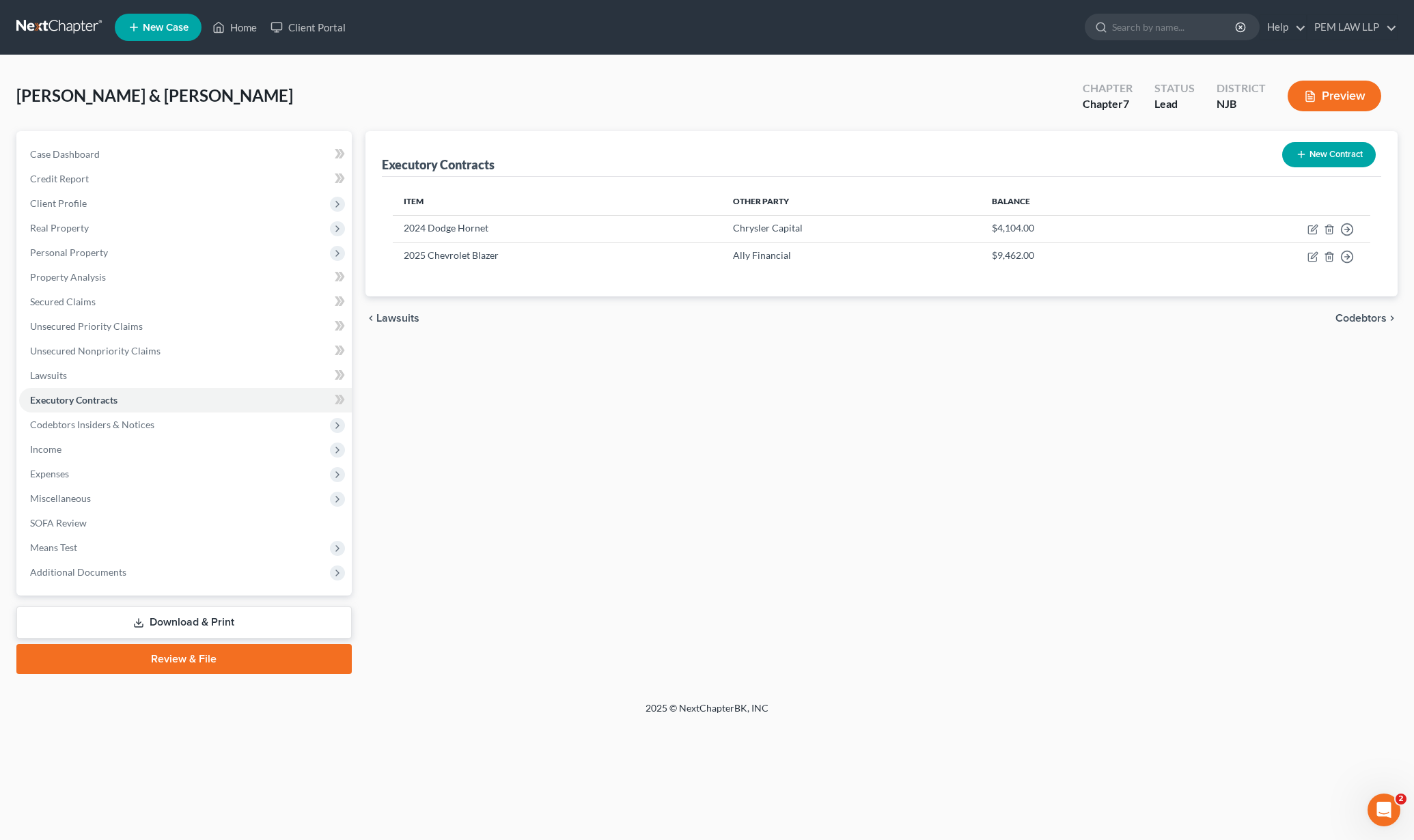
click at [1355, 317] on span "Codebtors" at bounding box center [1361, 318] width 51 height 11
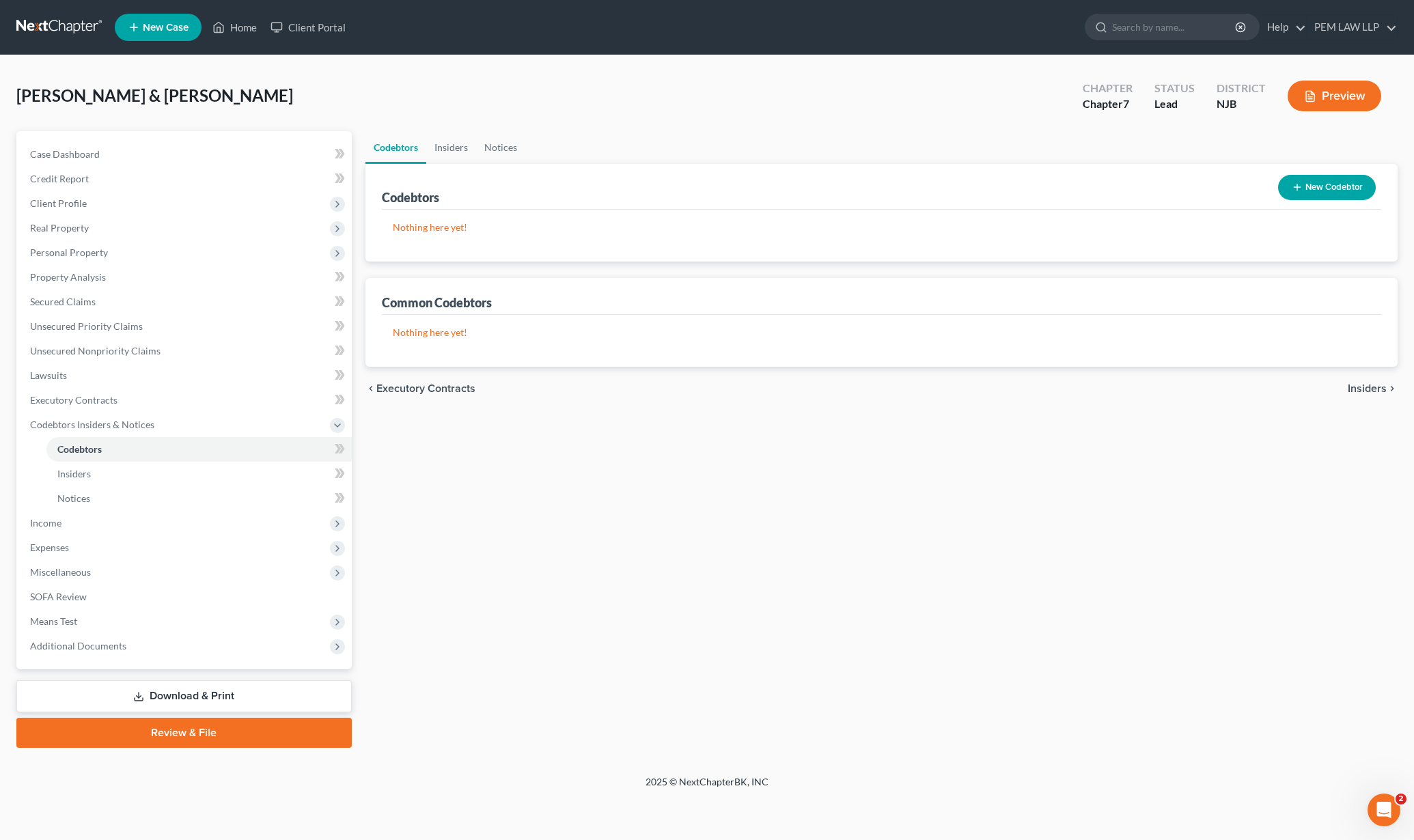
click at [1358, 387] on span "Insiders" at bounding box center [1367, 388] width 39 height 11
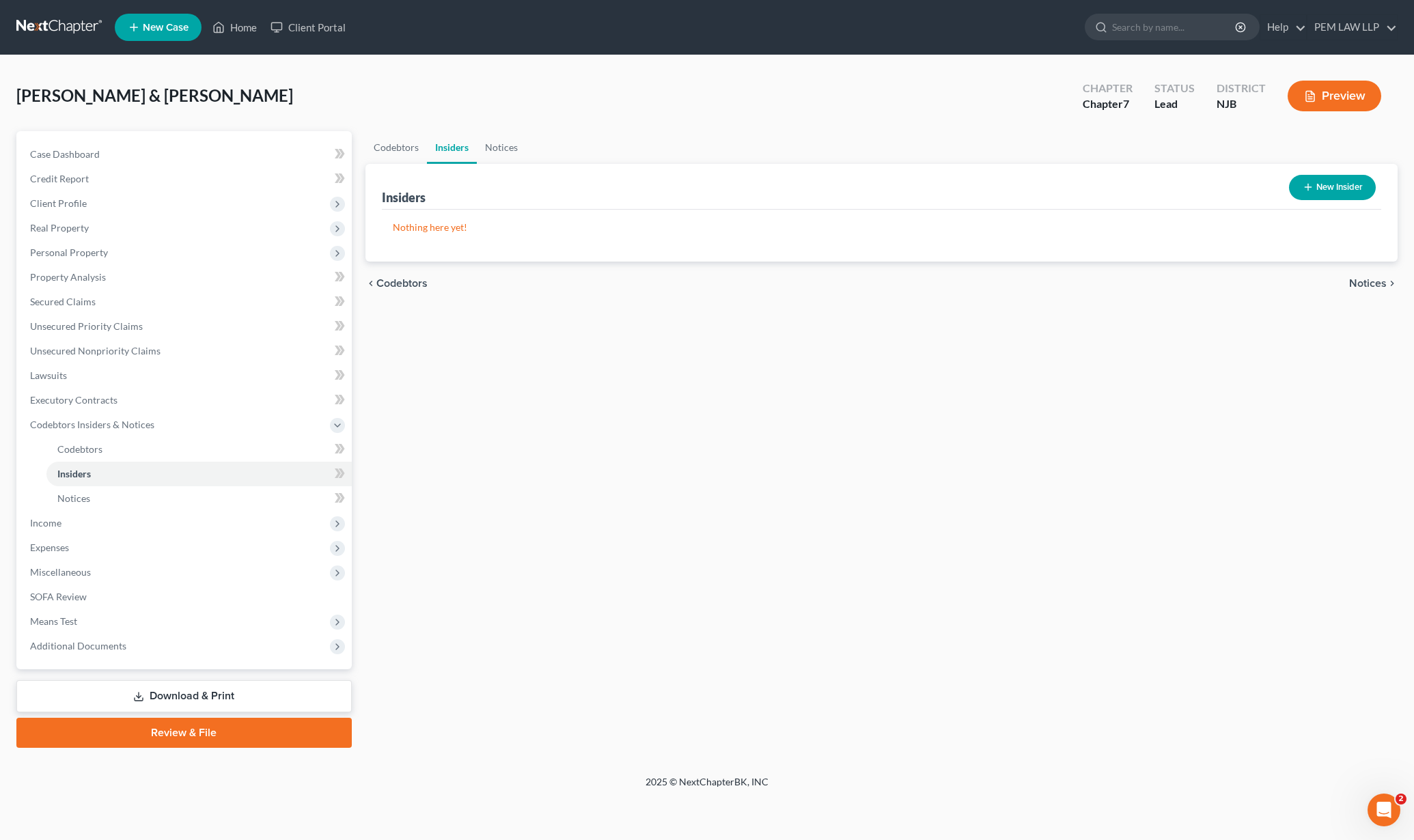
click at [1363, 279] on span "Notices" at bounding box center [1367, 283] width 38 height 11
click at [1357, 287] on span "Employment Income" at bounding box center [1336, 283] width 98 height 11
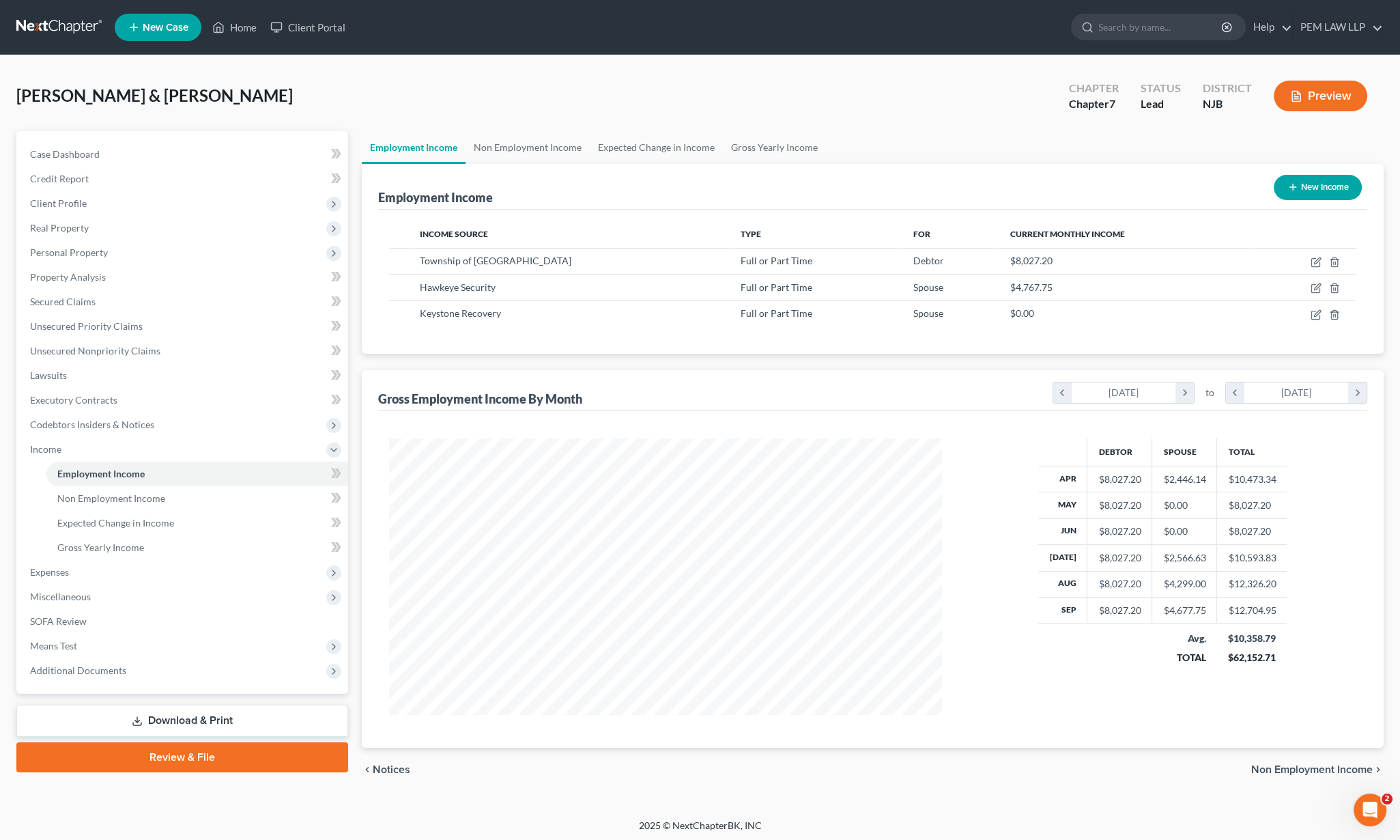
scroll to position [1, 0]
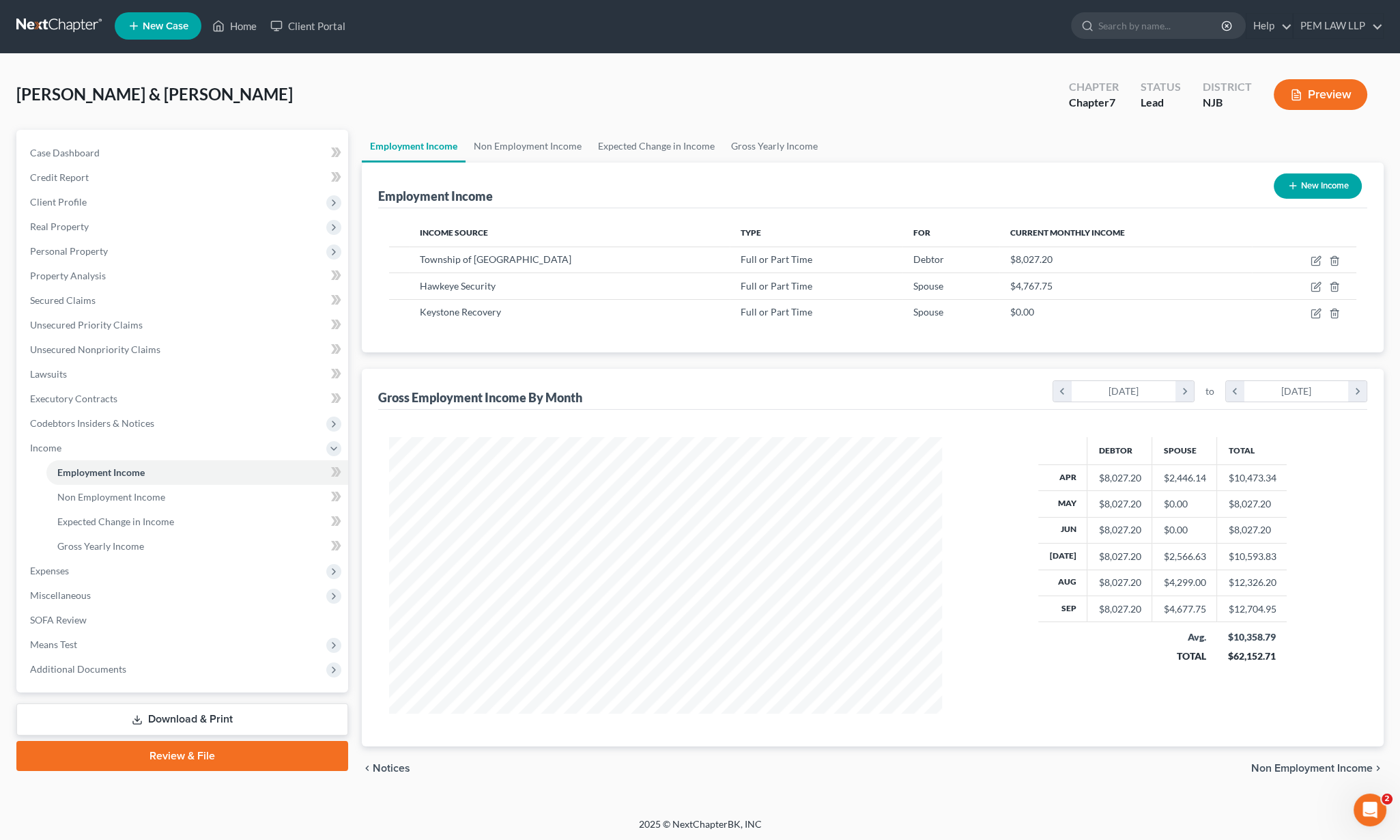
click at [1303, 764] on span "Non Employment Income" at bounding box center [1312, 767] width 121 height 11
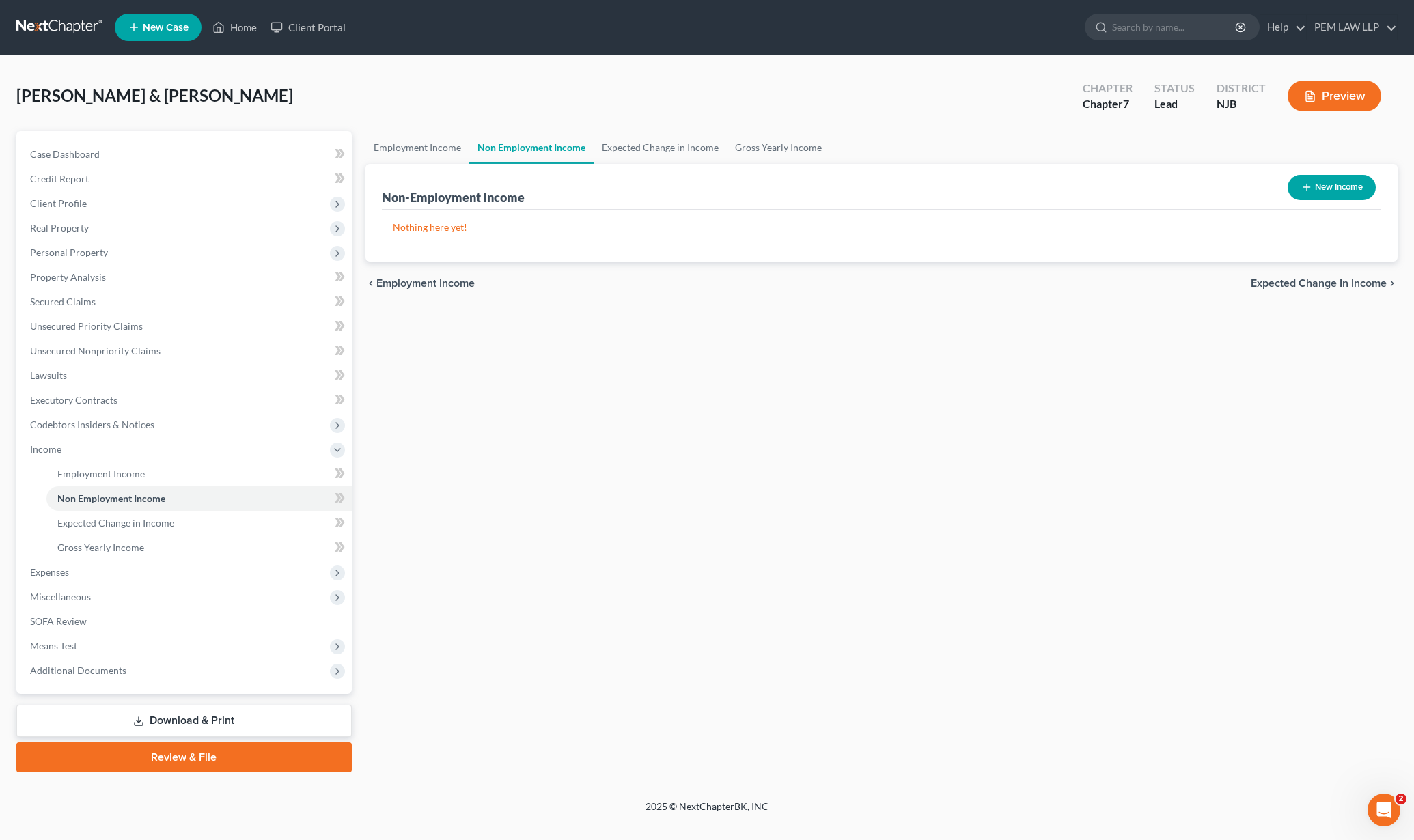
click at [1308, 292] on div "chevron_left Employment Income Expected Change in Income chevron_right" at bounding box center [882, 283] width 1033 height 44
click at [1305, 283] on span "Expected Change in Income" at bounding box center [1318, 283] width 136 height 11
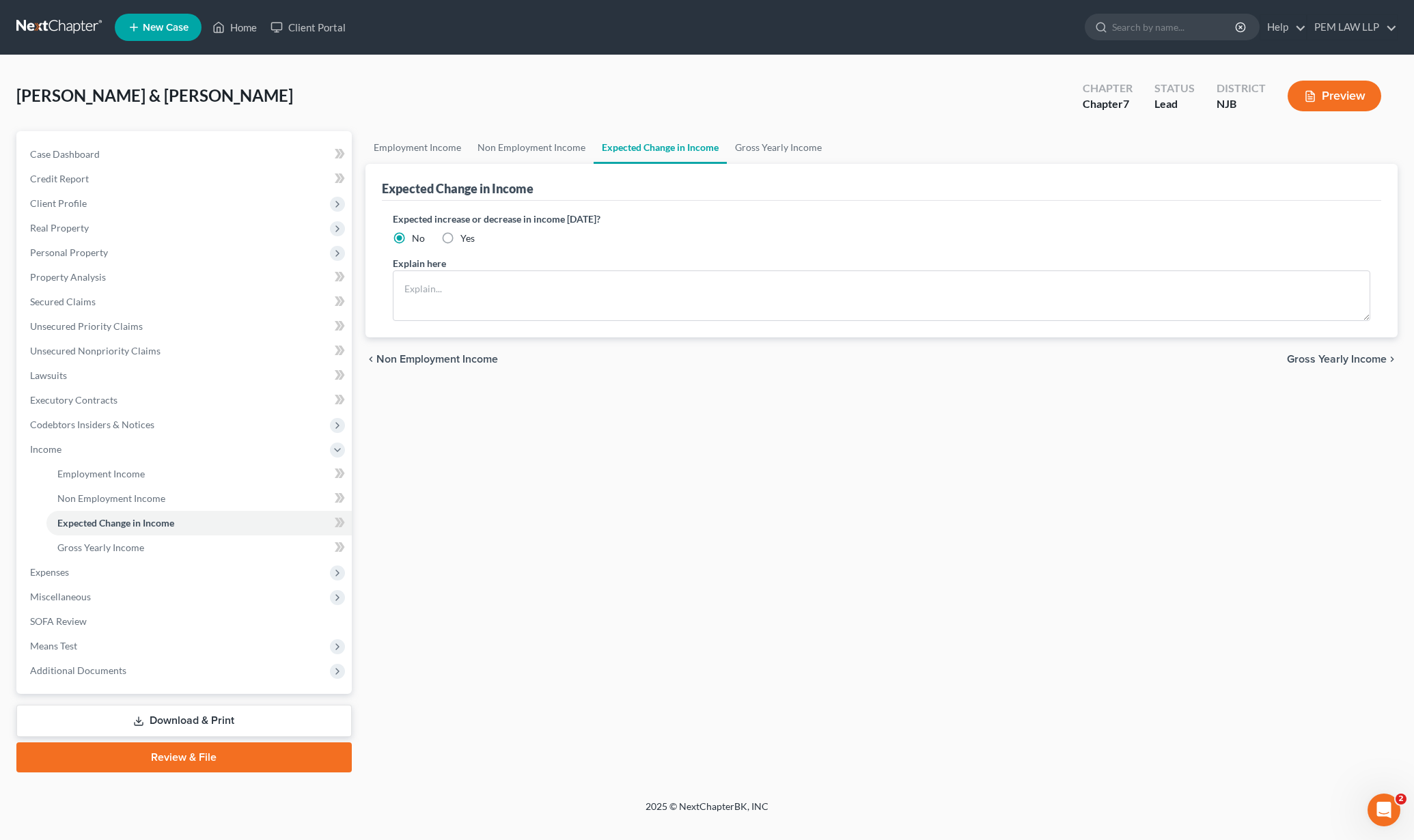
click at [1318, 354] on span "Gross Yearly Income" at bounding box center [1336, 358] width 100 height 11
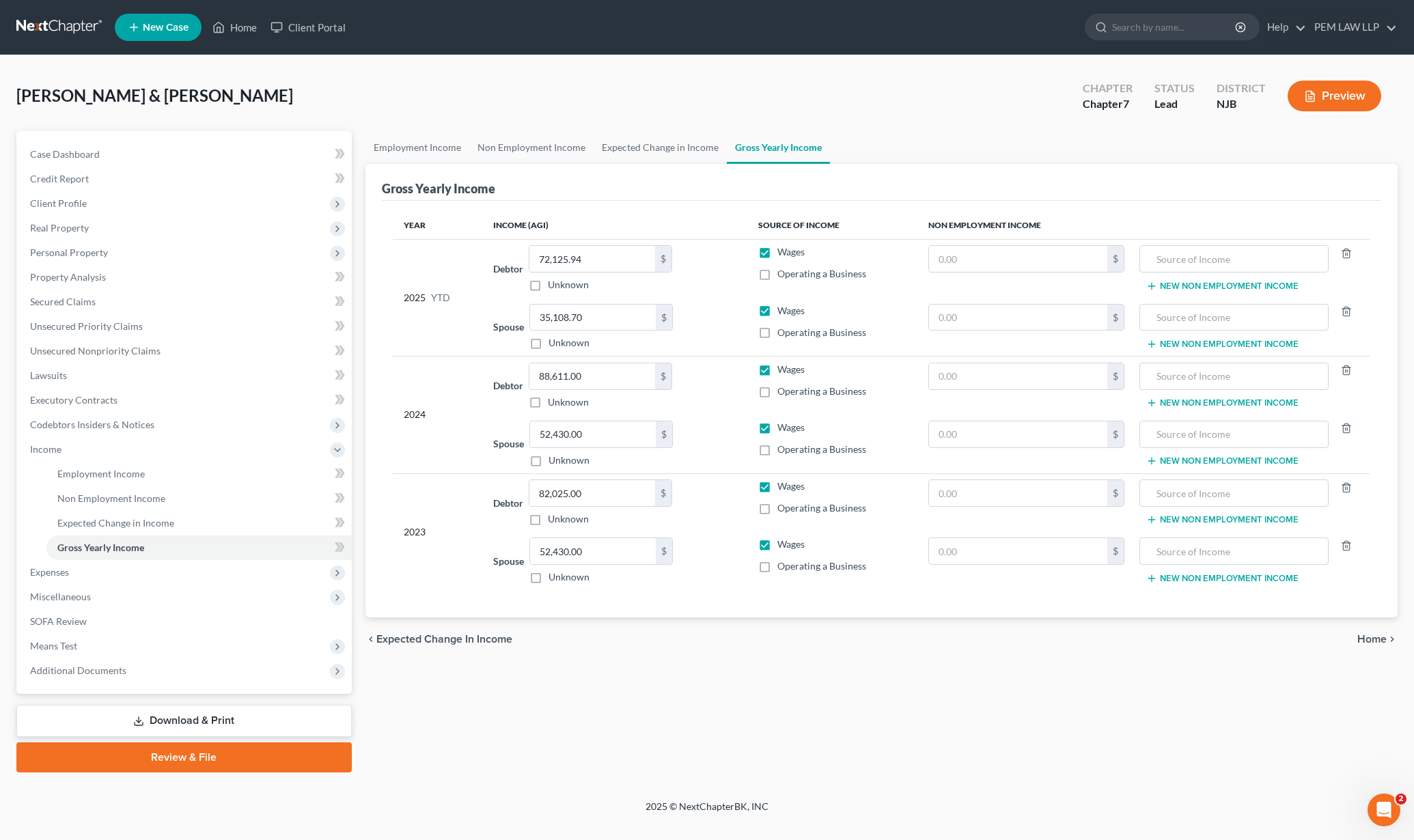
click at [1367, 634] on span "Home" at bounding box center [1371, 638] width 29 height 11
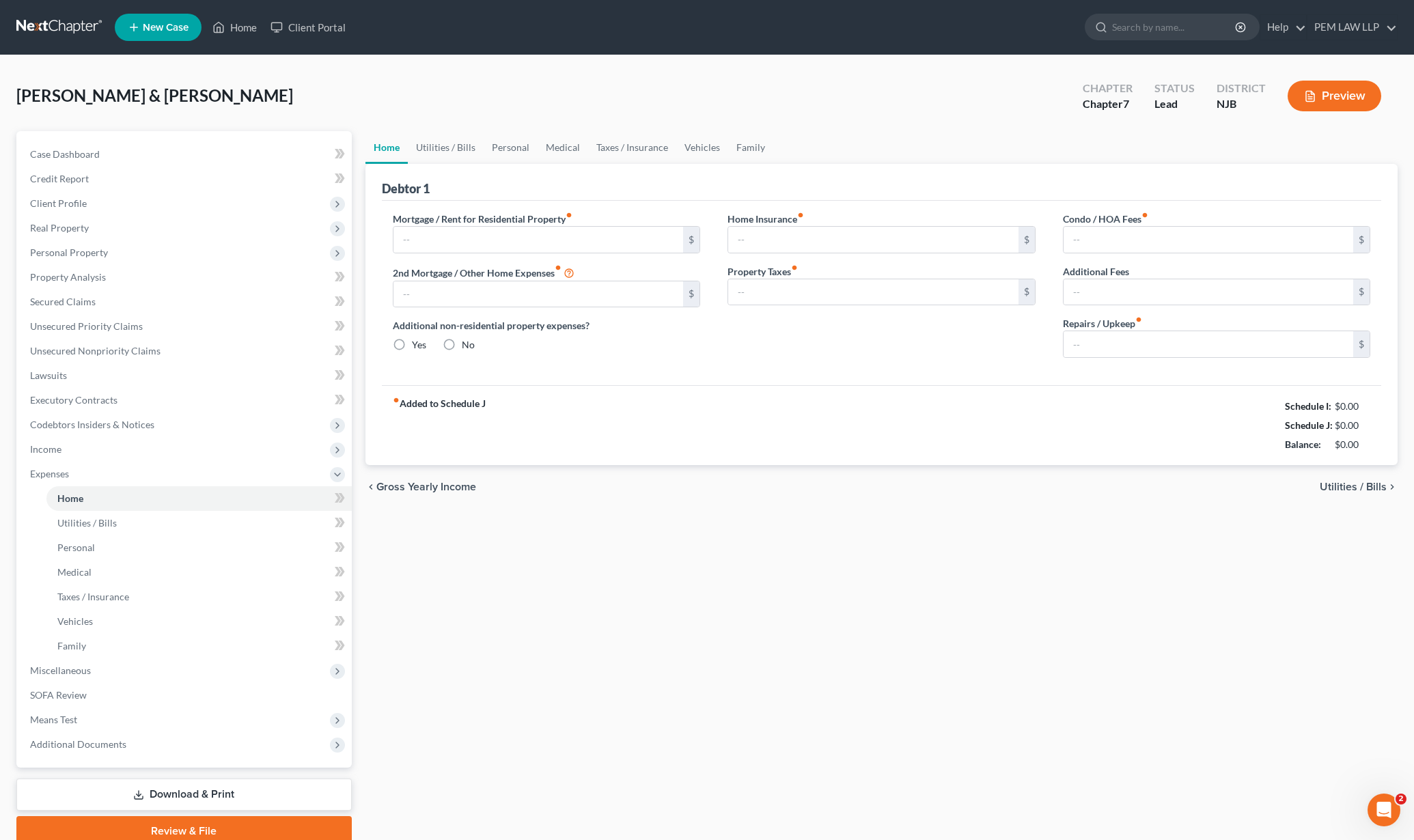
type input "3,300.00"
type input "0.00"
radio input "true"
type input "0.00"
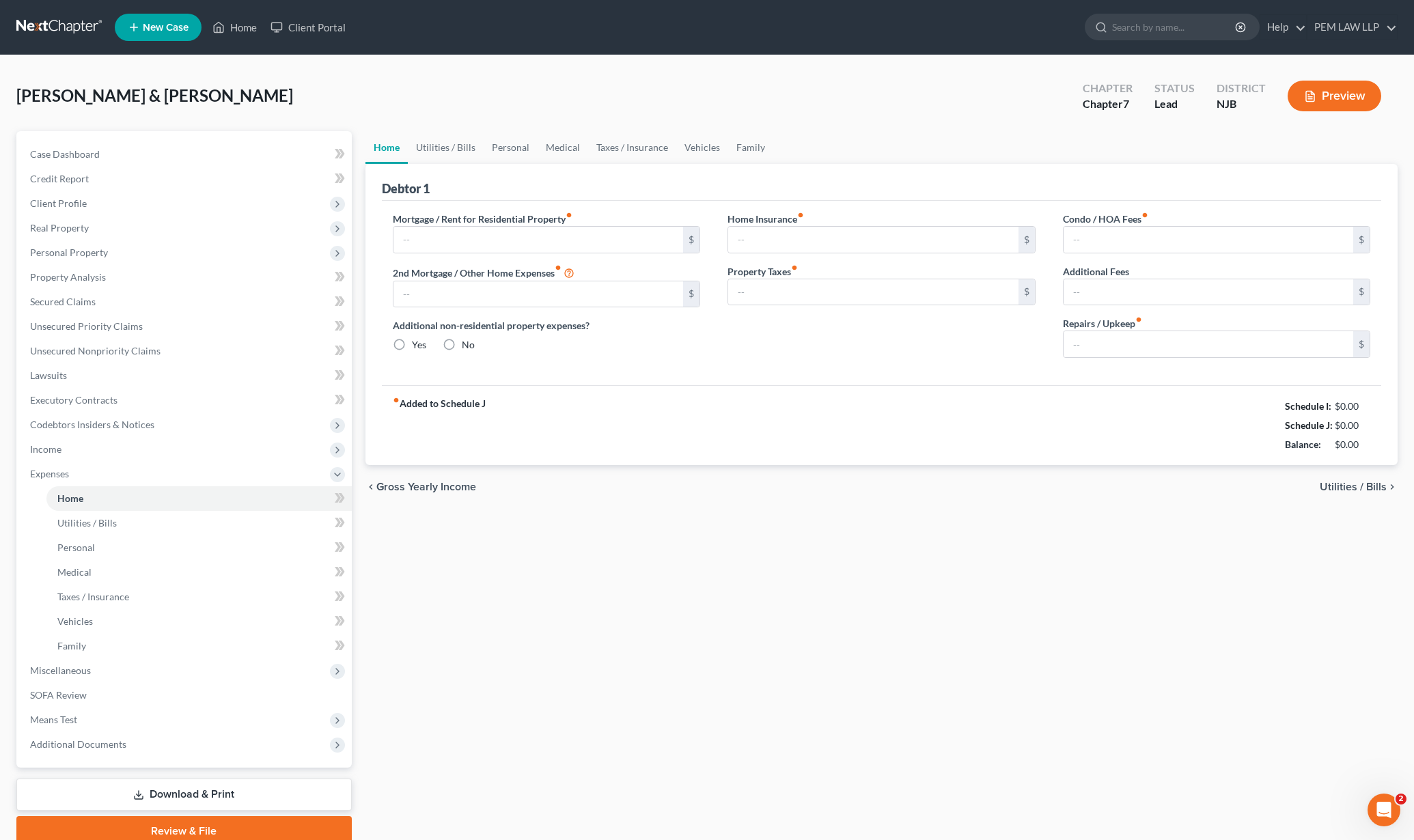
type input "43.75"
type input "0.00"
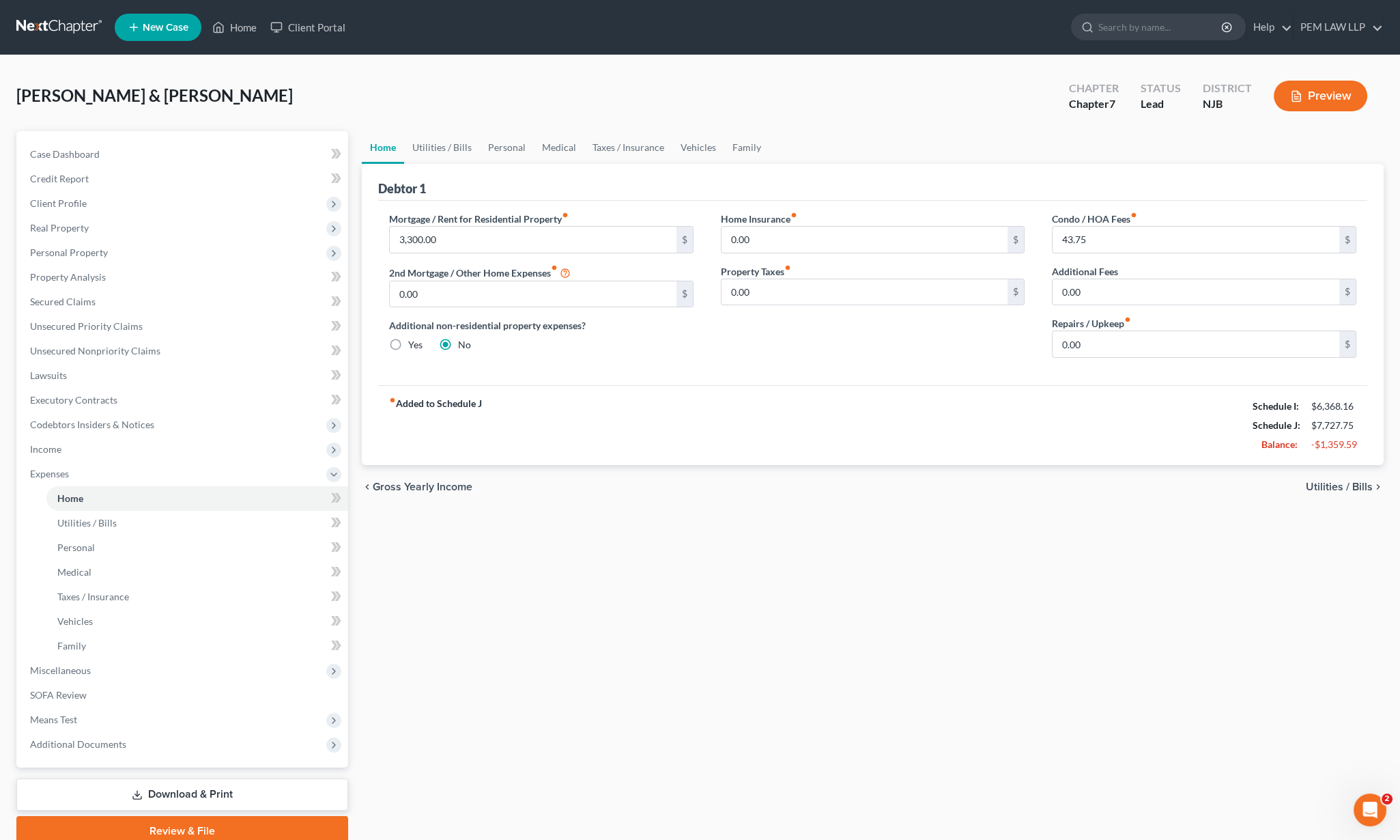
drag, startPoint x: 1330, startPoint y: 487, endPoint x: 1318, endPoint y: 489, distance: 12.2
click at [1328, 487] on span "Utilities / Bills" at bounding box center [1339, 486] width 67 height 11
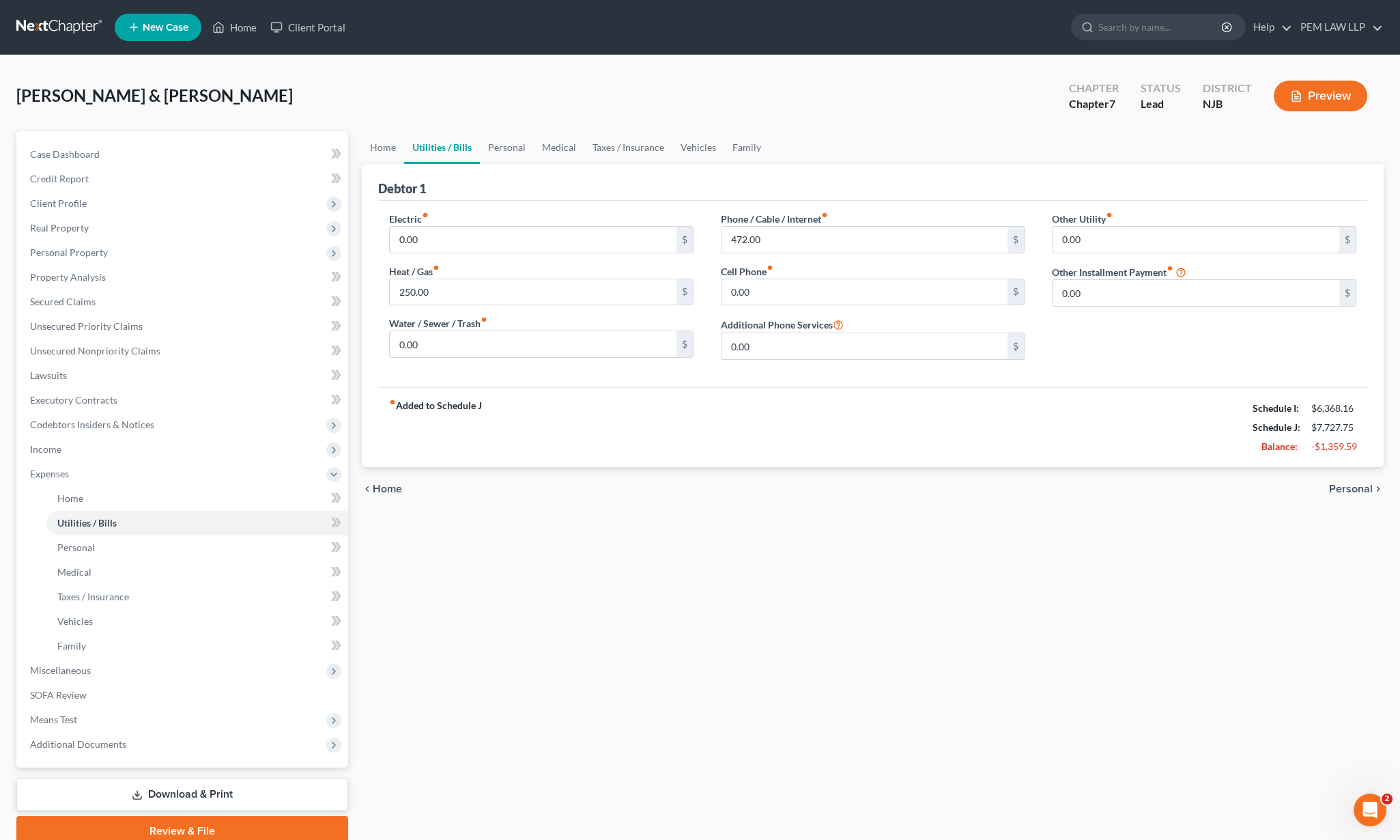
click at [1349, 490] on span "Personal" at bounding box center [1351, 488] width 44 height 11
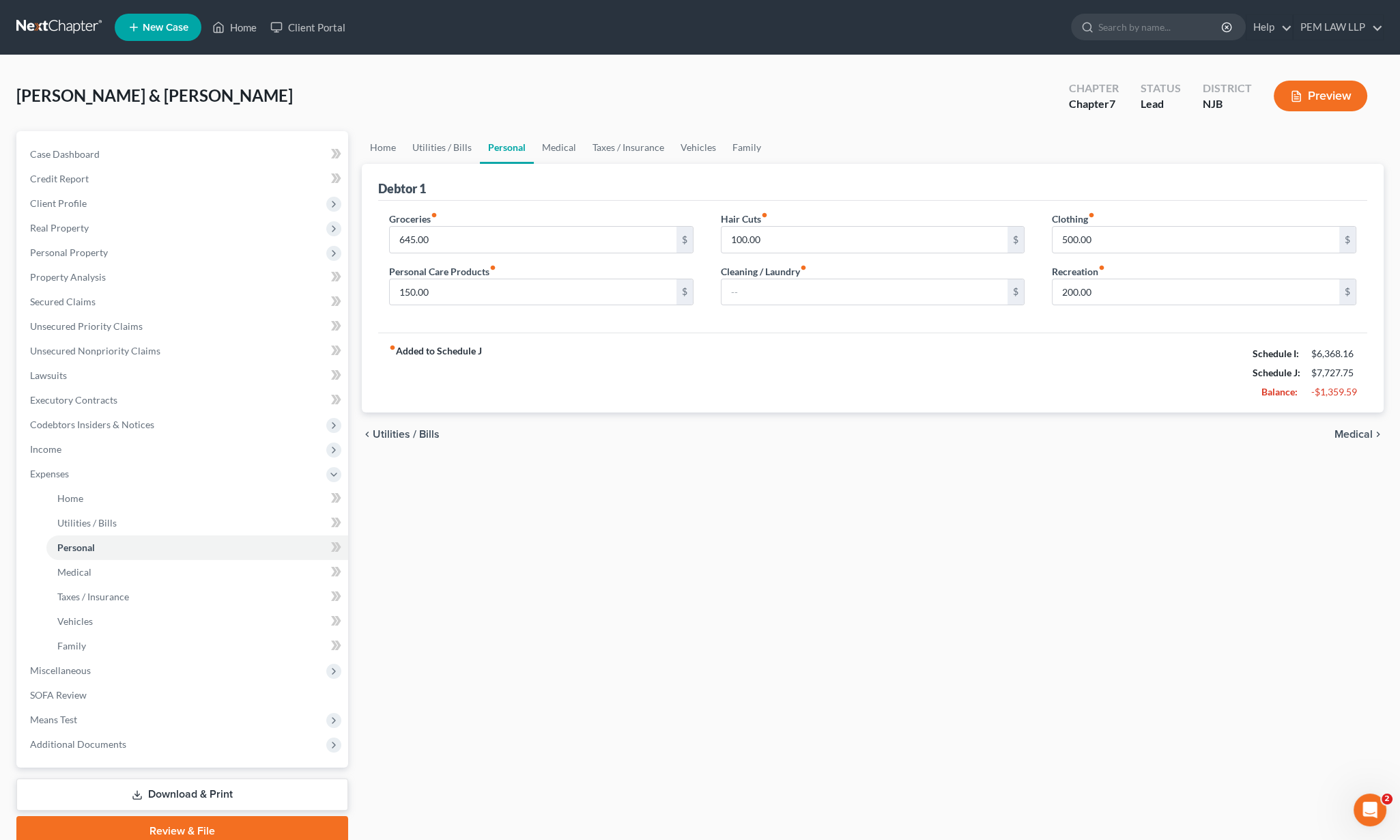
click at [1355, 433] on span "Medical" at bounding box center [1353, 434] width 38 height 11
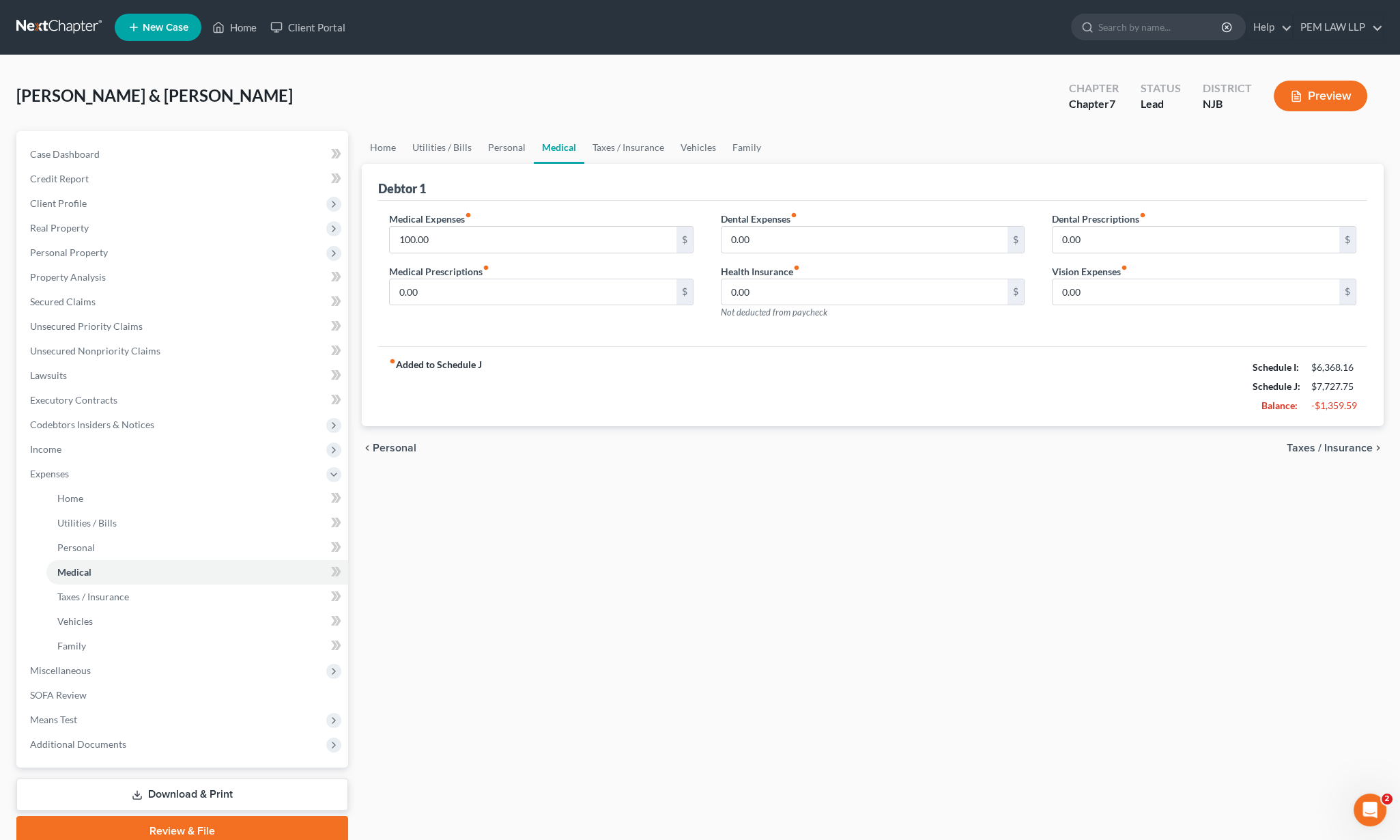
click at [1350, 448] on span "Taxes / Insurance" at bounding box center [1330, 448] width 86 height 11
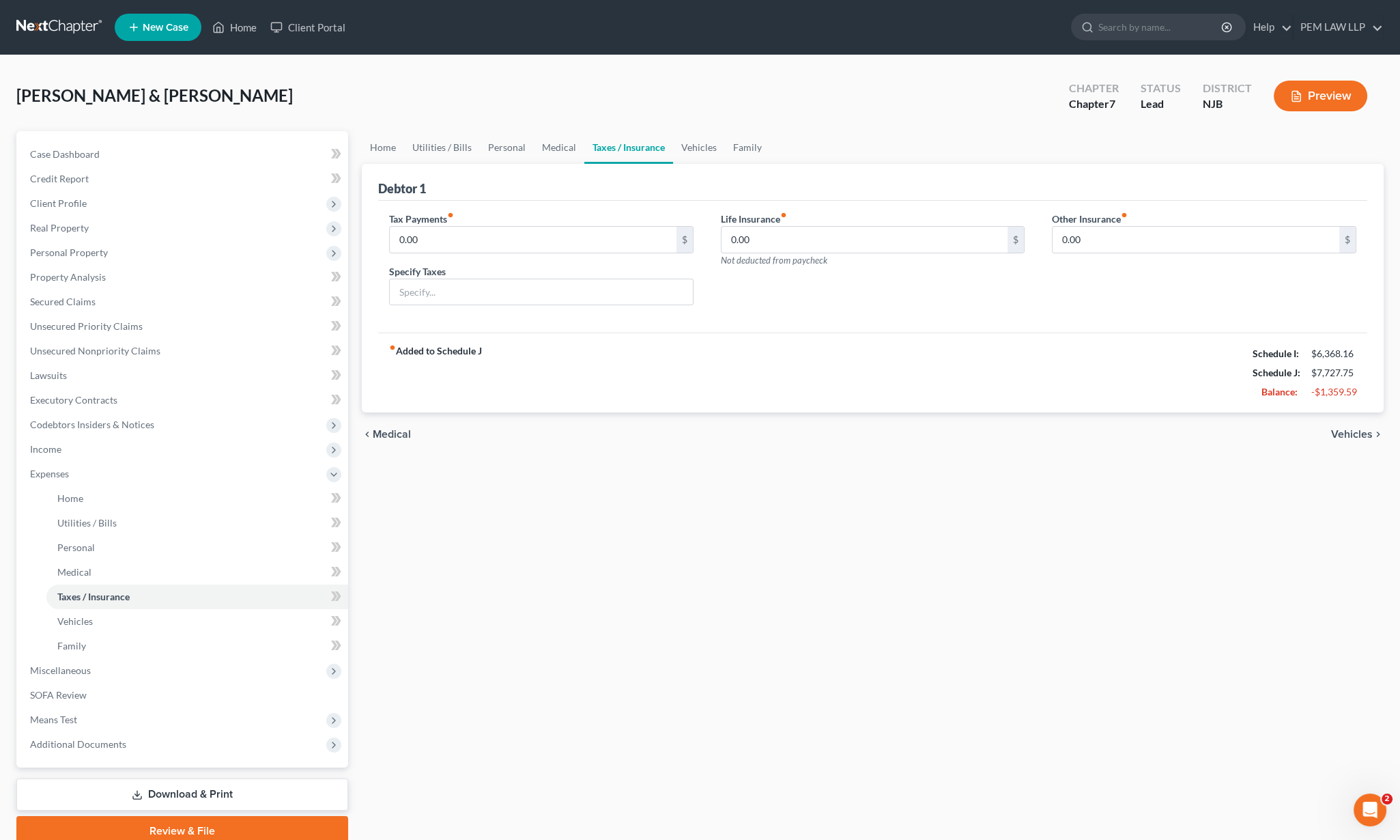
click at [1351, 434] on span "Vehicles" at bounding box center [1352, 434] width 42 height 11
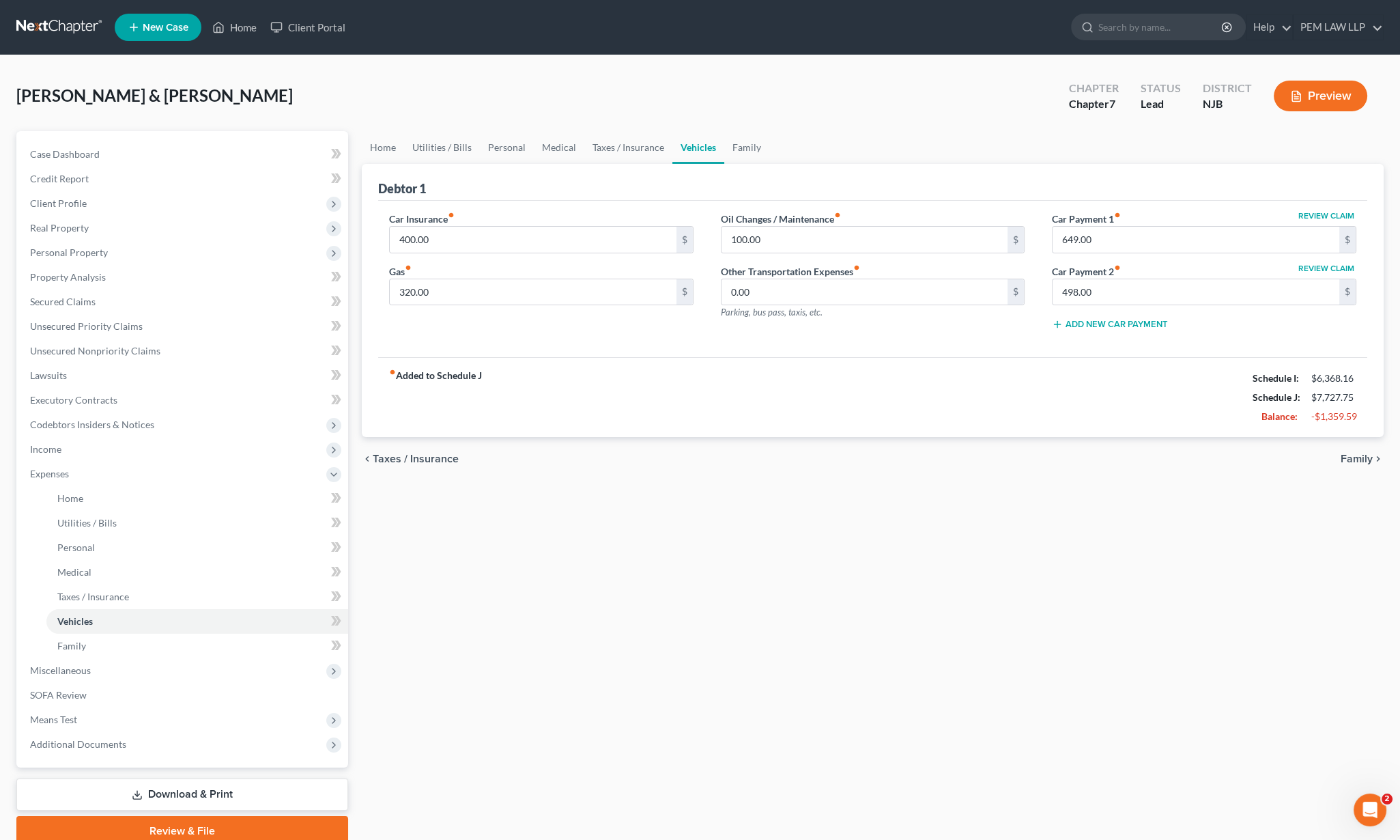
click at [1360, 454] on span "Family" at bounding box center [1356, 458] width 32 height 11
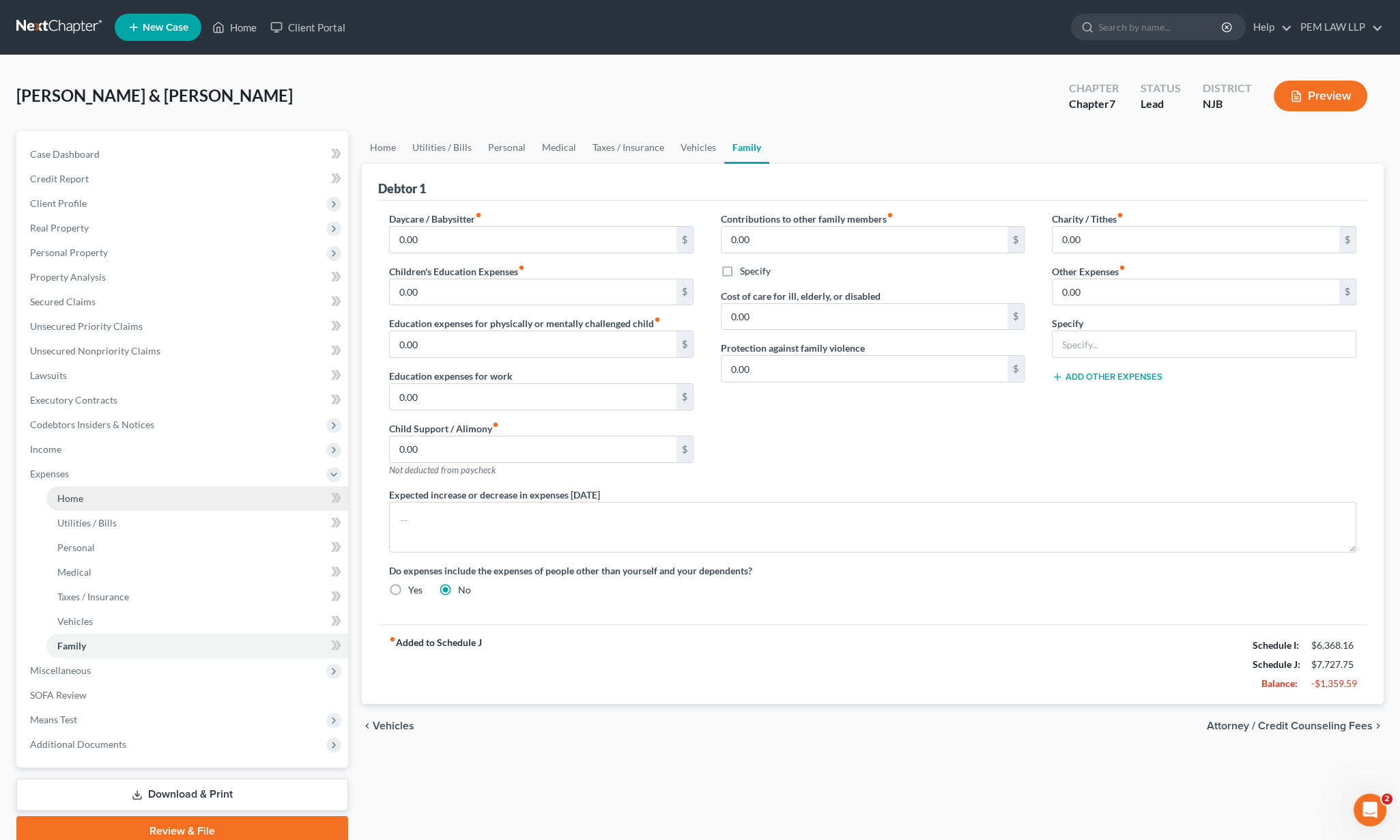
click at [100, 504] on link "Home" at bounding box center [198, 498] width 302 height 24
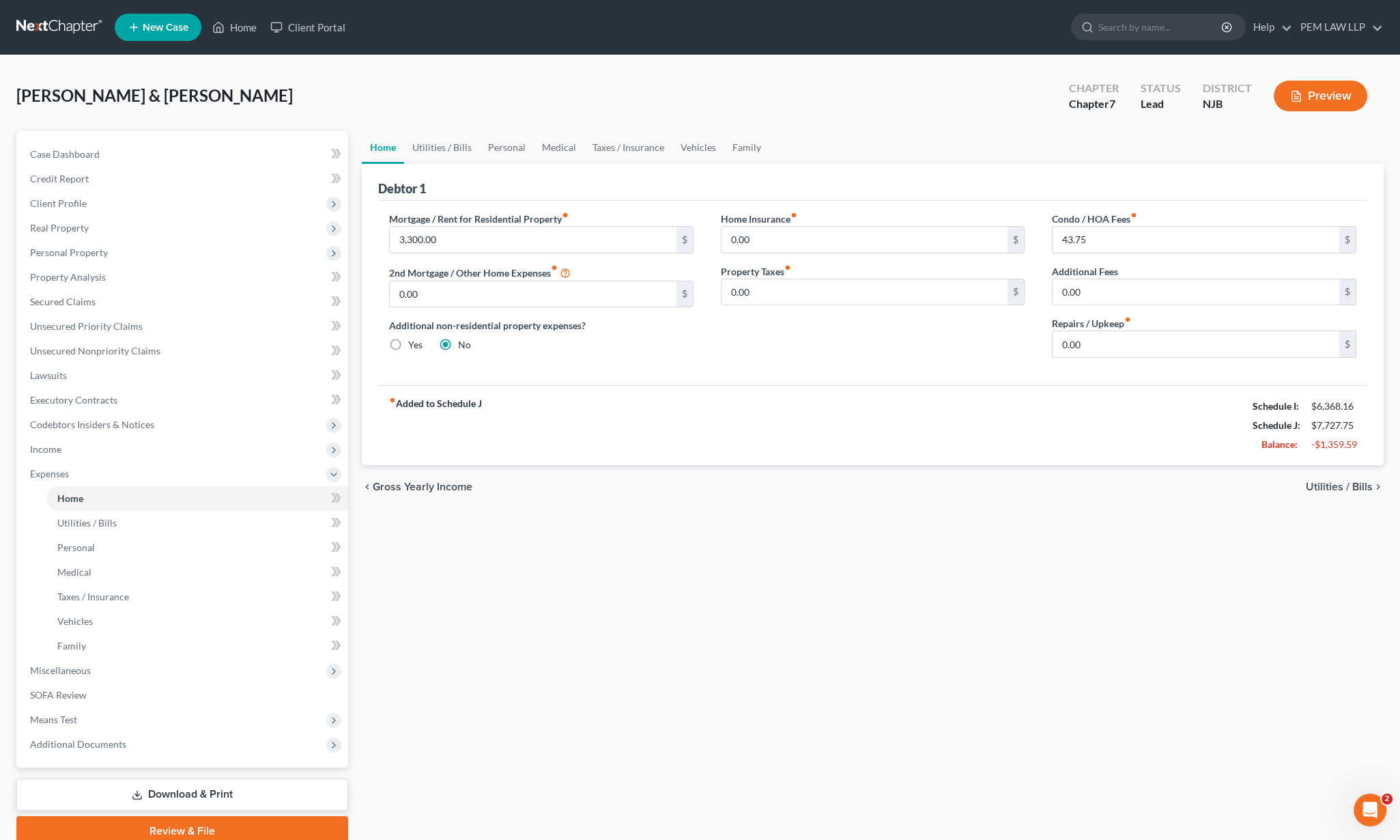
click at [1341, 485] on span "Utilities / Bills" at bounding box center [1339, 486] width 67 height 11
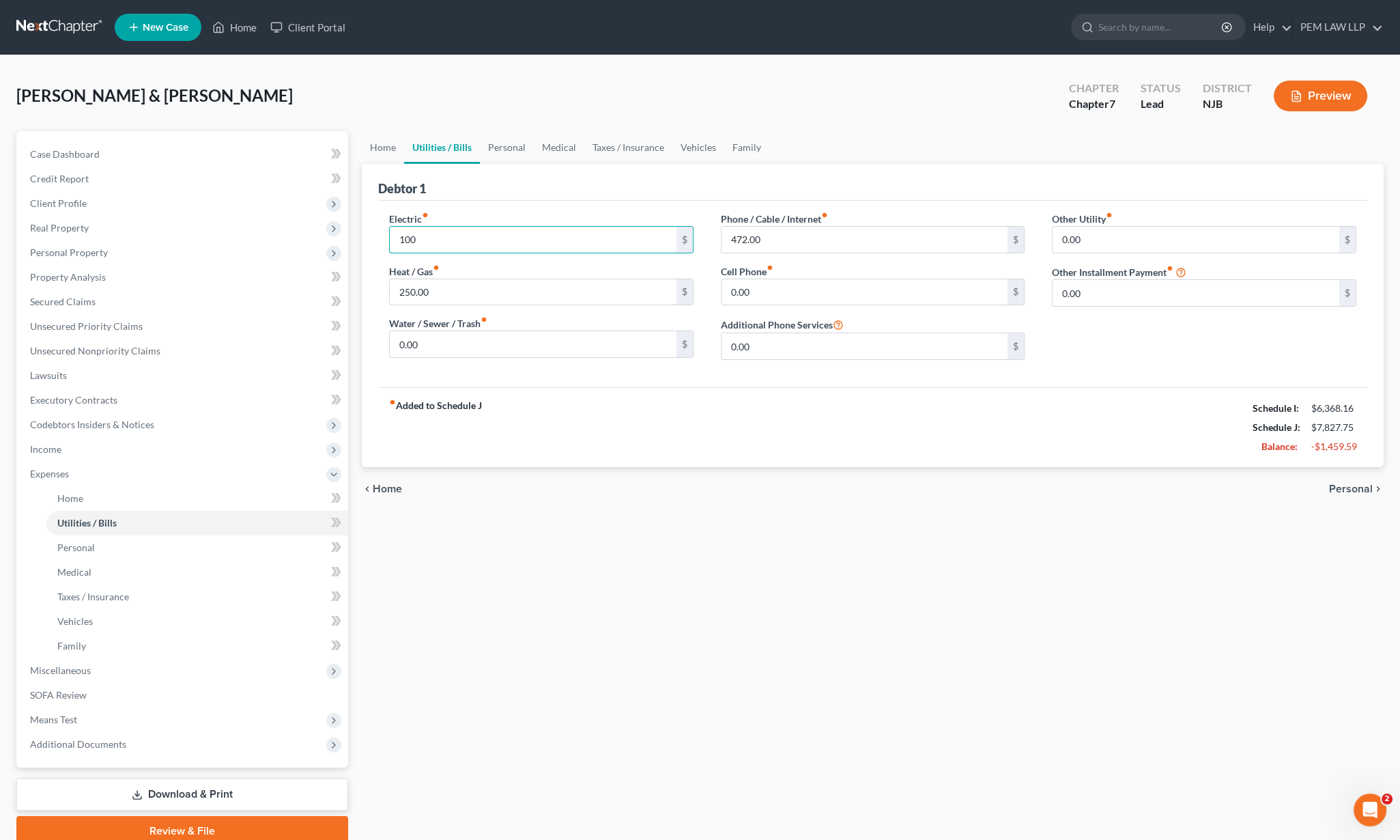
type input "100"
click at [1364, 488] on span "Personal" at bounding box center [1351, 488] width 44 height 11
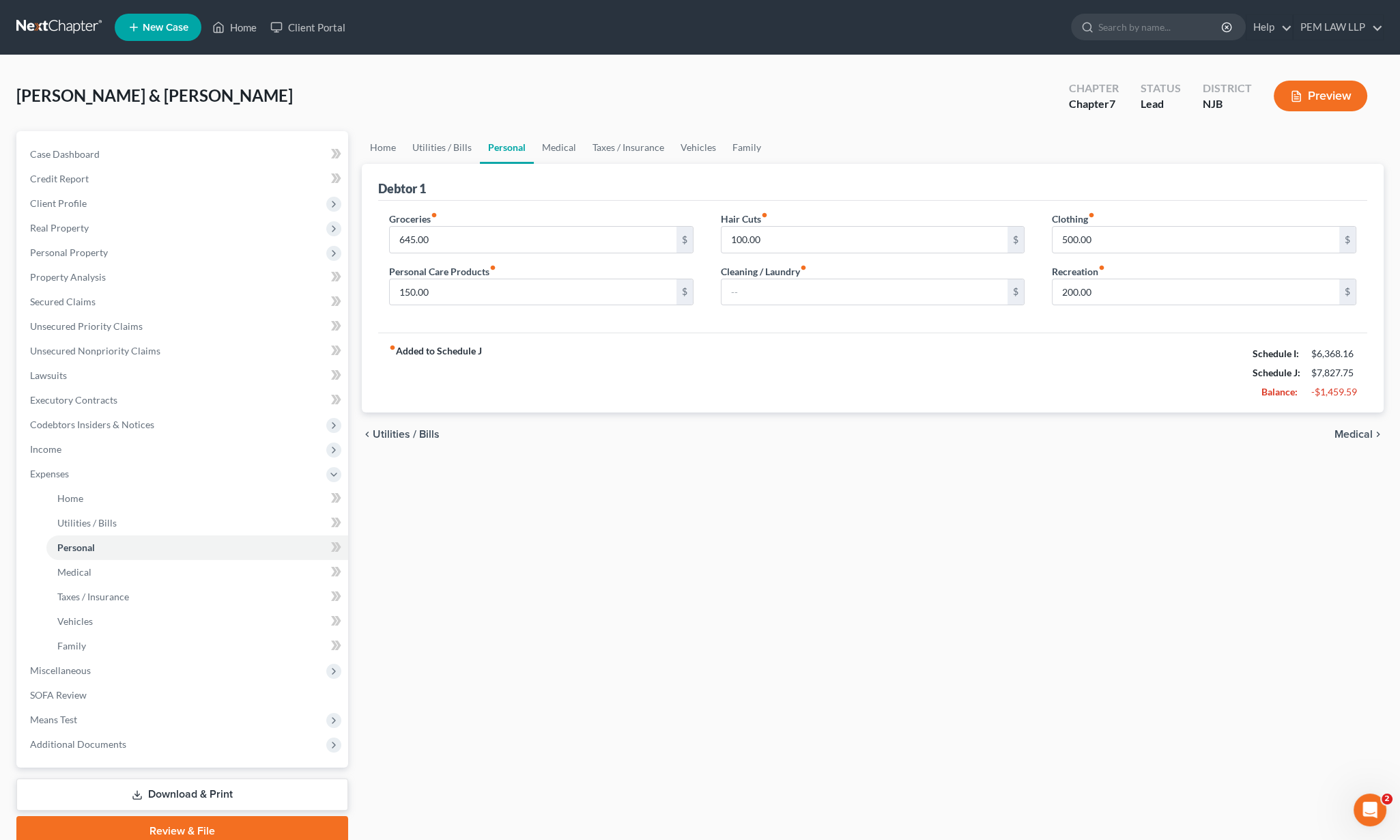
click at [1356, 437] on span "Medical" at bounding box center [1353, 434] width 38 height 11
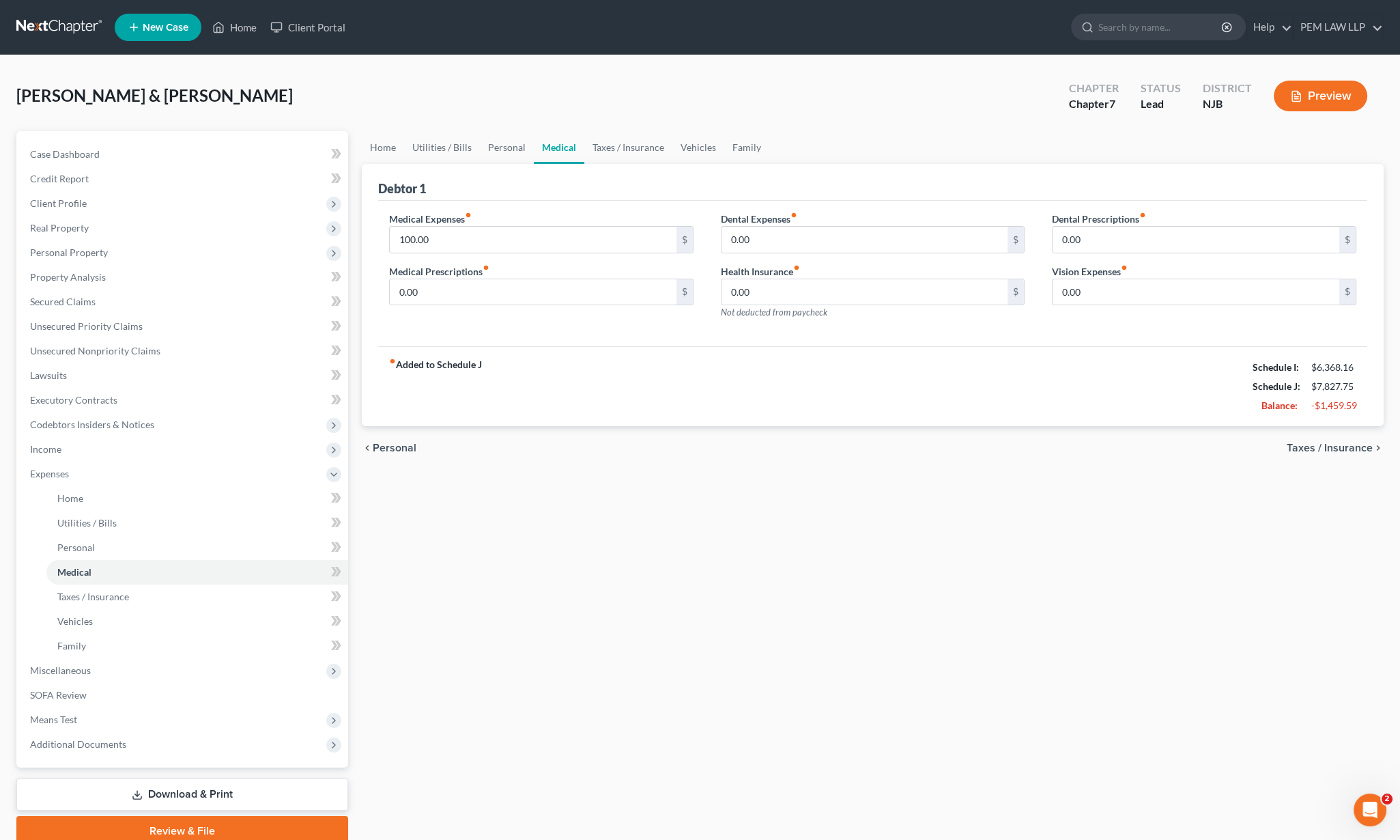
click at [1345, 445] on span "Taxes / Insurance" at bounding box center [1330, 448] width 86 height 11
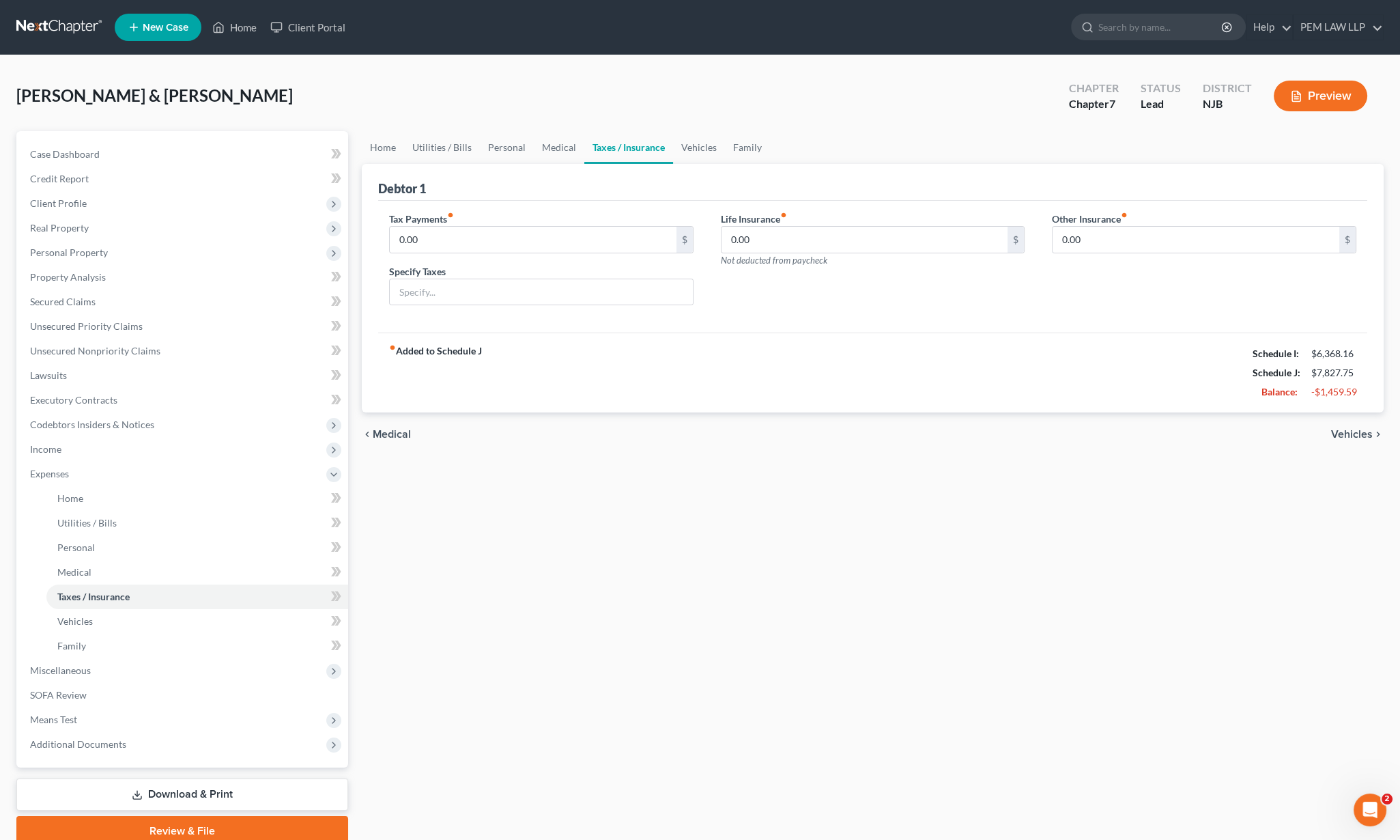
click at [1351, 437] on span "Vehicles" at bounding box center [1352, 434] width 42 height 11
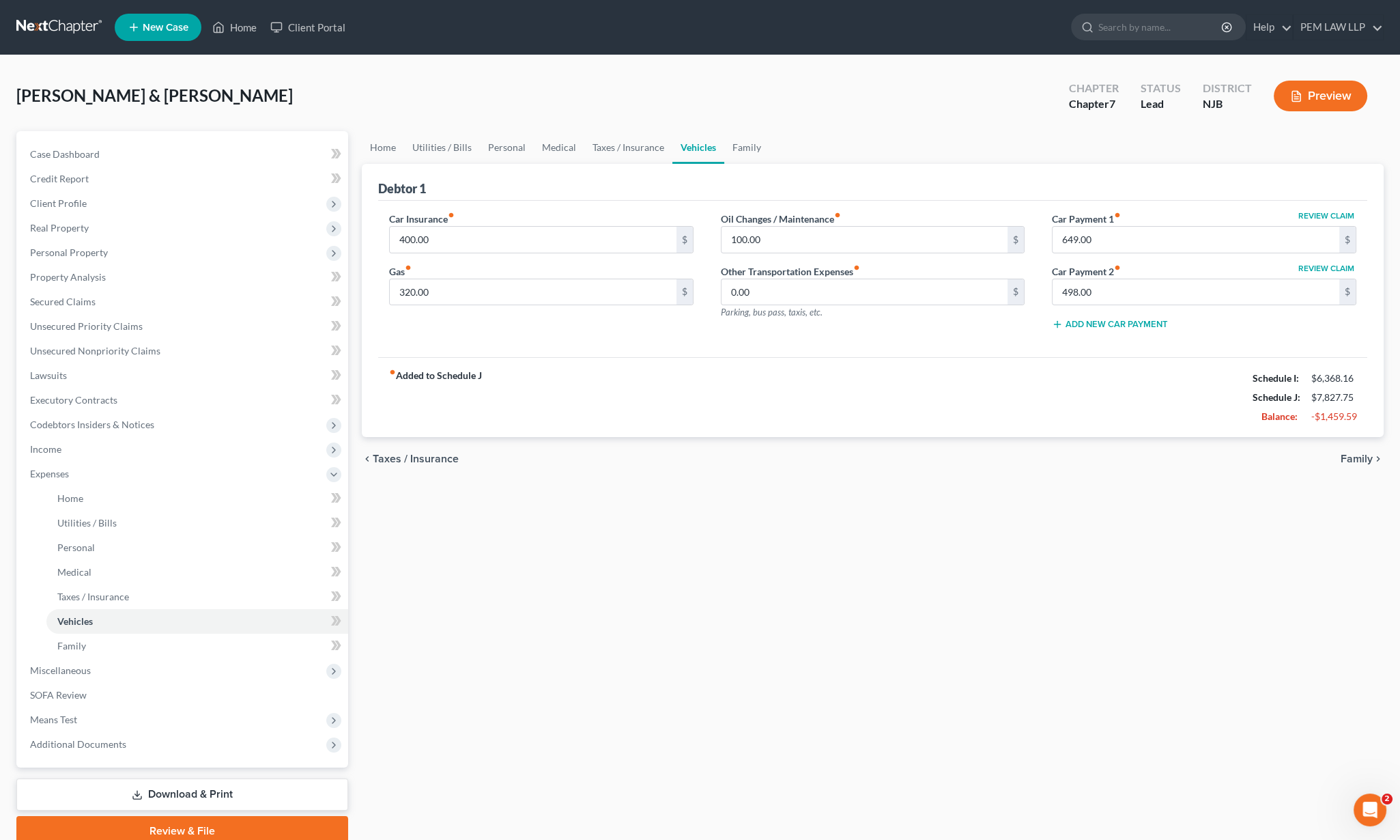
click at [1356, 459] on span "Family" at bounding box center [1356, 458] width 32 height 11
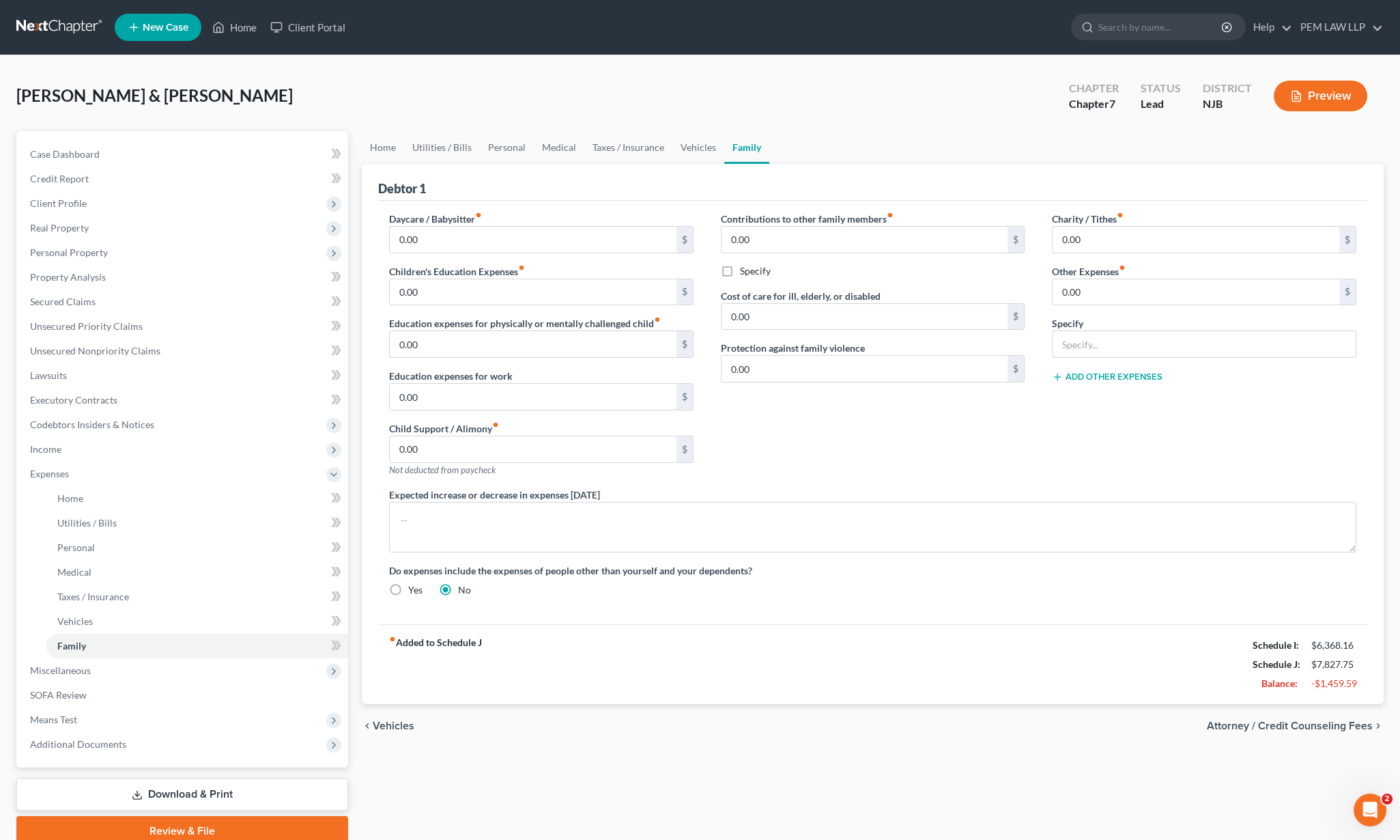
click at [1324, 725] on span "Attorney / Credit Counseling Fees" at bounding box center [1290, 726] width 166 height 11
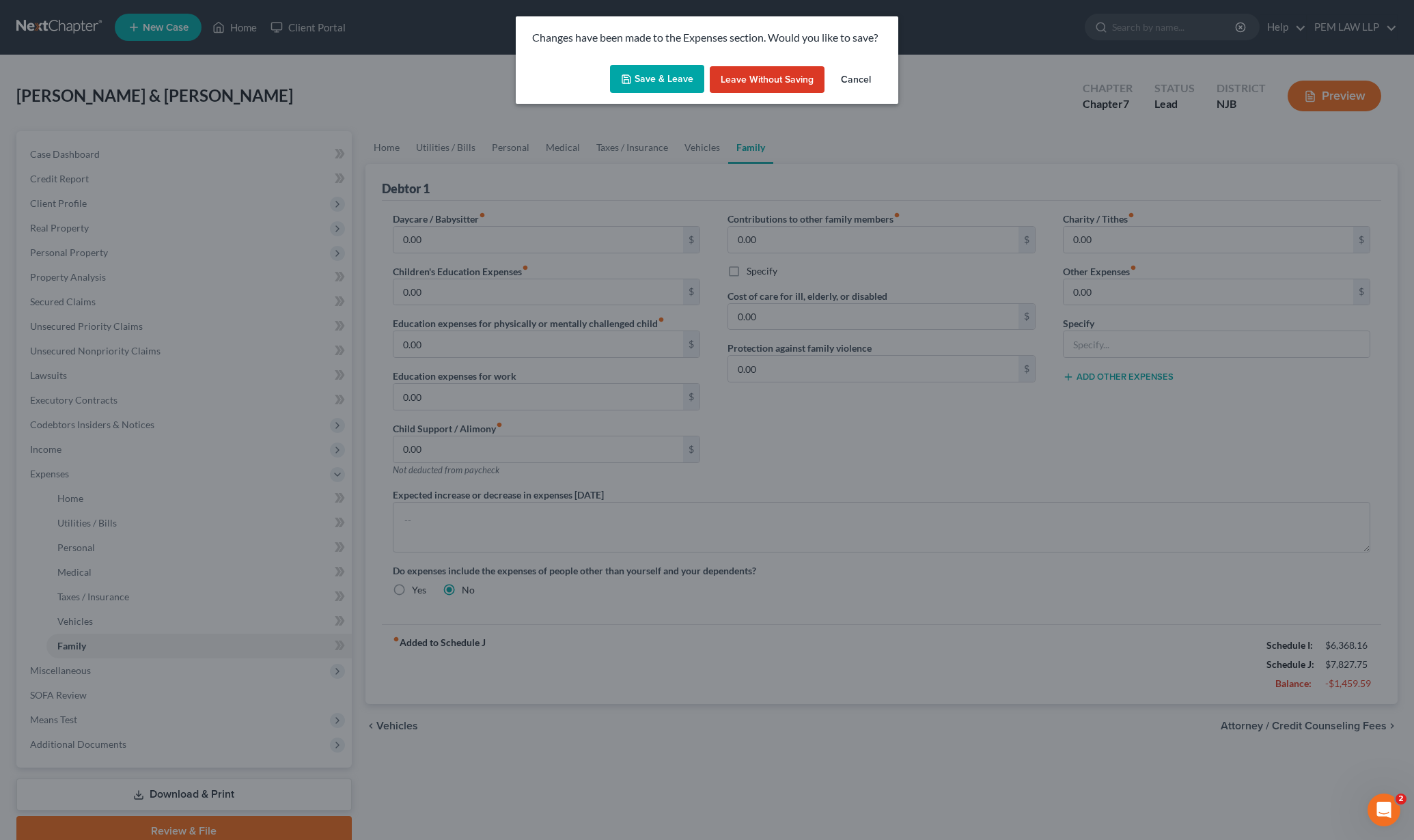
click at [857, 76] on button "Cancel" at bounding box center [856, 79] width 52 height 27
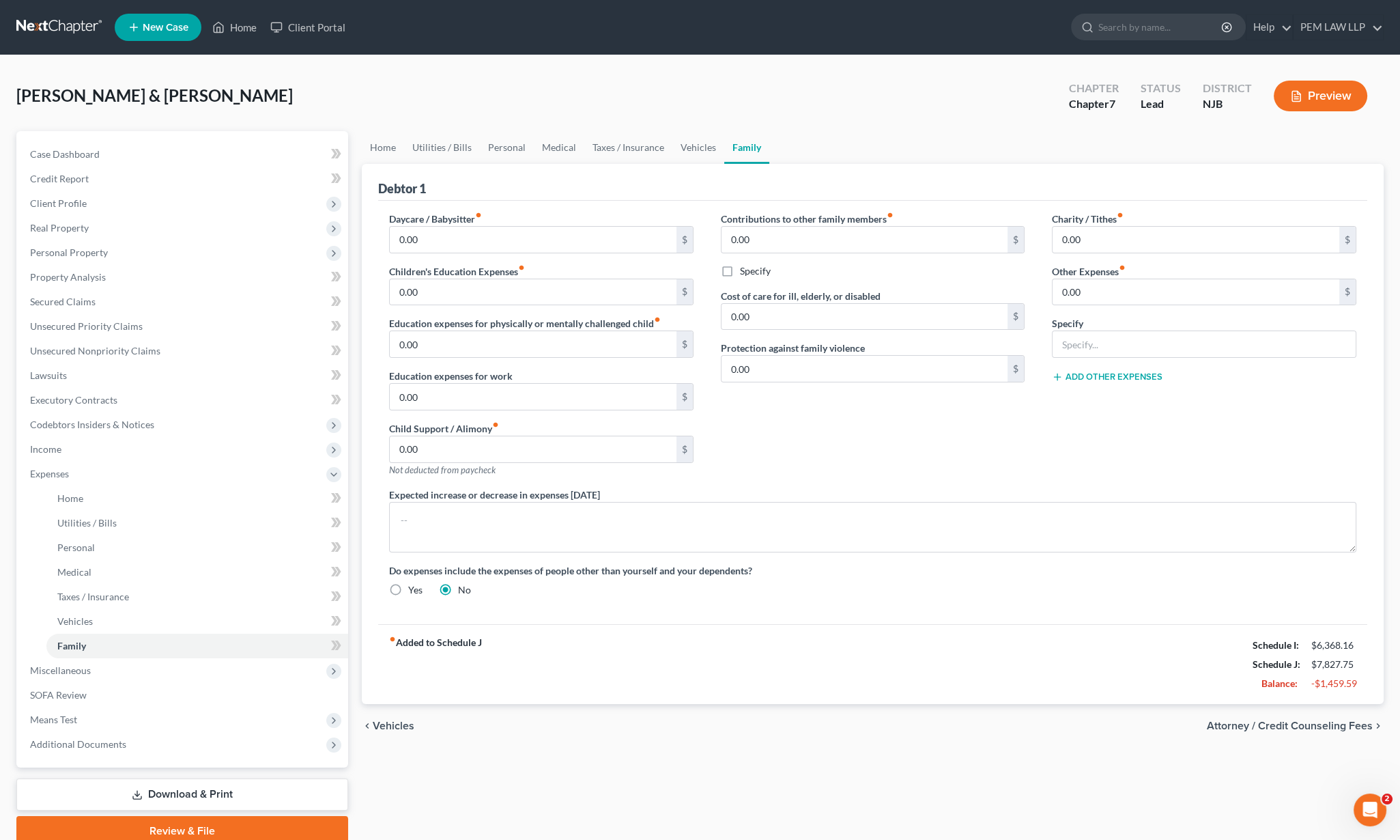
click at [383, 722] on span "Vehicles" at bounding box center [393, 726] width 42 height 11
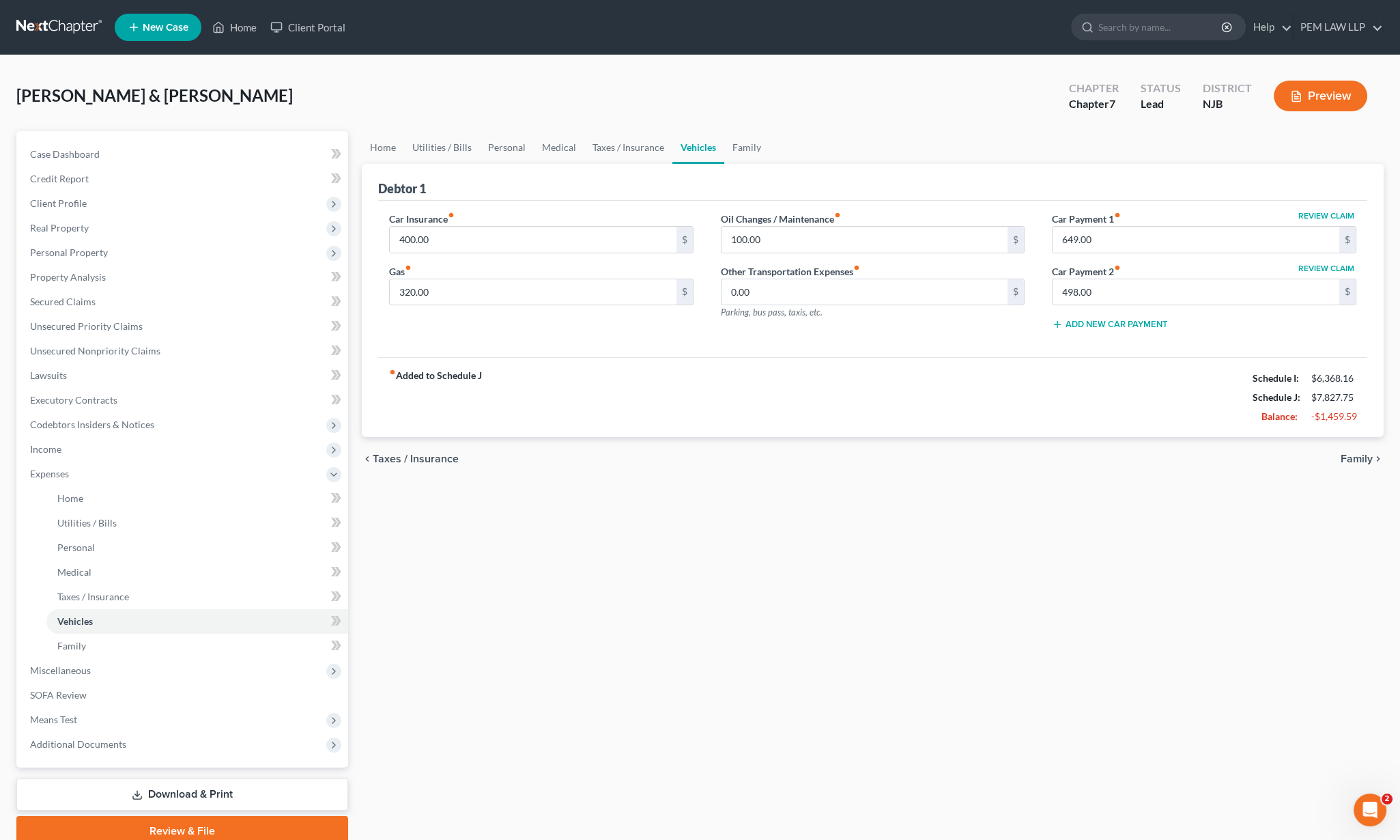
click at [396, 454] on span "Taxes / Insurance" at bounding box center [416, 458] width 86 height 11
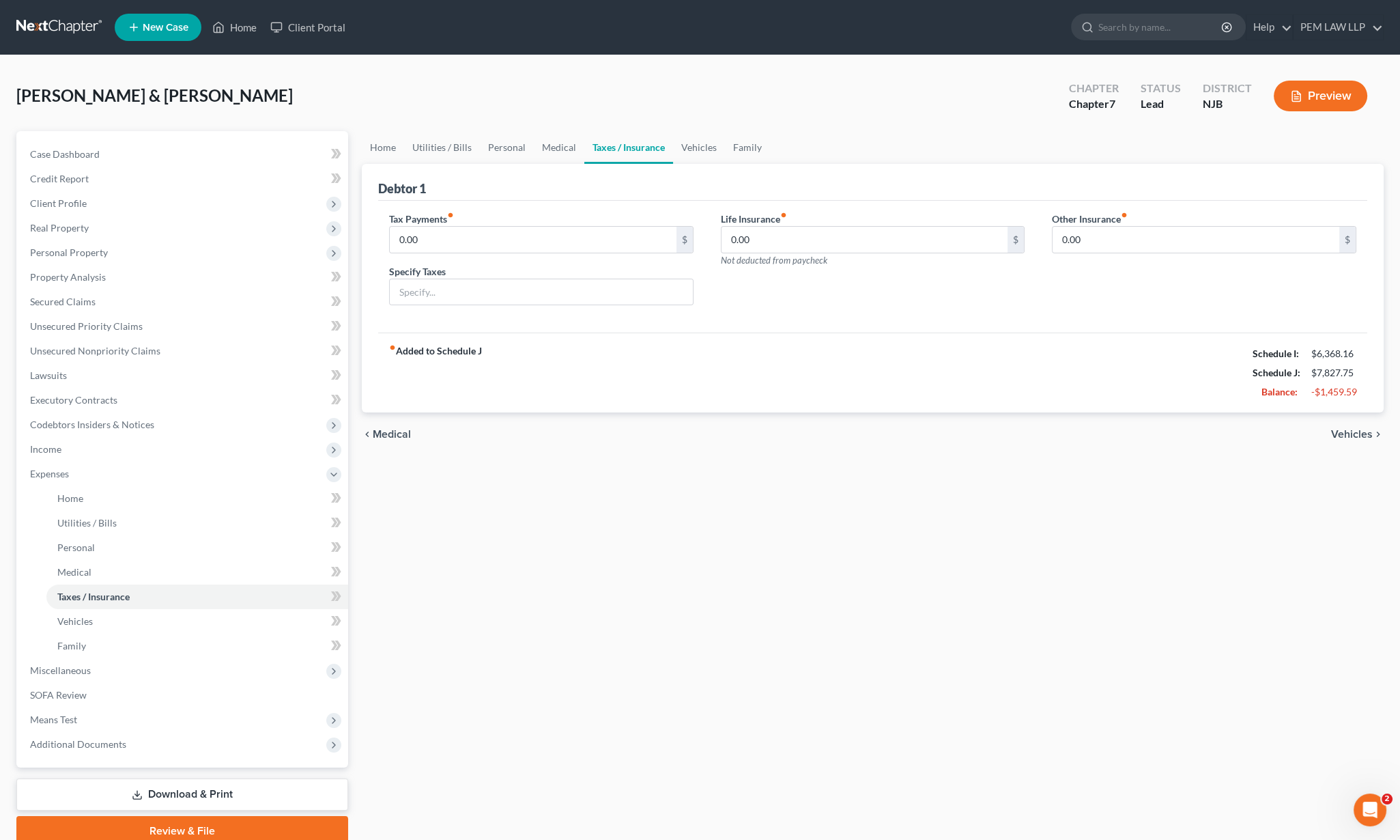
click at [368, 431] on icon "chevron_left" at bounding box center [367, 434] width 11 height 11
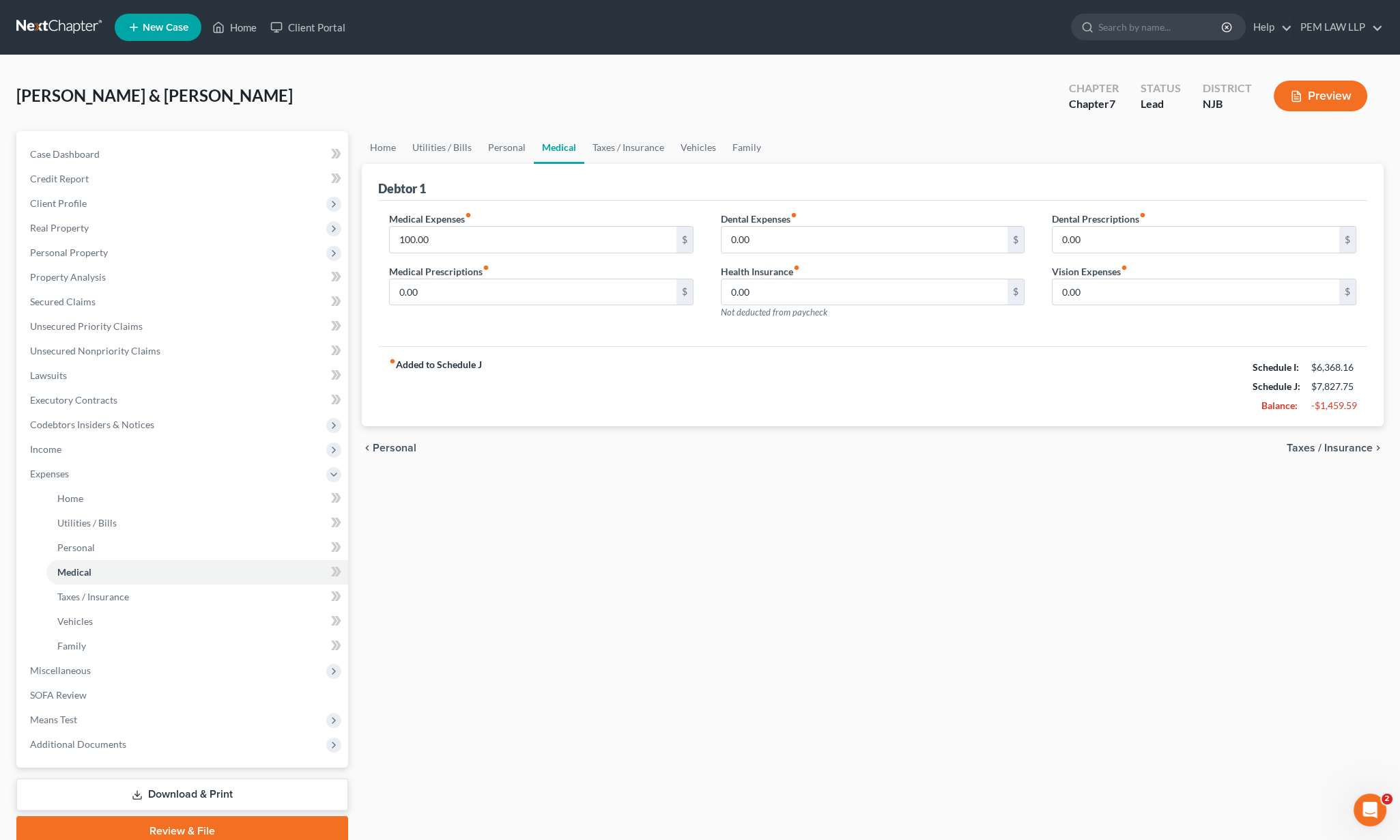
click at [372, 431] on div "chevron_left Personal Taxes / Insurance chevron_right" at bounding box center [873, 448] width 1022 height 44
click at [382, 449] on span "Personal" at bounding box center [394, 448] width 44 height 11
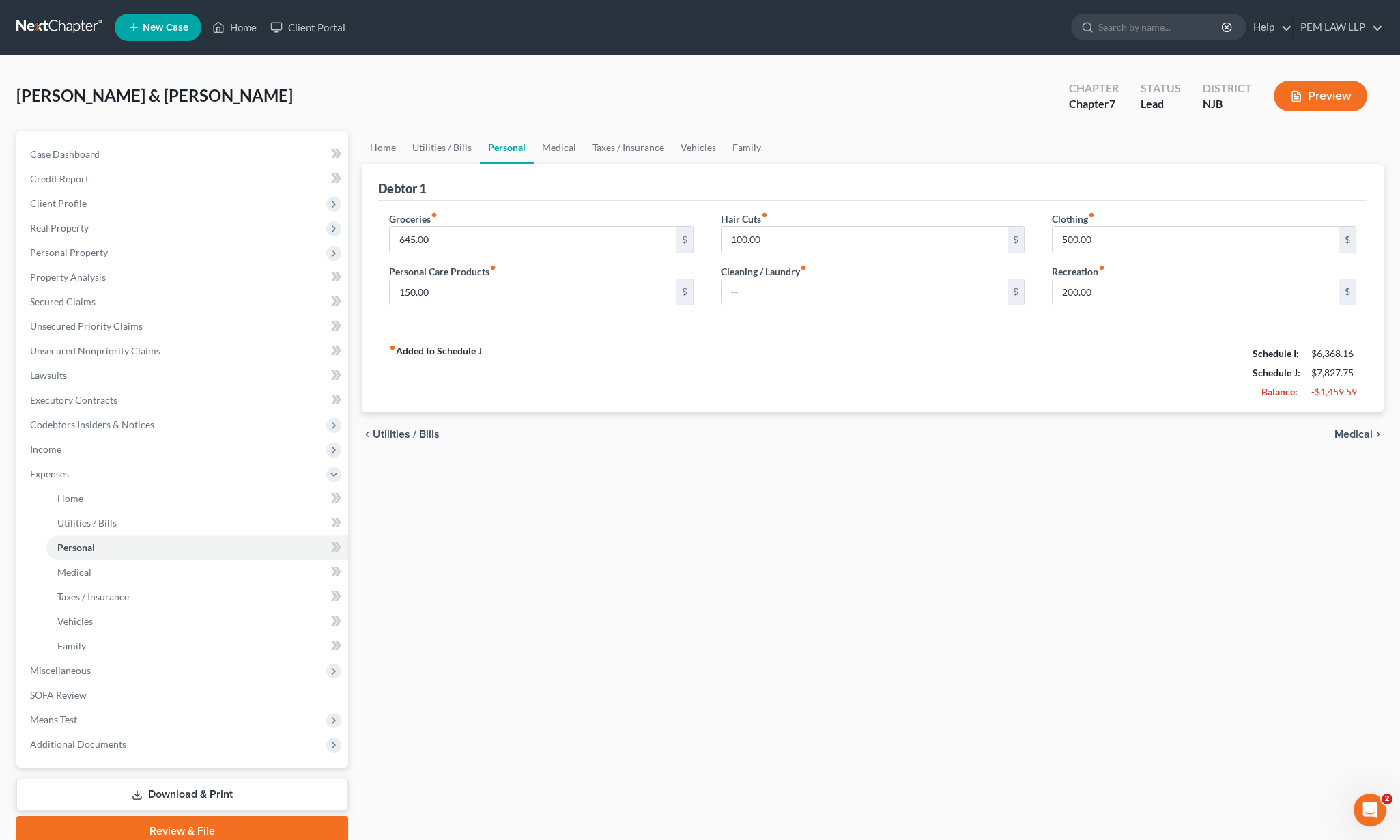
click at [397, 437] on span "Utilities / Bills" at bounding box center [406, 434] width 67 height 11
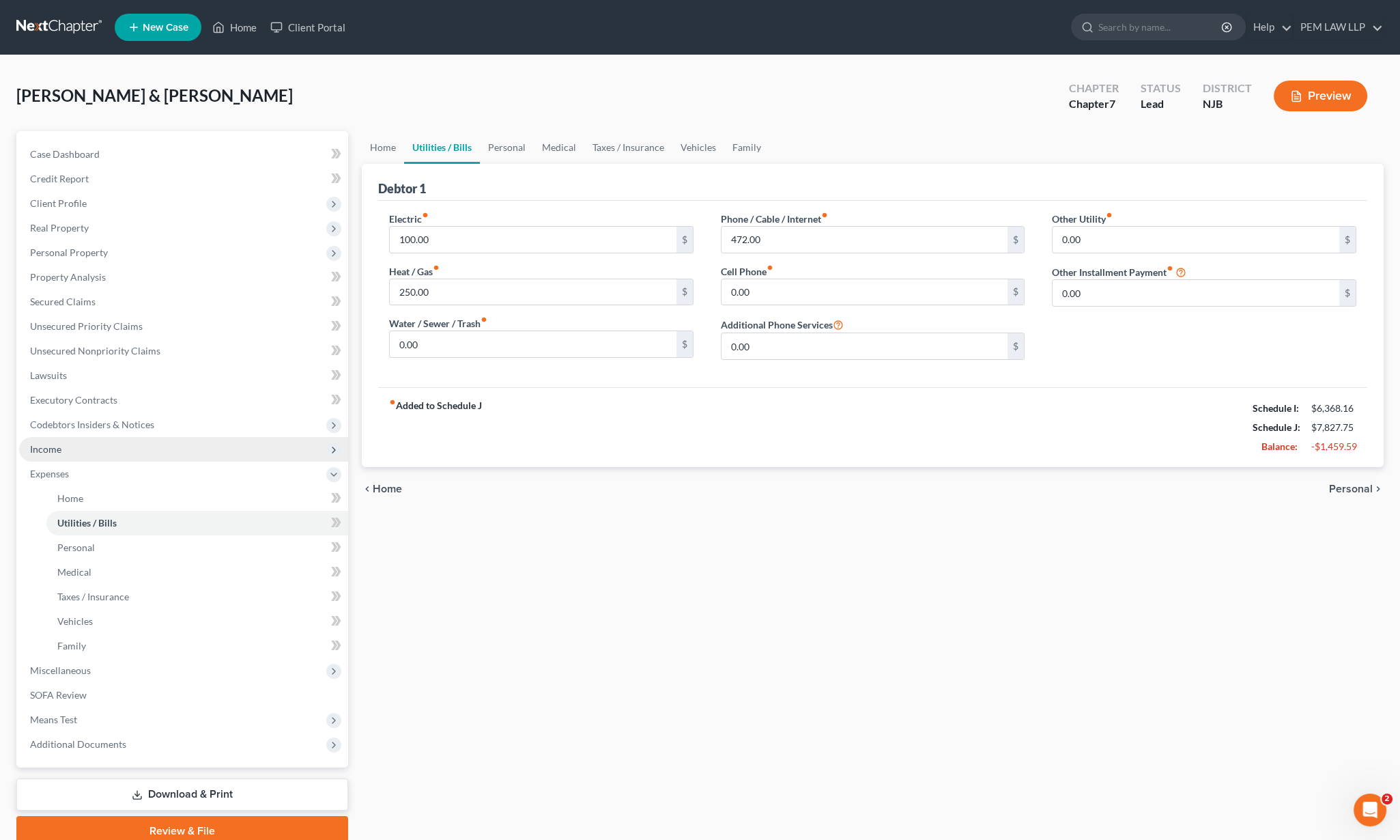
click at [56, 444] on span "Income" at bounding box center [46, 449] width 31 height 12
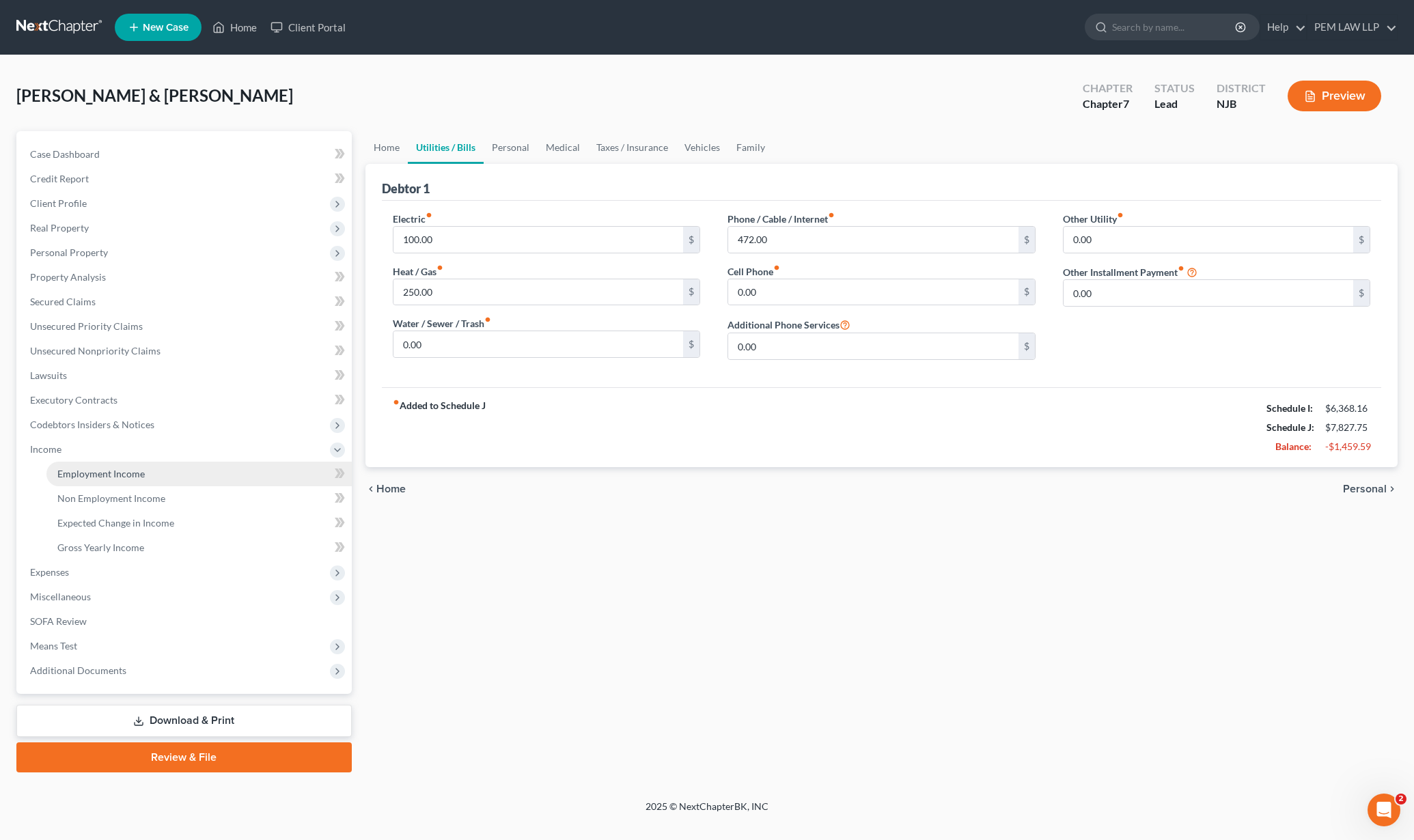
click at [101, 474] on span "Employment Income" at bounding box center [101, 474] width 87 height 12
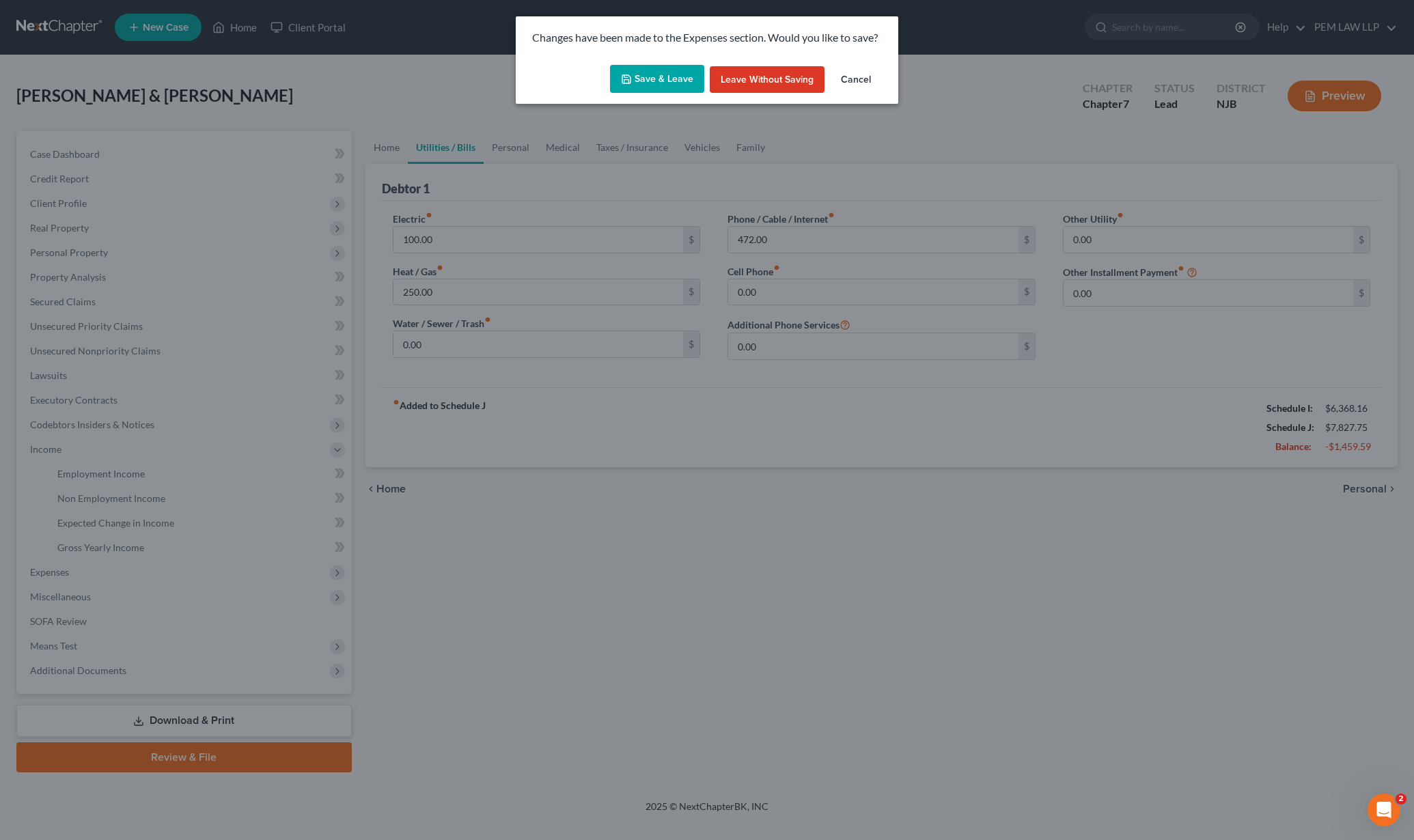
click at [656, 79] on button "Save & Leave" at bounding box center [656, 79] width 94 height 29
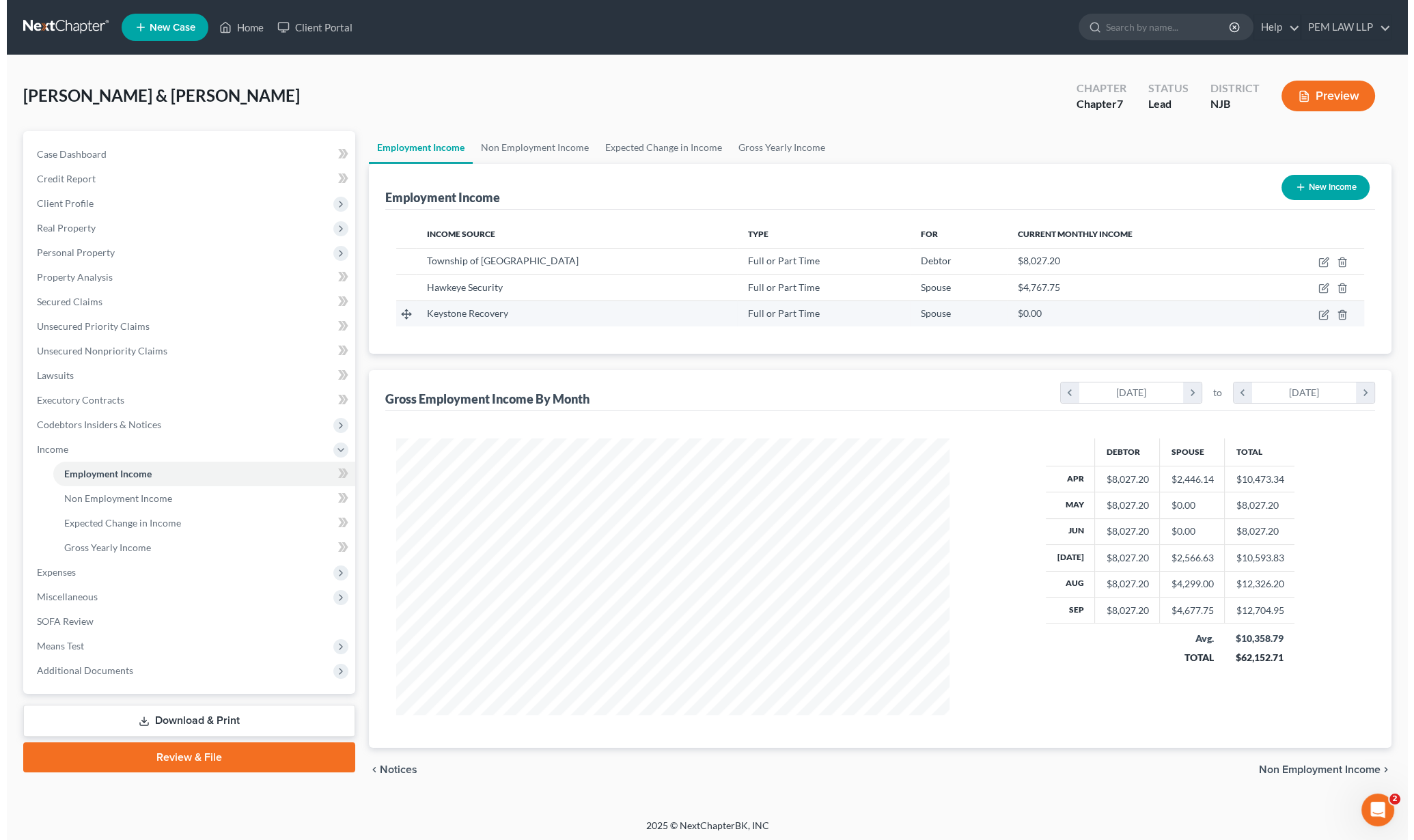
scroll to position [276, 580]
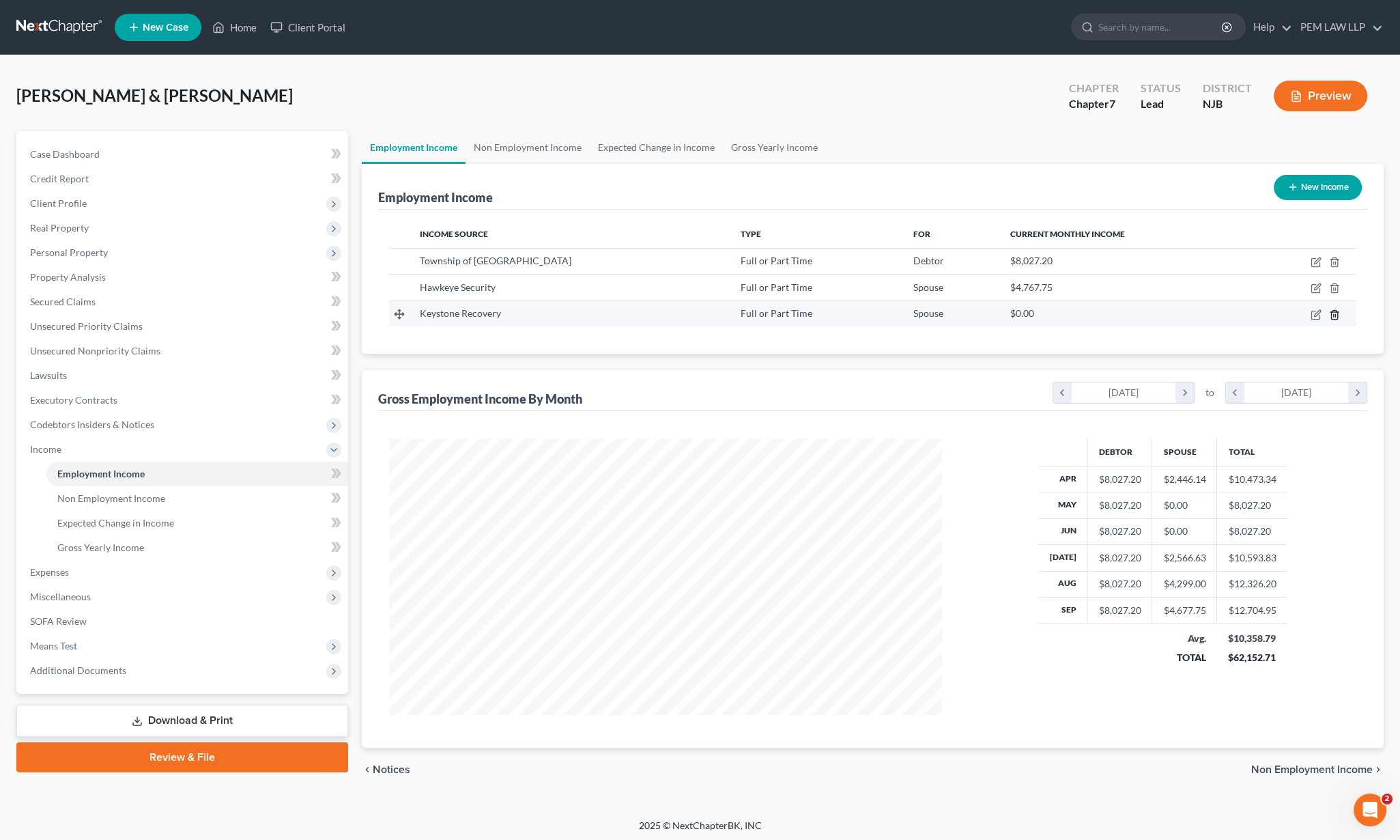
click at [1337, 311] on icon "button" at bounding box center [1334, 314] width 11 height 11
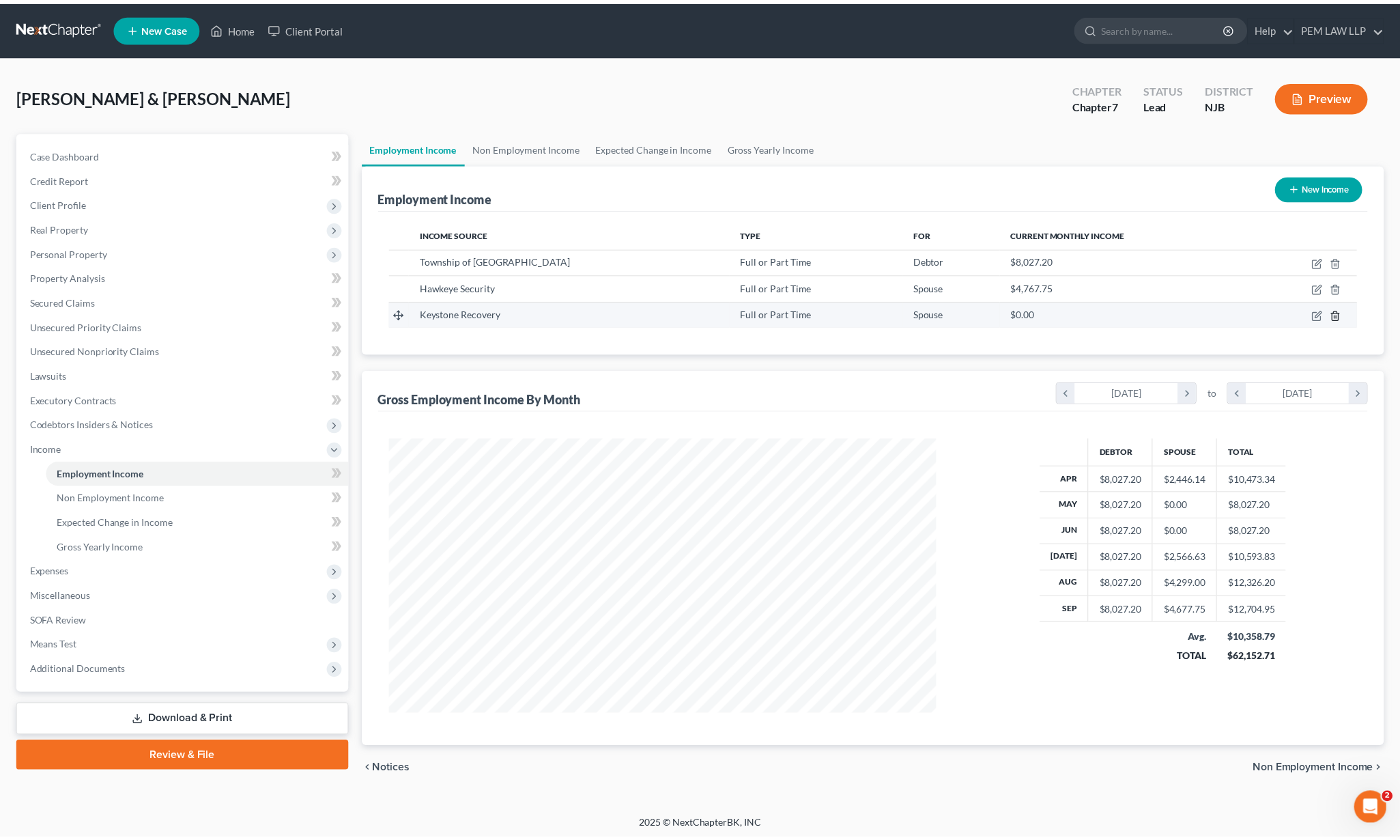
scroll to position [279, 586]
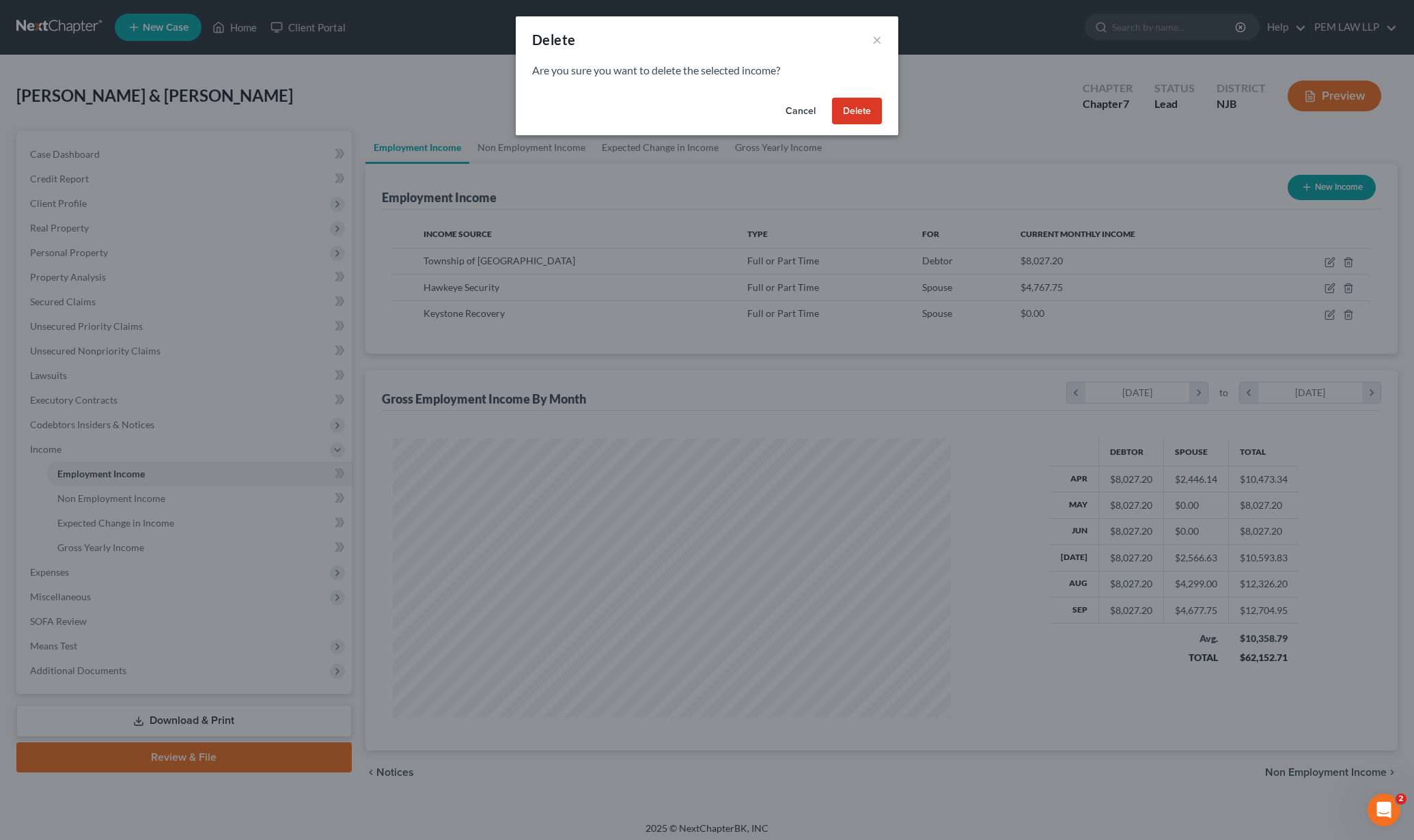
drag, startPoint x: 856, startPoint y: 109, endPoint x: 802, endPoint y: 202, distance: 107.5
click at [854, 114] on button "Delete" at bounding box center [856, 111] width 49 height 27
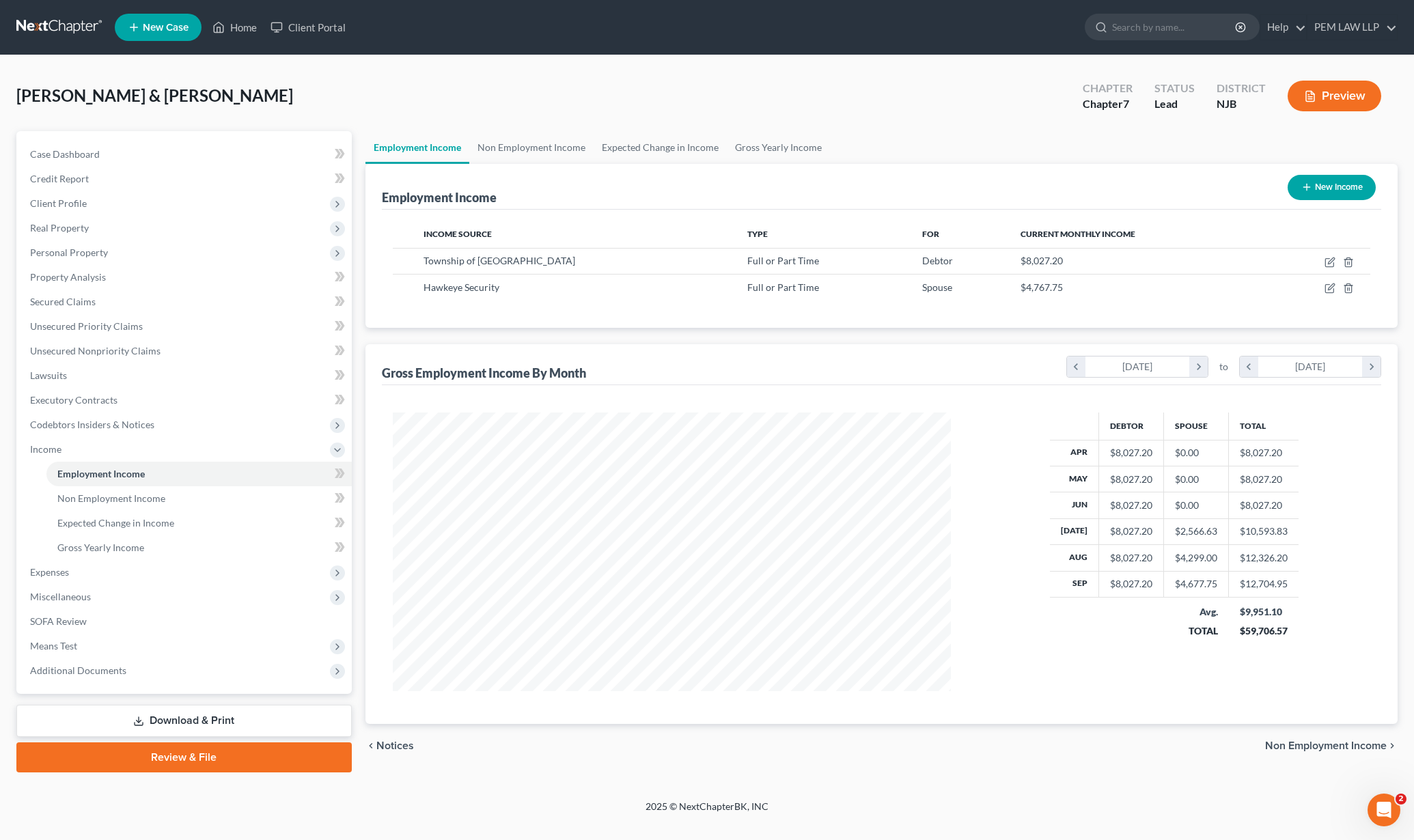
click at [464, 202] on div "Employment Income" at bounding box center [439, 197] width 114 height 16
click at [141, 472] on span "Employment Income" at bounding box center [101, 474] width 87 height 12
click at [345, 475] on span at bounding box center [339, 475] width 24 height 20
click at [1204, 360] on icon "chevron_right" at bounding box center [1198, 366] width 18 height 20
click at [1080, 374] on icon "chevron_left" at bounding box center [1076, 366] width 18 height 20
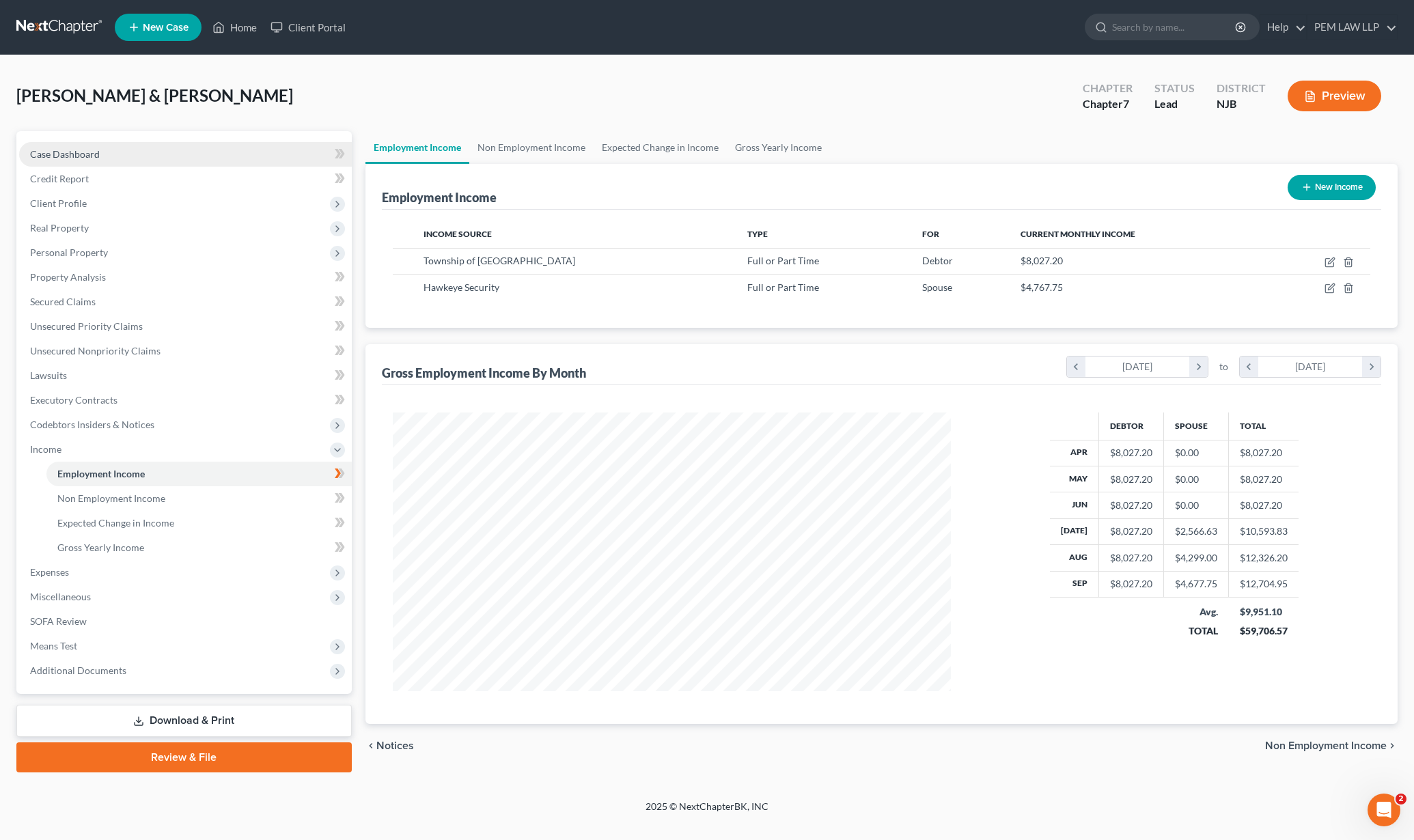
click at [266, 154] on link "Case Dashboard" at bounding box center [185, 154] width 332 height 24
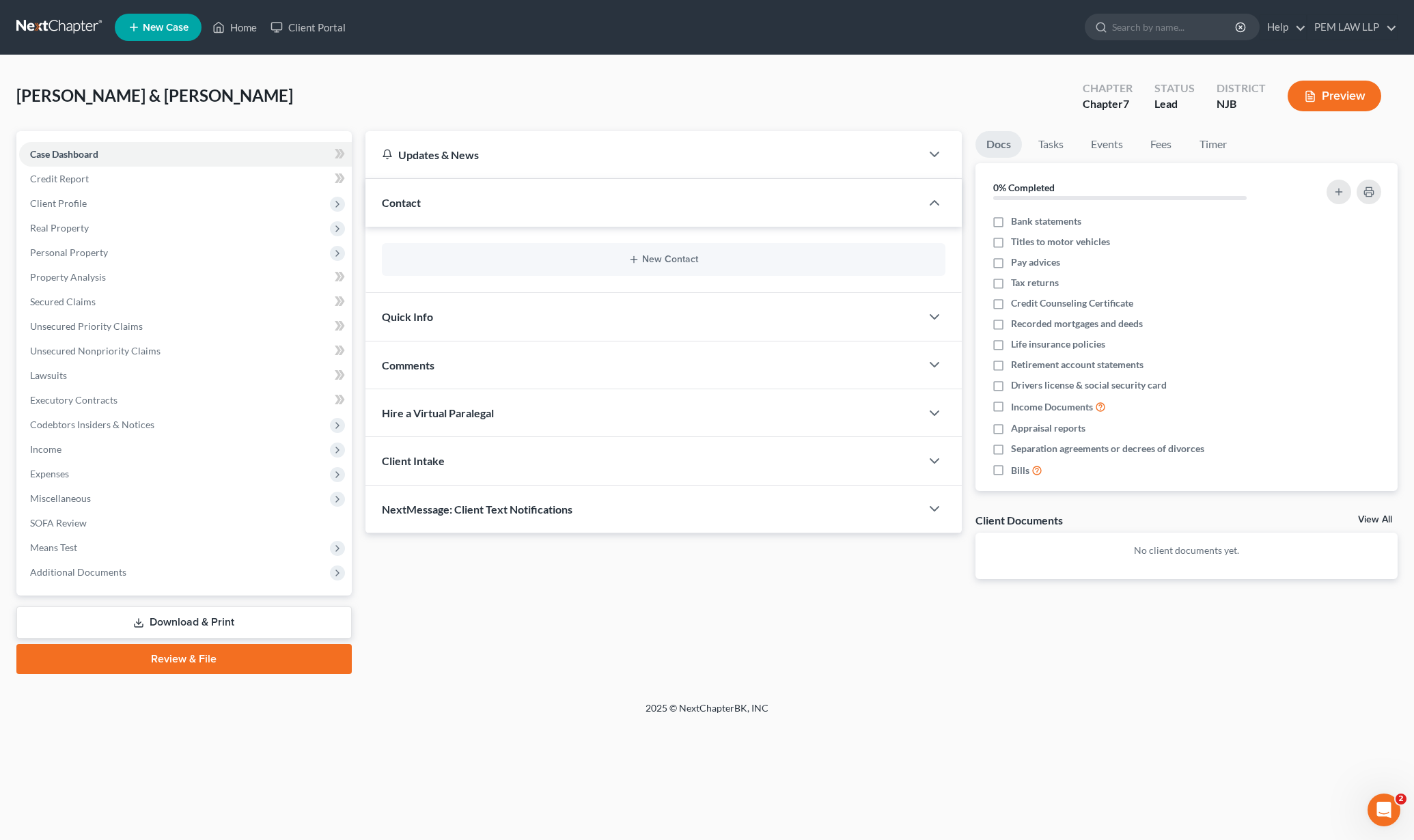
click at [431, 321] on span "Quick Info" at bounding box center [407, 316] width 51 height 13
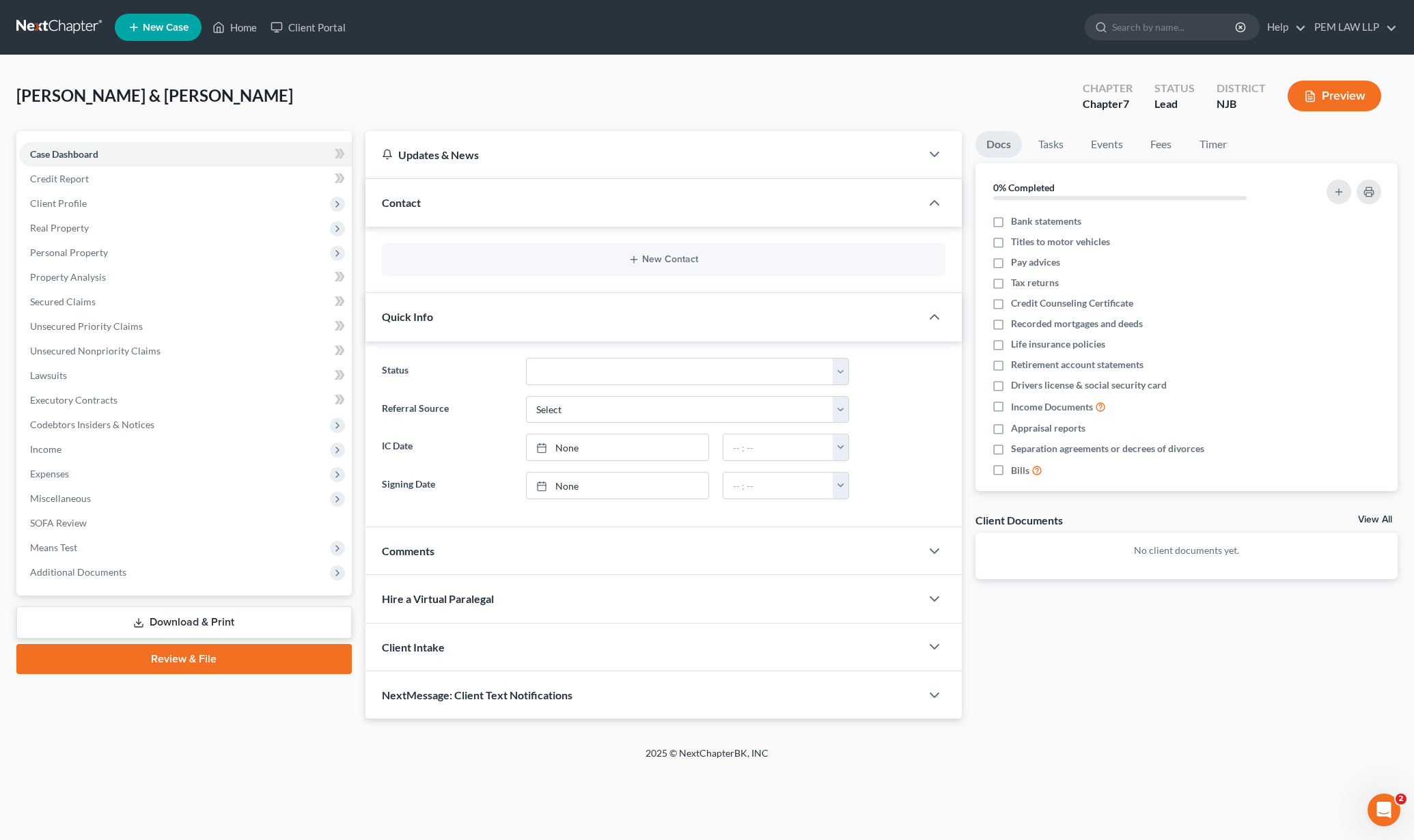
click at [936, 327] on div at bounding box center [941, 317] width 41 height 27
drag, startPoint x: 86, startPoint y: 184, endPoint x: 81, endPoint y: 199, distance: 15.8
click at [85, 184] on link "Credit Report" at bounding box center [185, 178] width 332 height 24
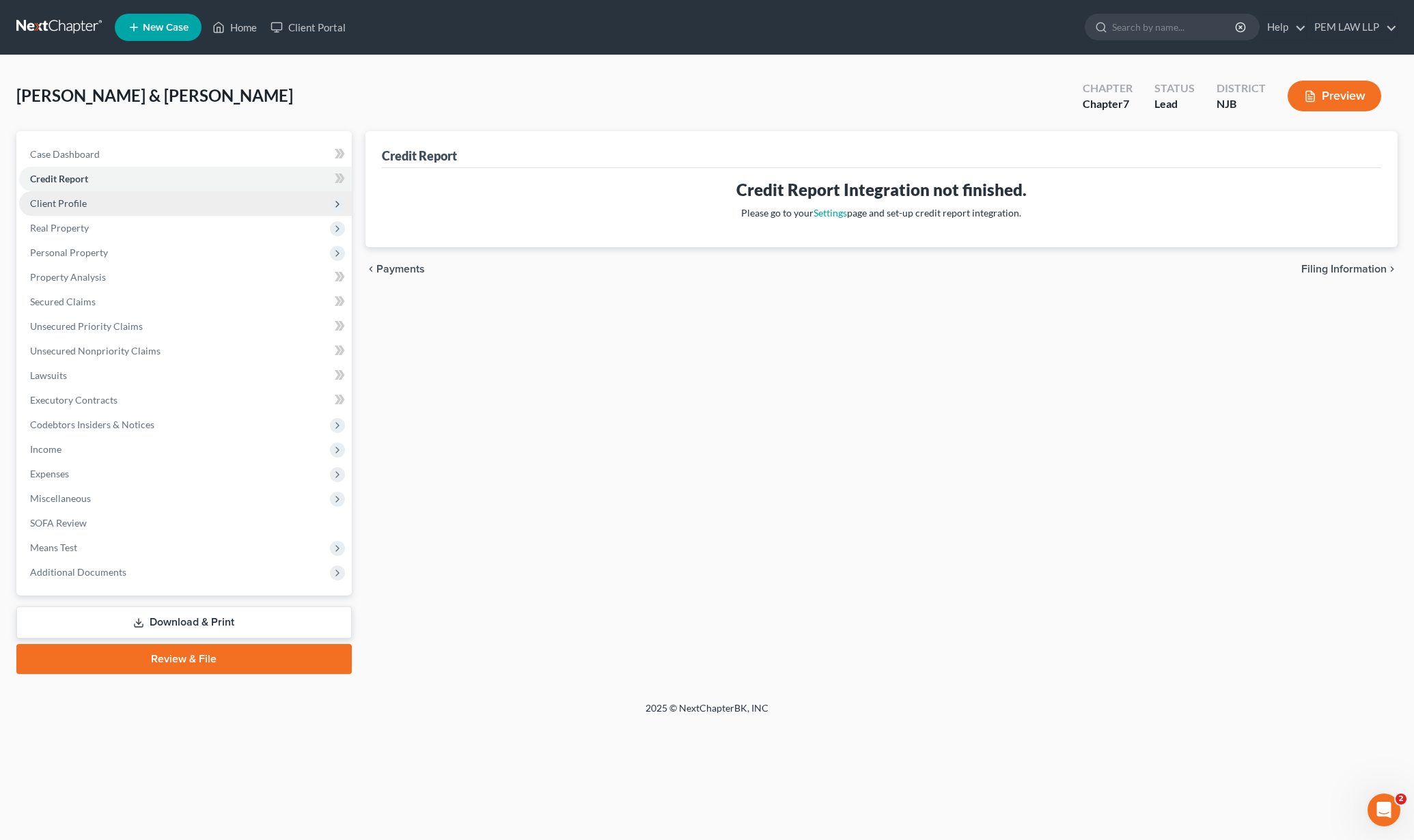
click at [81, 199] on span "Client Profile" at bounding box center [58, 203] width 56 height 12
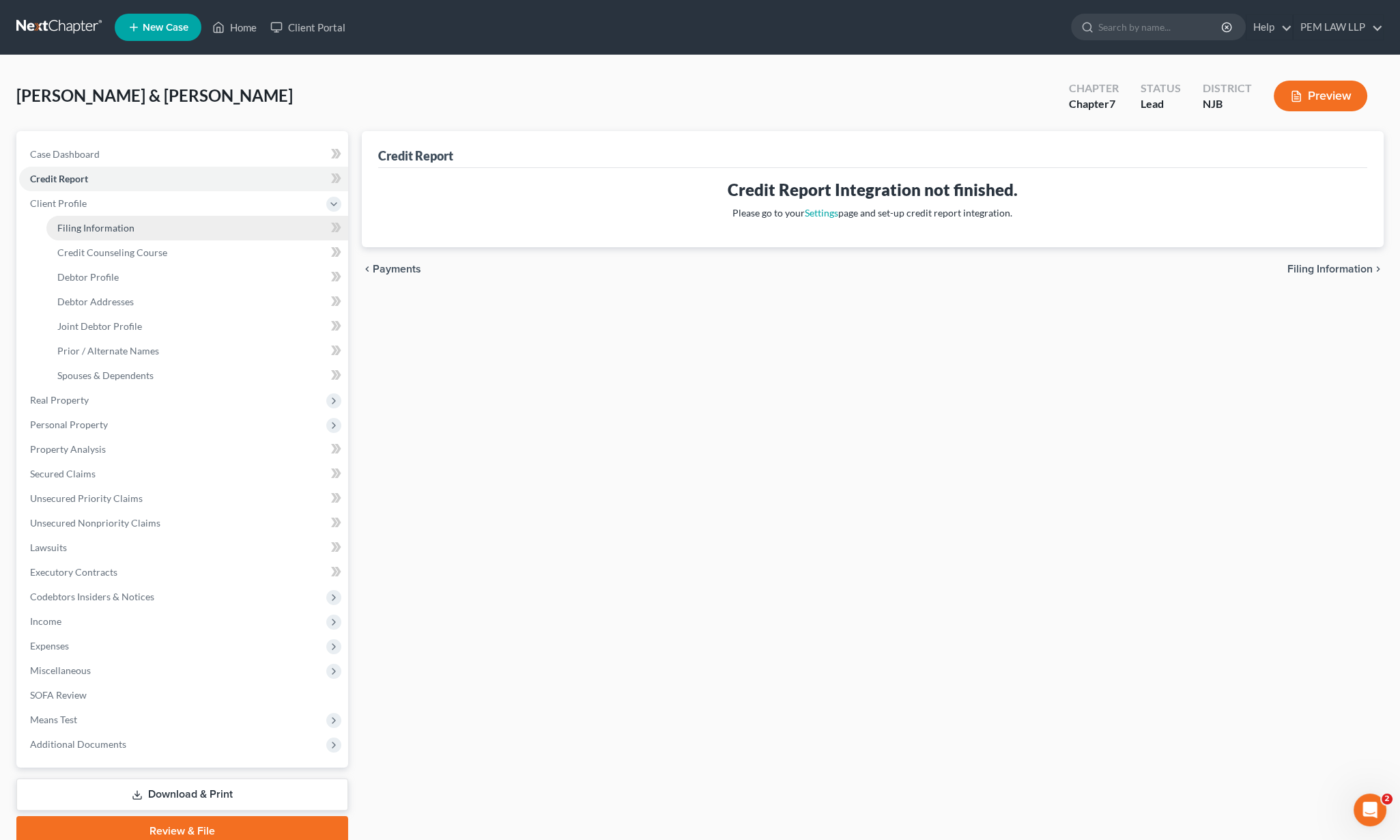
click at [87, 229] on span "Filing Information" at bounding box center [96, 228] width 78 height 12
select select "1"
select select "0"
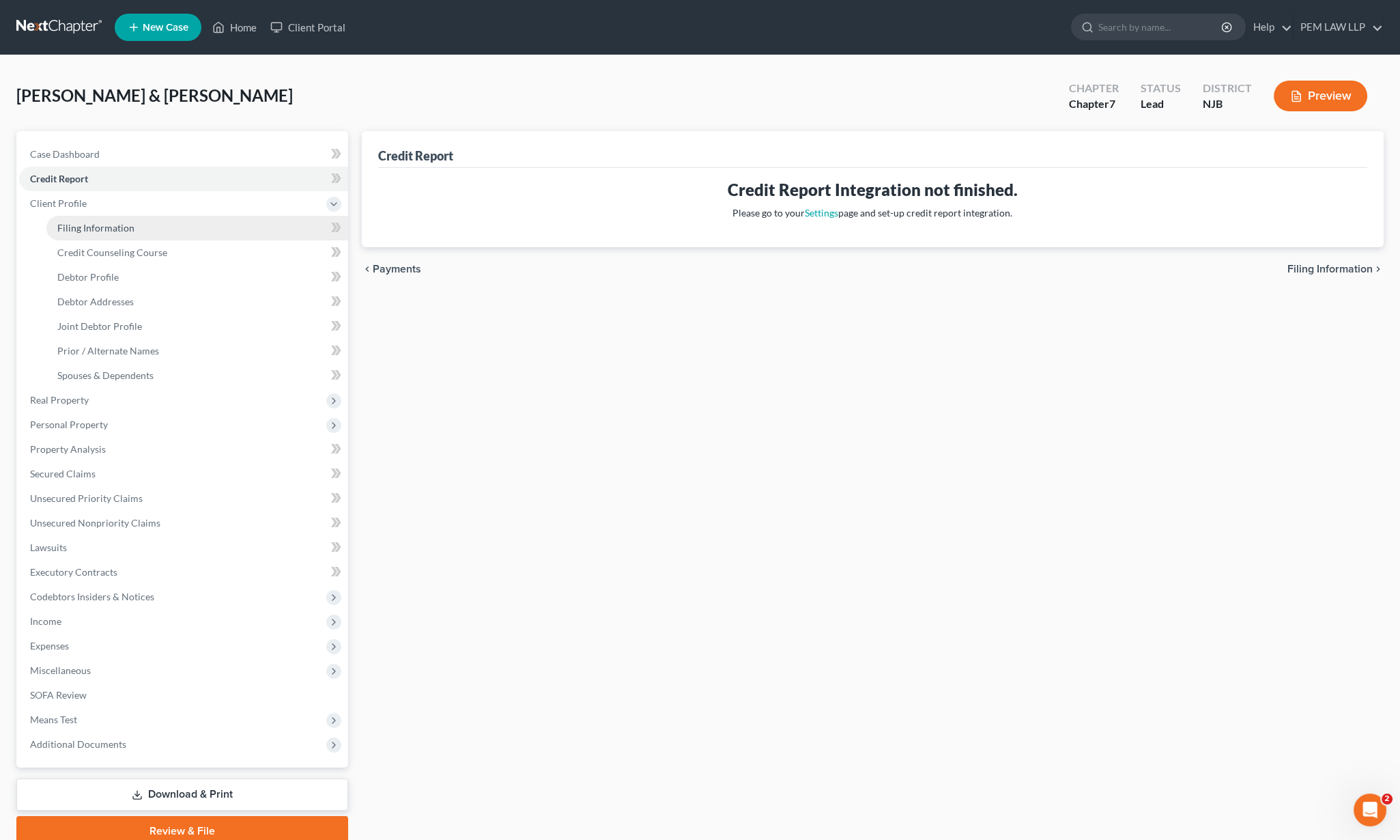
select select "51"
select select "0"
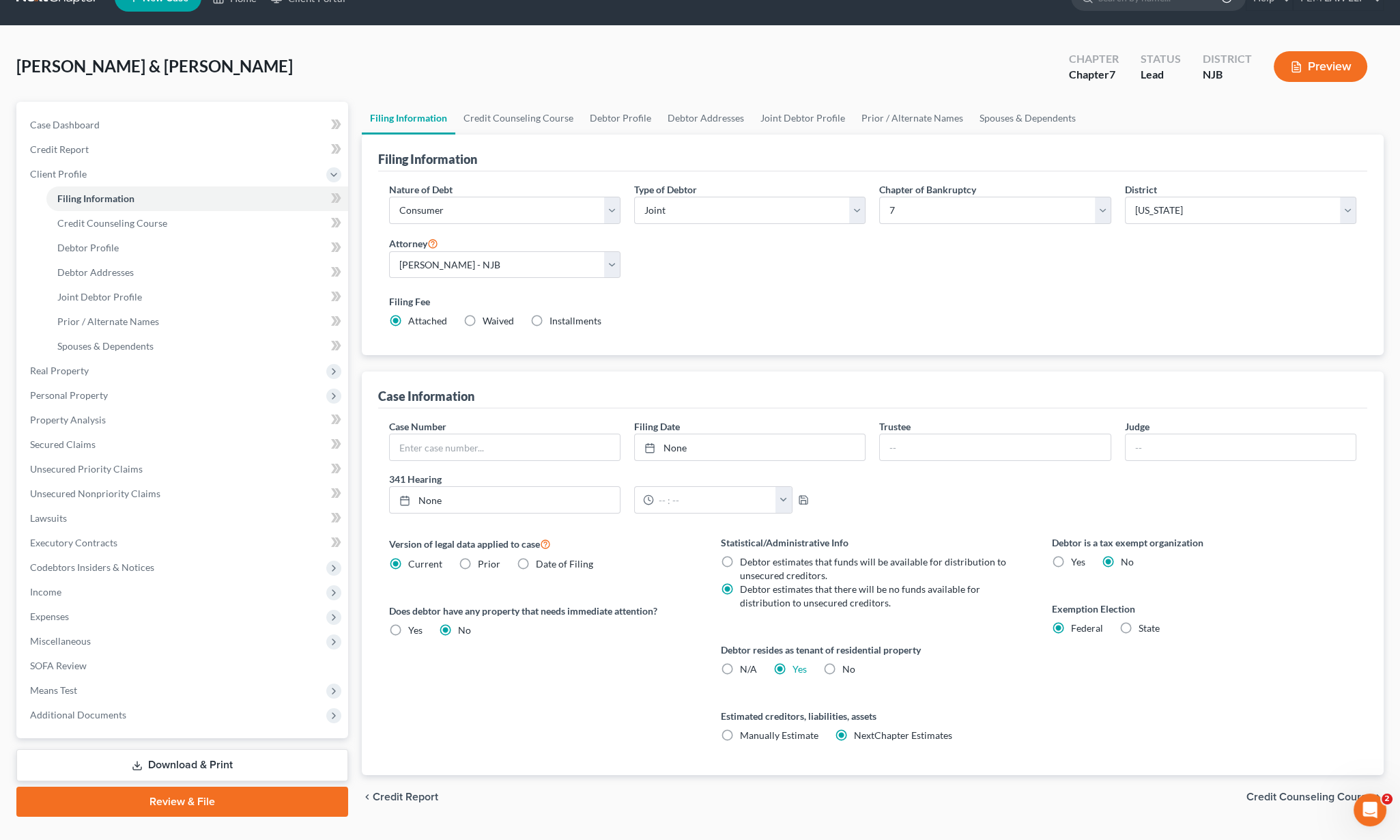
scroll to position [58, 0]
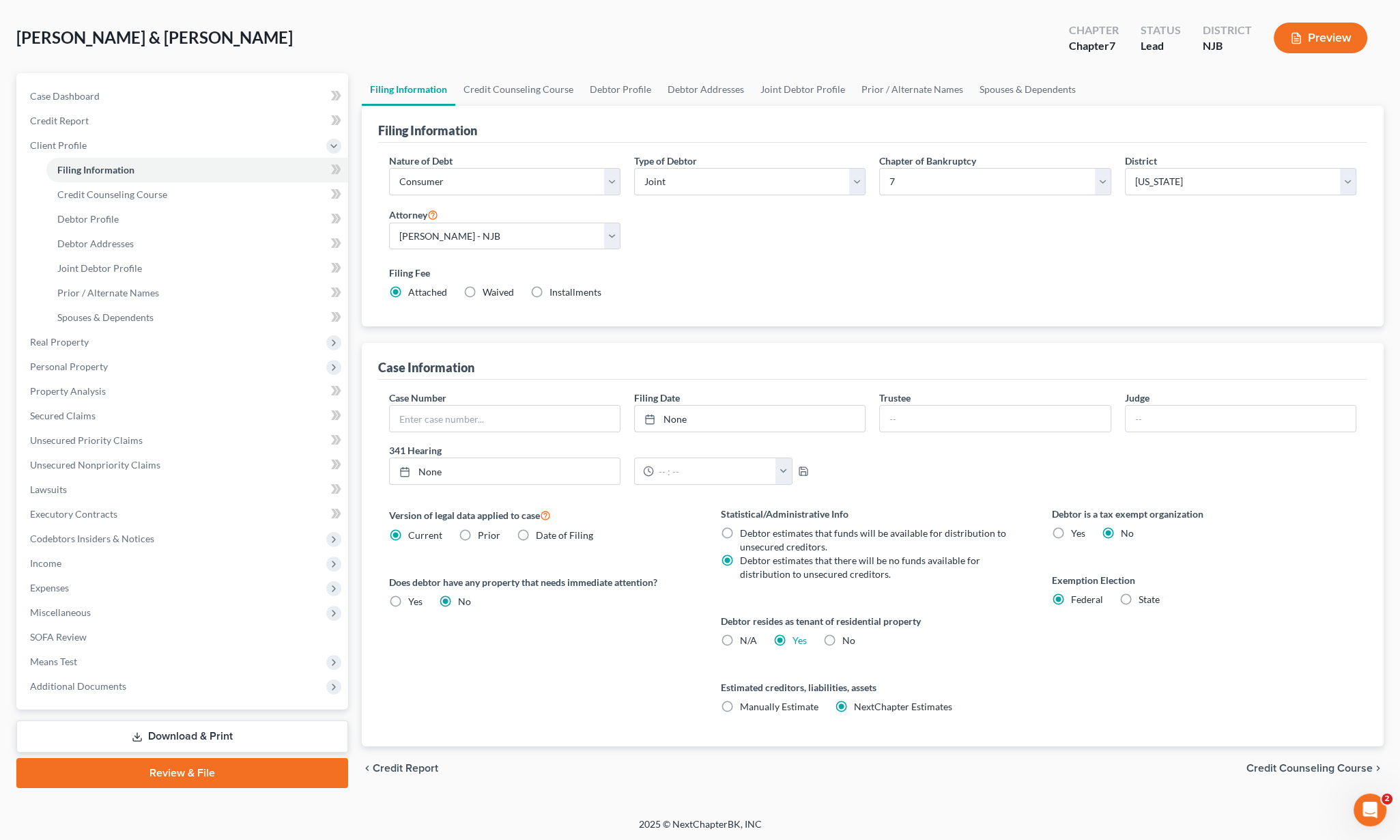
click at [1297, 766] on span "Credit Counseling Course" at bounding box center [1310, 767] width 126 height 11
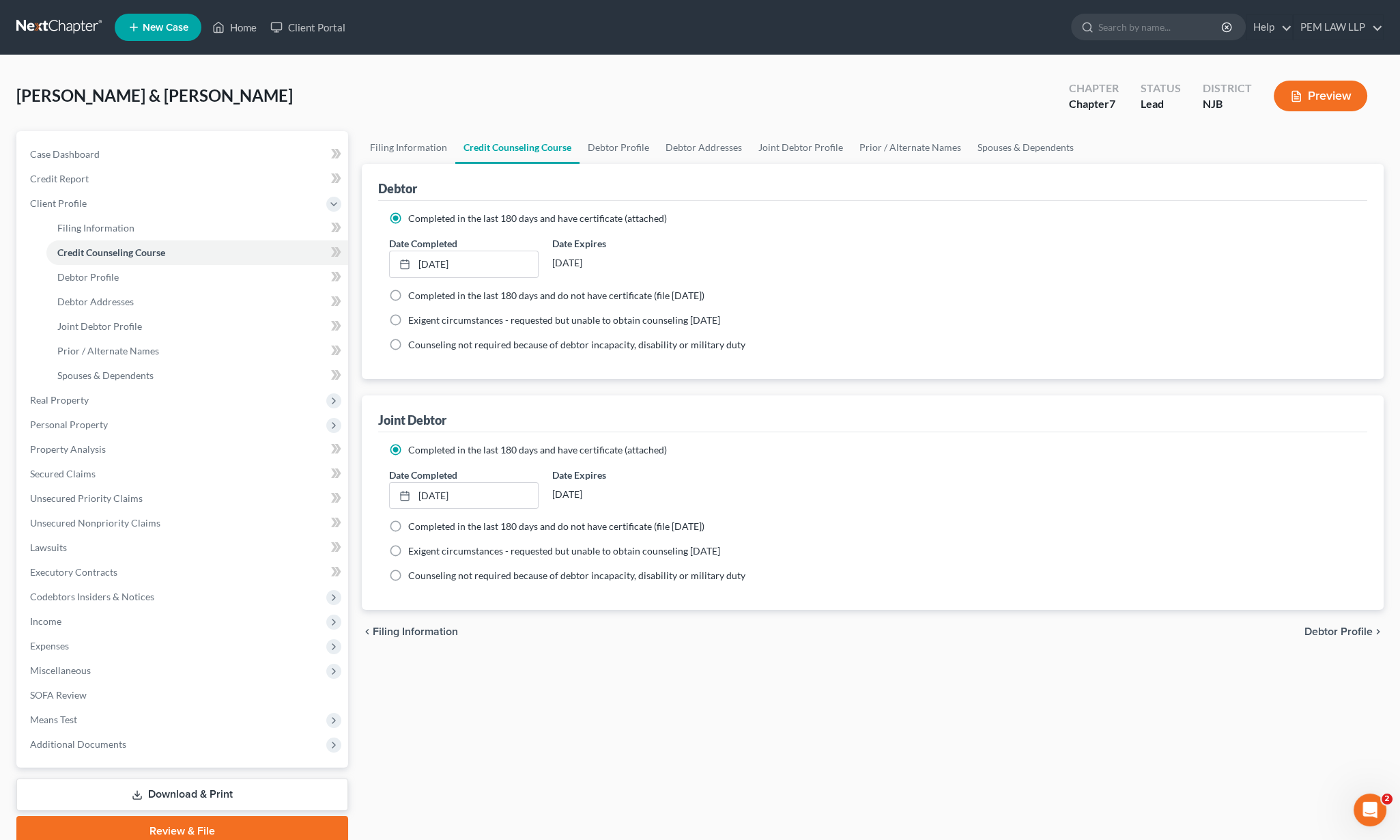
drag, startPoint x: 1328, startPoint y: 631, endPoint x: 861, endPoint y: 637, distance: 467.0
click at [1328, 630] on span "Debtor Profile" at bounding box center [1339, 631] width 68 height 11
select select "1"
select select "2"
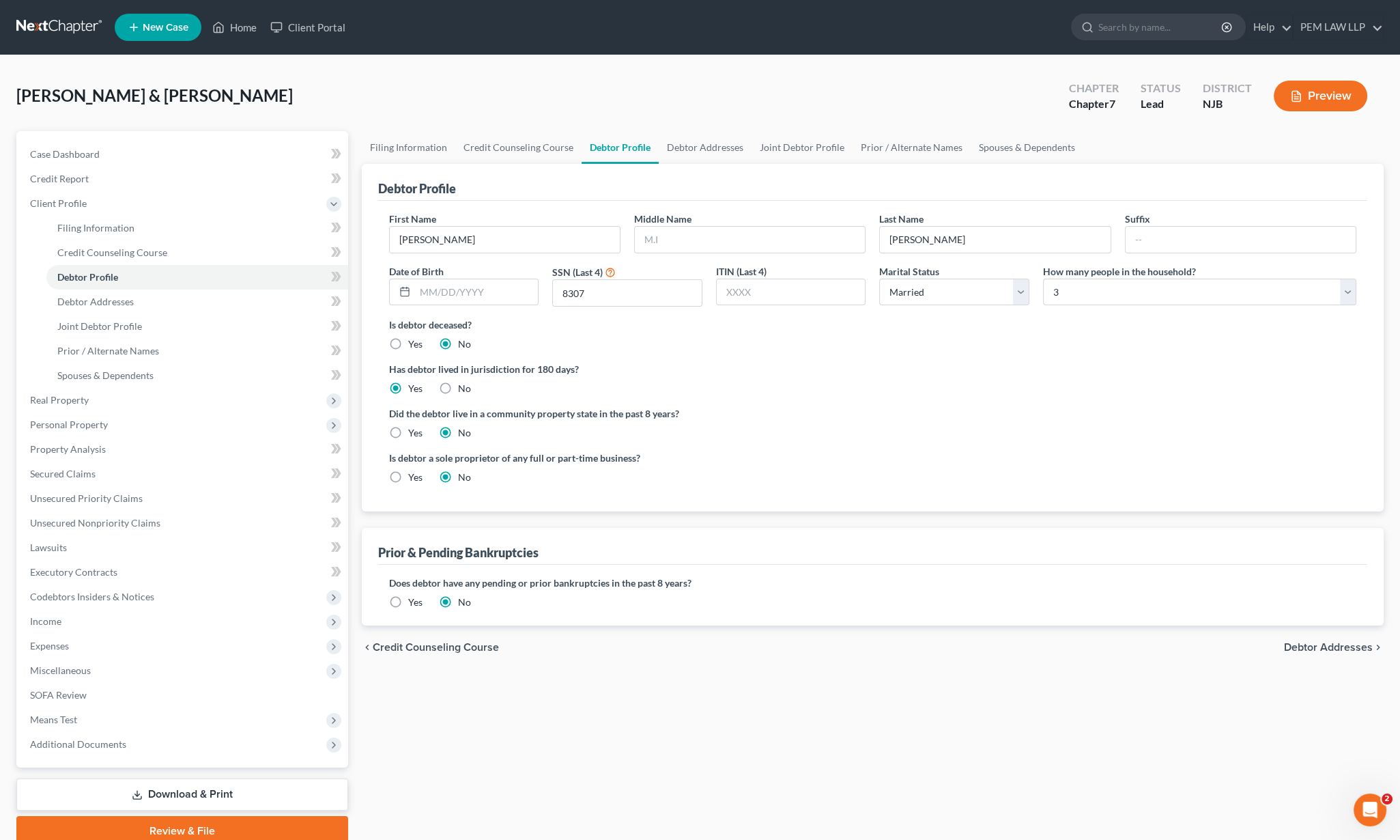
click at [1318, 651] on div "chevron_left Credit Counseling Course Debtor Addresses chevron_right" at bounding box center [873, 647] width 1022 height 44
click at [1318, 644] on span "Debtor Addresses" at bounding box center [1329, 646] width 89 height 11
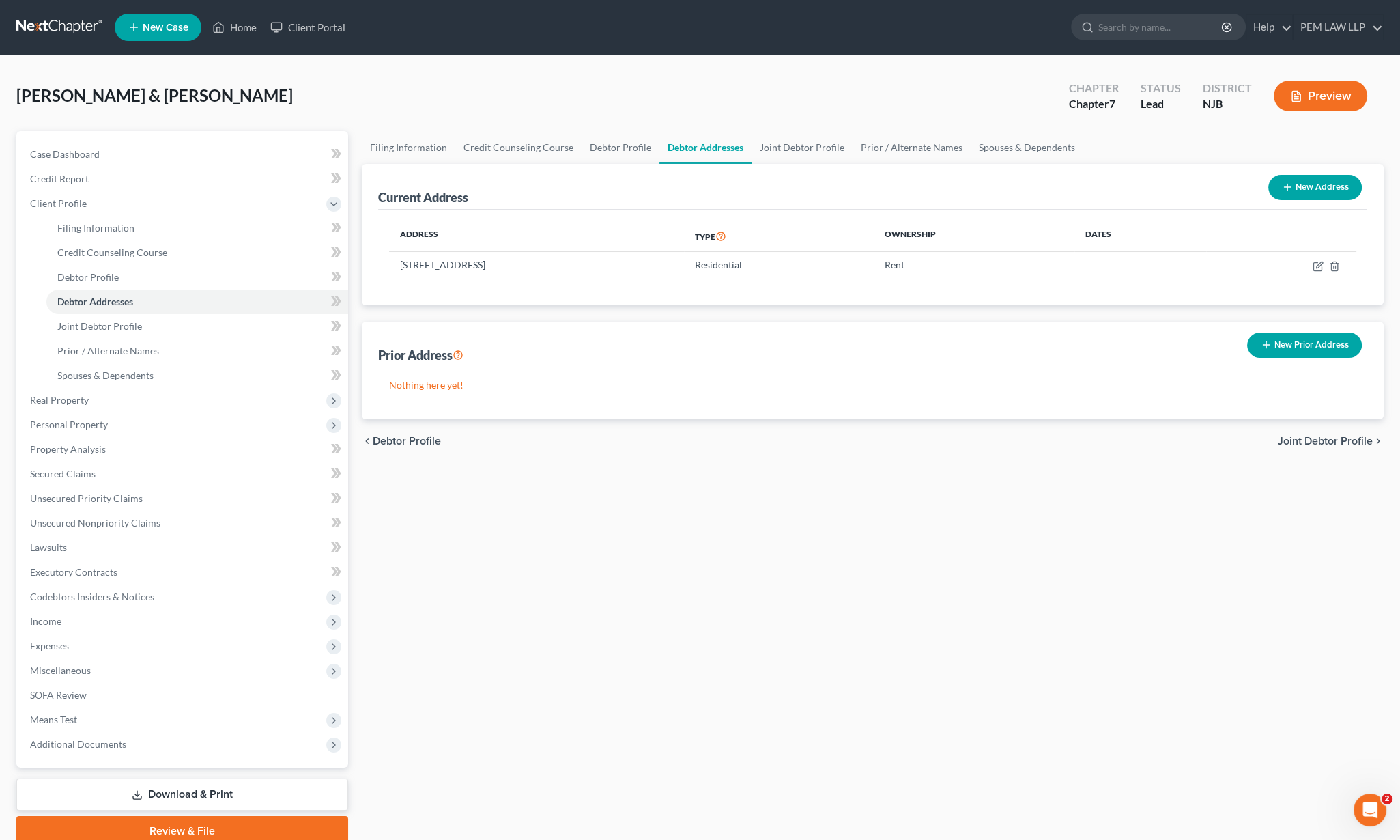
click at [1328, 441] on span "Joint Debtor Profile" at bounding box center [1325, 441] width 95 height 11
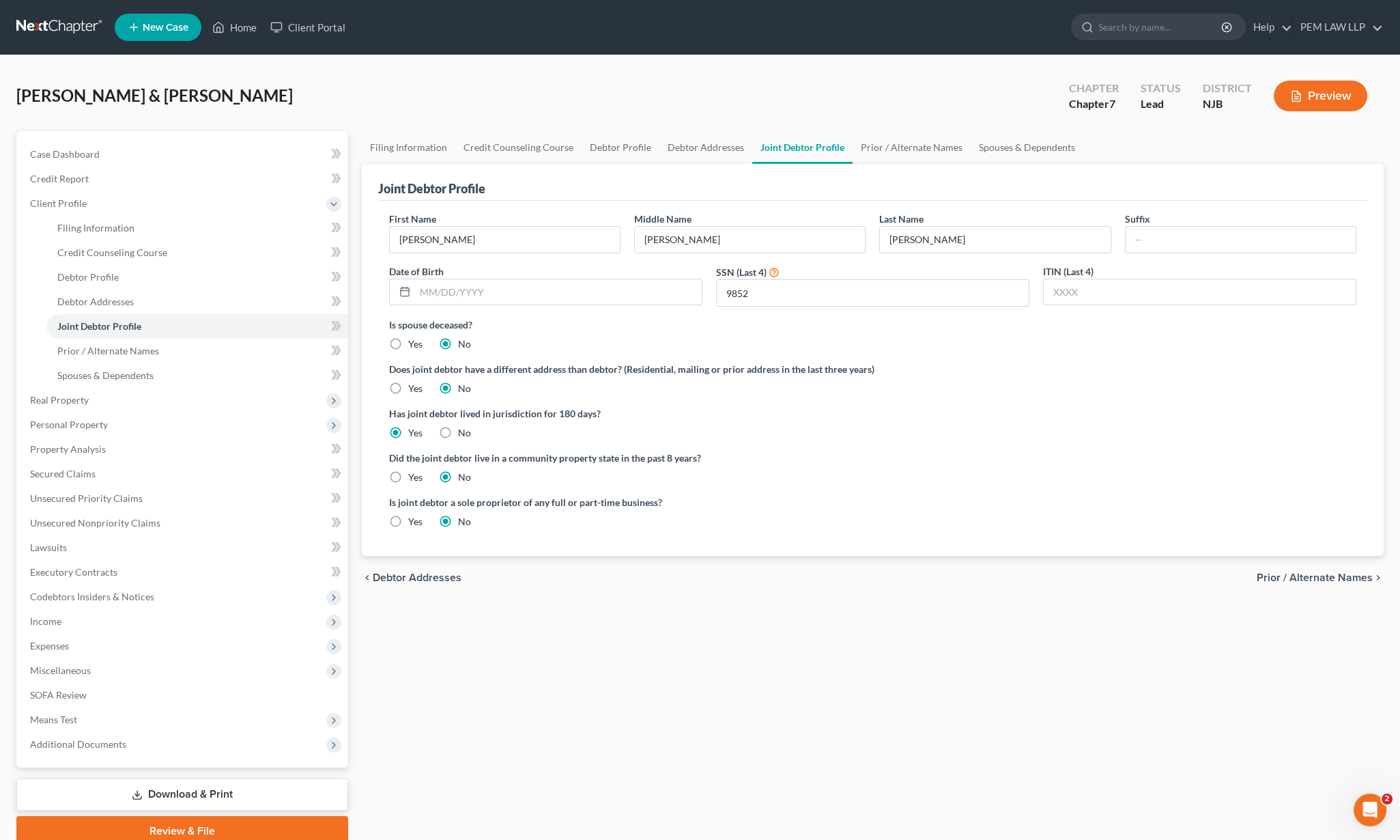
click at [1307, 577] on span "Prior / Alternate Names" at bounding box center [1315, 577] width 116 height 11
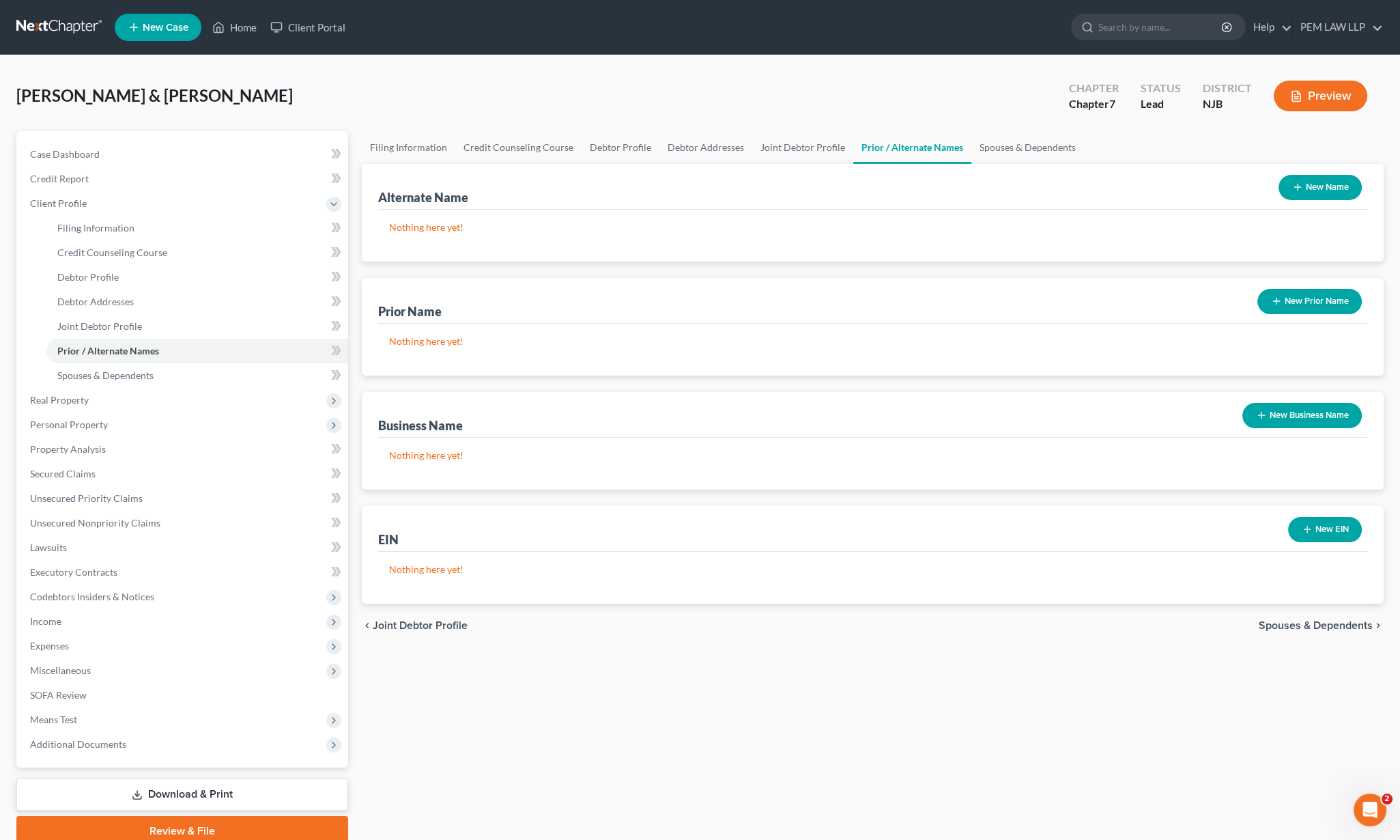
click at [1295, 625] on span "Spouses & Dependents" at bounding box center [1317, 625] width 114 height 11
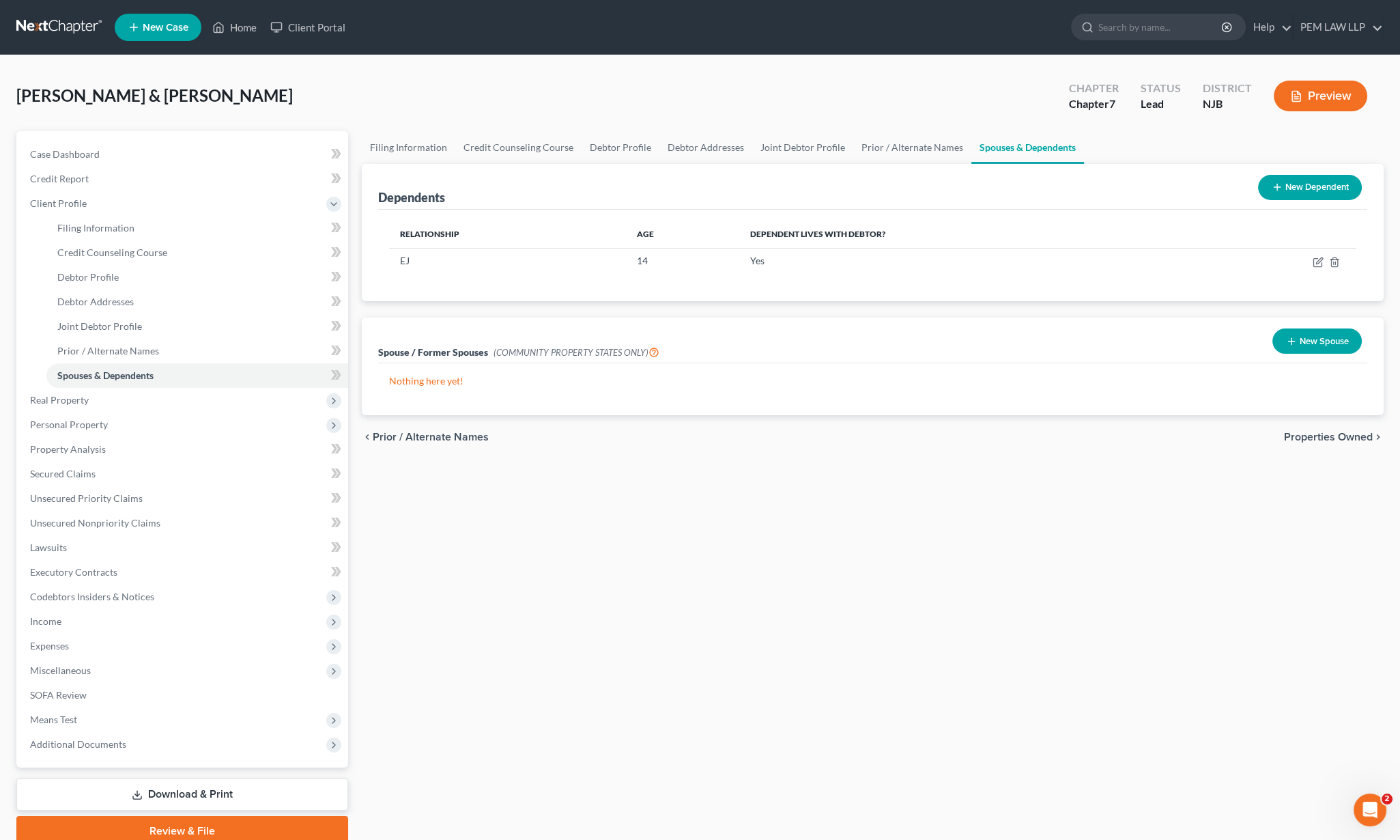
click at [1309, 440] on span "Properties Owned" at bounding box center [1329, 436] width 89 height 11
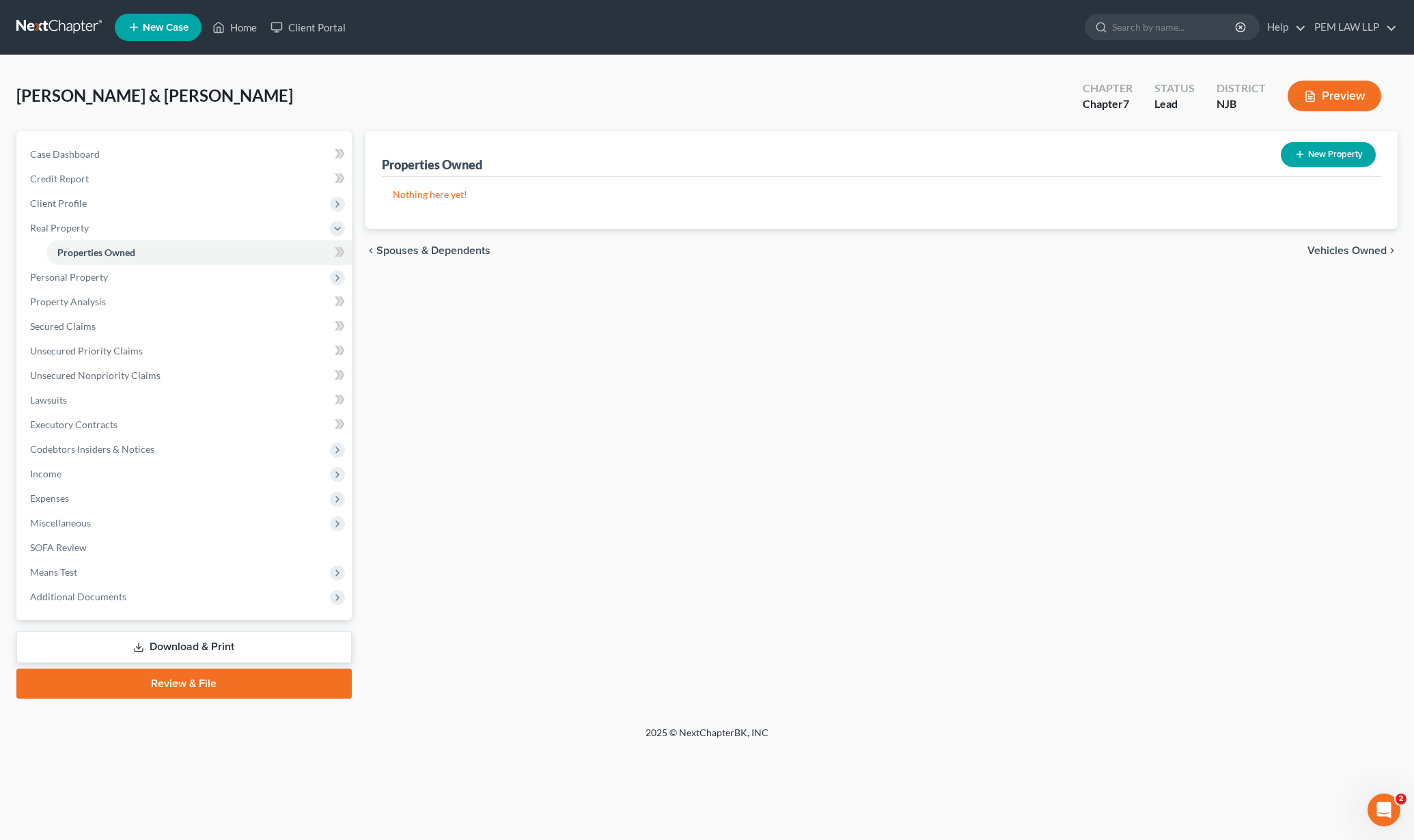
click at [1334, 254] on span "Vehicles Owned" at bounding box center [1347, 250] width 79 height 11
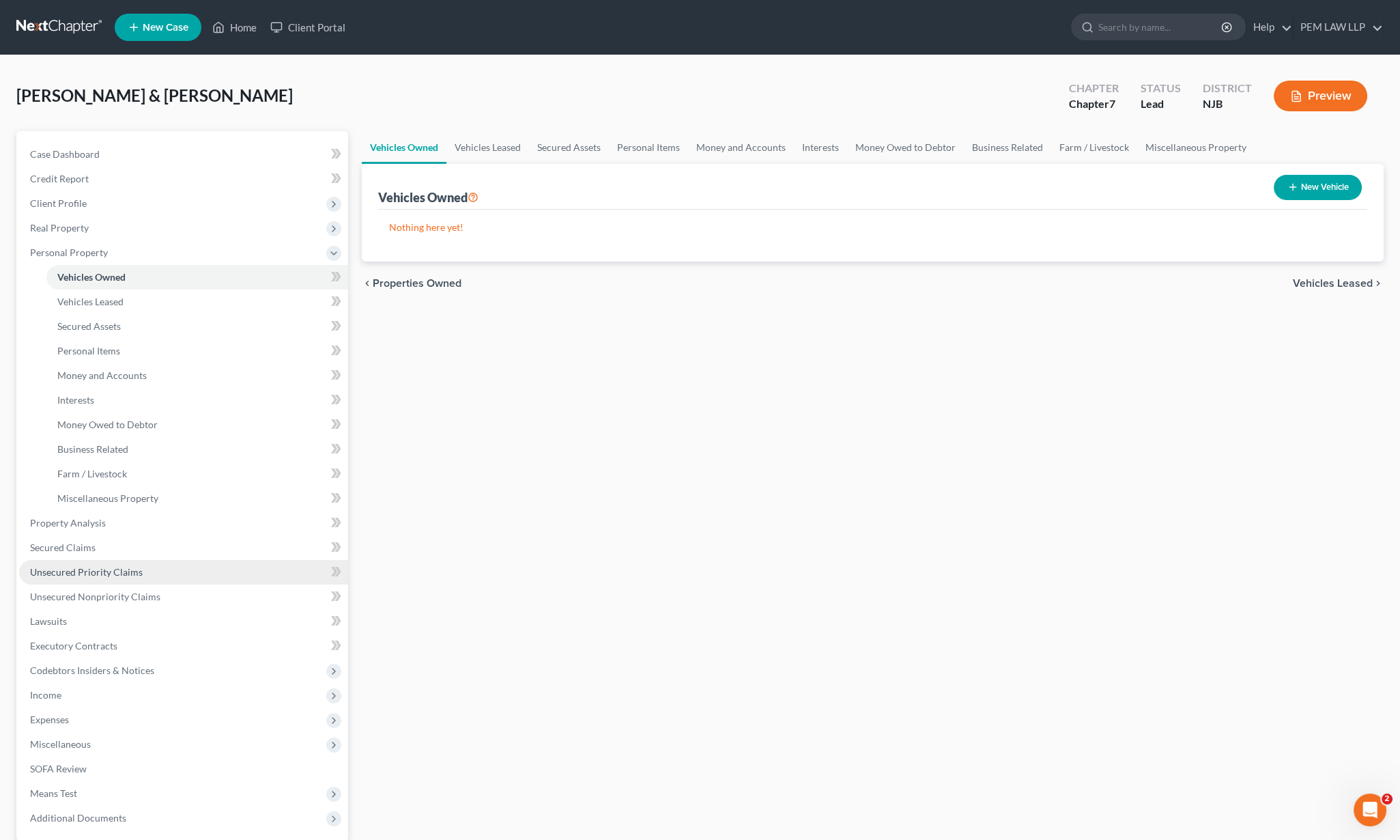
click at [100, 568] on span "Unsecured Priority Claims" at bounding box center [86, 572] width 112 height 12
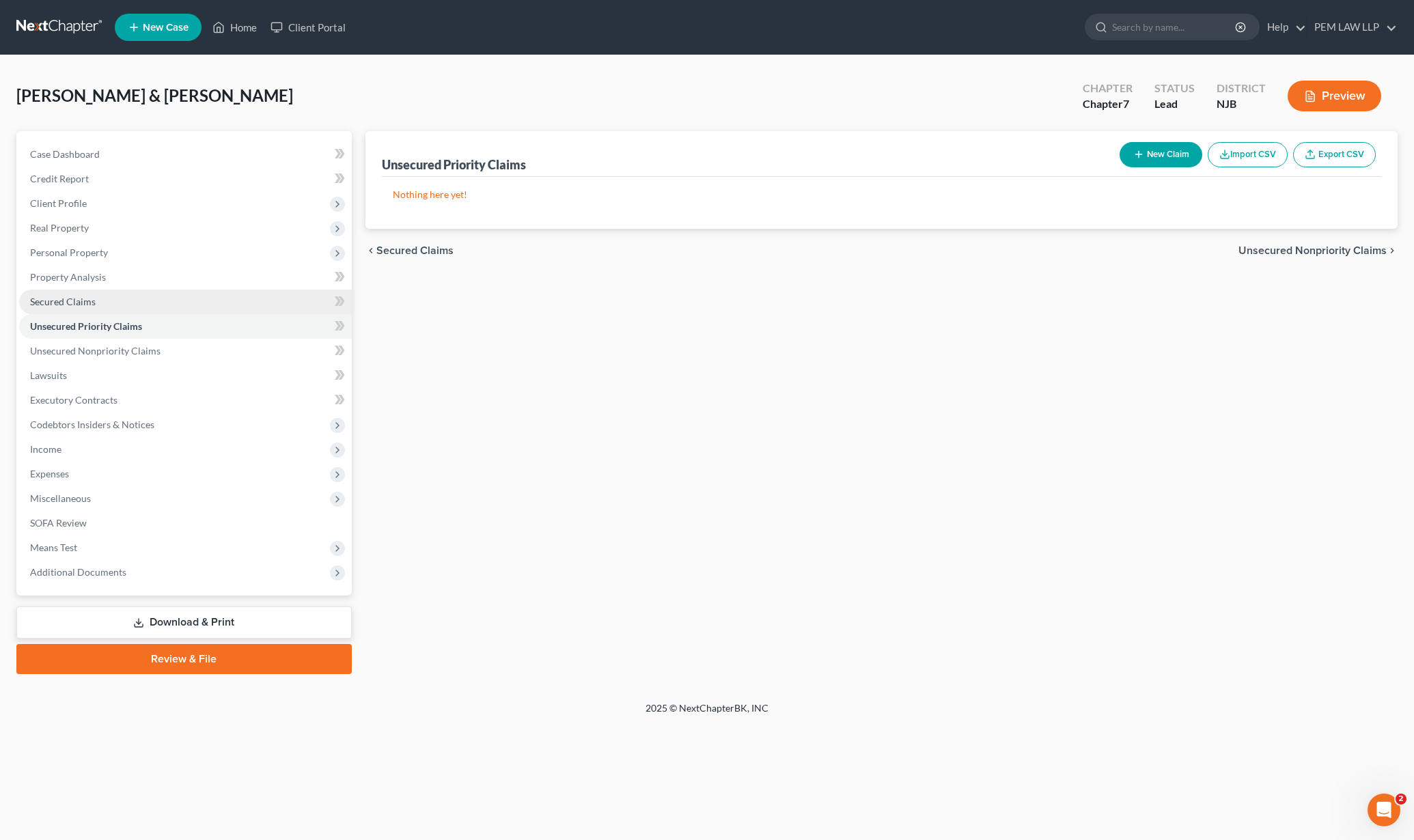
click at [78, 296] on span "Secured Claims" at bounding box center [63, 301] width 66 height 12
click at [77, 303] on span "Secured Claims" at bounding box center [63, 301] width 66 height 12
click at [252, 300] on link "Secured Claims" at bounding box center [185, 301] width 332 height 24
click at [1163, 157] on button "New Claim" at bounding box center [1160, 155] width 82 height 25
select select "2"
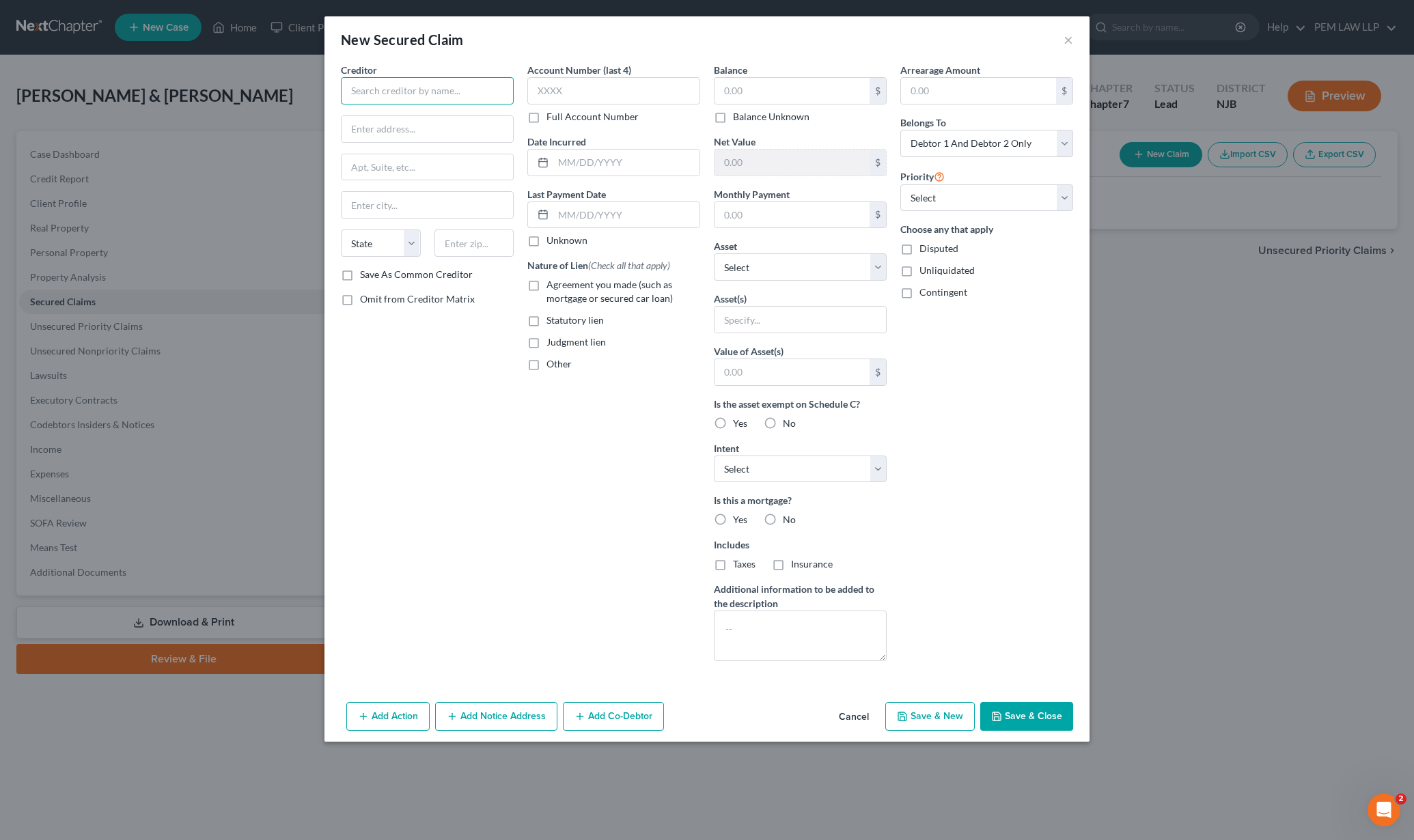
click at [403, 99] on input "text" at bounding box center [427, 91] width 173 height 27
type input "NJ Division of Pension and Benefits"
click at [396, 135] on input "text" at bounding box center [426, 129] width 172 height 26
click at [148, 778] on div "New Secured Claim × Creditor * NJ Division of Pension and Benefits State AL AK …" at bounding box center [707, 420] width 1414 height 840
click at [876, 713] on button "Cancel" at bounding box center [854, 717] width 52 height 27
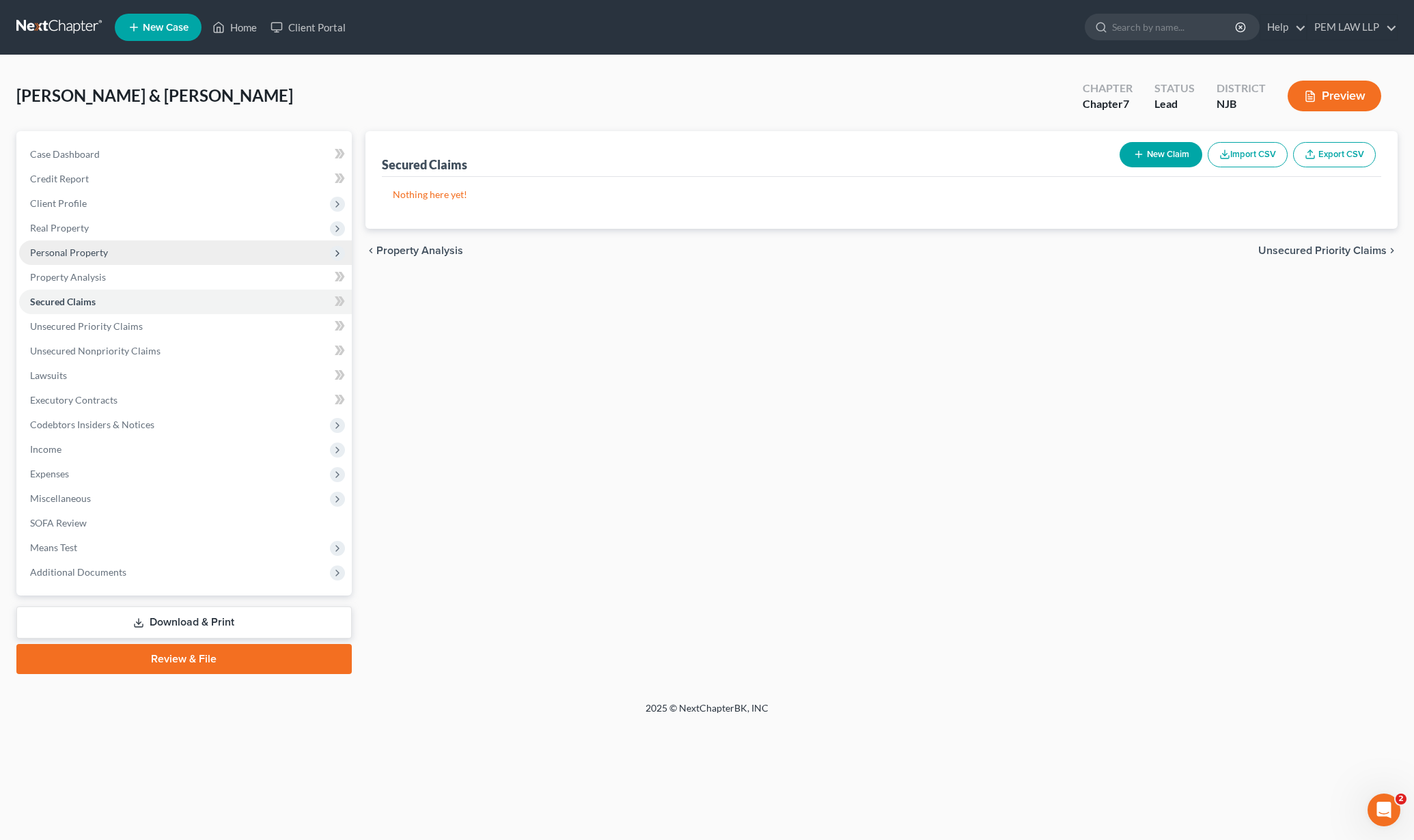
click at [73, 252] on span "Personal Property" at bounding box center [69, 252] width 78 height 12
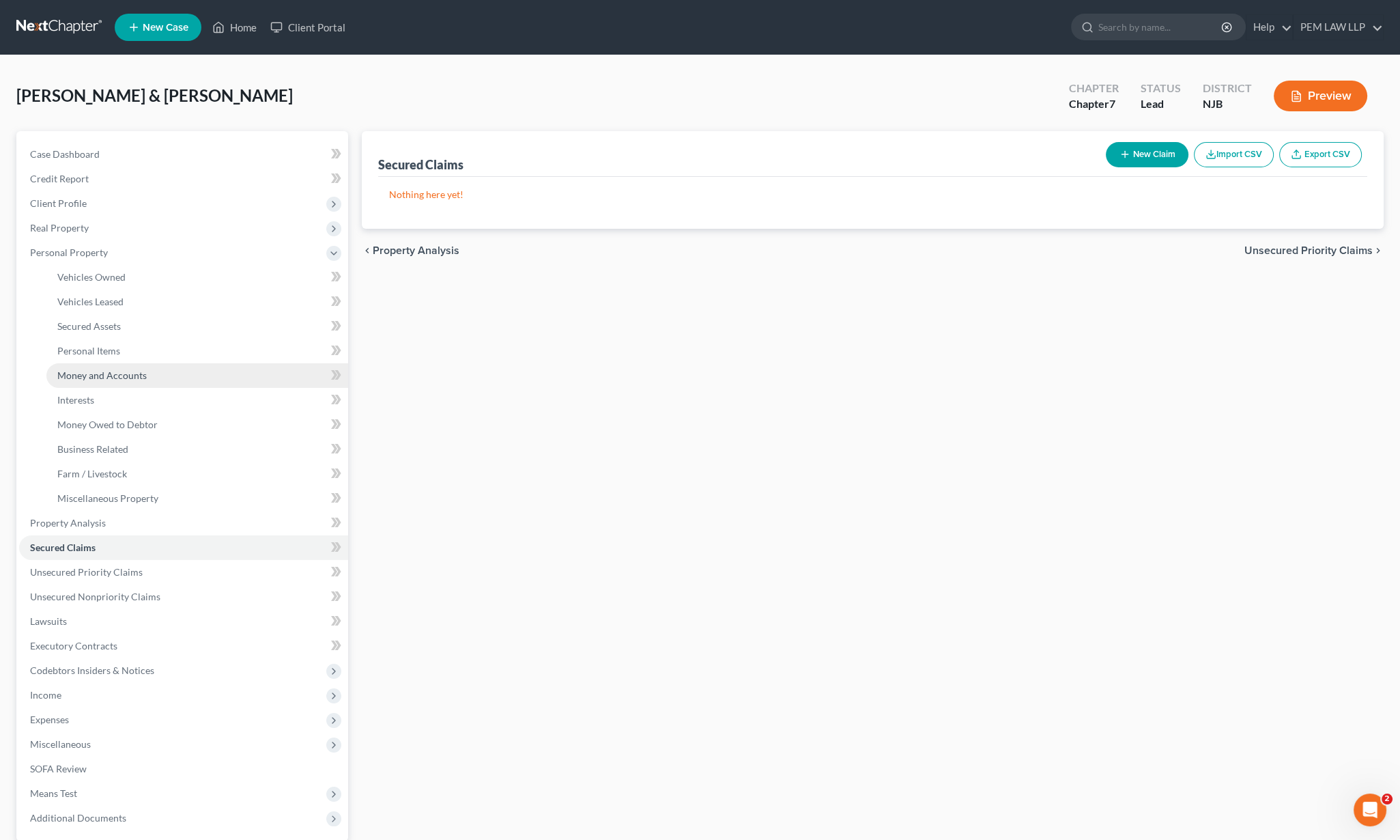
click at [112, 381] on link "Money and Accounts" at bounding box center [198, 375] width 302 height 24
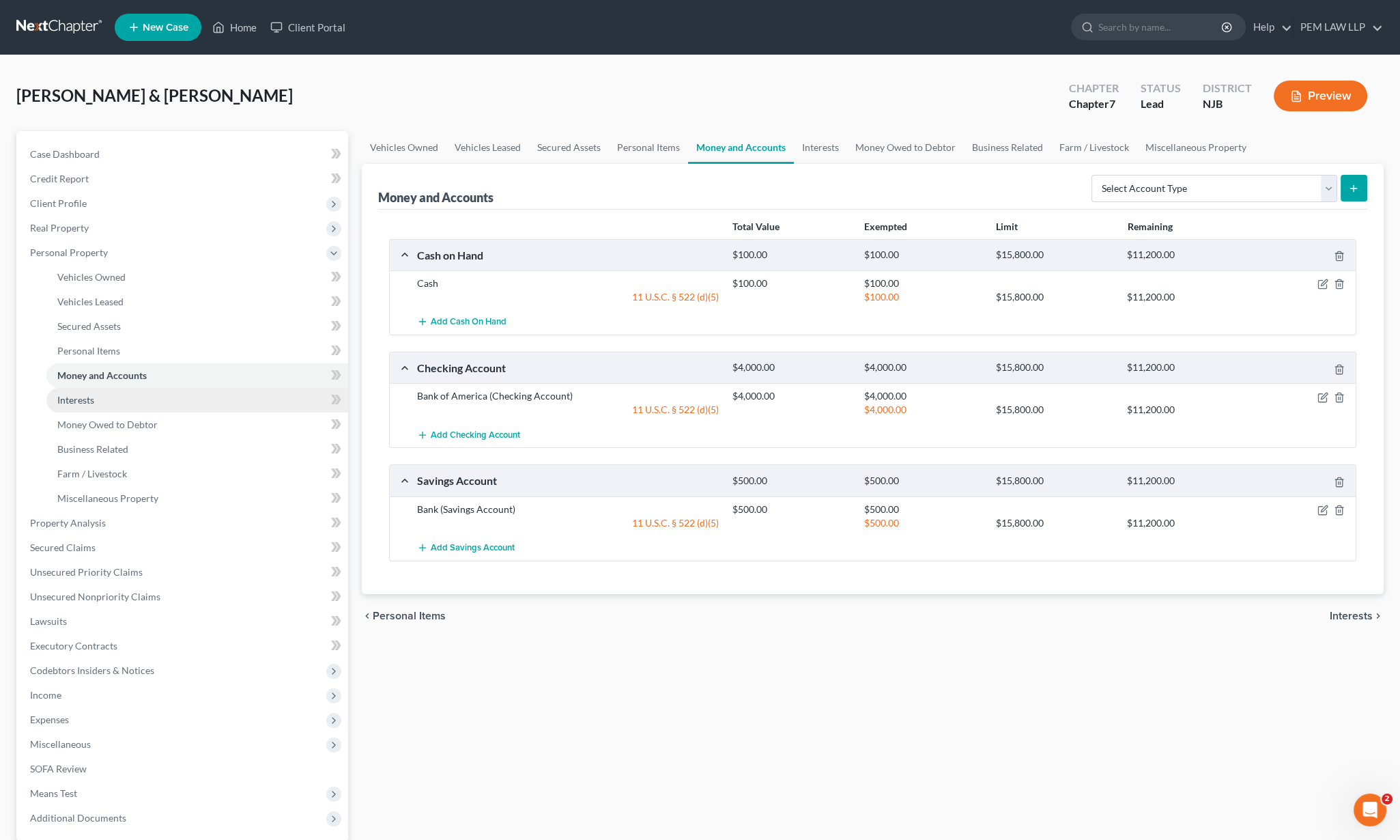
click at [106, 398] on link "Interests" at bounding box center [198, 399] width 302 height 24
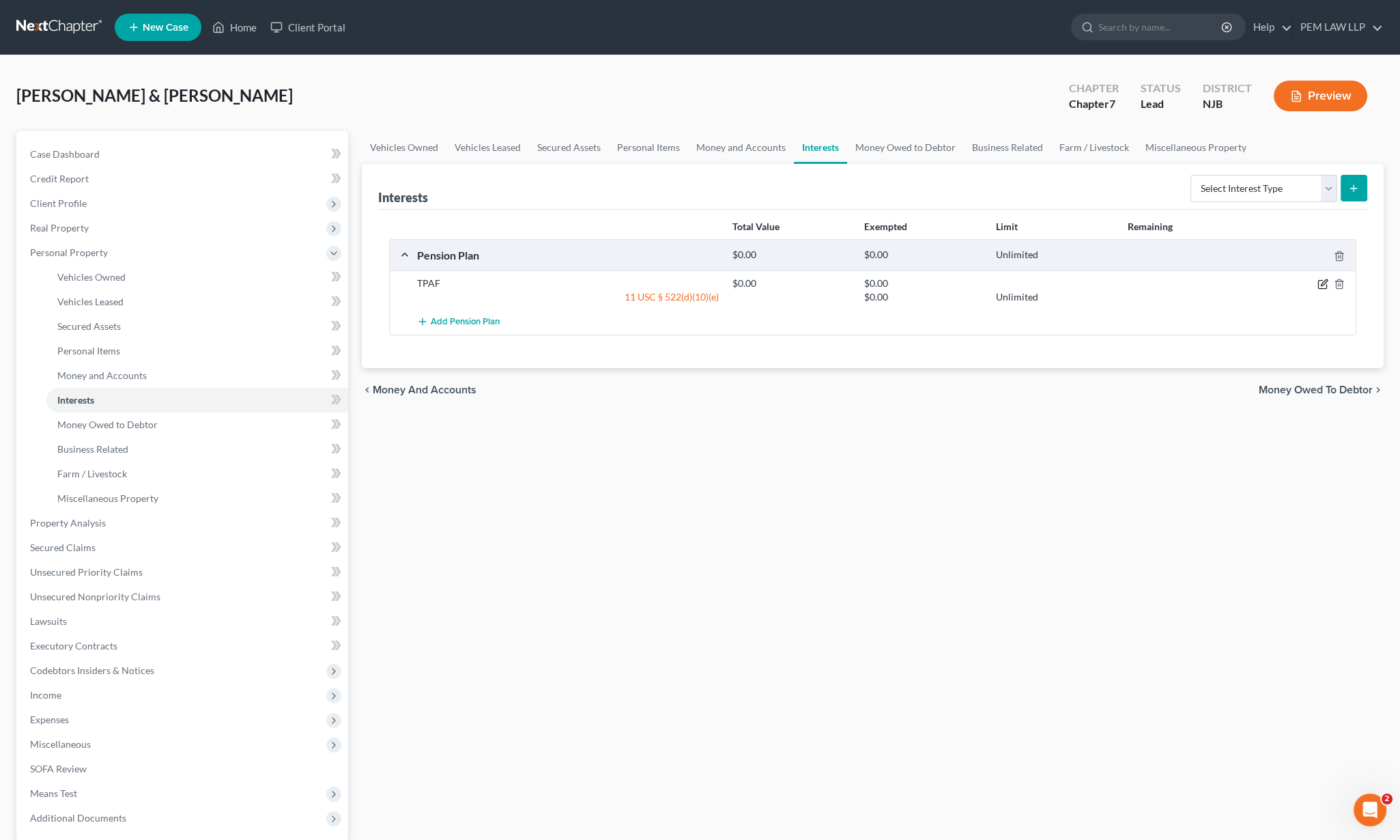
click at [1321, 284] on icon "button" at bounding box center [1322, 284] width 11 height 11
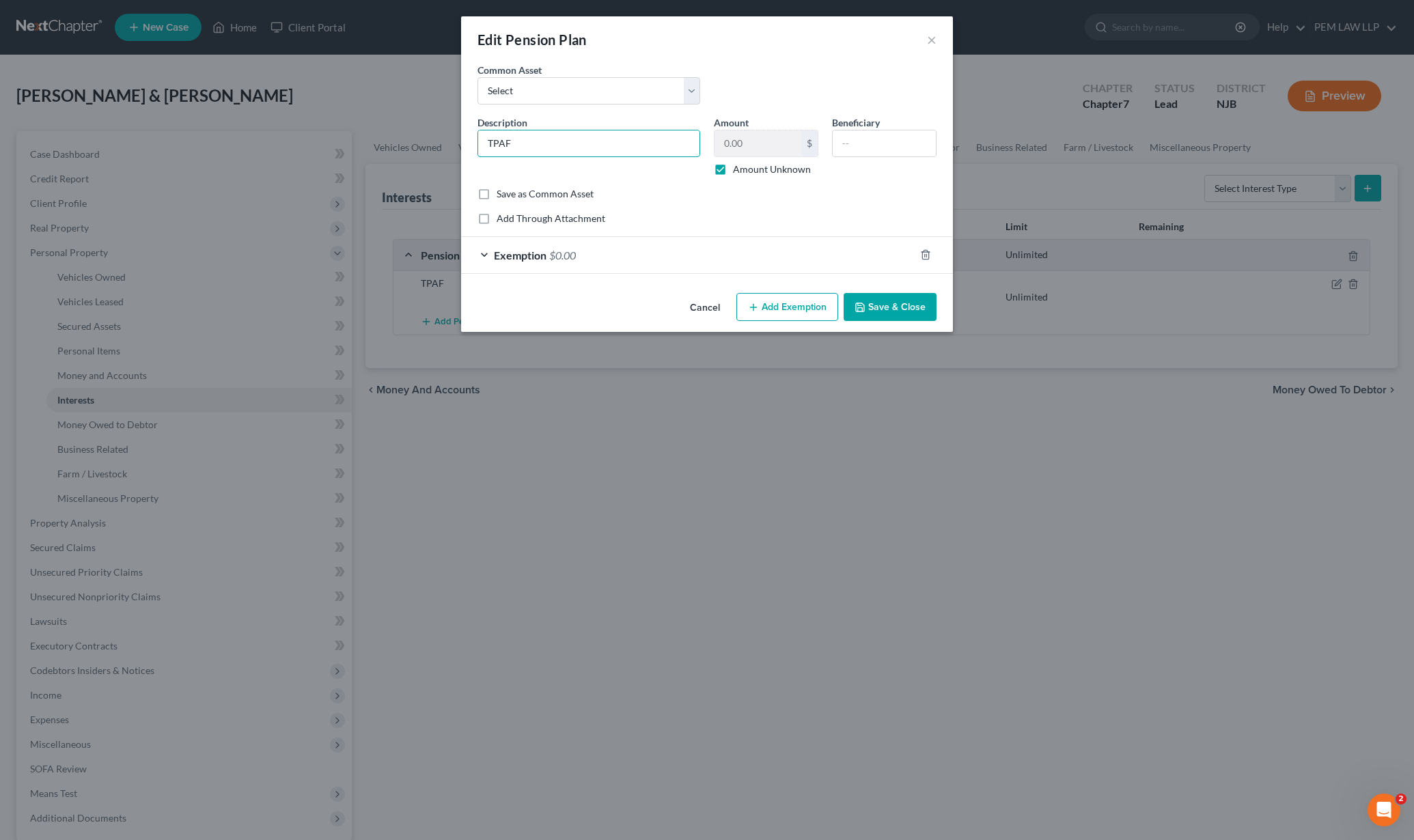
drag, startPoint x: 530, startPoint y: 142, endPoint x: 448, endPoint y: 150, distance: 82.4
click at [451, 148] on div "Edit Pension Plan × An exemption set must first be selected from the Filing Inf…" at bounding box center [707, 420] width 1414 height 840
type input "P"
type input "PERS Pension"
click at [481, 252] on div "Exemption $0.00" at bounding box center [688, 255] width 454 height 36
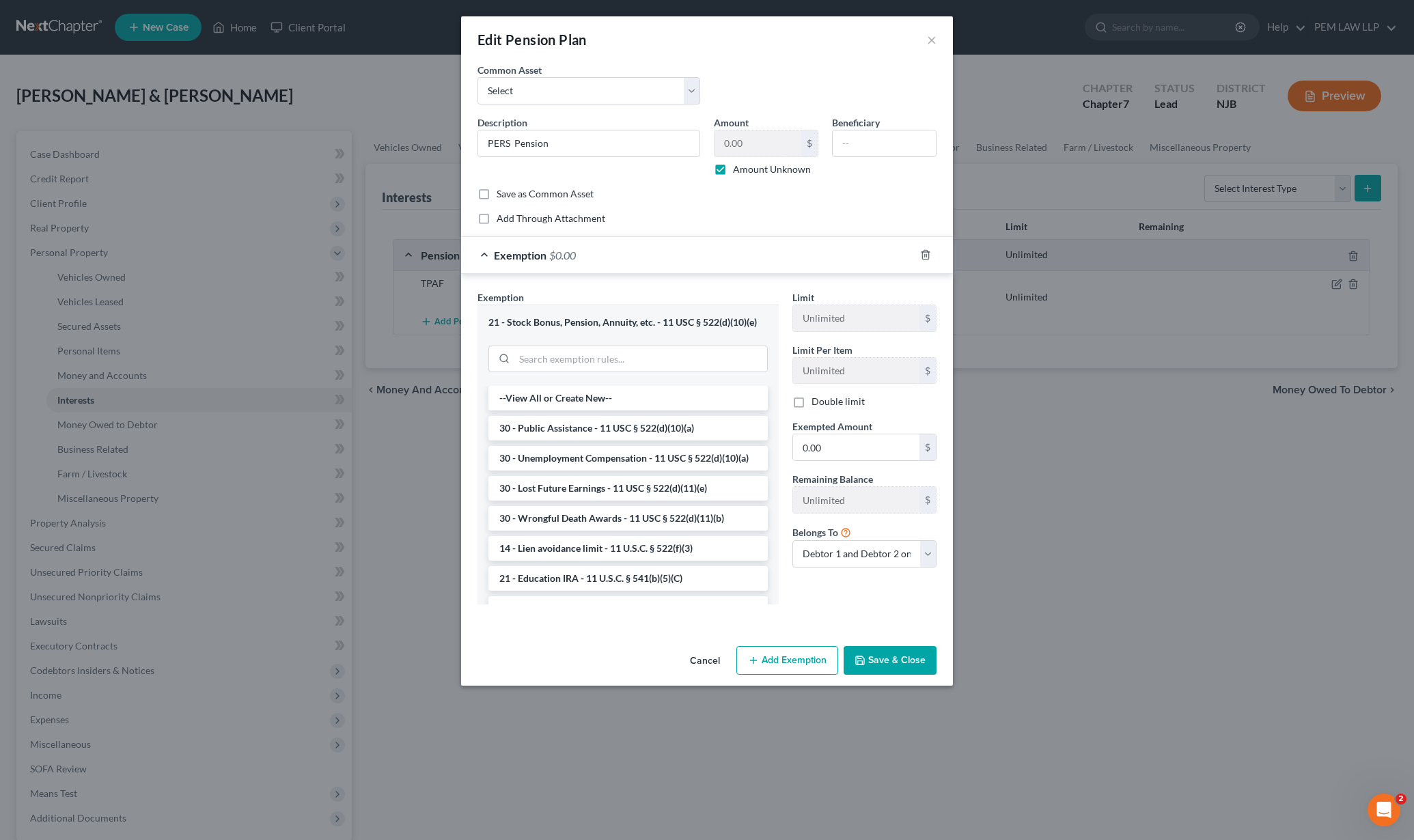
click at [485, 258] on div "Exemption $0.00" at bounding box center [688, 255] width 454 height 36
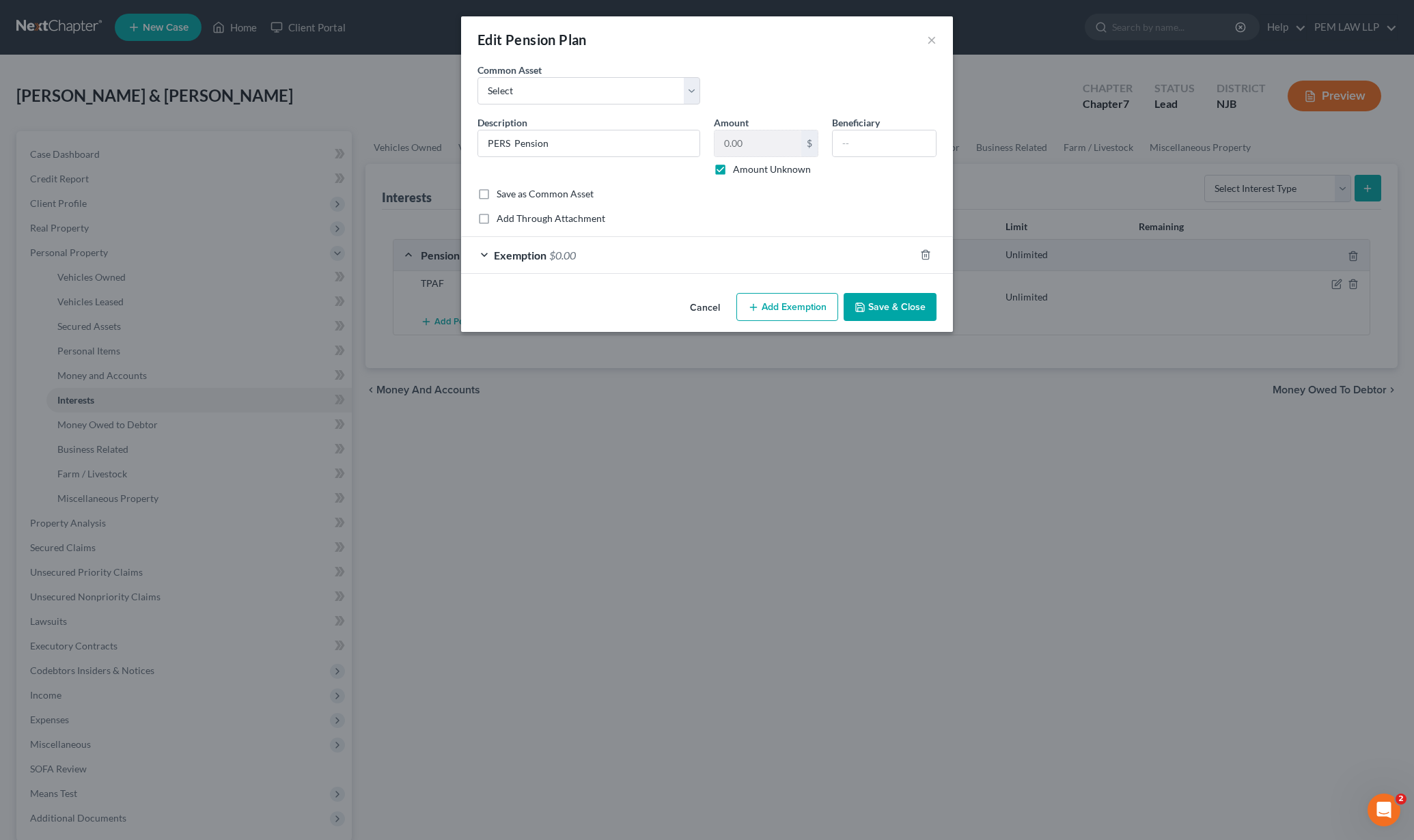
click at [485, 253] on div "Exemption $0.00" at bounding box center [688, 255] width 454 height 36
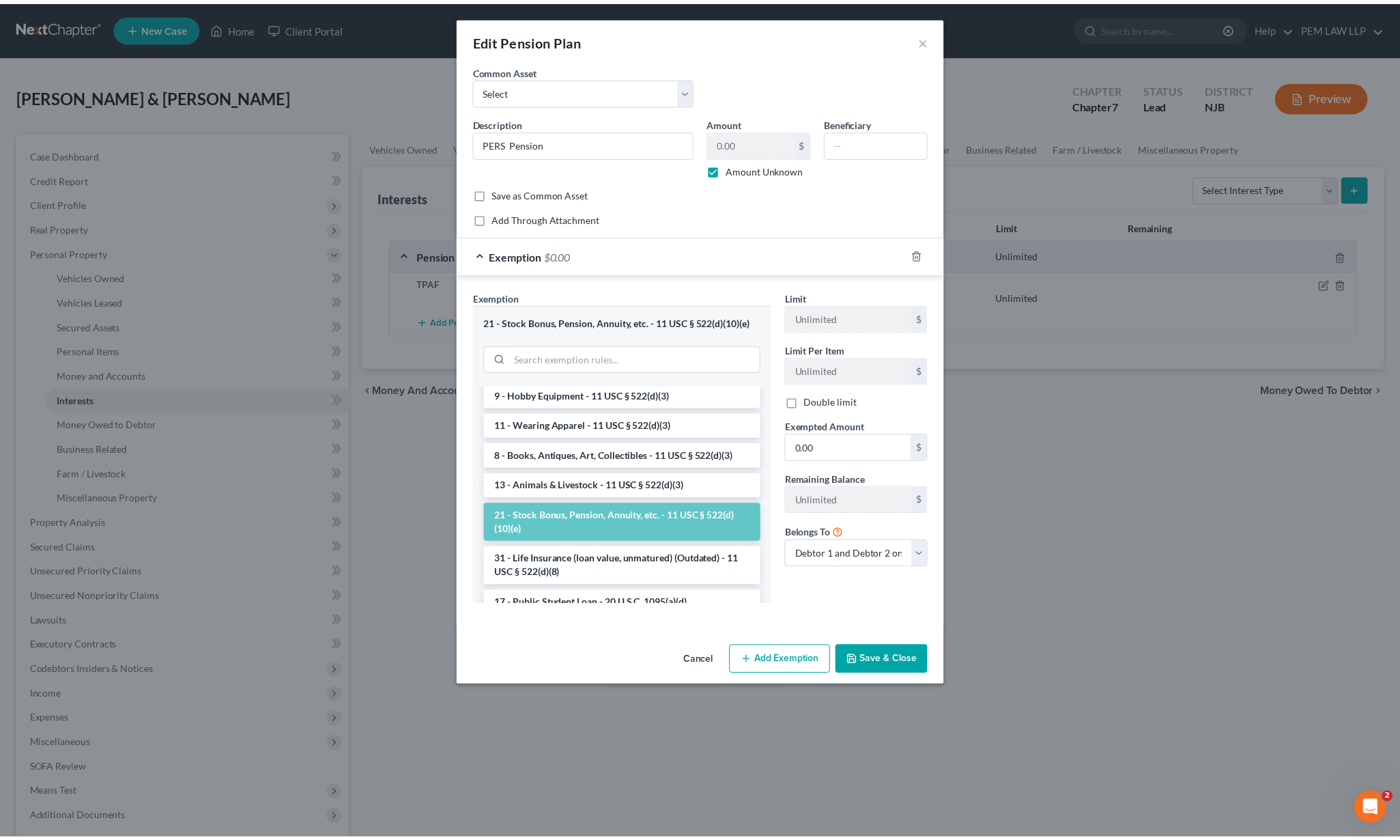
scroll to position [992, 0]
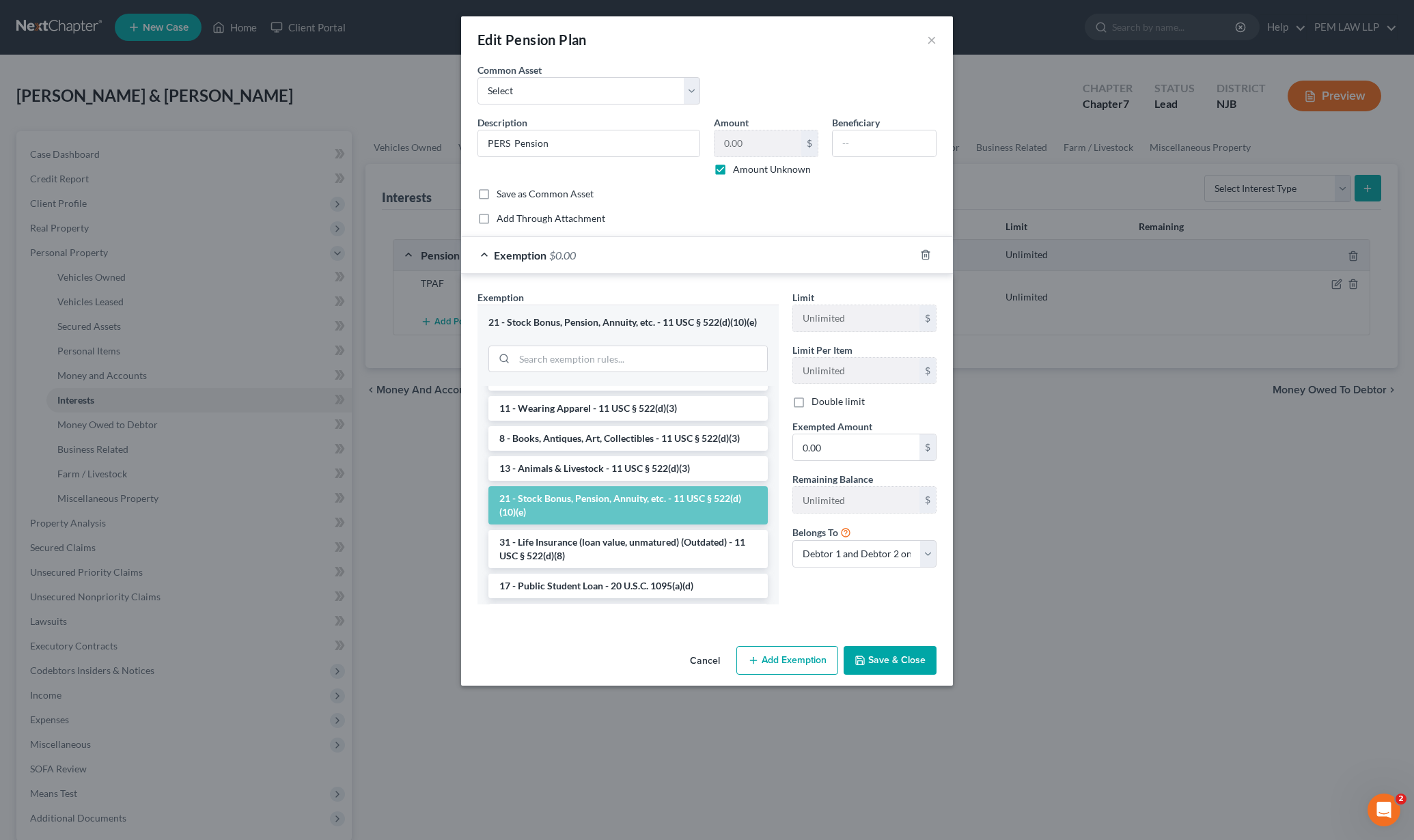
click at [584, 524] on li "21 - Stock Bonus, Pension, Annuity, etc. - 11 USC § 522(d)(10)(e)" at bounding box center [628, 505] width 279 height 38
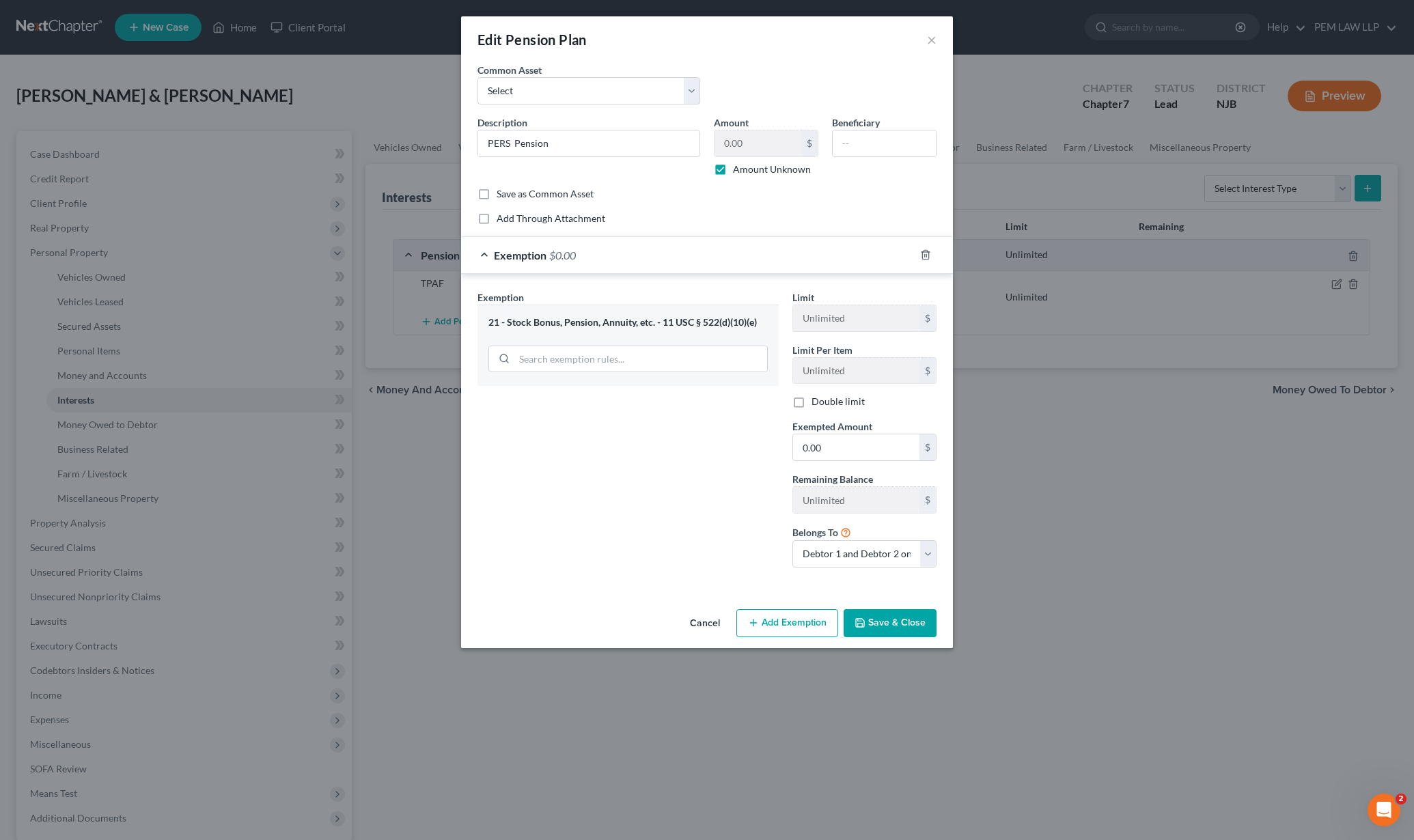
click at [893, 632] on button "Save & Close" at bounding box center [890, 624] width 93 height 29
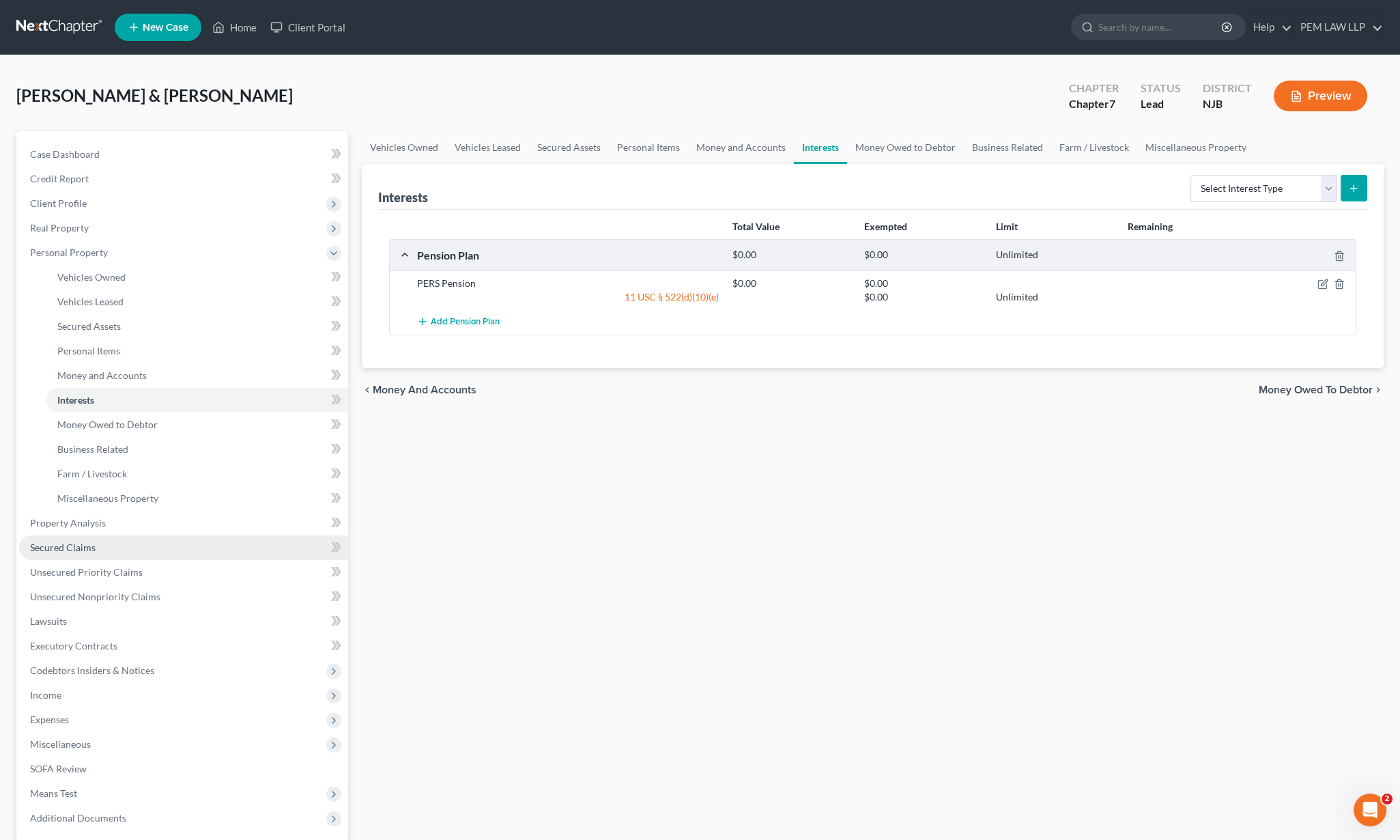
click at [84, 548] on span "Secured Claims" at bounding box center [63, 547] width 66 height 12
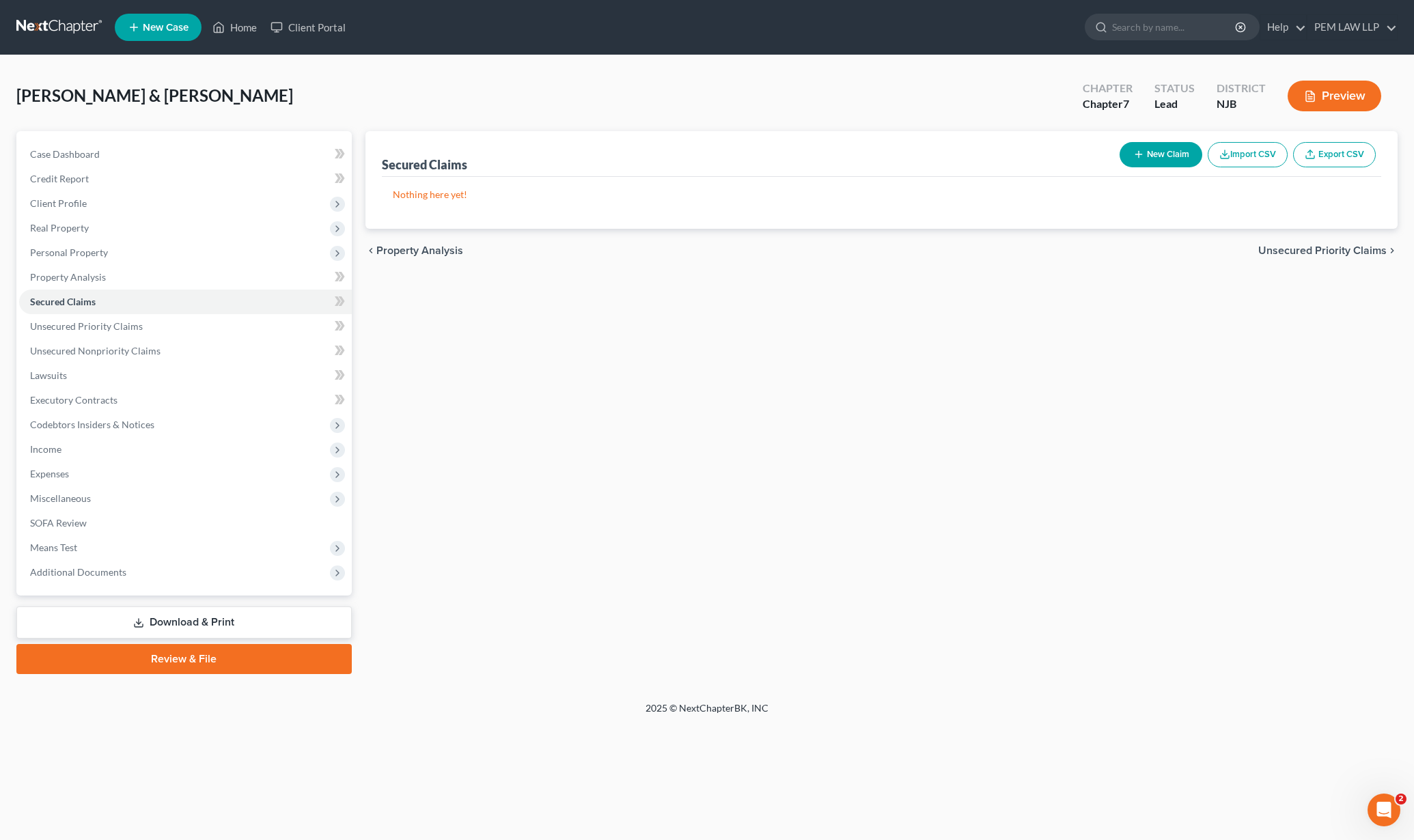
click at [1161, 150] on button "New Claim" at bounding box center [1160, 155] width 82 height 25
select select "2"
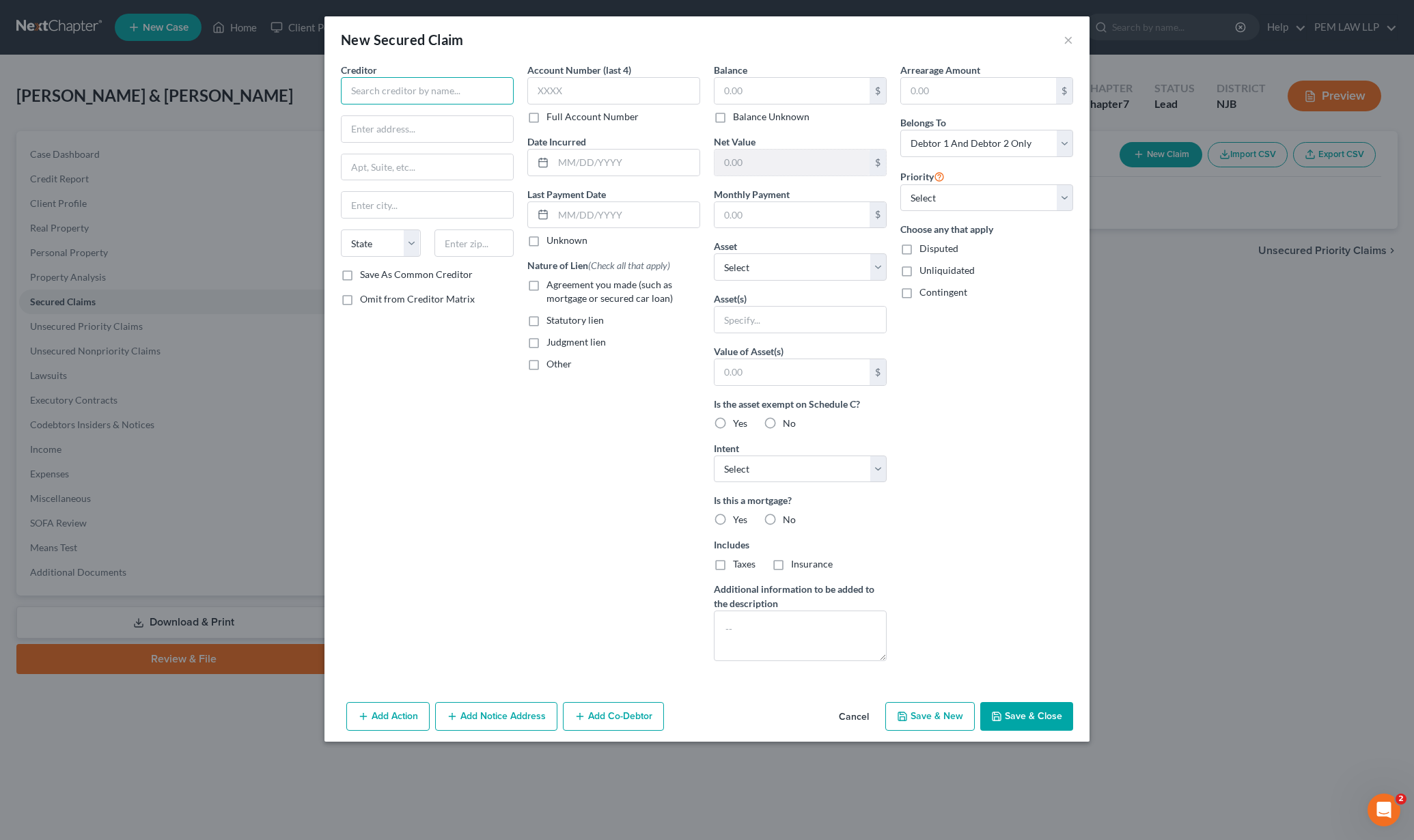
click at [364, 89] on input "text" at bounding box center [427, 91] width 173 height 27
drag, startPoint x: 366, startPoint y: 88, endPoint x: 402, endPoint y: 91, distance: 36.1
click at [402, 91] on input "NJ DIvision of Pension and Benfits" at bounding box center [427, 91] width 173 height 27
type input "NJ Division of Pension and Benefits"
drag, startPoint x: 394, startPoint y: 140, endPoint x: 6, endPoint y: 203, distance: 393.1
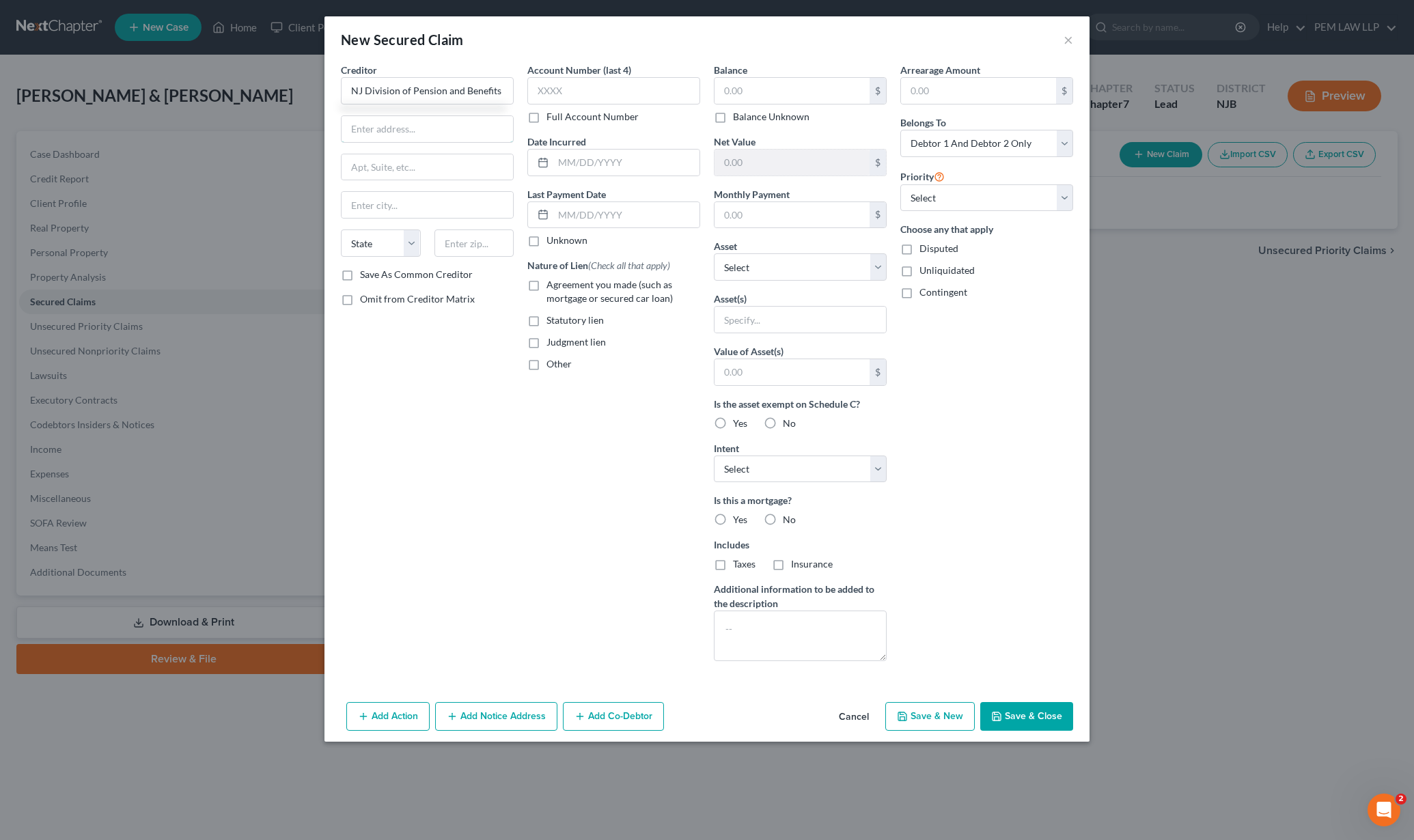
click at [394, 140] on input "text" at bounding box center [426, 129] width 172 height 26
type input "PO Box 295"
type input "Trenton"
select select "33"
type input "08625-0295"
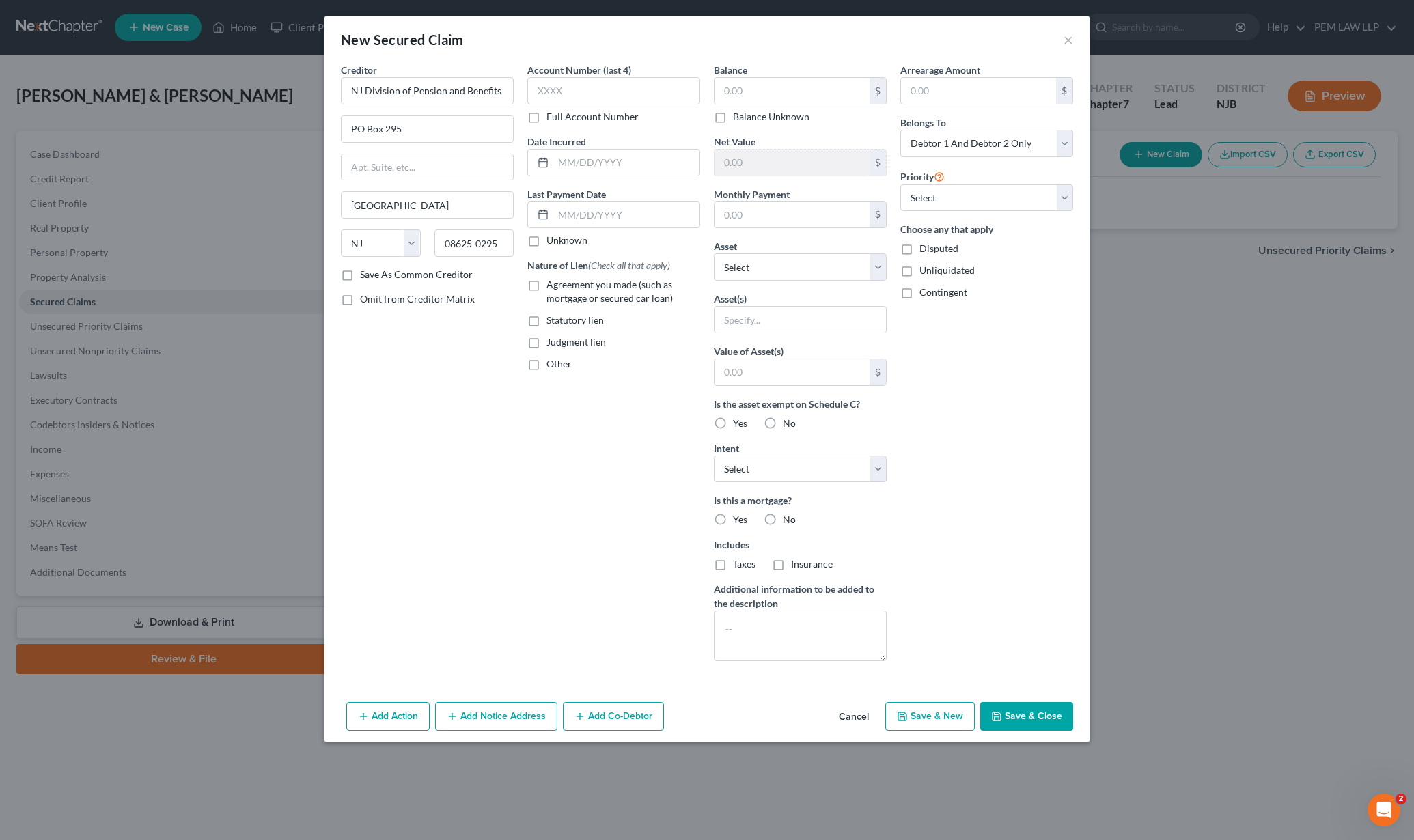
click at [547, 283] on label "Agreement you made (such as mortgage or secured car loan)" at bounding box center [623, 292] width 154 height 27
click at [551, 283] on input "Agreement you made (such as mortgage or secured car loan)" at bounding box center [555, 282] width 9 height 9
click at [547, 291] on label "Agreement you made (such as mortgage or secured car loan)" at bounding box center [623, 292] width 154 height 27
click at [551, 287] on input "Agreement you made (such as mortgage or secured car loan)" at bounding box center [555, 282] width 9 height 9
checkbox input "false"
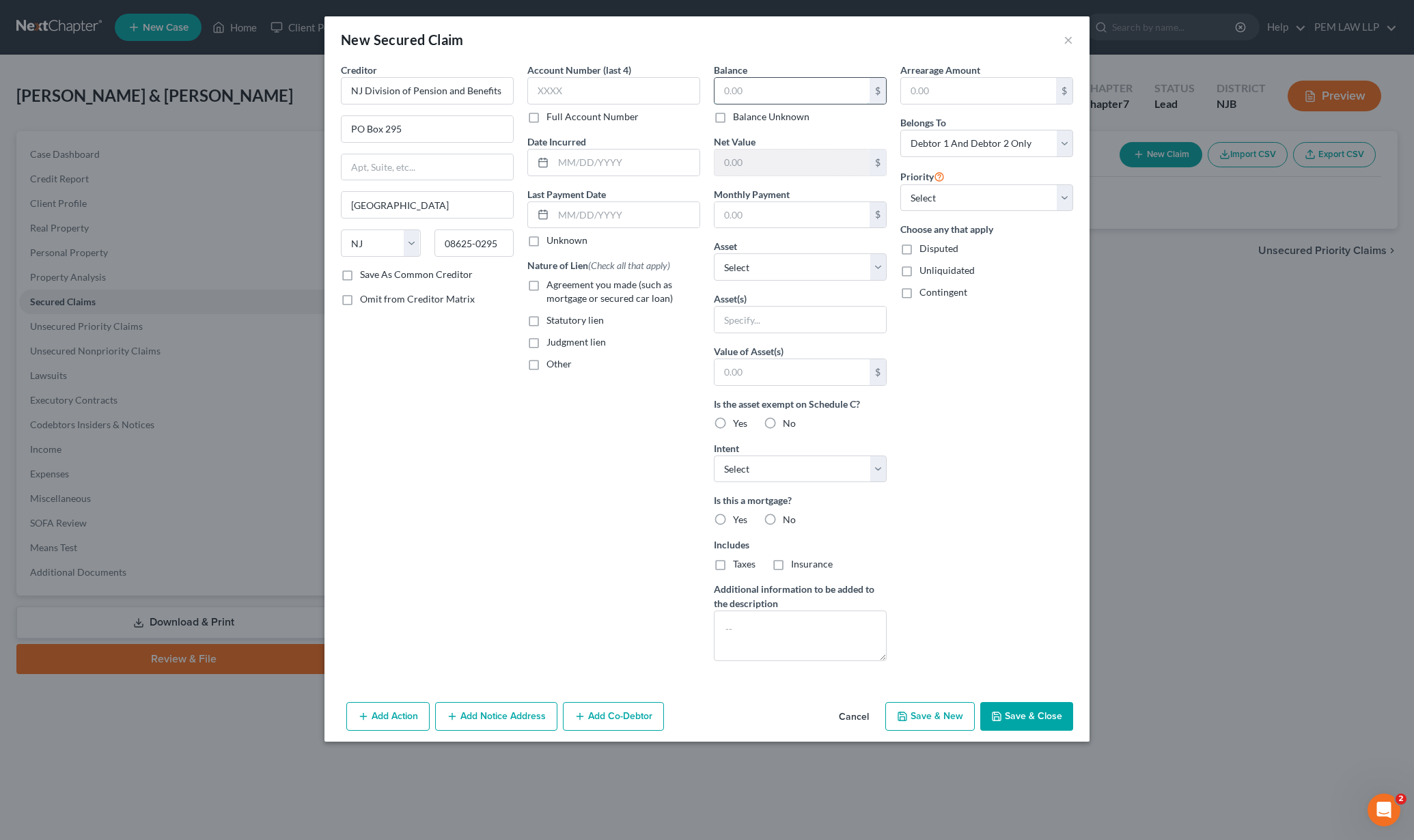
click at [783, 88] on input "text" at bounding box center [792, 90] width 155 height 26
type input "39,195.69"
click at [769, 231] on div "Balance 39,195.69 $ Balance Unknown Balance Undetermined 39,195.69 $ Balance Un…" at bounding box center [800, 367] width 186 height 609
click at [765, 219] on input "text" at bounding box center [792, 215] width 155 height 26
type input "1,550.47"
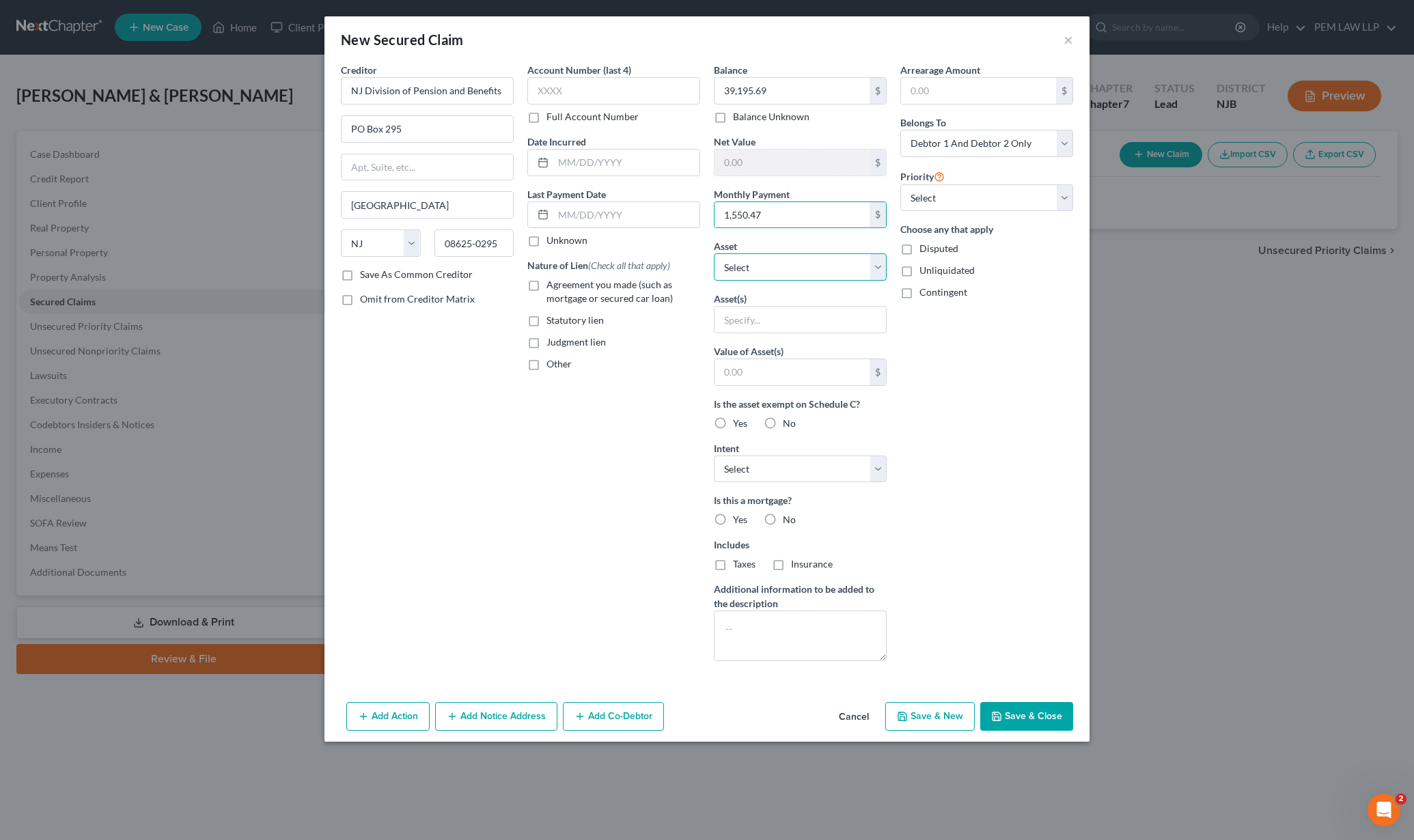
click at [776, 272] on select "Select Other Multiple Assets Electronics - TV and Video Game Console - $750.0 C…" at bounding box center [800, 266] width 173 height 27
select select "9"
click at [713, 253] on select "Select Other Multiple Assets Electronics - TV and Video Game Console - $750.0 C…" at bounding box center [800, 266] width 173 height 27
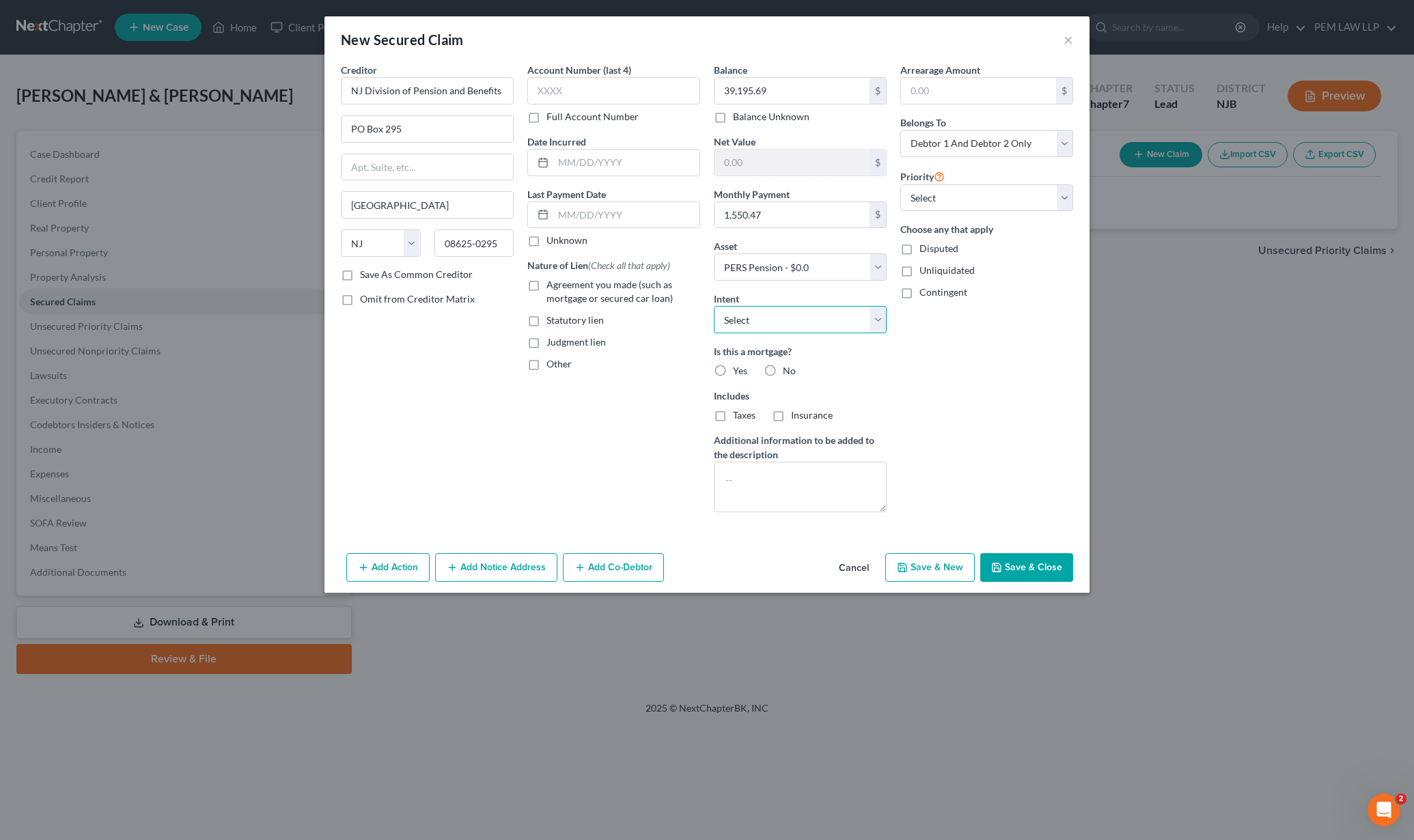
click at [797, 317] on select "Select Surrender Redeem Reaffirm Avoid Other" at bounding box center [800, 320] width 173 height 27
select select "2"
click at [713, 306] on select "Select Surrender Redeem Reaffirm Avoid Other" at bounding box center [800, 320] width 173 height 27
click at [783, 369] on label "No" at bounding box center [789, 371] width 13 height 14
click at [788, 369] on input "No" at bounding box center [792, 368] width 9 height 9
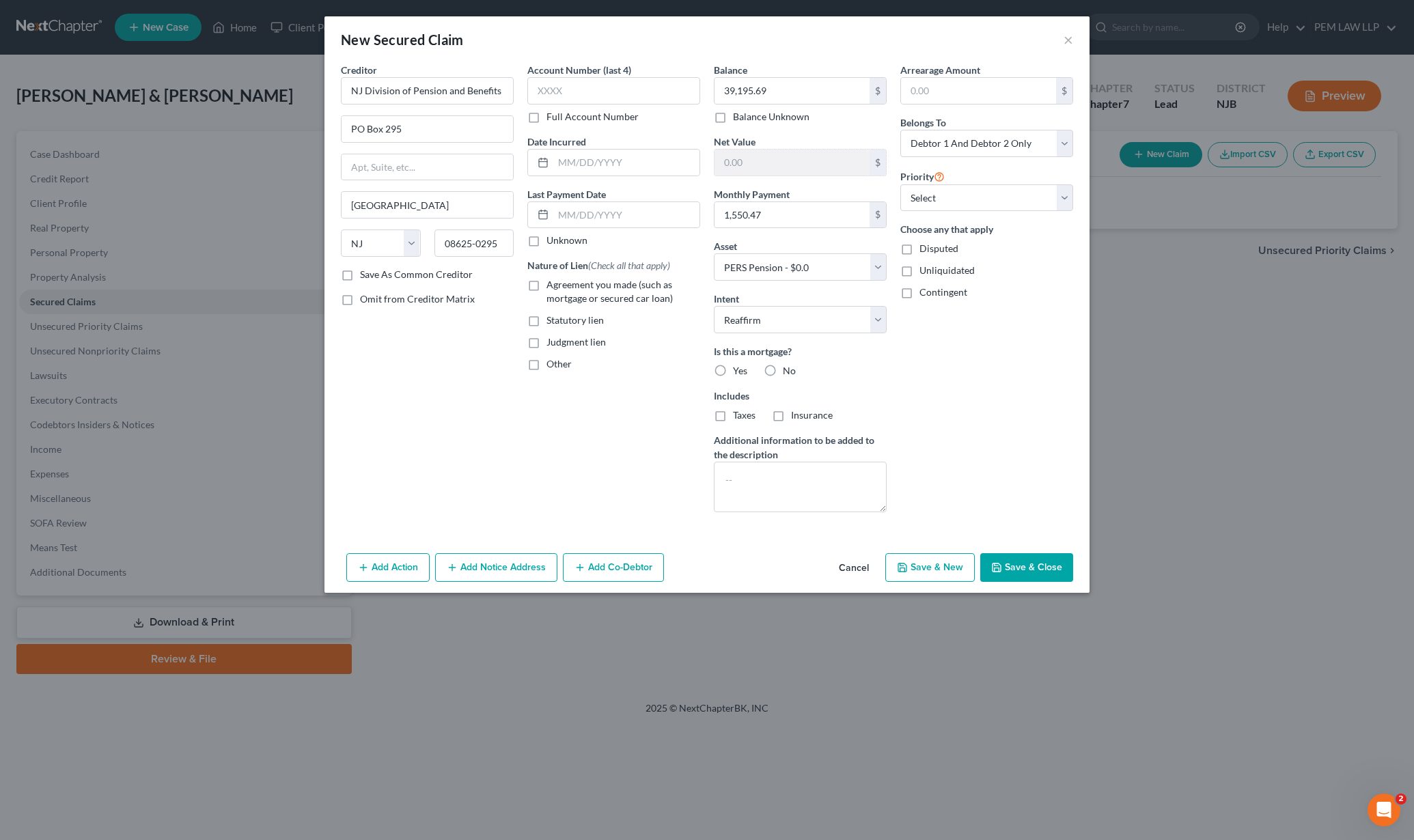
radio input "true"
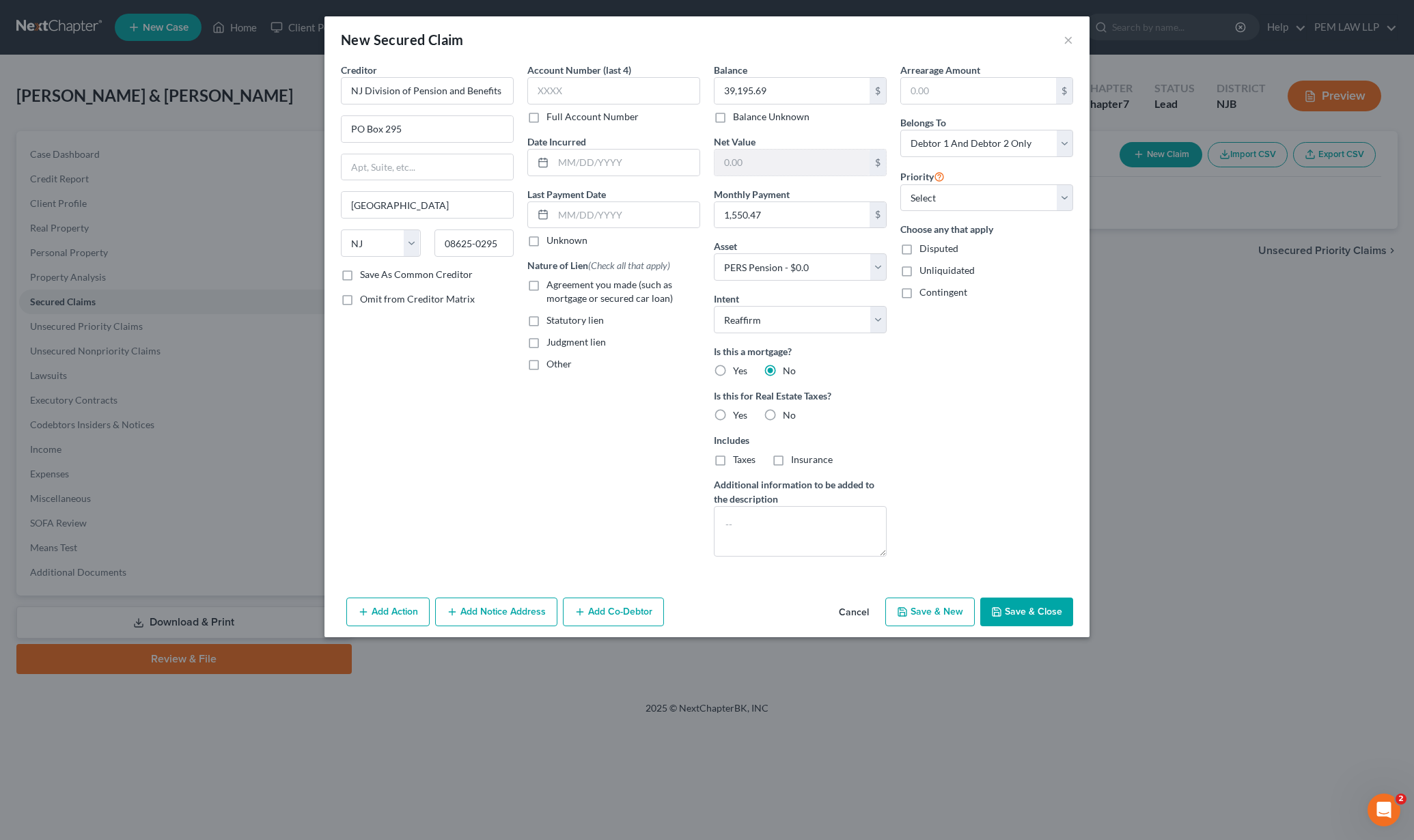
click at [783, 412] on label "No" at bounding box center [789, 415] width 13 height 14
click at [788, 412] on input "No" at bounding box center [792, 412] width 9 height 9
radio input "true"
click at [1062, 141] on select "Select Debtor 1 Only Debtor 2 Only Debtor 1 And Debtor 2 Only At Least One Of T…" at bounding box center [987, 143] width 173 height 27
select select "0"
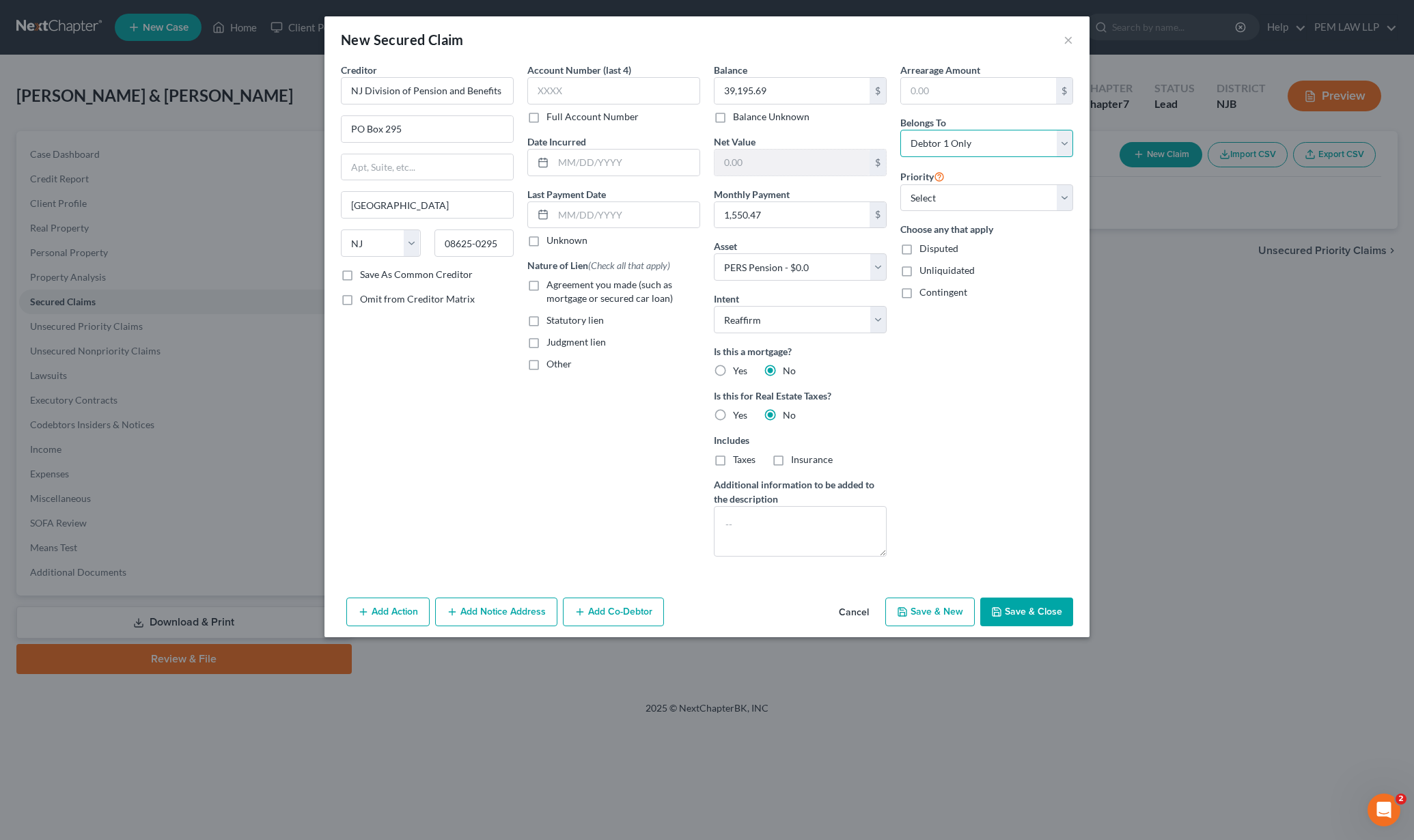
click at [900, 130] on select "Select Debtor 1 Only Debtor 2 Only Debtor 1 And Debtor 2 Only At Least One Of T…" at bounding box center [987, 143] width 173 height 27
click at [961, 204] on select "Select 1st 2nd 3rd 4th 5th 6th 7th 8th 9th 10th 11th 12th 13th 14th 15th 16th 1…" at bounding box center [987, 198] width 173 height 27
select select "0"
click at [900, 184] on select "Select 1st 2nd 3rd 4th 5th 6th 7th 8th 9th 10th 11th 12th 13th 14th 15th 16th 1…" at bounding box center [987, 198] width 173 height 27
click at [1015, 611] on button "Save & Close" at bounding box center [1026, 612] width 93 height 29
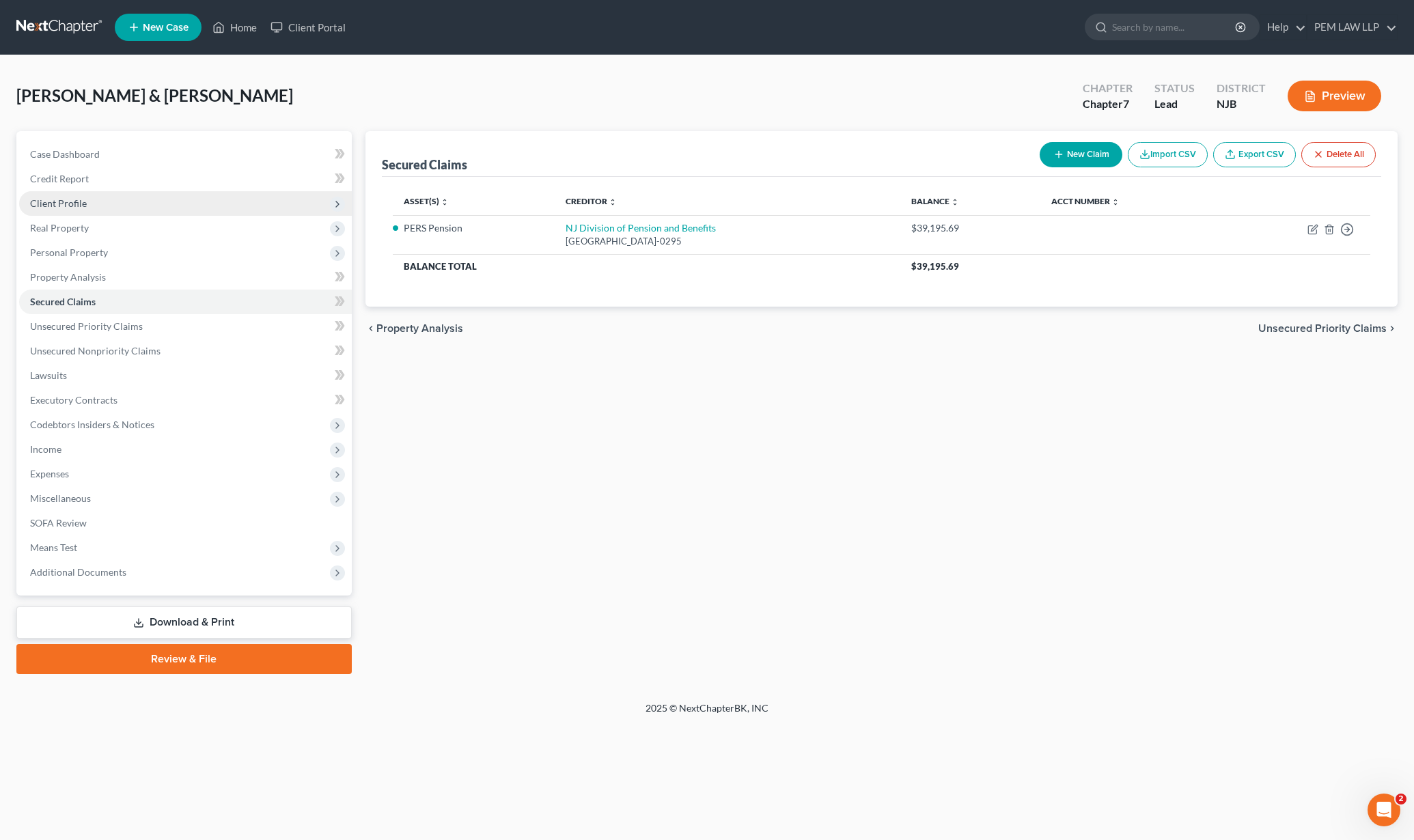
click at [101, 196] on span "Client Profile" at bounding box center [185, 202] width 332 height 24
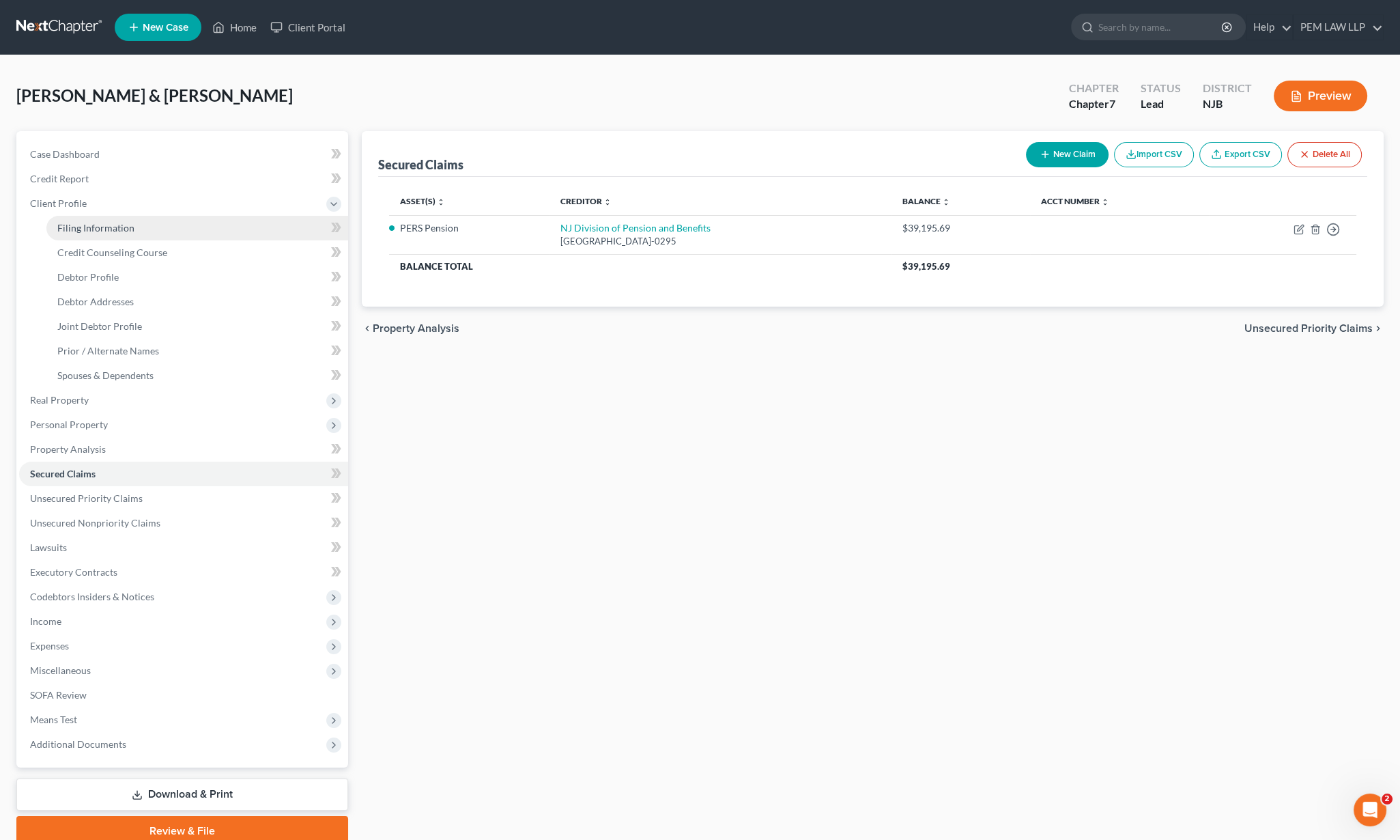
click at [106, 226] on span "Filing Information" at bounding box center [96, 228] width 78 height 12
select select "1"
select select "0"
select select "51"
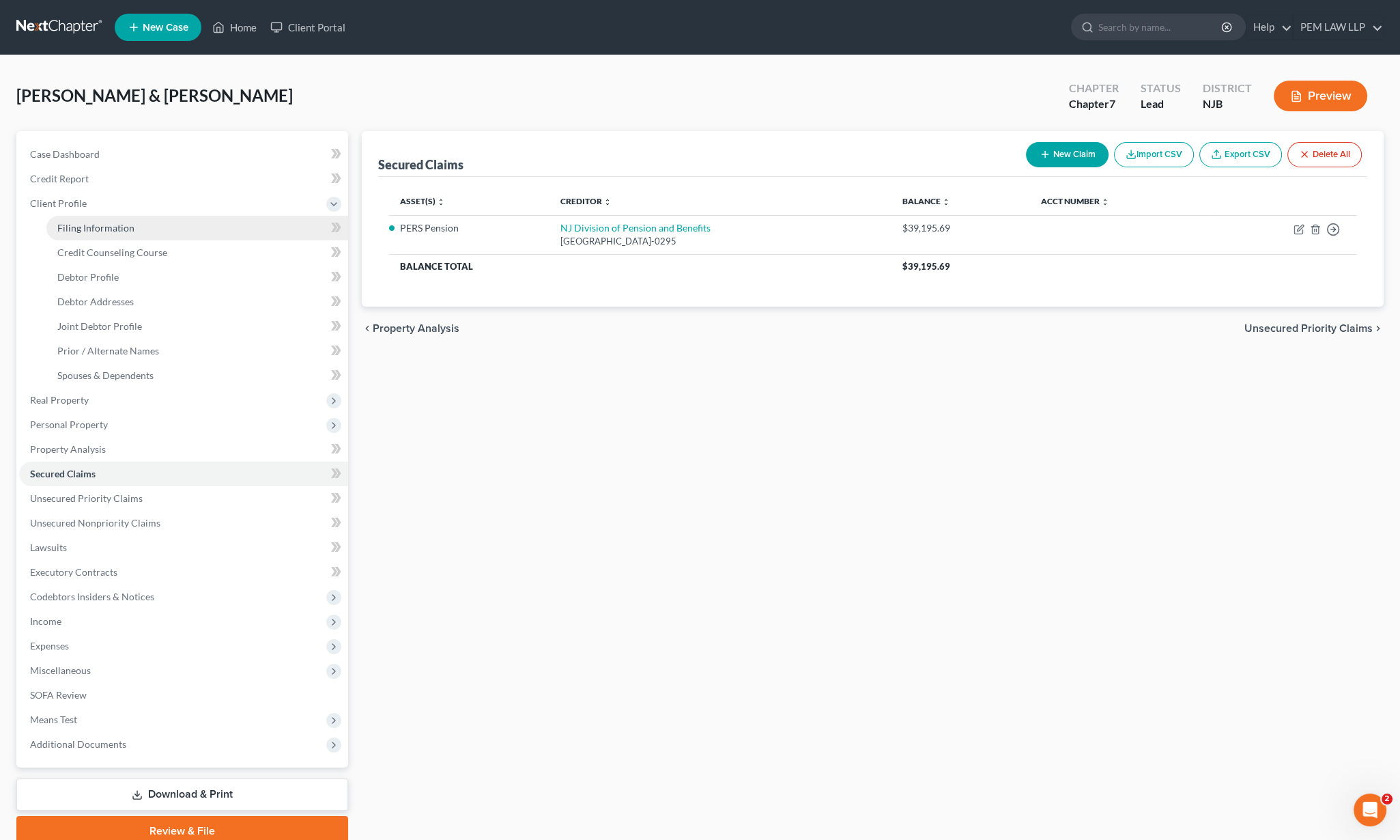
select select "0"
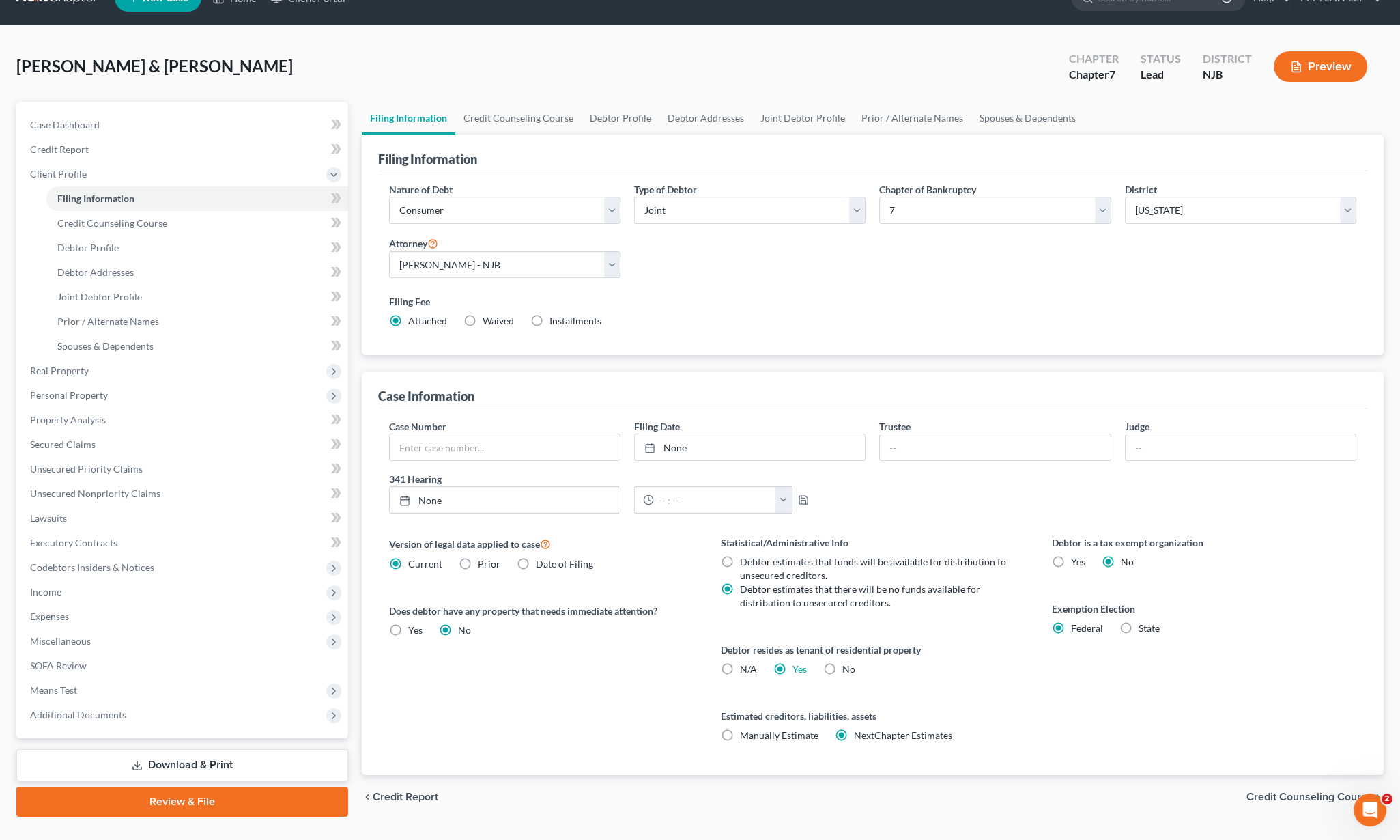
scroll to position [58, 0]
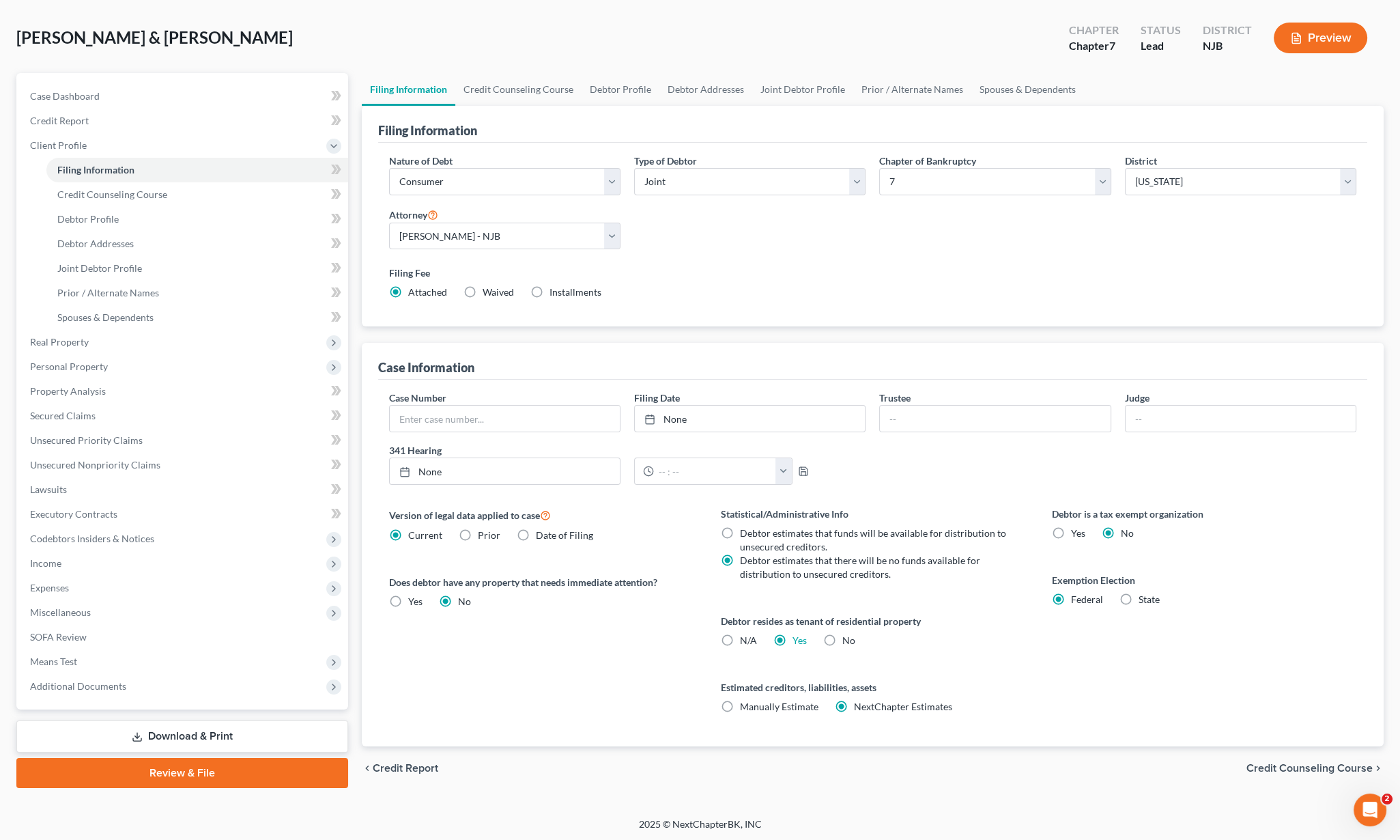
click at [1296, 762] on span "Credit Counseling Course" at bounding box center [1310, 767] width 126 height 11
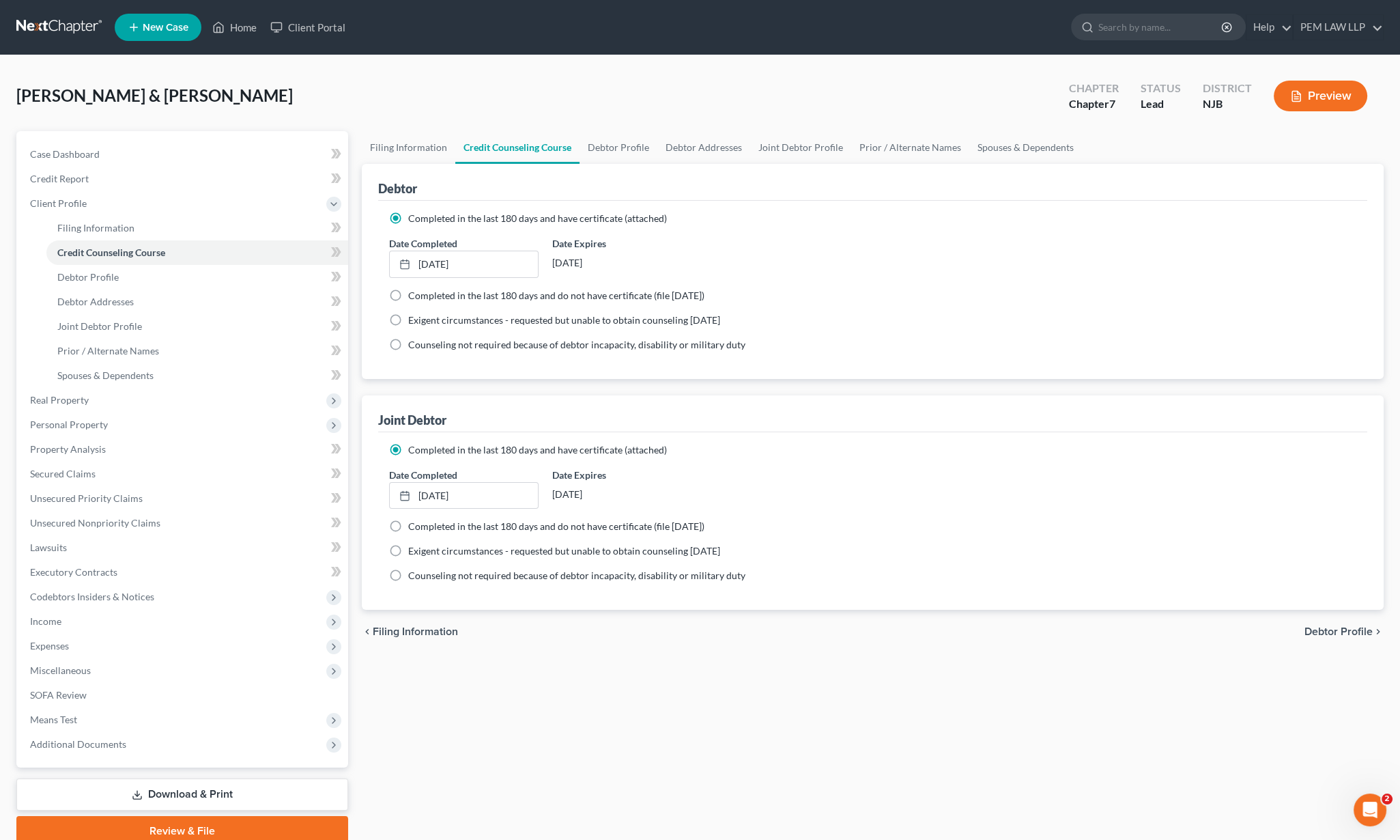
click at [1345, 626] on span "Debtor Profile" at bounding box center [1339, 631] width 68 height 11
select select "1"
select select "2"
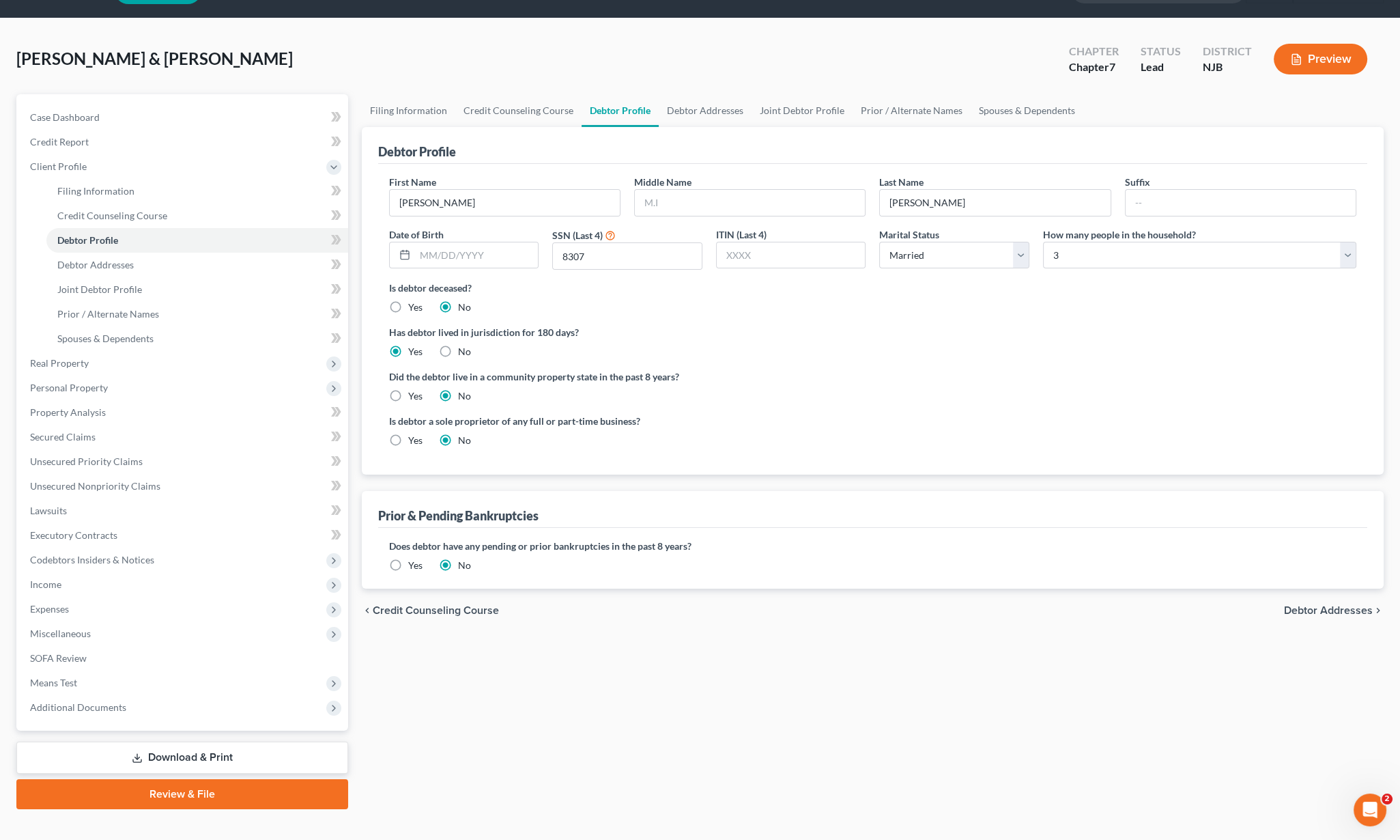
scroll to position [56, 0]
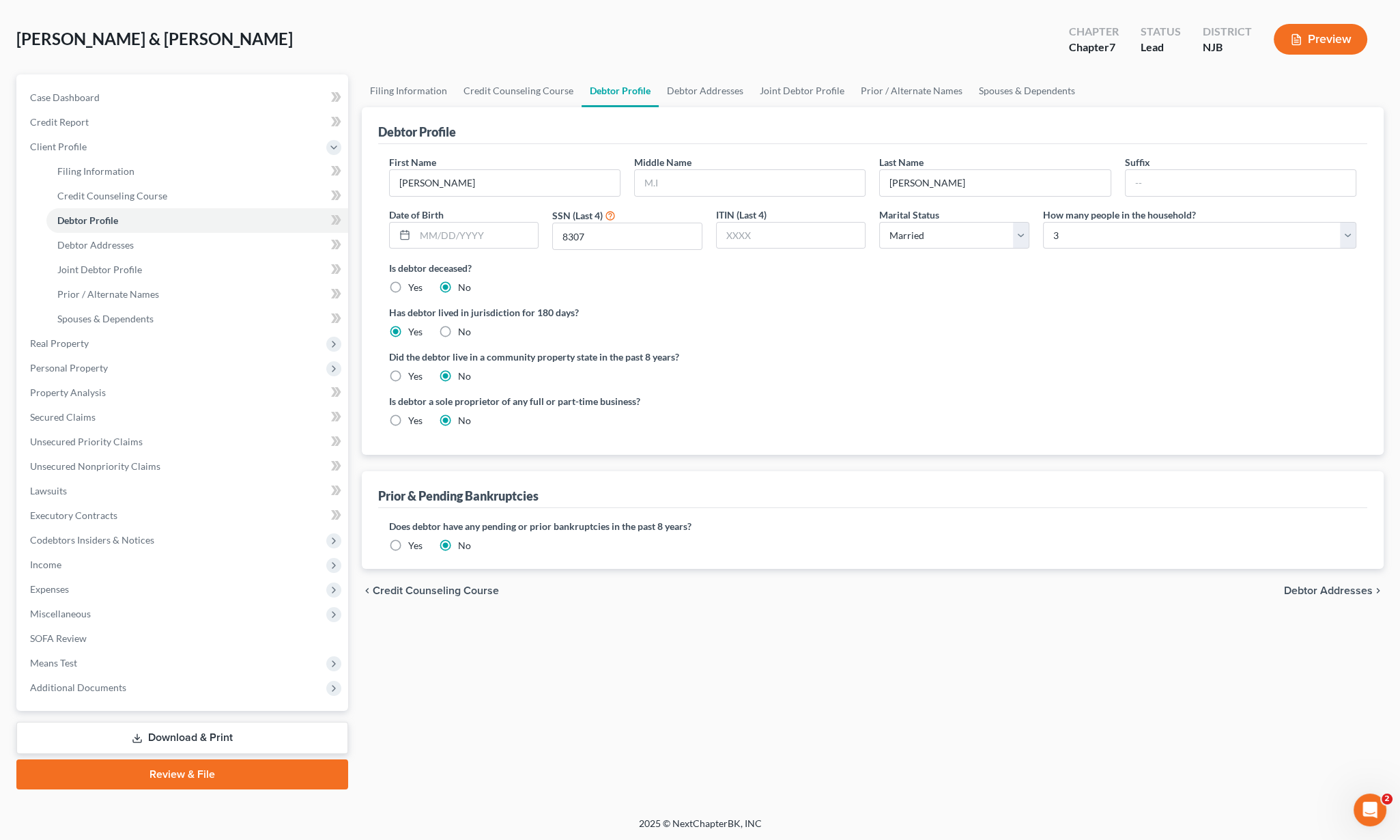
click at [1304, 585] on span "Debtor Addresses" at bounding box center [1329, 590] width 89 height 11
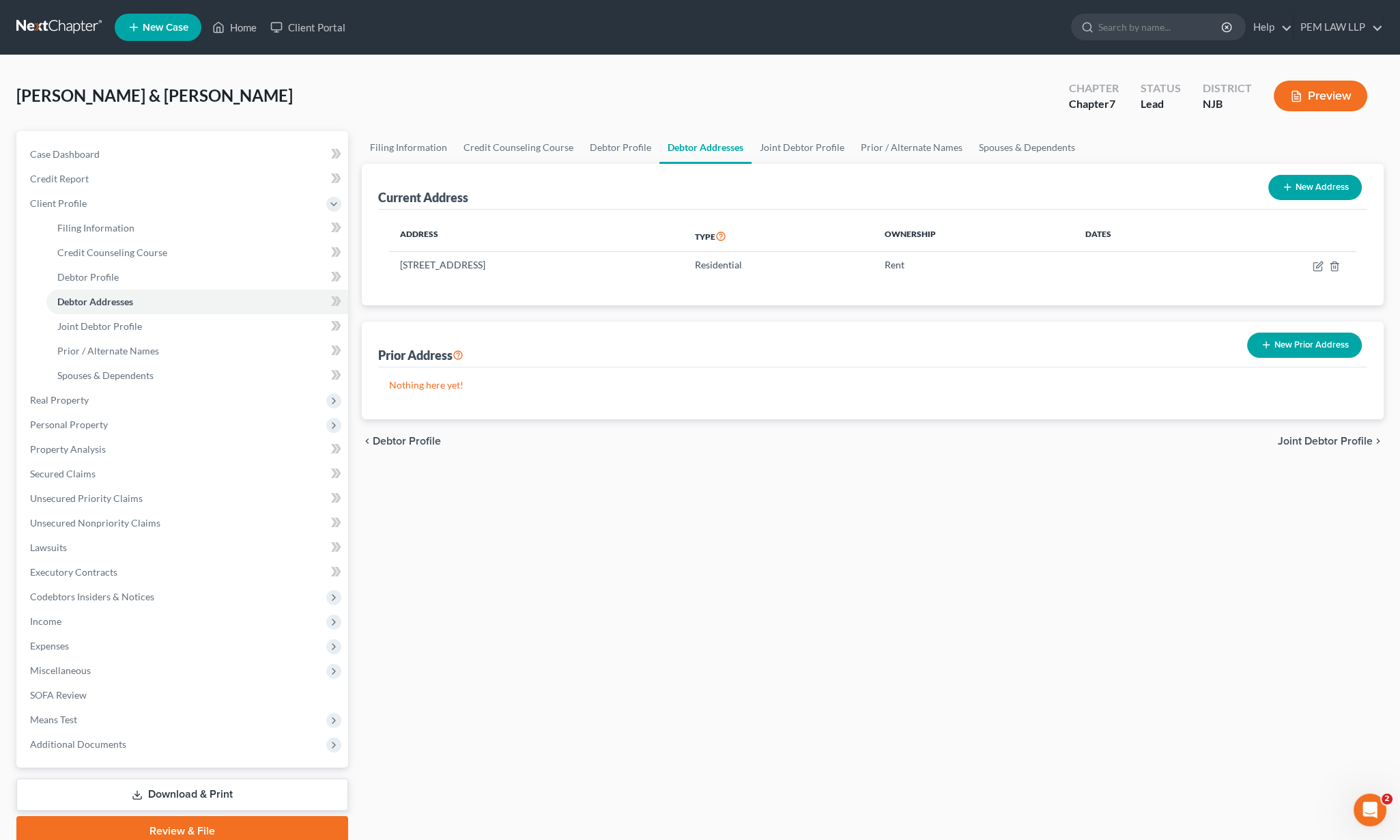
click at [1310, 438] on span "Joint Debtor Profile" at bounding box center [1325, 441] width 95 height 11
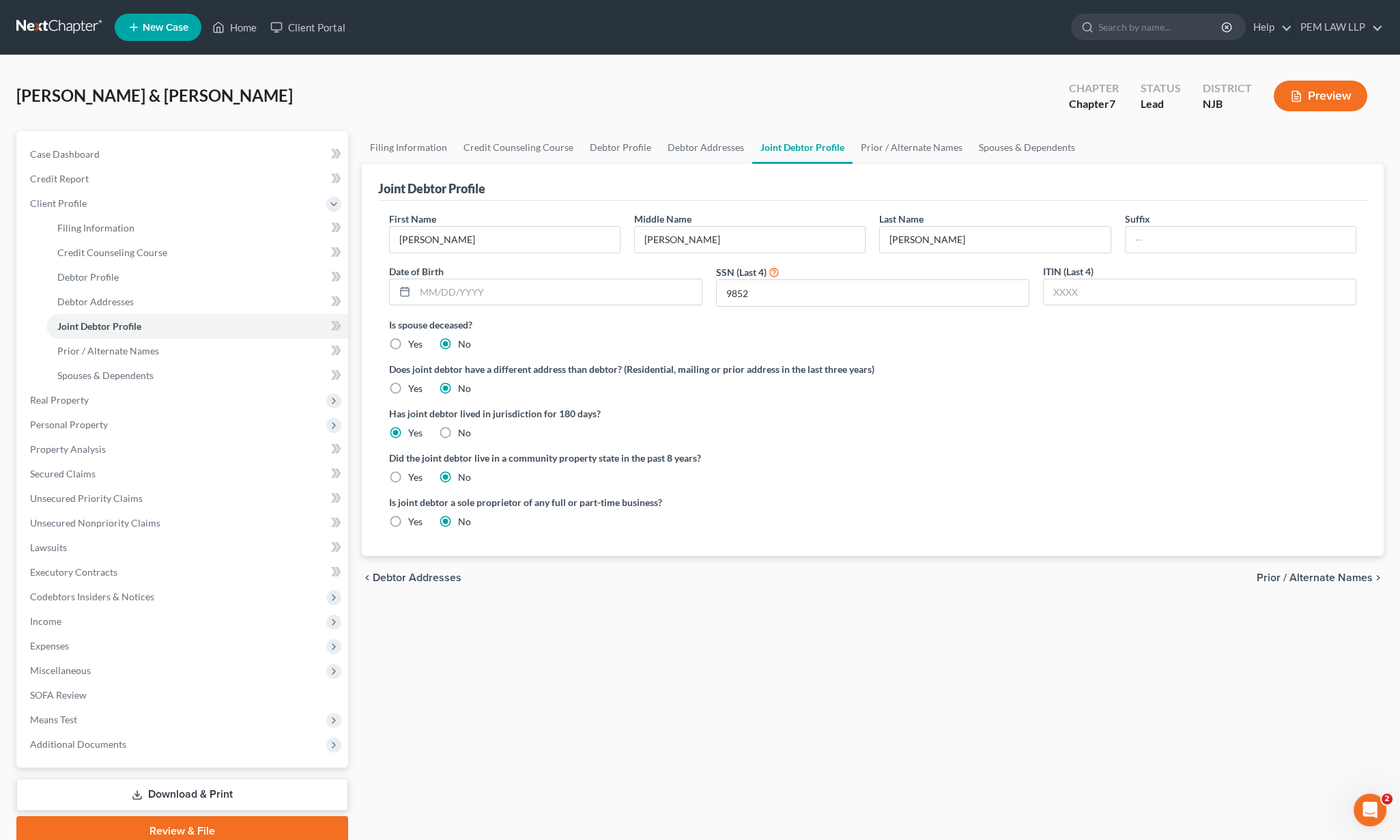
click at [1324, 575] on span "Prior / Alternate Names" at bounding box center [1315, 577] width 116 height 11
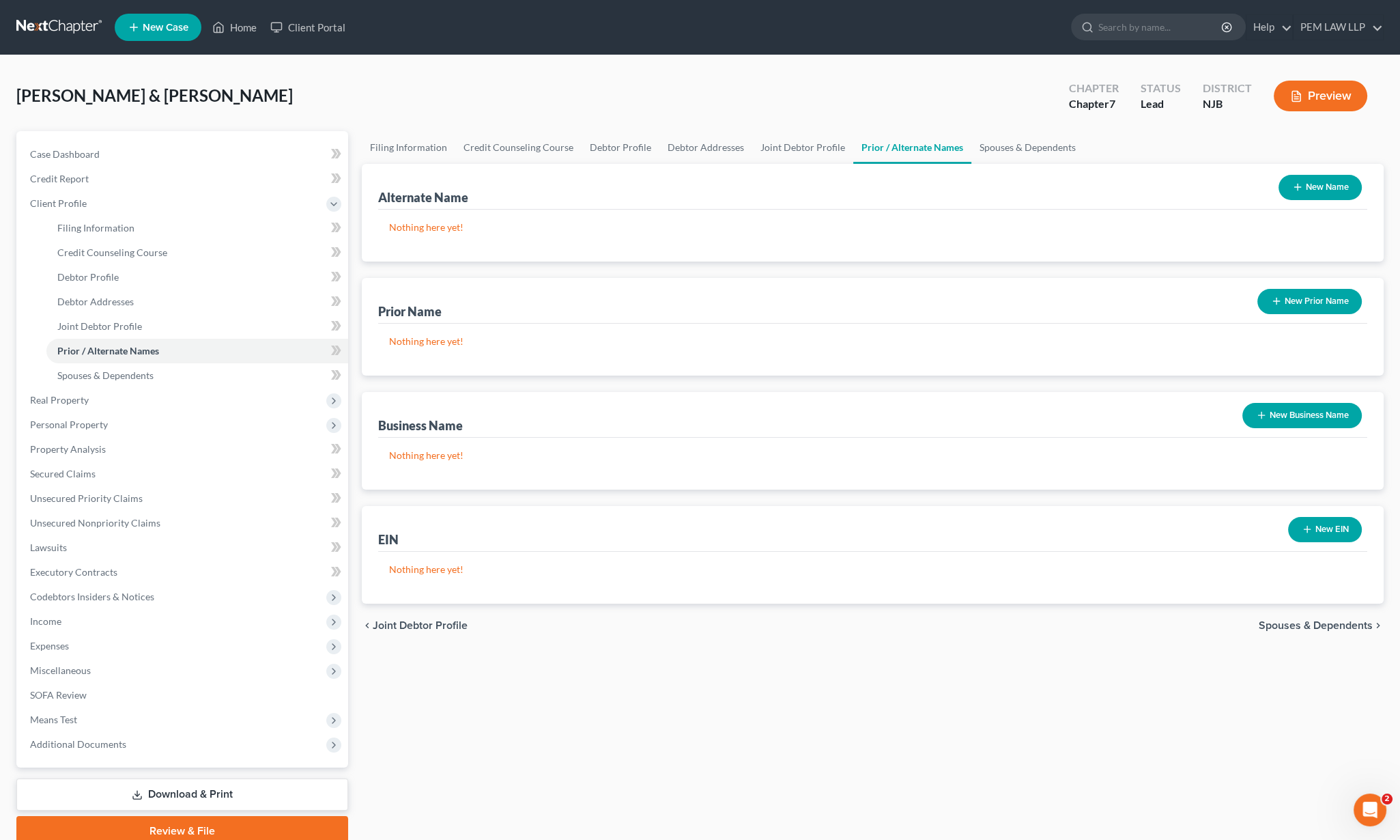
click at [1324, 628] on span "Spouses & Dependents" at bounding box center [1317, 625] width 114 height 11
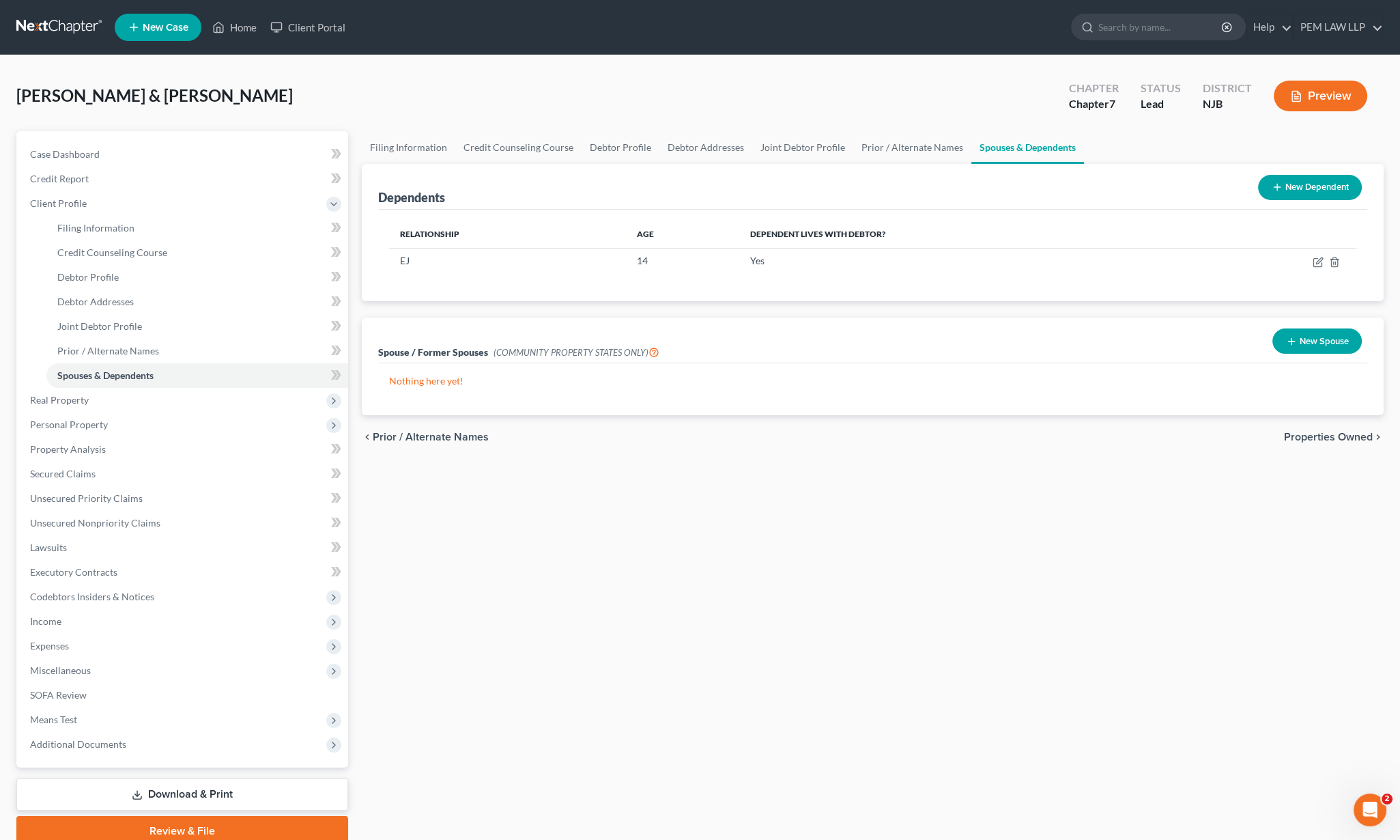
click at [1323, 434] on span "Properties Owned" at bounding box center [1329, 436] width 89 height 11
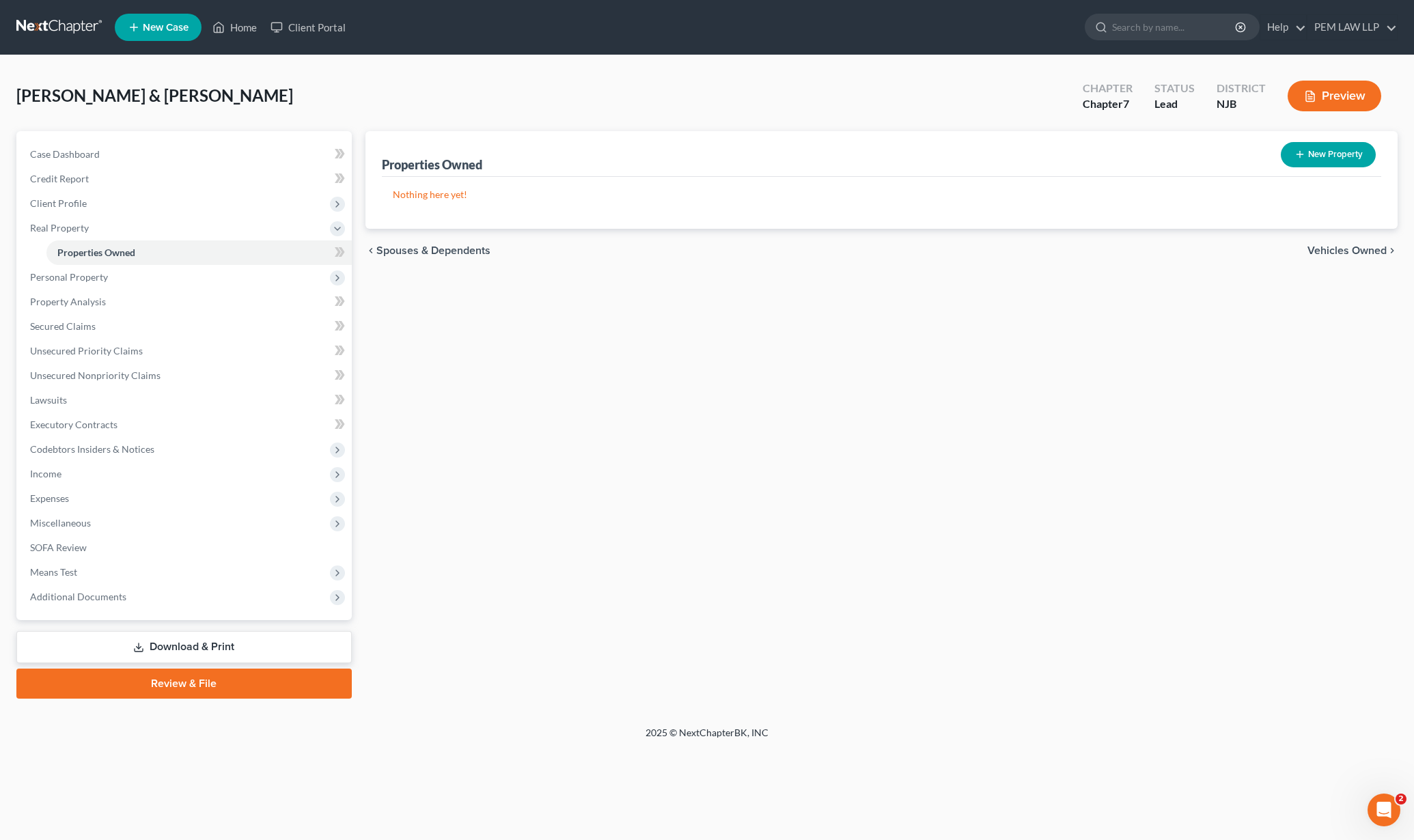
click at [1341, 252] on span "Vehicles Owned" at bounding box center [1347, 250] width 79 height 11
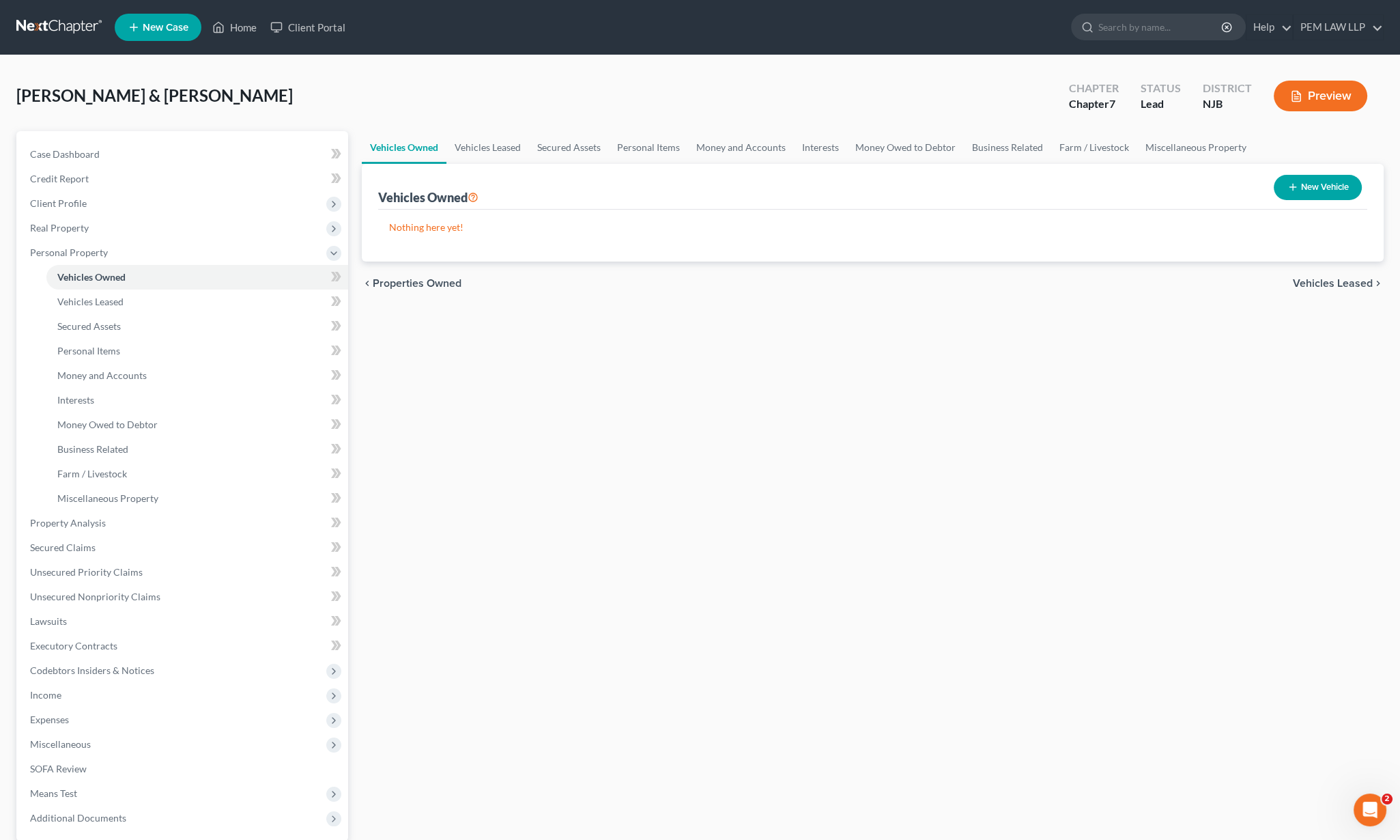
click at [1332, 280] on span "Vehicles Leased" at bounding box center [1333, 283] width 79 height 11
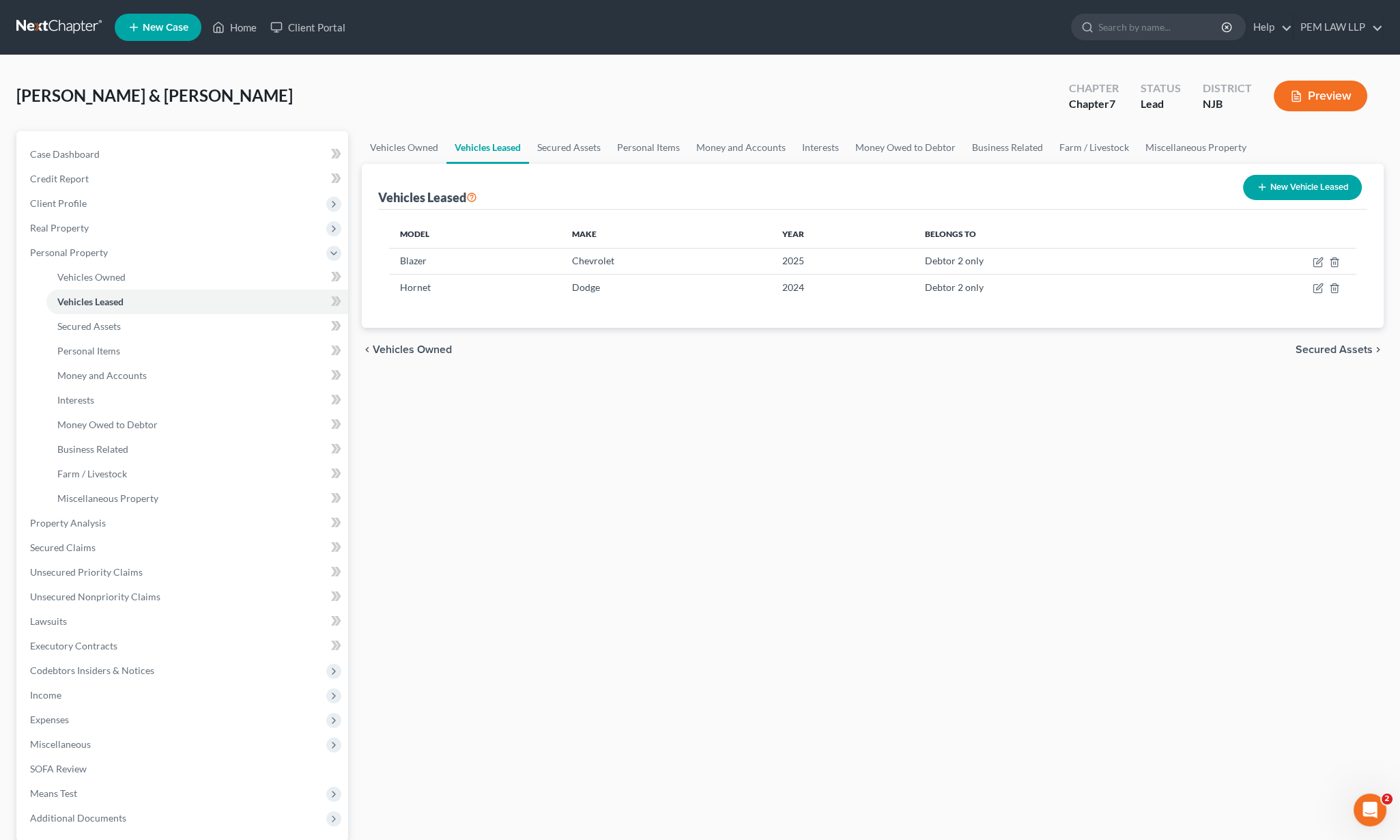
click at [1332, 352] on span "Secured Assets" at bounding box center [1335, 349] width 78 height 11
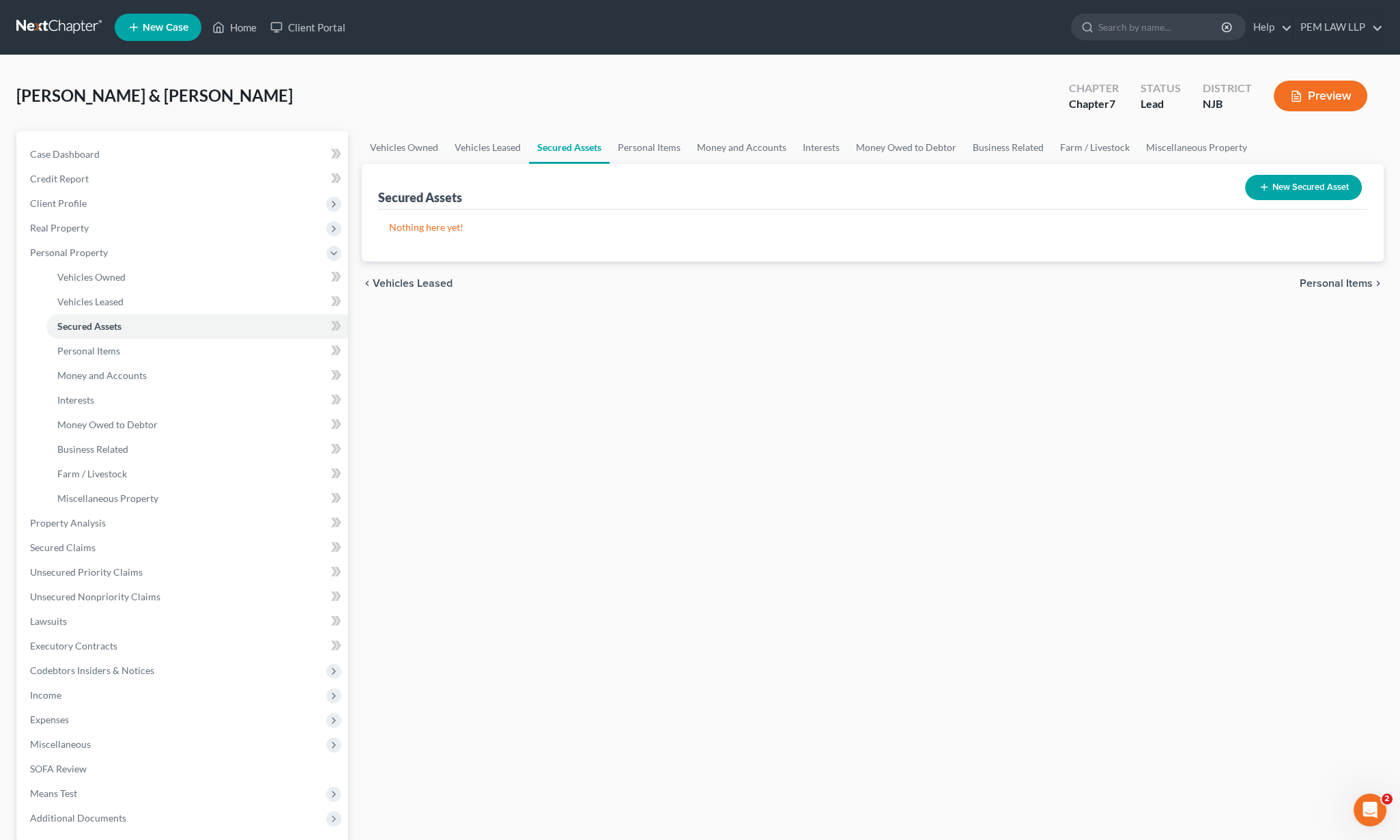
click at [1338, 282] on span "Personal Items" at bounding box center [1336, 283] width 73 height 11
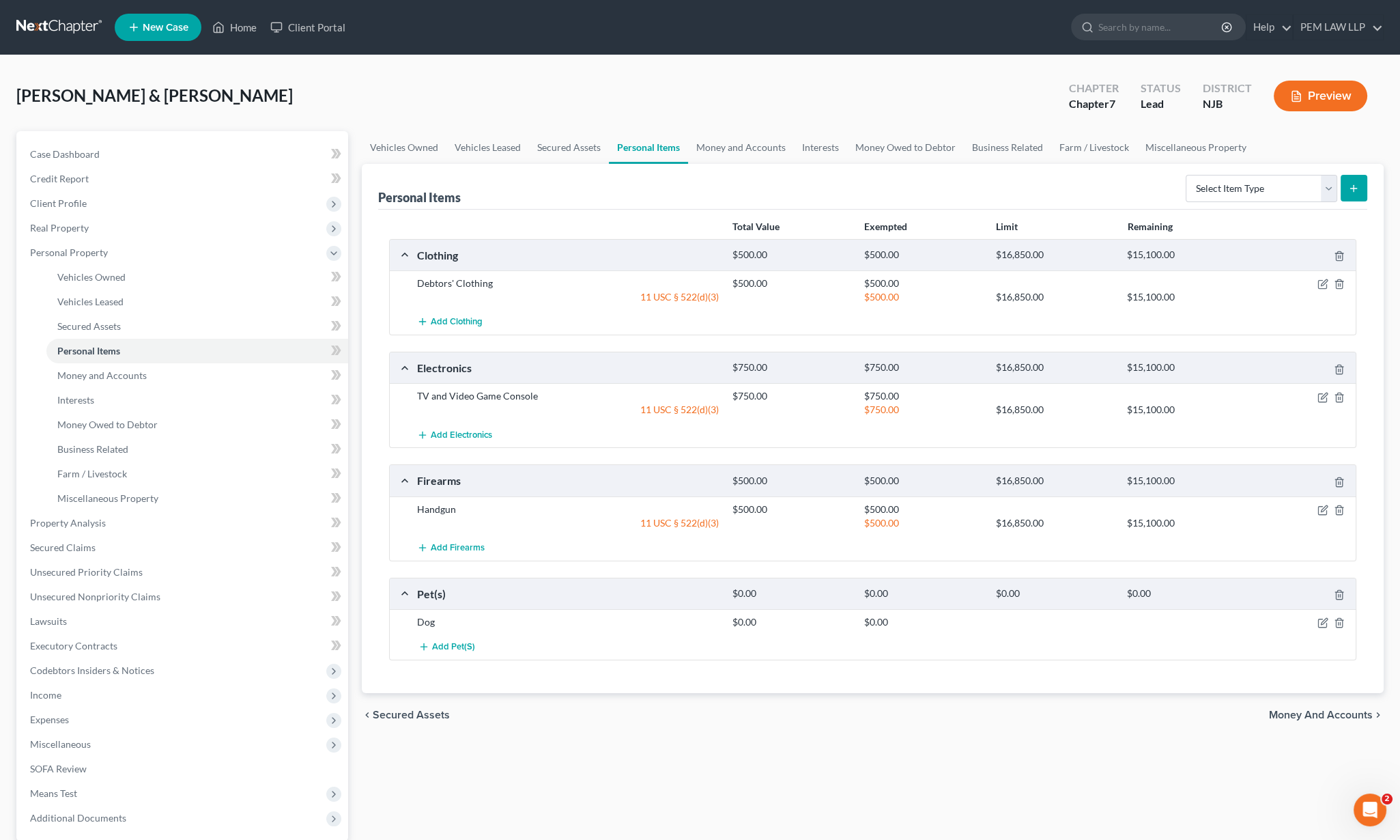
click at [1315, 709] on span "Money and Accounts" at bounding box center [1321, 714] width 104 height 11
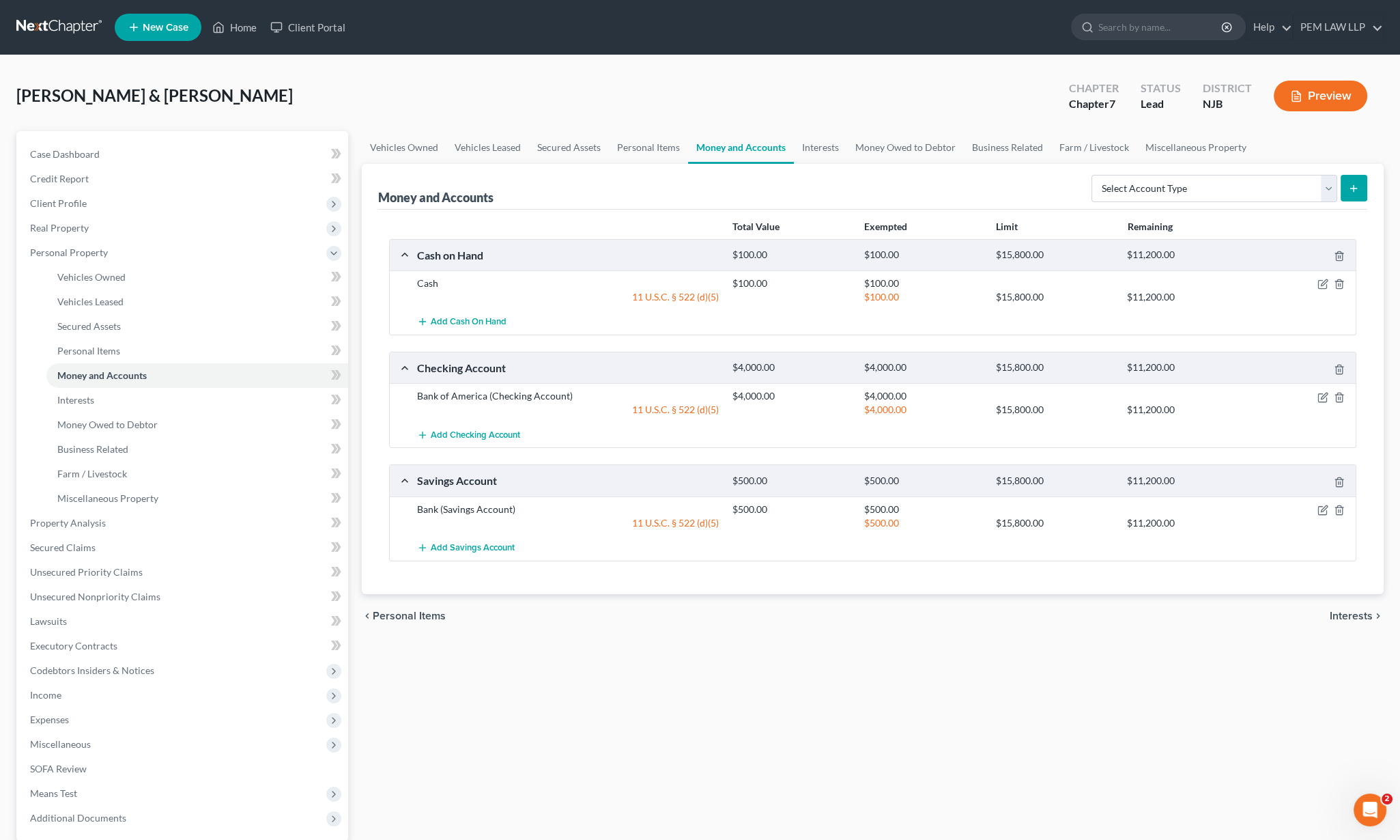
click at [1353, 610] on span "Interests" at bounding box center [1352, 615] width 43 height 11
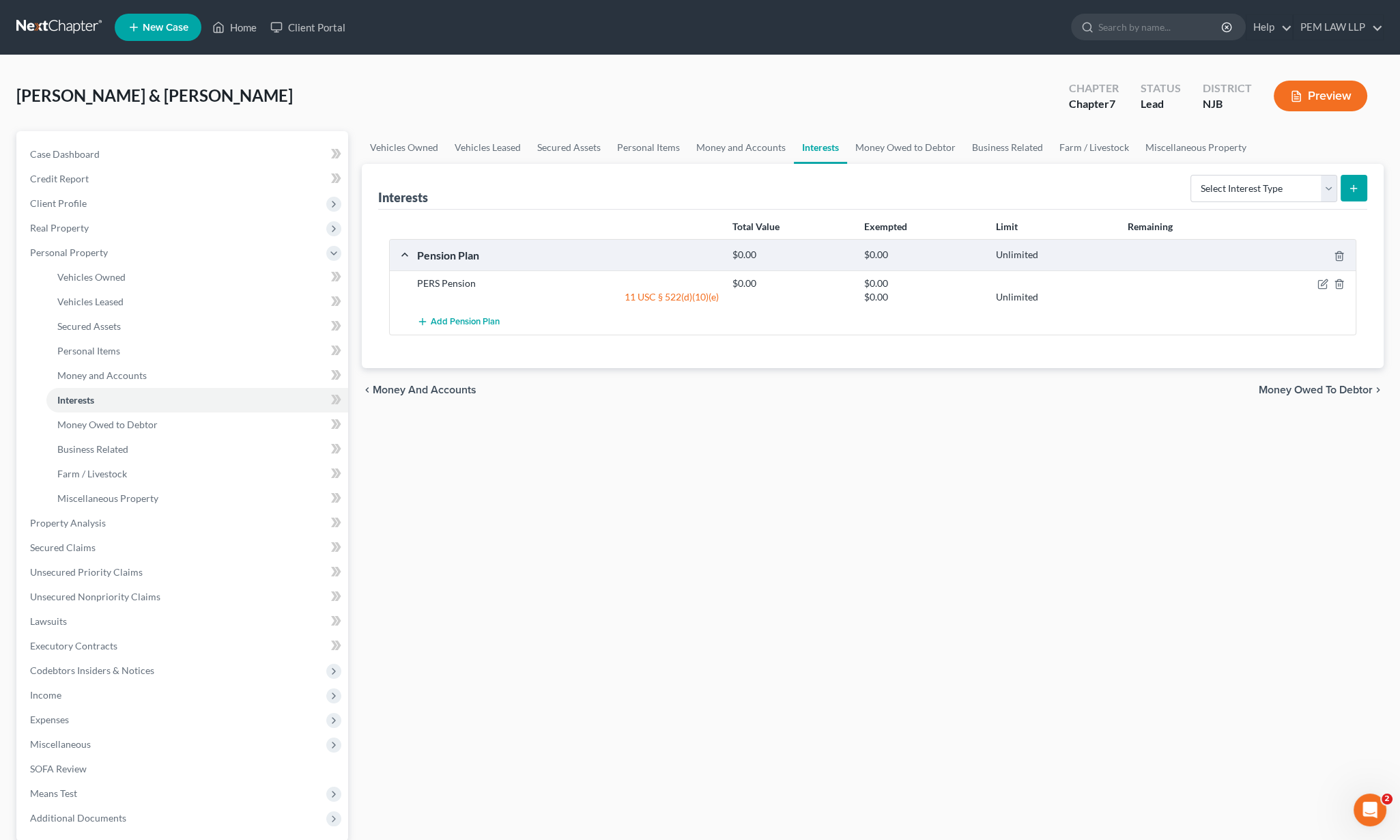
click at [386, 386] on span "Money and Accounts" at bounding box center [424, 389] width 104 height 11
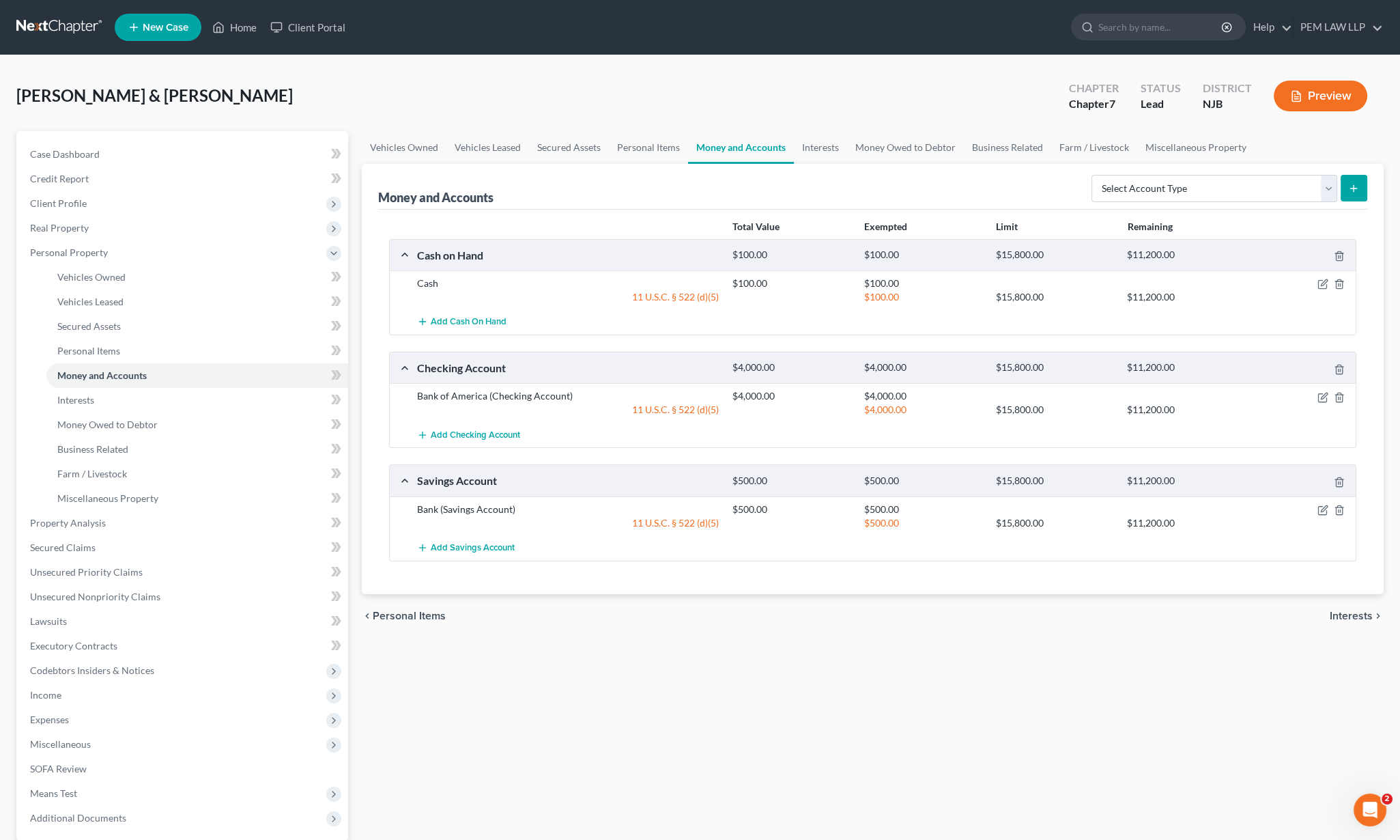
click at [1347, 614] on span "Interests" at bounding box center [1352, 615] width 43 height 11
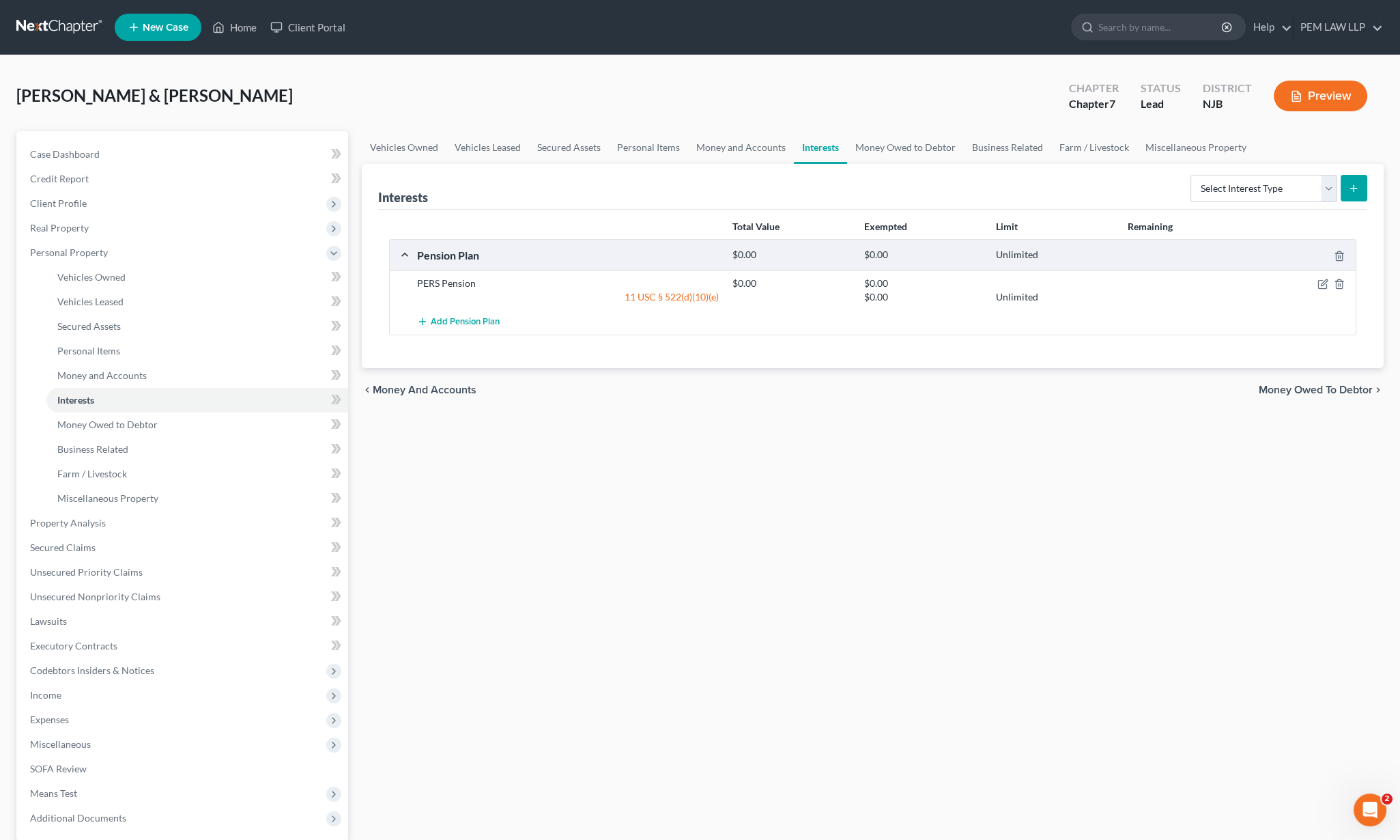
click at [1315, 386] on span "Money Owed to Debtor" at bounding box center [1317, 389] width 114 height 11
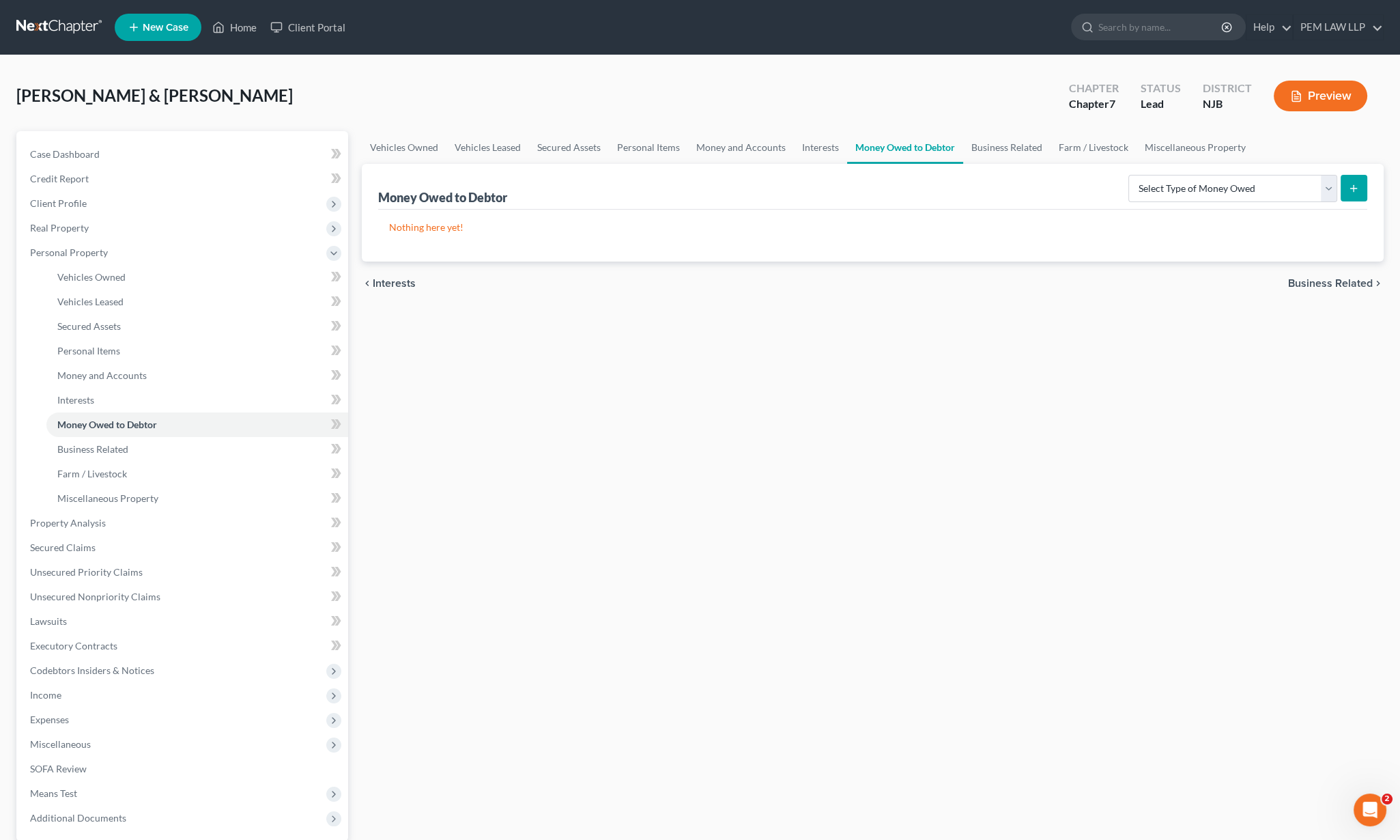
click at [1334, 283] on span "Business Related" at bounding box center [1330, 283] width 84 height 11
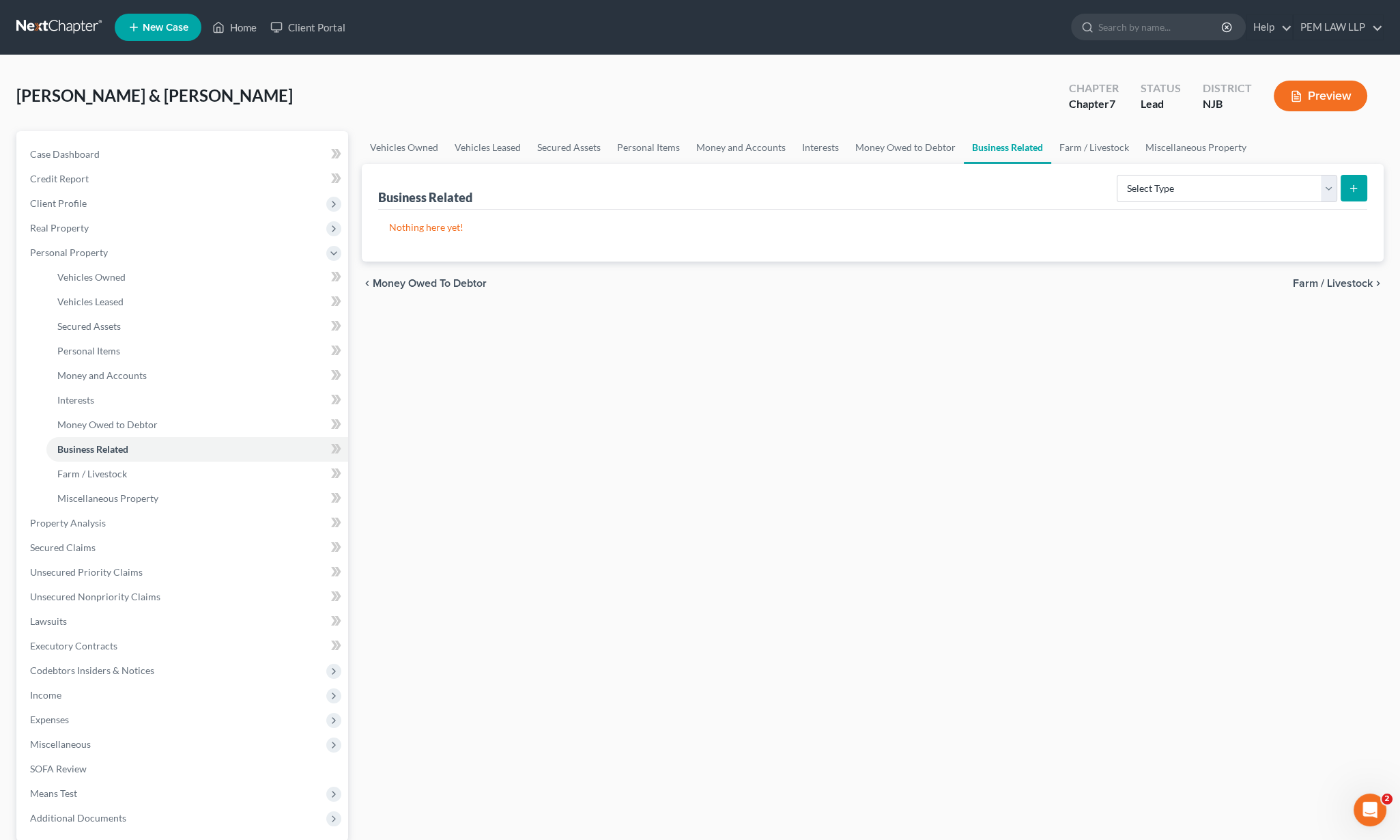
click at [1331, 281] on span "Farm / Livestock" at bounding box center [1333, 283] width 79 height 11
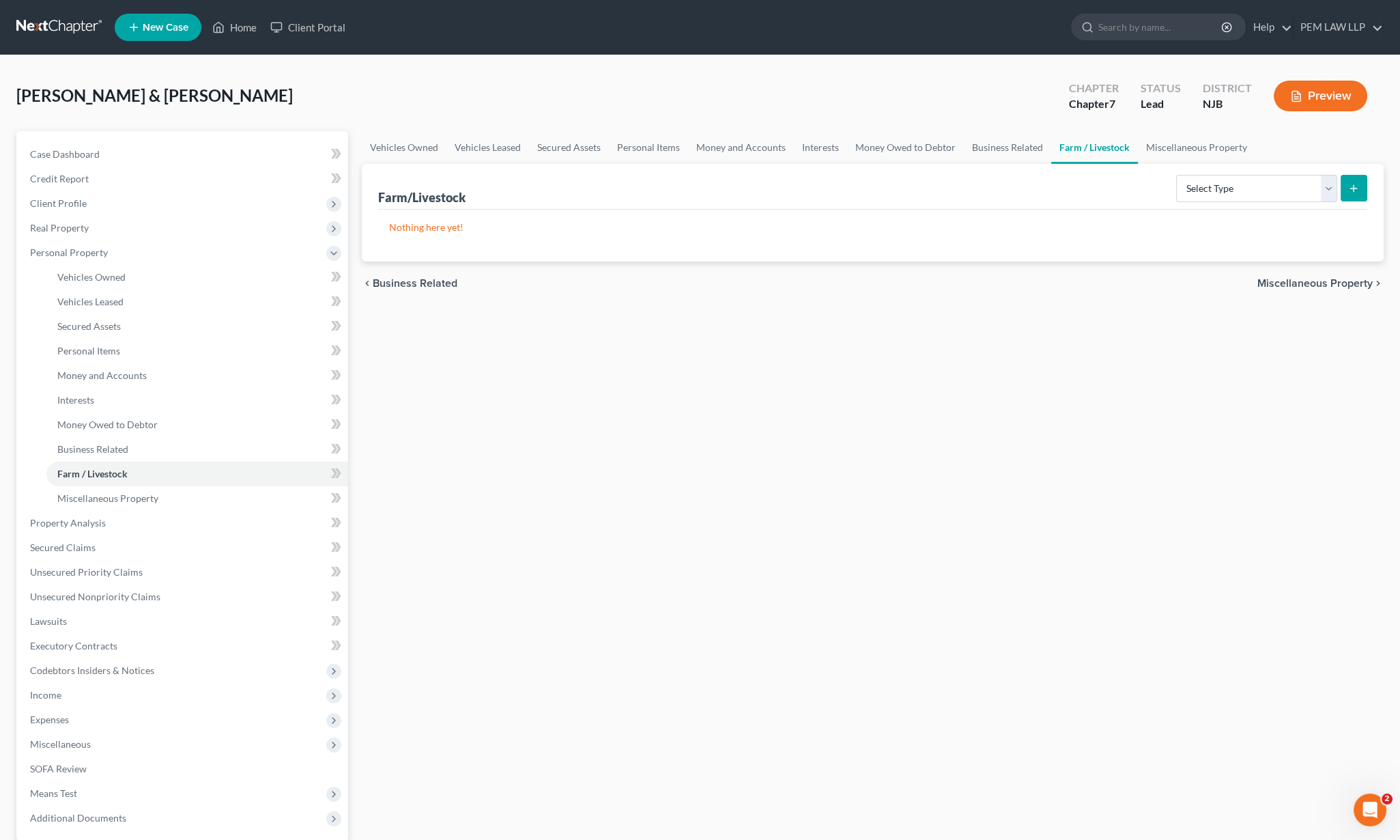
click at [1329, 279] on span "Miscellaneous Property" at bounding box center [1315, 283] width 115 height 11
click at [1326, 286] on span "Property Analysis" at bounding box center [1330, 283] width 87 height 11
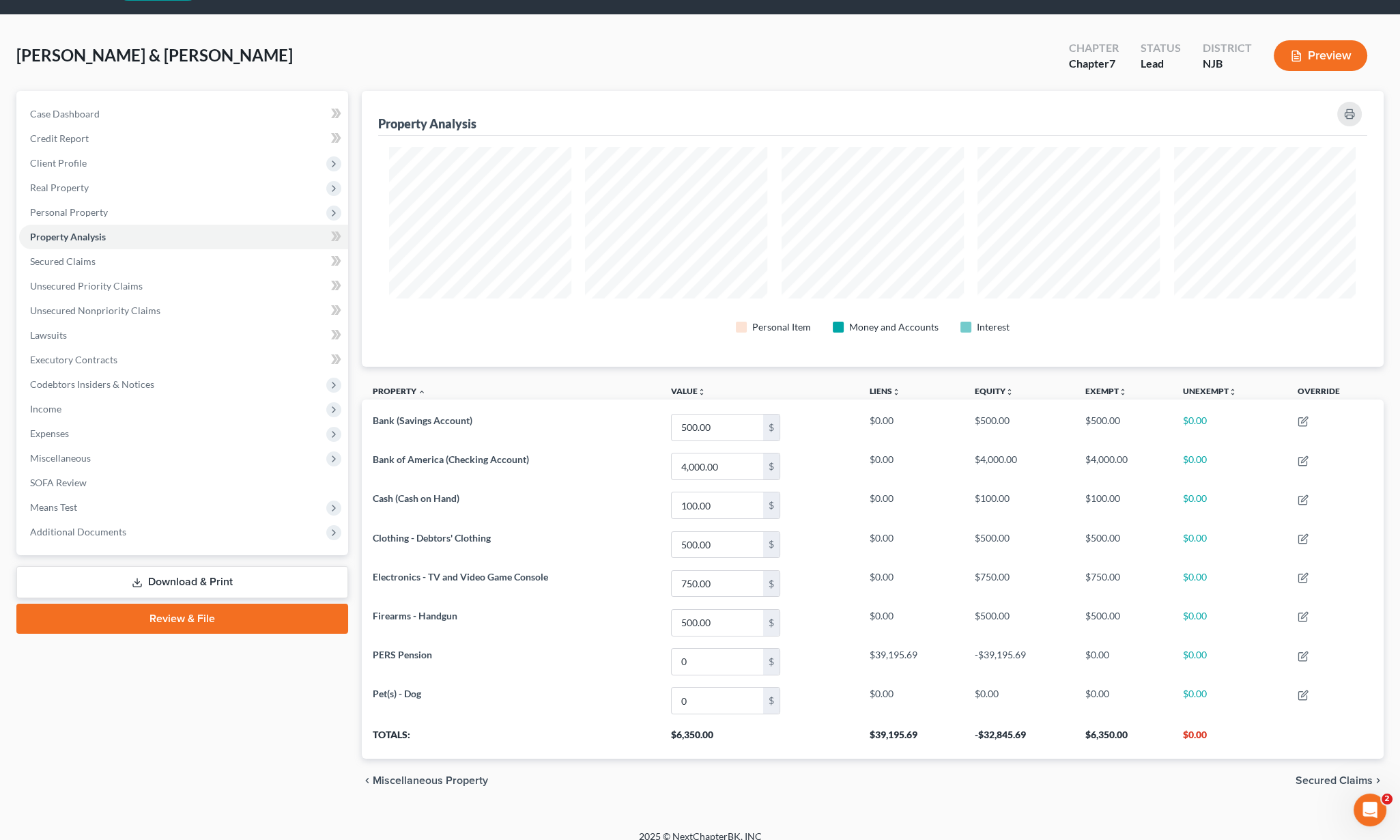
scroll to position [51, 0]
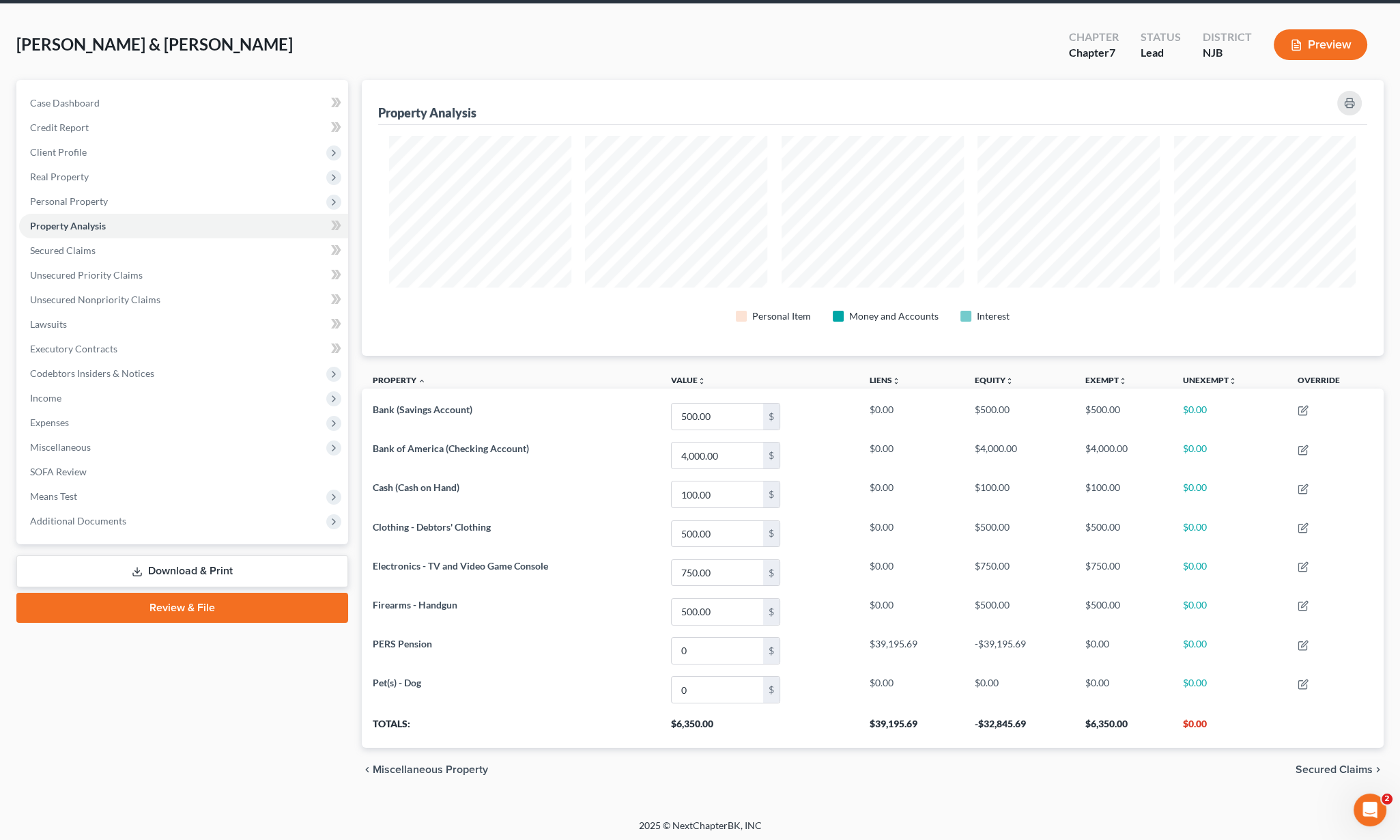
click at [1312, 775] on div "chevron_left Miscellaneous Property Secured Claims chevron_right" at bounding box center [873, 769] width 1022 height 44
click at [1322, 769] on span "Secured Claims" at bounding box center [1335, 769] width 78 height 11
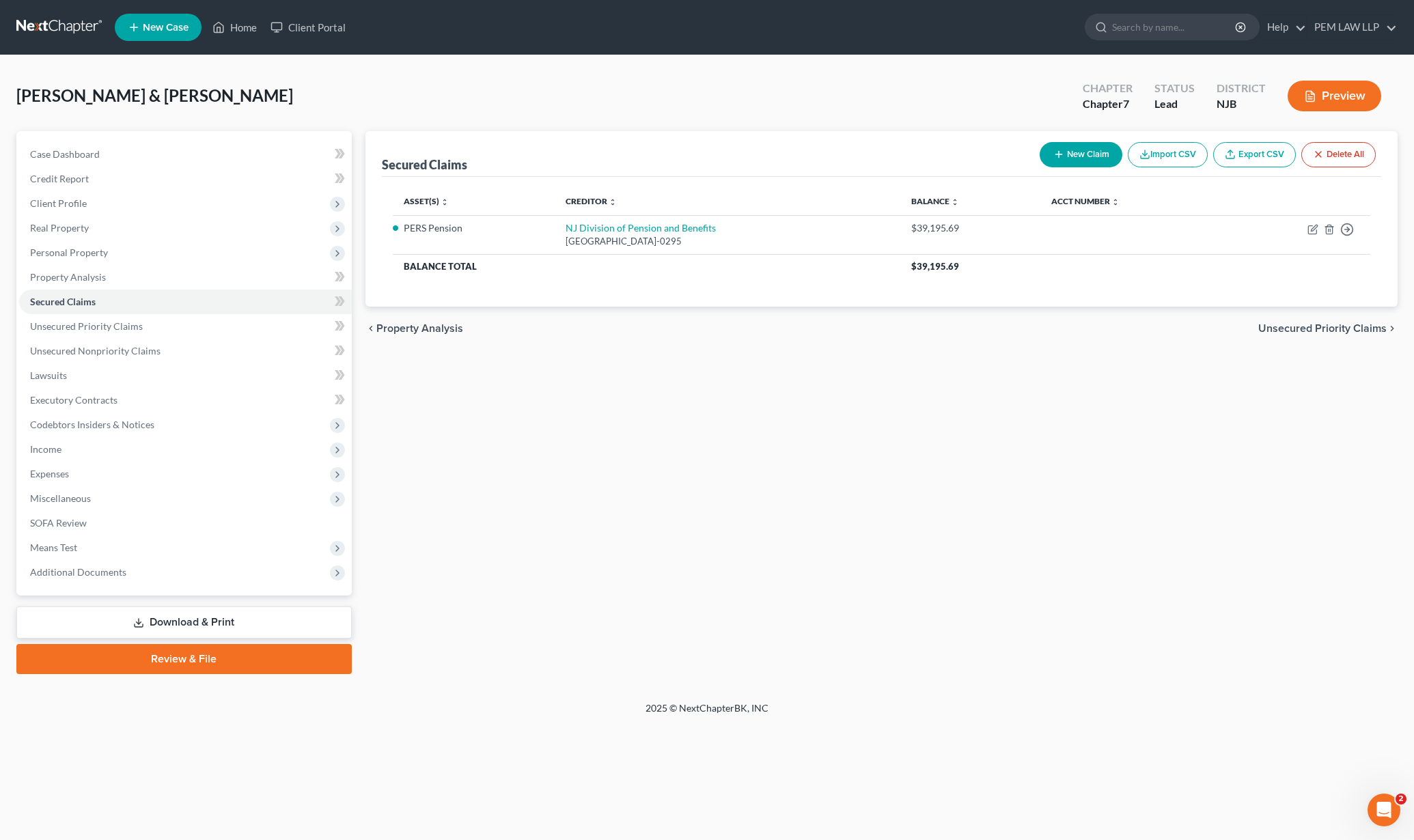
click at [1295, 323] on span "Unsecured Priority Claims" at bounding box center [1322, 327] width 128 height 11
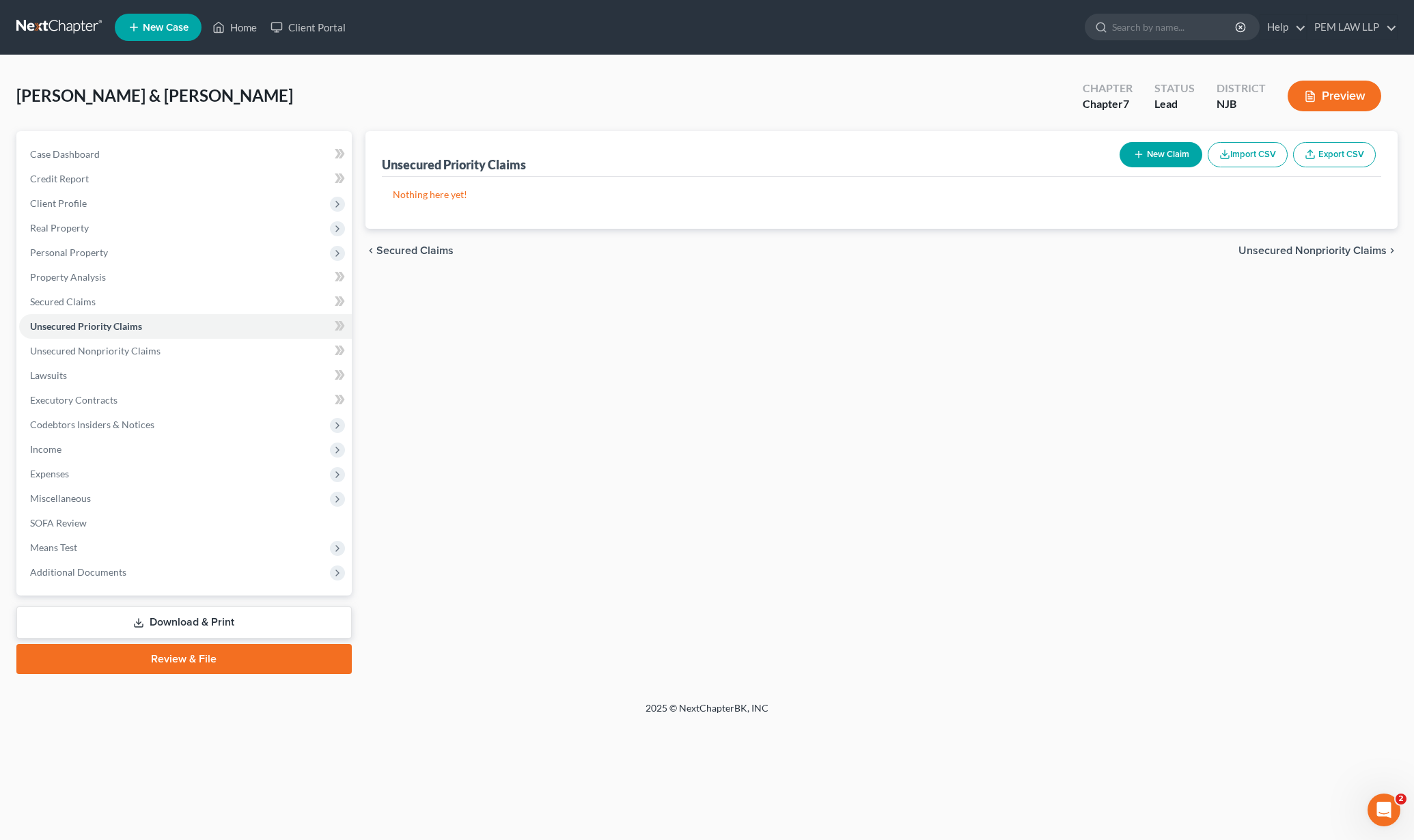
click at [1292, 251] on span "Unsecured Nonpriority Claims" at bounding box center [1312, 250] width 148 height 11
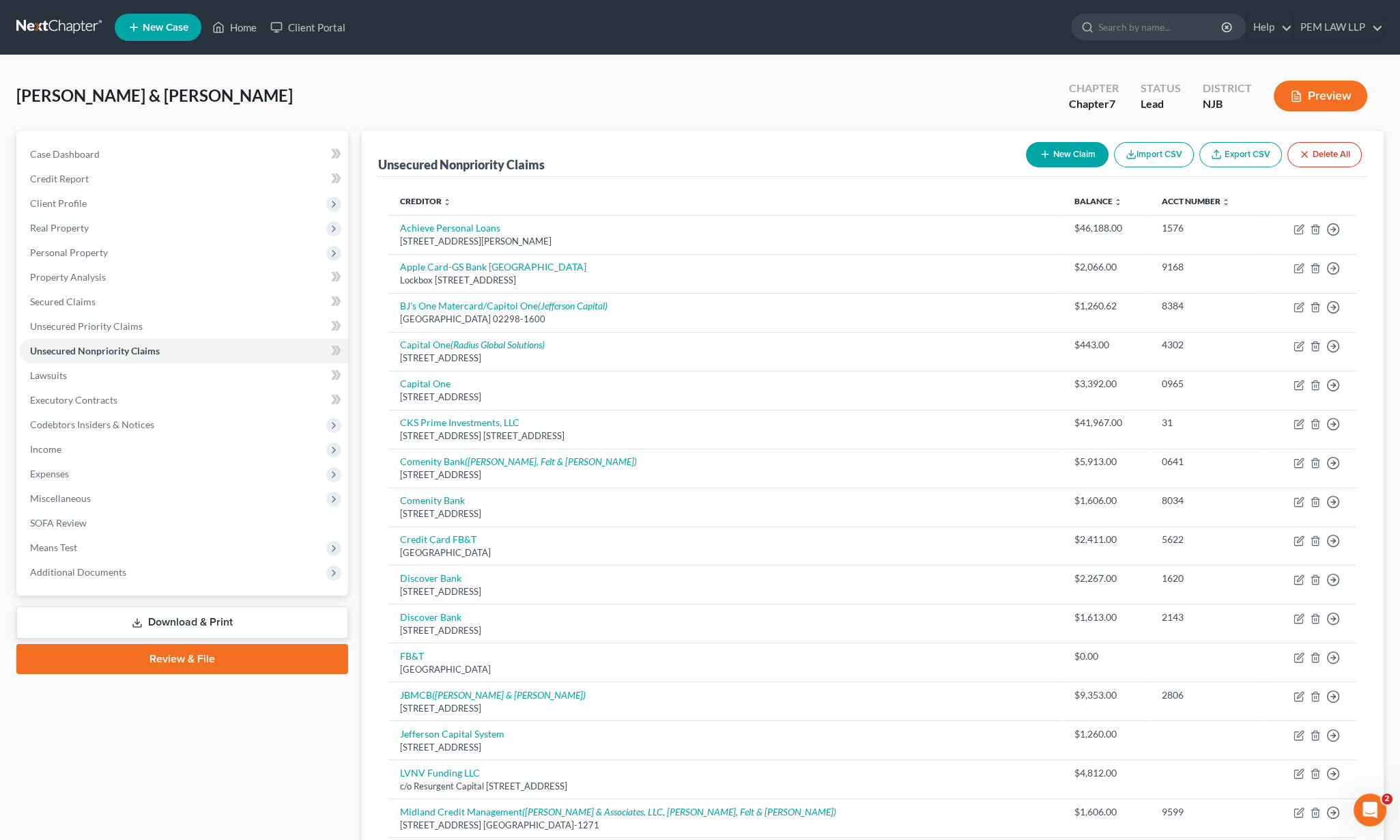
click at [1060, 150] on button "New Claim" at bounding box center [1067, 155] width 82 height 25
select select "2"
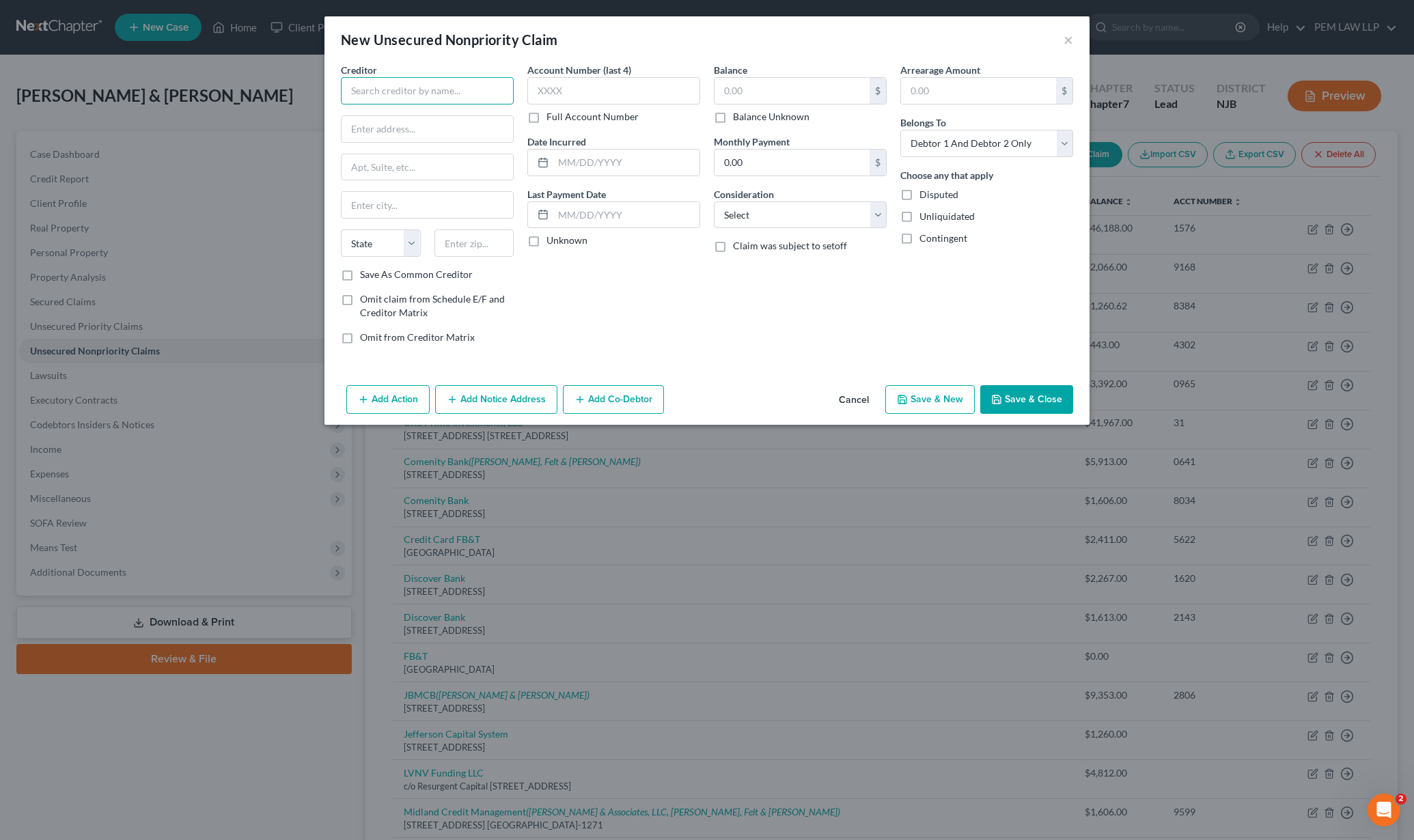
click at [408, 98] on input "text" at bounding box center [427, 91] width 173 height 27
type input "Bloomfield Fire & Police Federal Credit Union"
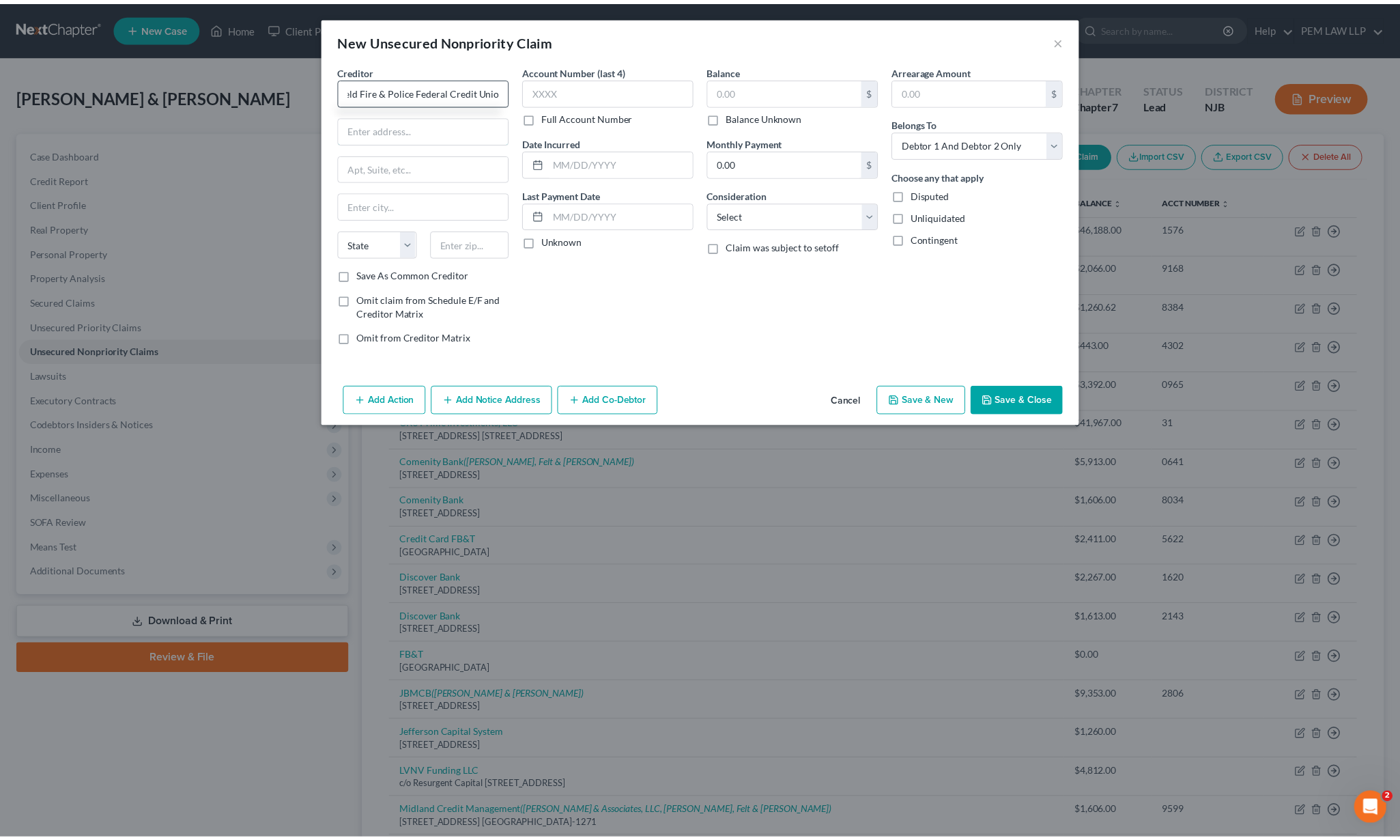
scroll to position [0, 0]
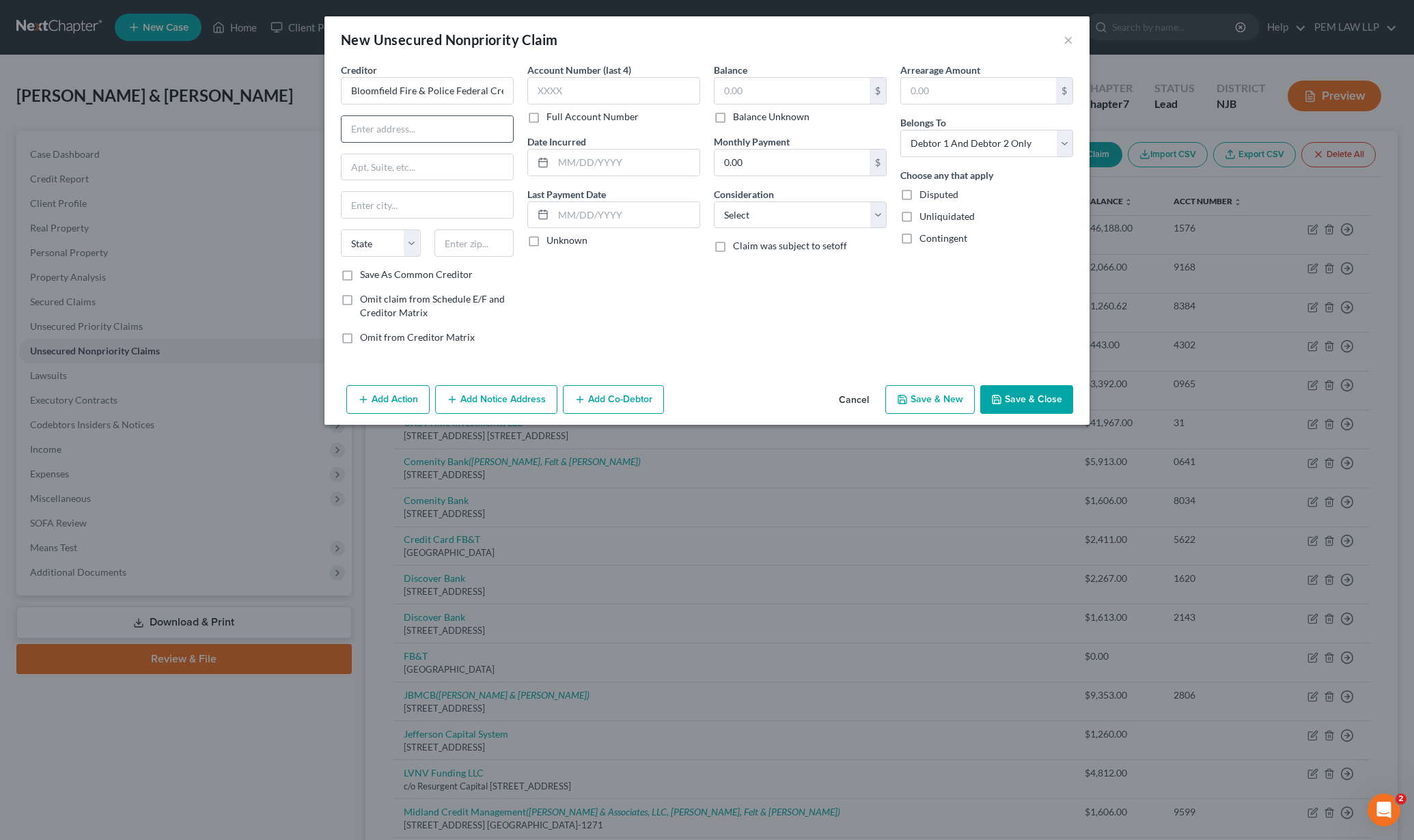
click at [404, 123] on input "text" at bounding box center [426, 129] width 172 height 26
type input "375 Franklin Avenue"
type input "Bloomfield"
select select "33"
type input "07003"
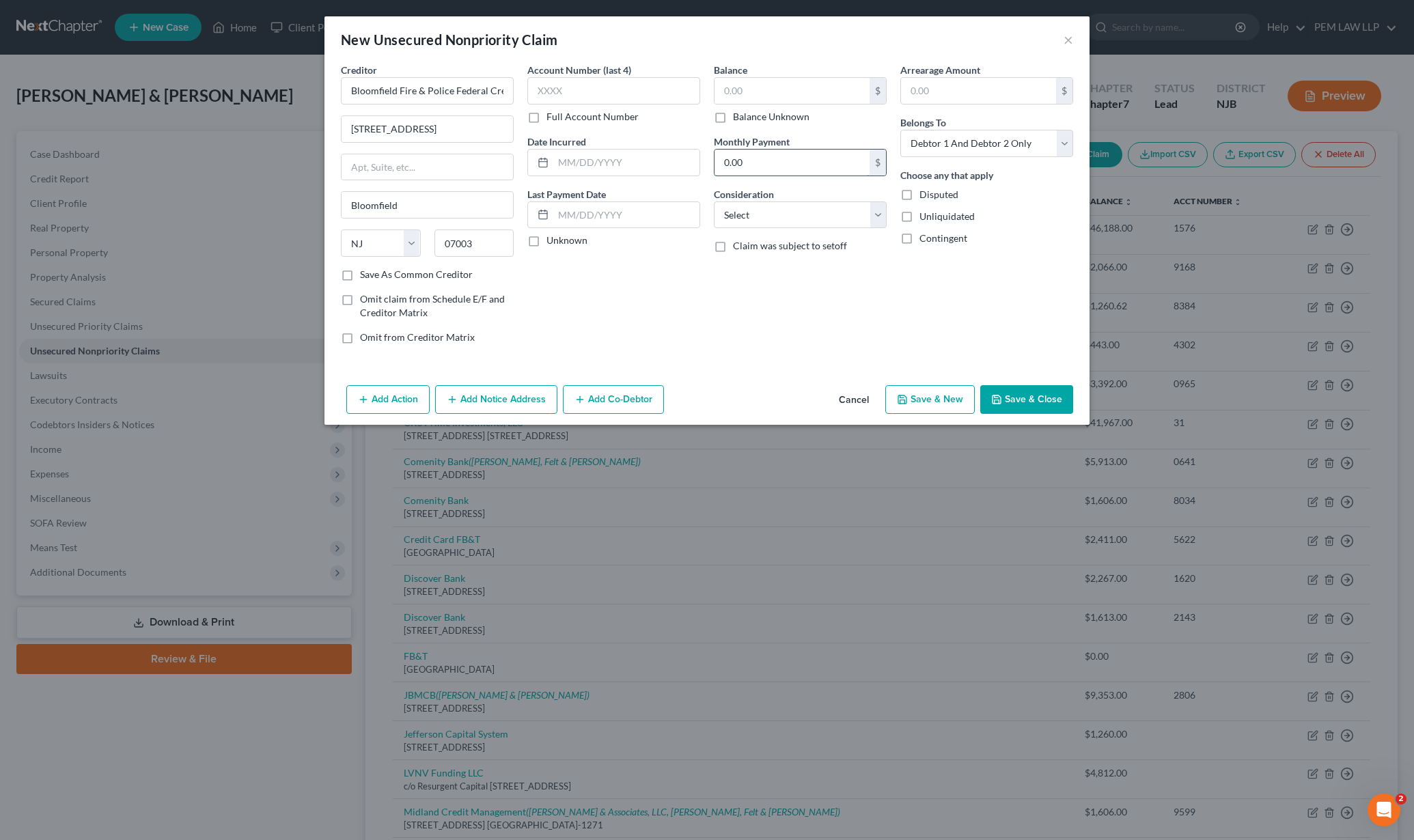
click at [774, 156] on input "0.00" at bounding box center [792, 162] width 155 height 26
type input "400"
click at [743, 91] on input "text" at bounding box center [792, 90] width 155 height 26
type input "4,600"
click at [996, 143] on select "Select Debtor 1 Only Debtor 2 Only Debtor 1 And Debtor 2 Only At Least One Of T…" at bounding box center [987, 143] width 173 height 27
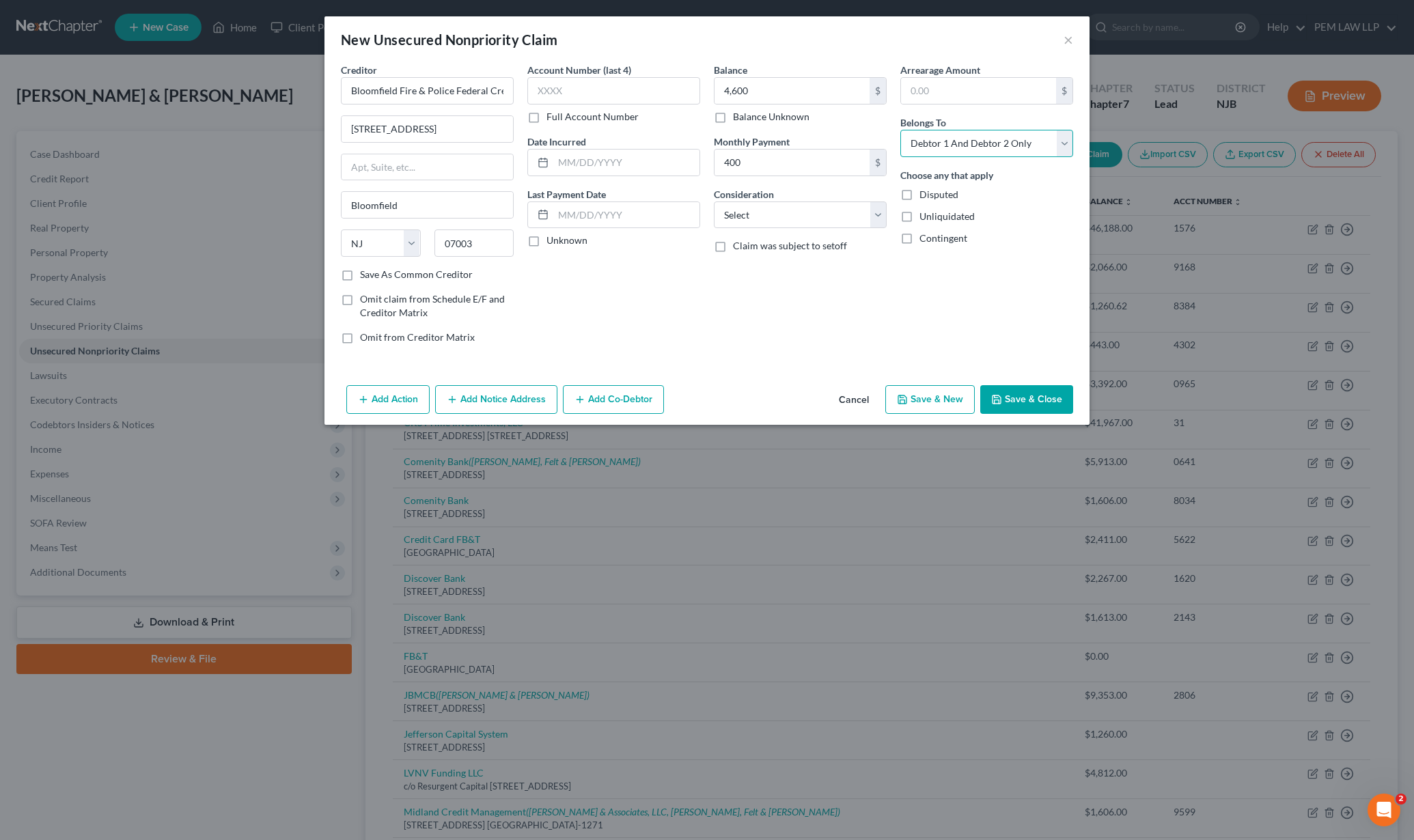
select select "0"
click at [900, 130] on select "Select Debtor 1 Only Debtor 2 Only Debtor 1 And Debtor 2 Only At Least One Of T…" at bounding box center [987, 143] width 173 height 27
click at [1021, 403] on button "Save & Close" at bounding box center [1026, 399] width 93 height 29
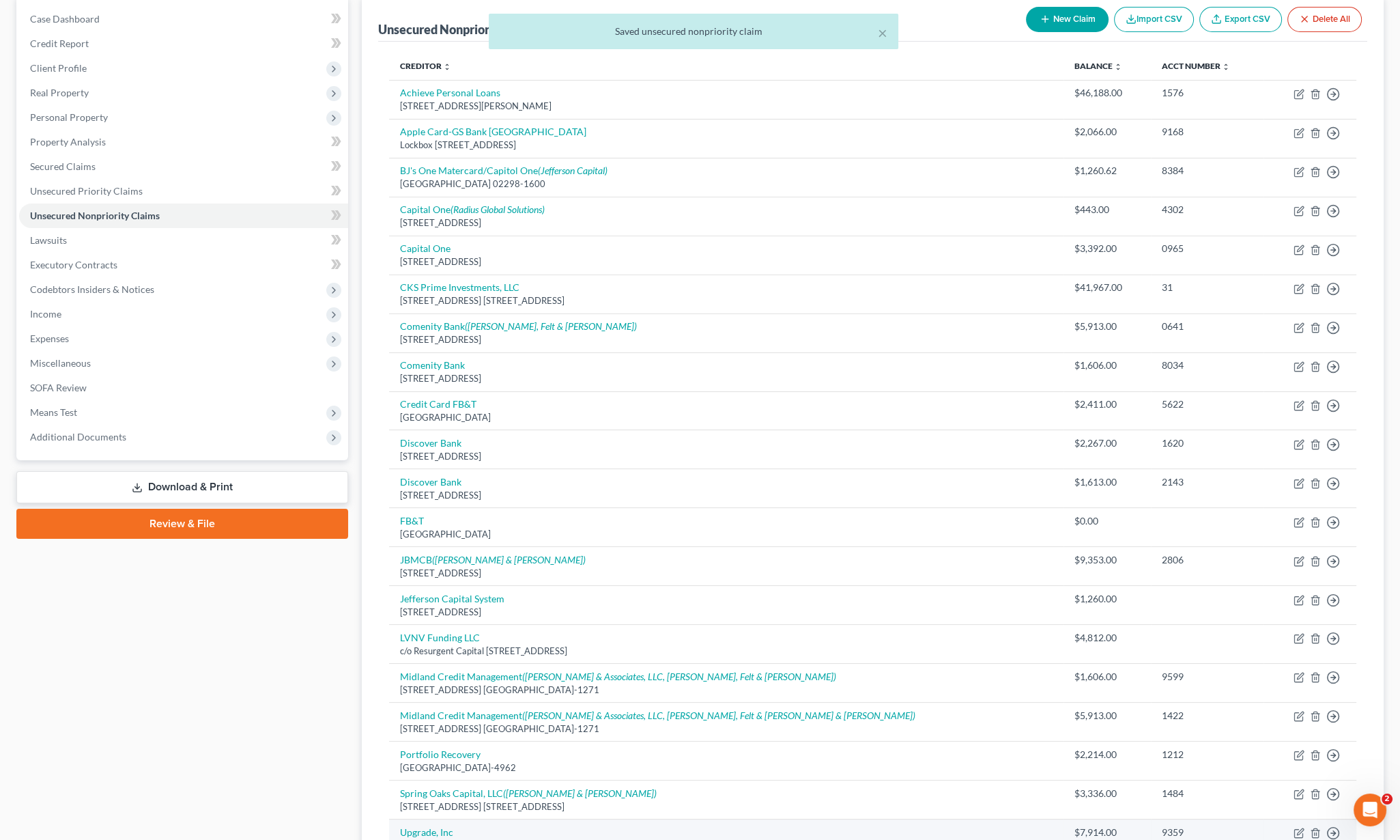
scroll to position [336, 0]
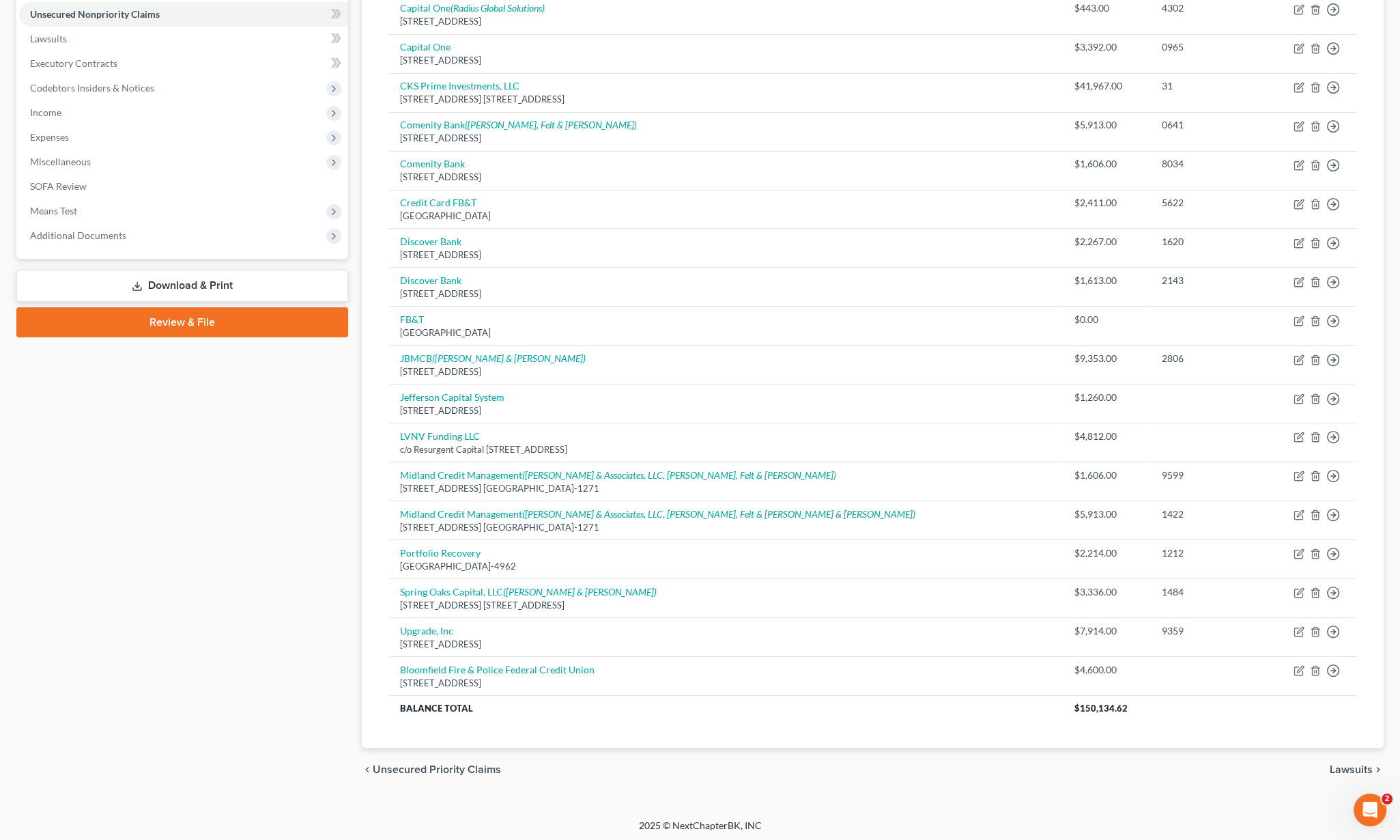
click at [1350, 764] on span "Lawsuits" at bounding box center [1352, 769] width 43 height 11
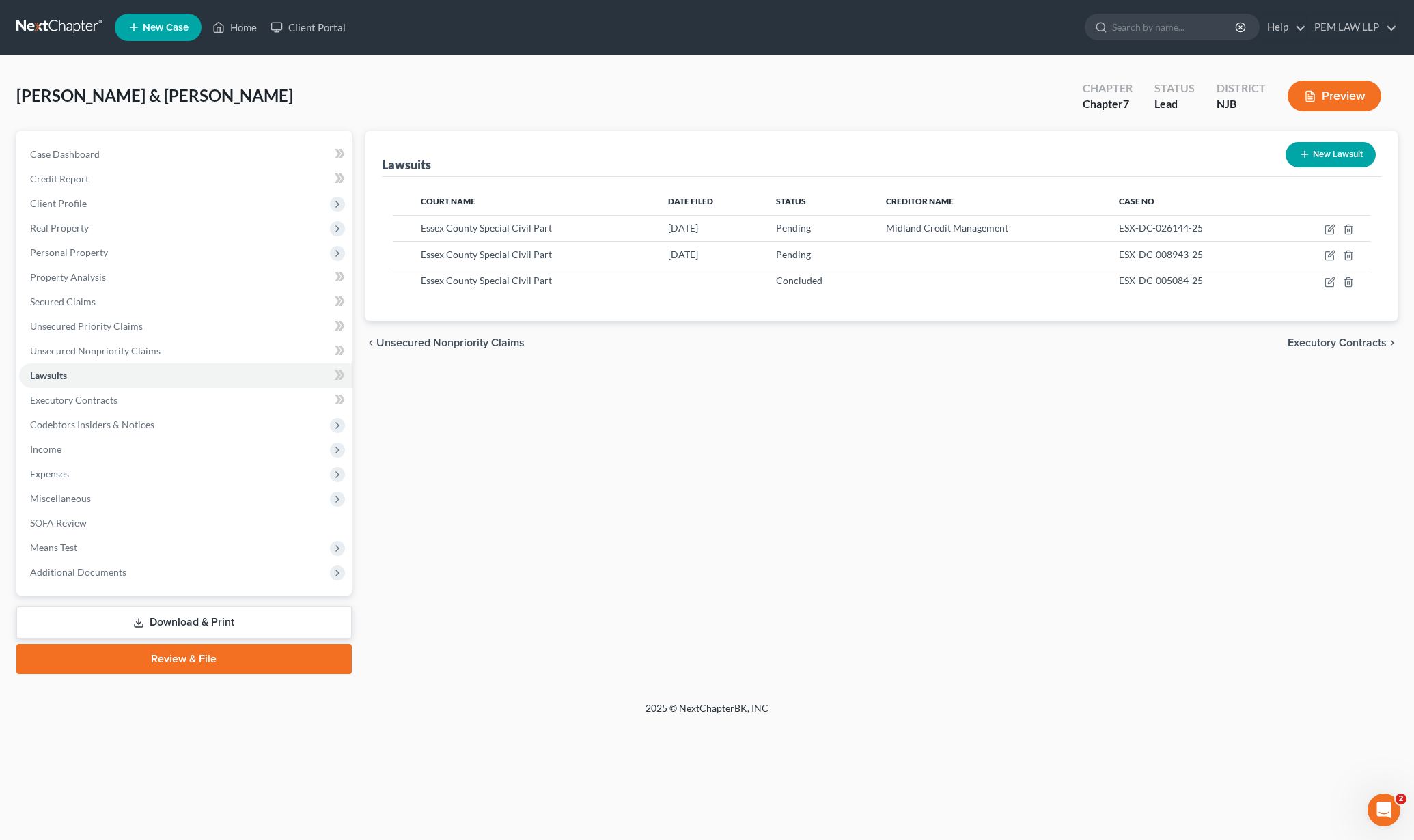
click at [1342, 341] on span "Executory Contracts" at bounding box center [1337, 342] width 99 height 11
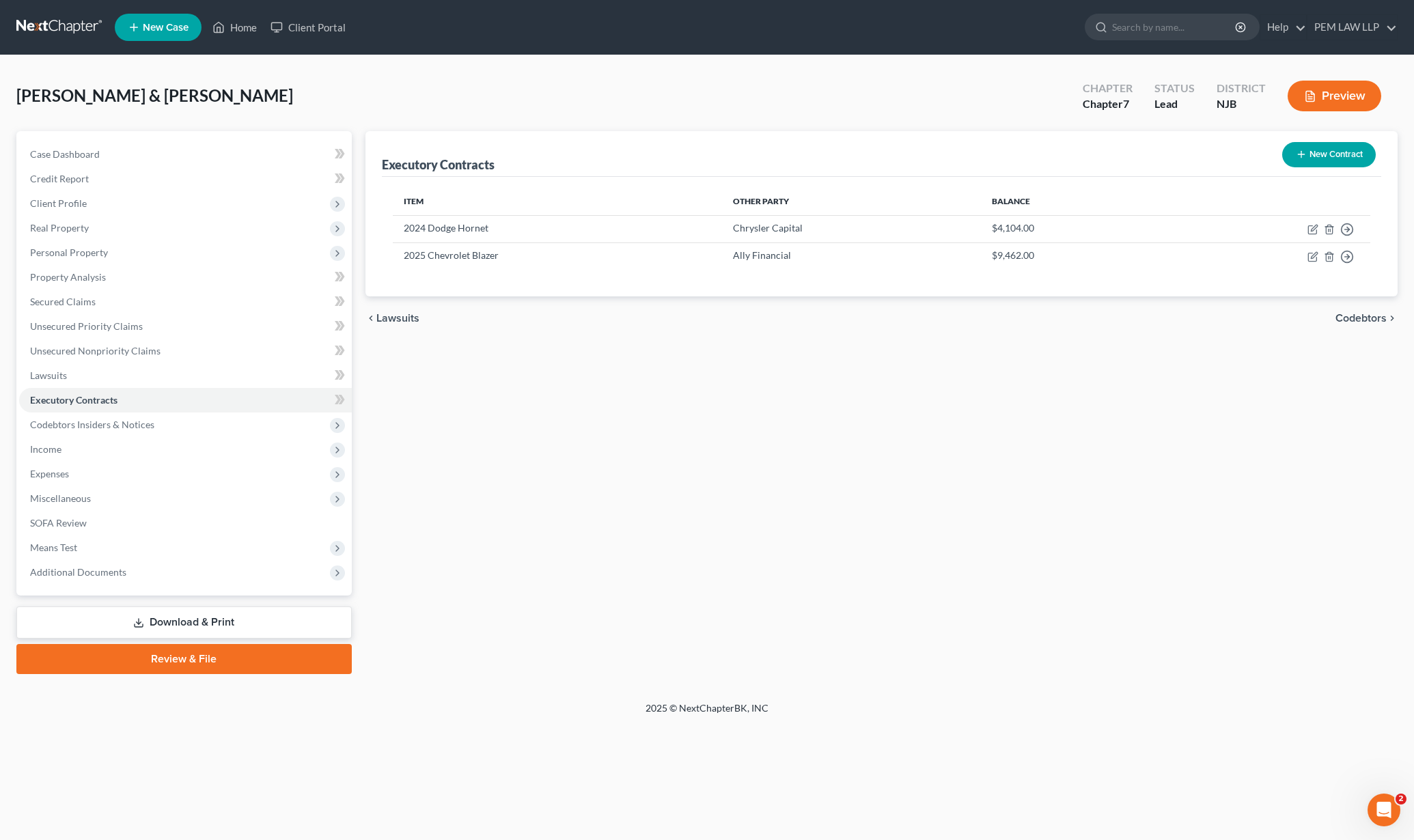
click at [1350, 315] on span "Codebtors" at bounding box center [1361, 318] width 51 height 11
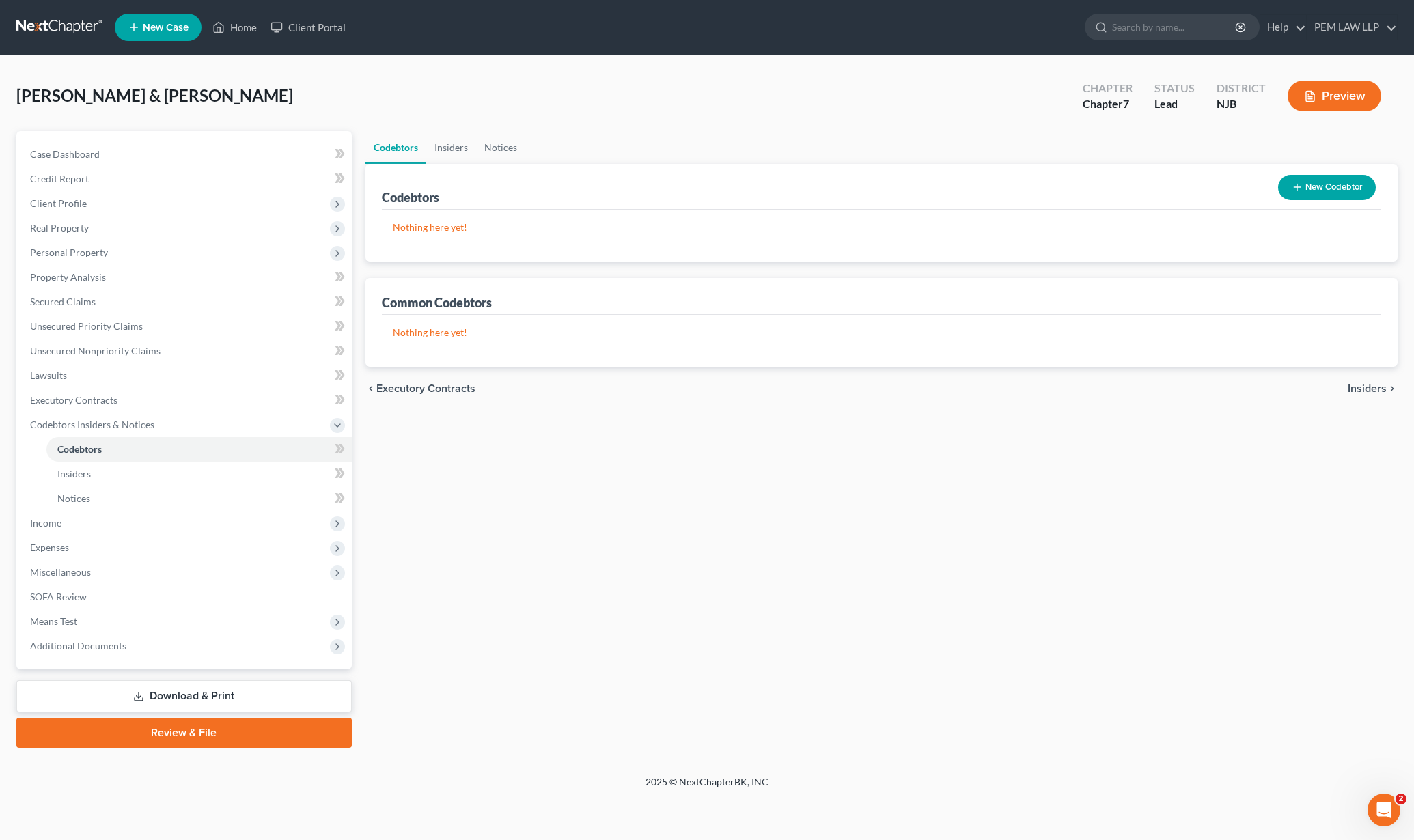
click at [1359, 388] on span "Insiders" at bounding box center [1367, 388] width 39 height 11
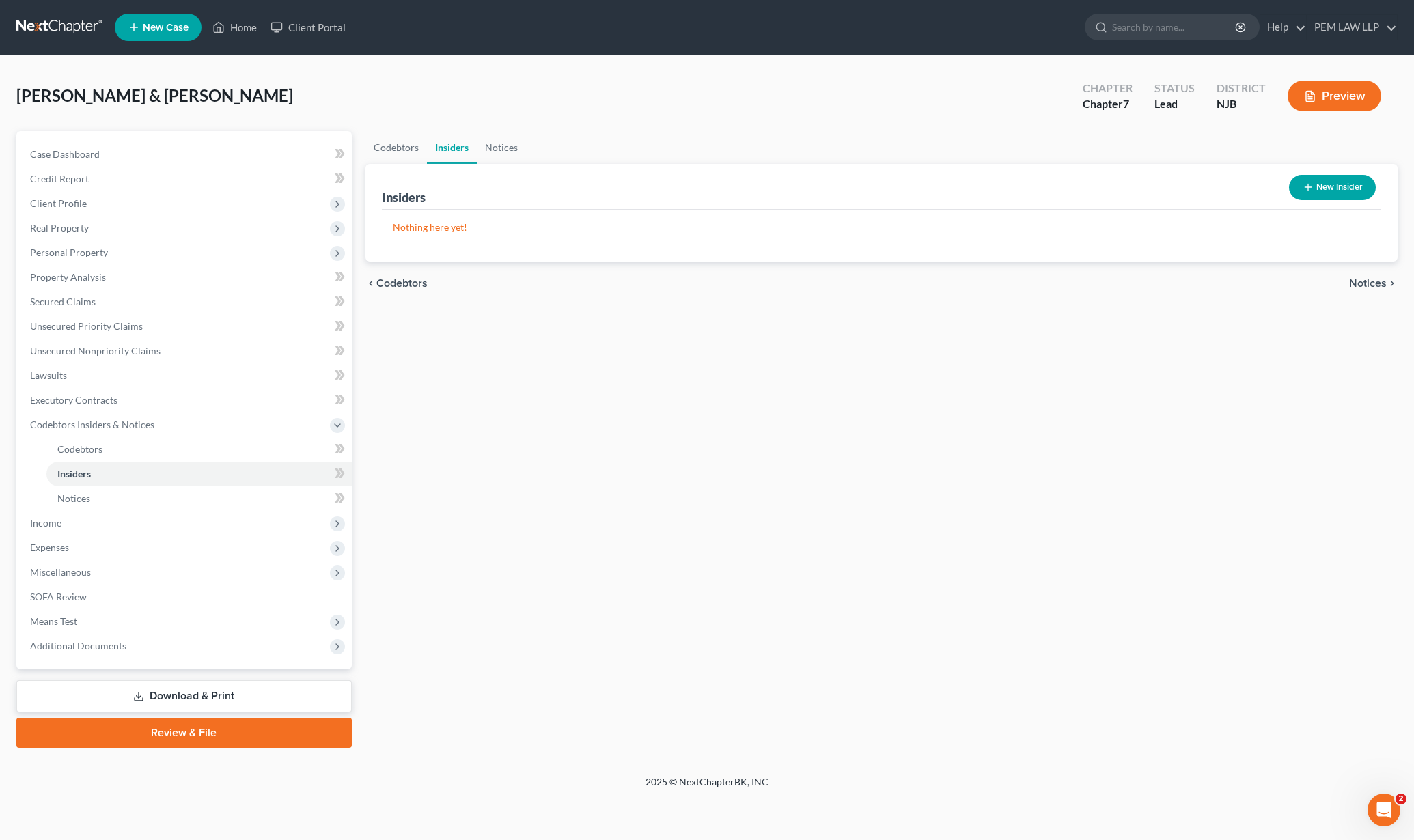
click at [1370, 279] on span "Notices" at bounding box center [1367, 283] width 38 height 11
click at [1370, 279] on span "Employment Income" at bounding box center [1336, 283] width 98 height 11
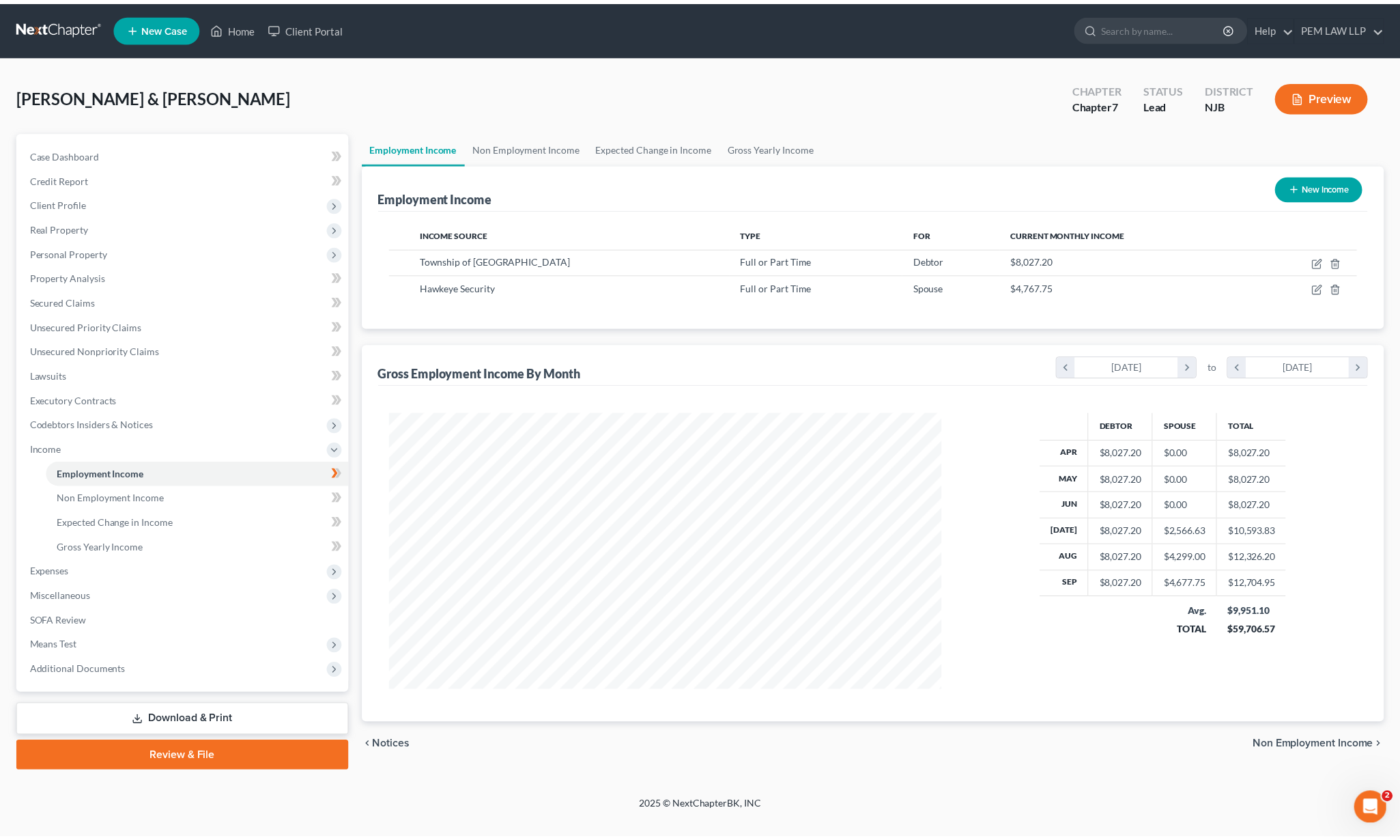
scroll to position [279, 586]
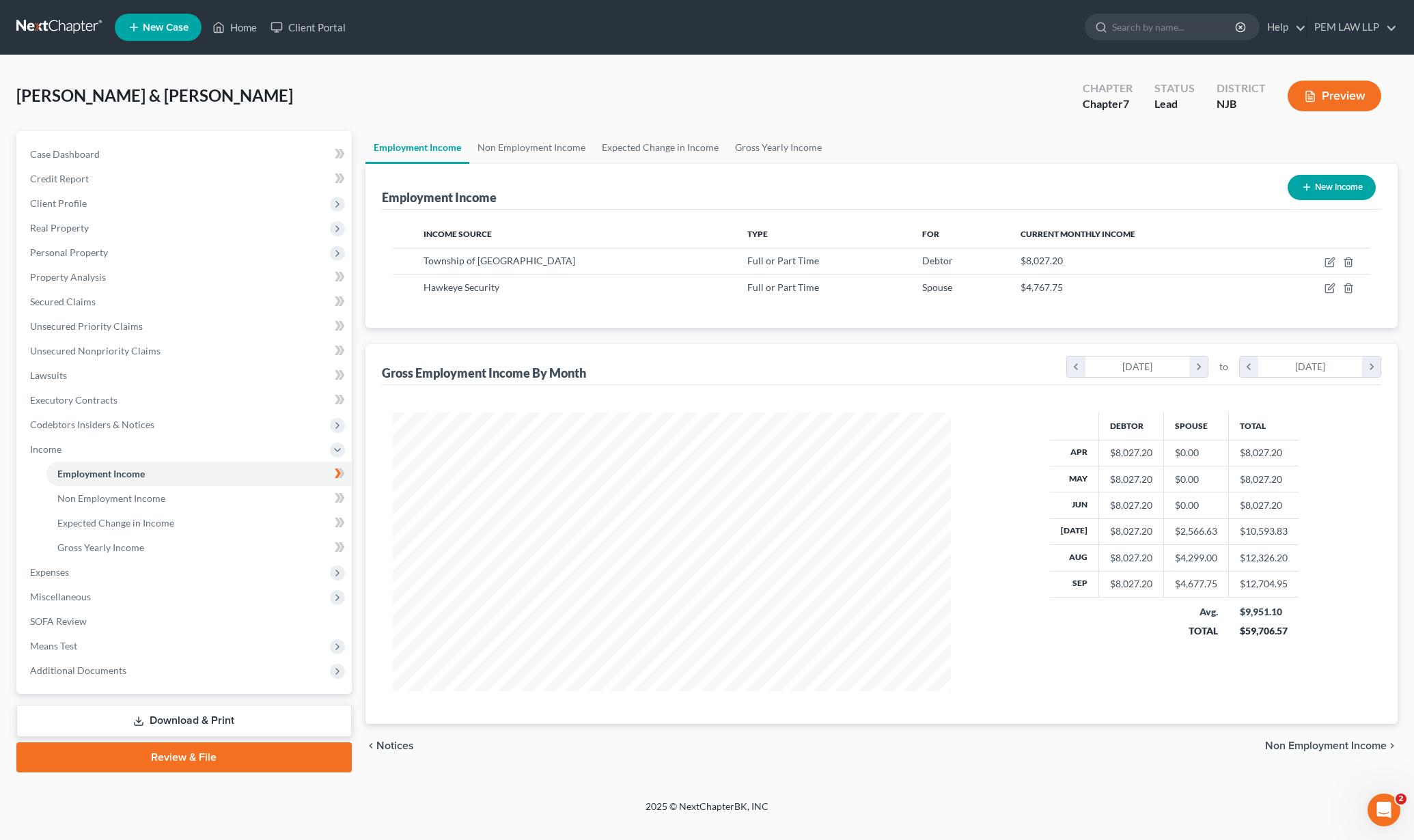
click at [1322, 184] on button "New Income" at bounding box center [1332, 187] width 88 height 25
select select "0"
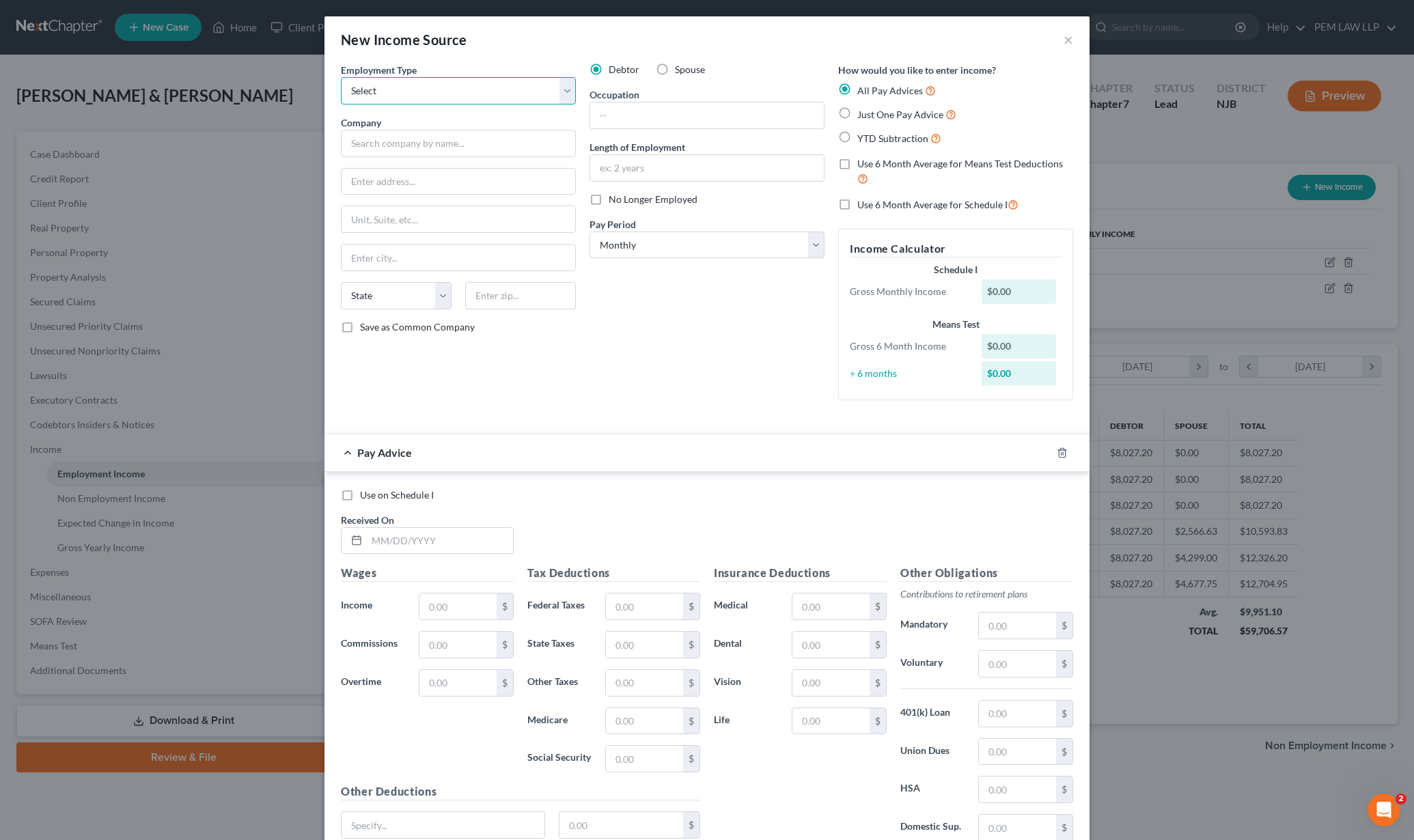
click at [385, 98] on select "Select Full or Part Time Employment Self Employment" at bounding box center [458, 91] width 235 height 27
select select "0"
click at [341, 78] on select "Select Full or Part Time Employment Self Employment" at bounding box center [458, 91] width 235 height 27
click at [675, 68] on label "Spouse" at bounding box center [689, 70] width 30 height 14
click at [680, 68] on input "Spouse" at bounding box center [684, 67] width 9 height 9
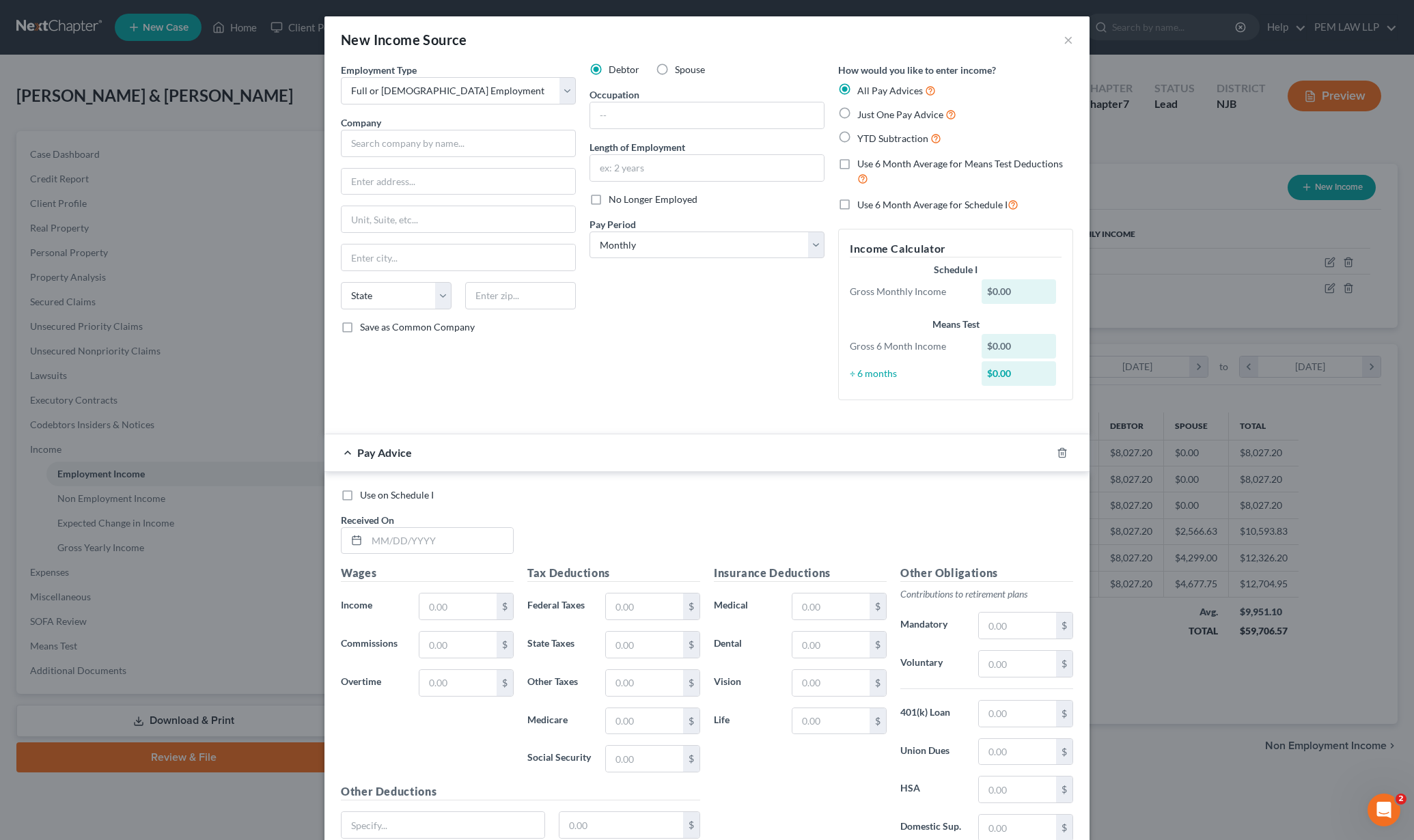
radio input "true"
click at [436, 149] on input "text" at bounding box center [458, 143] width 235 height 27
type input "Keystone Recovery"
type input "482 Notch Rd."
type input "Little Falls"
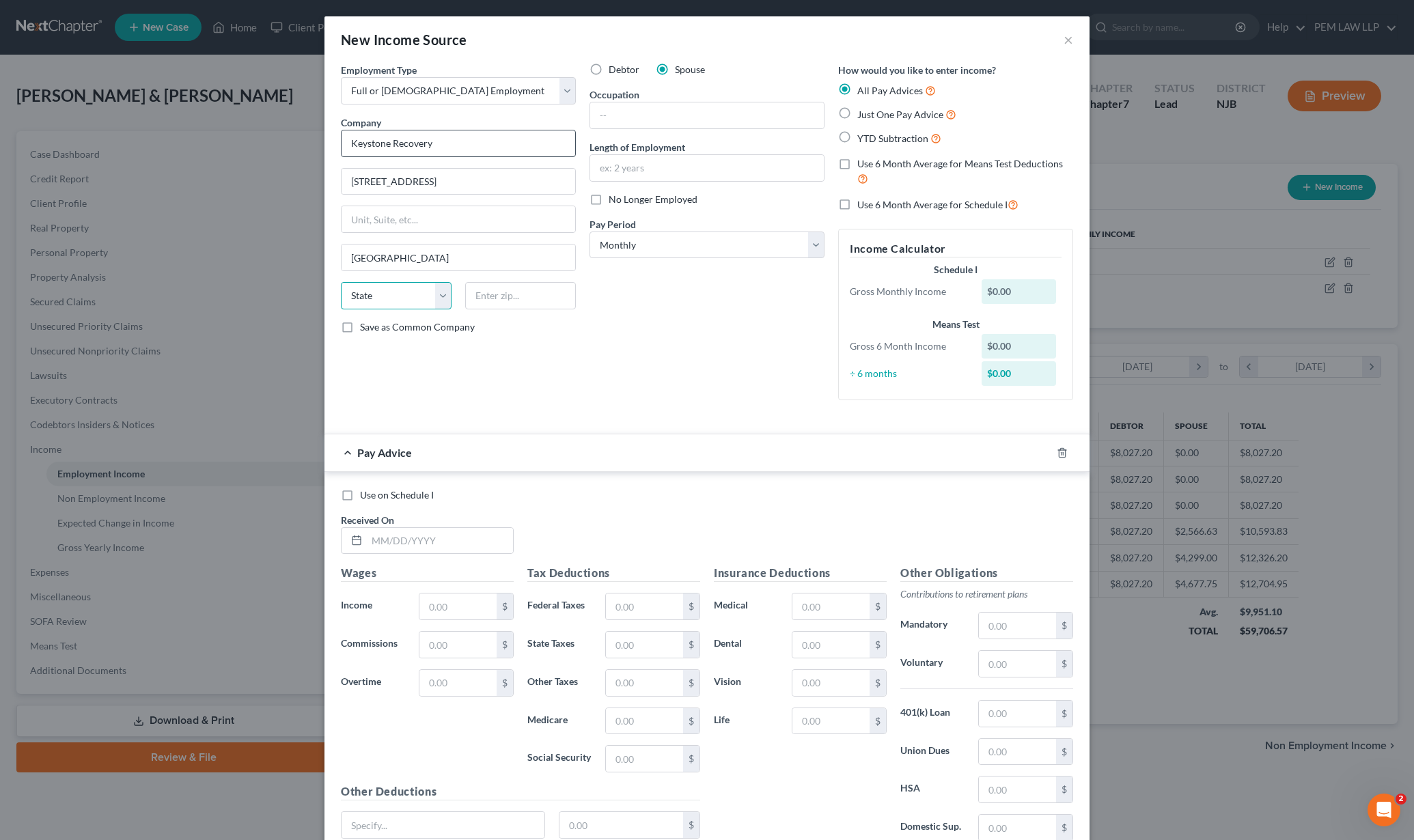
select select "33"
type input "07424"
click at [857, 114] on label "Just One Pay Advice" at bounding box center [906, 114] width 99 height 16
click at [863, 114] on input "Just One Pay Advice" at bounding box center [866, 110] width 9 height 9
radio input "true"
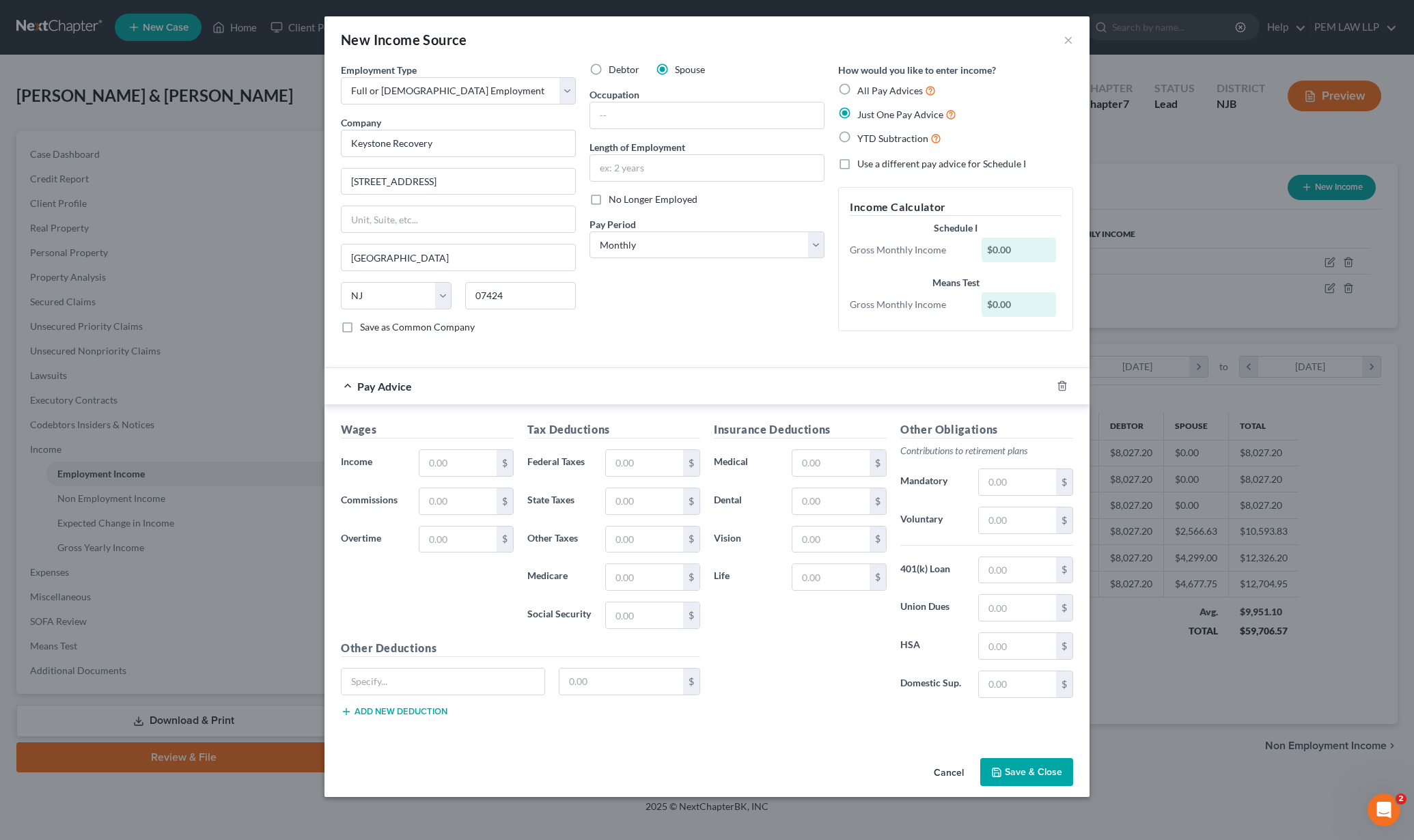
click at [609, 203] on label "No Longer Employed" at bounding box center [653, 200] width 89 height 14
click at [614, 202] on input "No Longer Employed" at bounding box center [618, 197] width 9 height 9
checkbox input "true"
click at [683, 242] on select "Select Monthly Twice Monthly Every Other Week Weekly" at bounding box center [707, 245] width 235 height 27
select select "2"
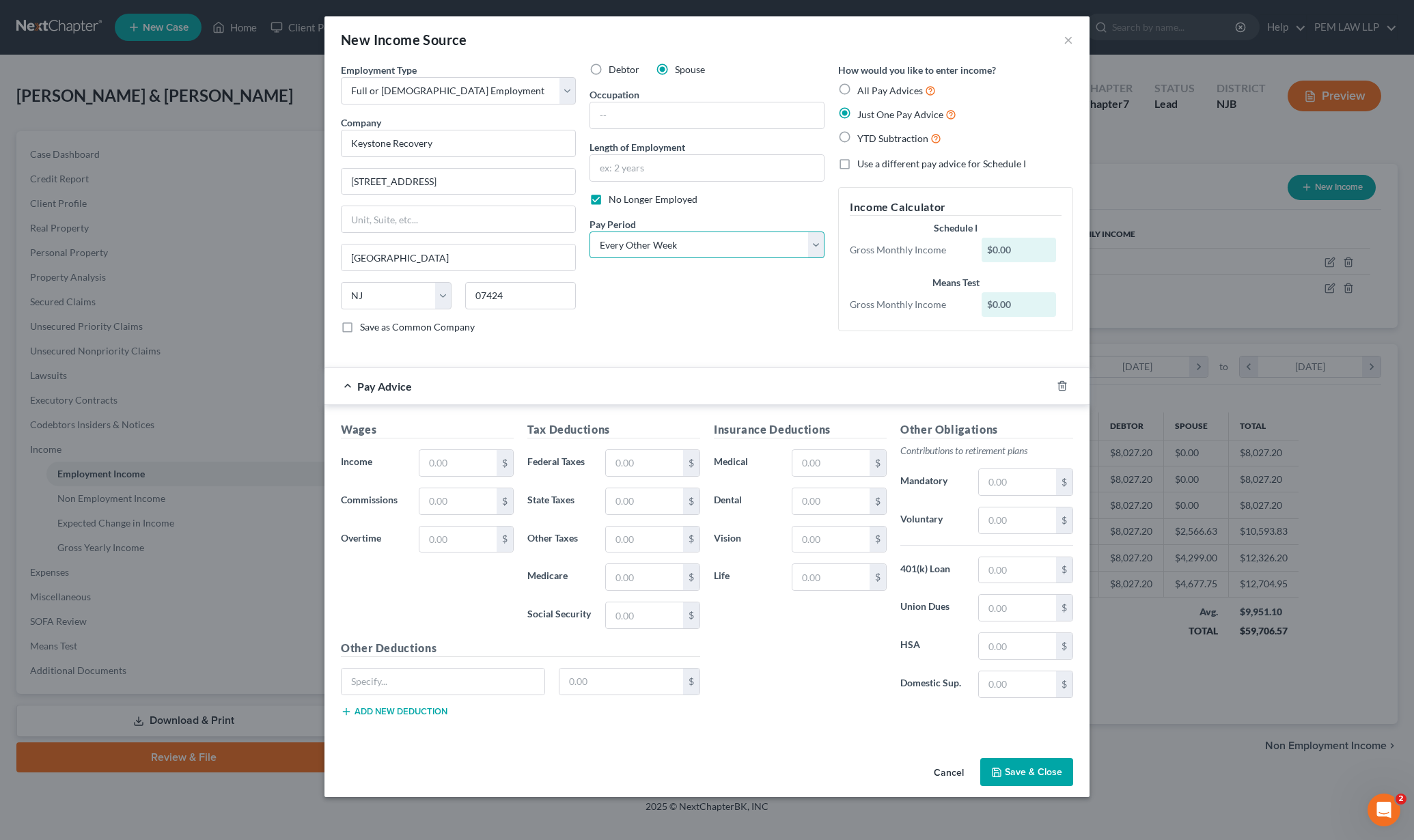
click at [589, 232] on select "Select Monthly Twice Monthly Every Other Week Weekly" at bounding box center [707, 245] width 235 height 27
click at [456, 463] on input "text" at bounding box center [458, 462] width 78 height 26
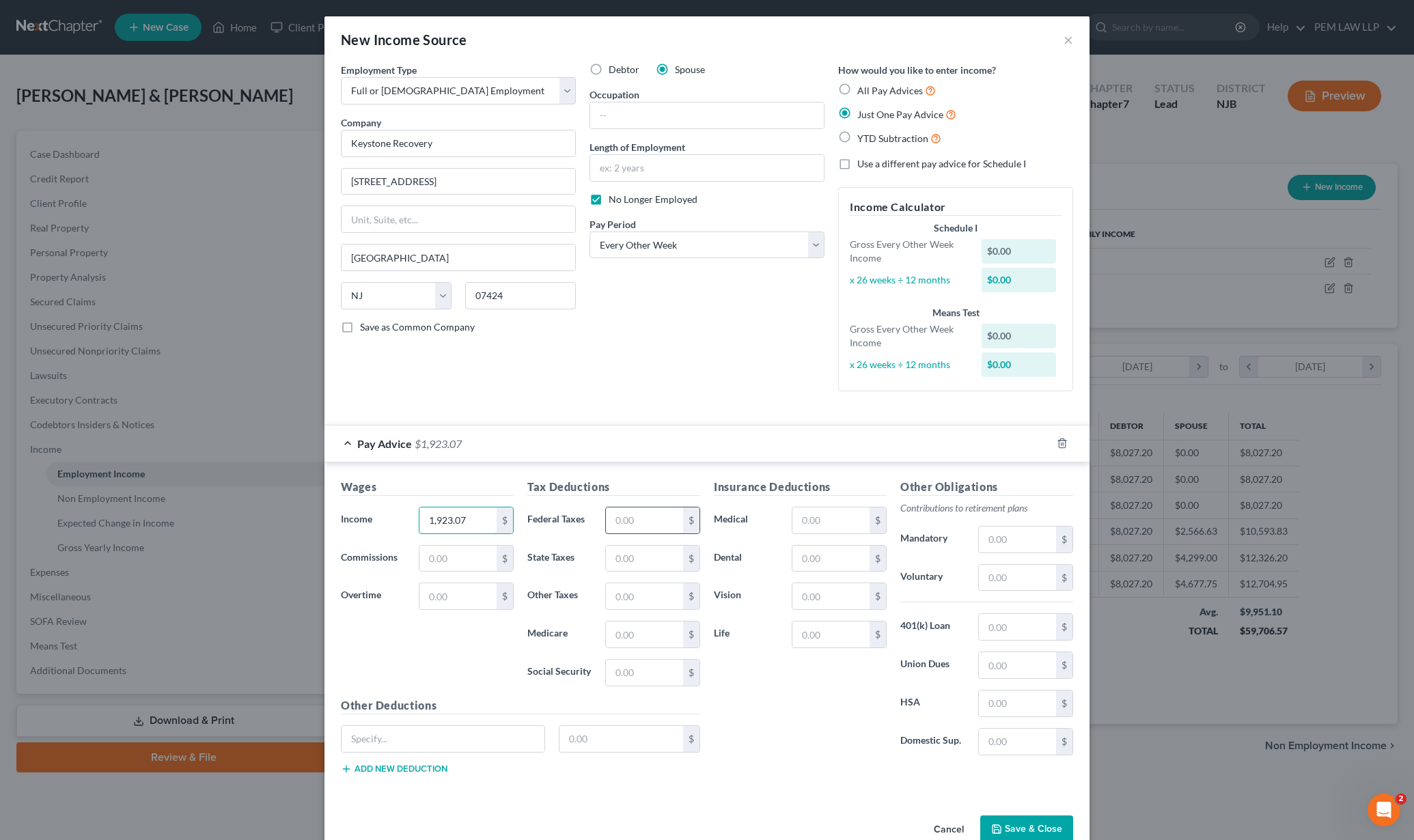
type input "1,923.07"
click at [644, 516] on input "text" at bounding box center [644, 520] width 78 height 26
type input "27.71"
click at [642, 557] on input "text" at bounding box center [644, 558] width 78 height 26
type input "41.52"
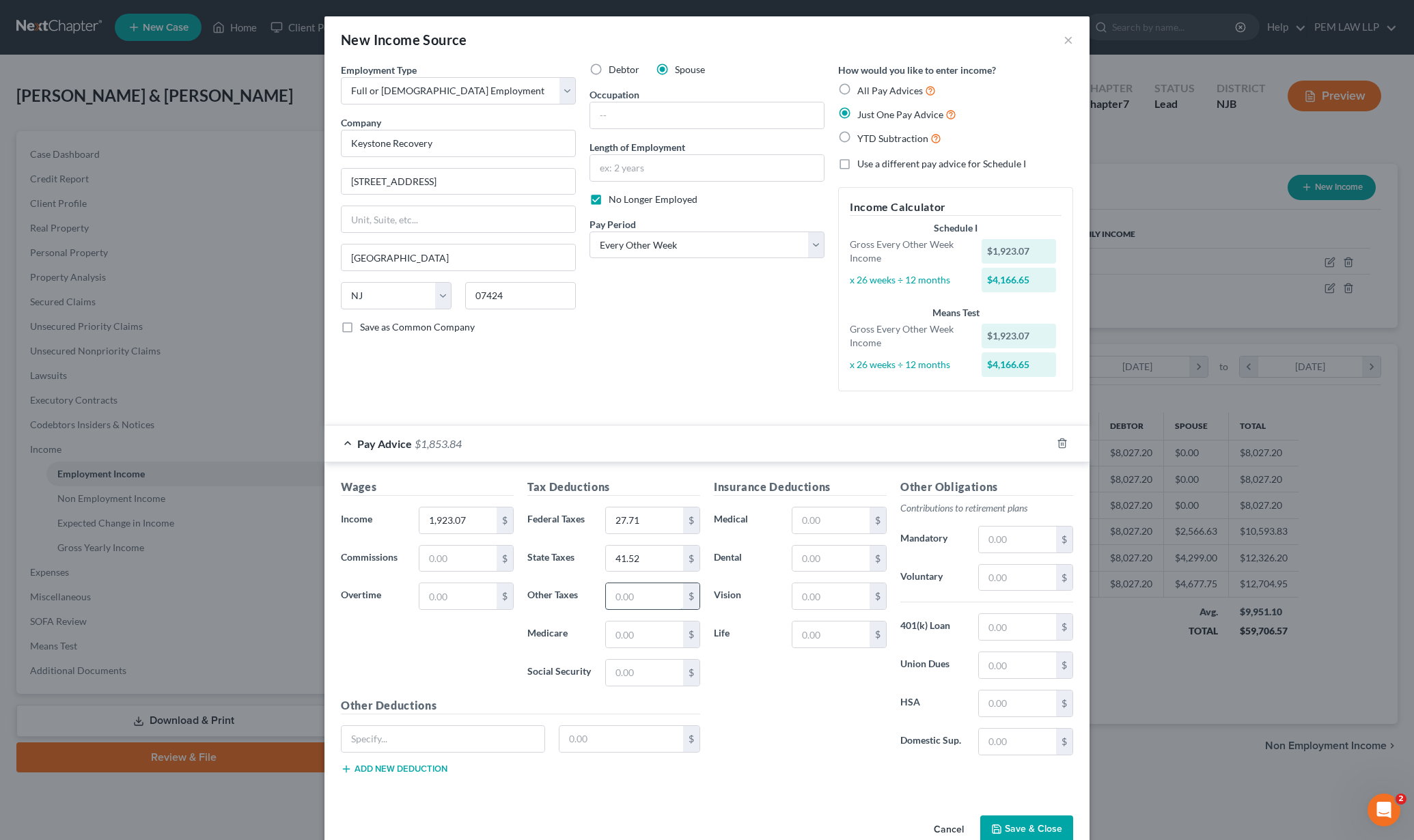
click at [642, 603] on input "text" at bounding box center [644, 596] width 78 height 26
type input "21.89"
click at [632, 638] on input "text" at bounding box center [644, 634] width 78 height 26
type input "32.24"
click at [618, 678] on input "text" at bounding box center [644, 672] width 78 height 26
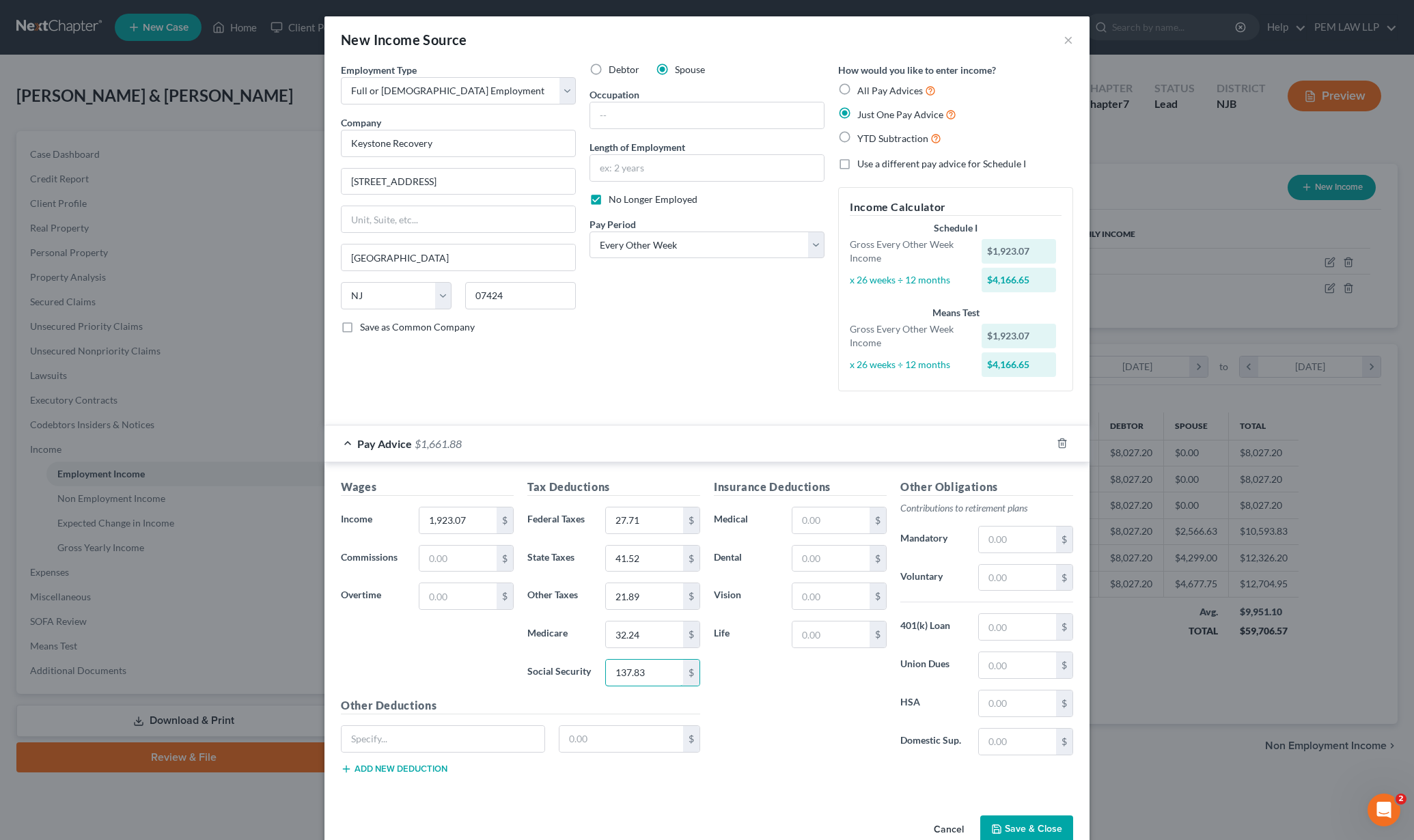
type input "137.83"
click at [1014, 827] on button "Save & Close" at bounding box center [1026, 830] width 93 height 29
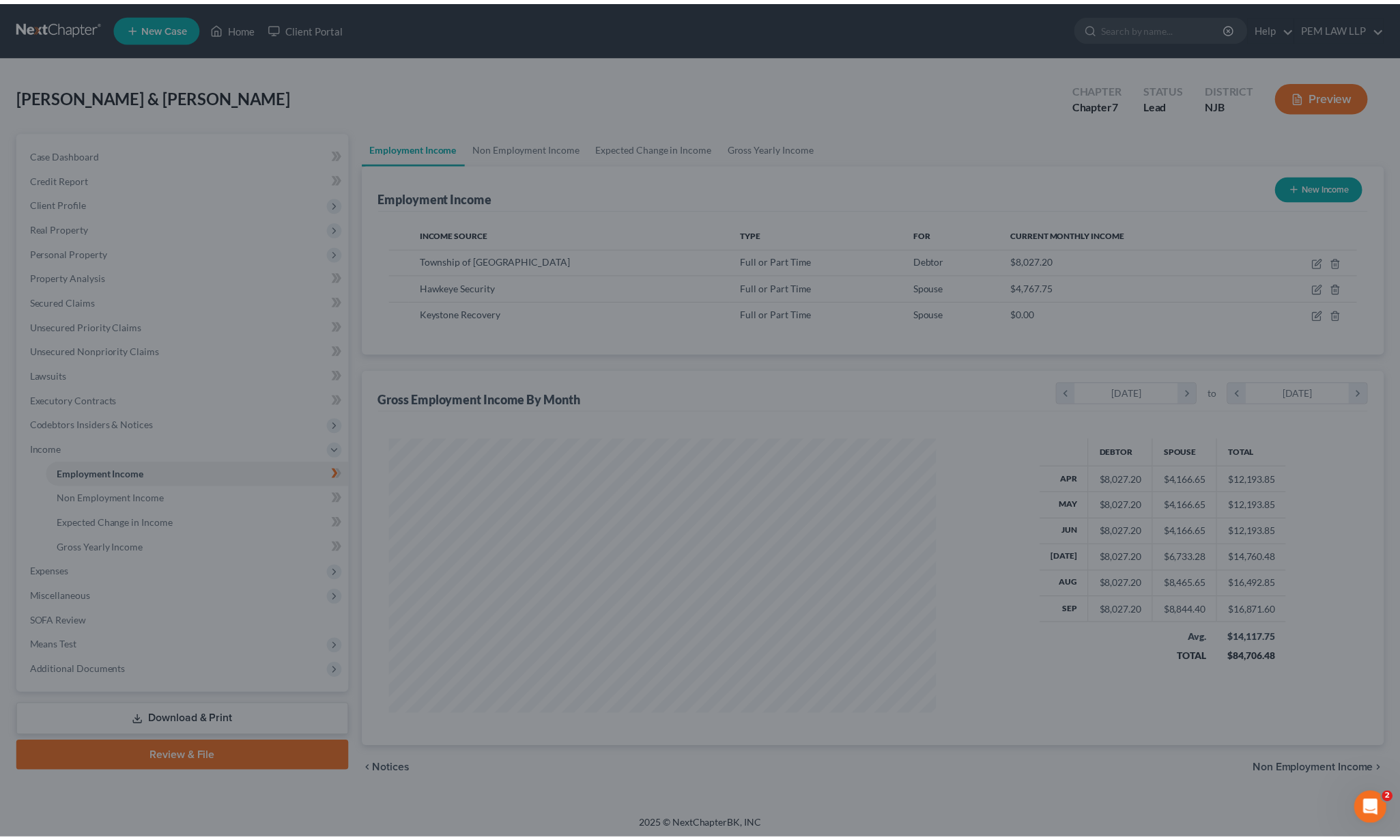
scroll to position [682551, 682248]
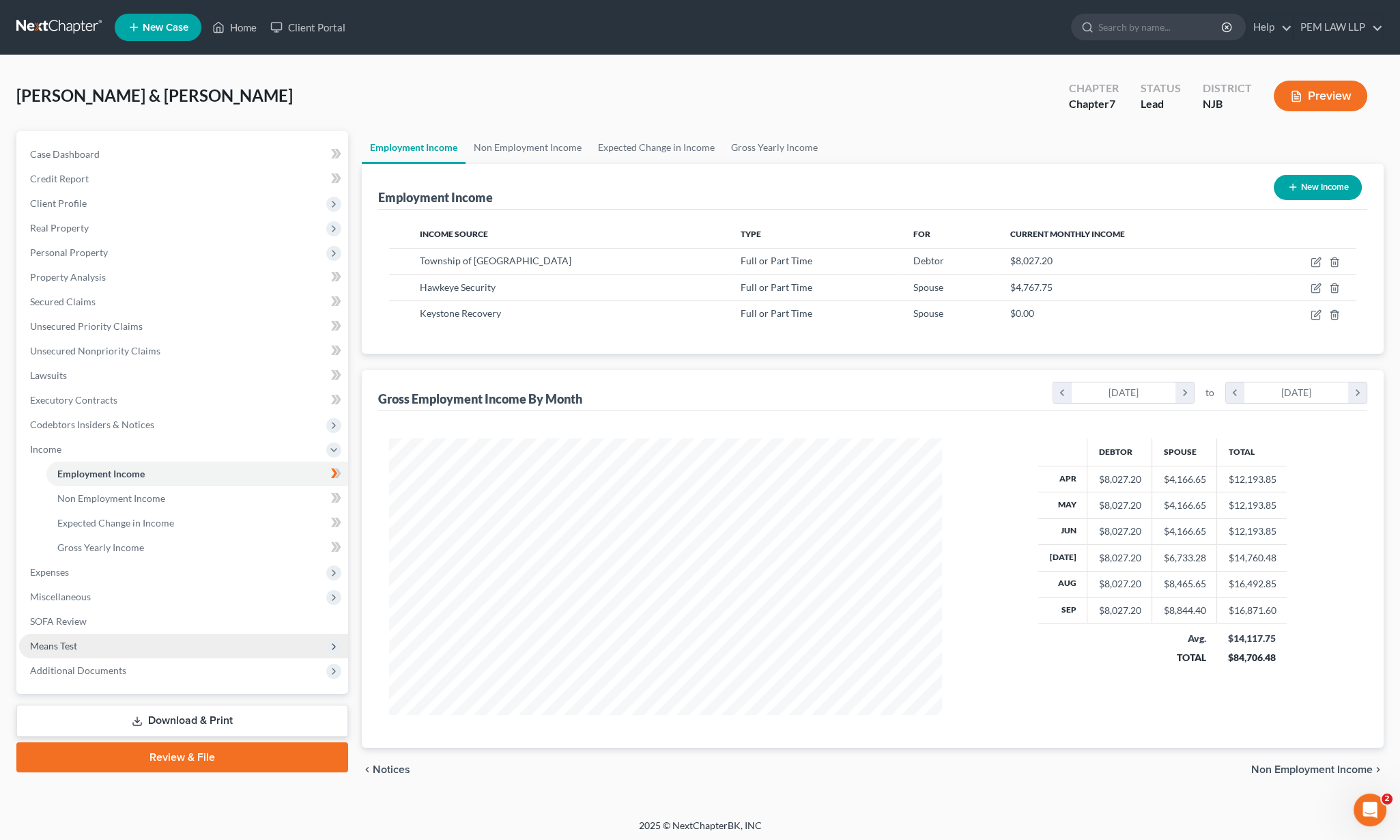
click at [60, 639] on span "Means Test" at bounding box center [53, 645] width 47 height 12
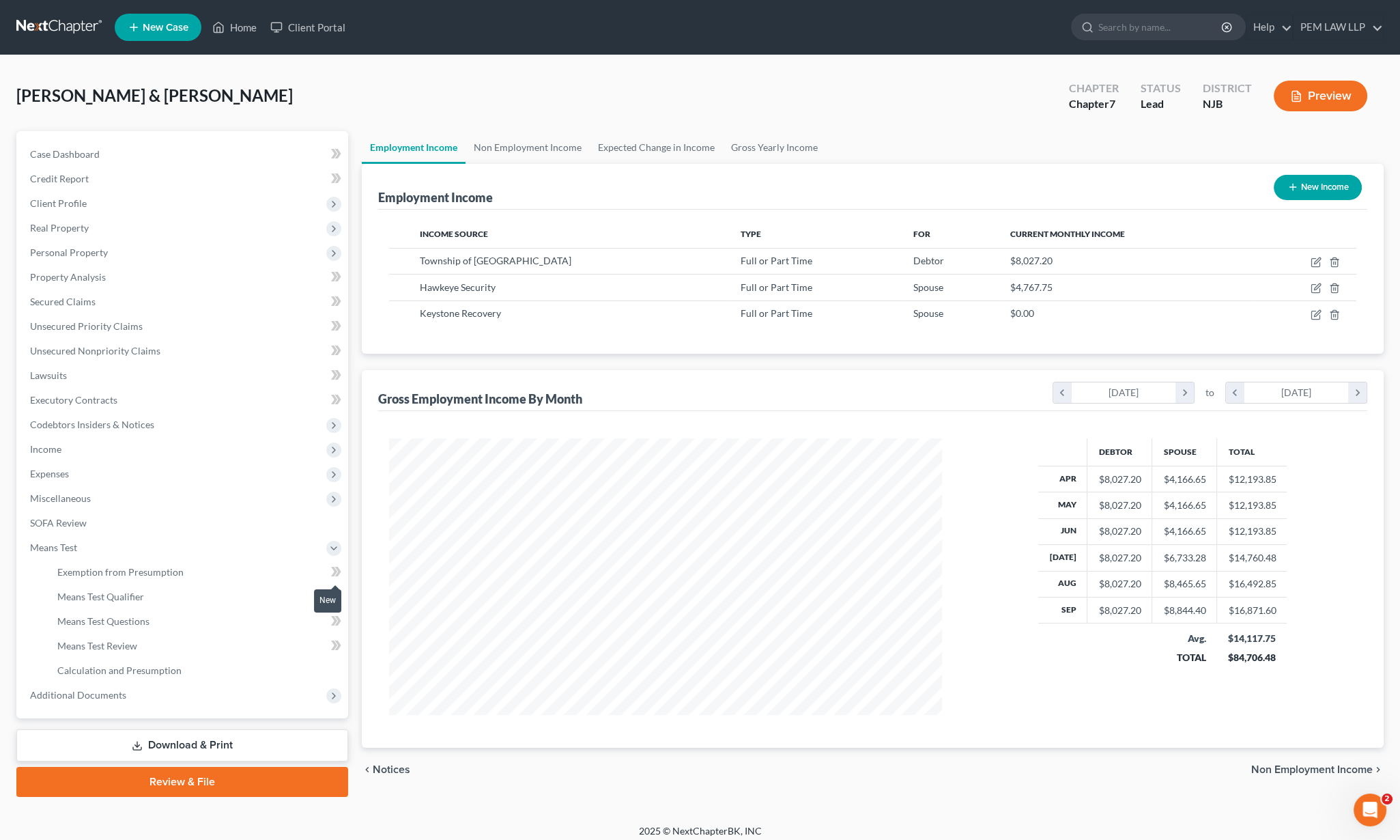
click at [336, 575] on icon at bounding box center [336, 572] width 11 height 17
click at [334, 572] on icon at bounding box center [334, 572] width 6 height 10
click at [1273, 764] on span "Non Employment Income" at bounding box center [1312, 769] width 121 height 11
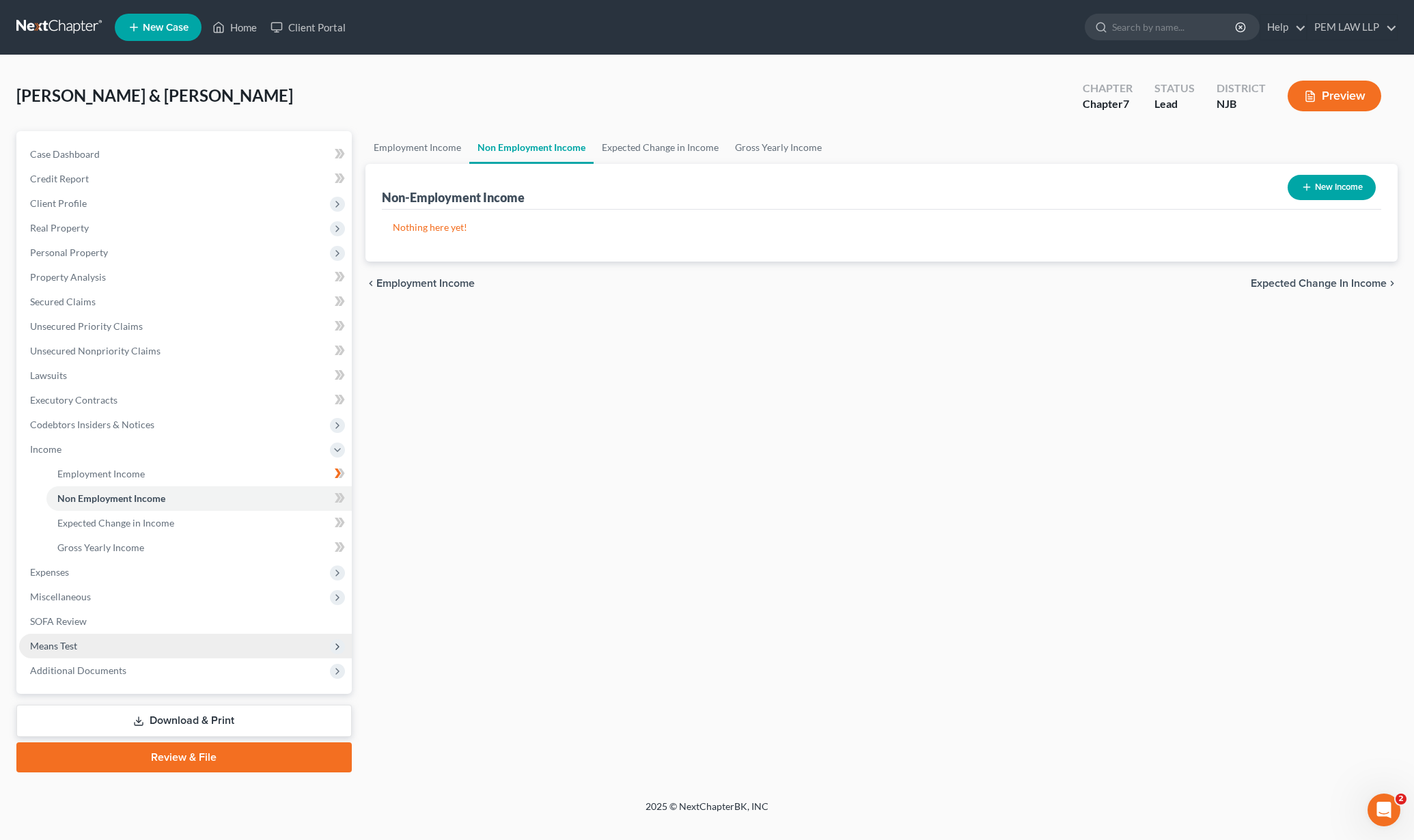
click at [72, 644] on span "Means Test" at bounding box center [53, 645] width 47 height 12
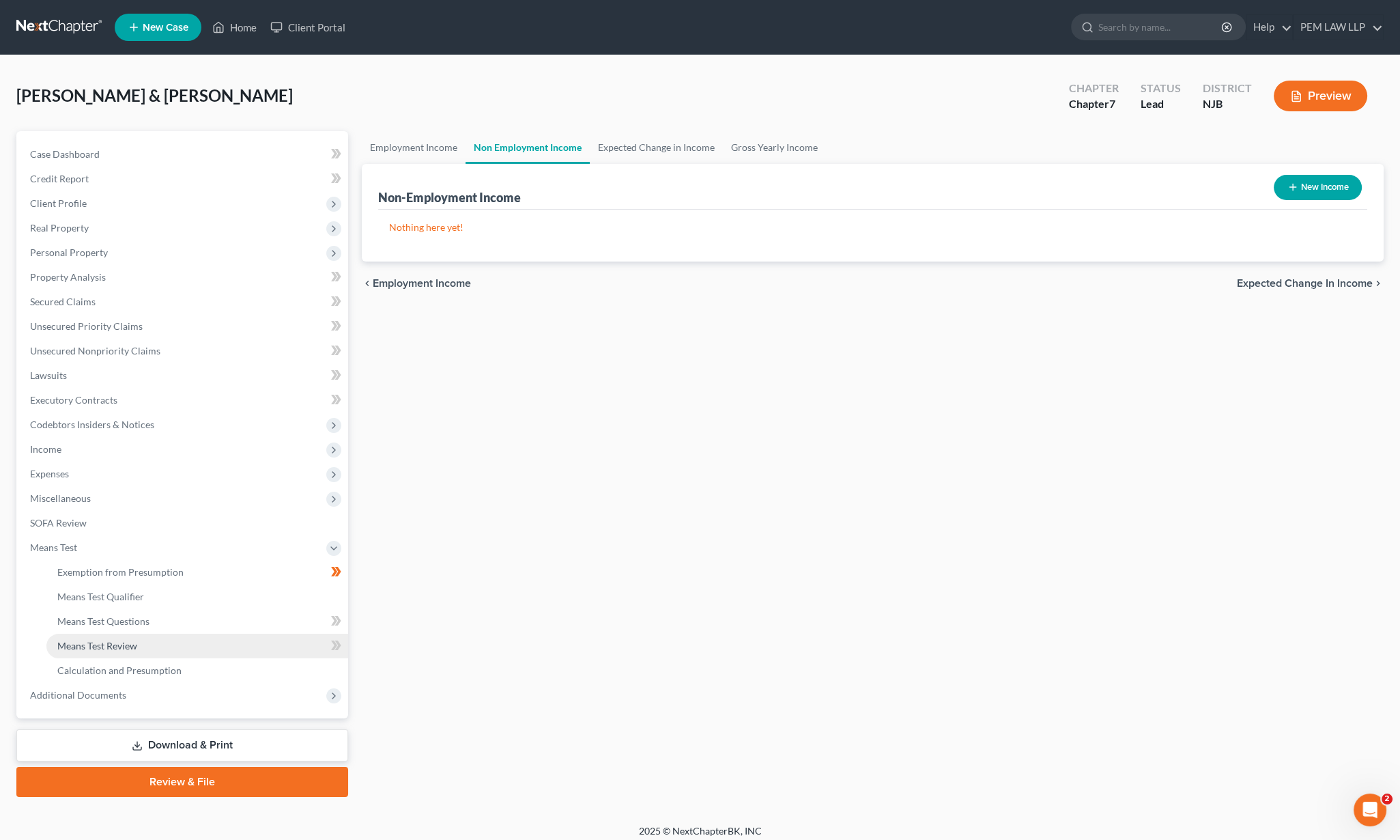
click at [73, 645] on span "Means Test Review" at bounding box center [97, 645] width 79 height 12
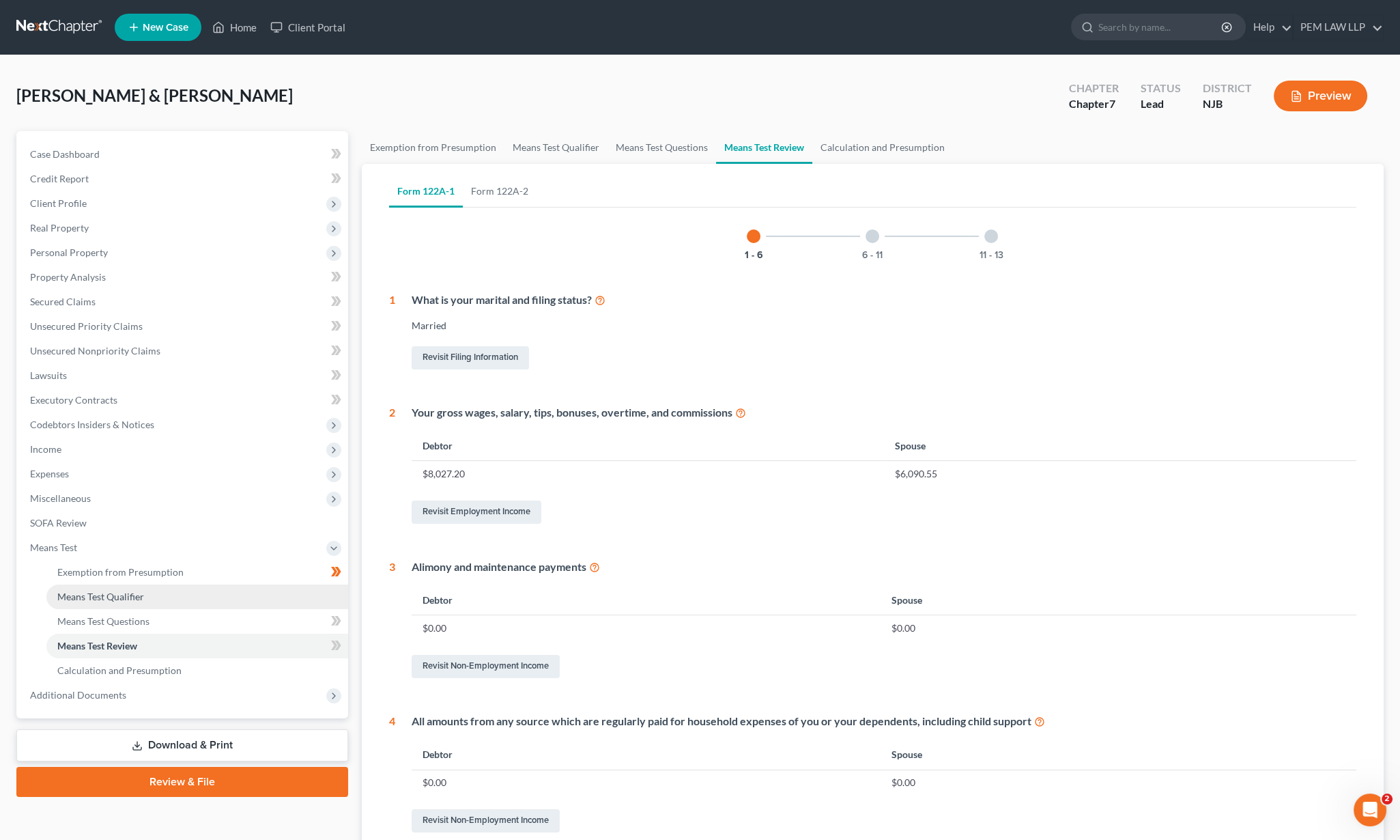
click at [114, 594] on span "Means Test Qualifier" at bounding box center [101, 597] width 87 height 12
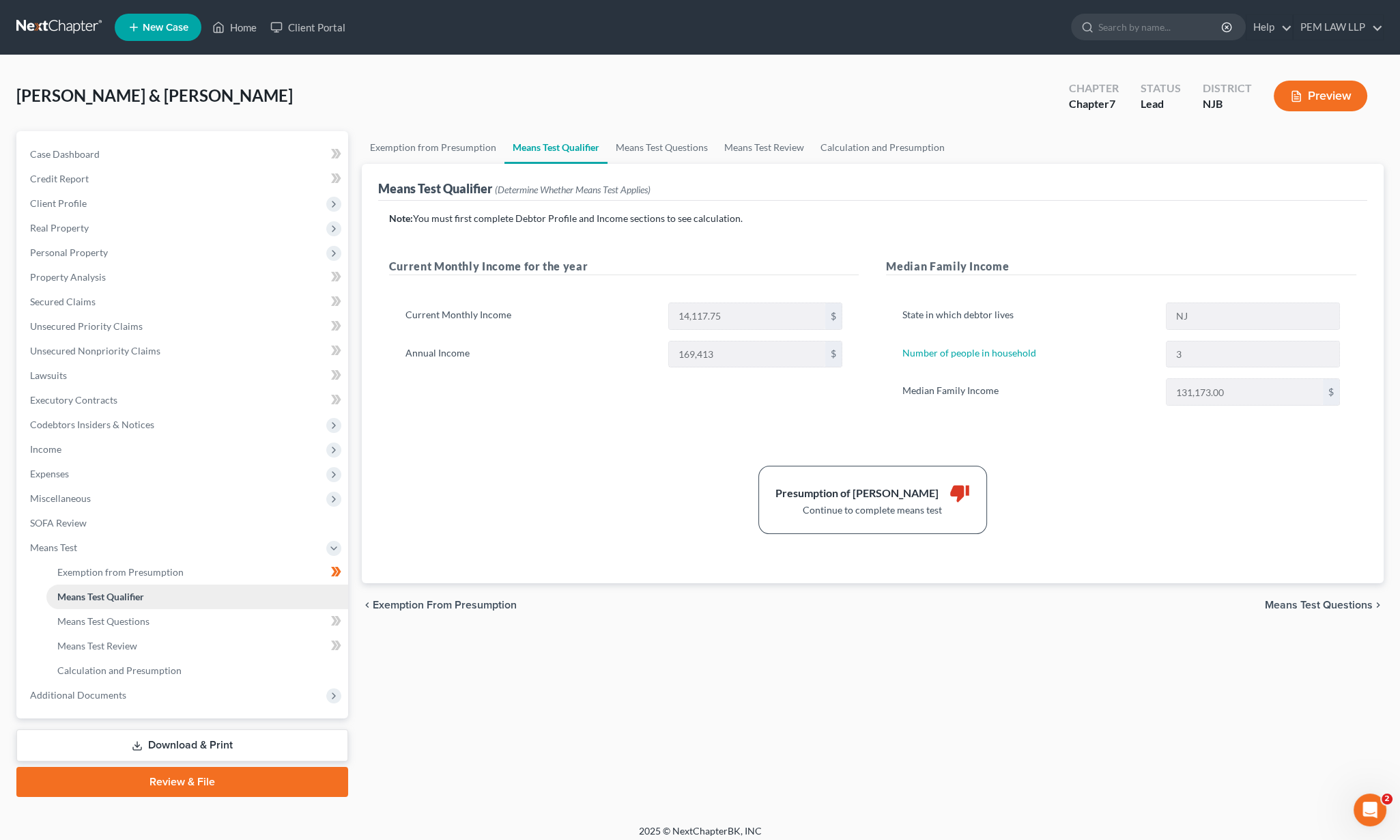
click at [114, 594] on span "Means Test Qualifier" at bounding box center [101, 597] width 87 height 12
click at [47, 448] on span "Income" at bounding box center [46, 449] width 31 height 12
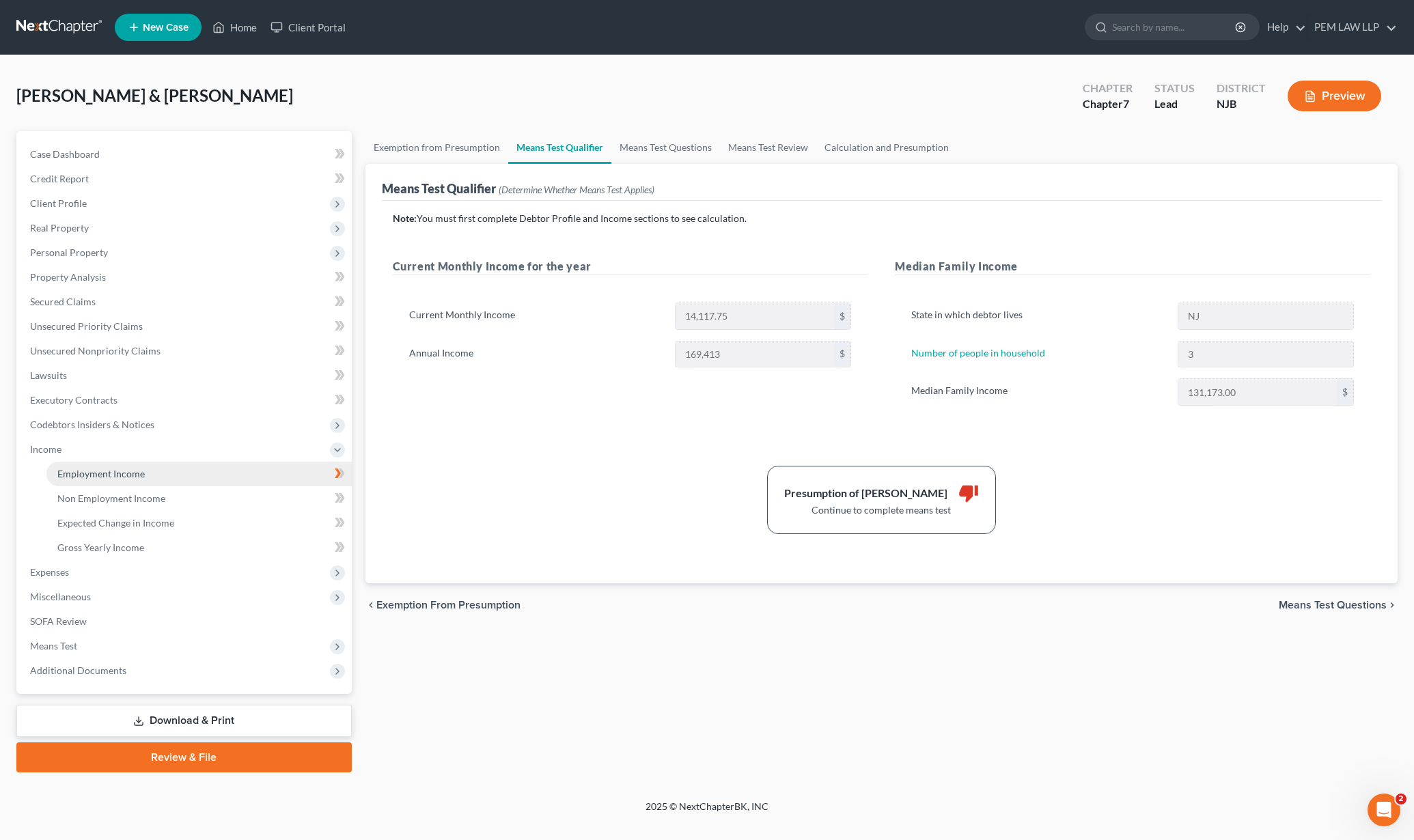
click at [102, 480] on link "Employment Income" at bounding box center [199, 473] width 305 height 24
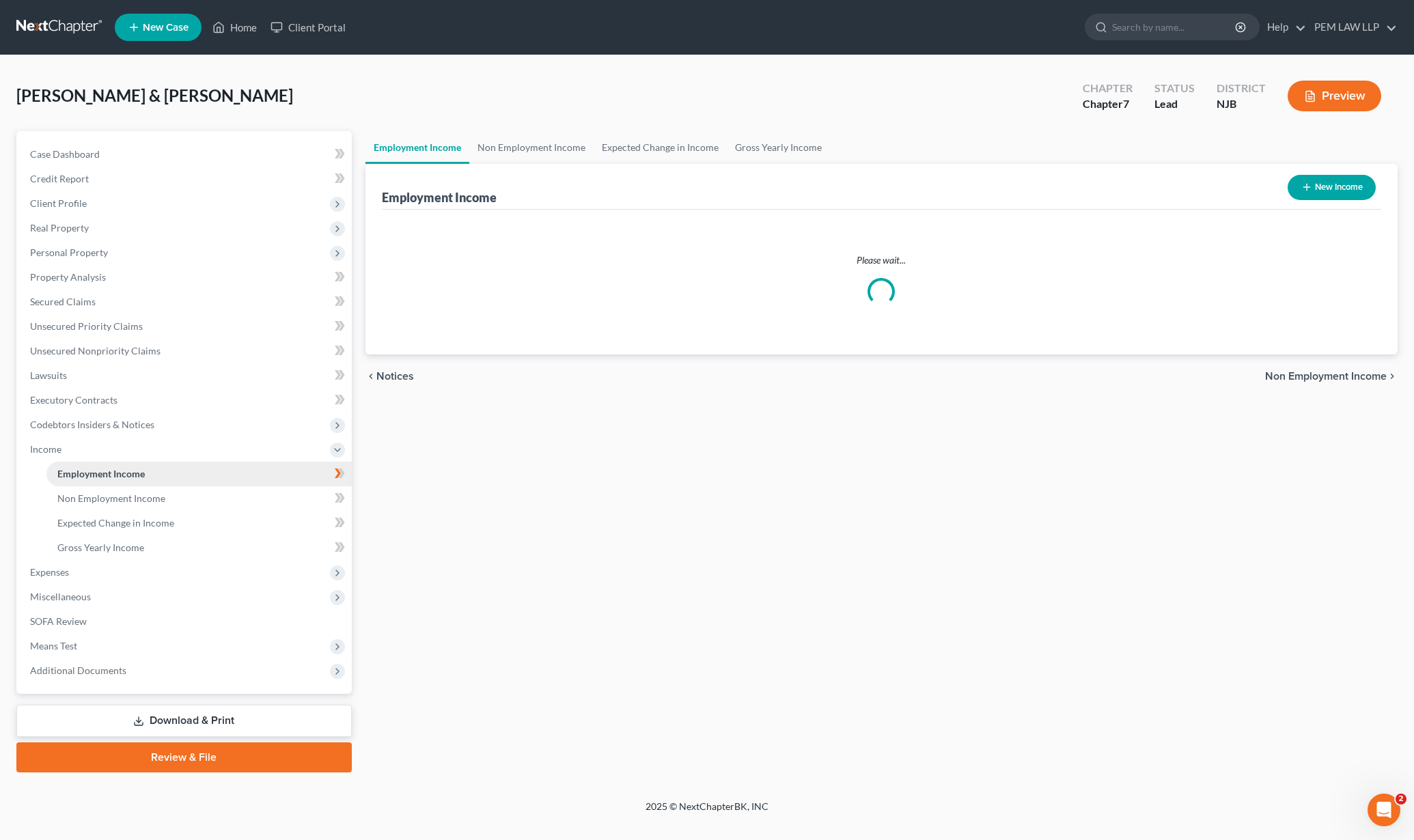
click at [102, 480] on link "Employment Income" at bounding box center [199, 473] width 305 height 24
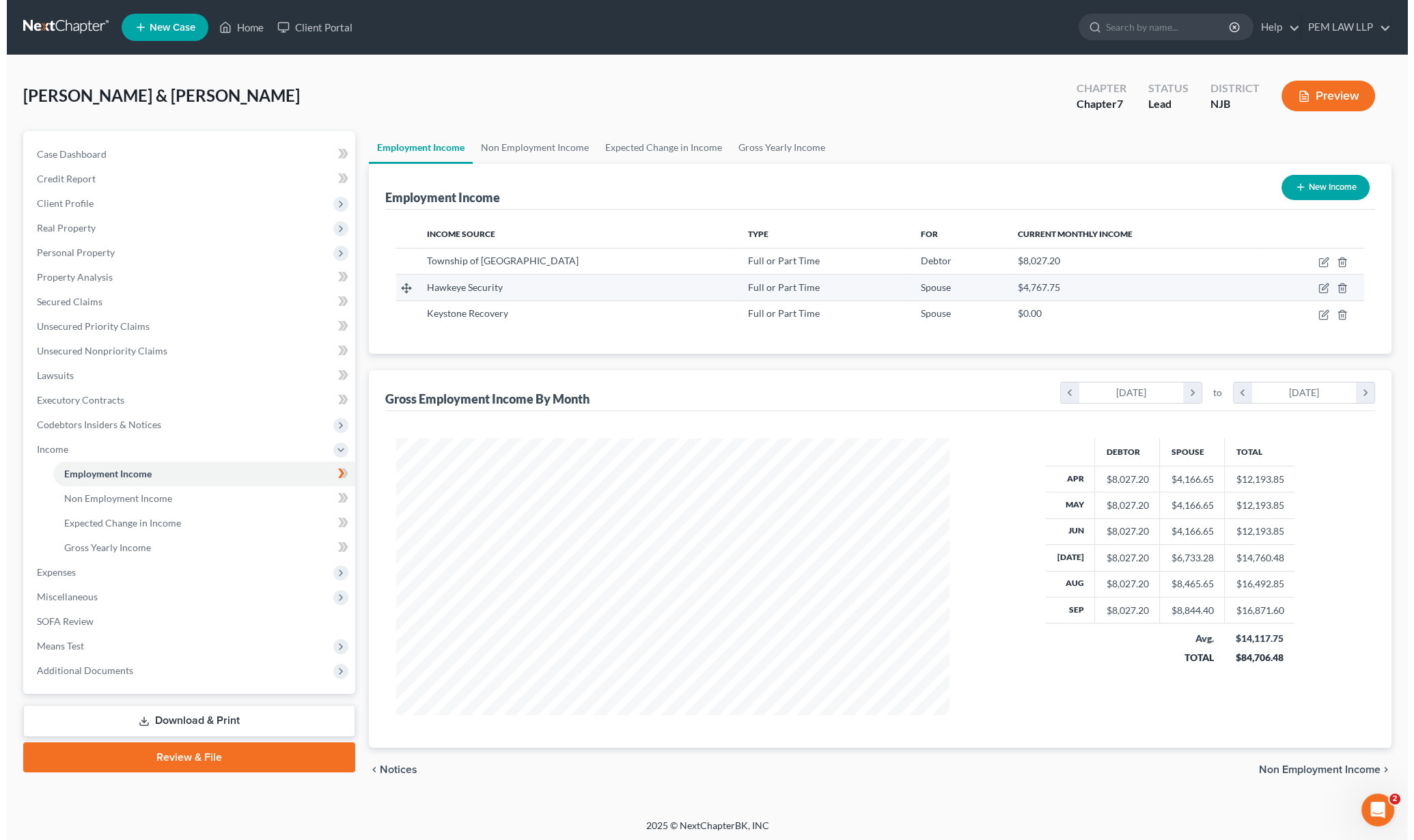
scroll to position [276, 580]
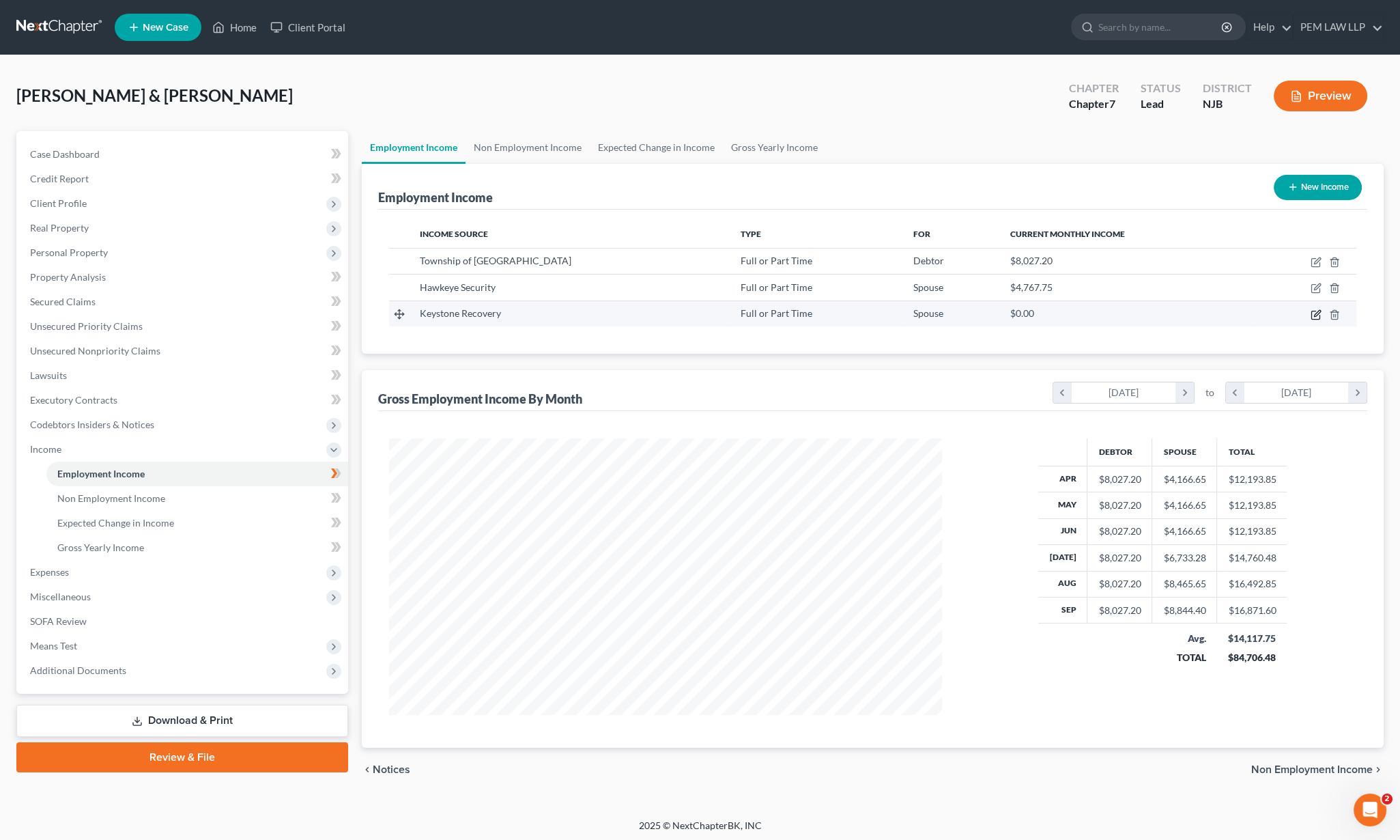
click at [1313, 311] on icon "button" at bounding box center [1316, 314] width 11 height 11
select select "0"
select select "33"
select select "2"
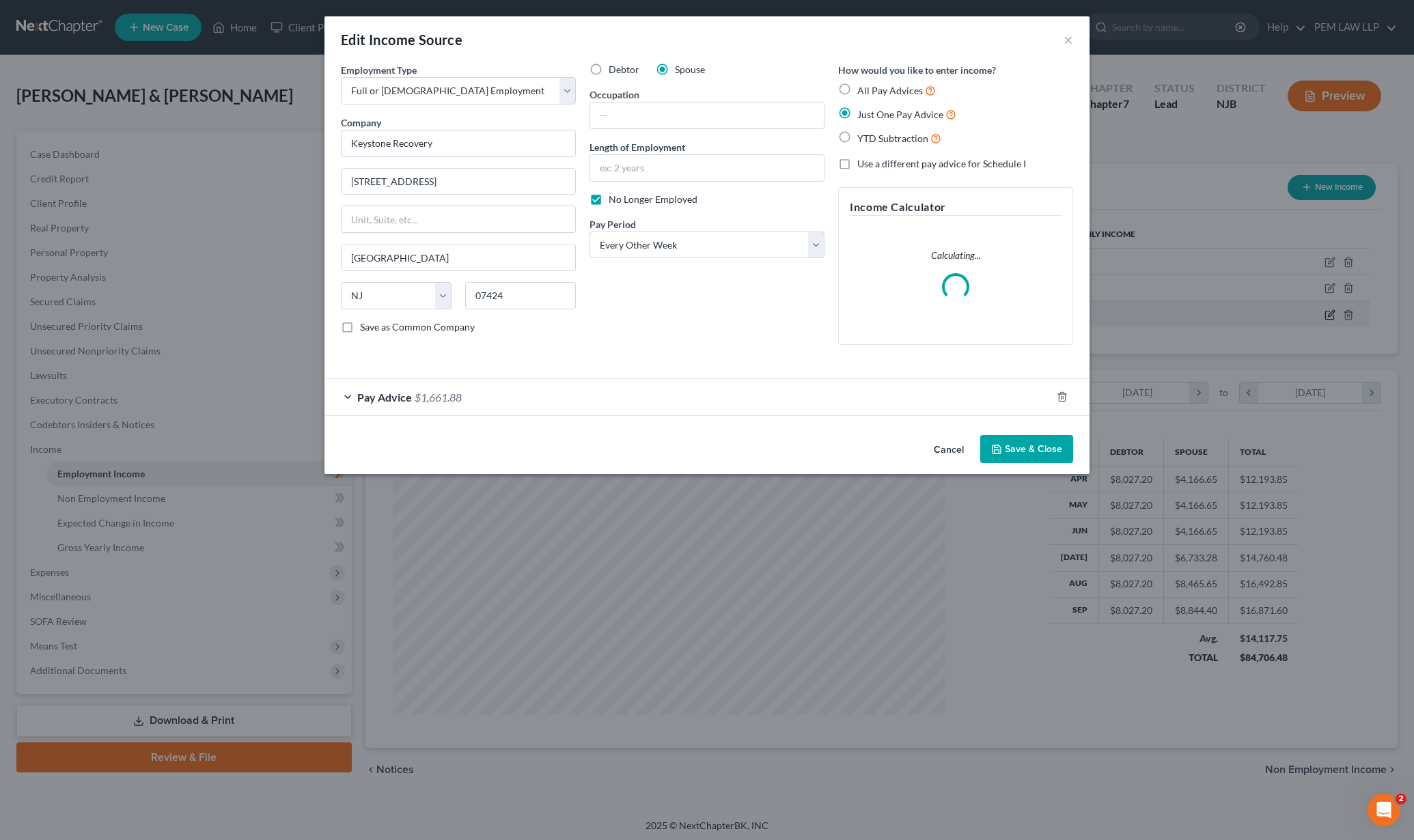
scroll to position [279, 586]
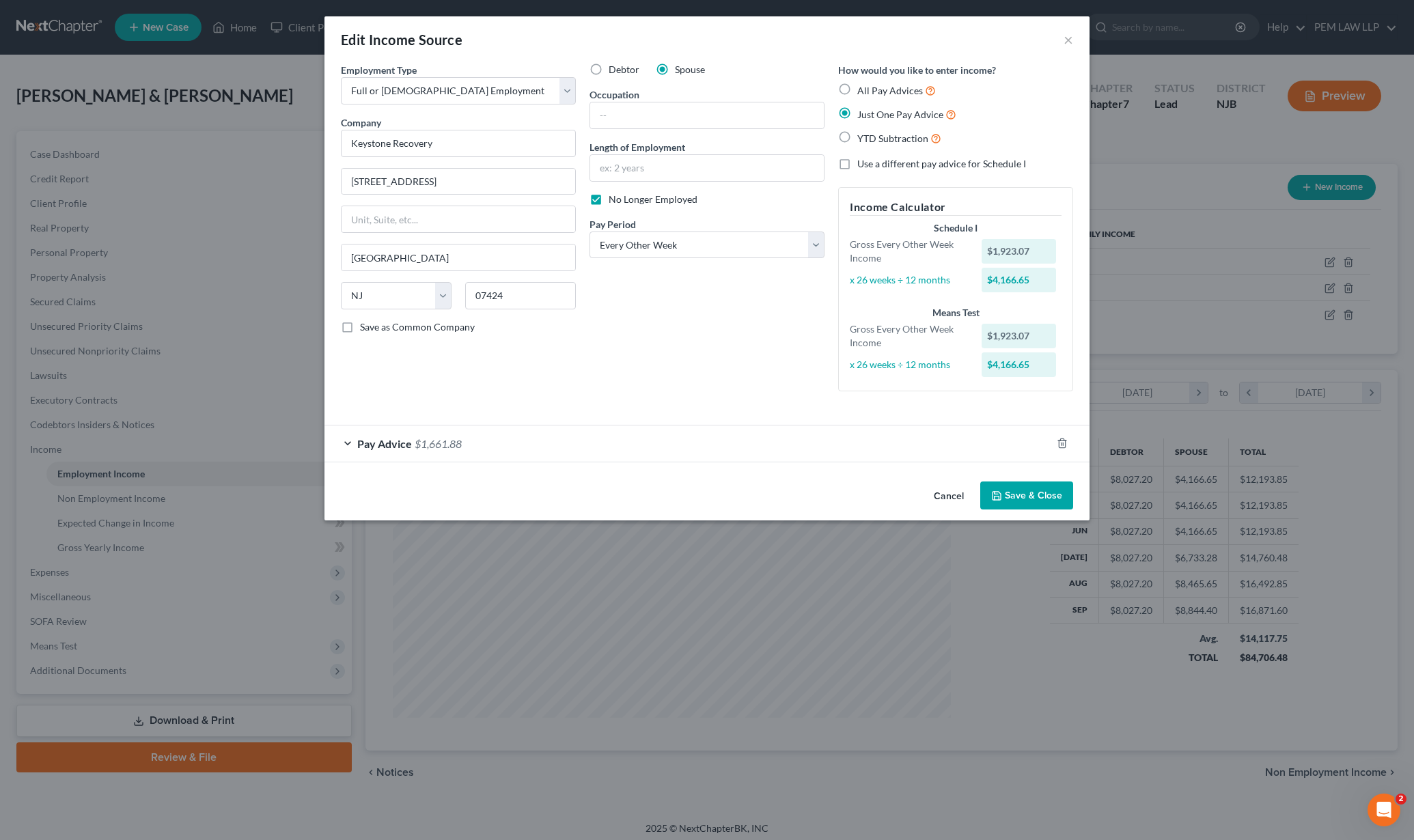
click at [857, 142] on label "YTD Subtraction" at bounding box center [898, 139] width 84 height 16
click at [863, 140] on input "YTD Subtraction" at bounding box center [866, 135] width 9 height 9
radio input "true"
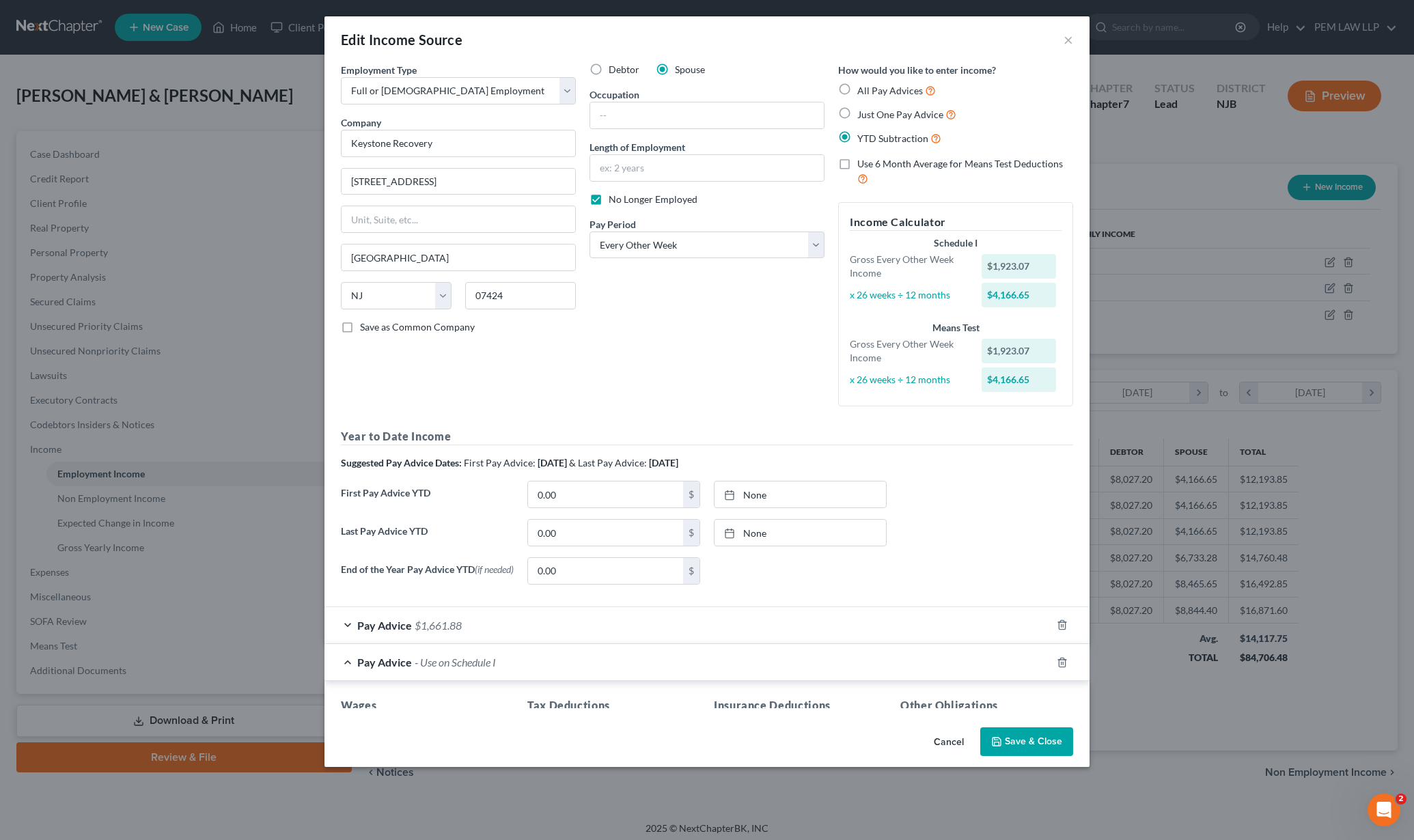
click at [857, 136] on label "YTD Subtraction" at bounding box center [898, 139] width 84 height 16
click at [863, 136] on input "YTD Subtraction" at bounding box center [866, 135] width 9 height 9
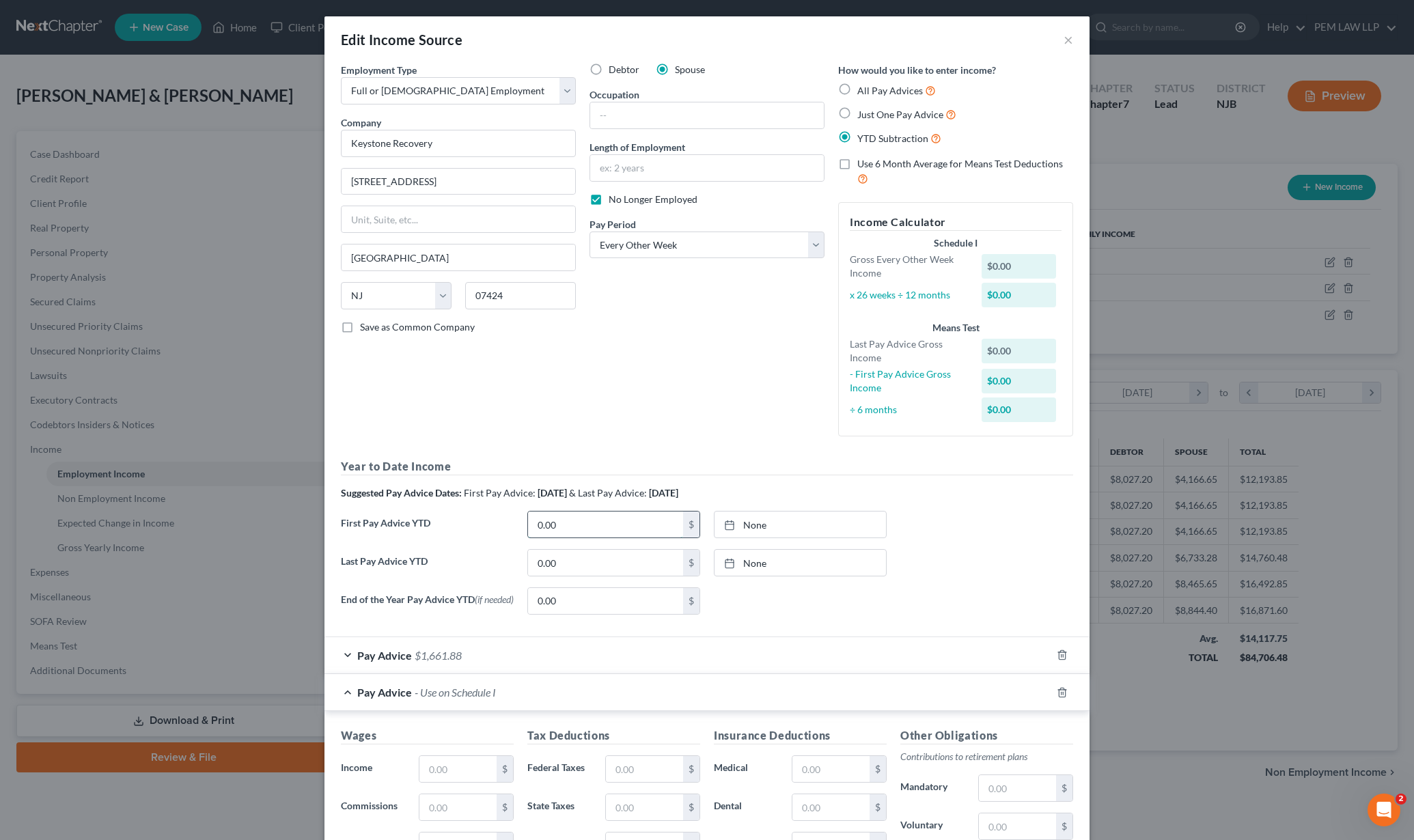
click at [633, 528] on input "0.00" at bounding box center [606, 524] width 155 height 26
click at [598, 566] on input "0.00" at bounding box center [606, 562] width 155 height 26
type input "26,592.23"
click at [652, 635] on form "Employment Type * Select Full or Part Time Employment Self Employment Company *…" at bounding box center [707, 553] width 733 height 981
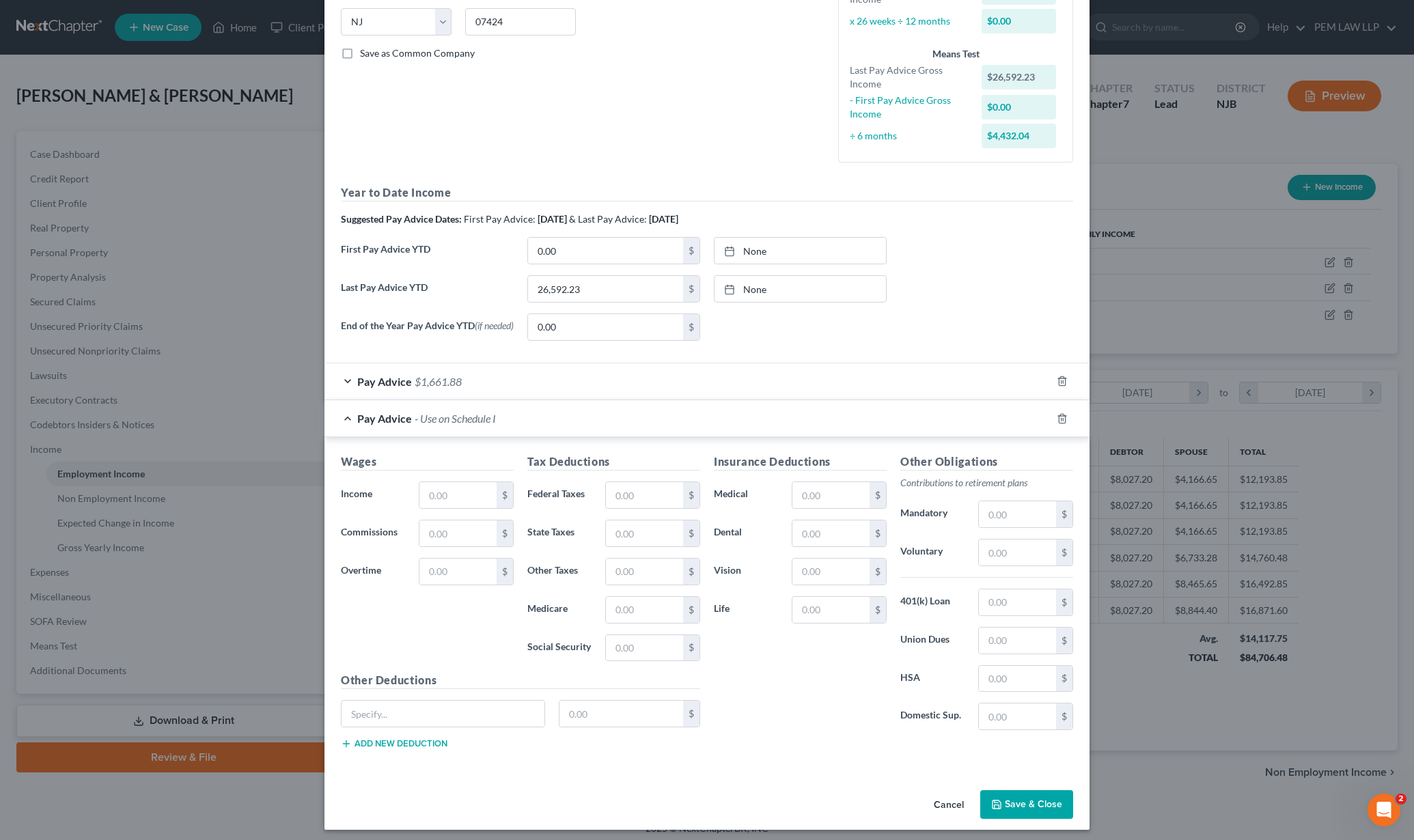
scroll to position [279, 0]
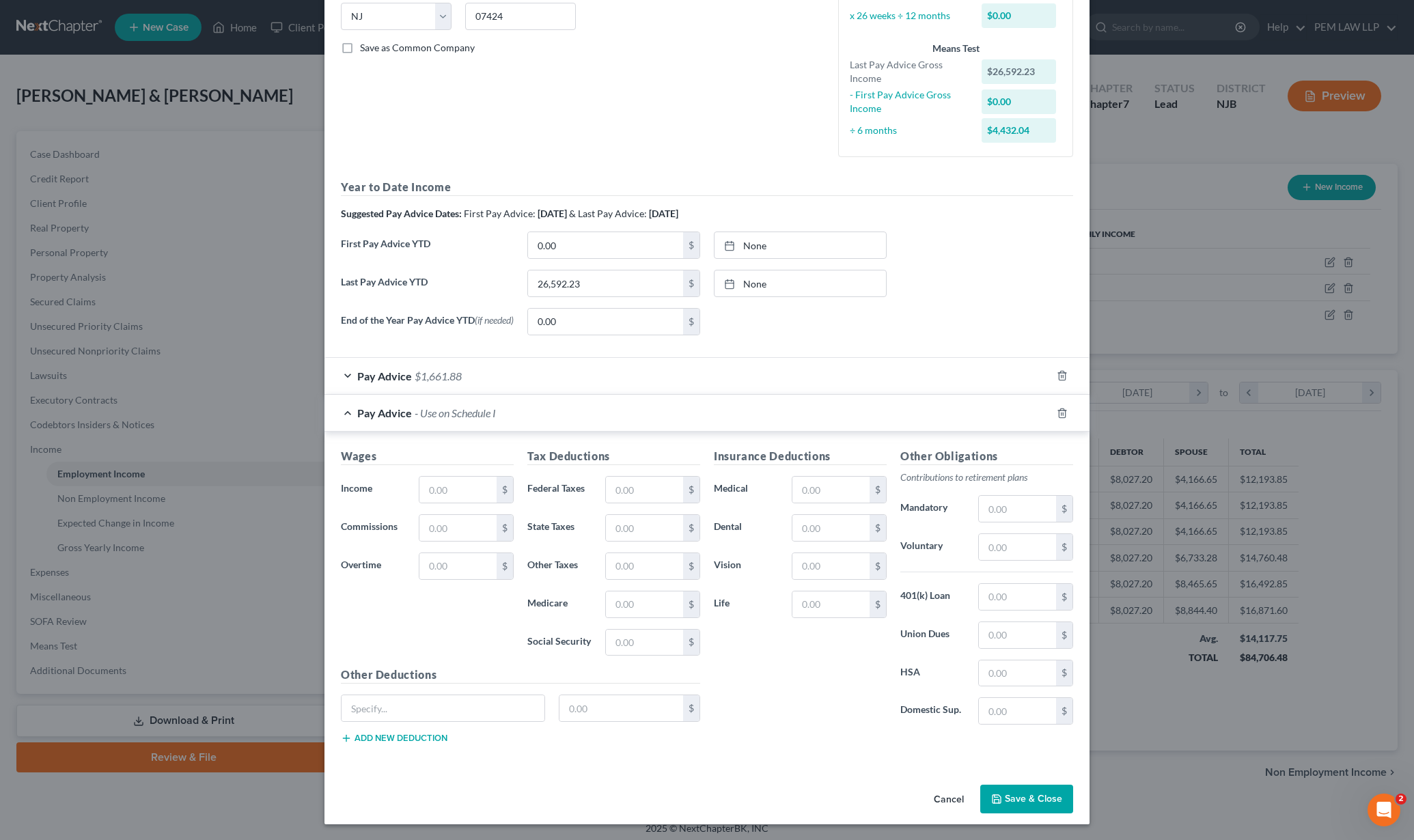
click at [1014, 783] on div "Cancel Save & Close" at bounding box center [707, 801] width 765 height 46
click at [1011, 801] on button "Save & Close" at bounding box center [1026, 799] width 93 height 29
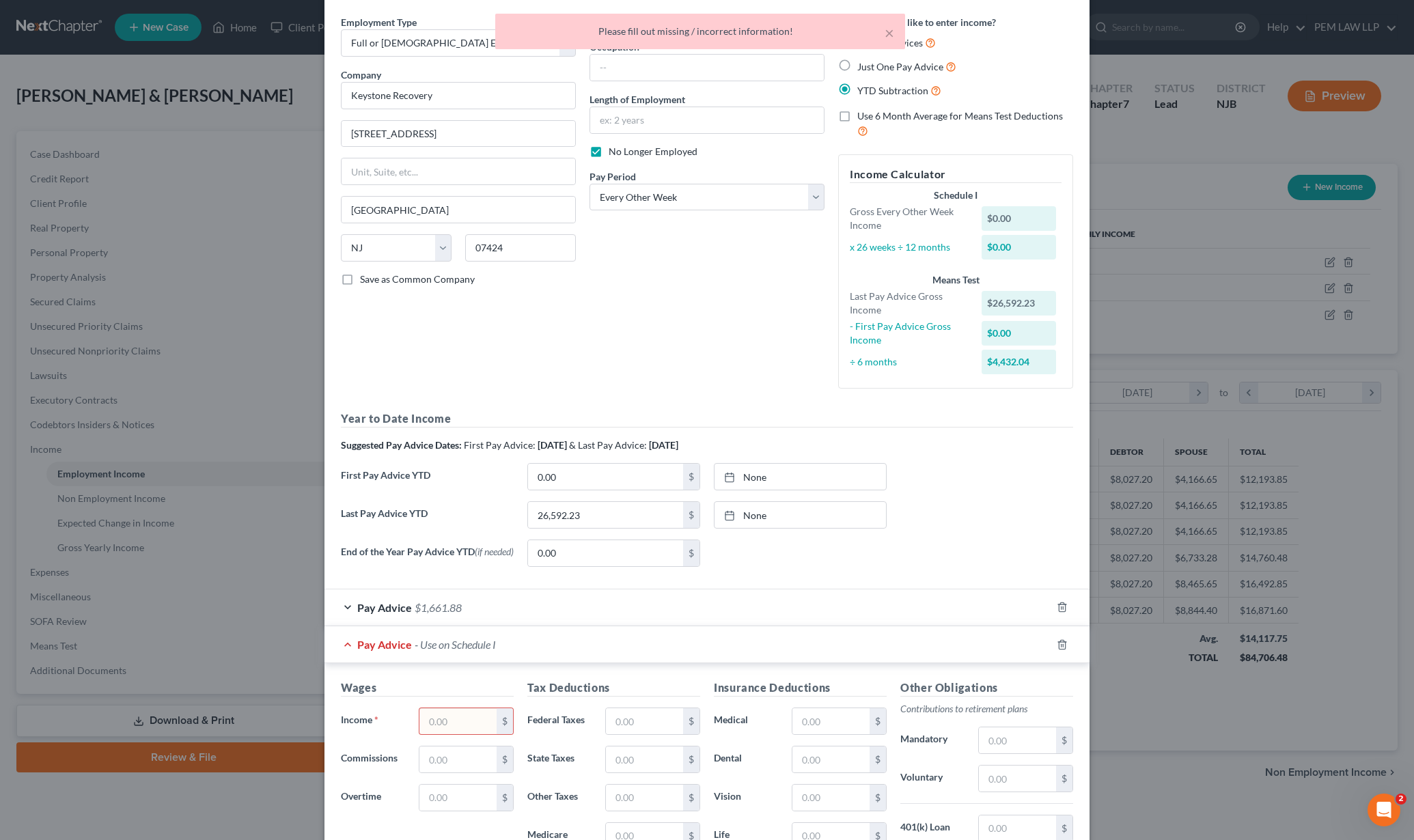
scroll to position [23, 0]
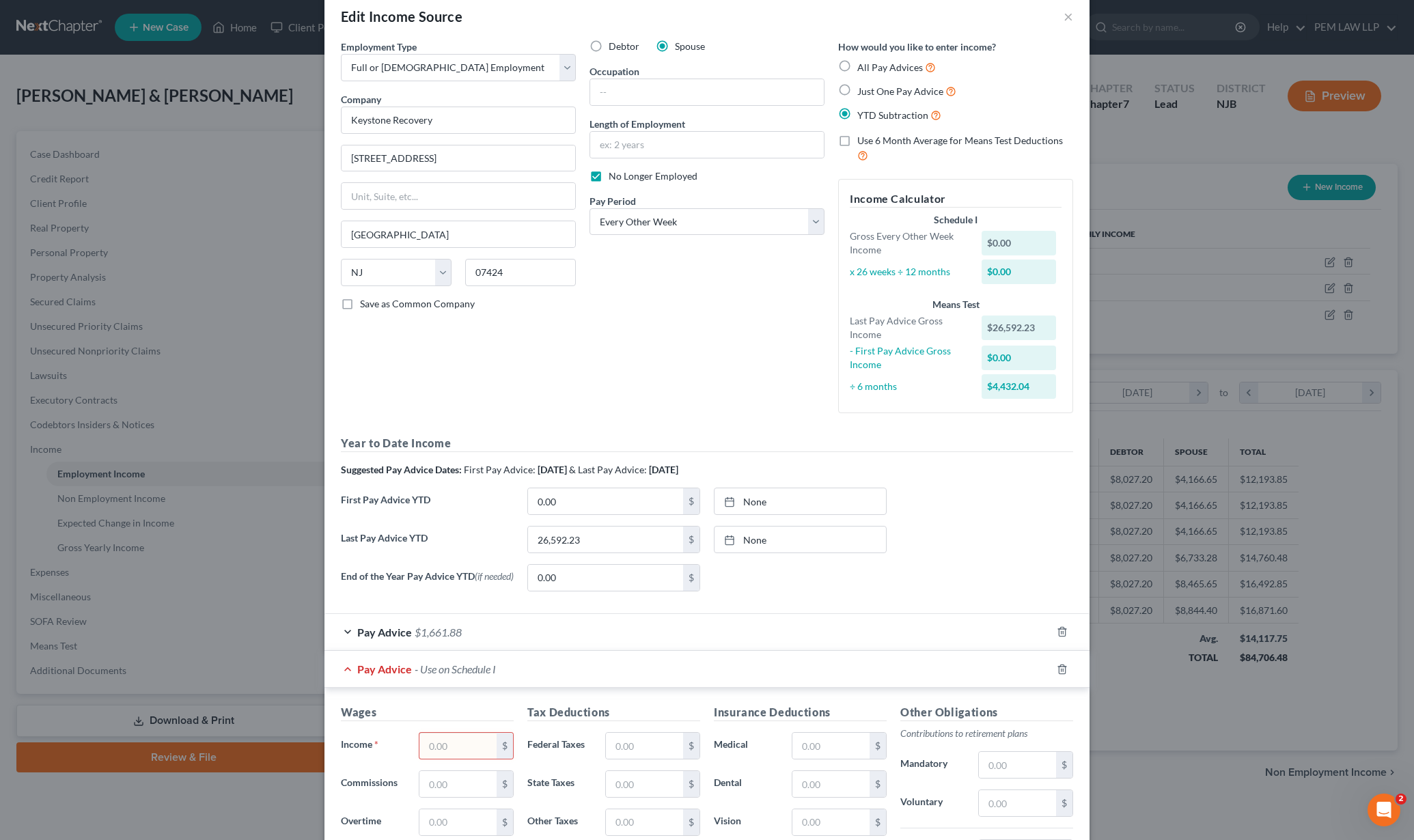
click at [341, 674] on div "Pay Advice - Use on Schedule I" at bounding box center [688, 669] width 727 height 36
click at [341, 669] on div "Pay Advice - Use on Schedule I" at bounding box center [688, 669] width 727 height 36
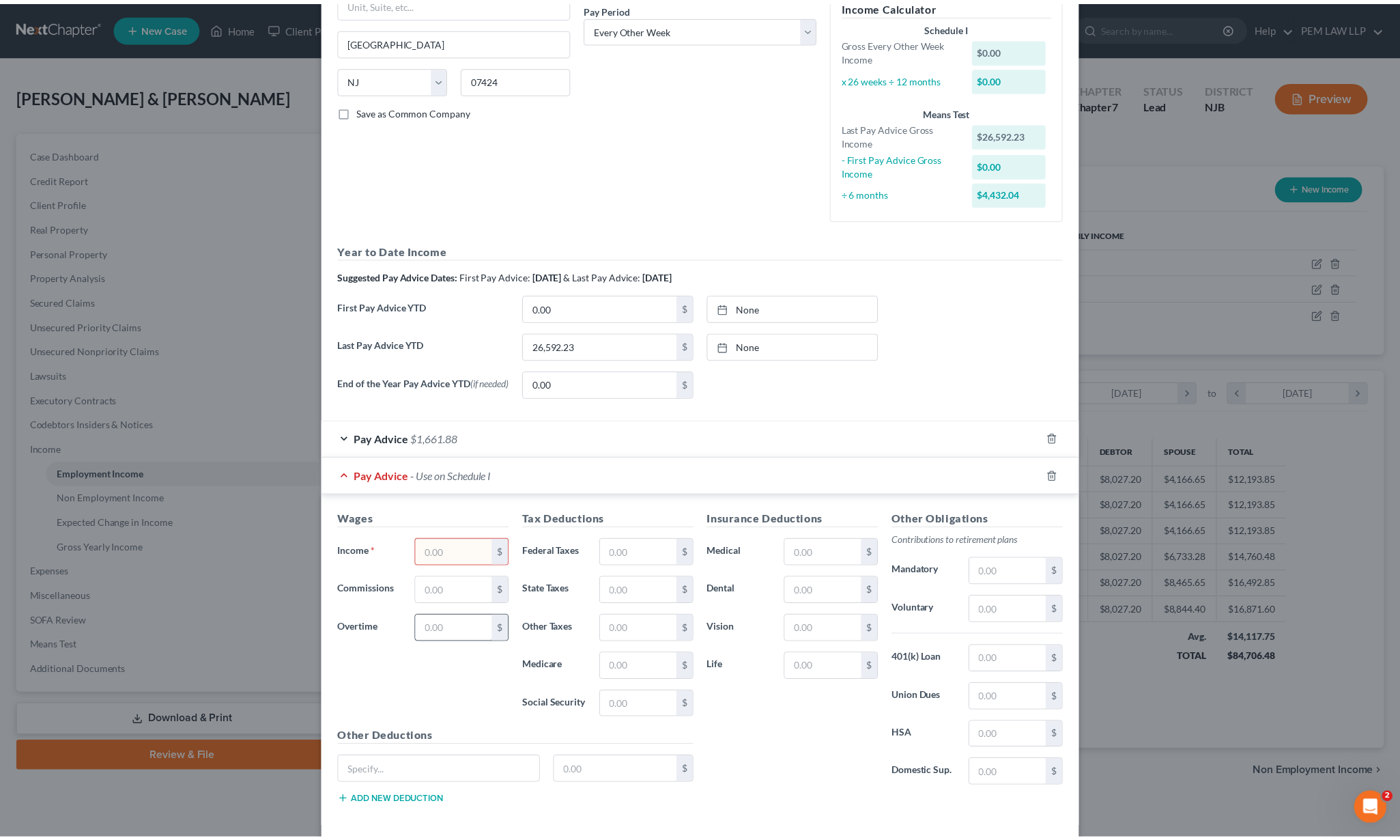
scroll to position [256, 0]
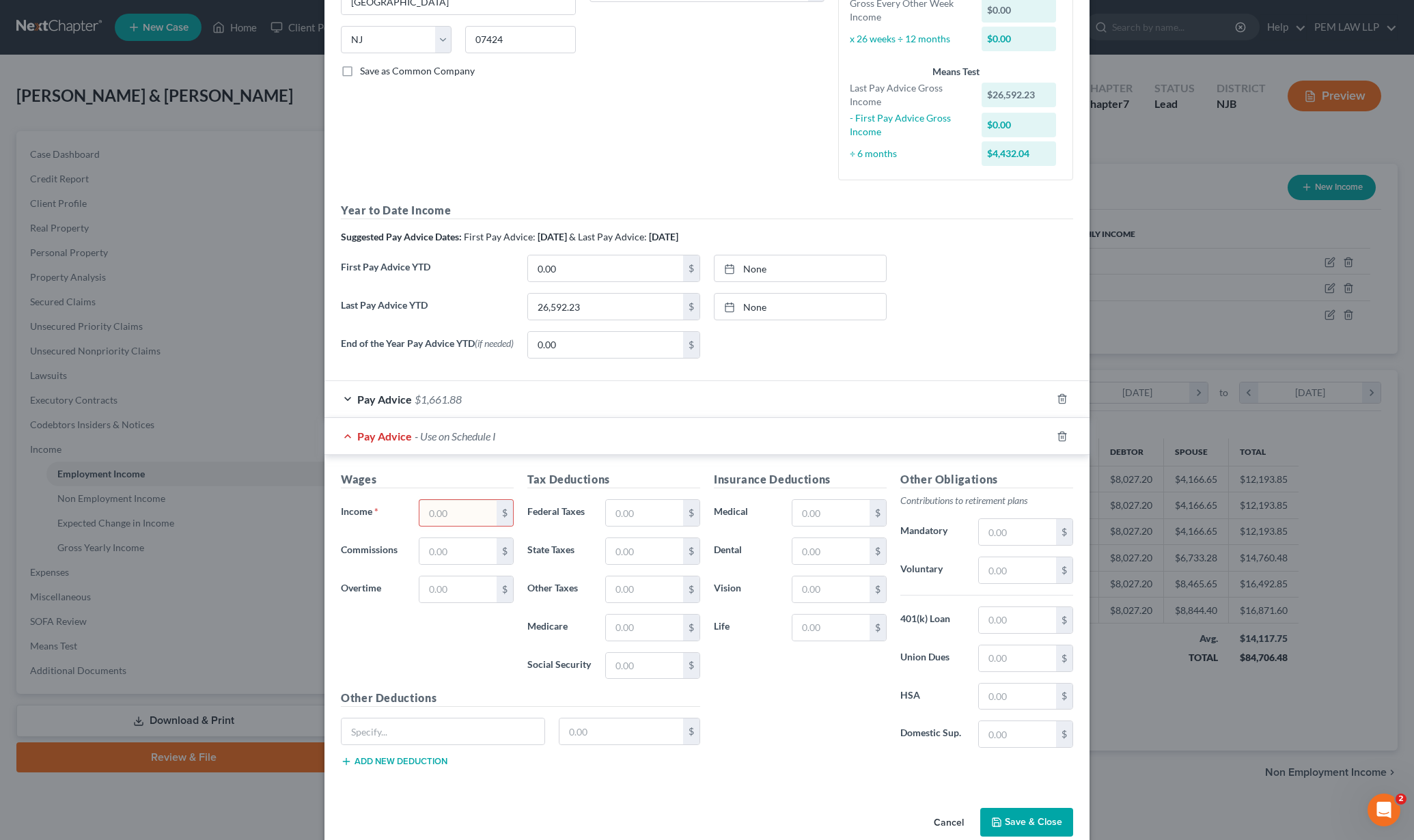
click at [457, 526] on input "text" at bounding box center [458, 513] width 78 height 26
type input "1,923.07"
click at [635, 516] on input "text" at bounding box center [644, 513] width 78 height 26
type input "27.71"
click at [627, 546] on input "text" at bounding box center [644, 550] width 78 height 26
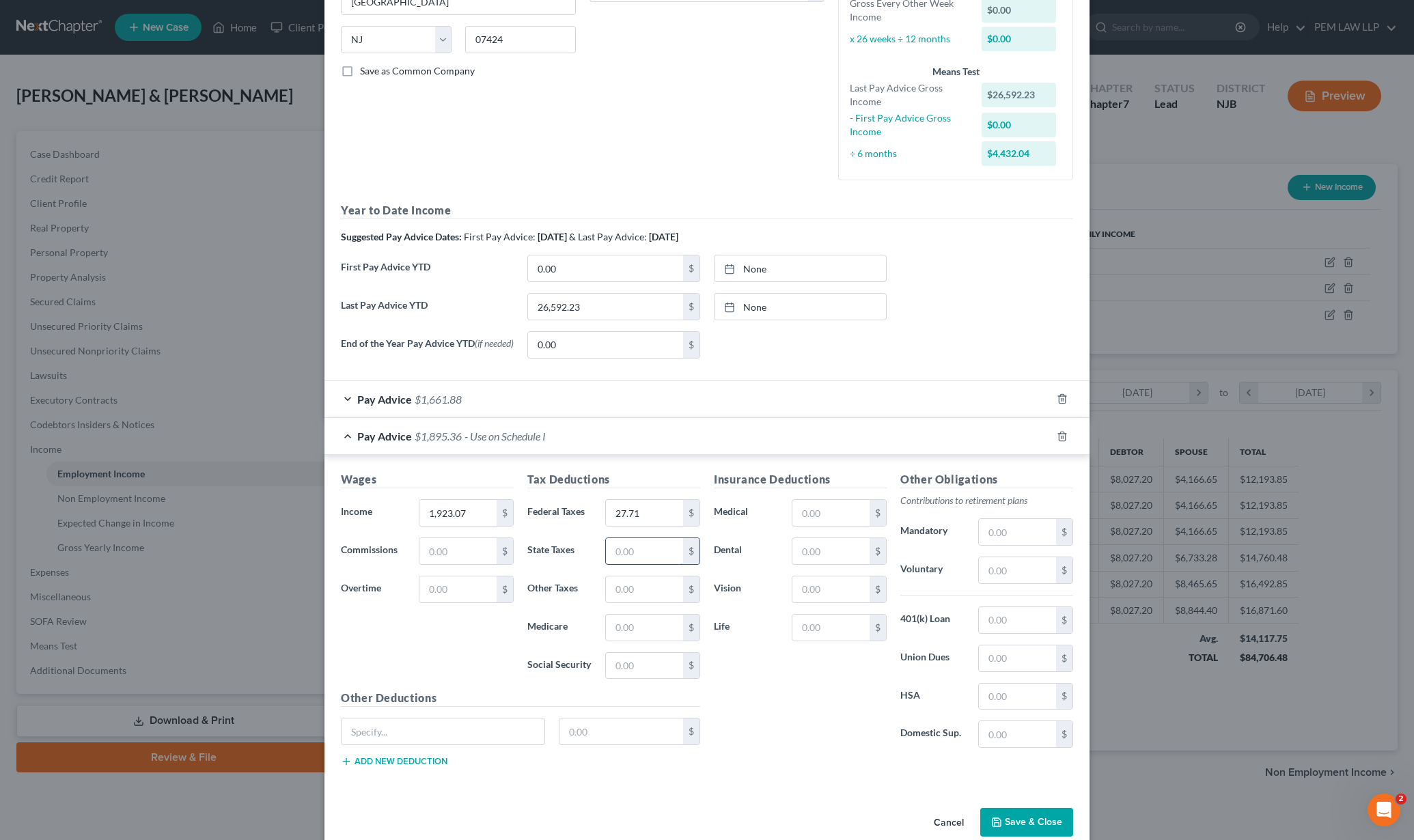
type input "5"
type input "41.52"
click at [634, 599] on input "text" at bounding box center [644, 589] width 78 height 26
drag, startPoint x: 635, startPoint y: 592, endPoint x: 513, endPoint y: 602, distance: 122.4
click at [526, 602] on div "Other Taxes 51.89 $" at bounding box center [613, 589] width 186 height 27
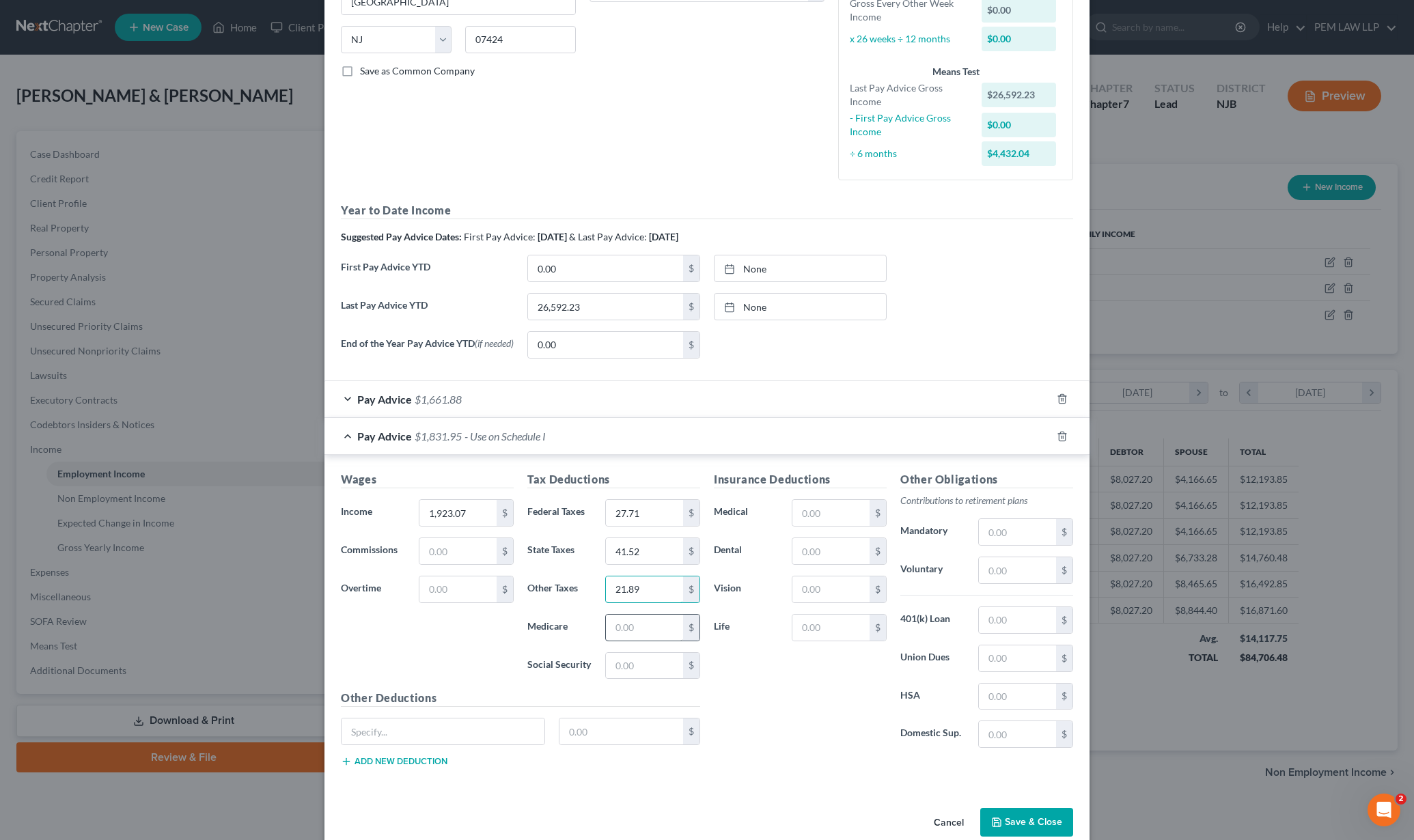
type input "21.89"
click at [614, 629] on input "text" at bounding box center [644, 627] width 78 height 26
type input "32.24"
click at [632, 653] on input "text" at bounding box center [644, 666] width 78 height 26
type input "137.83"
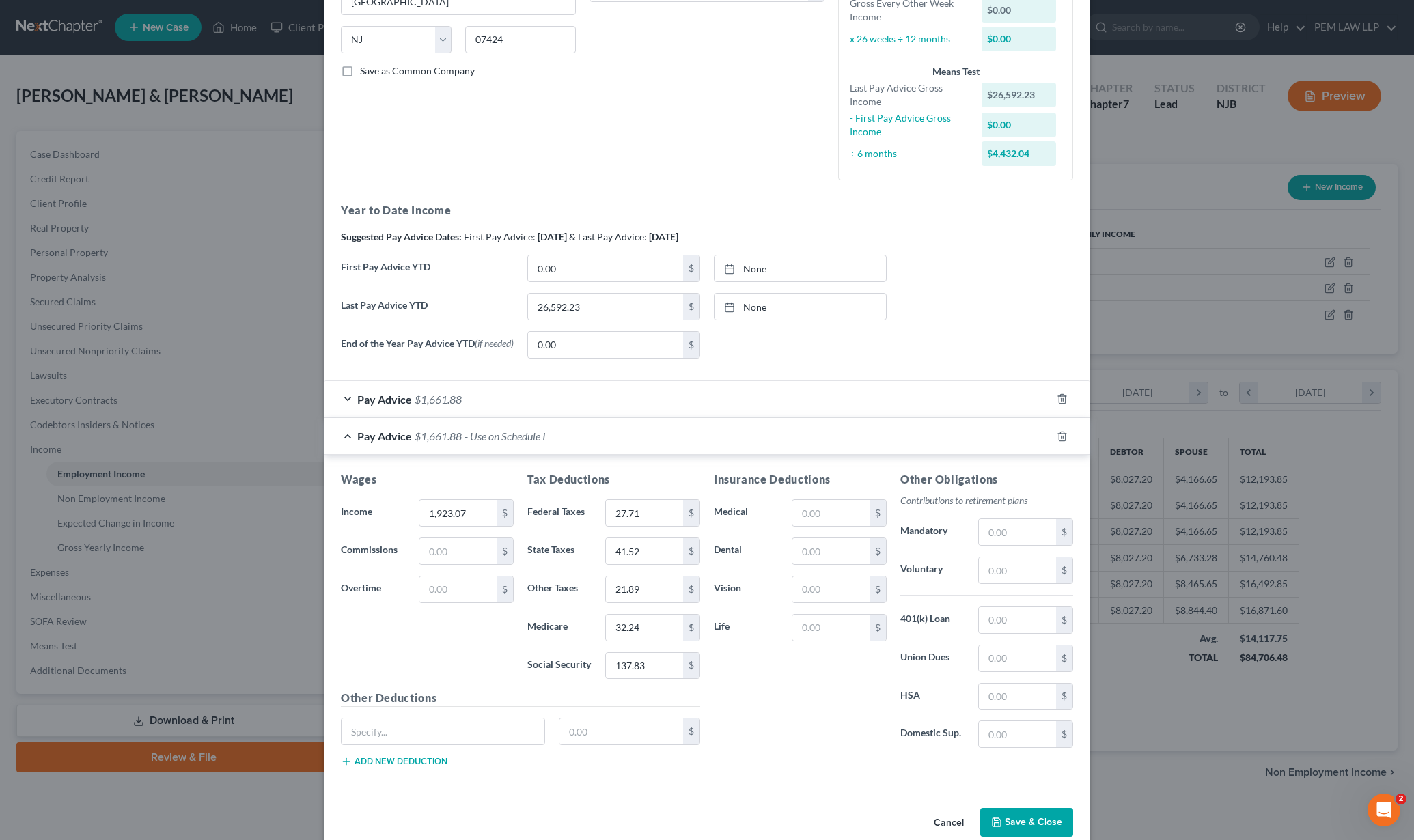
click at [1026, 816] on button "Save & Close" at bounding box center [1026, 823] width 93 height 29
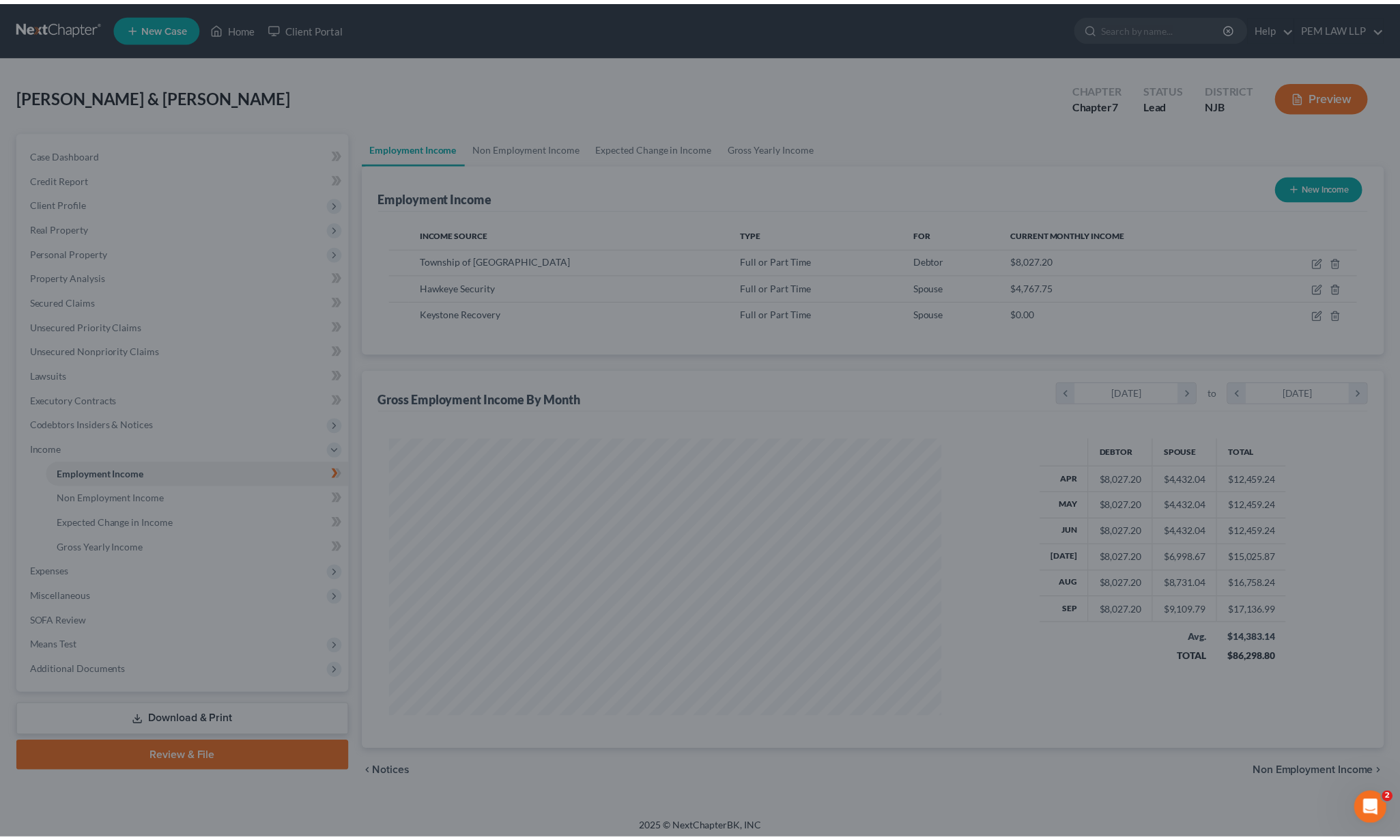
scroll to position [682551, 682248]
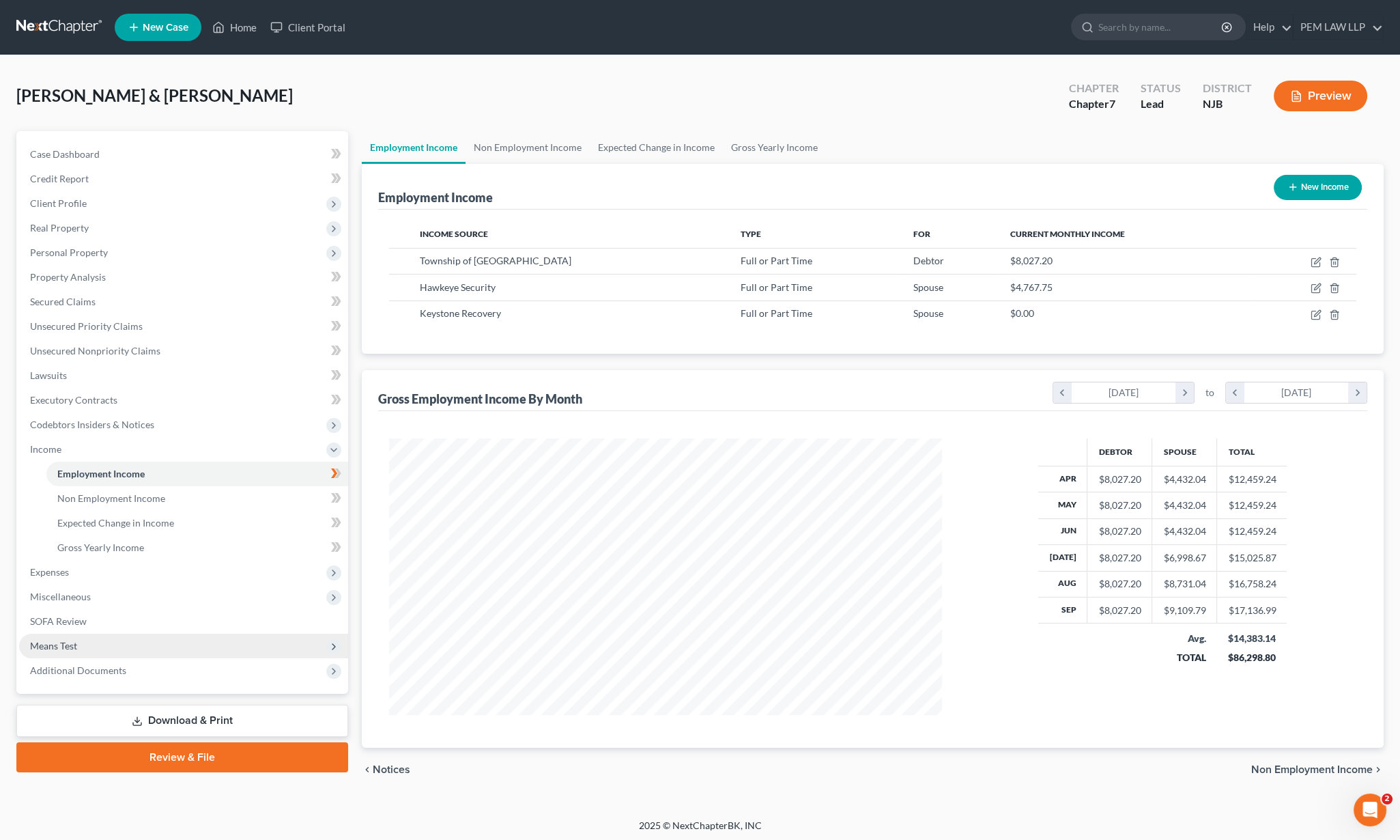
click at [76, 644] on span "Means Test" at bounding box center [53, 645] width 47 height 12
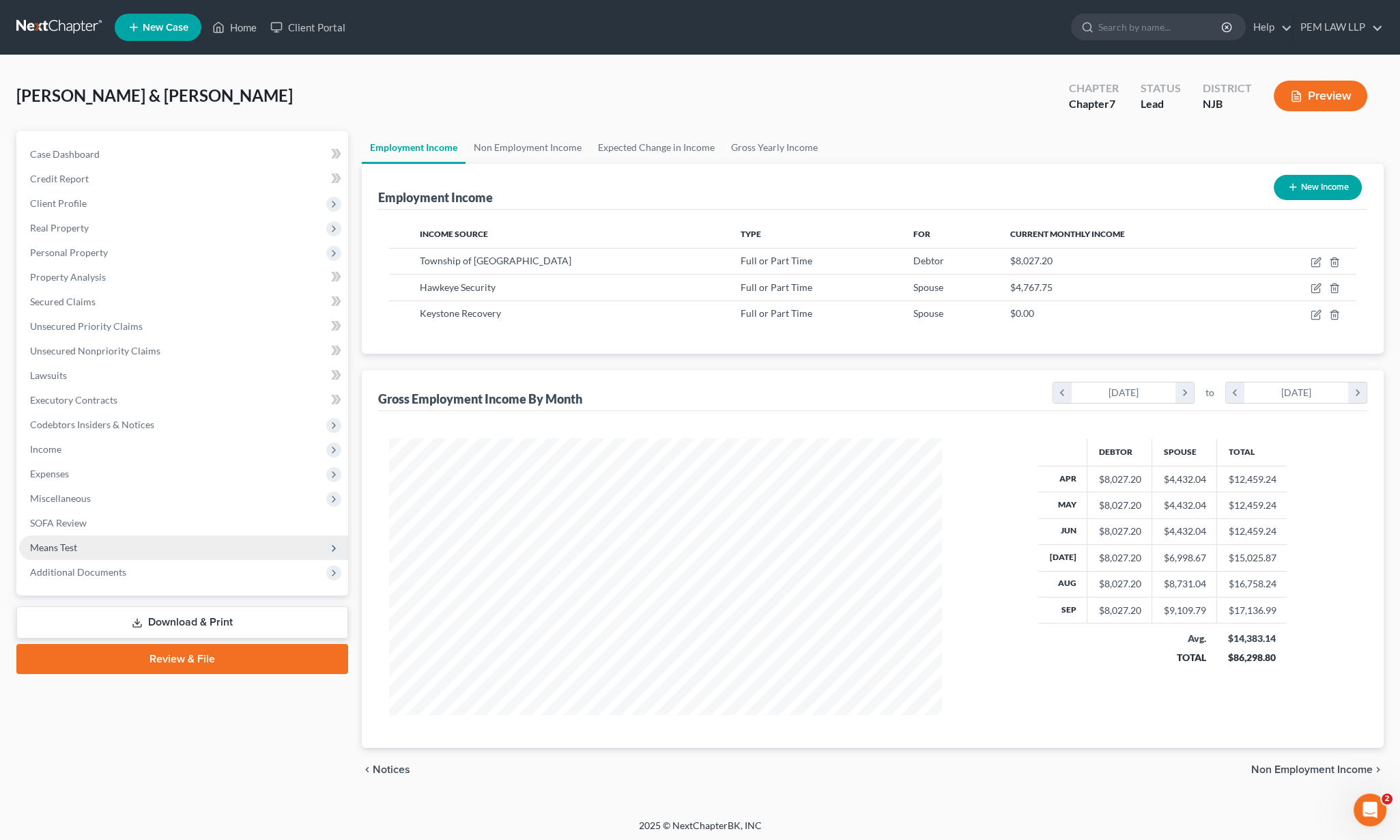
drag, startPoint x: 76, startPoint y: 644, endPoint x: 50, endPoint y: 542, distance: 105.3
click at [50, 542] on span "Means Test" at bounding box center [53, 547] width 47 height 12
click at [329, 548] on icon at bounding box center [333, 547] width 11 height 11
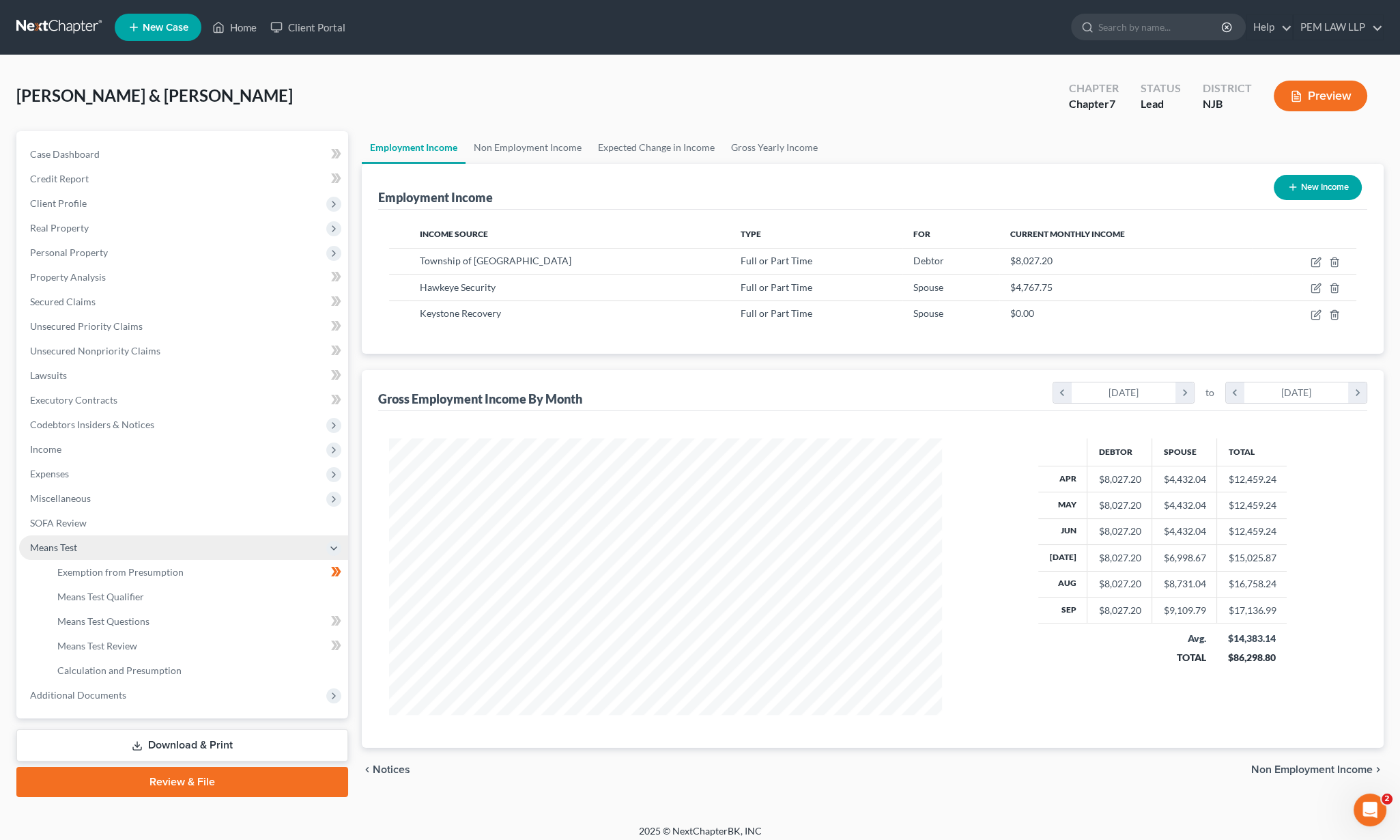
click at [329, 548] on icon at bounding box center [333, 547] width 11 height 11
click at [153, 577] on link "Exemption from Presumption" at bounding box center [198, 572] width 302 height 24
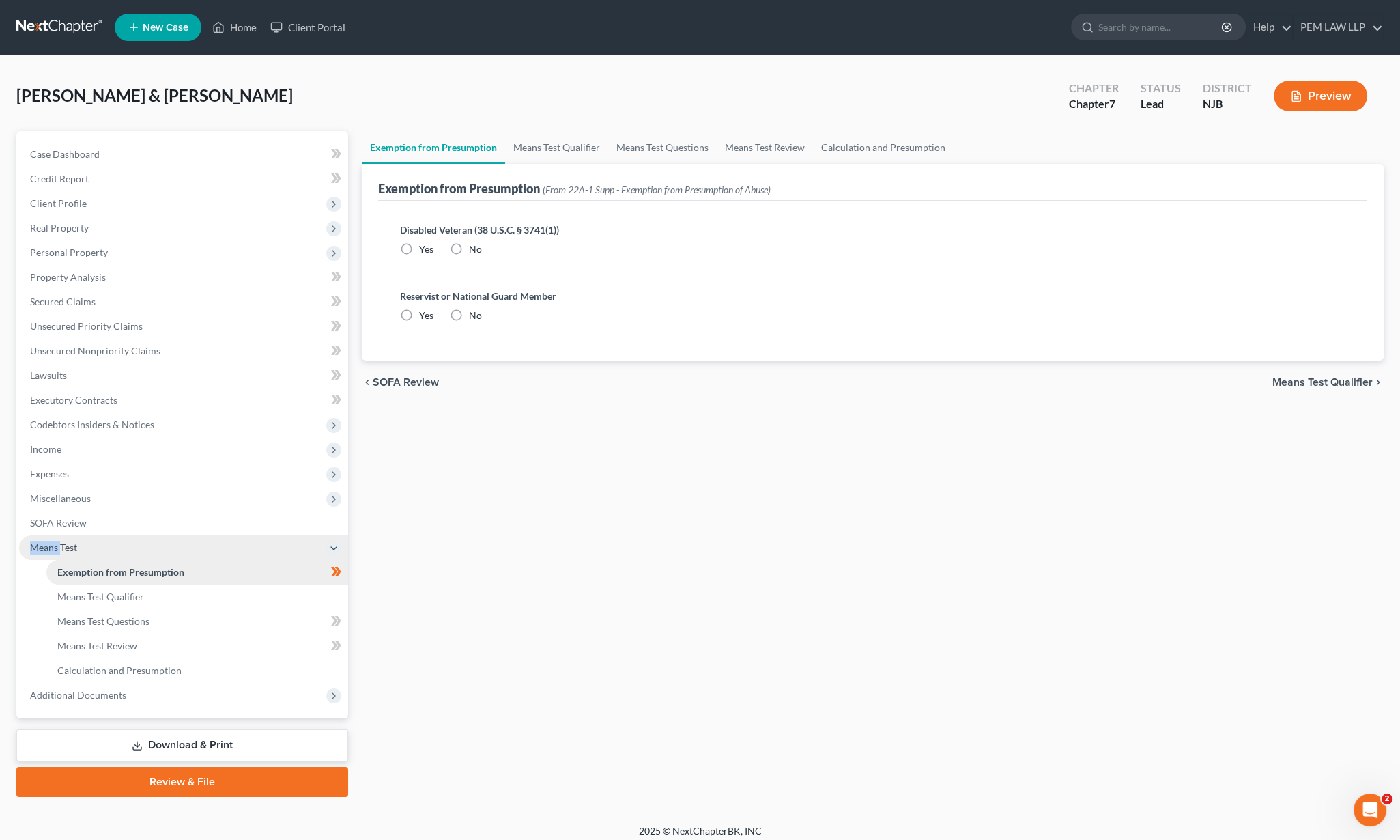
radio input "true"
click at [1313, 383] on span "Means Test Qualifier" at bounding box center [1323, 382] width 101 height 11
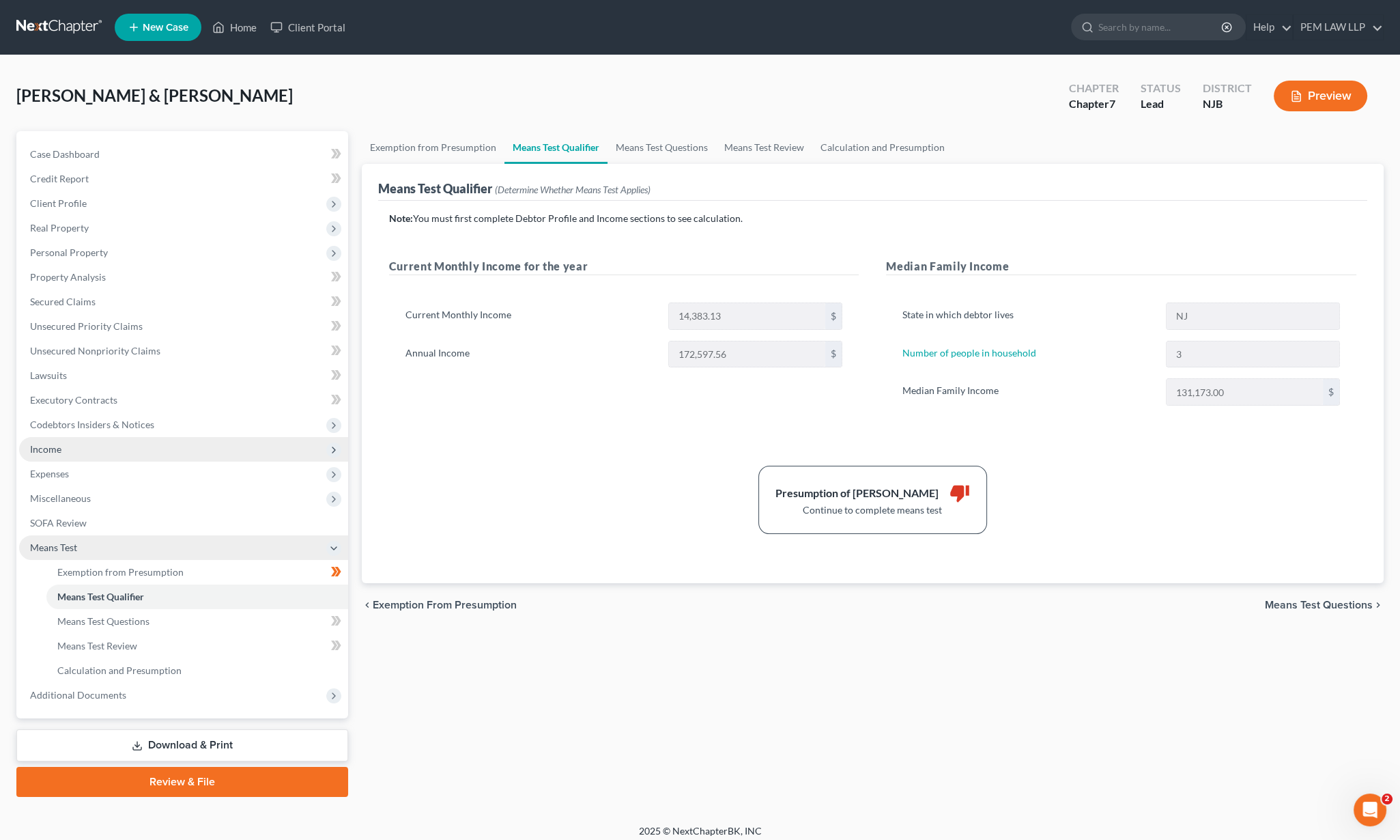
click at [66, 448] on span "Income" at bounding box center [184, 449] width 329 height 24
click at [66, 449] on span "Income" at bounding box center [184, 449] width 329 height 24
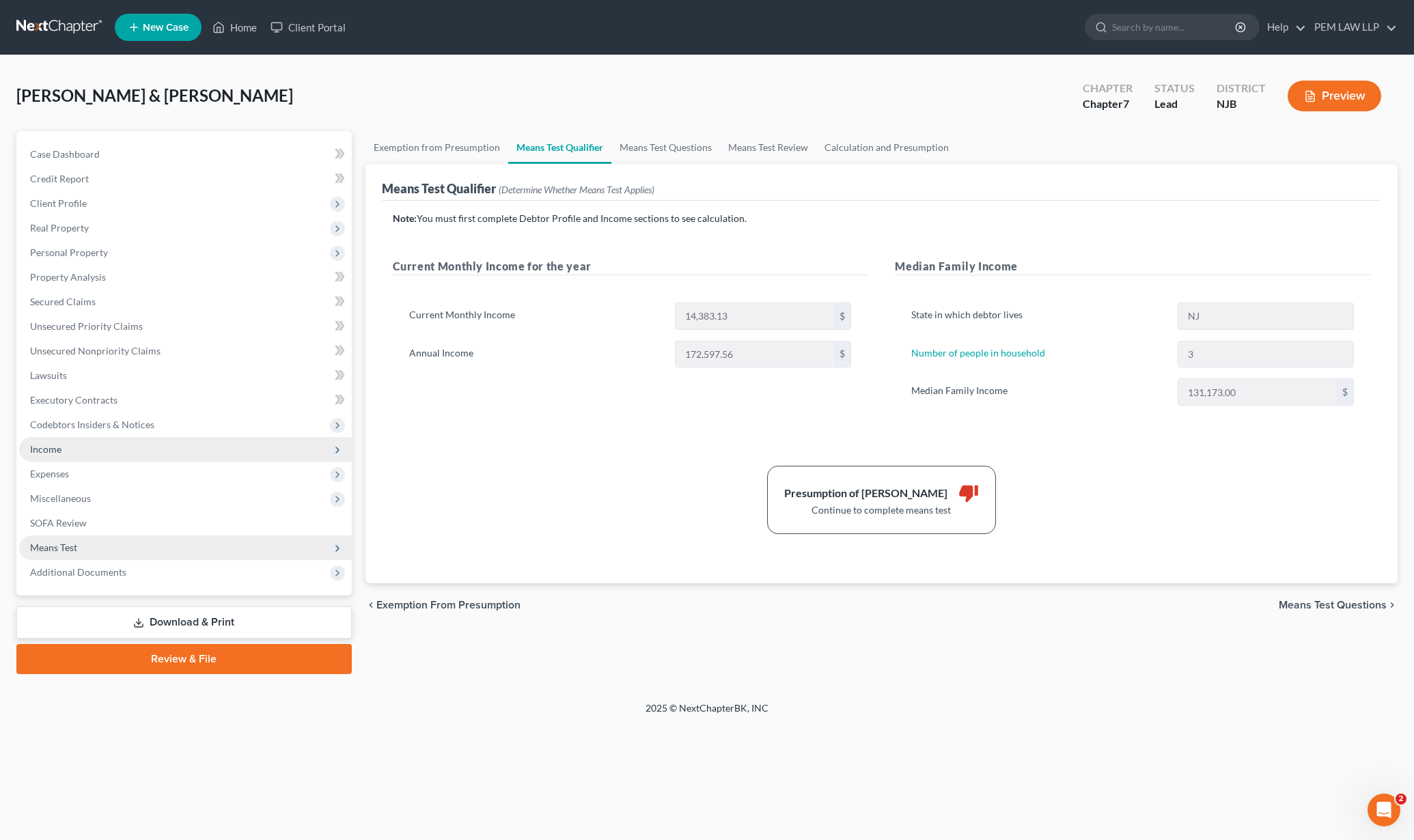
click at [59, 448] on span "Income" at bounding box center [46, 449] width 31 height 12
click at [341, 456] on span "Income" at bounding box center [185, 449] width 332 height 24
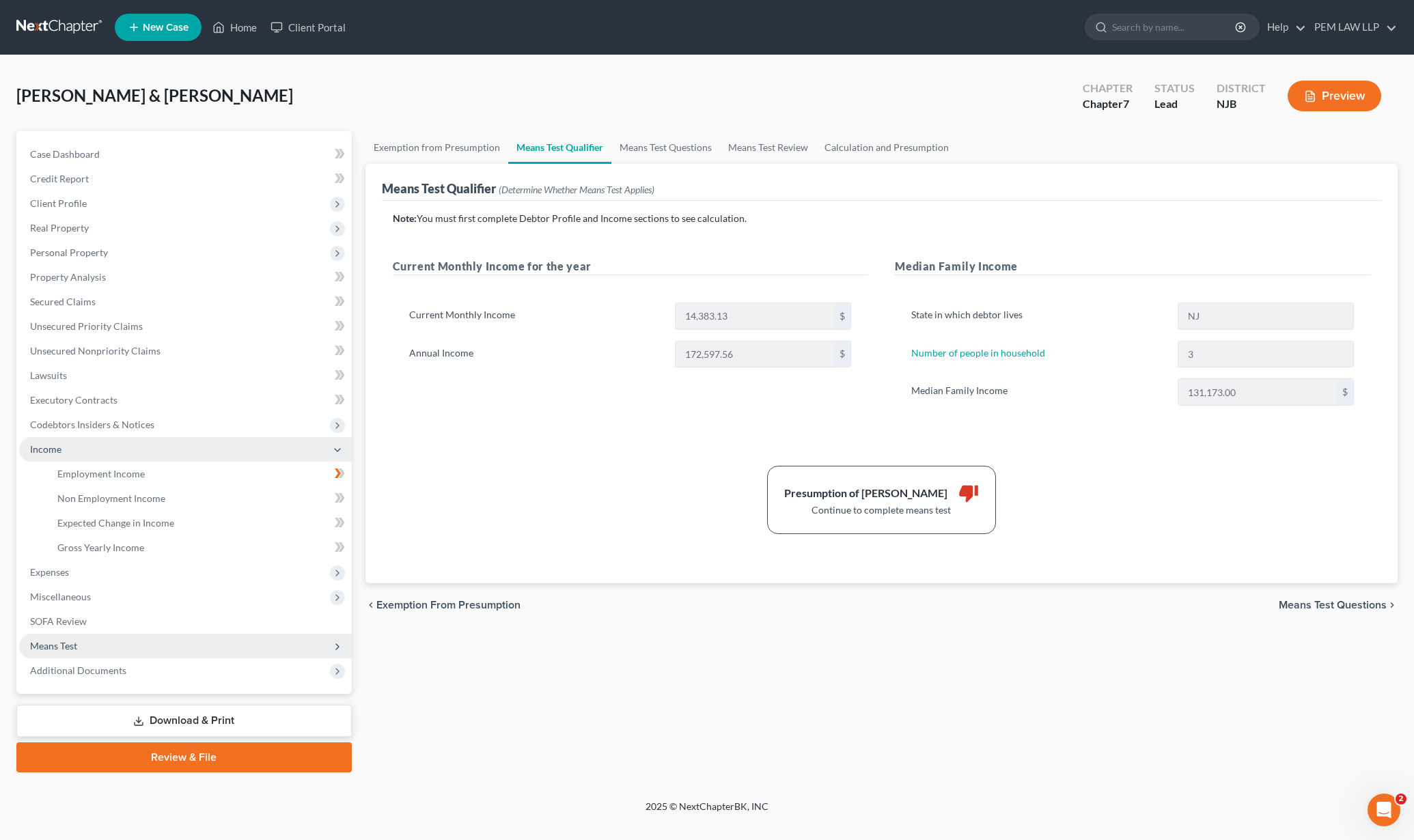
click at [339, 454] on icon at bounding box center [337, 450] width 11 height 11
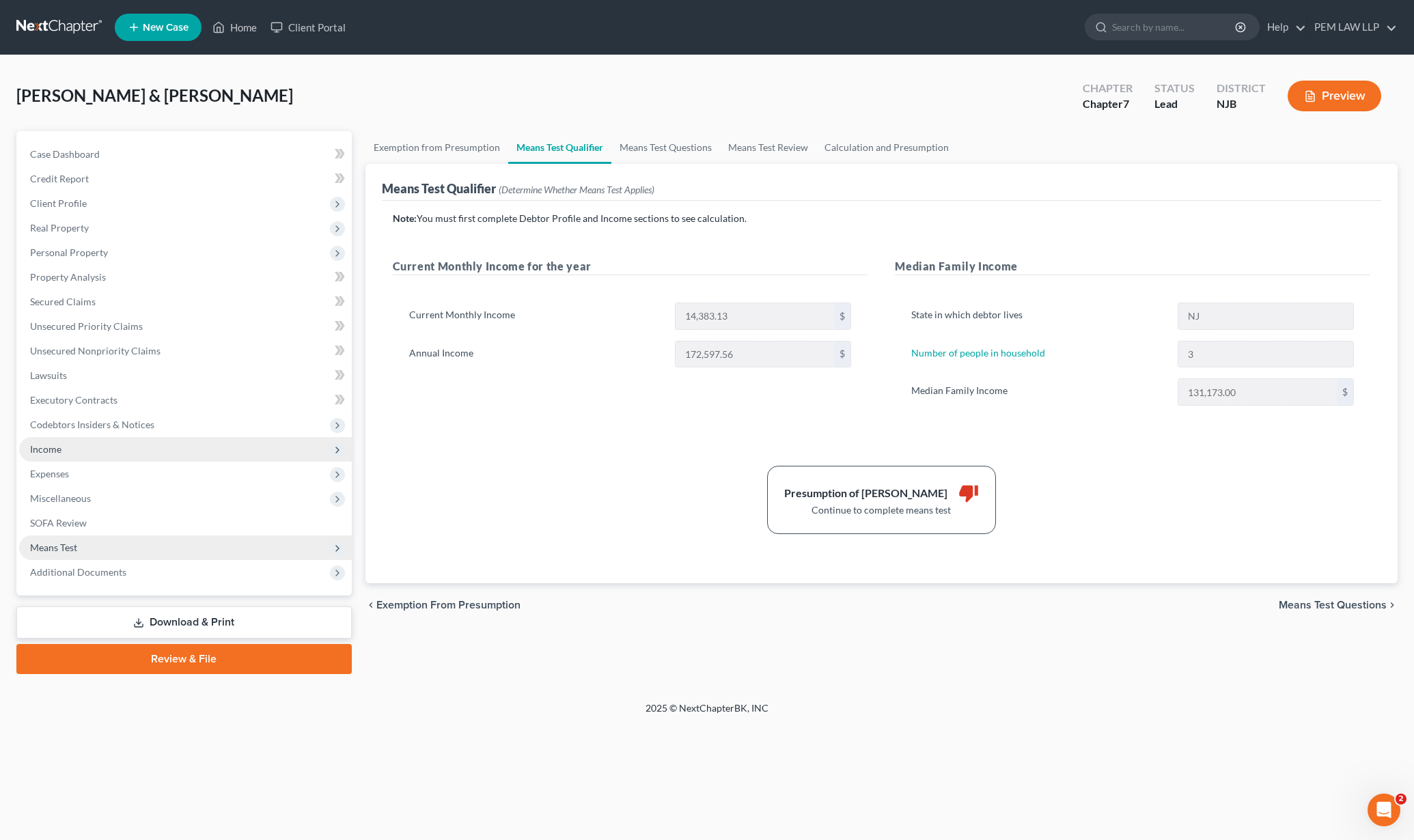
click at [325, 451] on span "Income" at bounding box center [185, 449] width 332 height 24
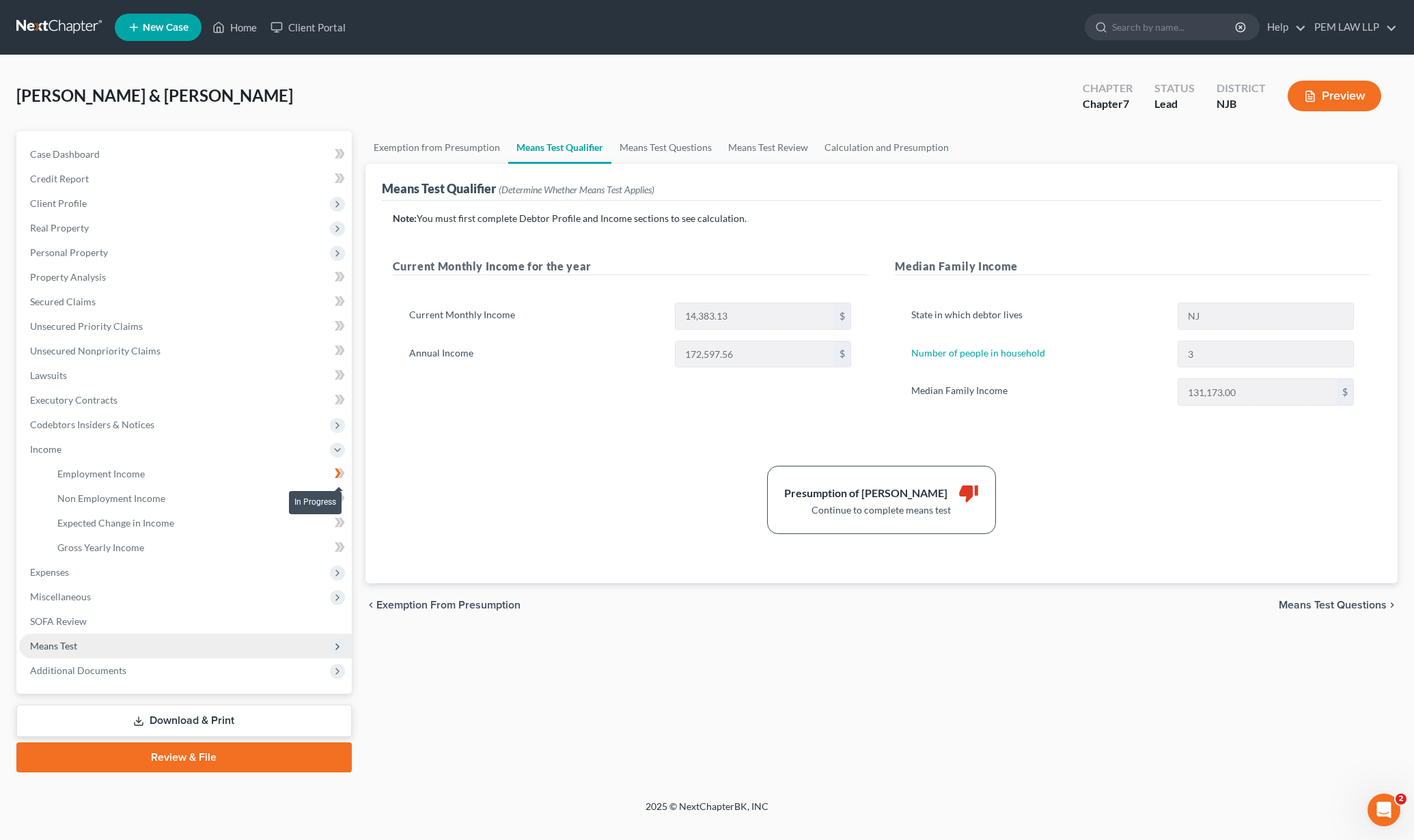
click at [335, 474] on icon at bounding box center [339, 474] width 11 height 17
click at [141, 474] on span "Employment Income" at bounding box center [101, 474] width 87 height 12
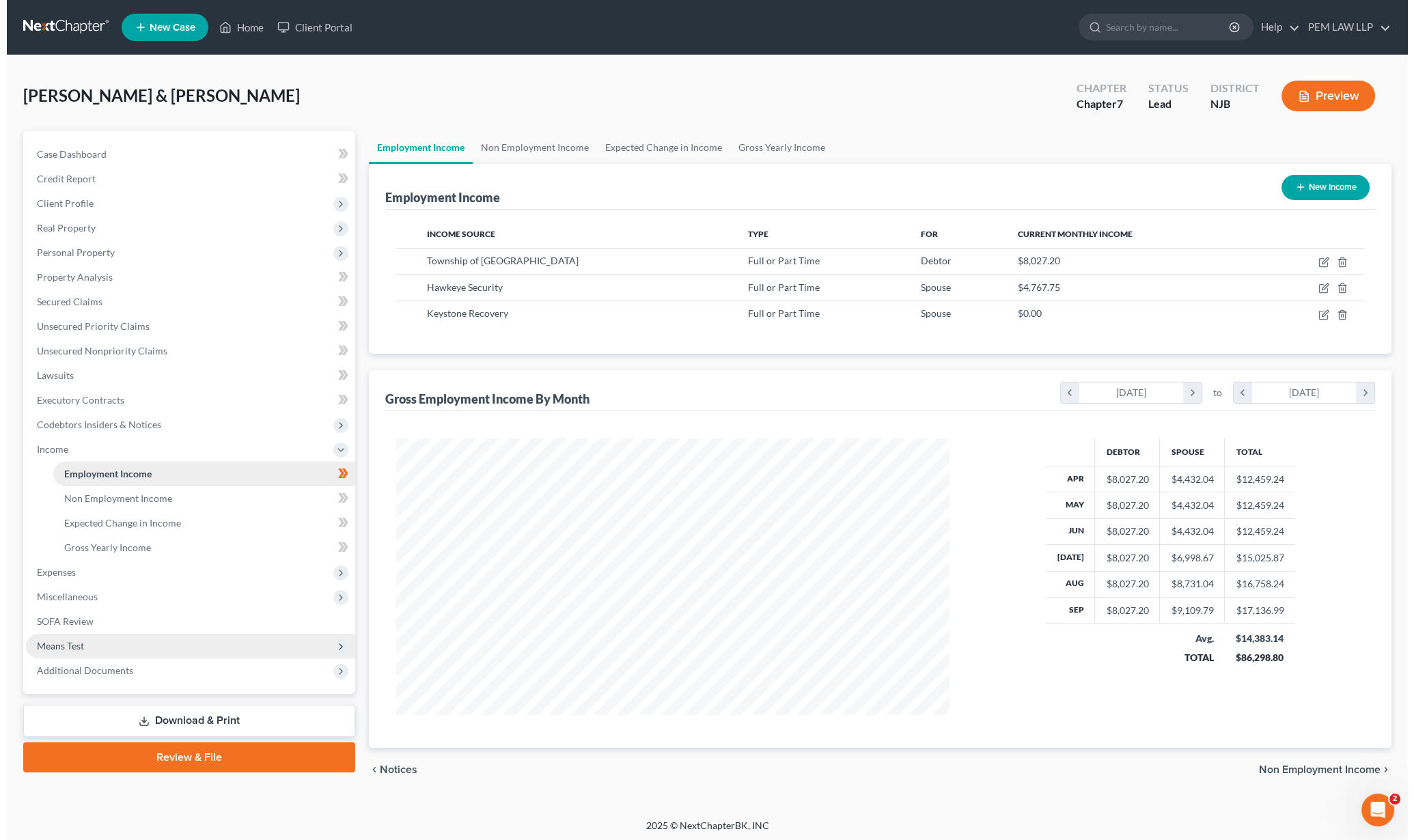
scroll to position [276, 580]
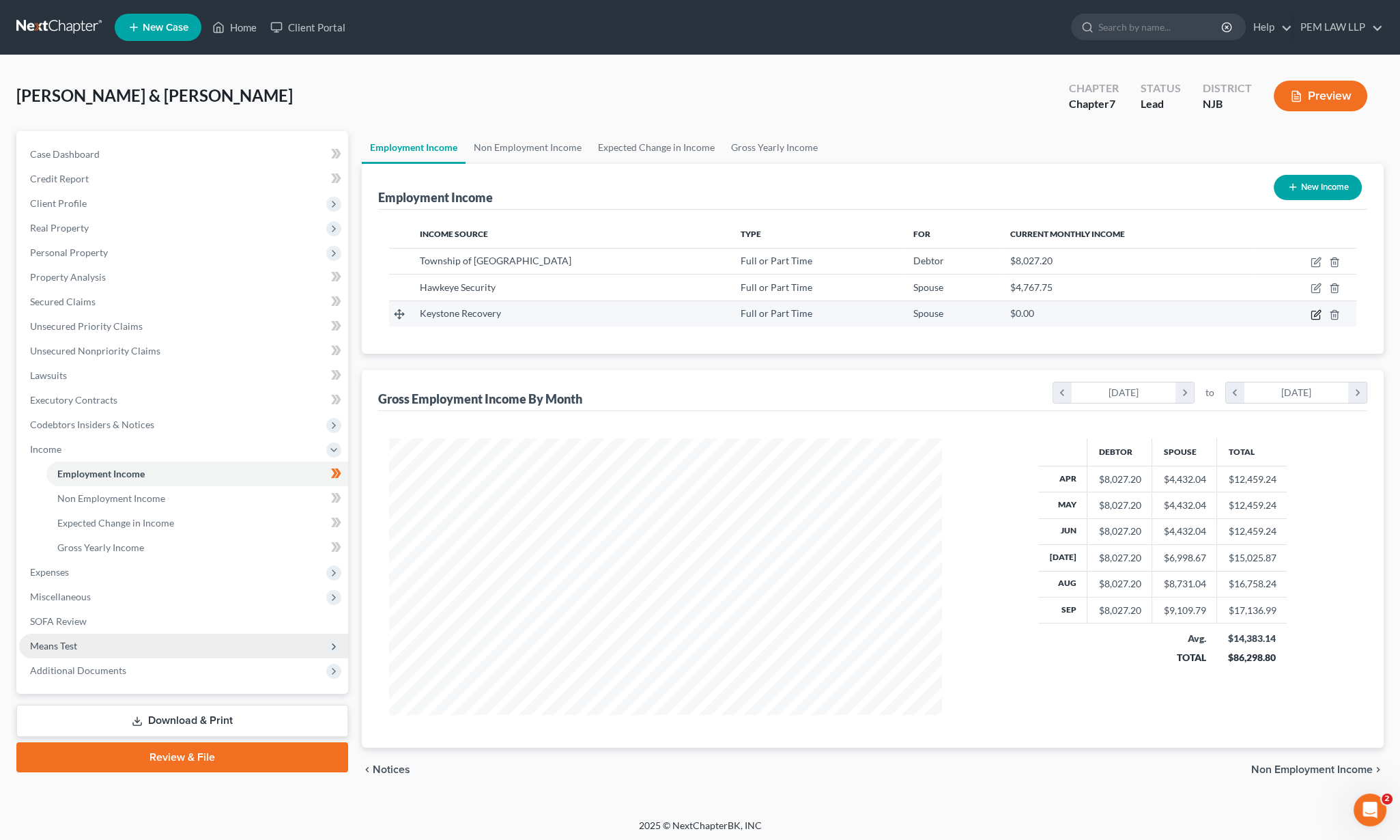
click at [1317, 314] on icon "button" at bounding box center [1318, 313] width 6 height 6
select select "0"
select select "33"
select select "2"
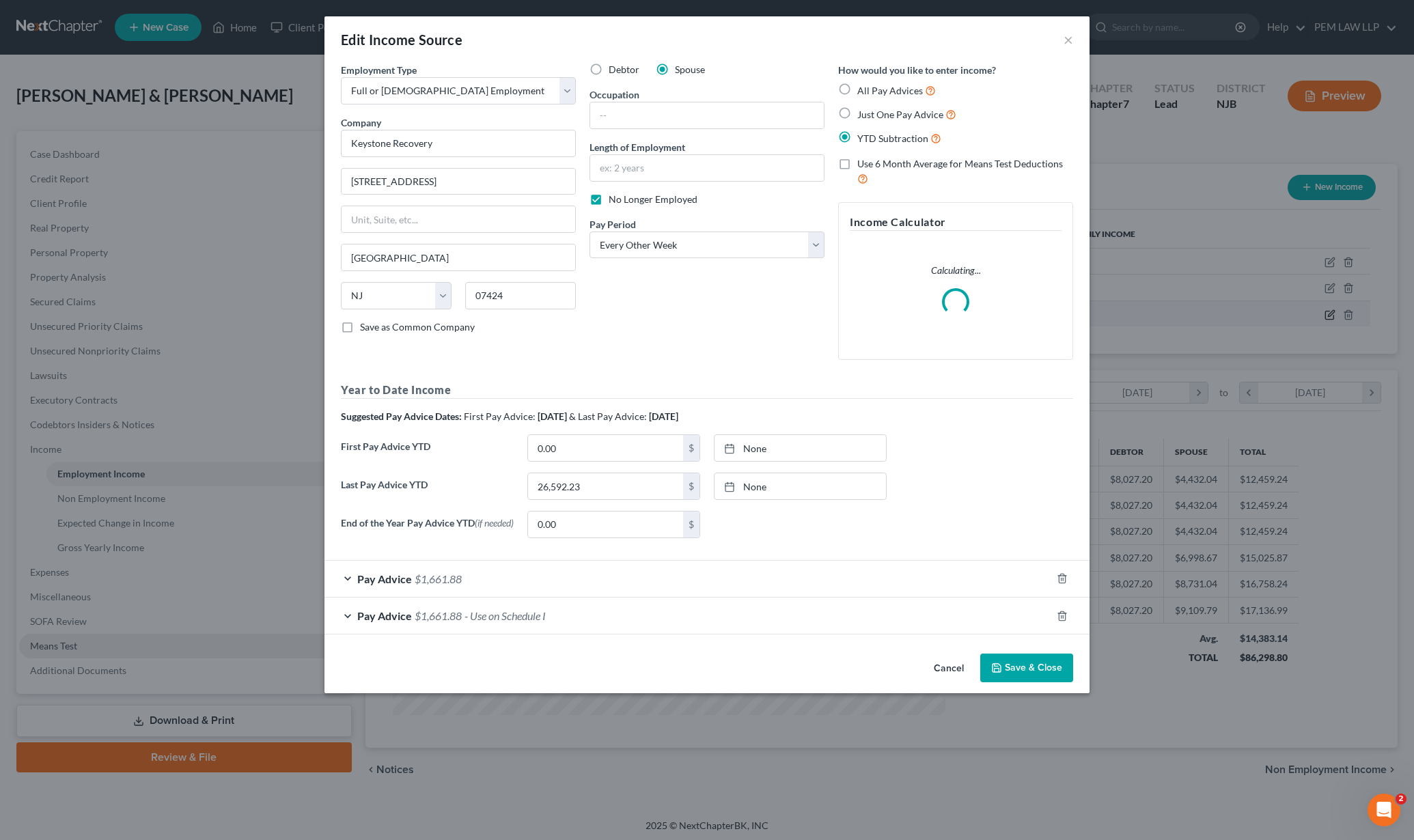
scroll to position [279, 586]
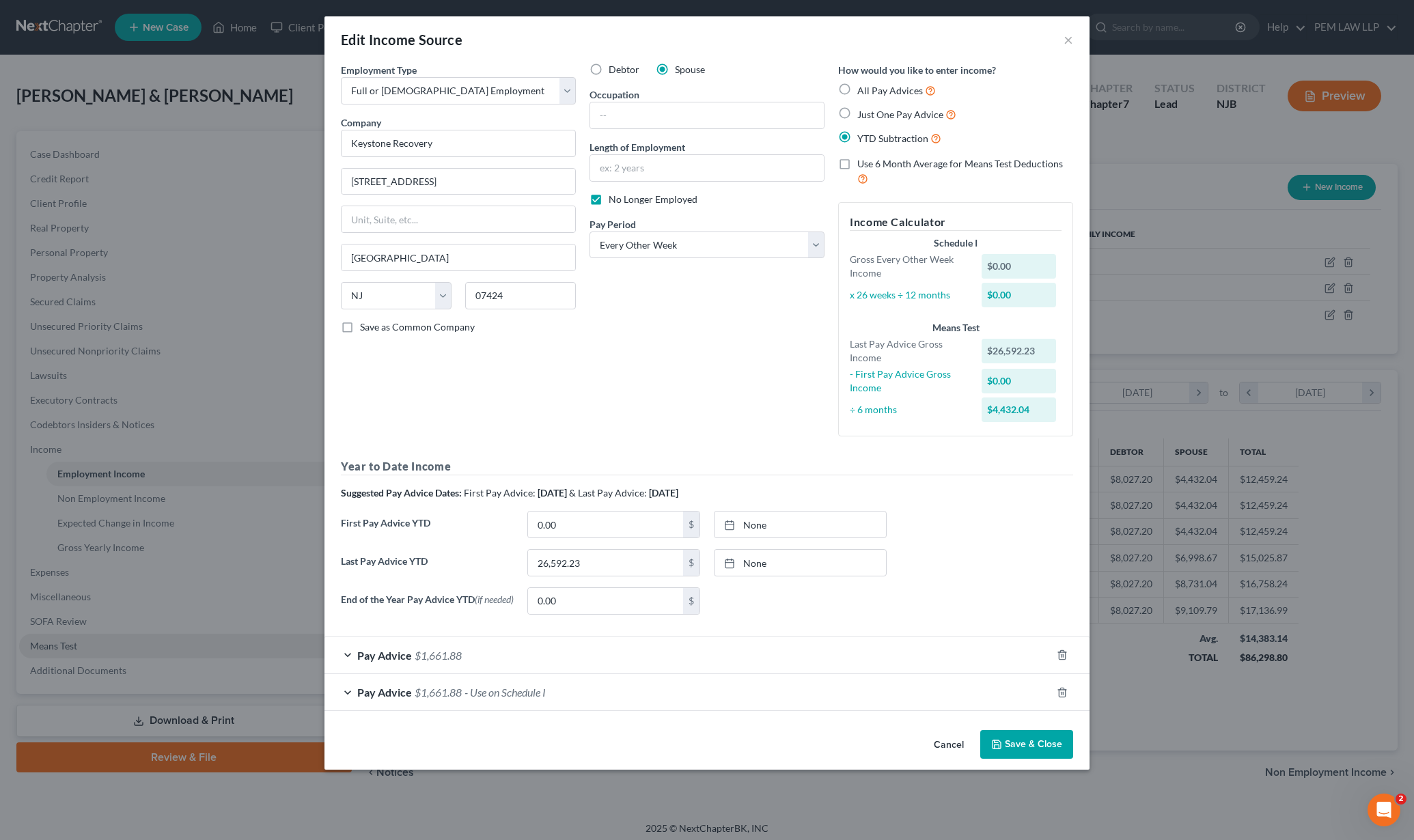
click at [857, 90] on label "All Pay Advices" at bounding box center [896, 90] width 79 height 16
click at [863, 90] on input "All Pay Advices" at bounding box center [866, 86] width 9 height 9
radio input "true"
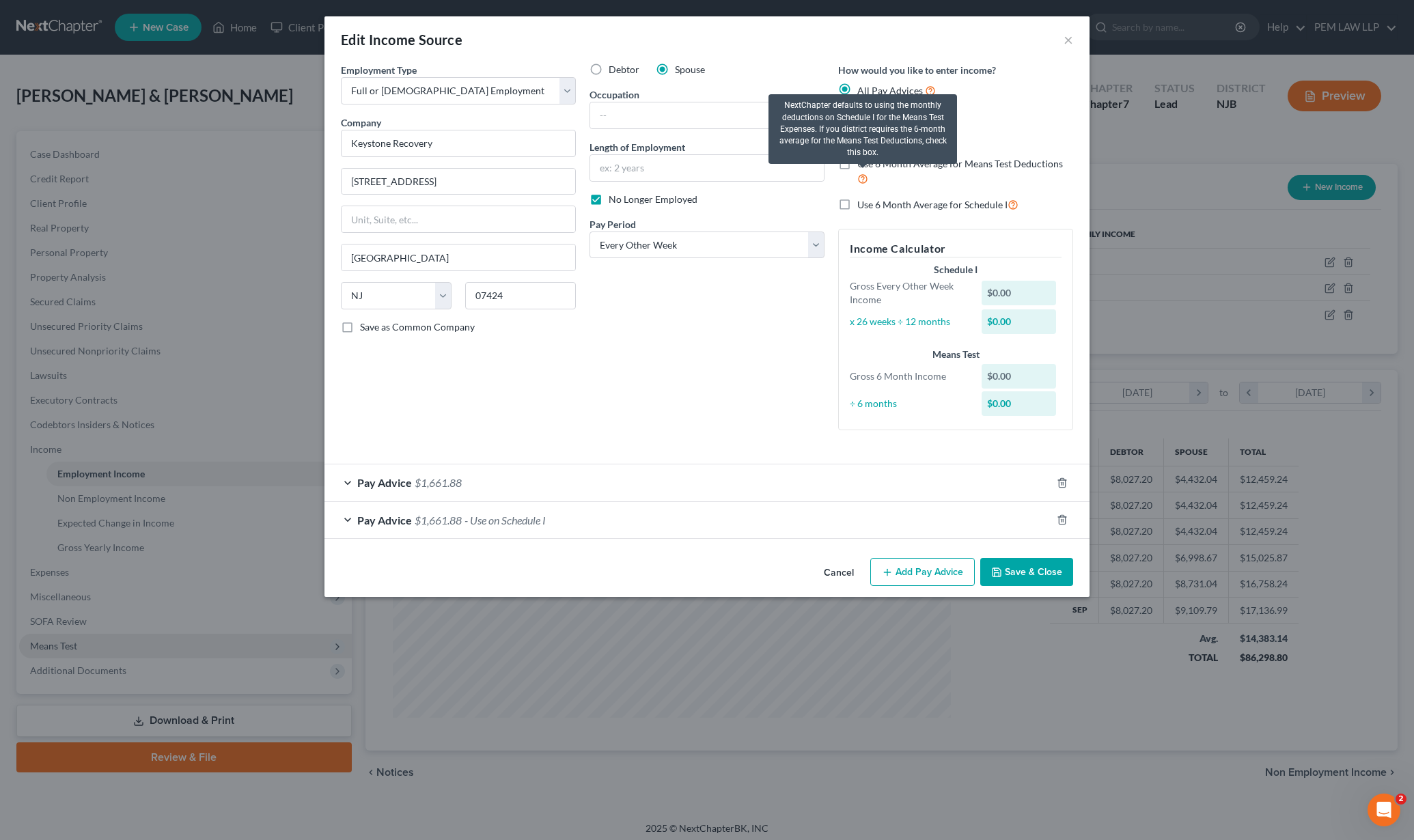
click at [862, 179] on icon at bounding box center [862, 177] width 11 height 13
click at [863, 166] on input "Use 6 Month Average for Means Test Deductions" at bounding box center [866, 161] width 9 height 9
checkbox input "true"
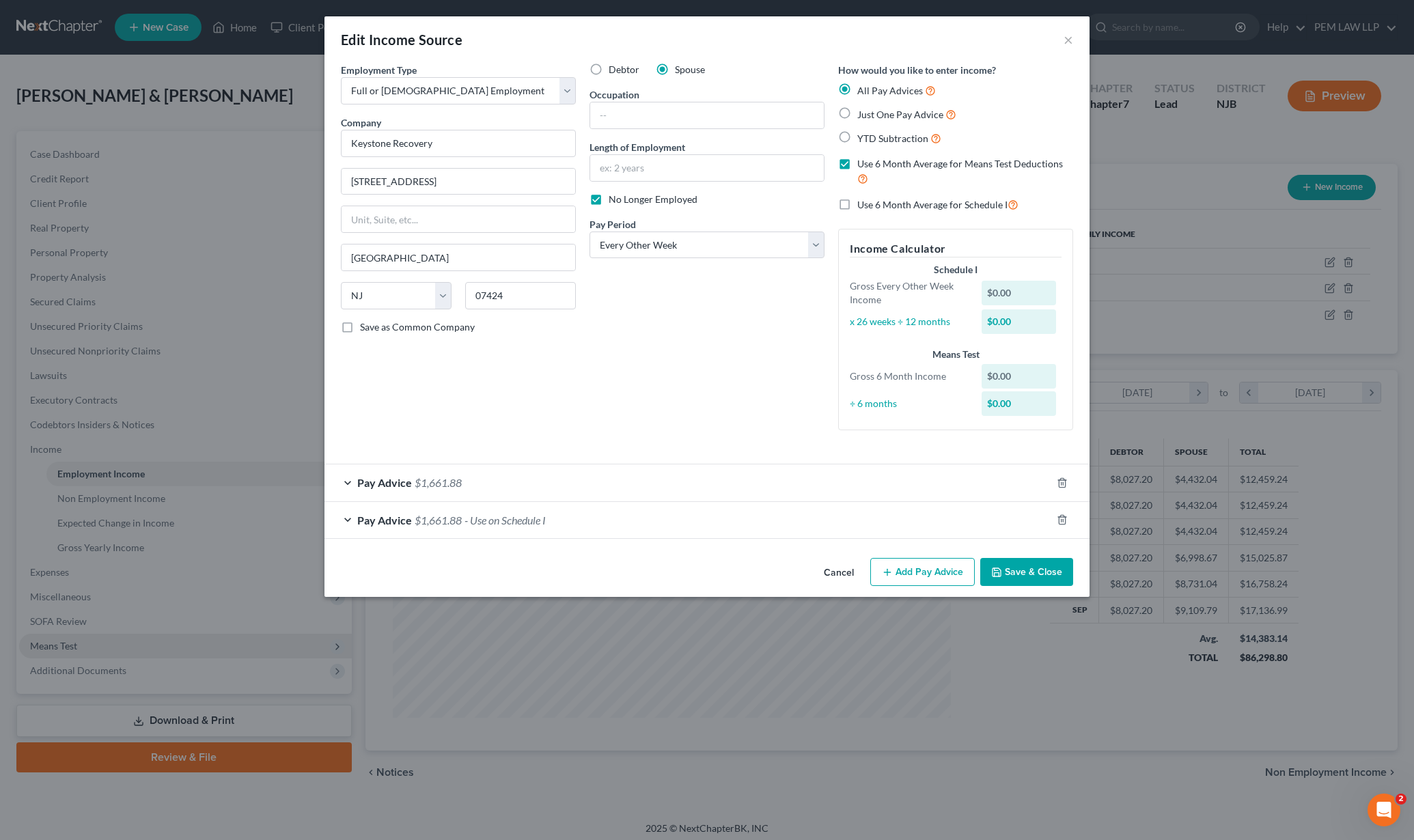
click at [928, 570] on button "Add Pay Advice" at bounding box center [923, 573] width 105 height 29
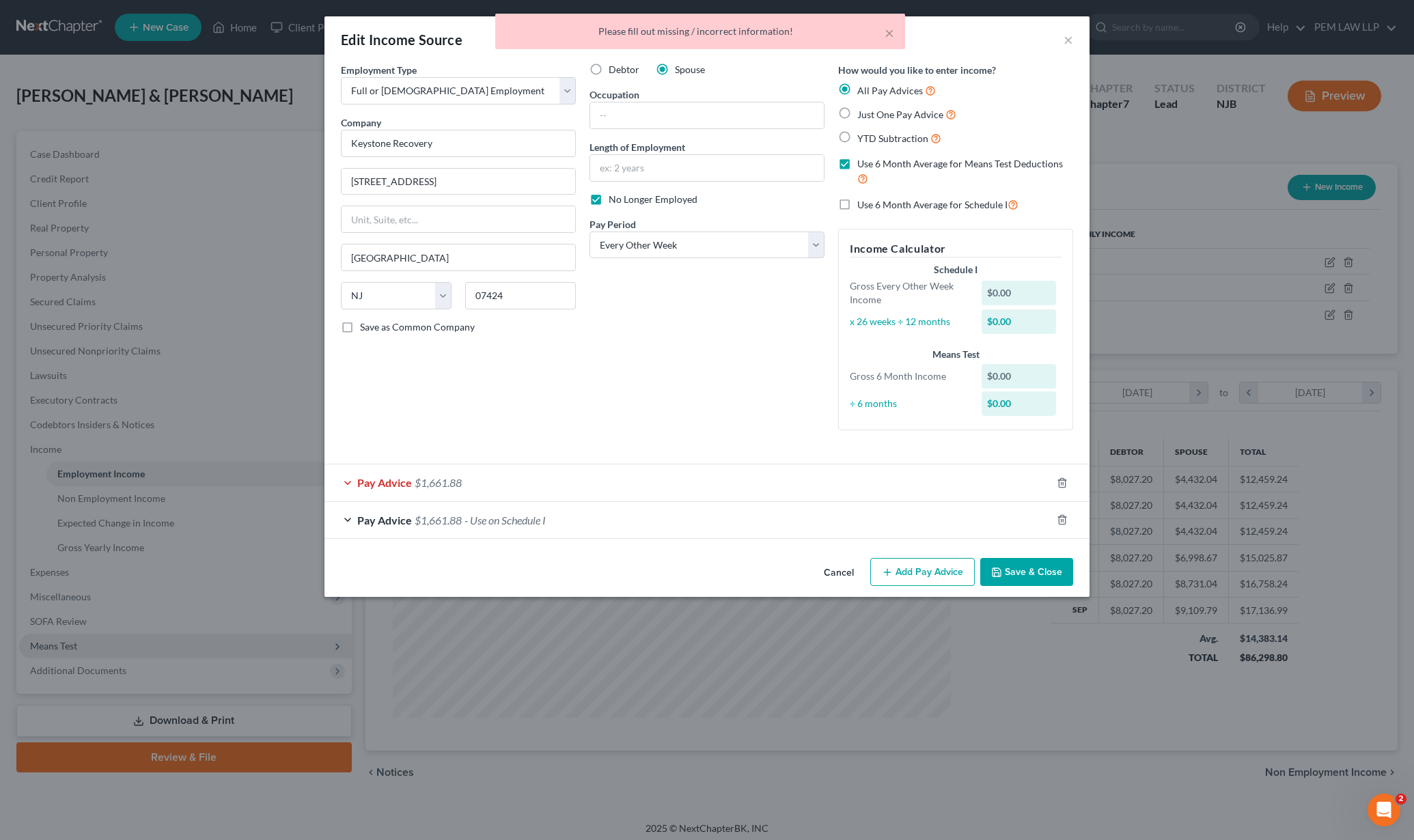
click at [352, 481] on div "Pay Advice $1,661.88" at bounding box center [688, 482] width 727 height 36
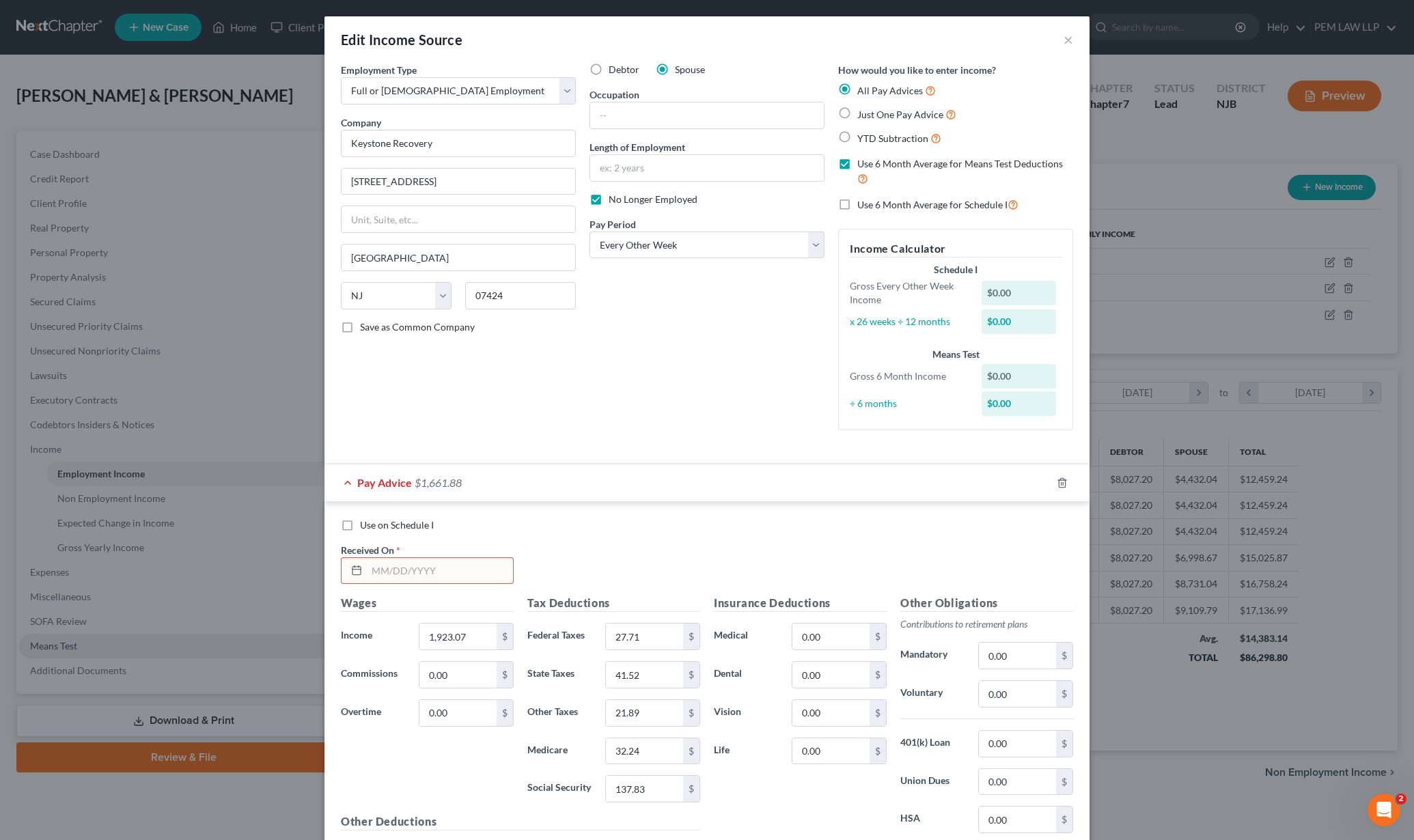
click at [406, 570] on input "text" at bounding box center [439, 571] width 146 height 26
type input "04/25/2025"
click at [476, 639] on input "1,923.07" at bounding box center [458, 636] width 78 height 26
click at [476, 638] on input "1,923.07" at bounding box center [458, 636] width 78 height 26
type input "2,223.07"
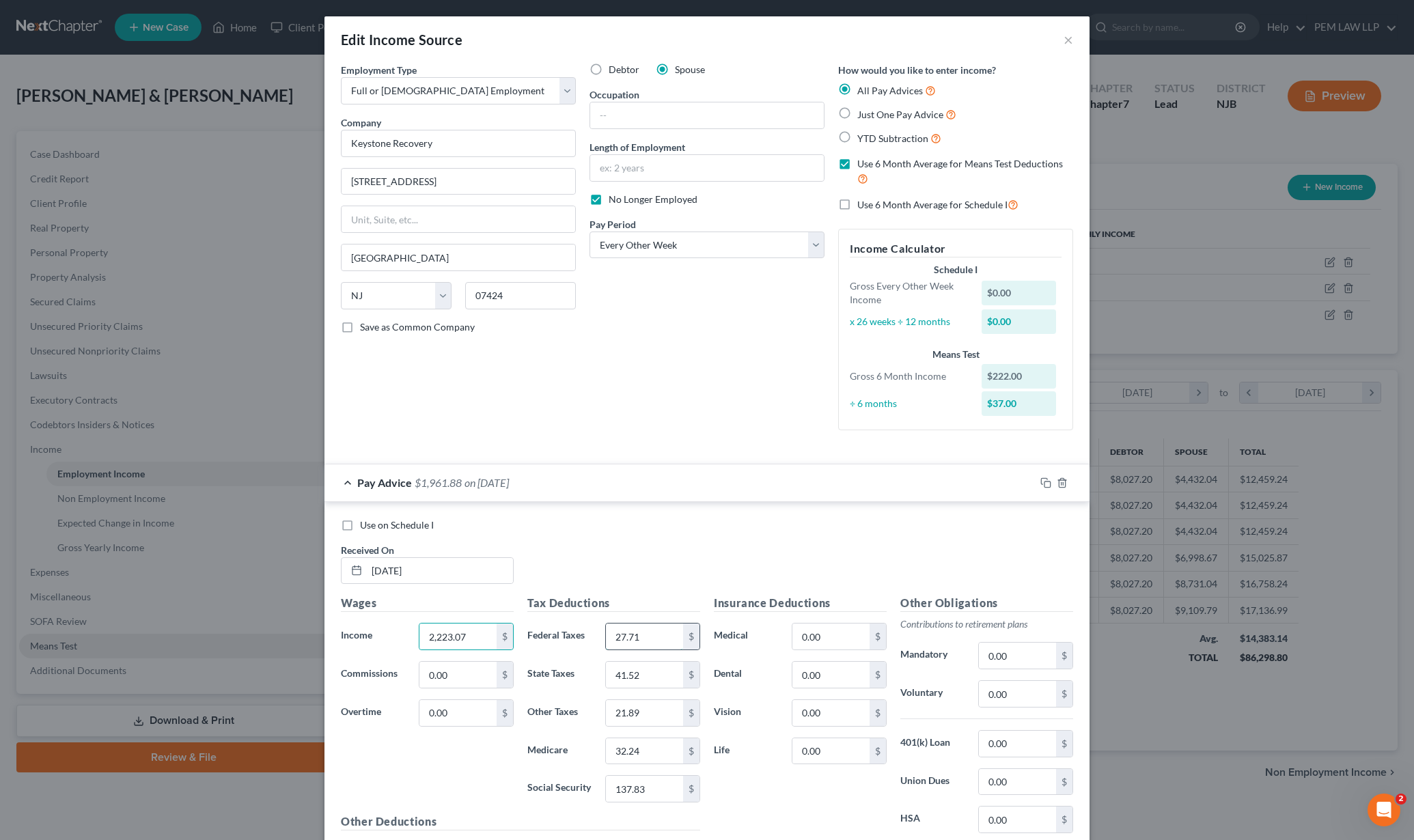
click at [641, 639] on input "27.71" at bounding box center [644, 636] width 78 height 26
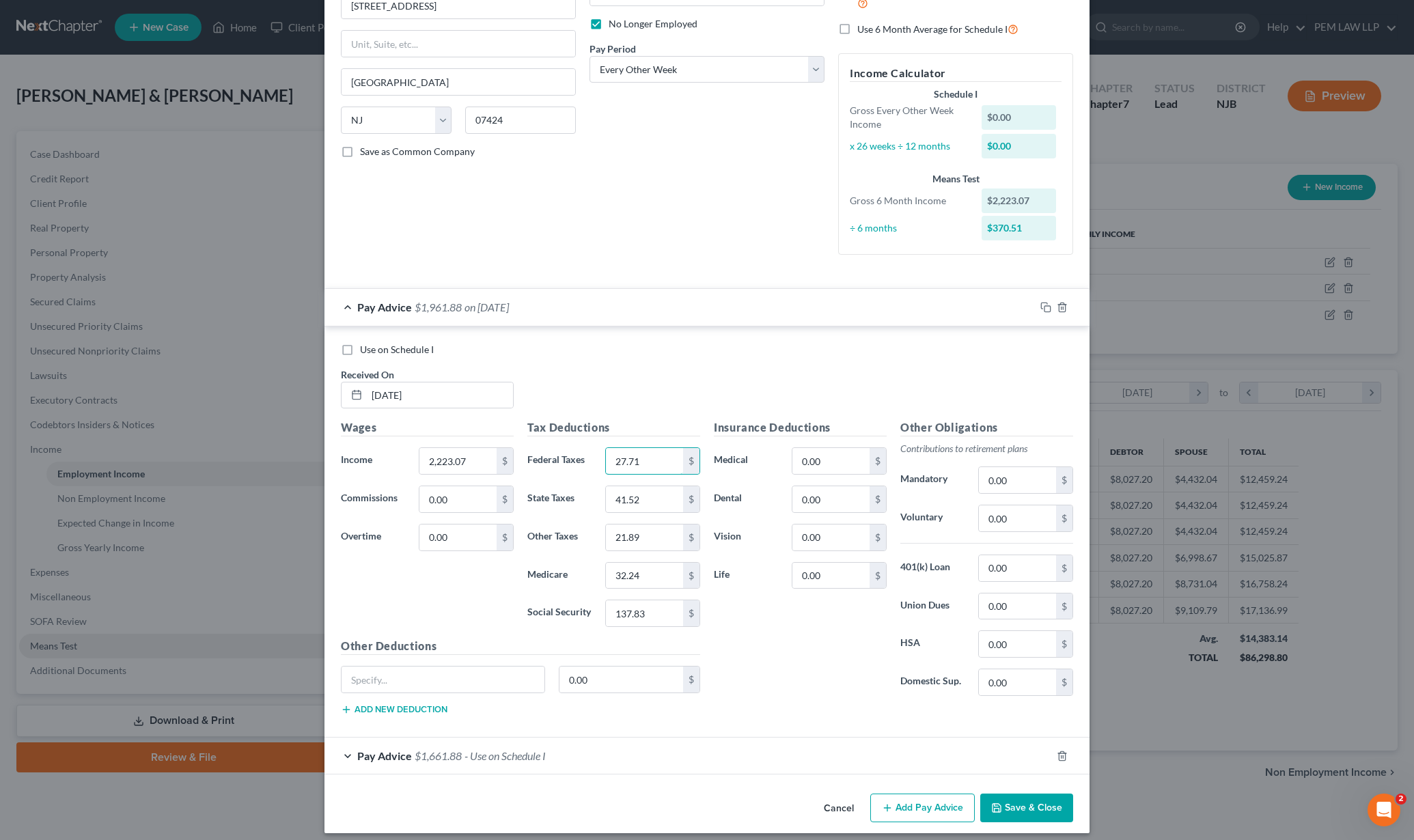
scroll to position [181, 0]
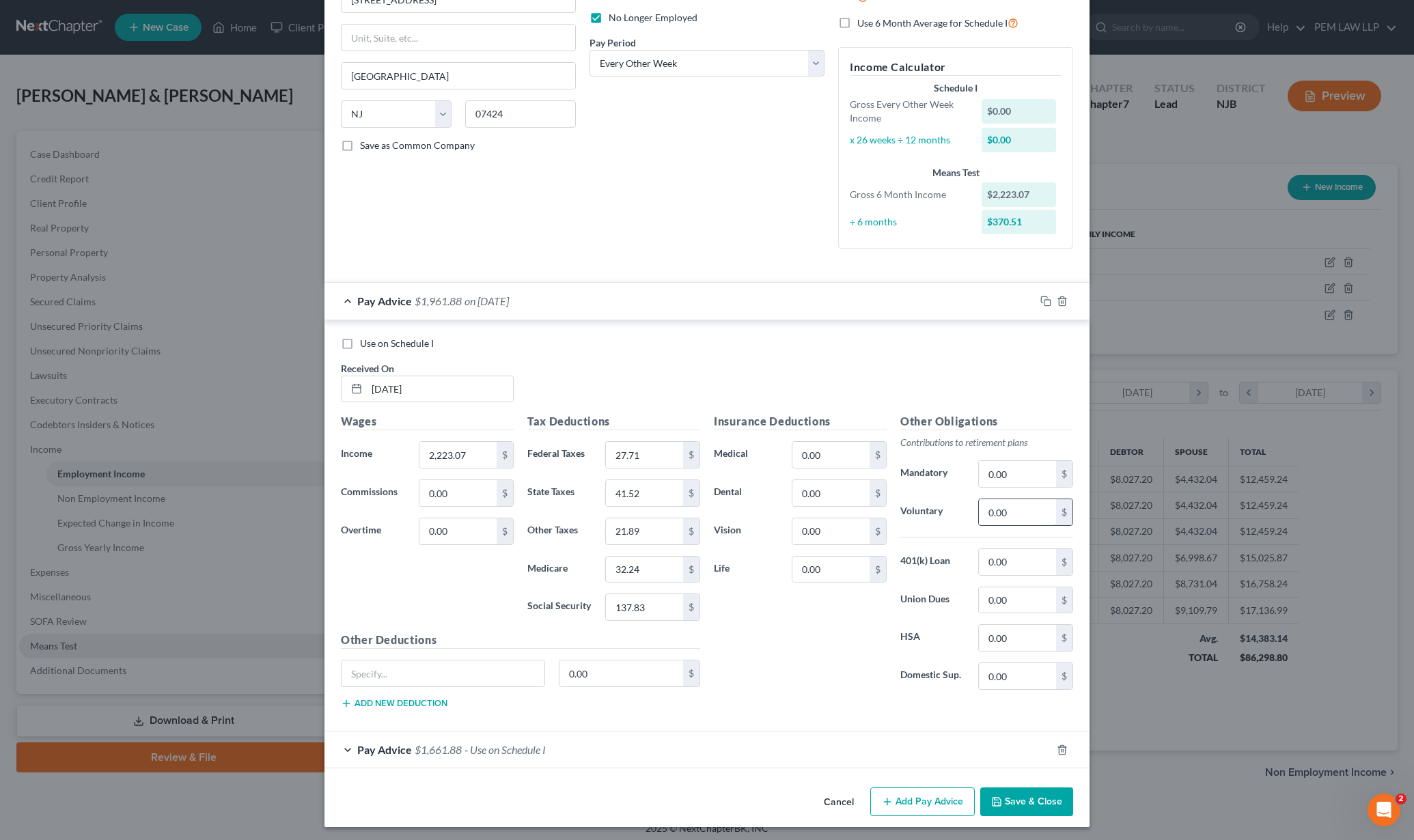
click at [1010, 513] on input "0.00" at bounding box center [1018, 512] width 78 height 26
type input "4"
type input "44.46"
click at [927, 799] on button "Add Pay Advice" at bounding box center [923, 802] width 105 height 29
click at [917, 799] on button "Add Pay Advice" at bounding box center [923, 802] width 105 height 29
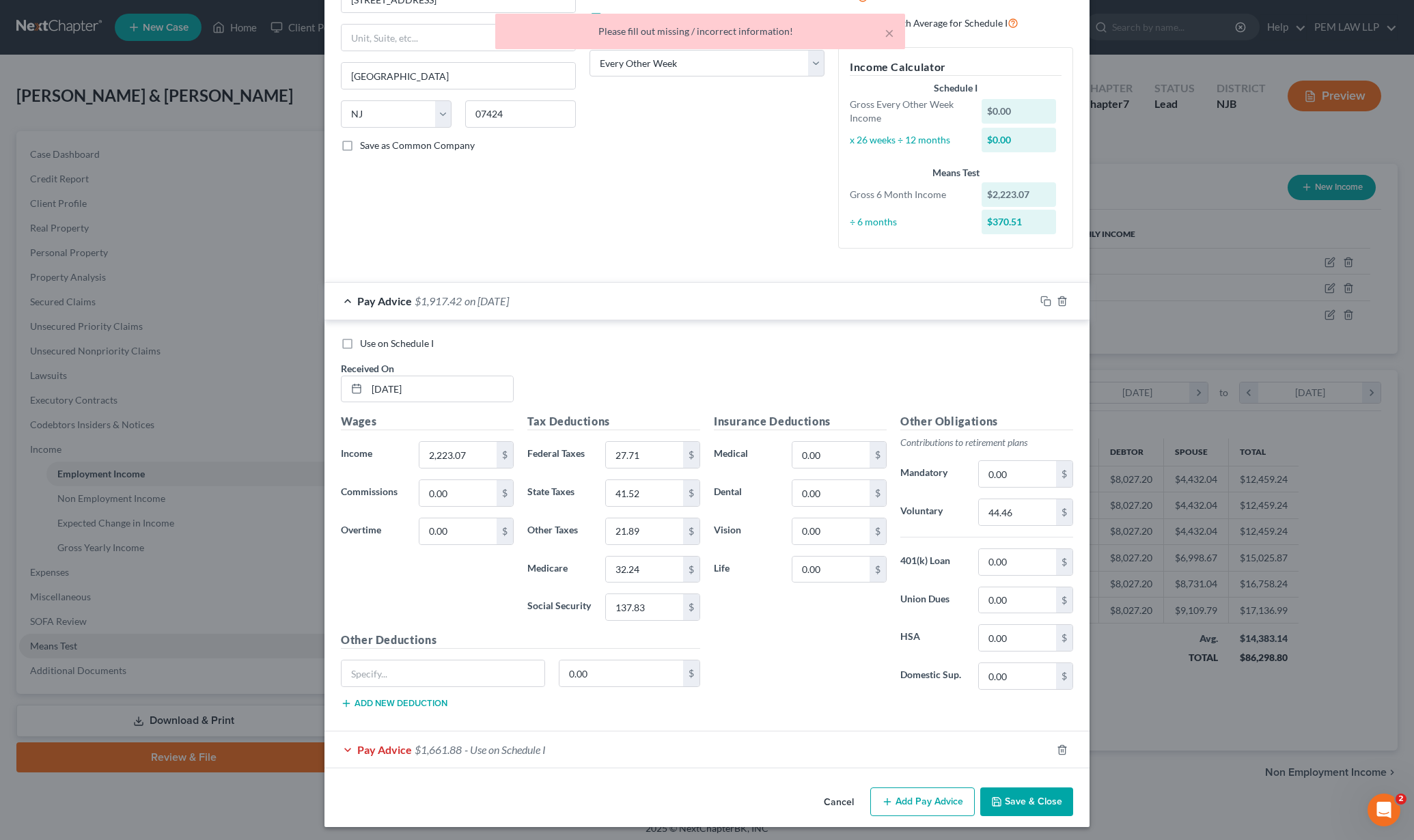
click at [487, 709] on div "Other Deductions 0.00 $ Add new deduction" at bounding box center [520, 675] width 373 height 88
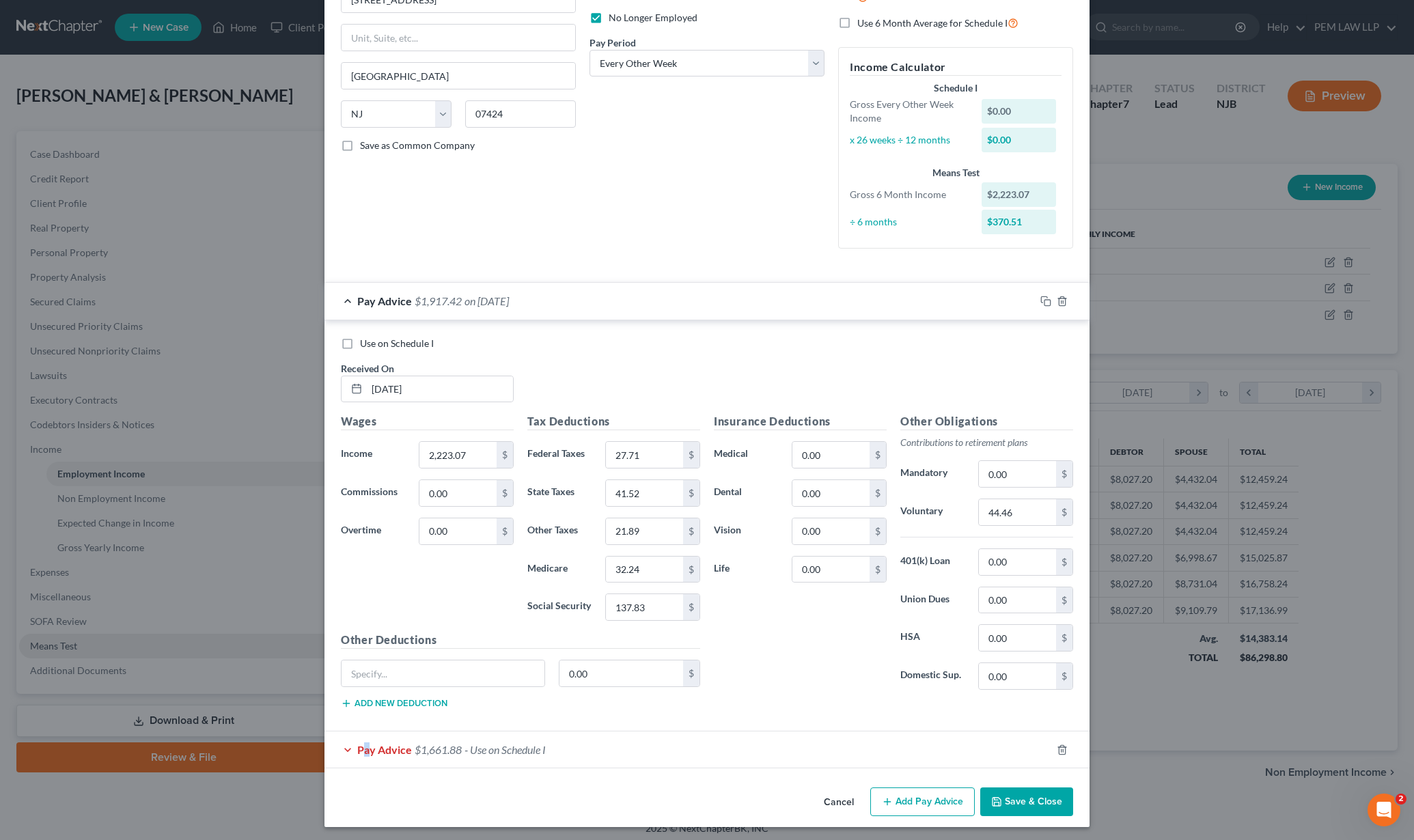
click at [360, 743] on span "Pay Advice" at bounding box center [385, 749] width 54 height 13
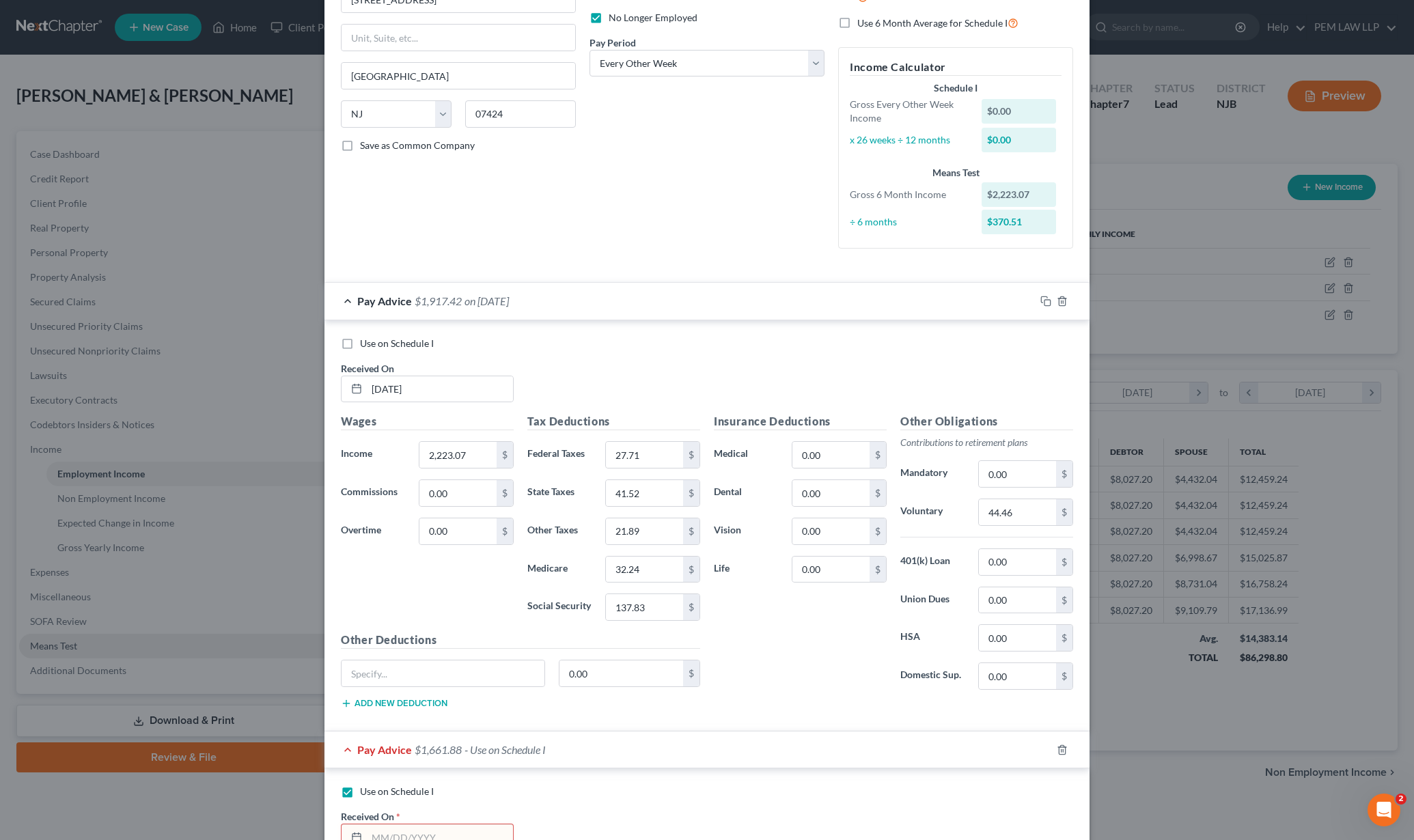
click at [340, 746] on div "Pay Advice $1,661.88 - Use on Schedule I" at bounding box center [688, 749] width 727 height 36
click at [1058, 746] on icon "button" at bounding box center [1061, 749] width 6 height 9
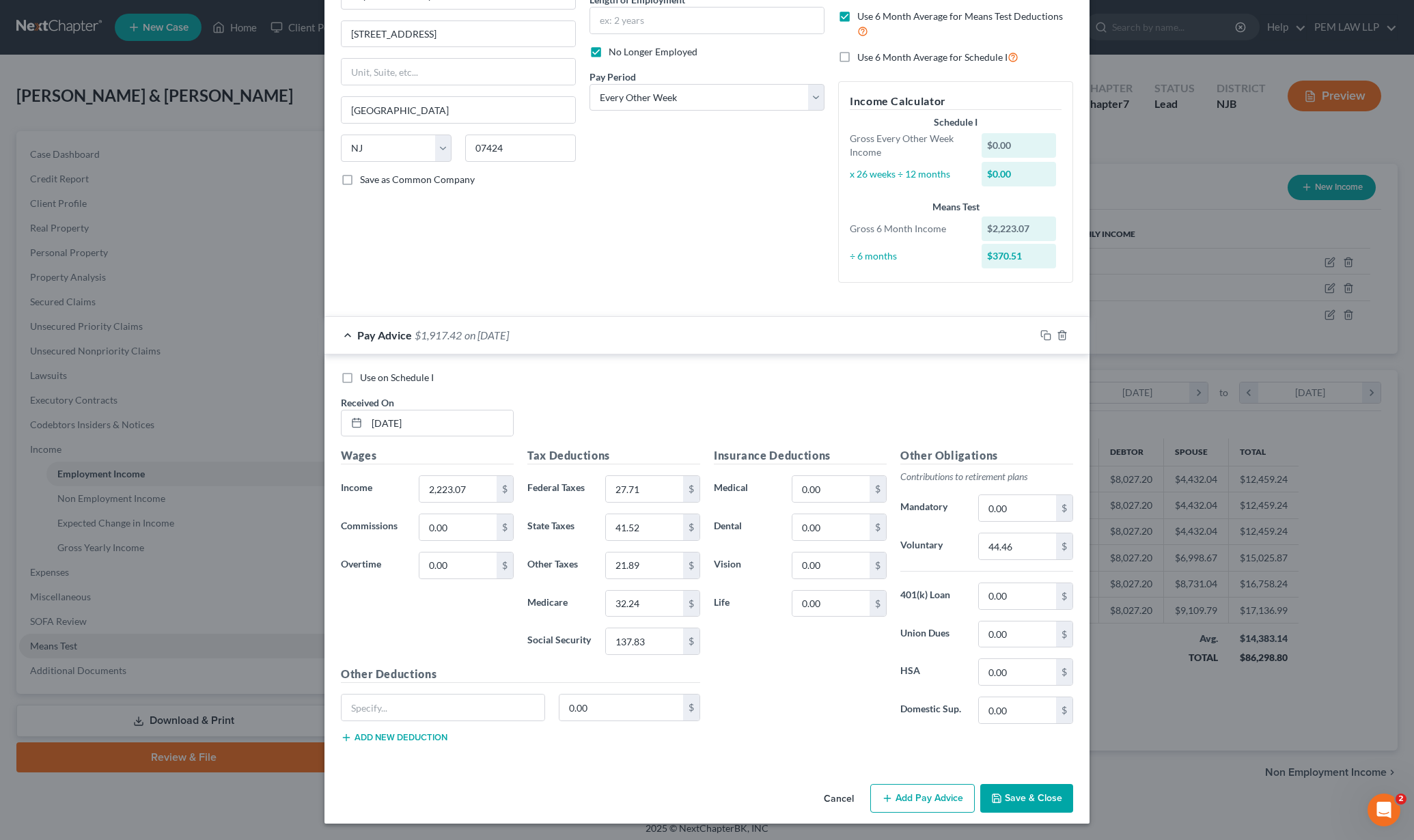
scroll to position [144, 0]
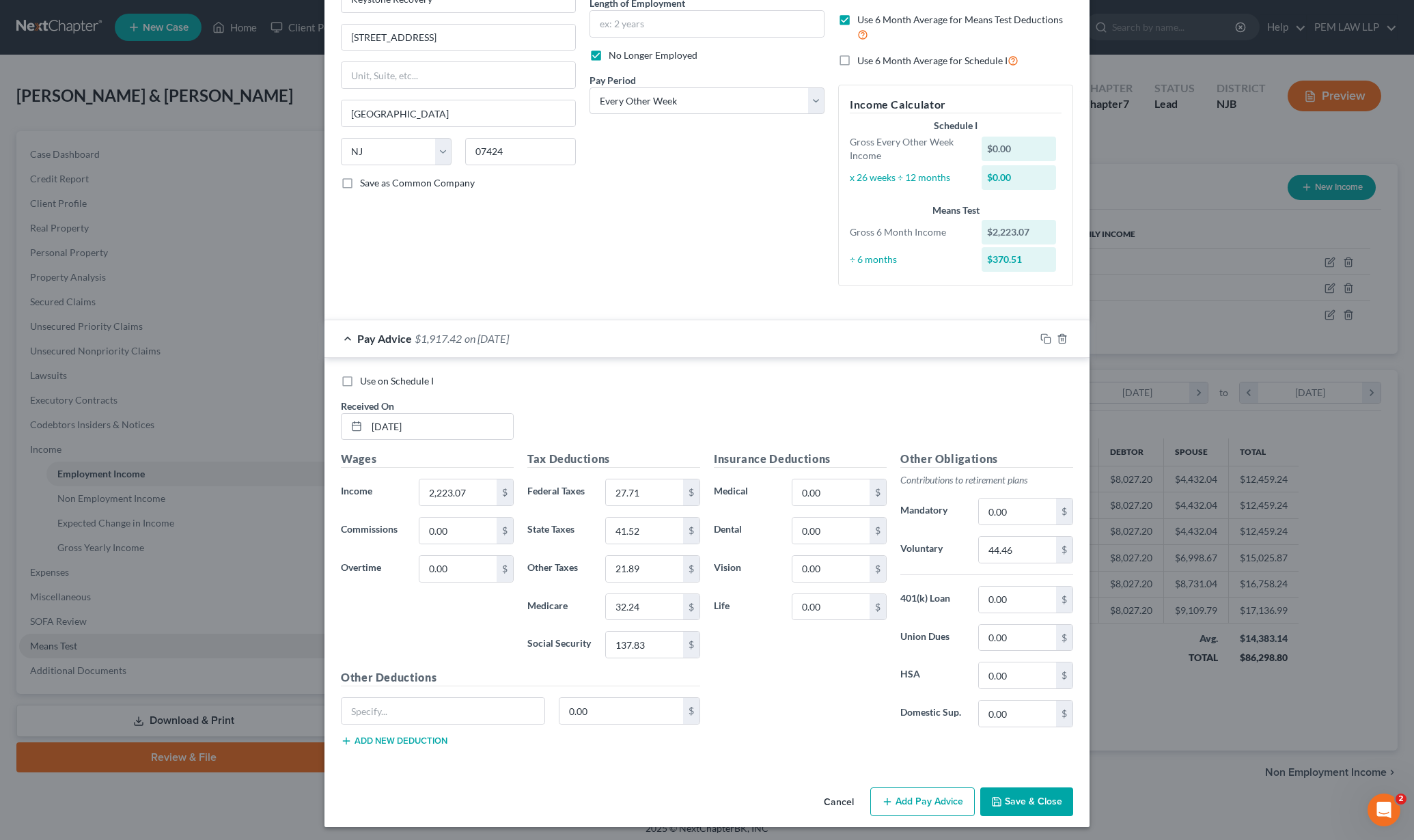
click at [927, 802] on button "Add Pay Advice" at bounding box center [923, 802] width 105 height 29
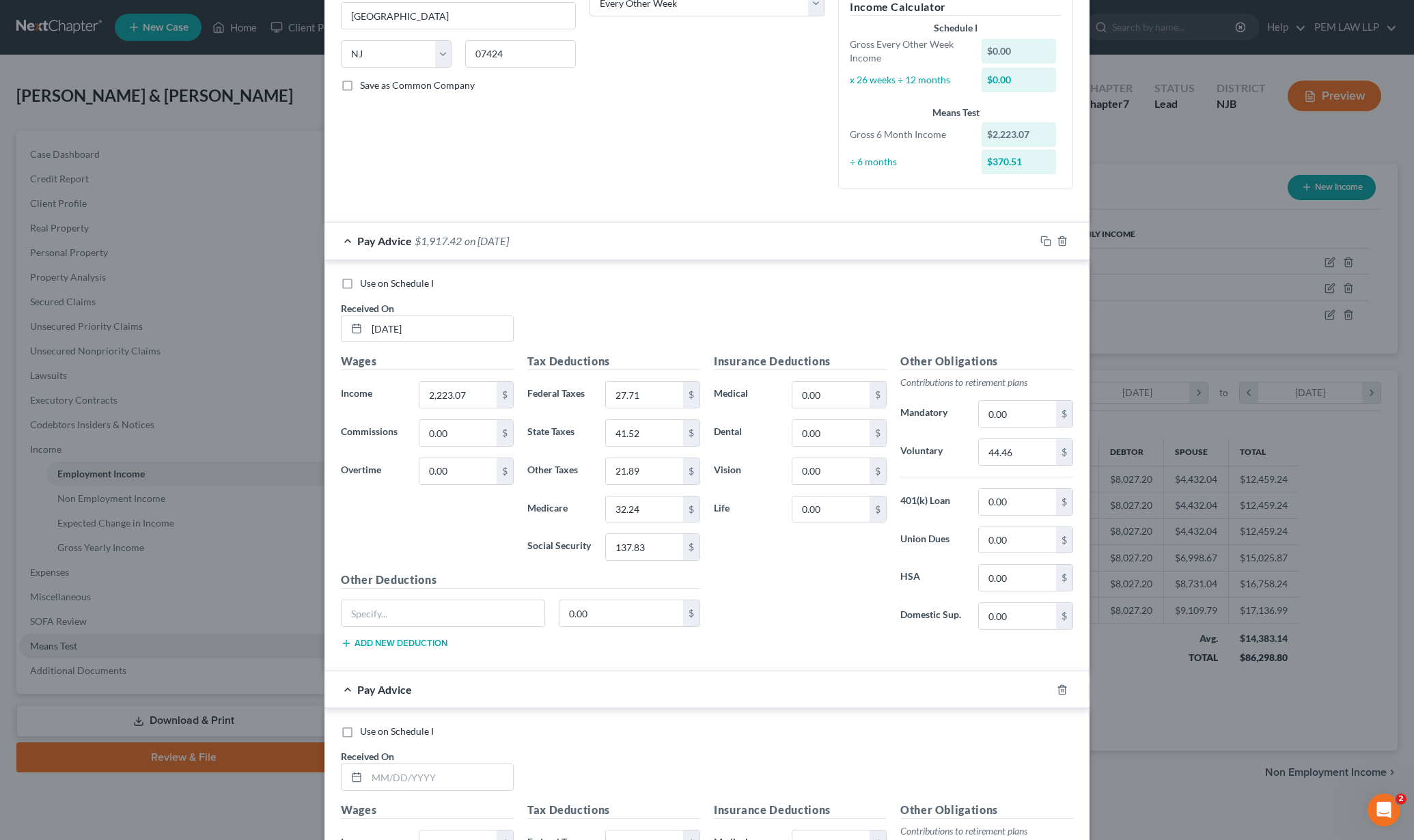
scroll to position [485, 0]
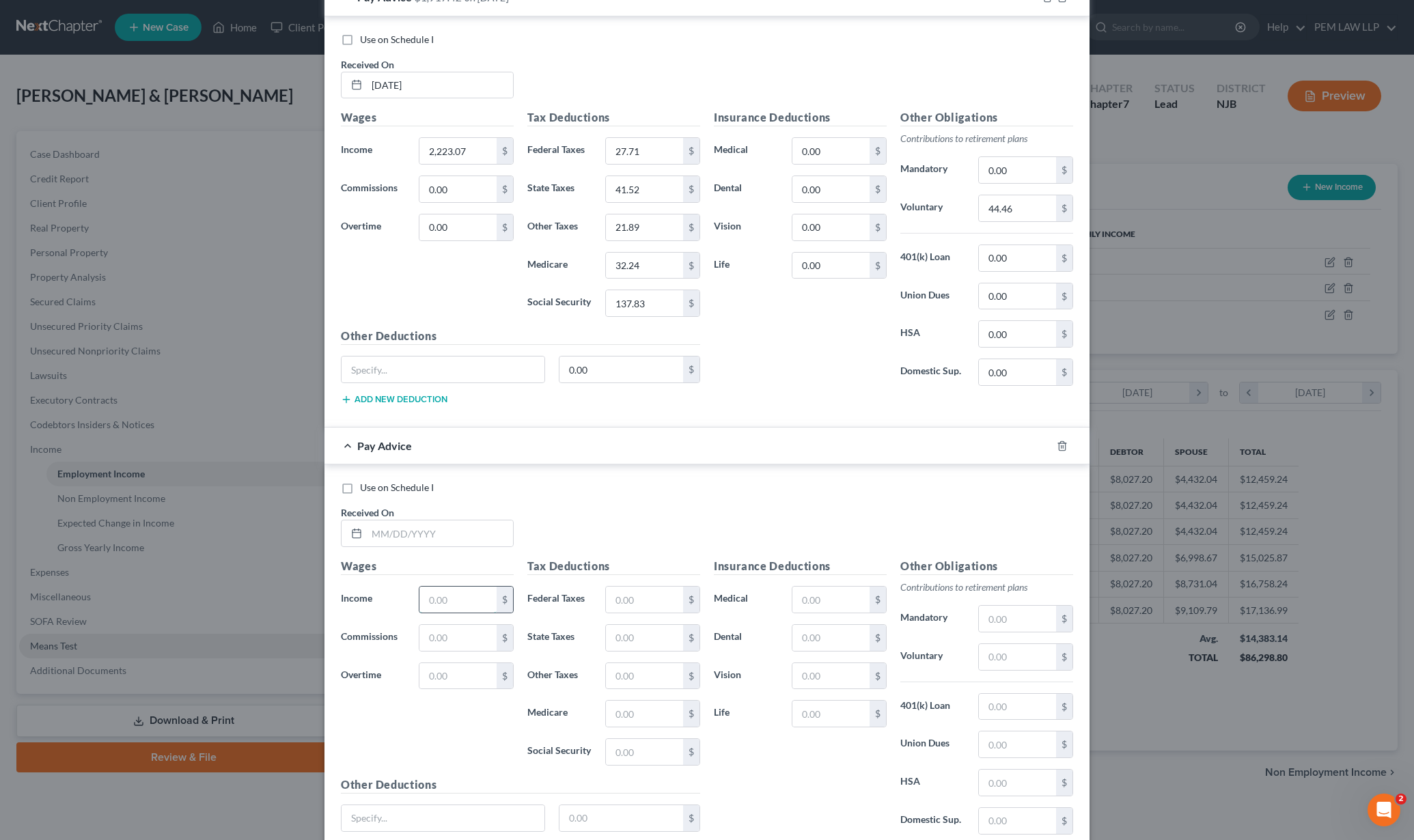
click at [455, 595] on input "text" at bounding box center [458, 599] width 78 height 26
click at [416, 536] on input "text" at bounding box center [439, 533] width 146 height 26
type input "05/09/2025"
click at [456, 597] on input "text" at bounding box center [458, 599] width 78 height 26
type input "5,384.60"
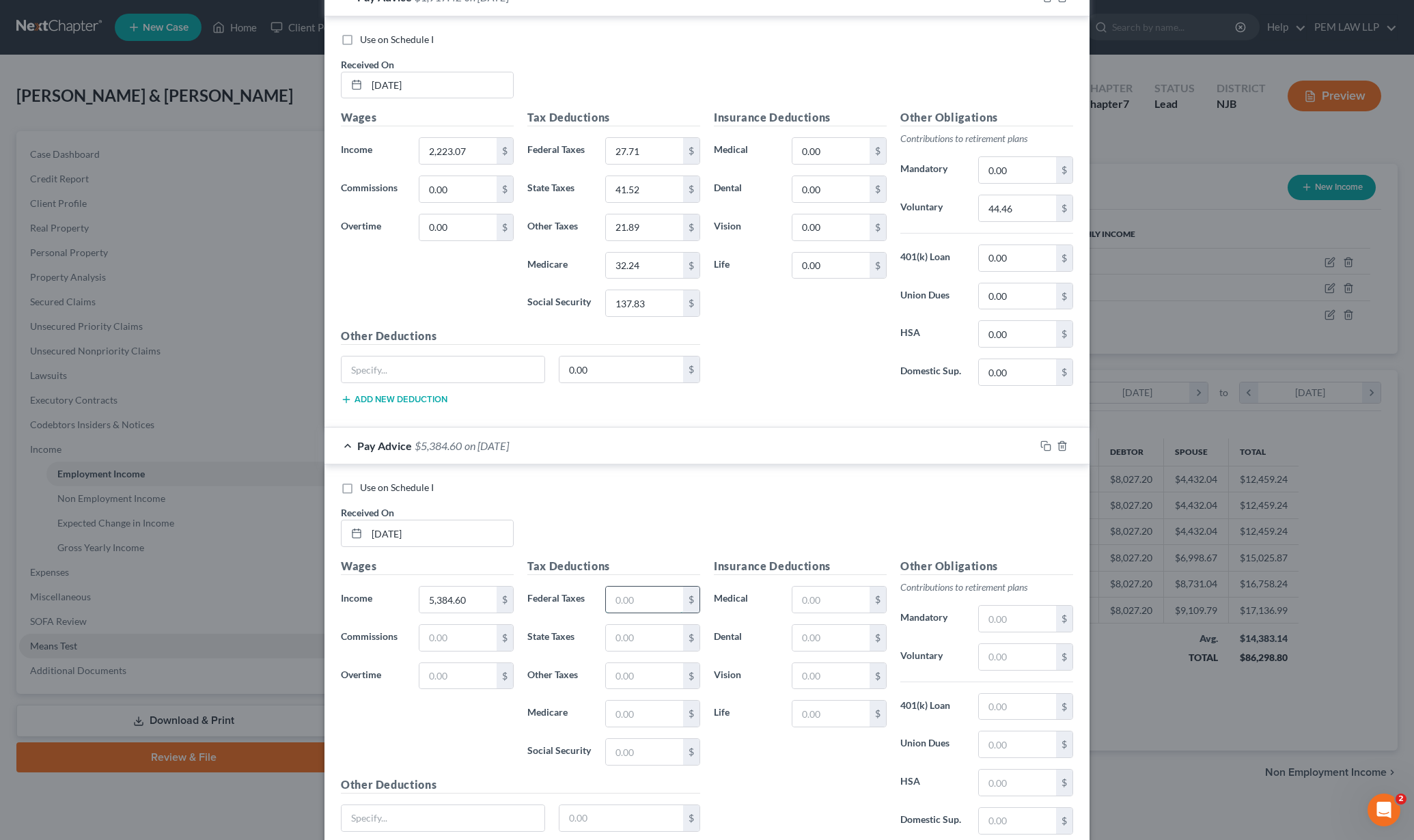
click at [658, 601] on input "text" at bounding box center [644, 599] width 78 height 26
type input "438.92"
click at [638, 633] on input "text" at bounding box center [644, 638] width 78 height 26
click at [635, 636] on input "text" at bounding box center [644, 638] width 78 height 26
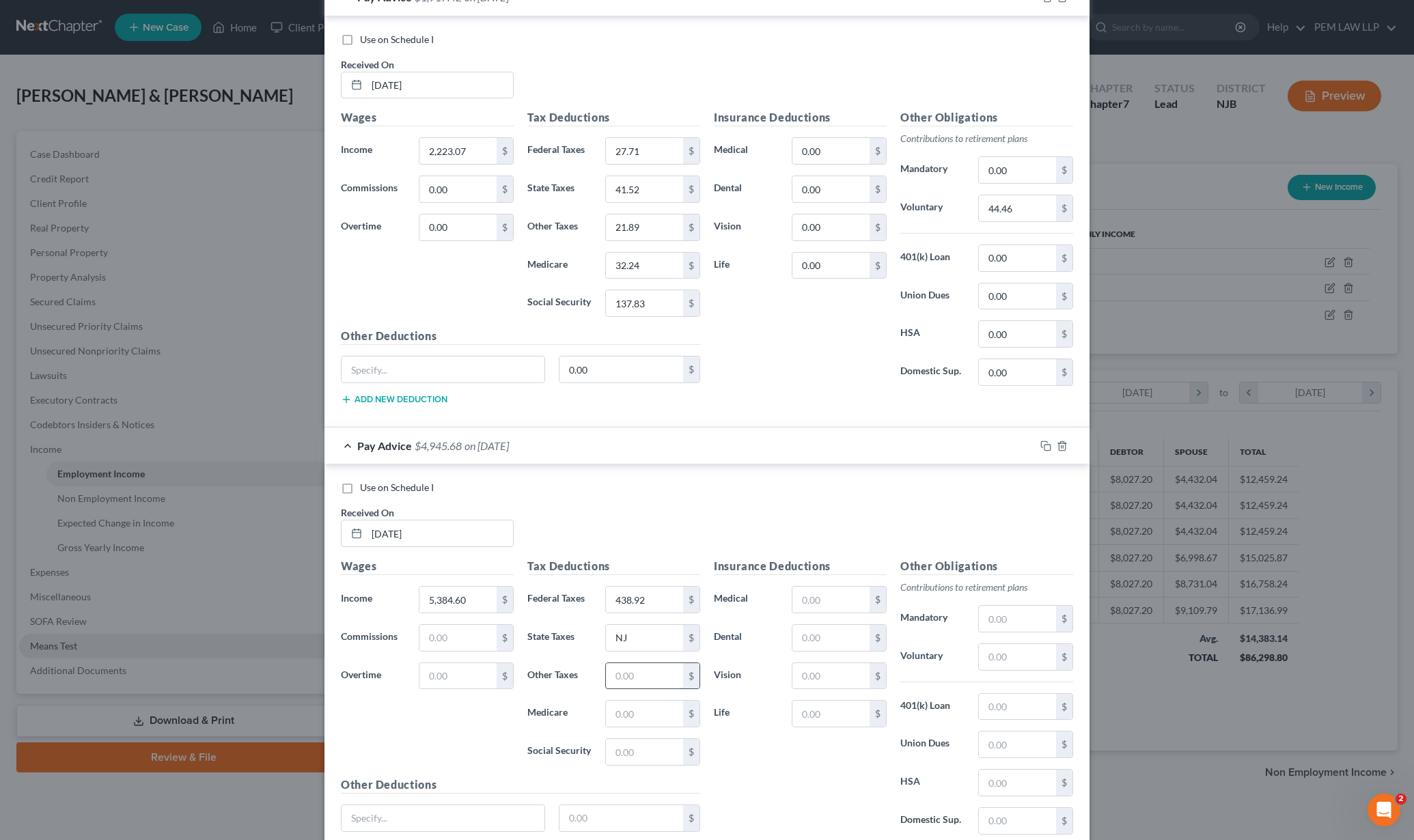
click at [638, 672] on input "text" at bounding box center [644, 675] width 78 height 26
click at [640, 641] on input "NJ" at bounding box center [644, 638] width 78 height 26
type input "204.58"
click at [631, 671] on input "text" at bounding box center [644, 675] width 78 height 26
type input "53.02"
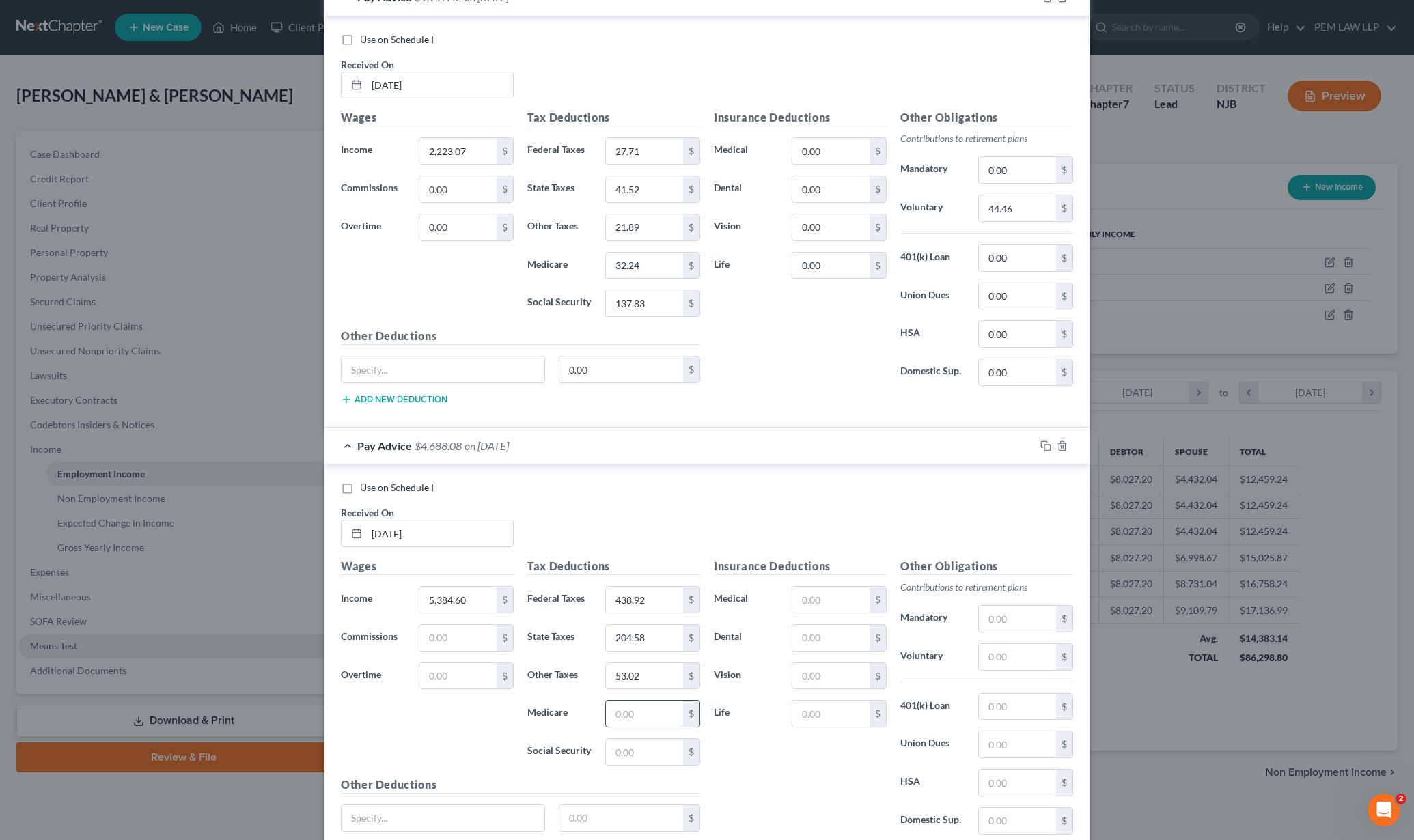
click at [619, 711] on input "text" at bounding box center [644, 713] width 78 height 26
type input "78.08"
click at [631, 746] on input "text" at bounding box center [644, 752] width 78 height 26
type input "333.85"
click at [1008, 659] on input "text" at bounding box center [1018, 657] width 78 height 26
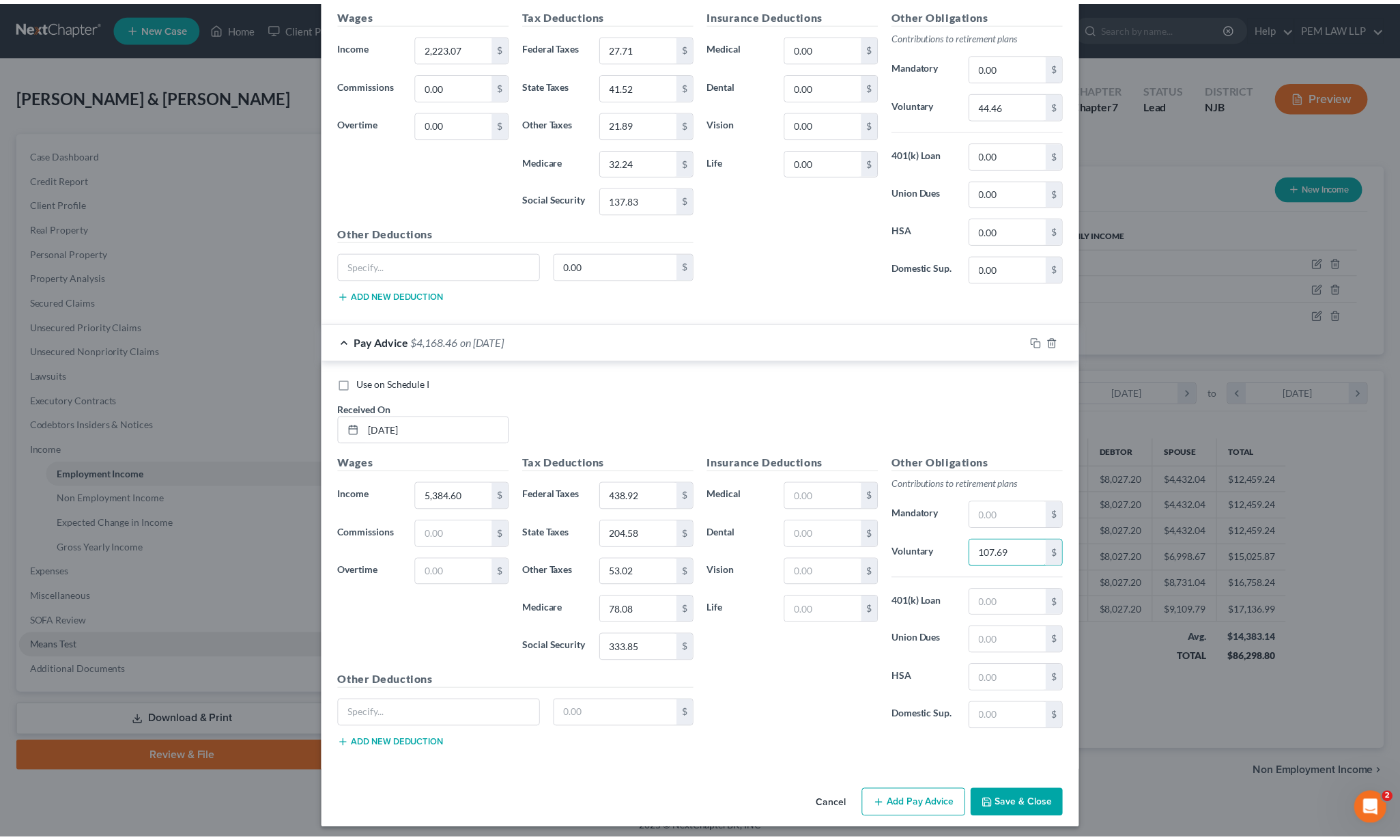
scroll to position [590, 0]
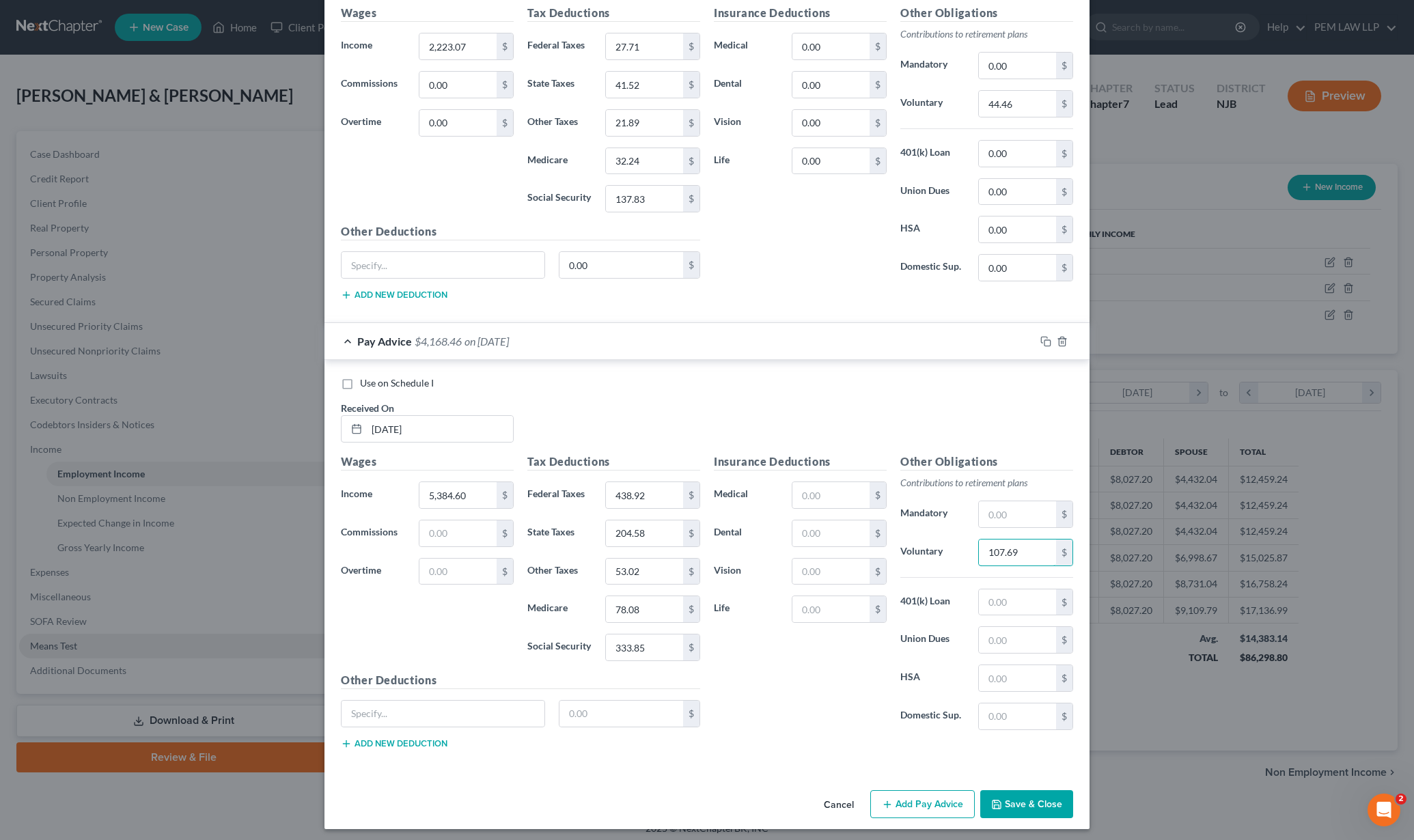
type input "107.69"
click at [1031, 796] on button "Save & Close" at bounding box center [1026, 804] width 93 height 29
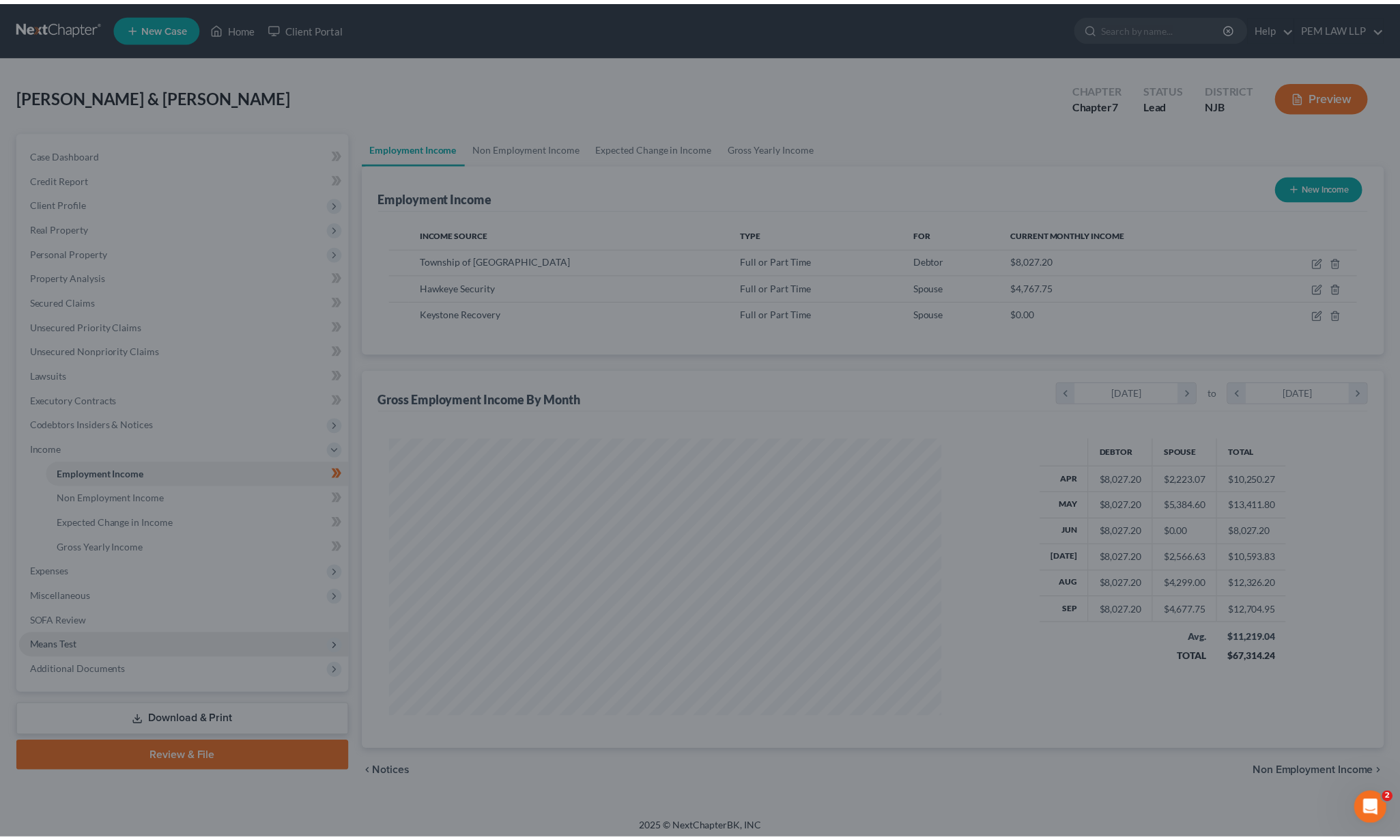
scroll to position [682551, 682248]
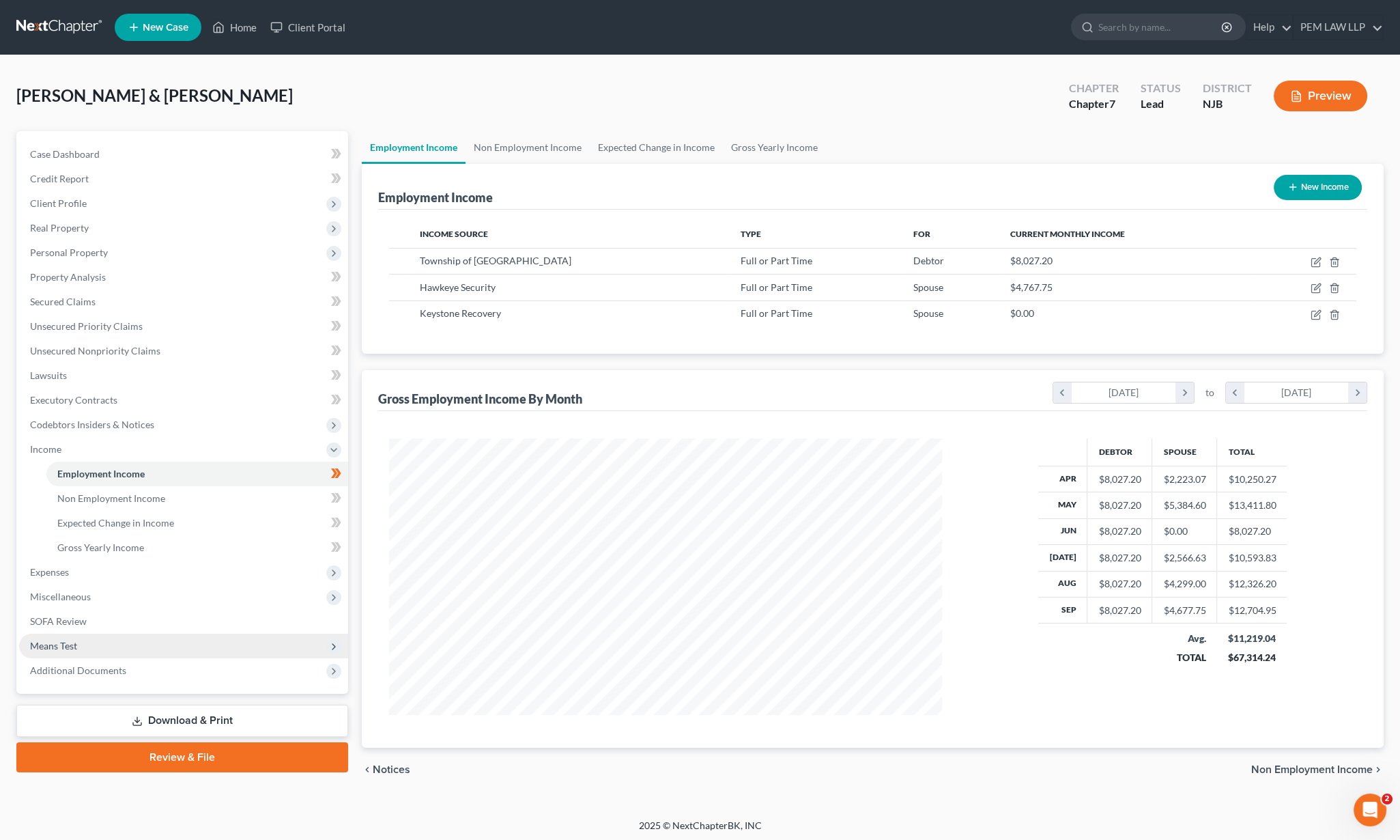
click at [76, 640] on span "Means Test" at bounding box center [53, 645] width 47 height 12
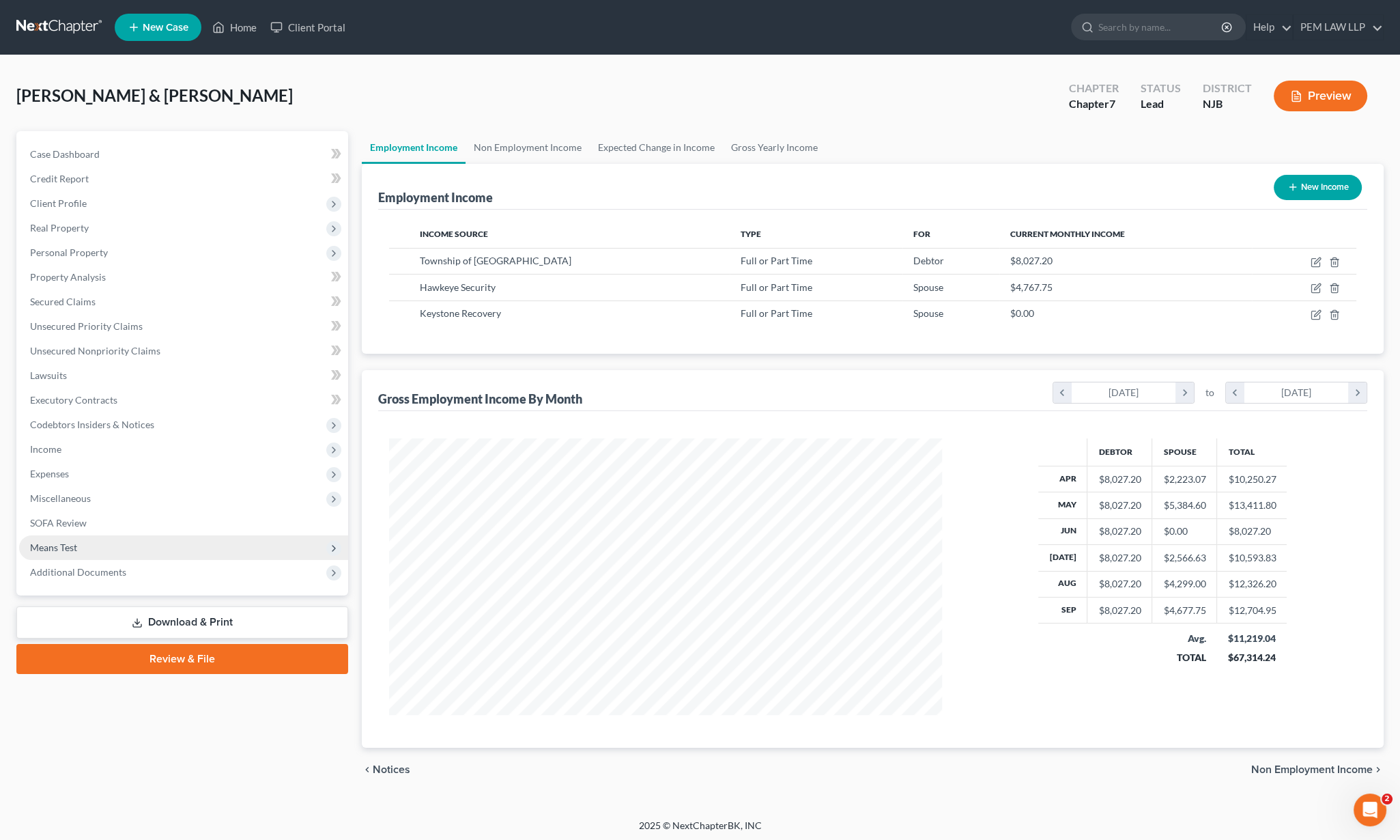
click at [330, 545] on icon at bounding box center [333, 547] width 11 height 11
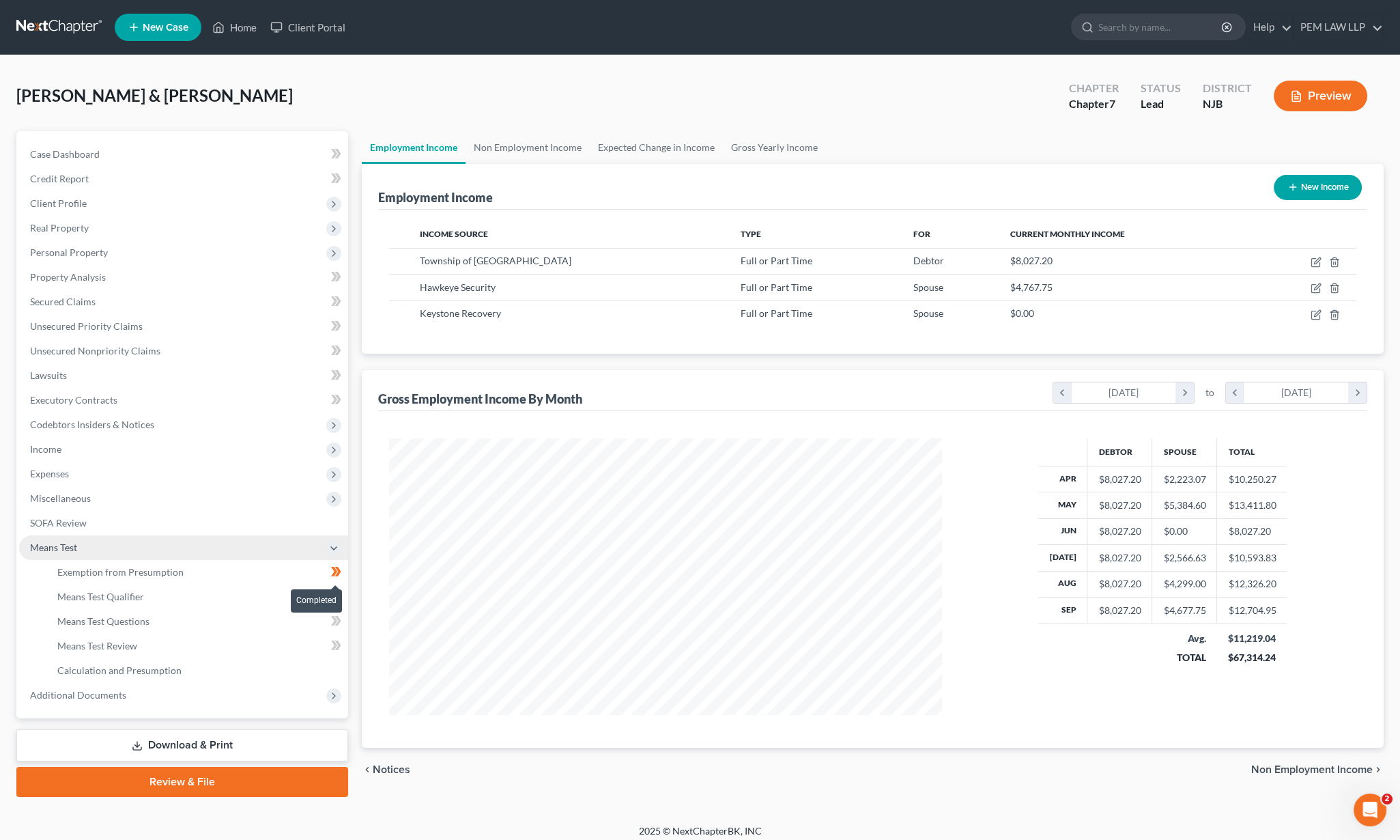
click at [331, 572] on icon at bounding box center [336, 572] width 11 height 17
click at [151, 580] on link "Exemption from Presumption" at bounding box center [198, 572] width 302 height 24
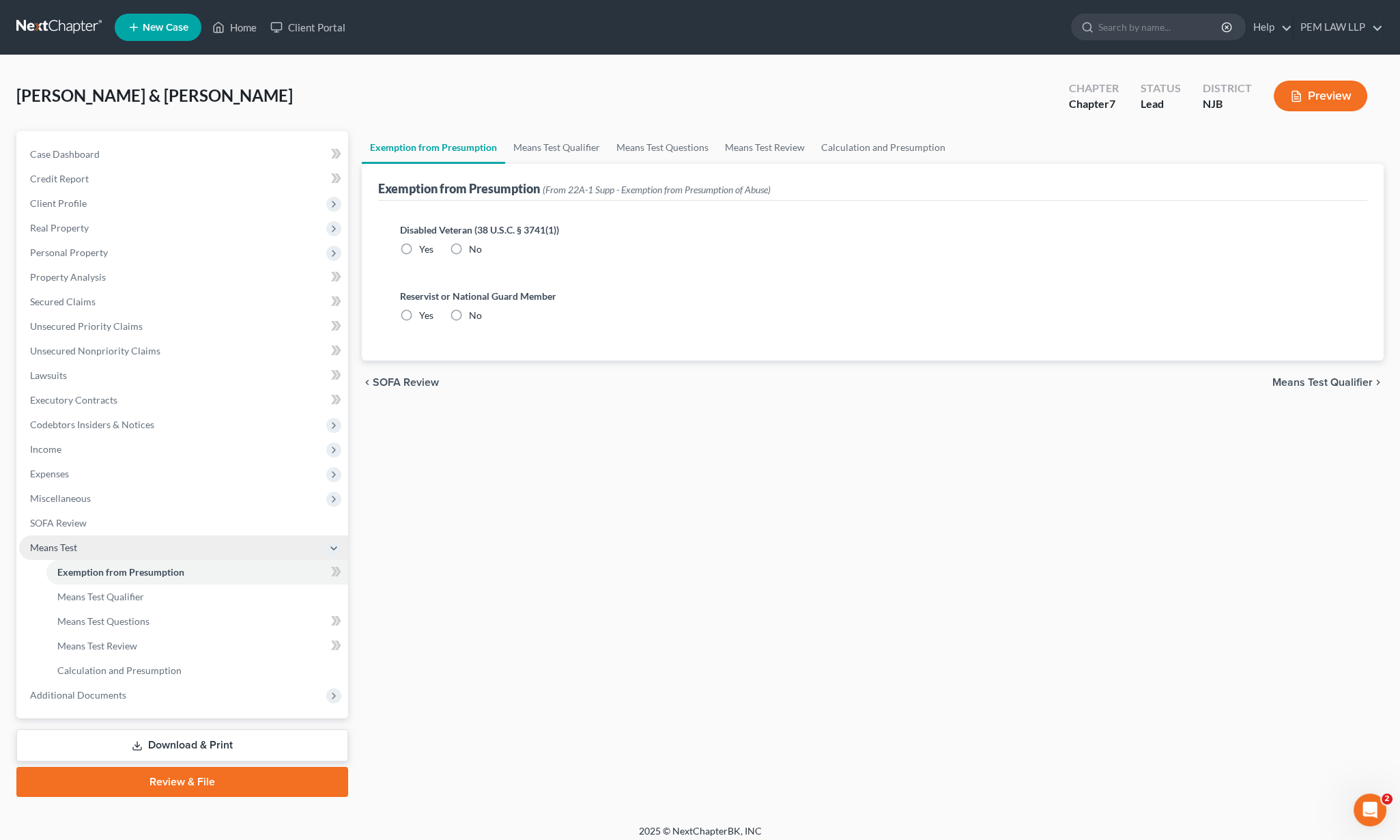
radio input "true"
click at [1319, 377] on span "Means Test Qualifier" at bounding box center [1323, 382] width 101 height 11
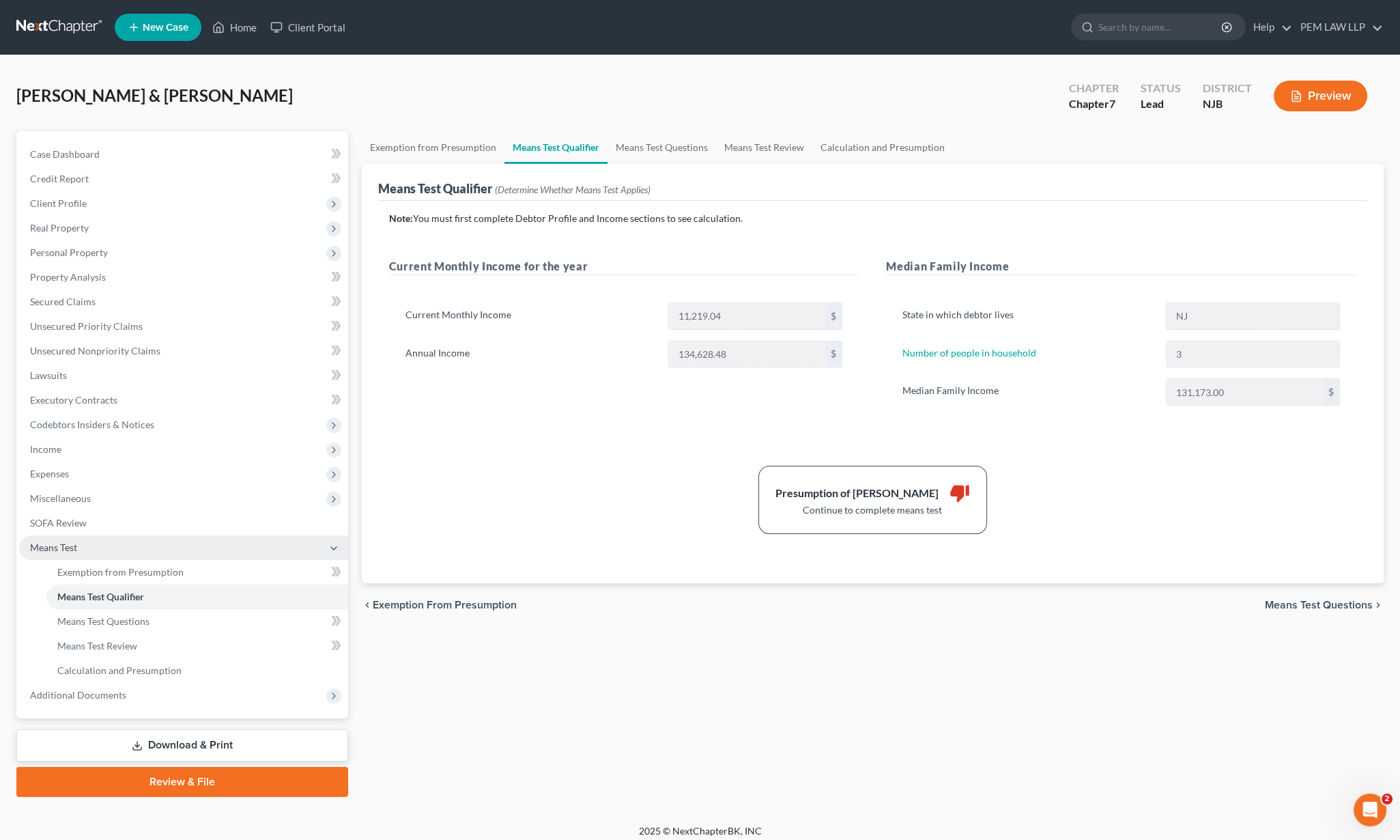
click at [1322, 605] on span "Means Test Questions" at bounding box center [1319, 605] width 108 height 11
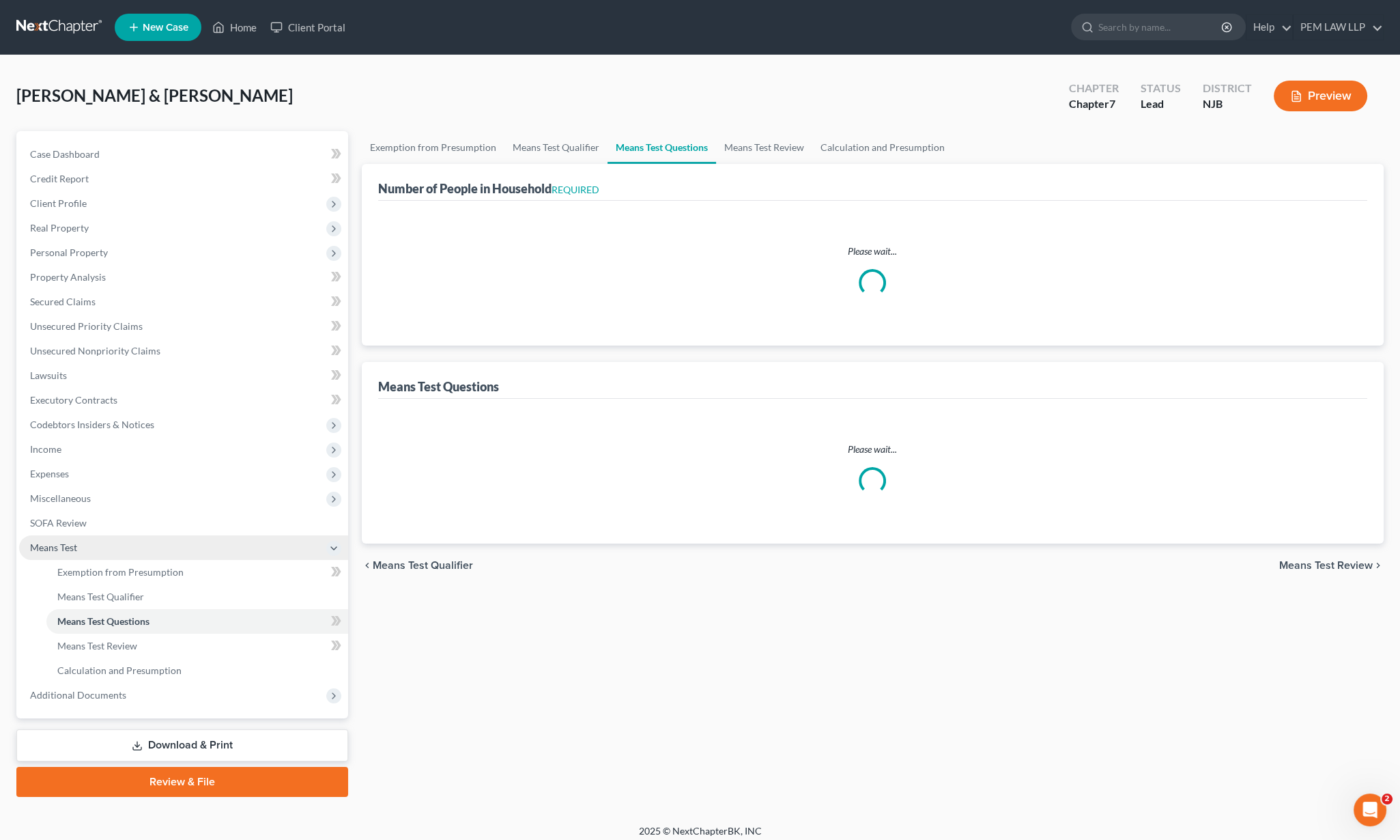
select select "60"
select select "3"
select select "0"
select select "2"
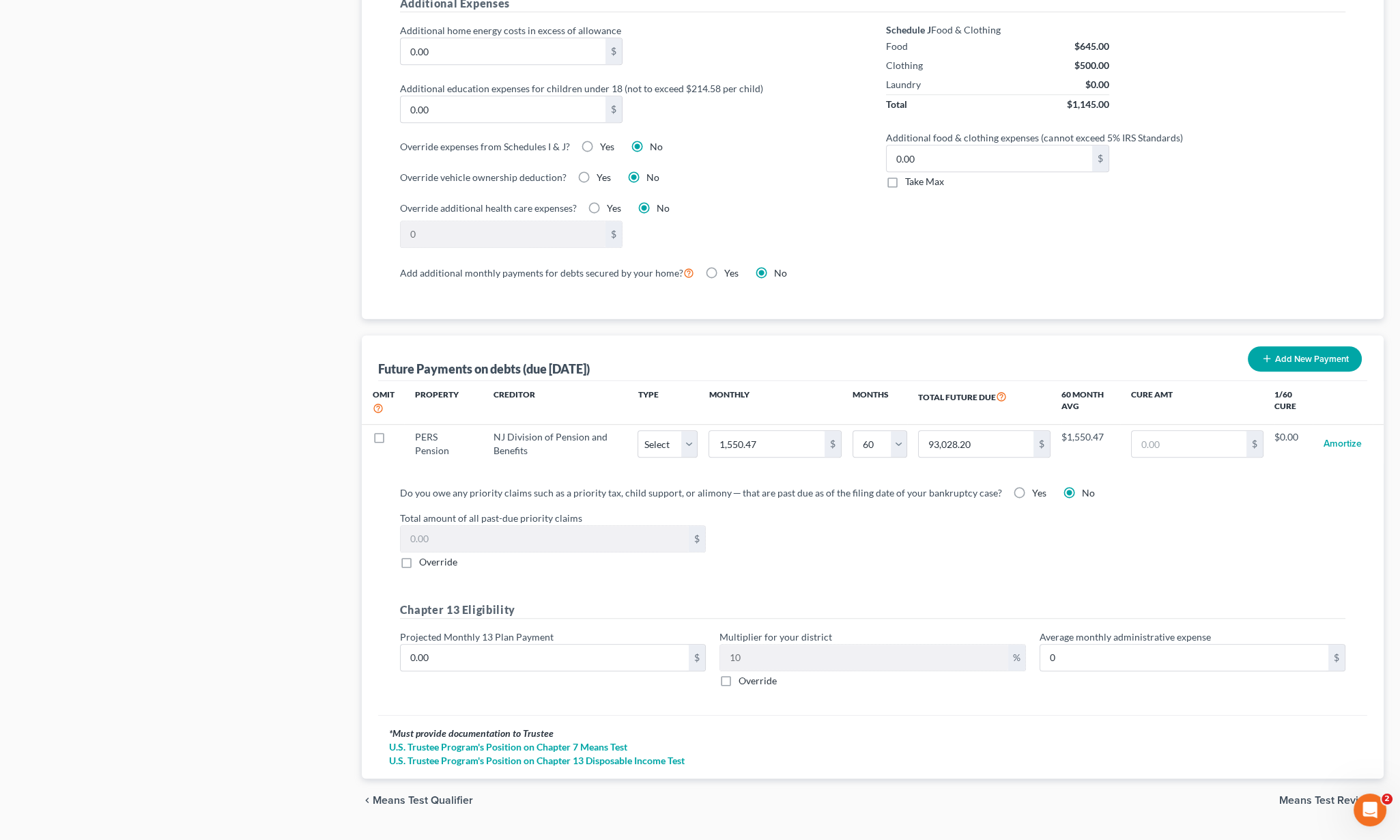
scroll to position [1039, 0]
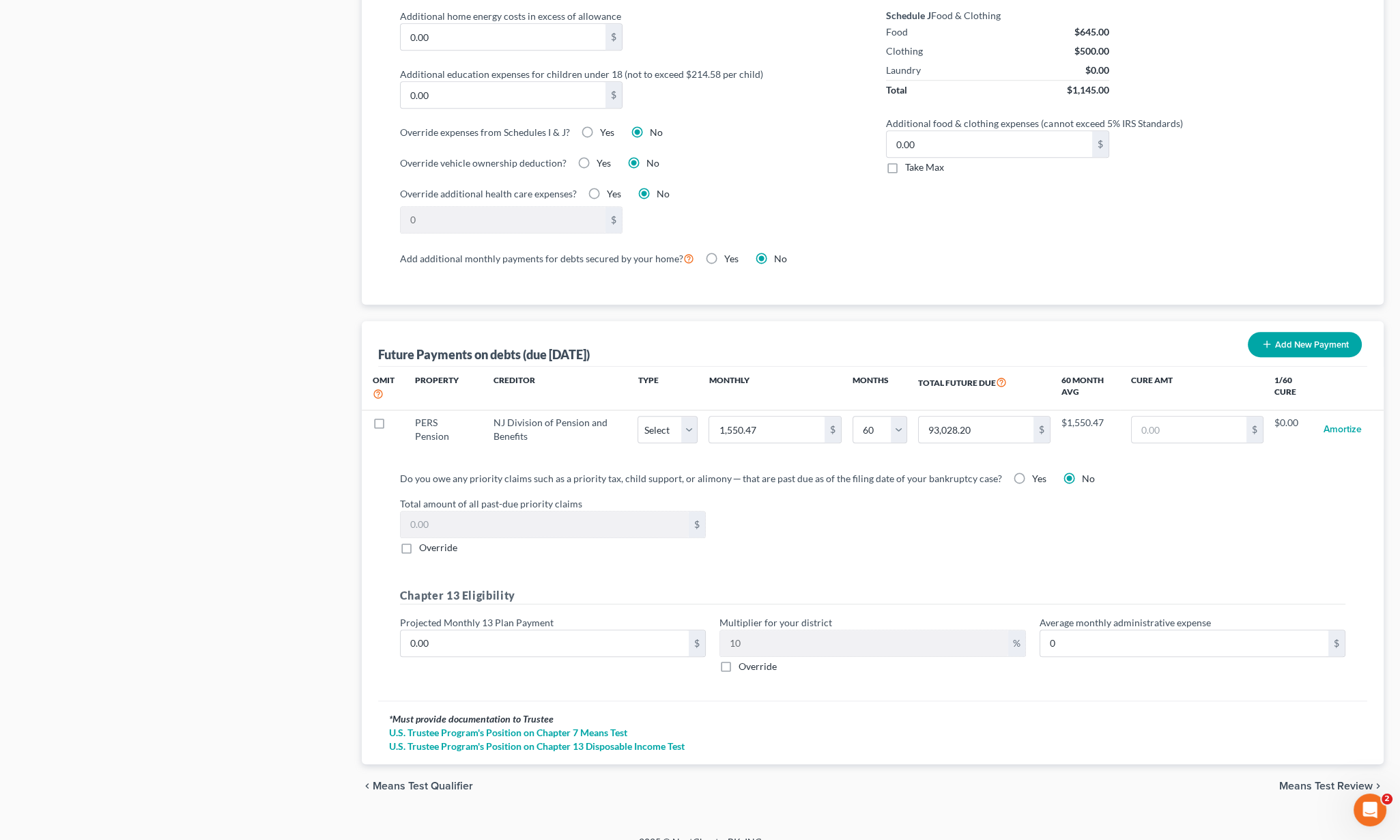
drag, startPoint x: 1310, startPoint y: 759, endPoint x: 1301, endPoint y: 769, distance: 13.5
click at [1310, 764] on div "chevron_left Means Test Qualifier Means Test Review chevron_right" at bounding box center [873, 786] width 1022 height 44
click at [1303, 781] on span "Means Test Review" at bounding box center [1326, 786] width 94 height 11
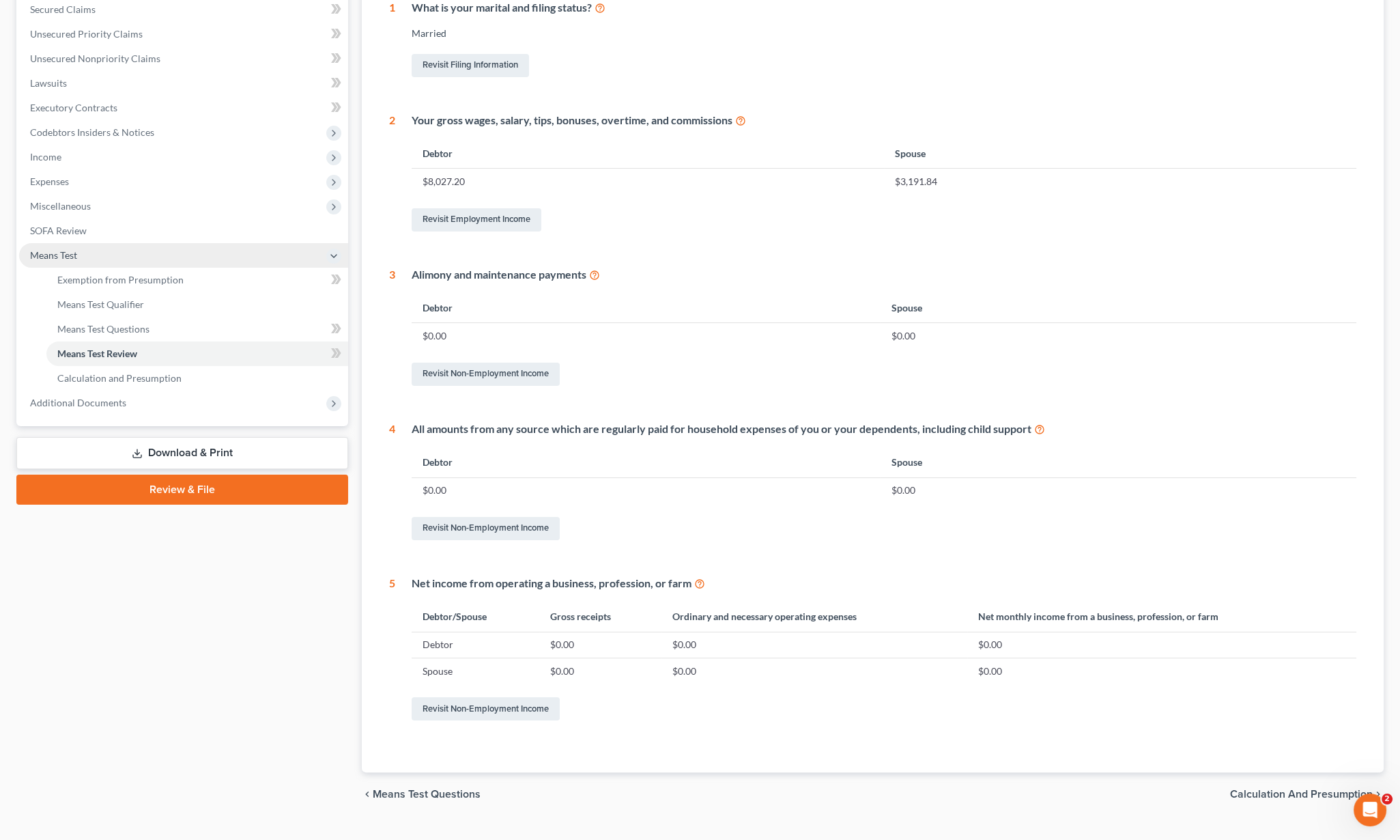
scroll to position [319, 0]
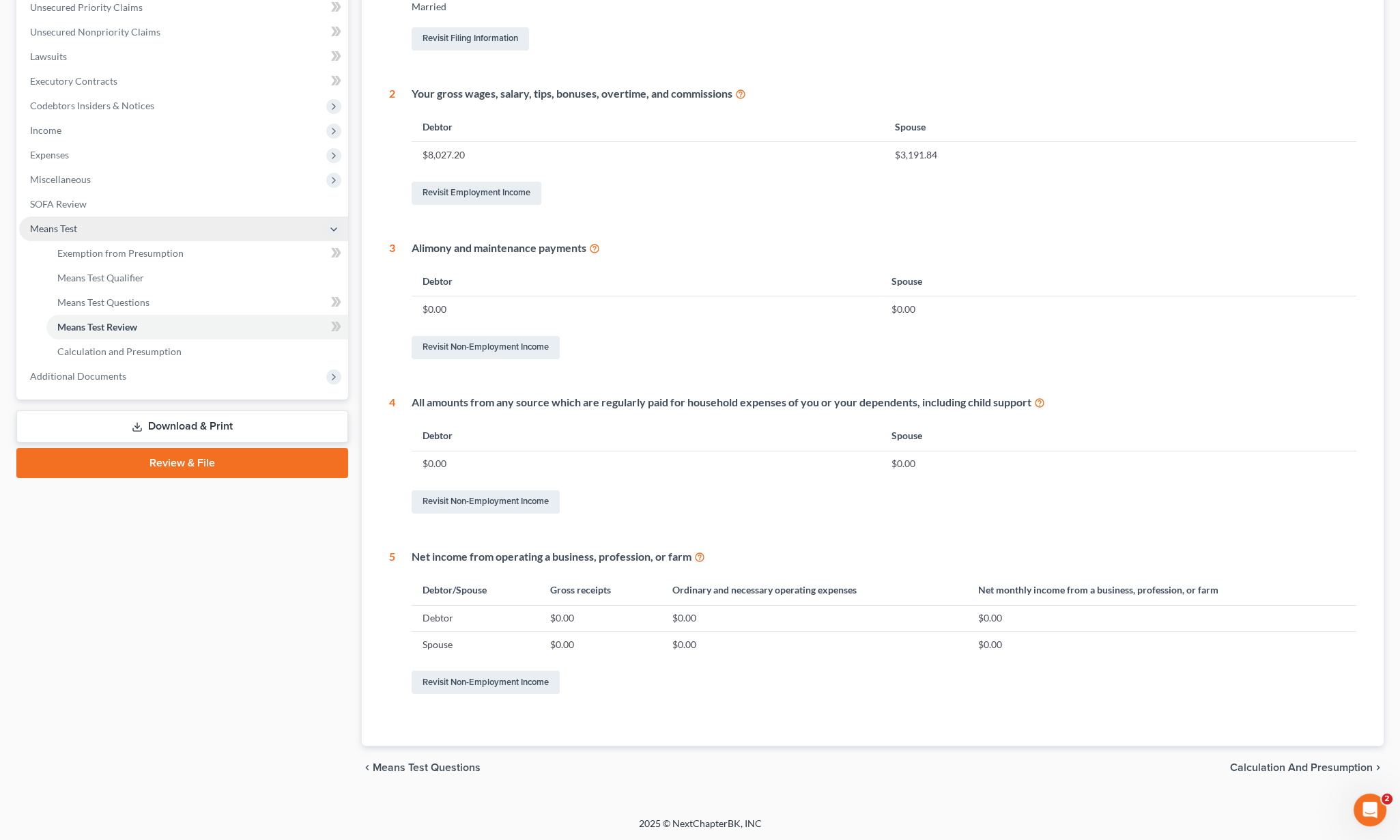
click at [1266, 769] on span "Calculation and Presumption" at bounding box center [1301, 767] width 142 height 11
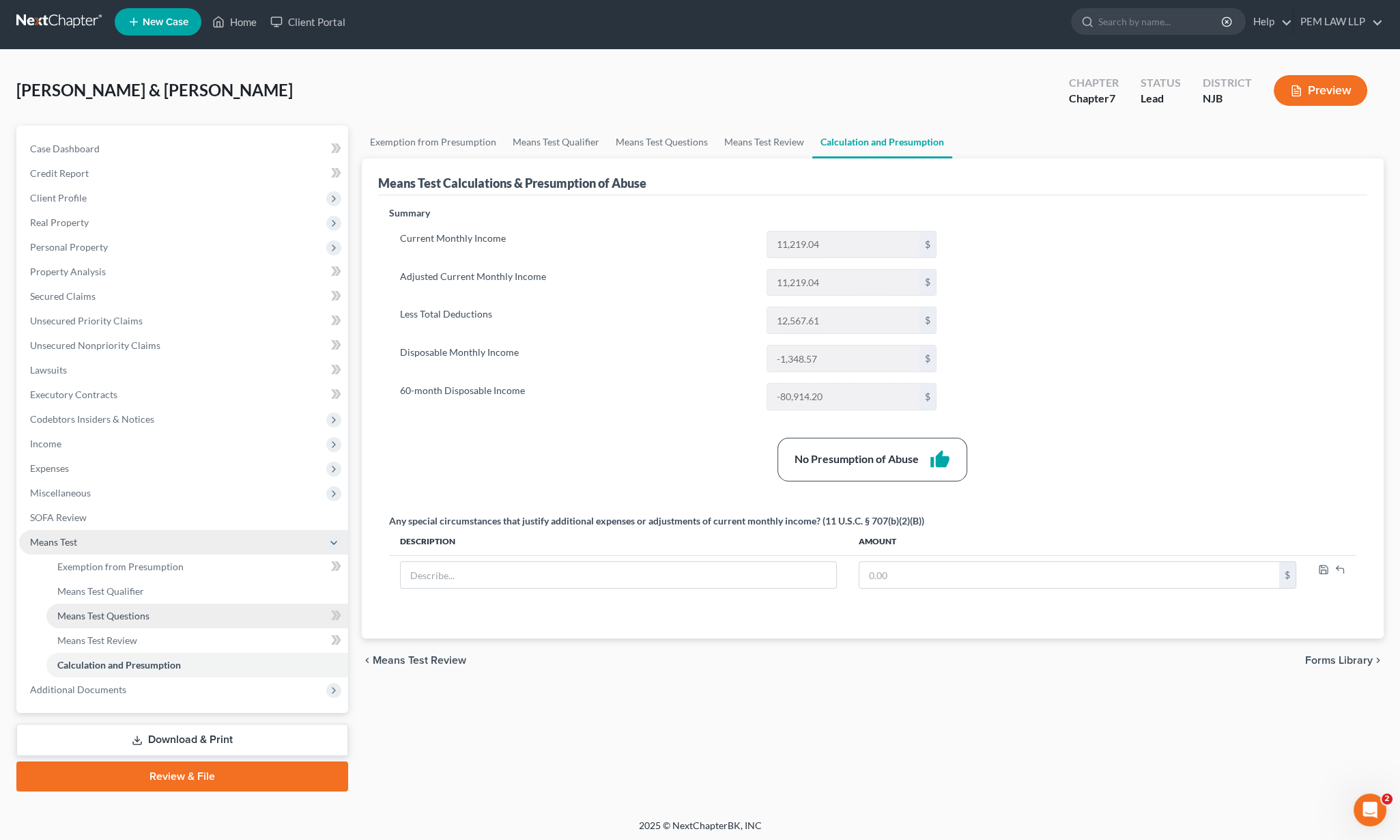
scroll to position [7, 0]
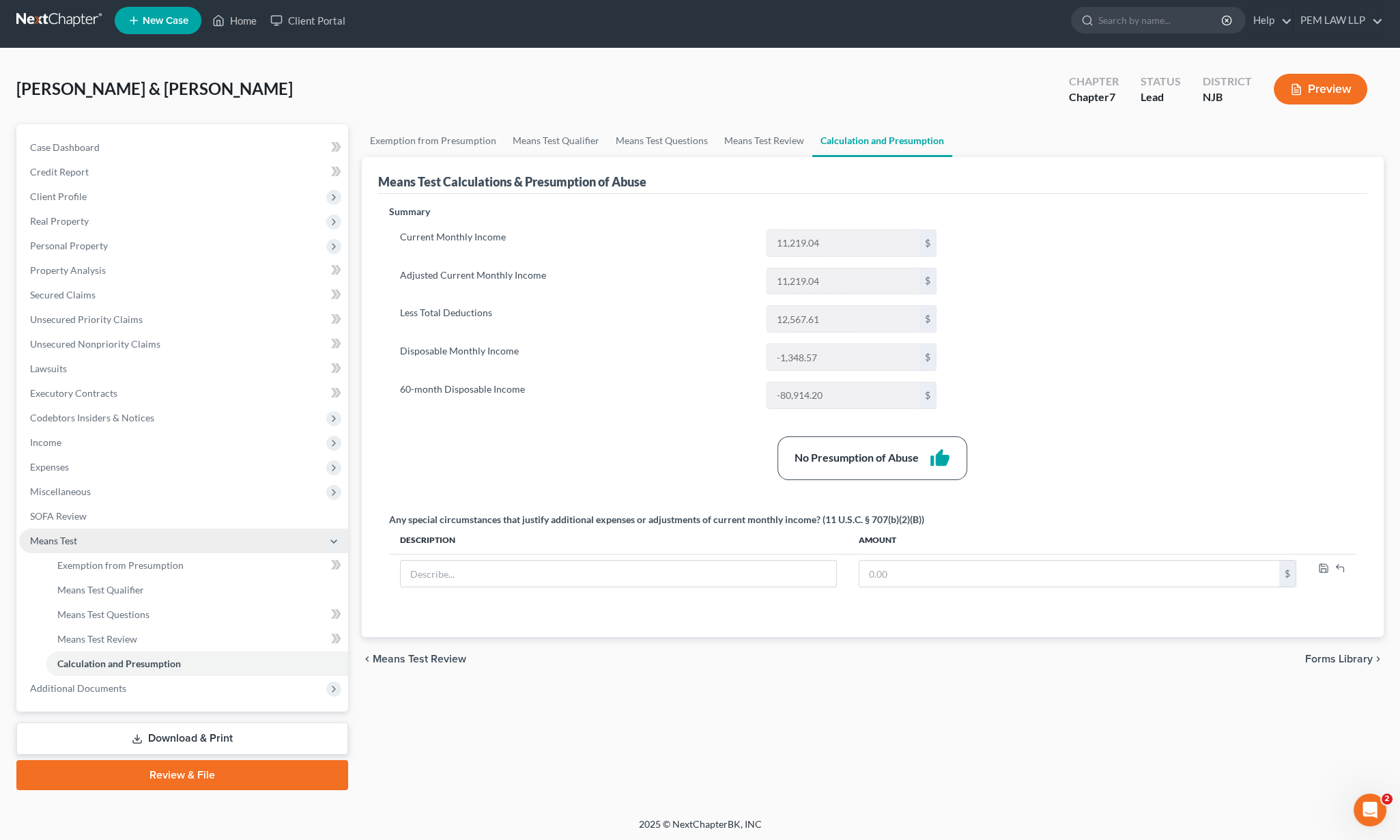
drag, startPoint x: 171, startPoint y: 741, endPoint x: 517, endPoint y: 658, distance: 355.8
click at [171, 741] on link "Download & Print" at bounding box center [182, 738] width 332 height 32
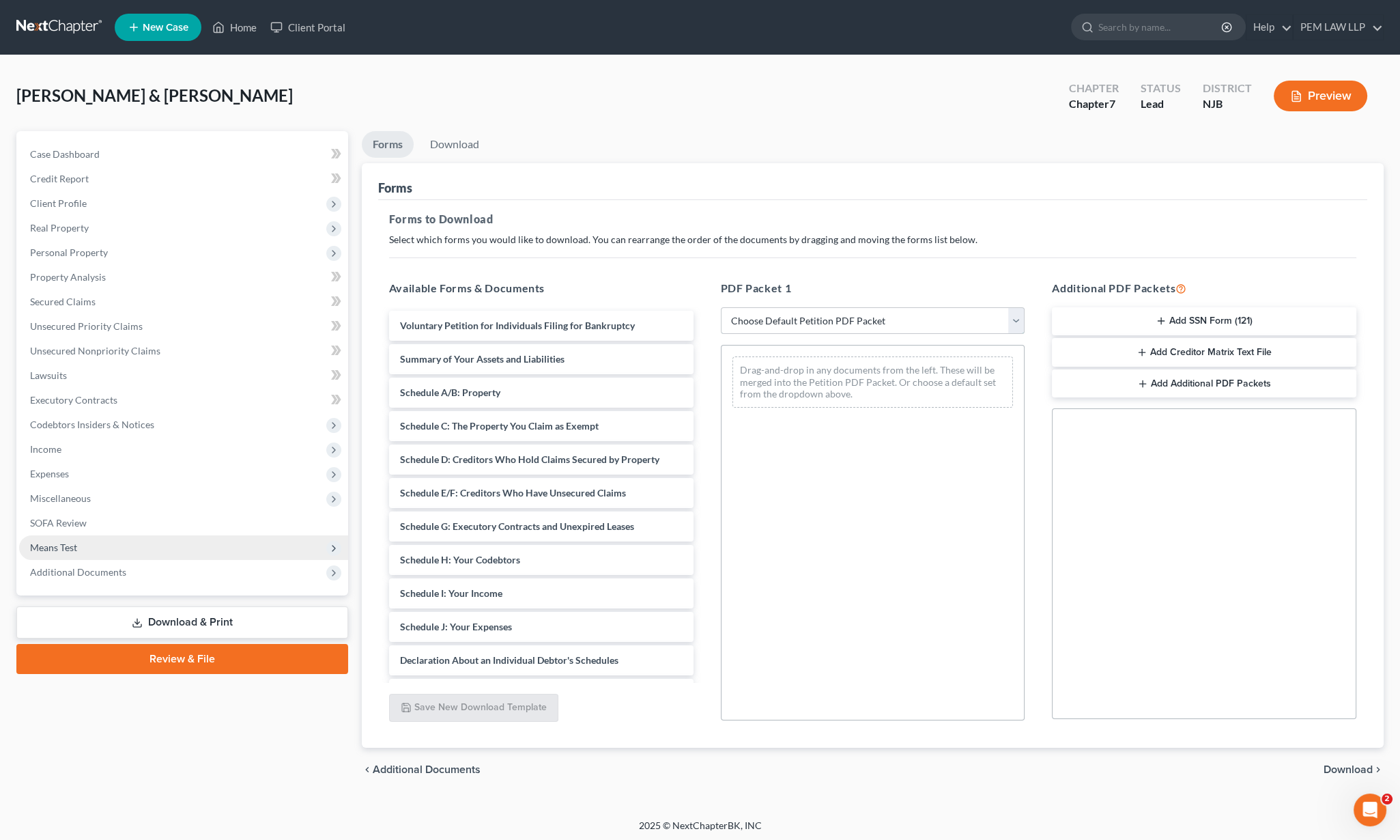
click at [814, 314] on select "Choose Default Petition PDF Packet Complete Bankruptcy Petition (all forms and …" at bounding box center [873, 321] width 304 height 27
select select "0"
click at [721, 307] on select "Choose Default Petition PDF Packet Complete Bankruptcy Petition (all forms and …" at bounding box center [873, 321] width 304 height 27
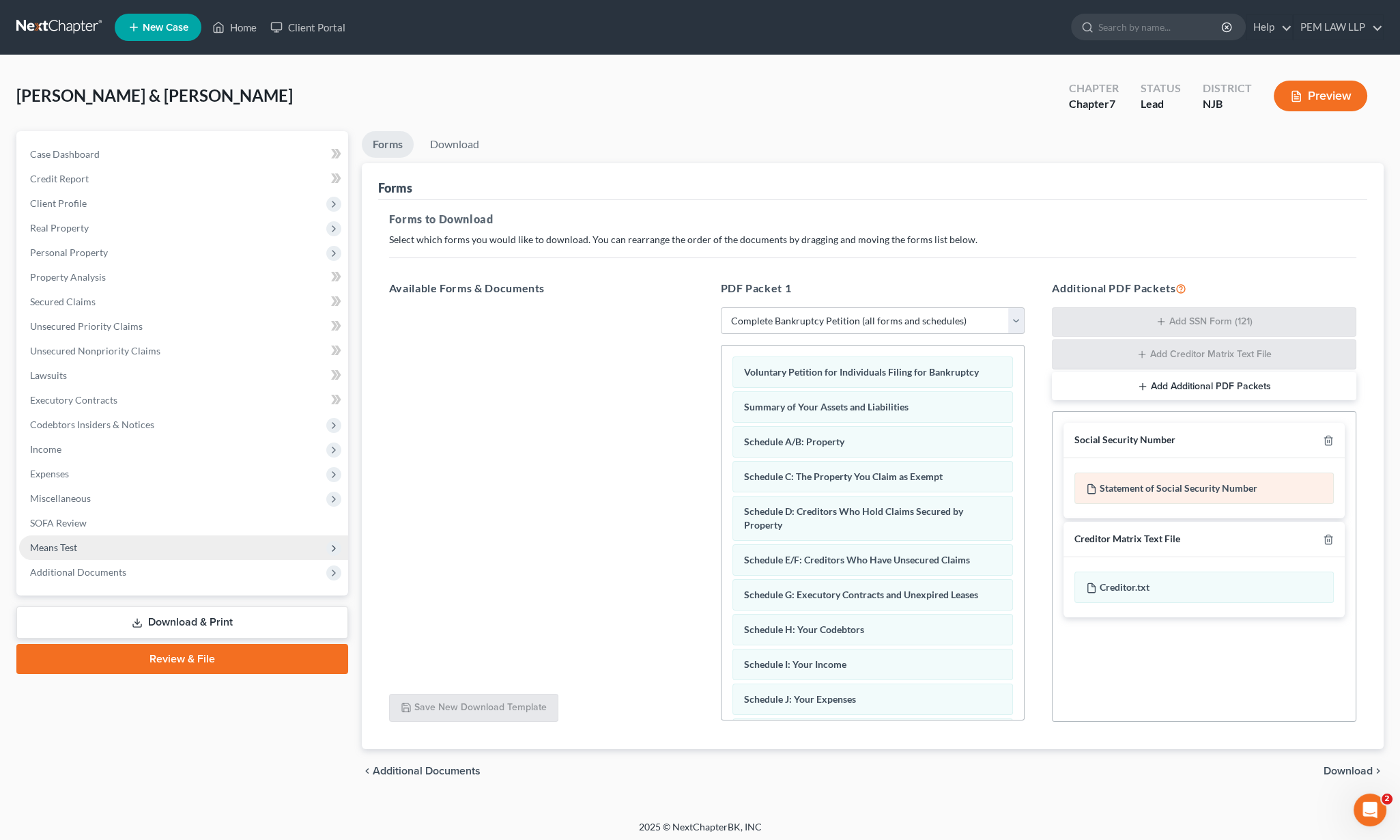
click at [1189, 489] on div "Statement of Social Security Number" at bounding box center [1204, 488] width 260 height 31
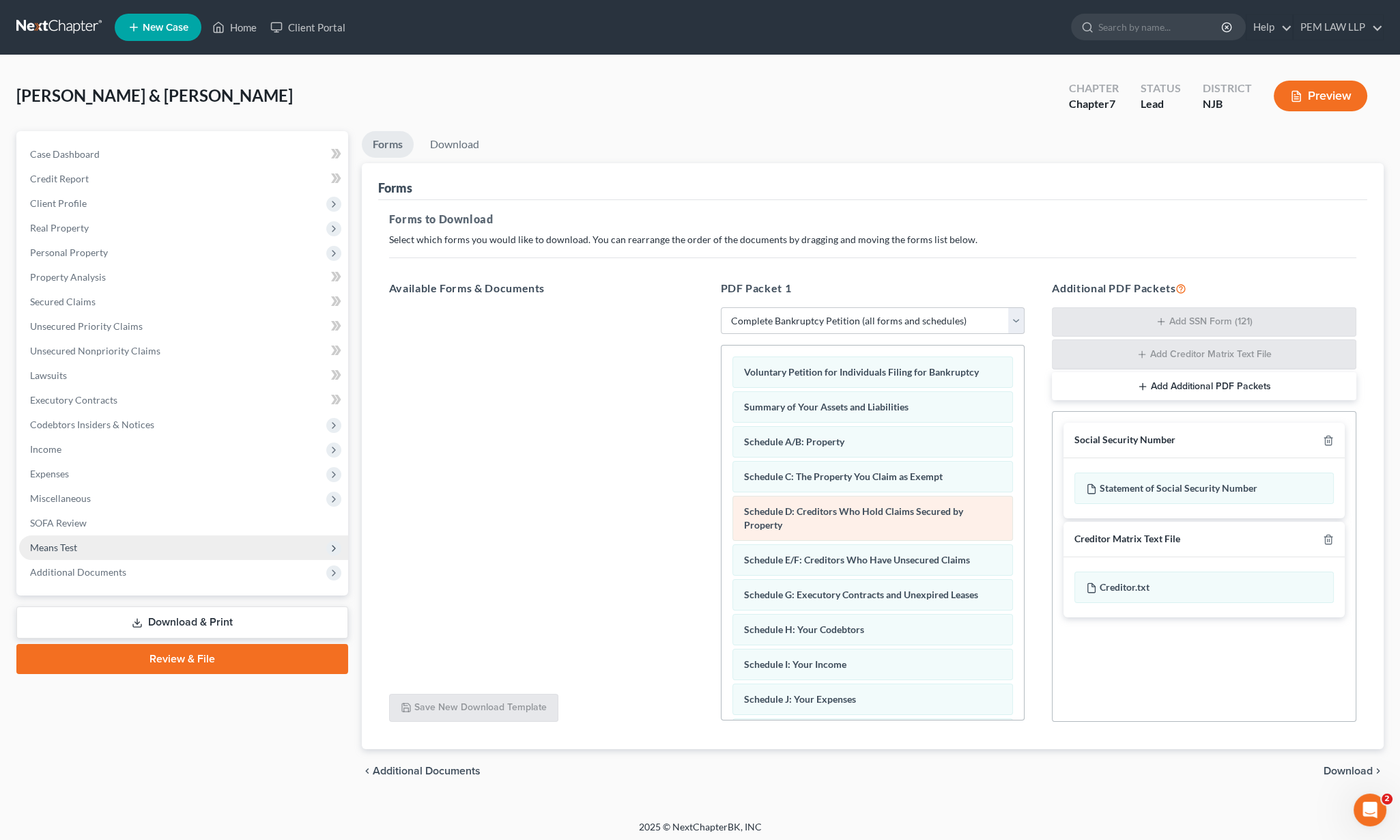
drag, startPoint x: 1189, startPoint y: 489, endPoint x: 996, endPoint y: 510, distance: 194.1
click at [1099, 487] on div "Statement of Social Security Number" at bounding box center [1204, 488] width 260 height 31
click at [1348, 765] on span "Download" at bounding box center [1349, 770] width 49 height 11
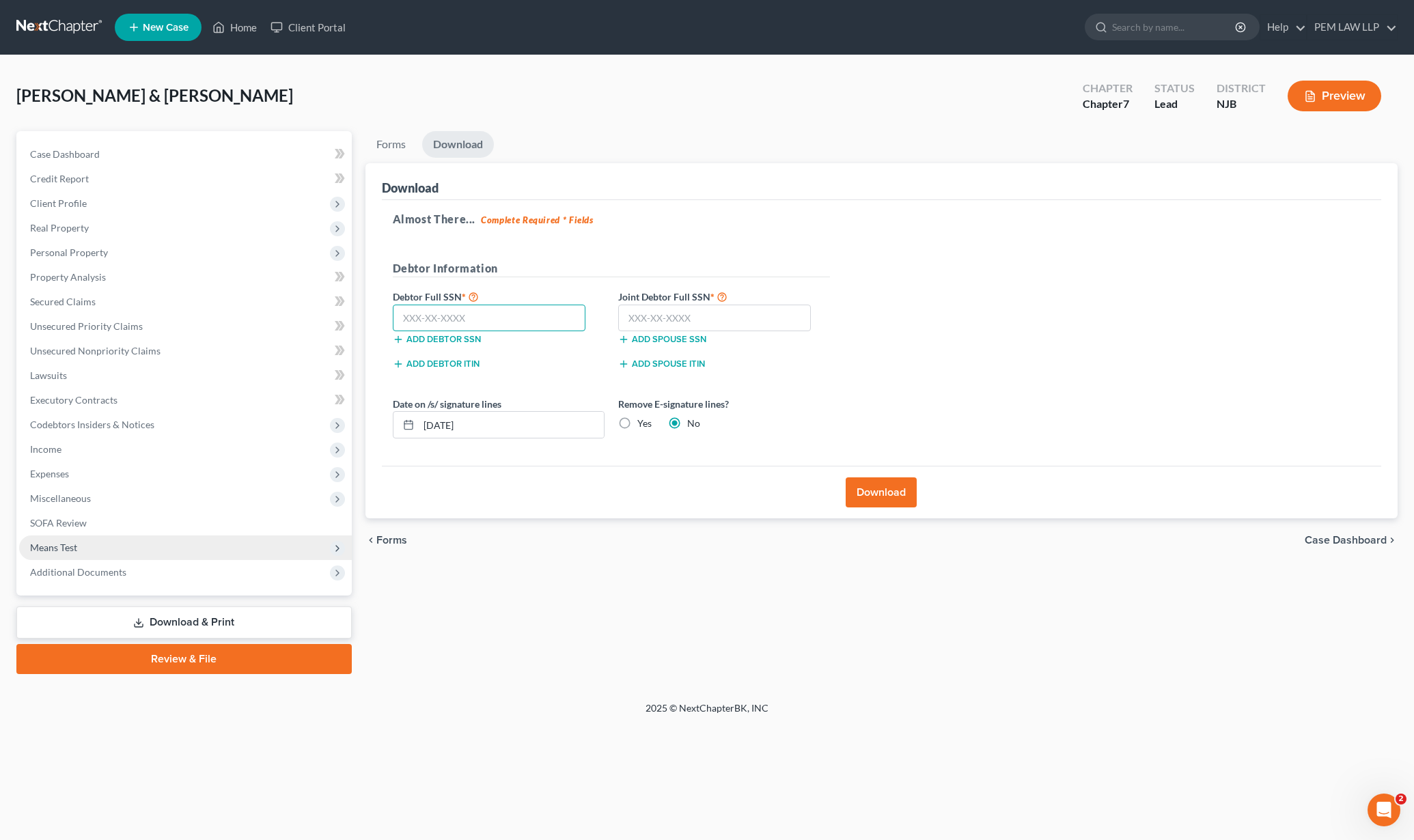
click at [509, 316] on input "text" at bounding box center [488, 318] width 193 height 27
click at [430, 321] on input "text" at bounding box center [488, 318] width 193 height 27
type input "149-64-8307"
click at [638, 314] on input "text" at bounding box center [714, 318] width 193 height 27
type input "132-62-9852"
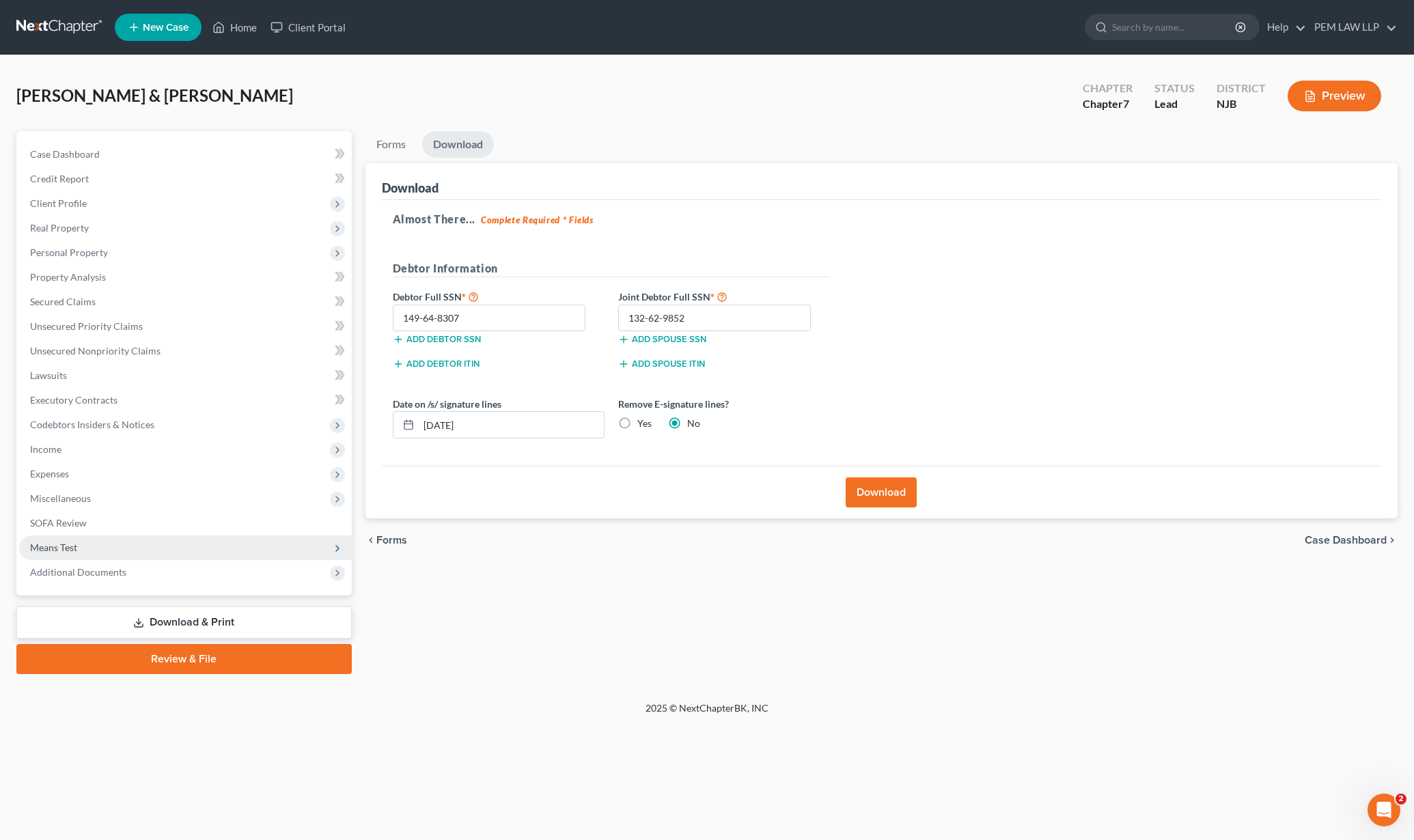
click at [892, 488] on button "Download" at bounding box center [881, 492] width 71 height 30
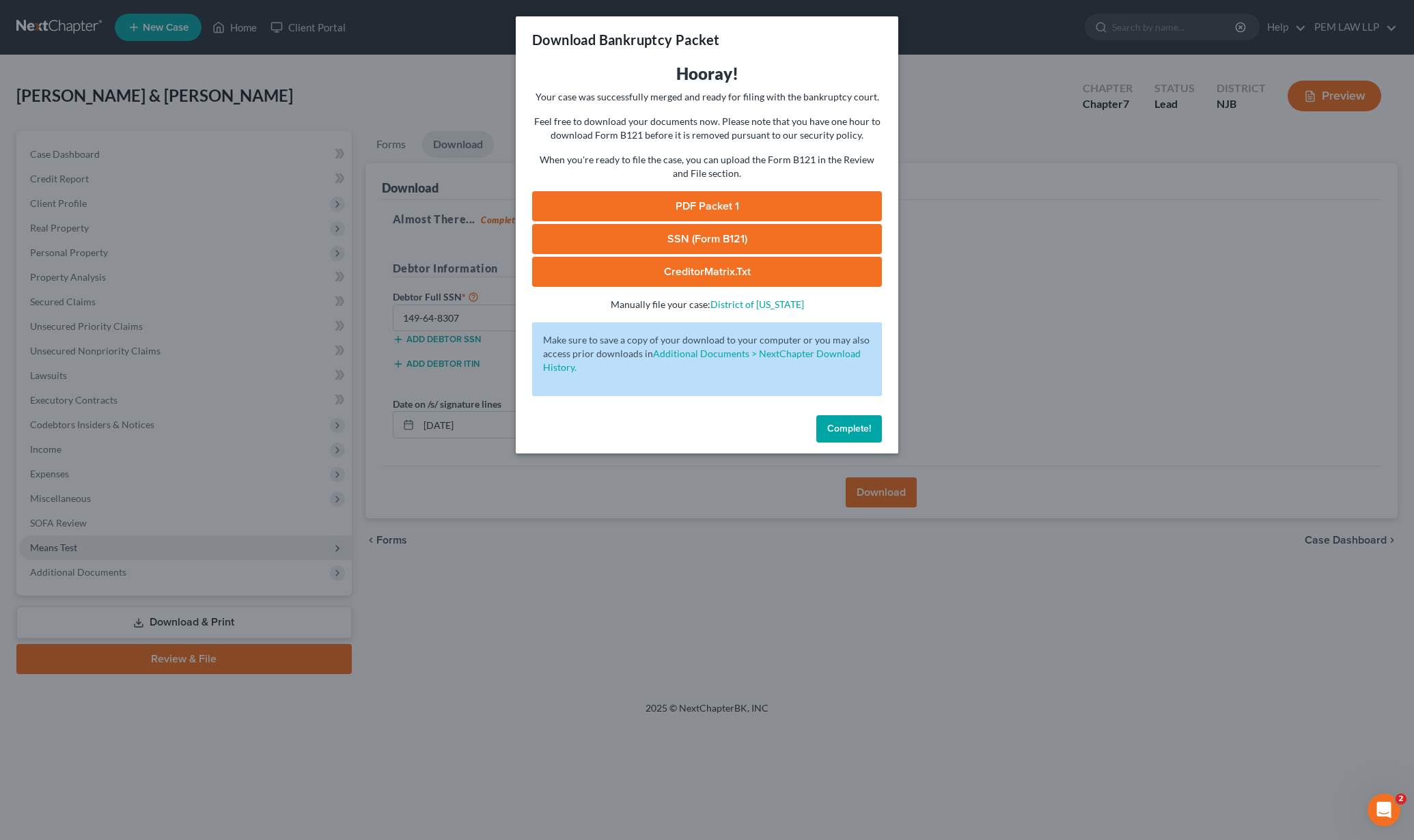
click at [706, 211] on link "PDF Packet 1" at bounding box center [707, 205] width 350 height 30
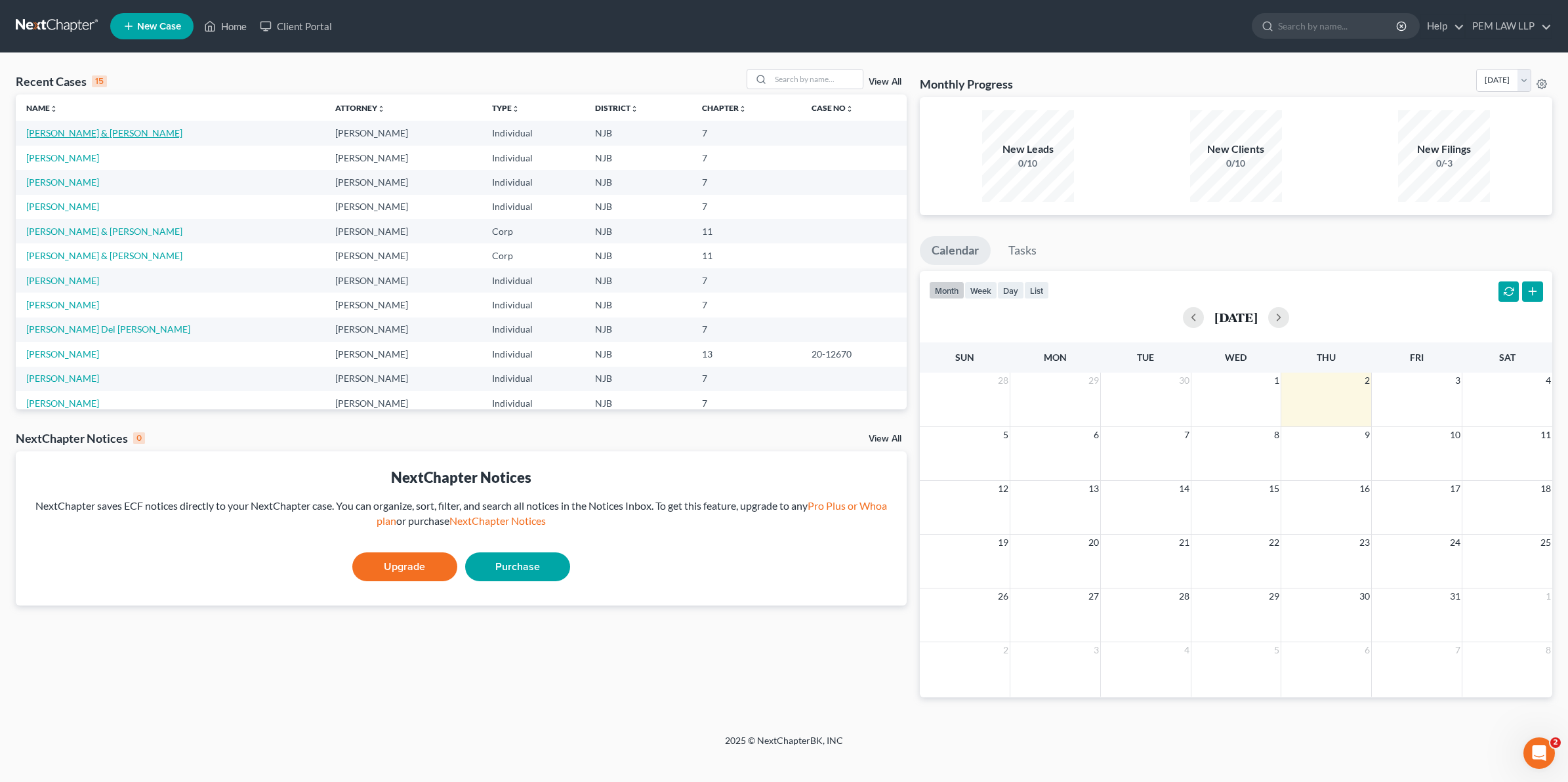
click at [99, 136] on link "[PERSON_NAME] & [PERSON_NAME]" at bounding box center [104, 133] width 156 height 11
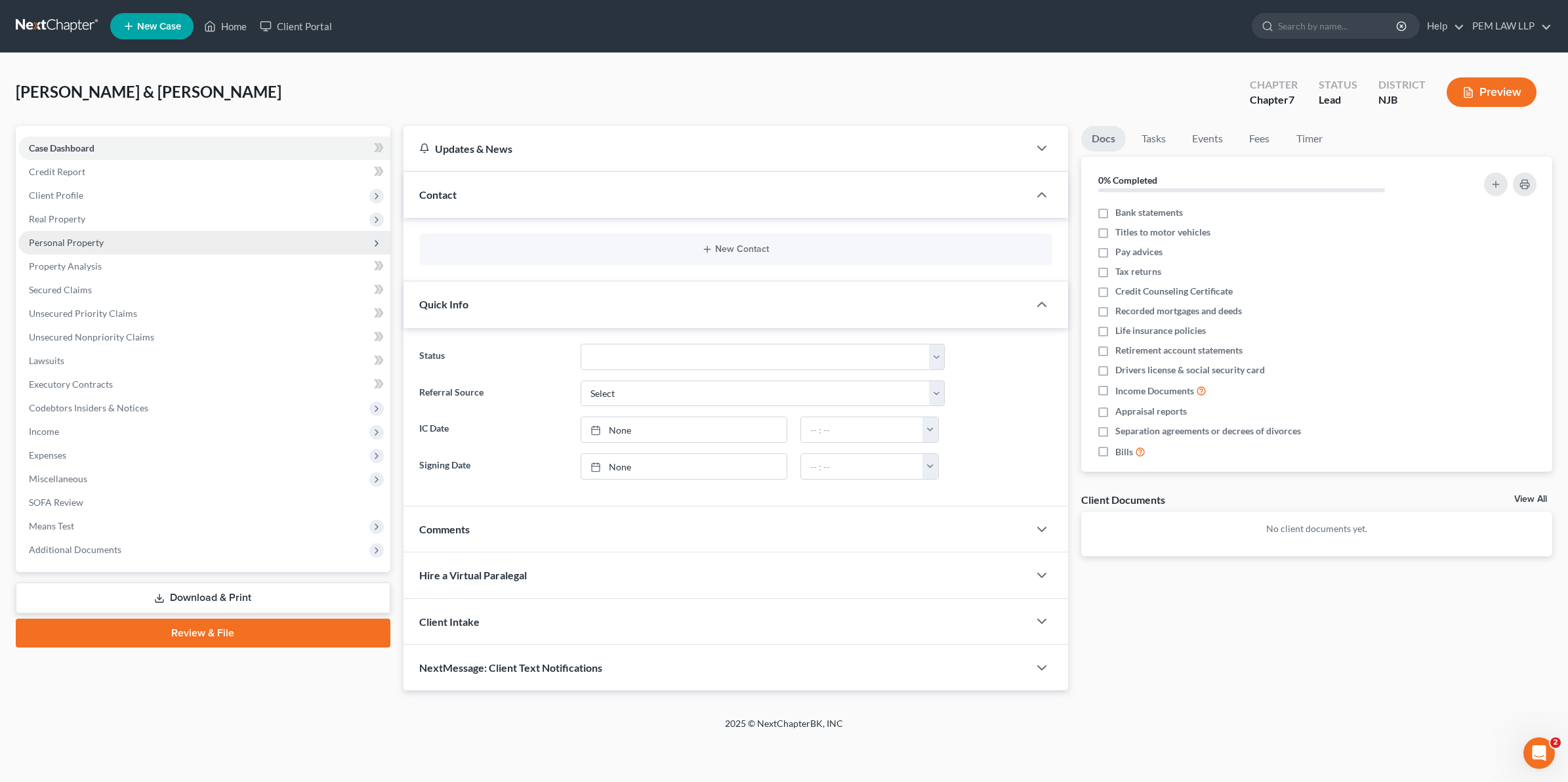
click at [86, 247] on span "Personal Property" at bounding box center [205, 242] width 372 height 23
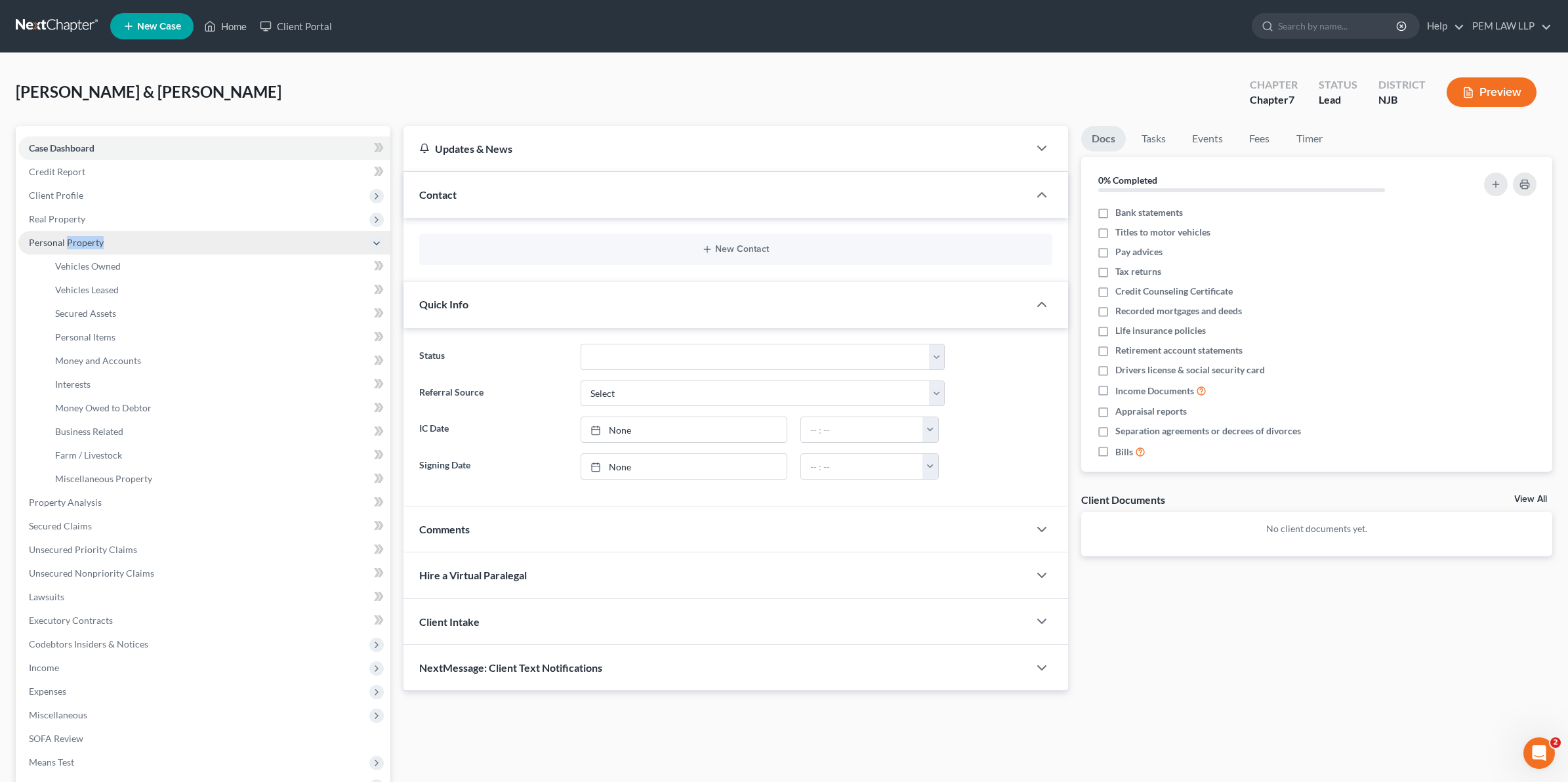
click at [86, 247] on span "Personal Property" at bounding box center [205, 242] width 372 height 23
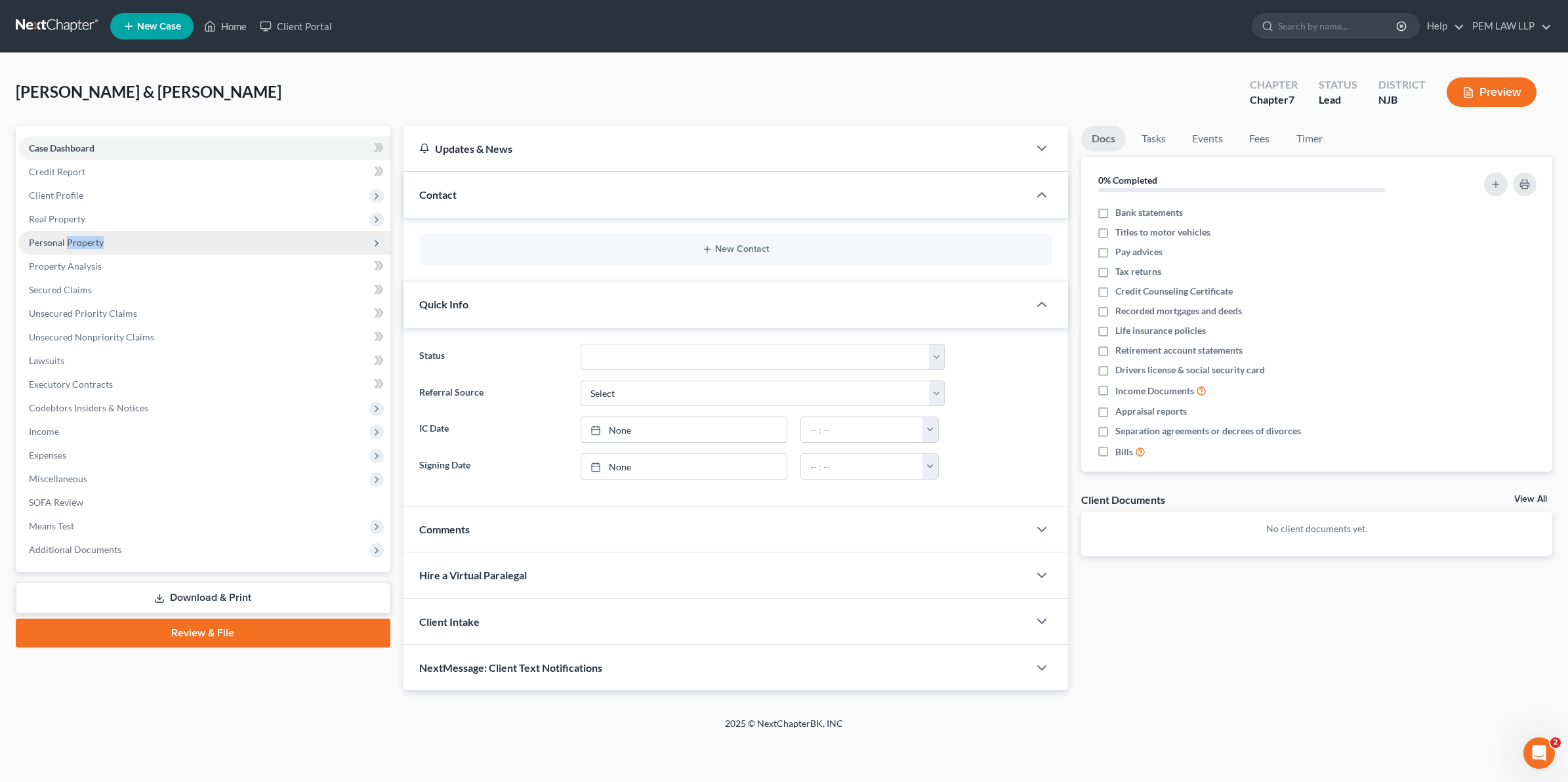
click at [86, 246] on span "Personal Property" at bounding box center [205, 242] width 372 height 23
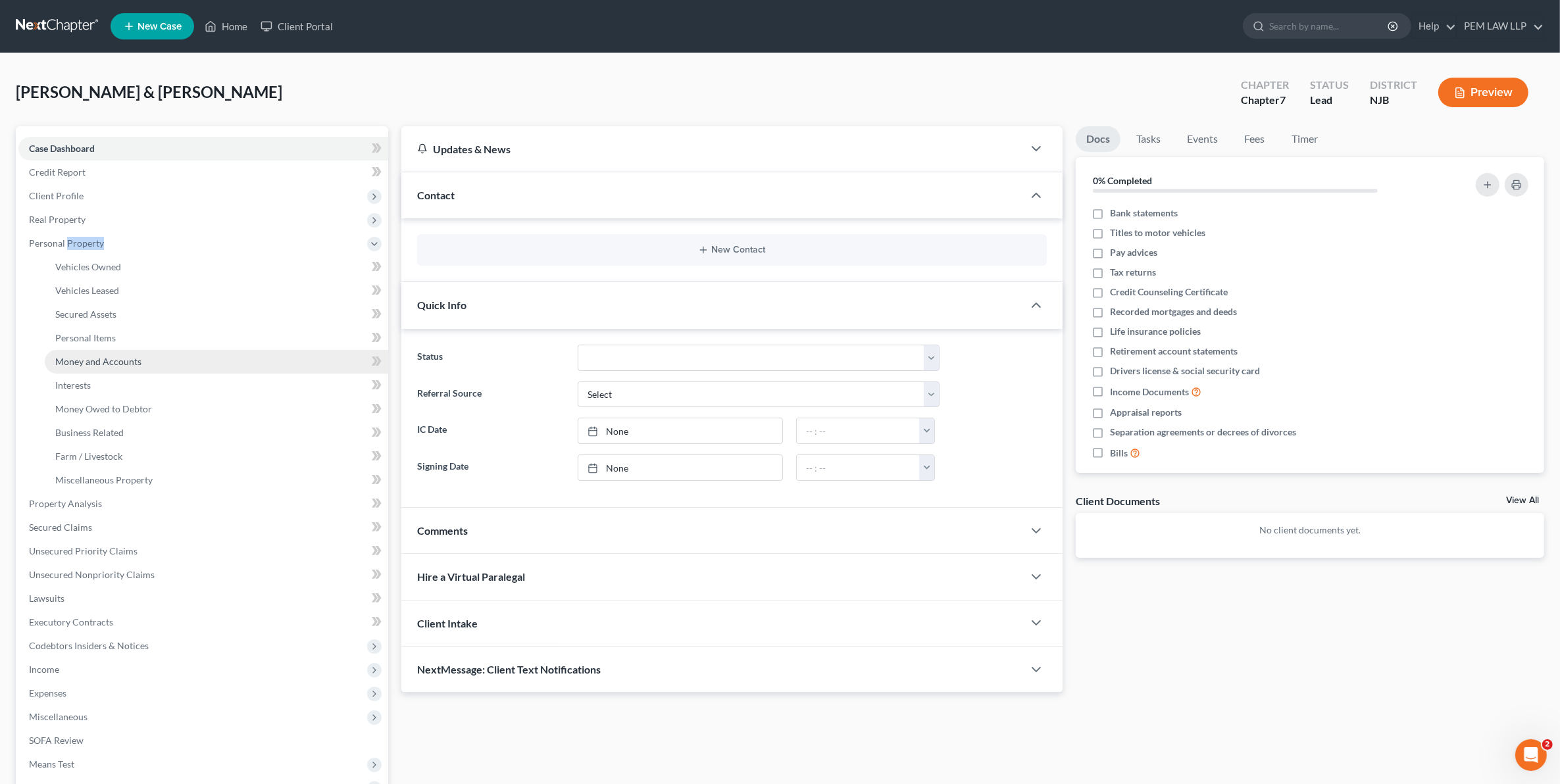
click at [110, 369] on link "Money and Accounts" at bounding box center [217, 361] width 344 height 23
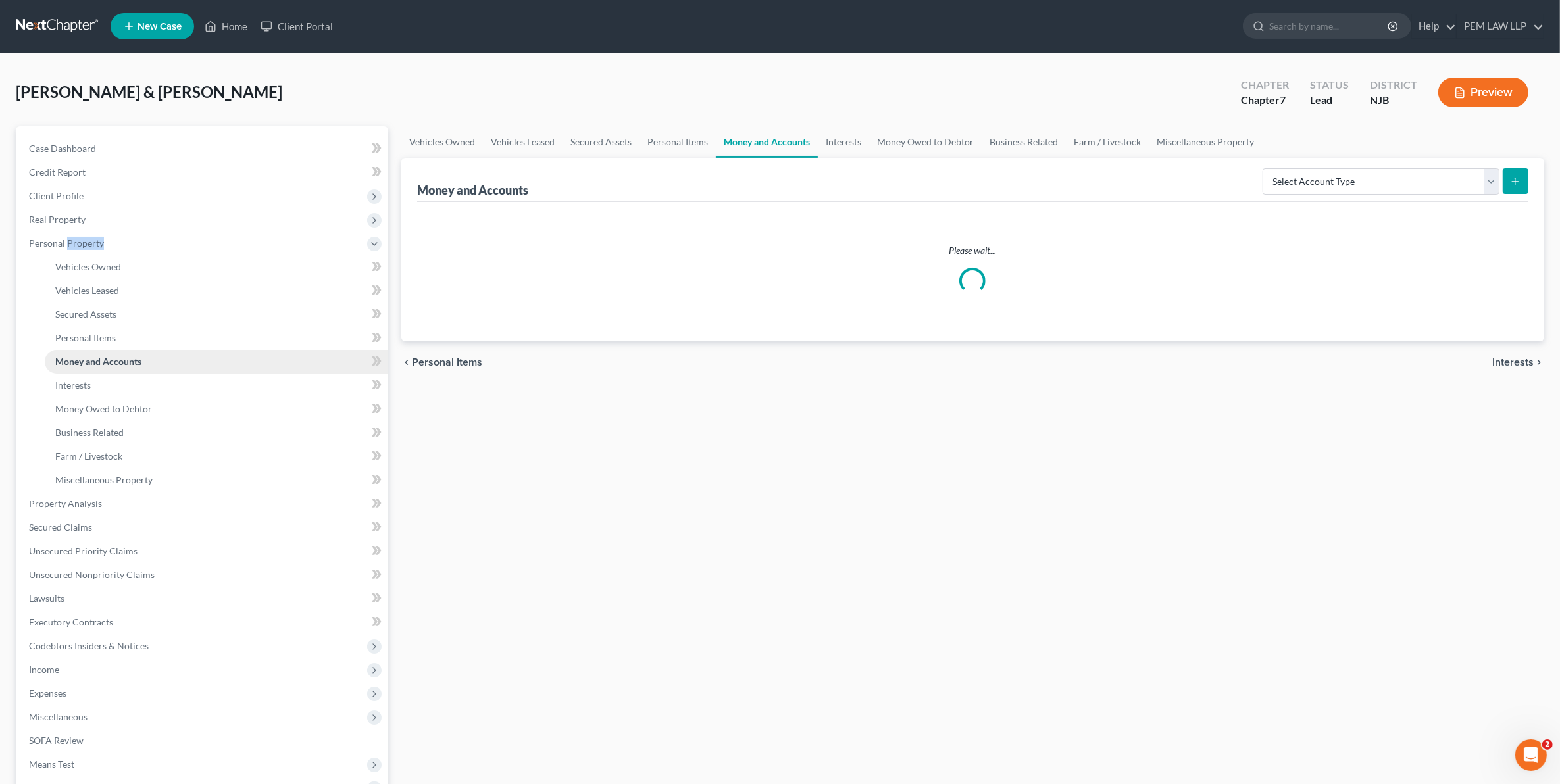
click at [110, 369] on link "Money and Accounts" at bounding box center [217, 361] width 344 height 23
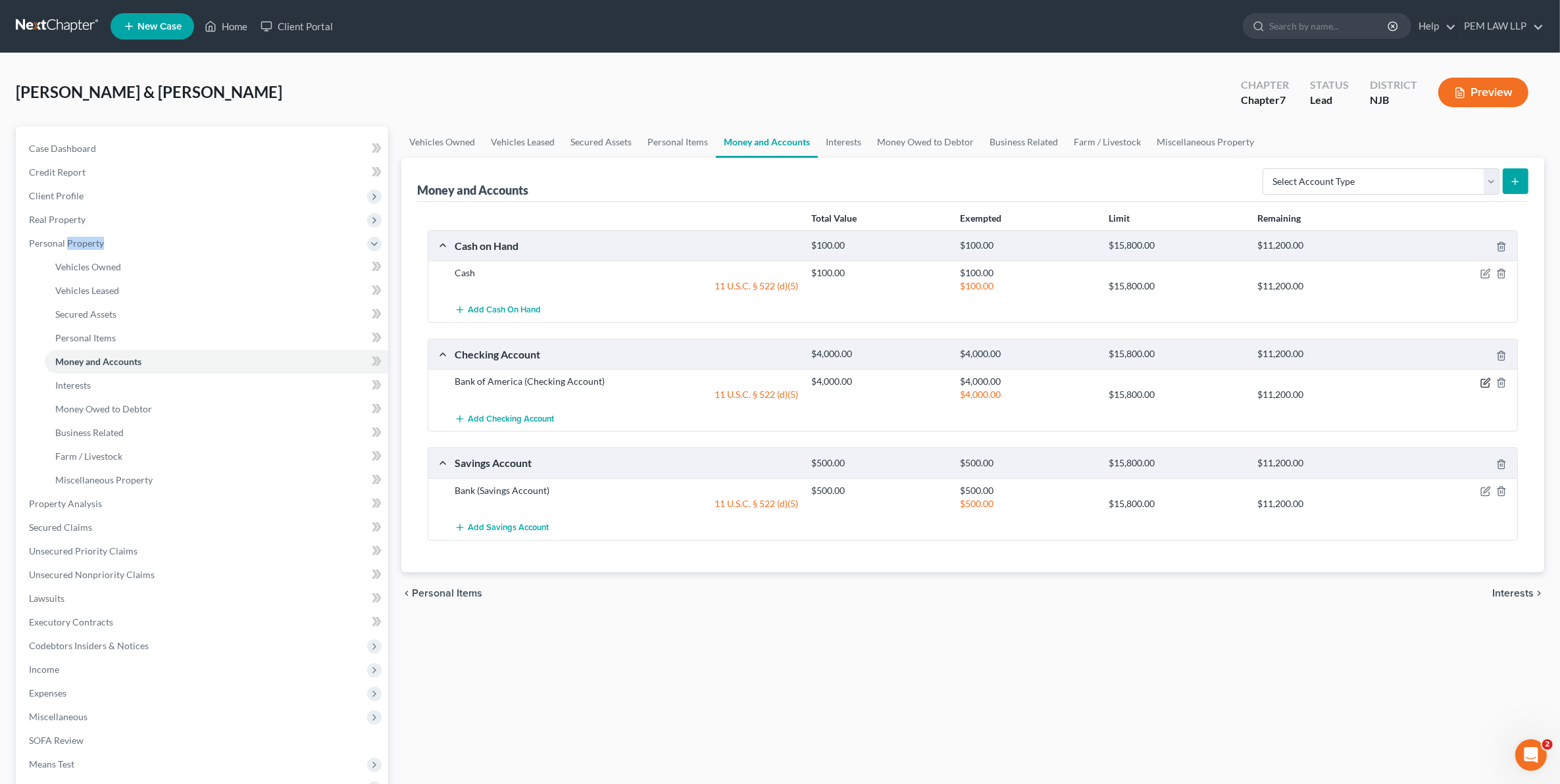
click at [1487, 385] on icon "button" at bounding box center [1485, 383] width 10 height 10
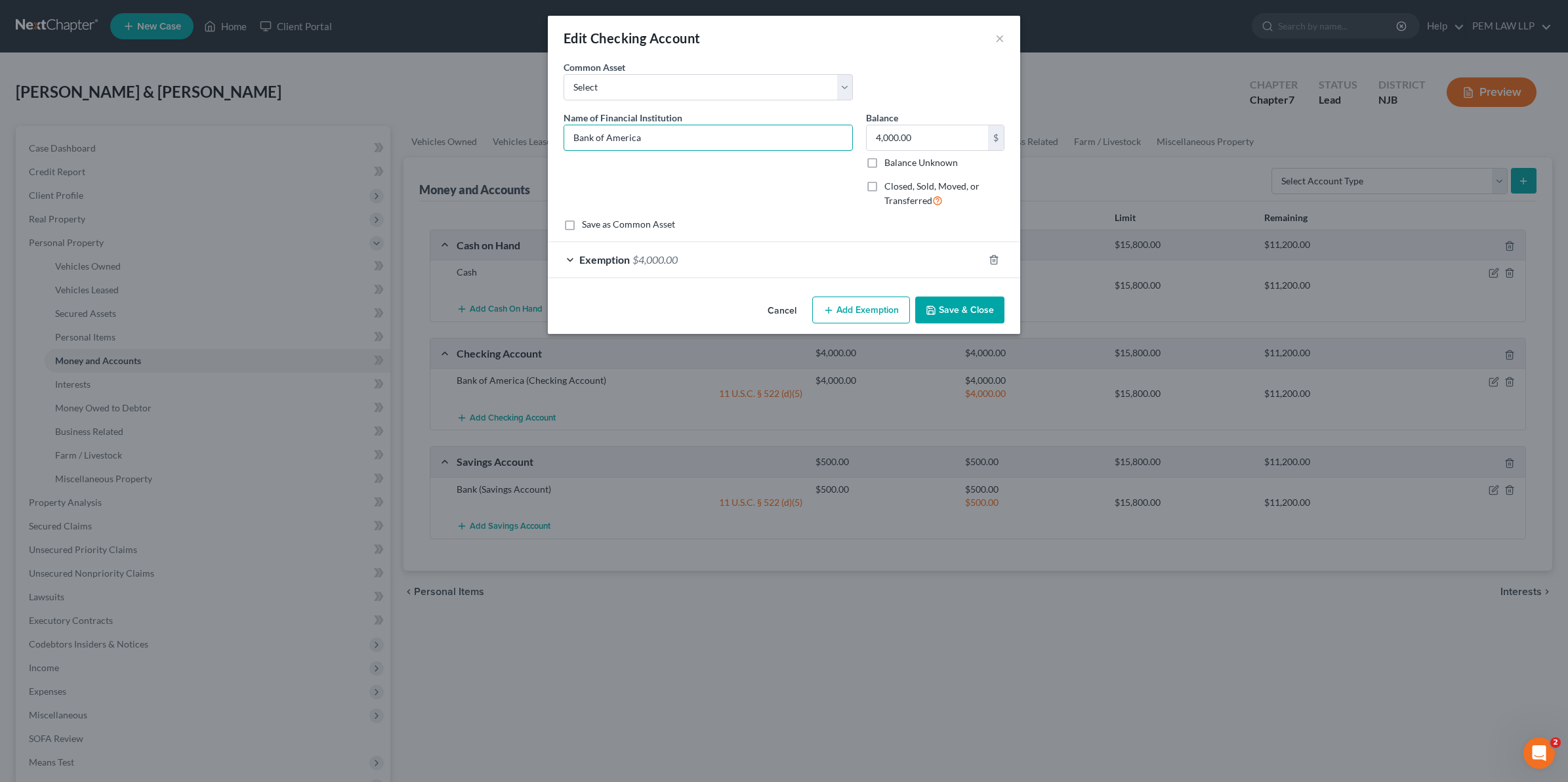
drag, startPoint x: 680, startPoint y: 136, endPoint x: 517, endPoint y: 132, distance: 163.0
click at [519, 132] on div "Edit Checking Account × An exemption set must first be selected from the Filing…" at bounding box center [784, 391] width 1568 height 782
type input "[PERSON_NAME] [PERSON_NAME] Bank"
click at [958, 312] on button "Save & Close" at bounding box center [960, 311] width 89 height 28
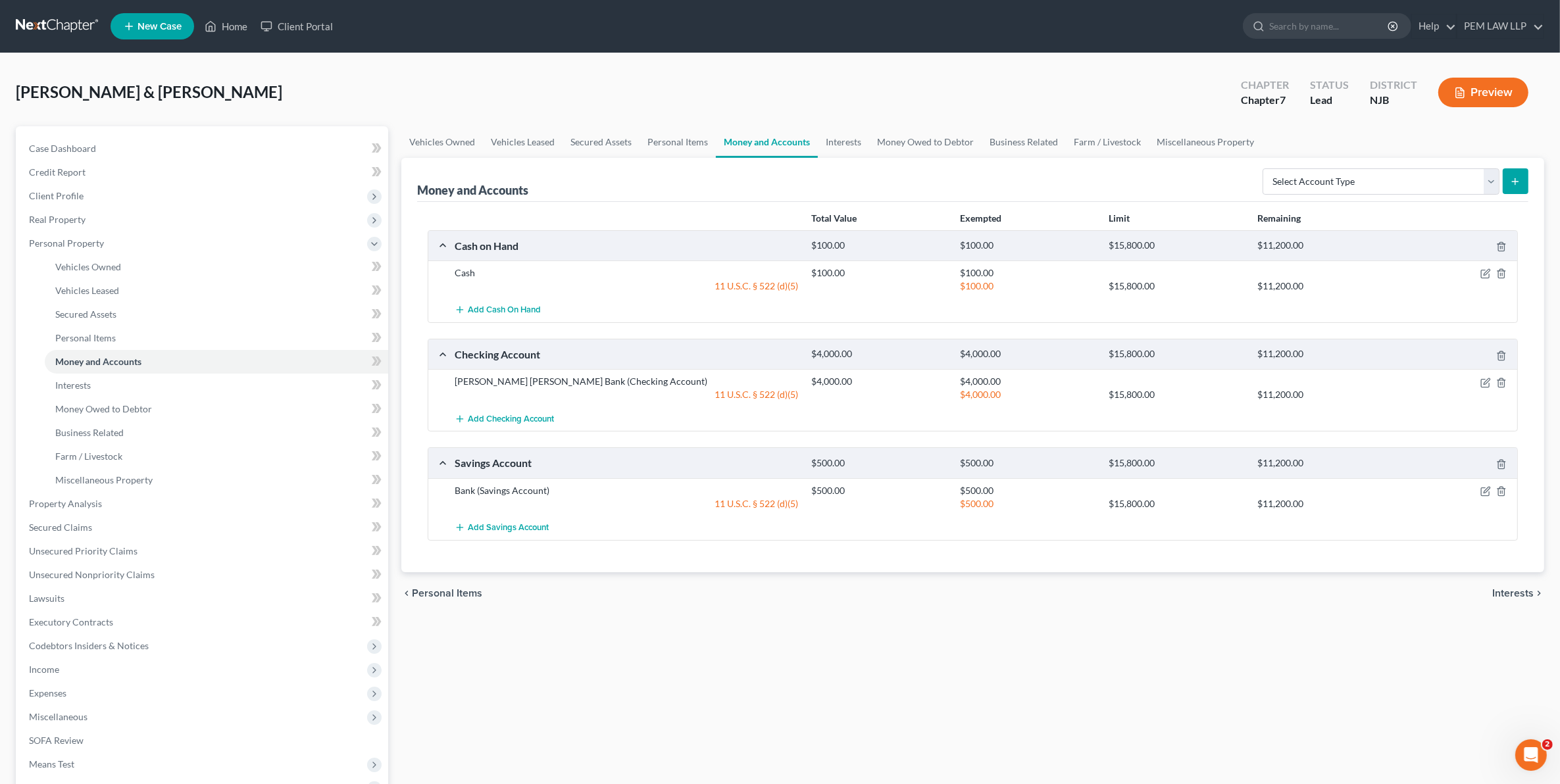
click at [1478, 496] on div at bounding box center [1459, 491] width 119 height 13
click at [1479, 488] on div at bounding box center [1459, 491] width 119 height 13
click at [1485, 489] on icon "button" at bounding box center [1485, 491] width 10 height 10
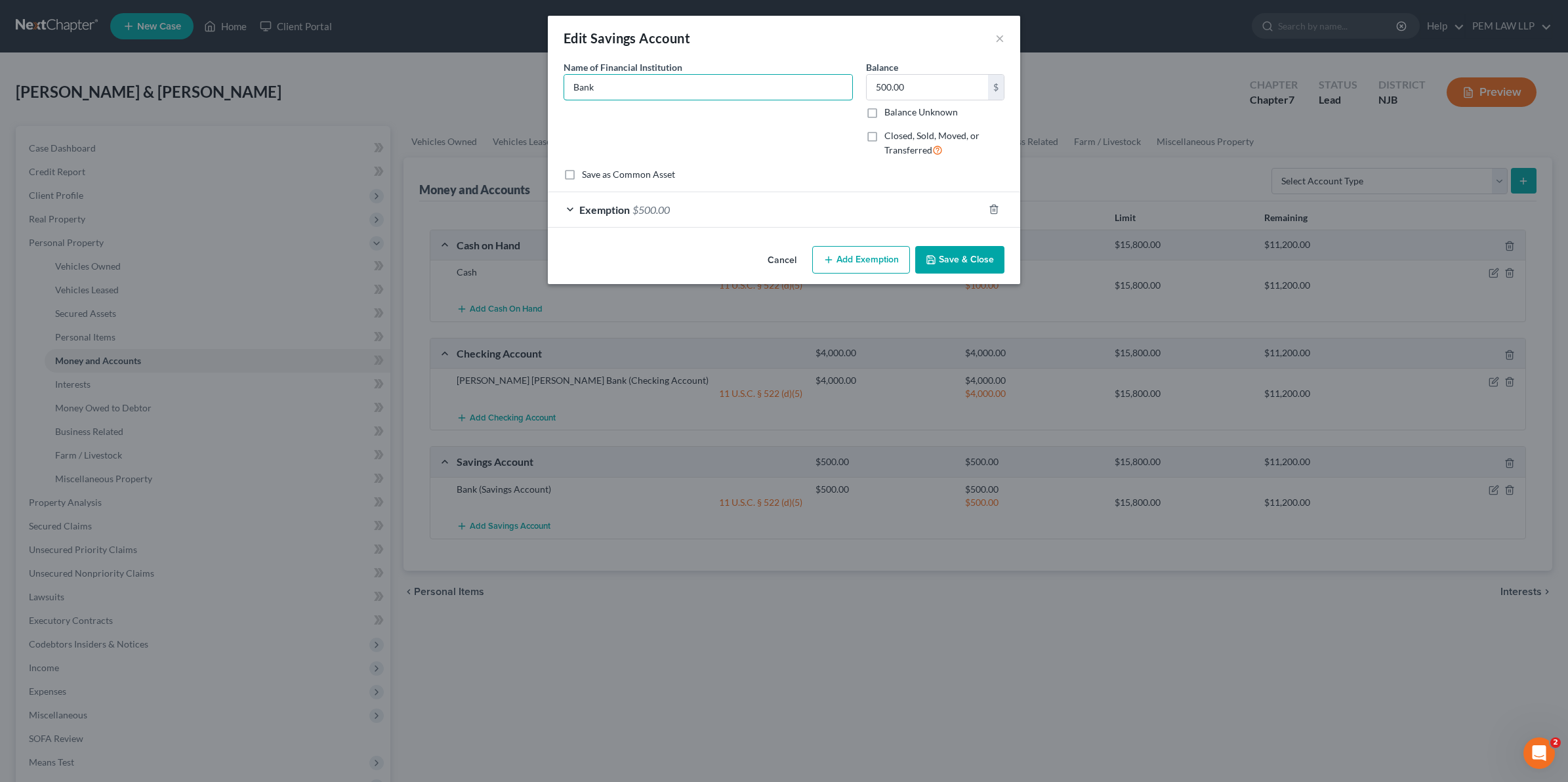
drag, startPoint x: 614, startPoint y: 84, endPoint x: 483, endPoint y: 101, distance: 132.1
click at [483, 101] on div "Edit Savings Account × An exemption set must first be selected from the Filing …" at bounding box center [784, 391] width 1568 height 782
type input "Chase Bank"
click at [965, 252] on button "Save & Close" at bounding box center [960, 260] width 89 height 28
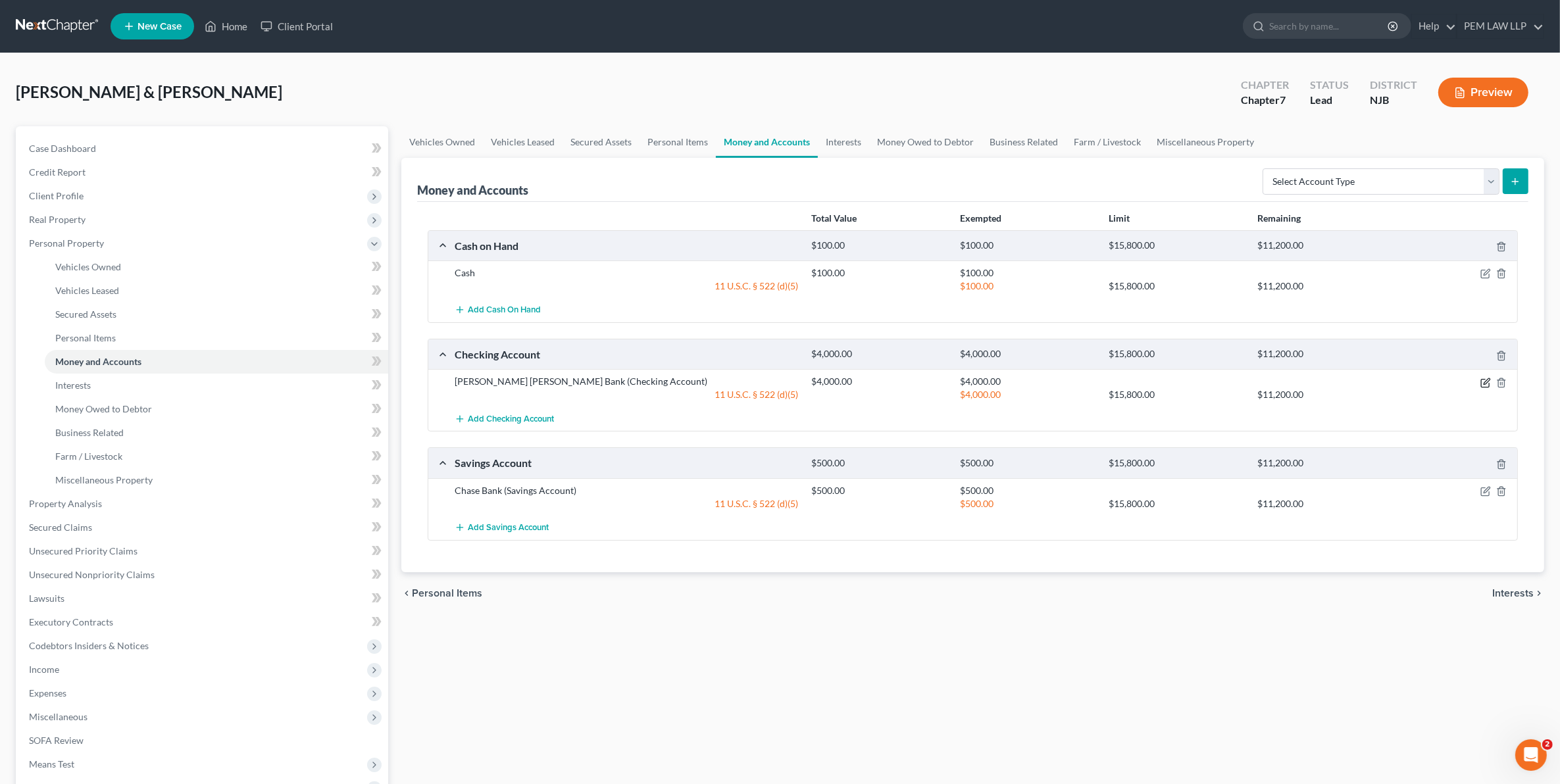
click at [1483, 385] on icon "button" at bounding box center [1485, 383] width 10 height 10
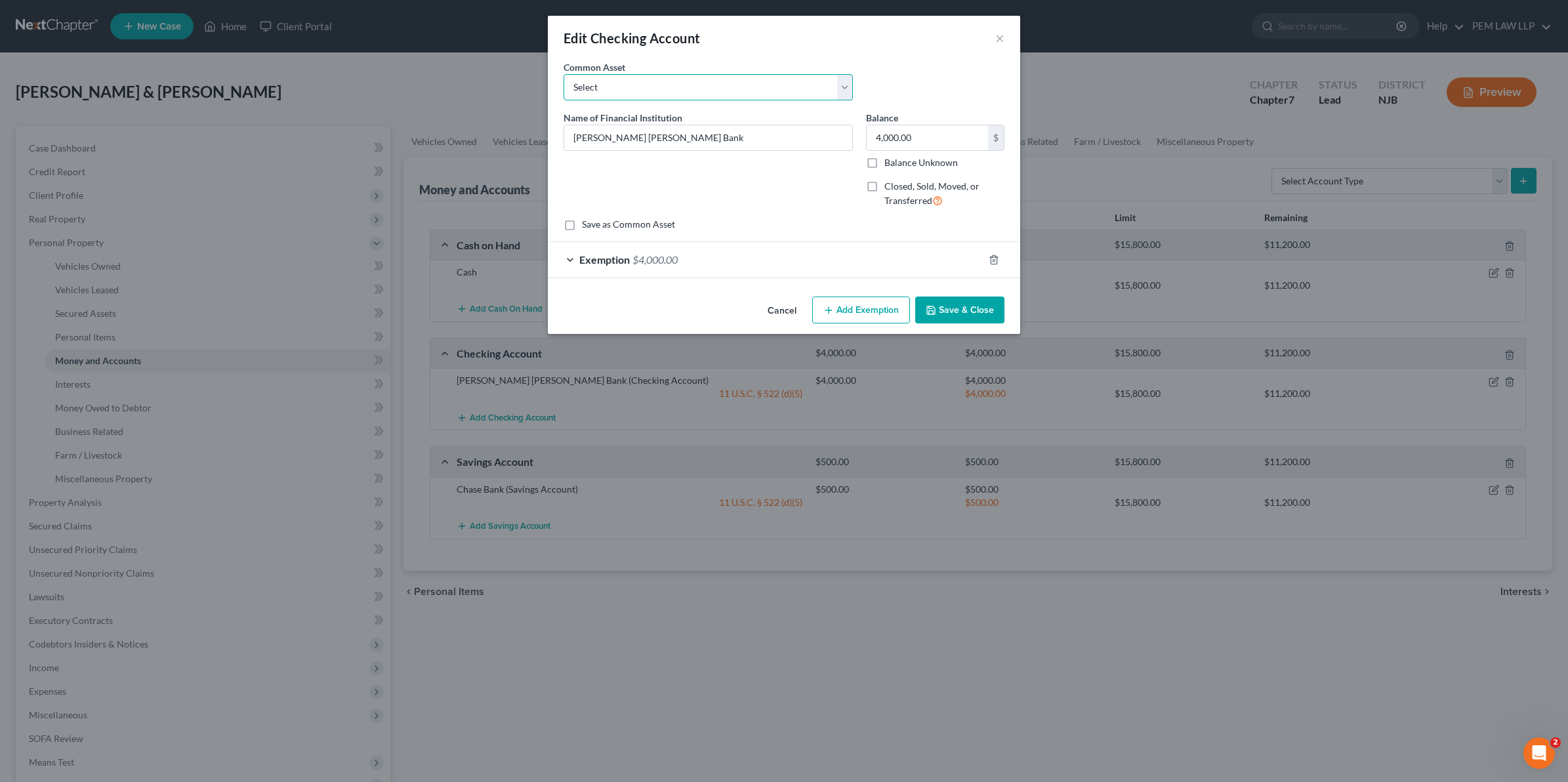
click at [847, 84] on select "Select Bank of America" at bounding box center [708, 88] width 290 height 26
click at [959, 309] on button "Save & Close" at bounding box center [960, 311] width 89 height 28
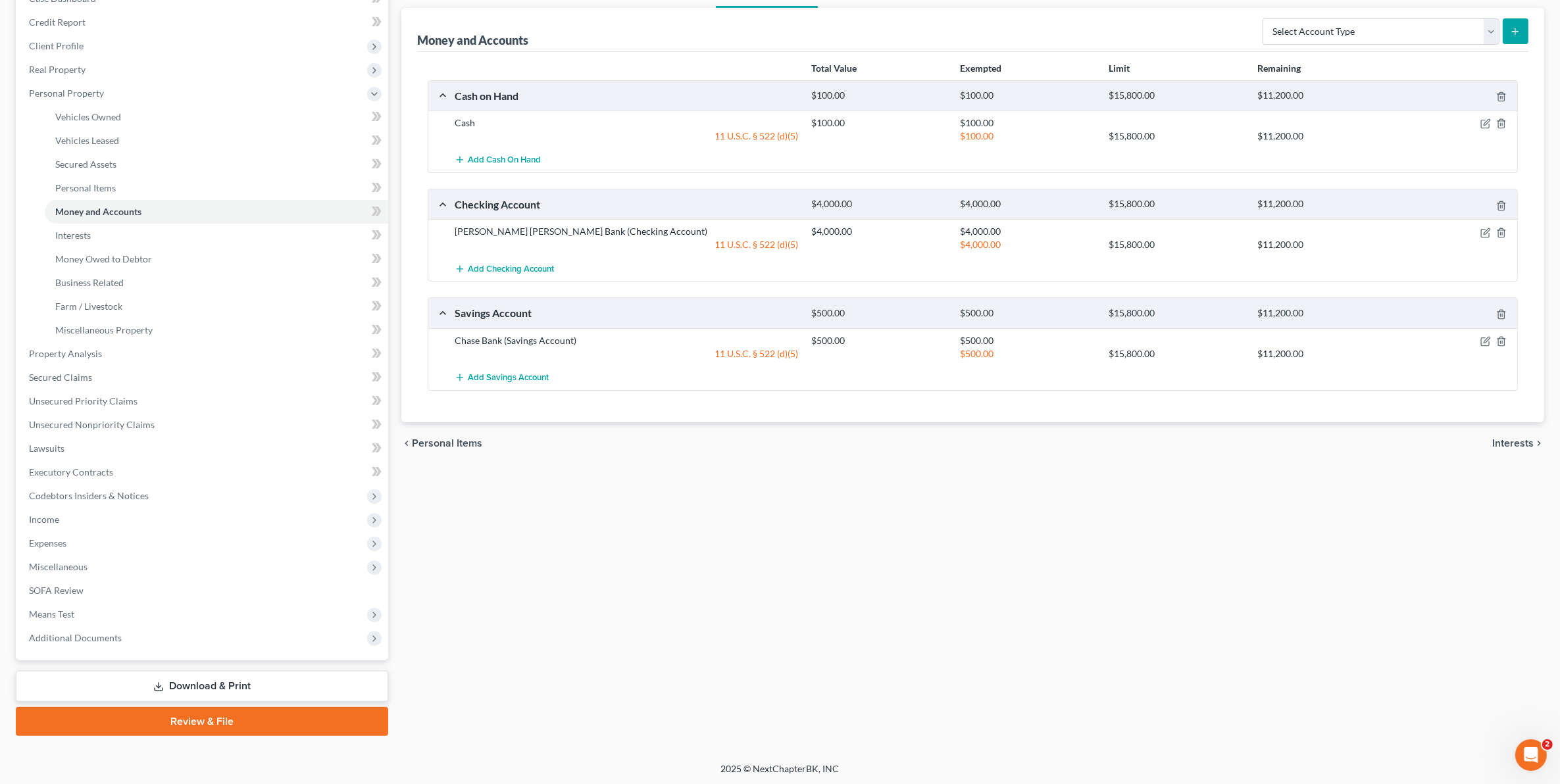
click at [234, 689] on link "Download & Print" at bounding box center [202, 686] width 372 height 31
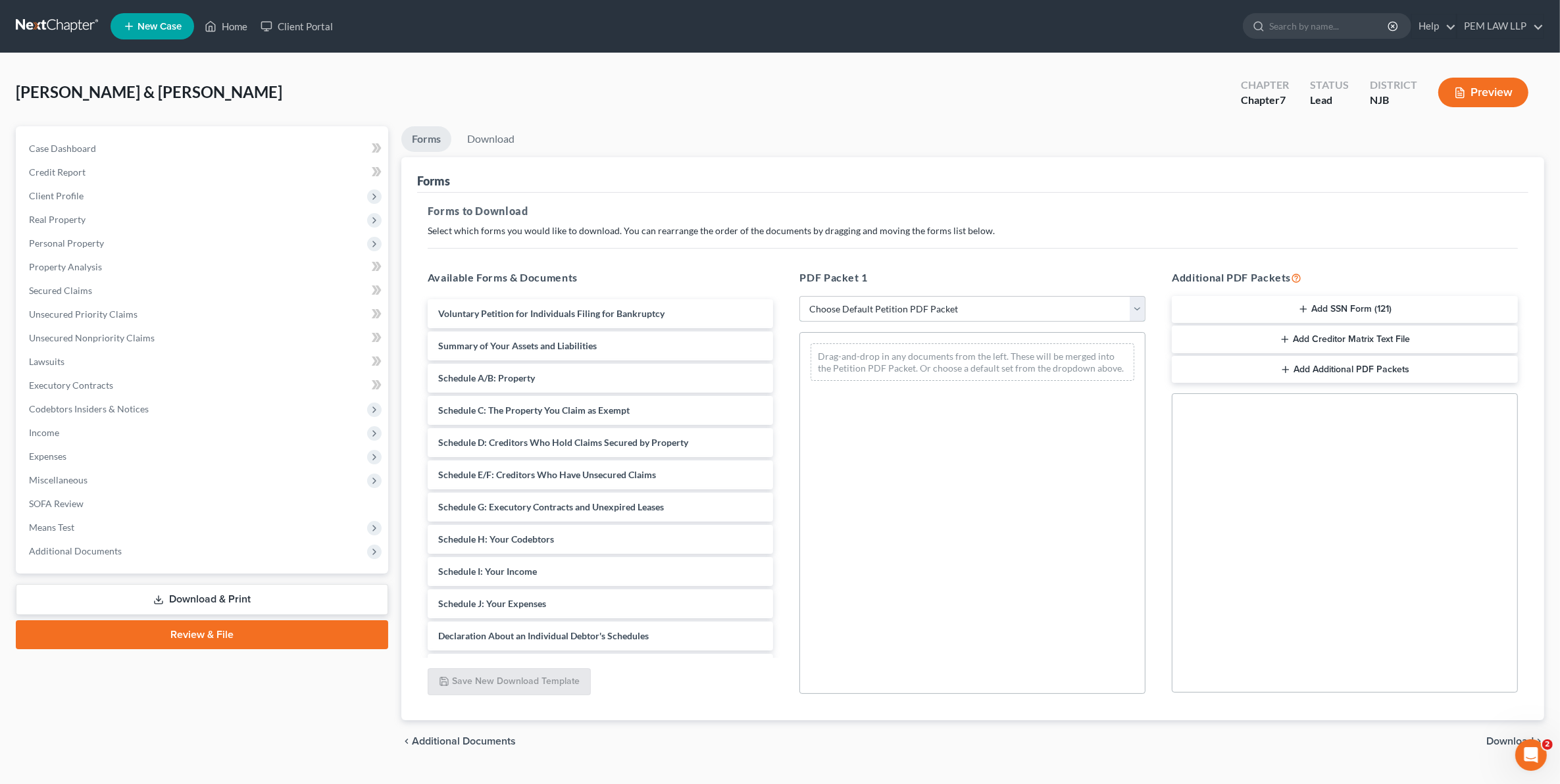
click at [869, 311] on select "Choose Default Petition PDF Packet Complete Bankruptcy Petition (all forms and …" at bounding box center [972, 309] width 346 height 26
select select "0"
click at [799, 296] on select "Choose Default Petition PDF Packet Complete Bankruptcy Petition (all forms and …" at bounding box center [972, 309] width 346 height 26
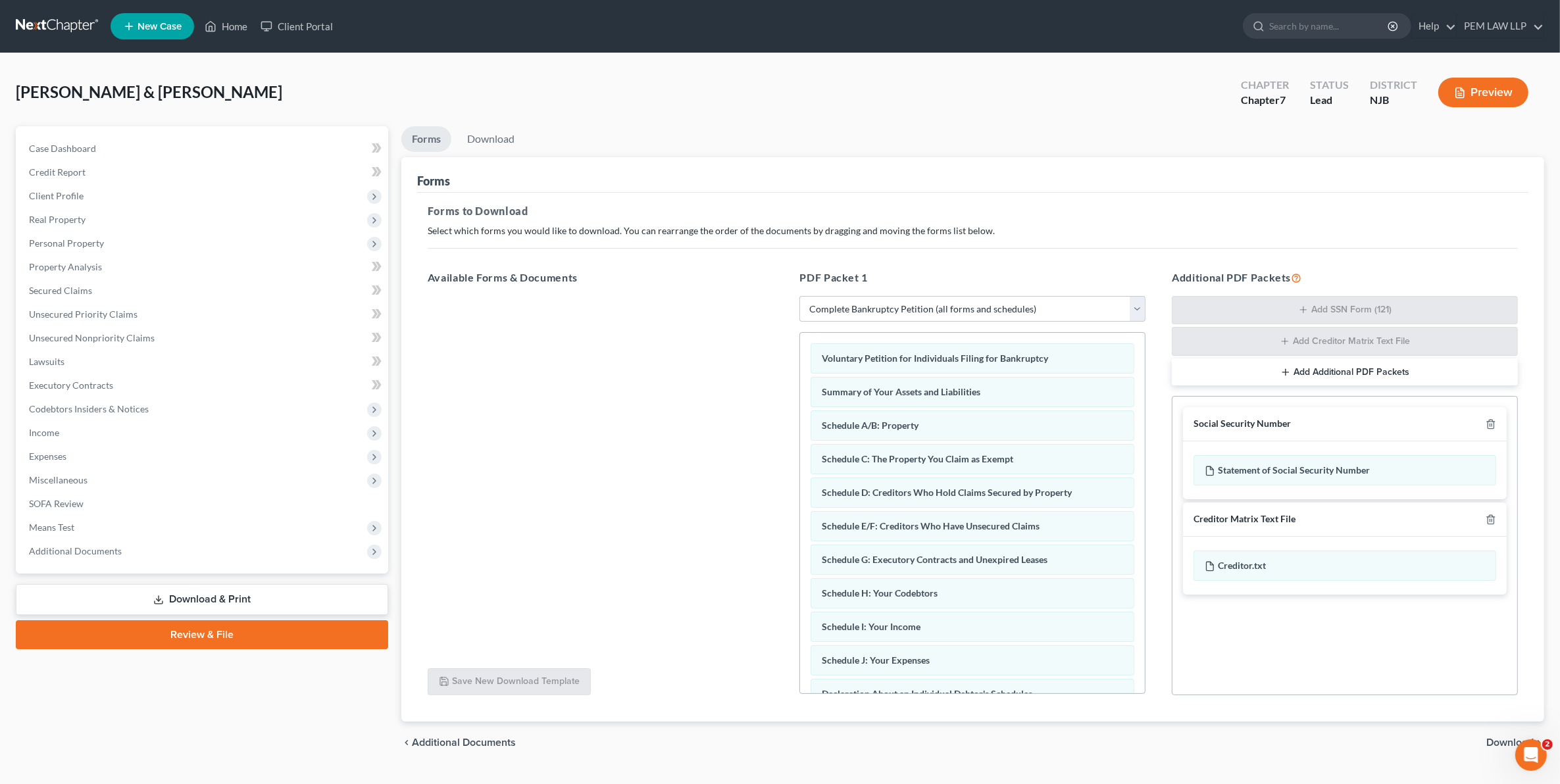
click at [1490, 741] on span "Download" at bounding box center [1510, 742] width 48 height 10
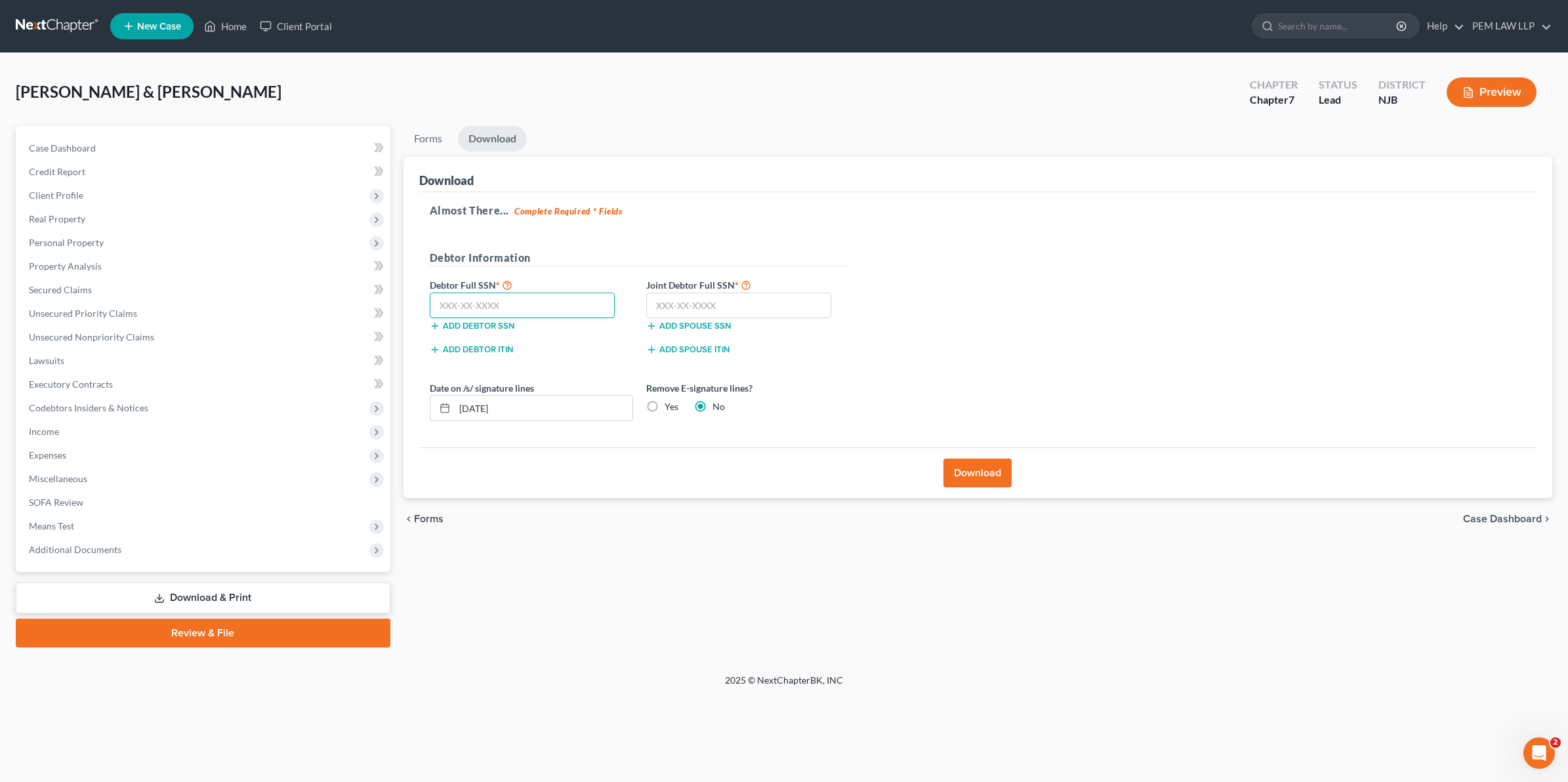
click at [558, 310] on input "text" at bounding box center [522, 305] width 185 height 26
click at [517, 305] on input "text" at bounding box center [522, 305] width 185 height 26
click at [438, 305] on input "text" at bounding box center [522, 305] width 185 height 26
type input "149-64-8307"
click at [664, 315] on input "text" at bounding box center [738, 305] width 185 height 26
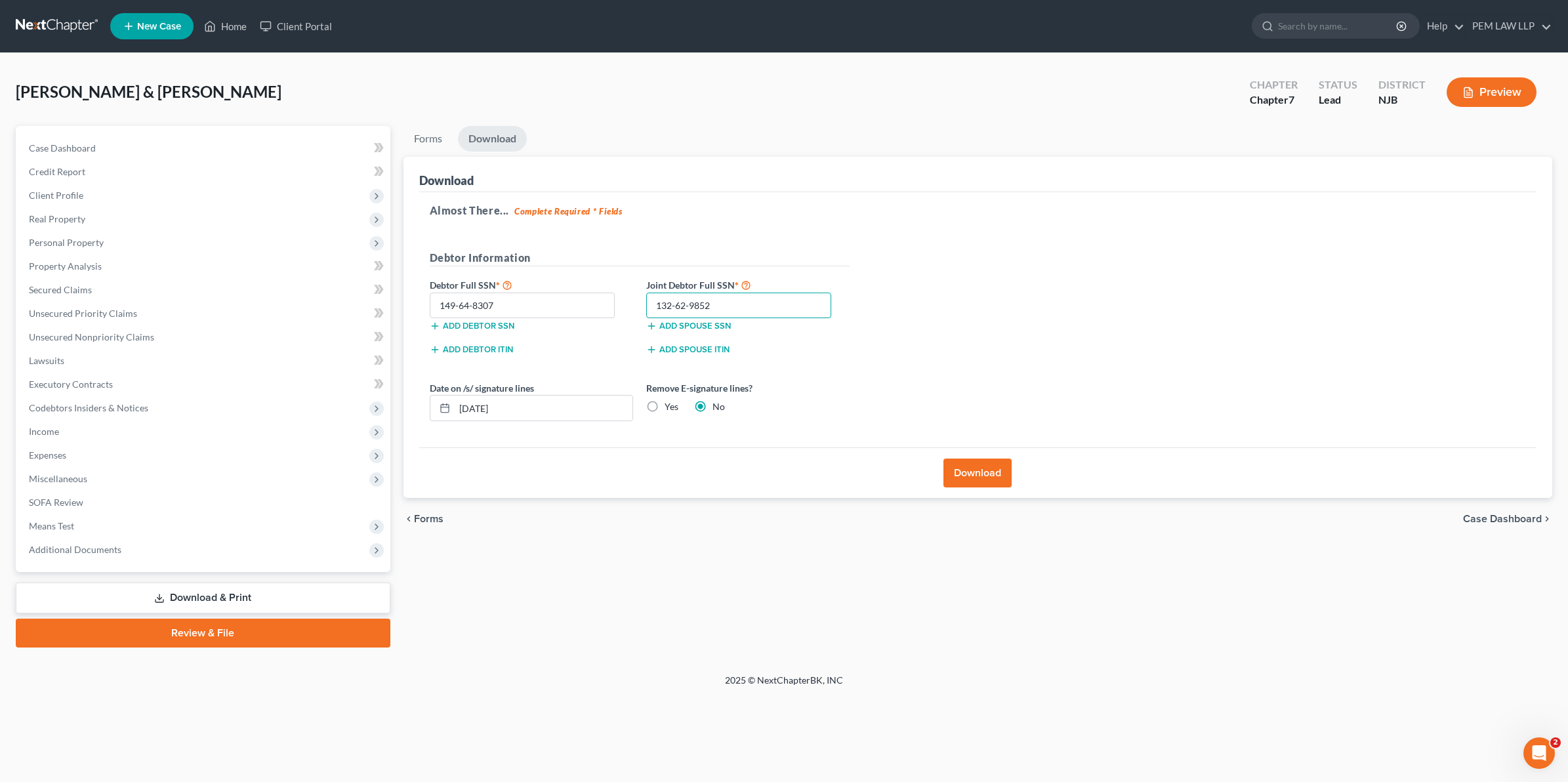
type input "132-62-9852"
click at [999, 475] on button "Download" at bounding box center [977, 473] width 68 height 29
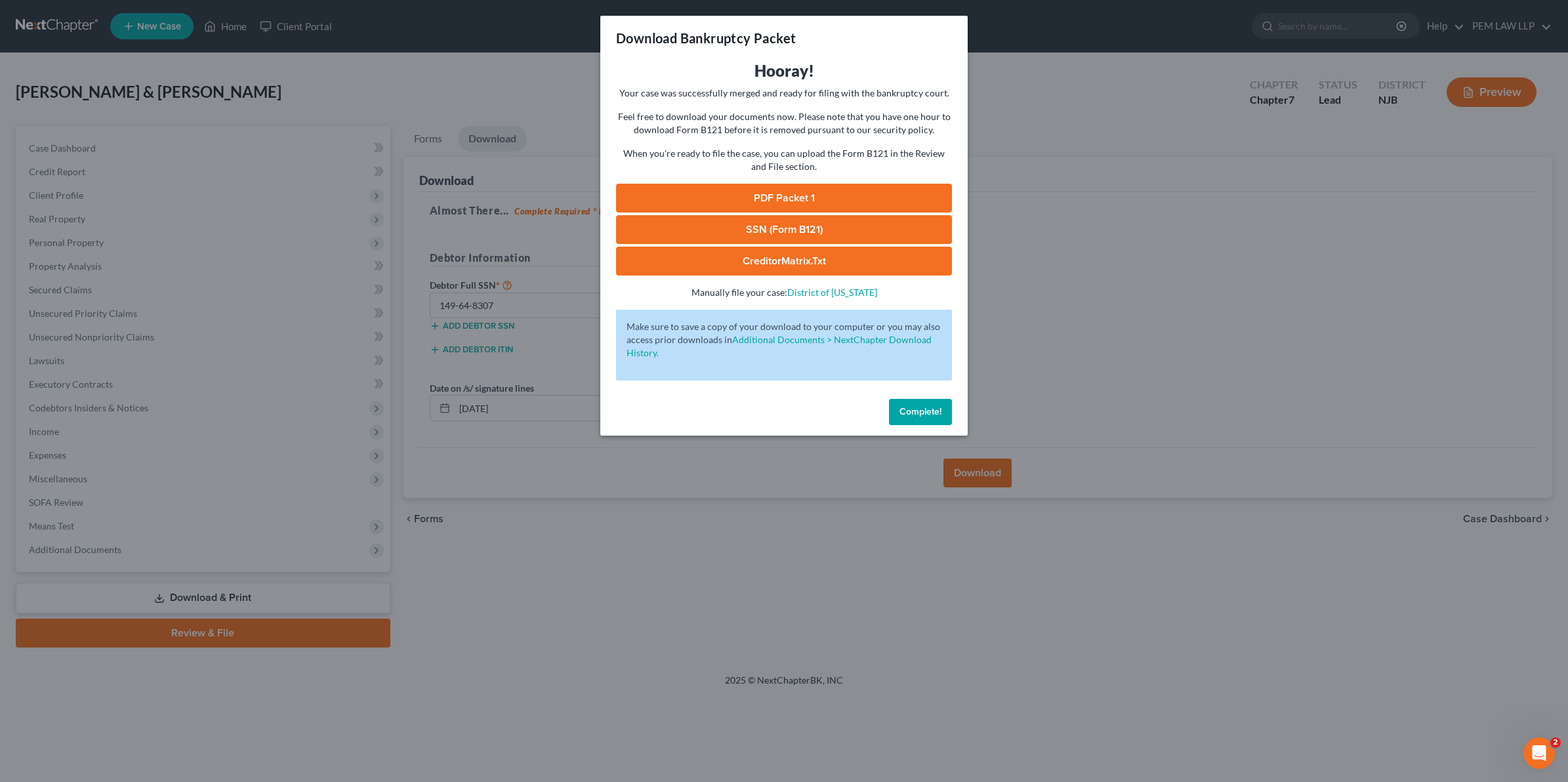
click at [773, 198] on link "PDF Packet 1" at bounding box center [784, 197] width 336 height 29
